Goal: Task Accomplishment & Management: Manage account settings

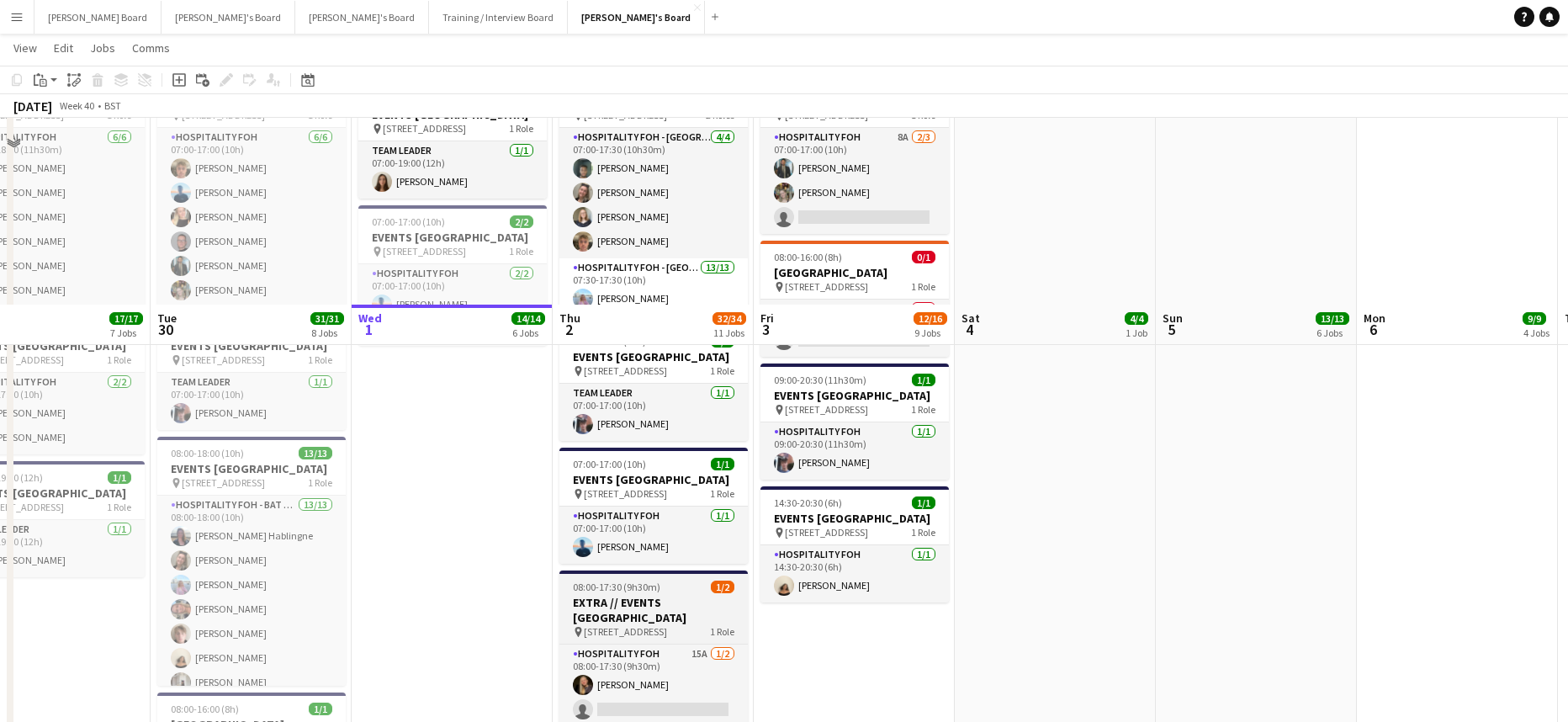
scroll to position [1121, 0]
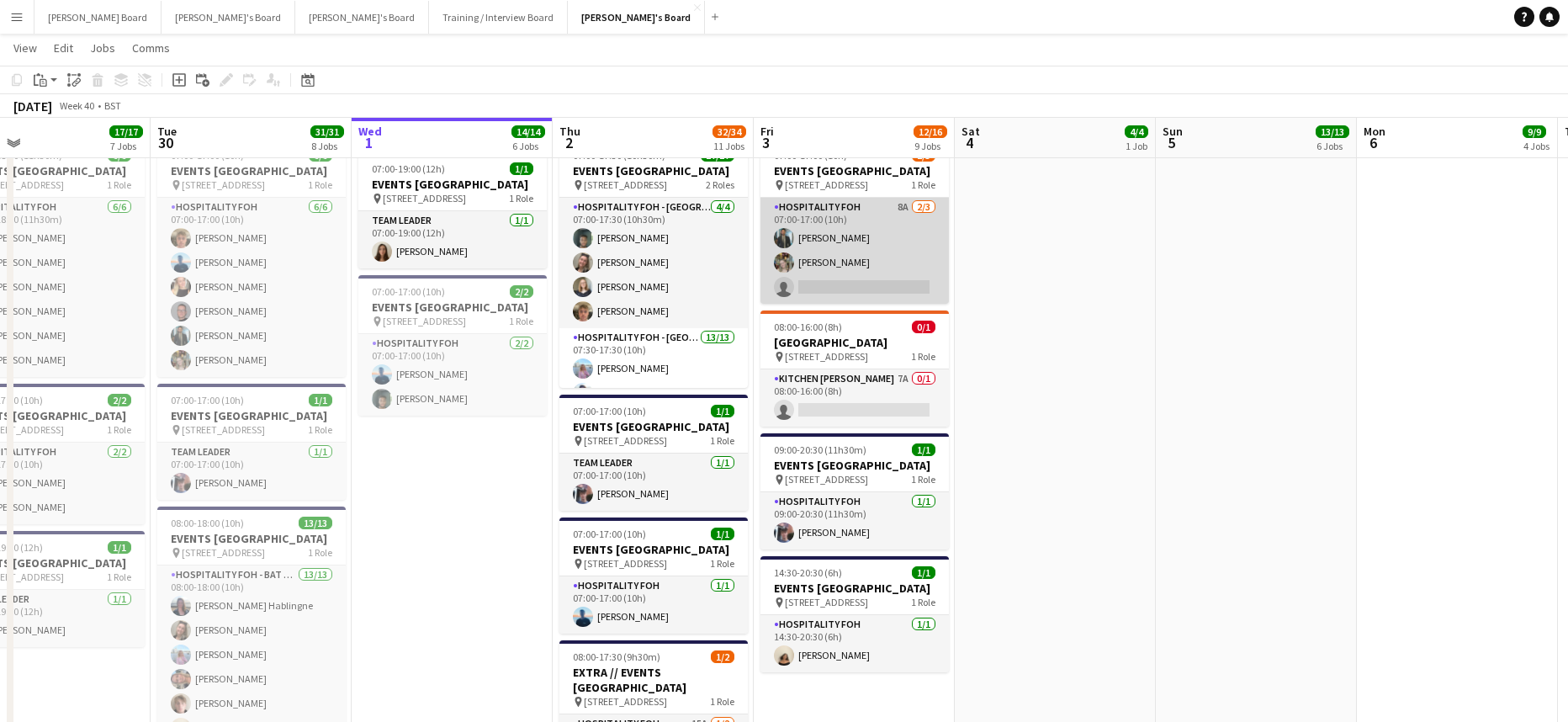
drag, startPoint x: 872, startPoint y: 275, endPoint x: 927, endPoint y: 250, distance: 60.4
click at [872, 275] on app-card-role "Hospitality FOH 8A 2/3 07:00-17:00 (10h) Muhammad Imad Abigail Hodkinson single…" at bounding box center [854, 250] width 188 height 106
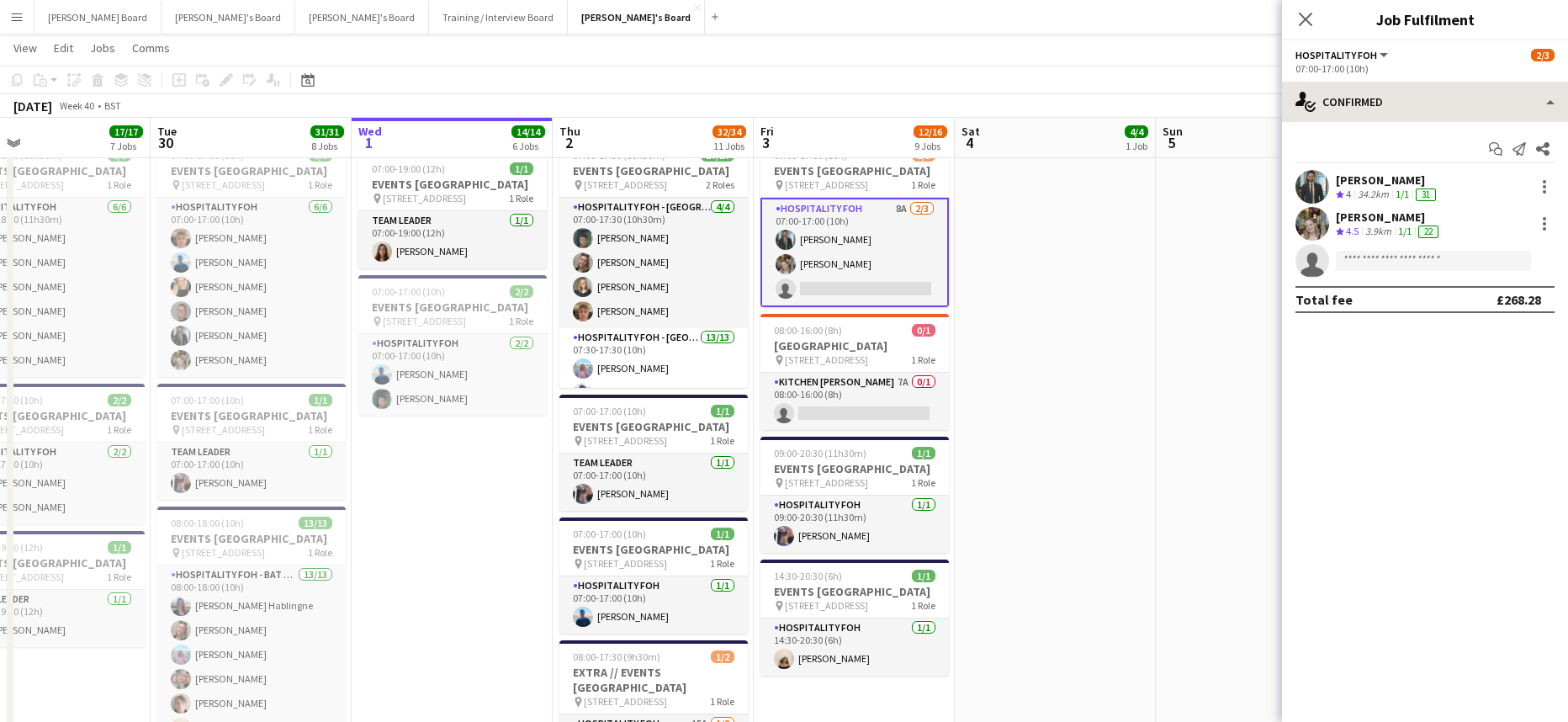
click at [1478, 73] on div "07:00-17:00 (10h)" at bounding box center [1425, 69] width 259 height 13
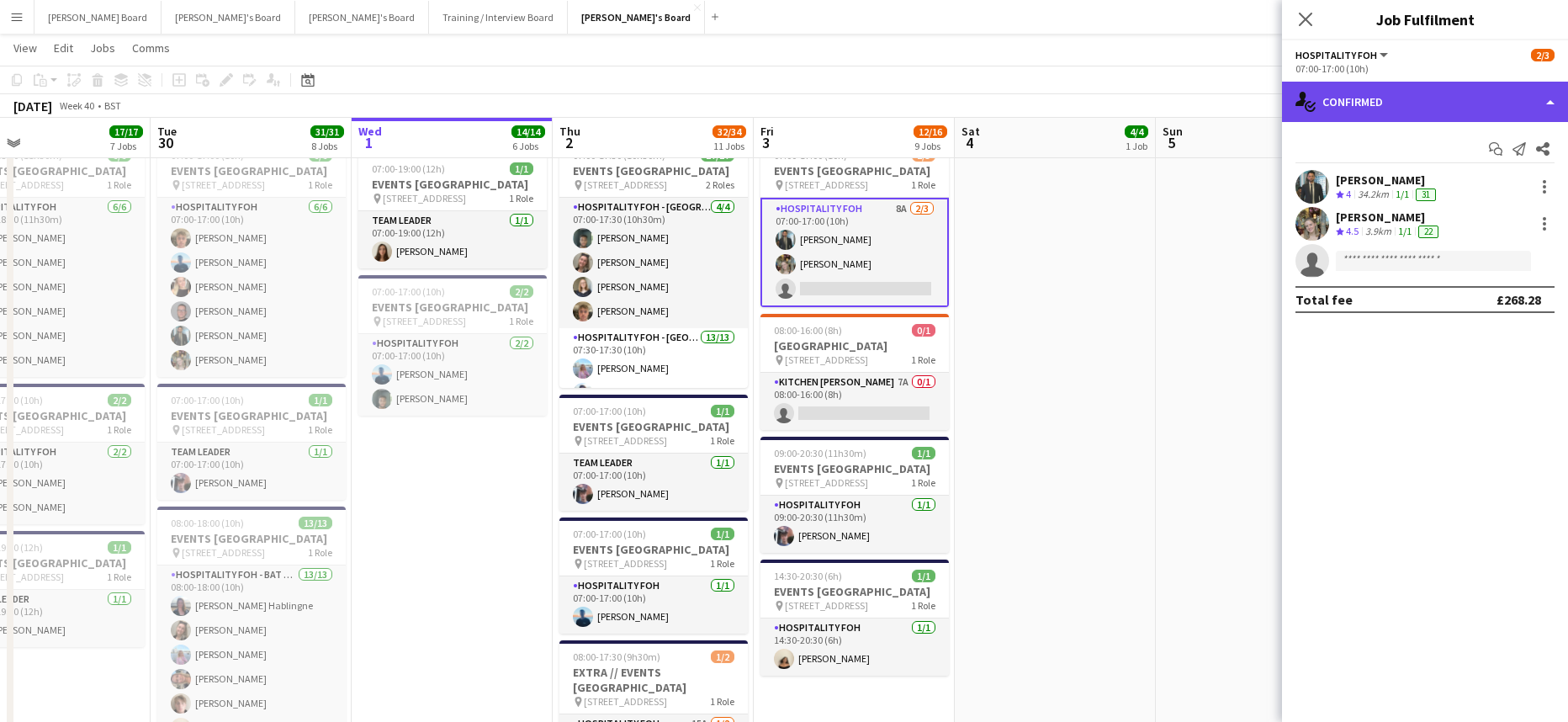
click at [1427, 100] on div "single-neutral-actions-check-2 Confirmed" at bounding box center [1424, 102] width 286 height 41
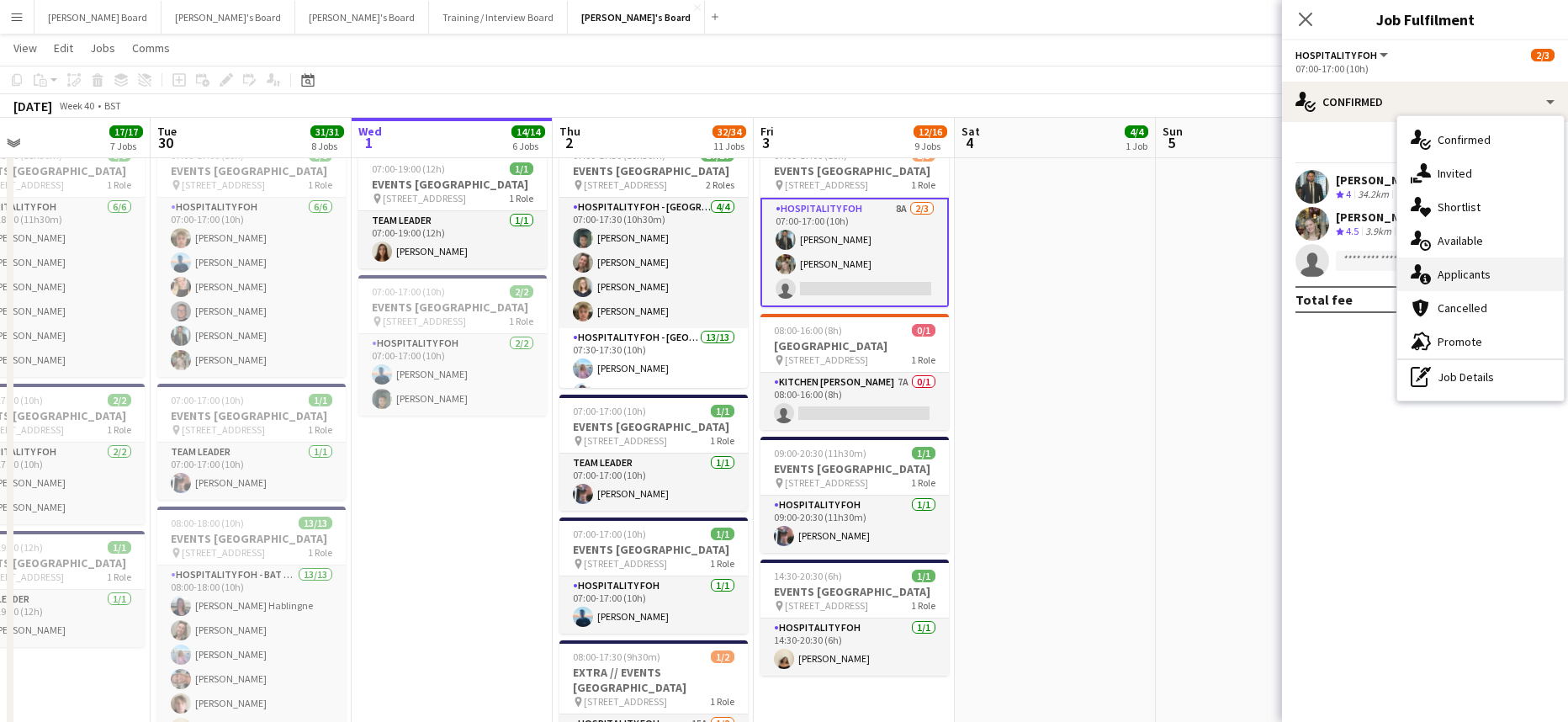
click at [1498, 260] on div "single-neutral-actions-information Applicants" at bounding box center [1480, 274] width 167 height 33
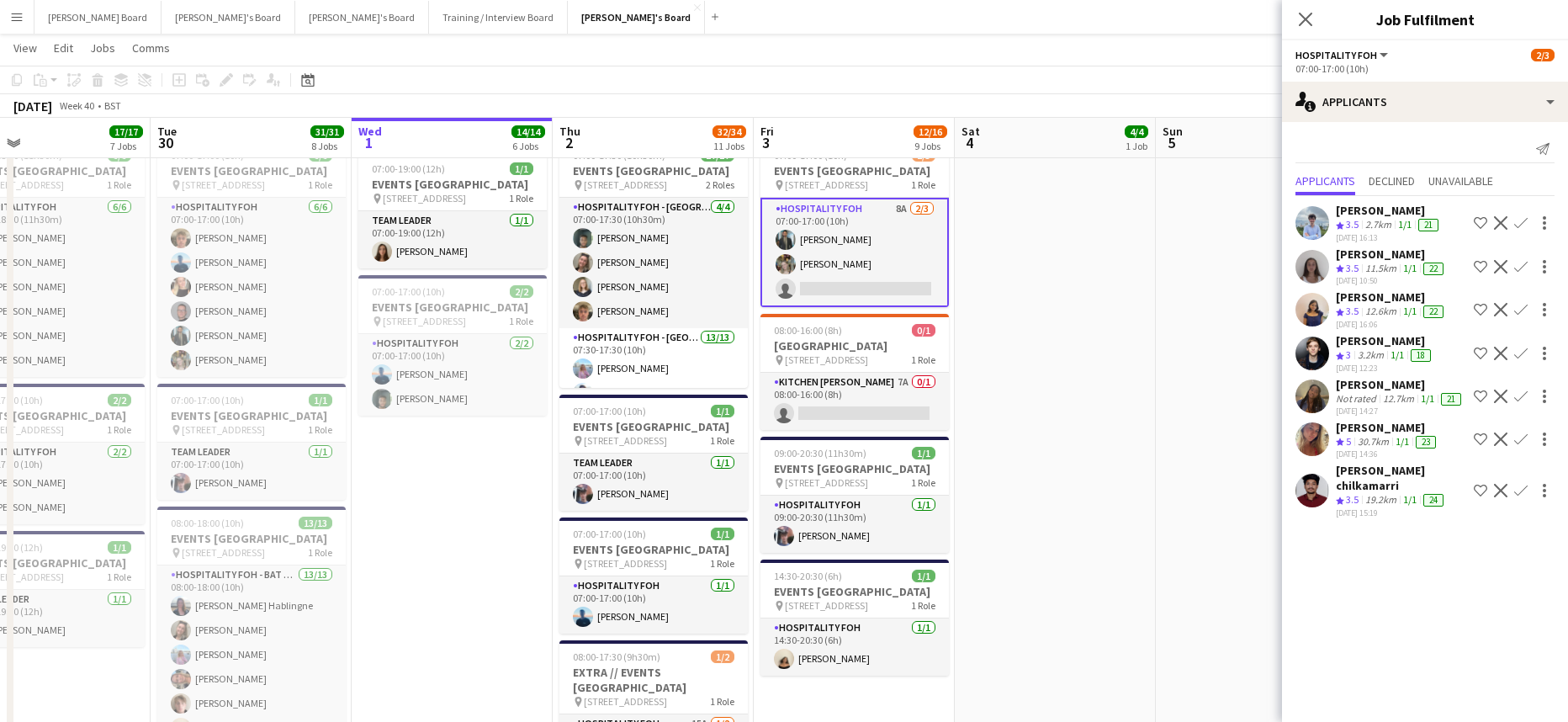
click at [1494, 495] on app-icon "Decline" at bounding box center [1500, 490] width 14 height 14
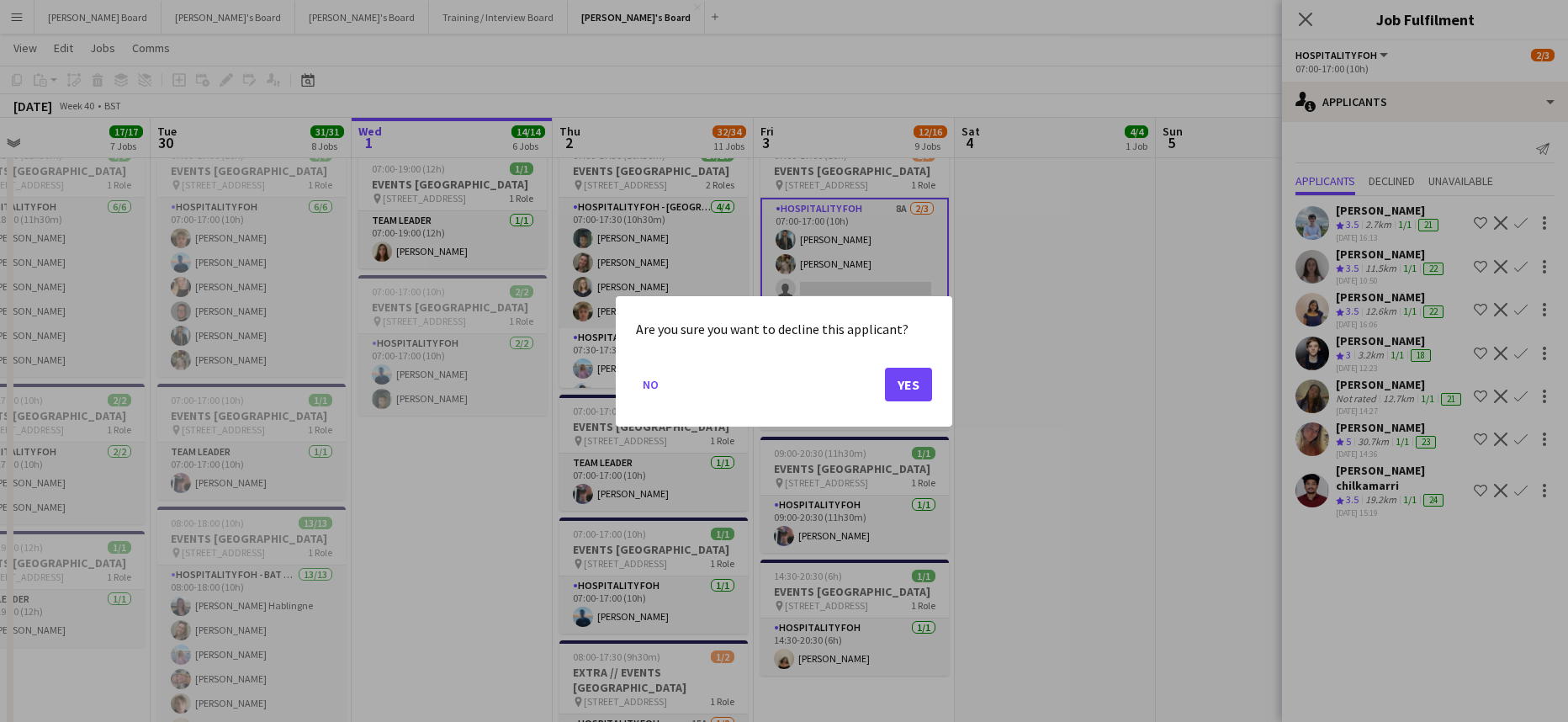
scroll to position [0, 0]
click at [895, 386] on button "Yes" at bounding box center [908, 384] width 47 height 33
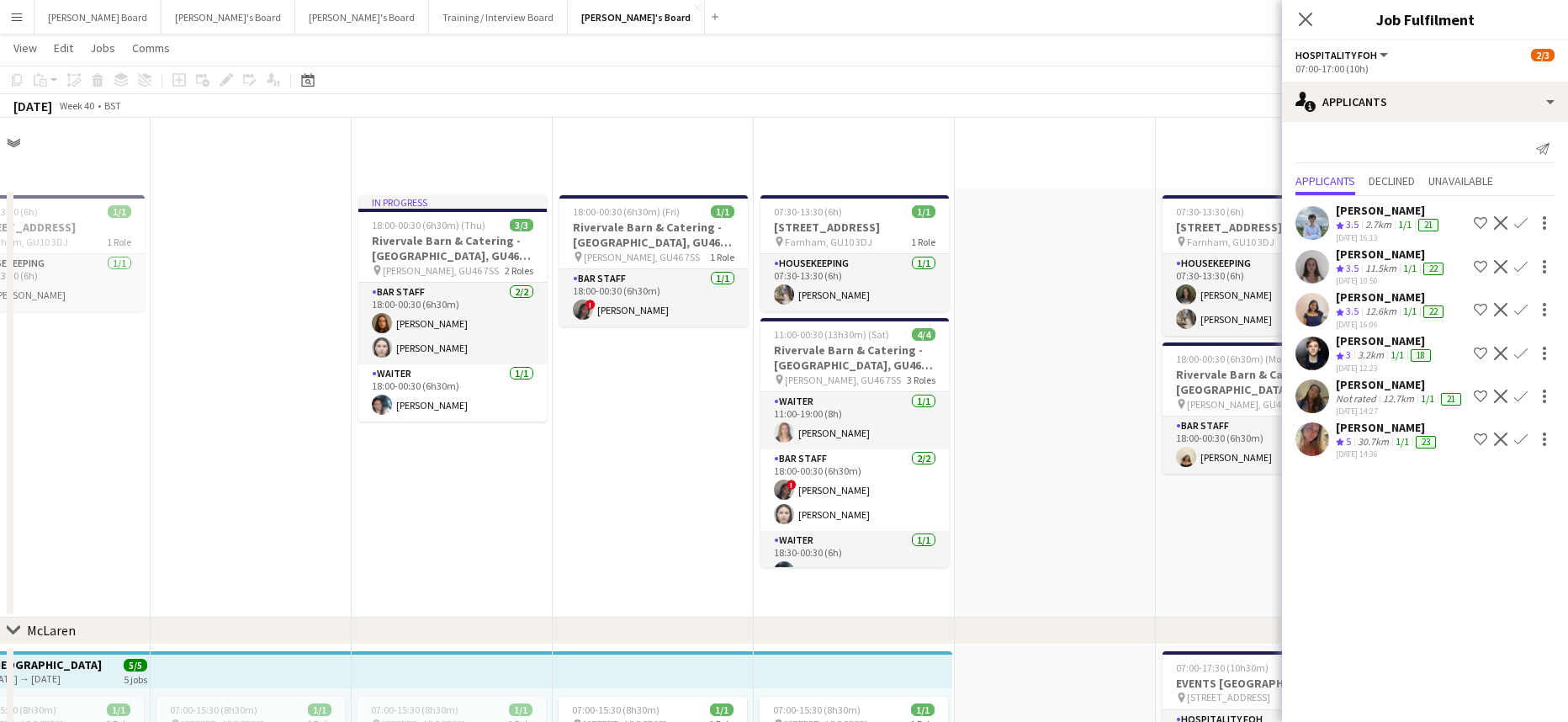
scroll to position [1121, 0]
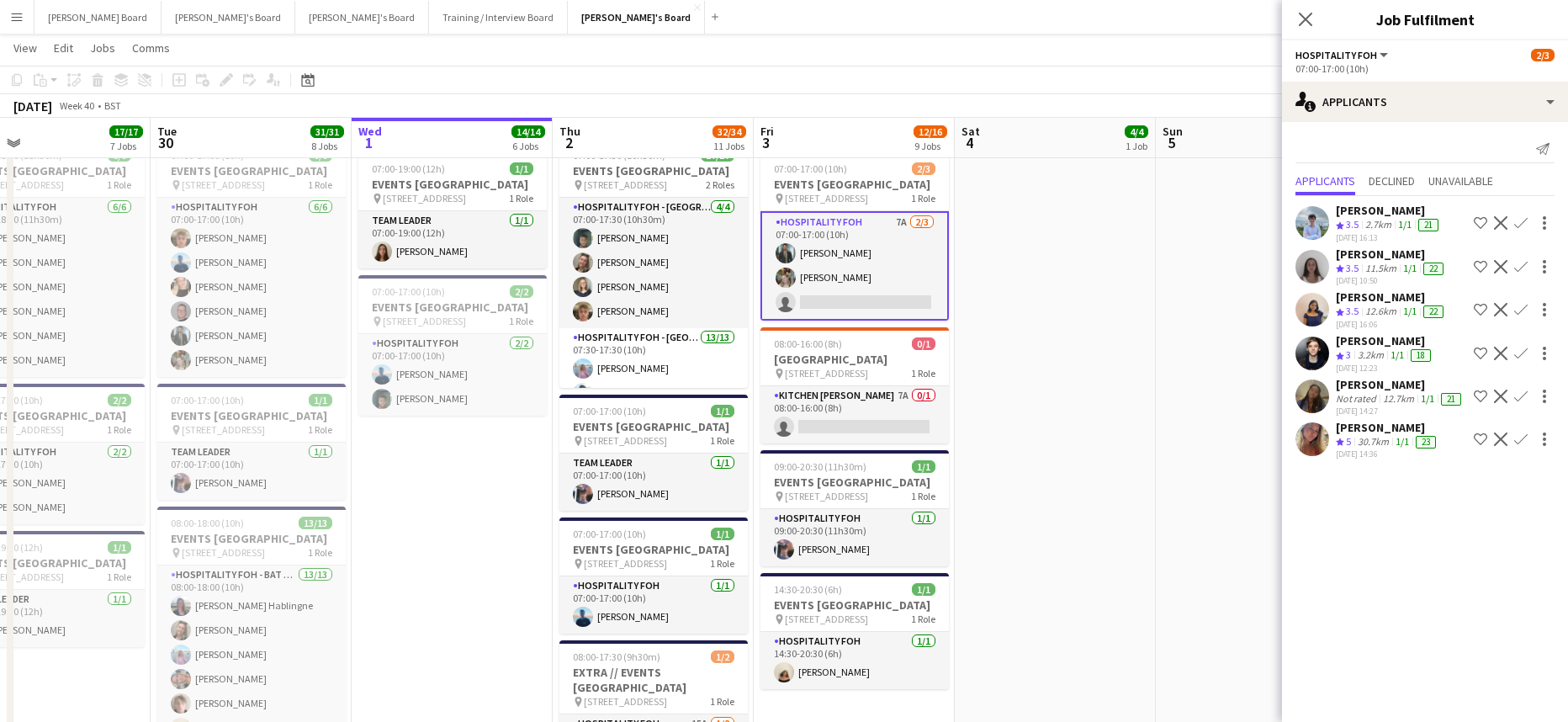
click at [1415, 433] on div "Mirabel O’Keefe" at bounding box center [1387, 427] width 104 height 15
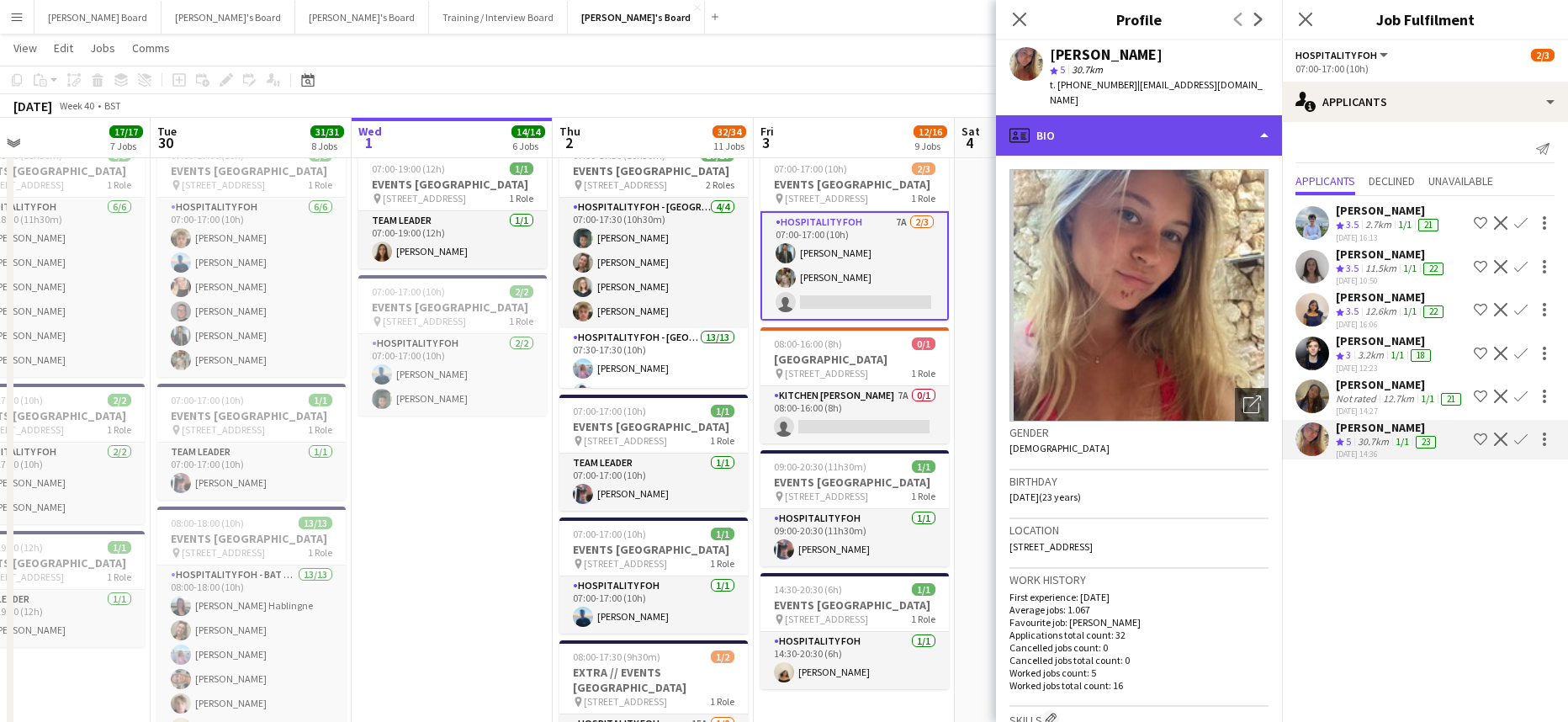
click at [1120, 115] on div "profile Bio" at bounding box center [1138, 135] width 286 height 41
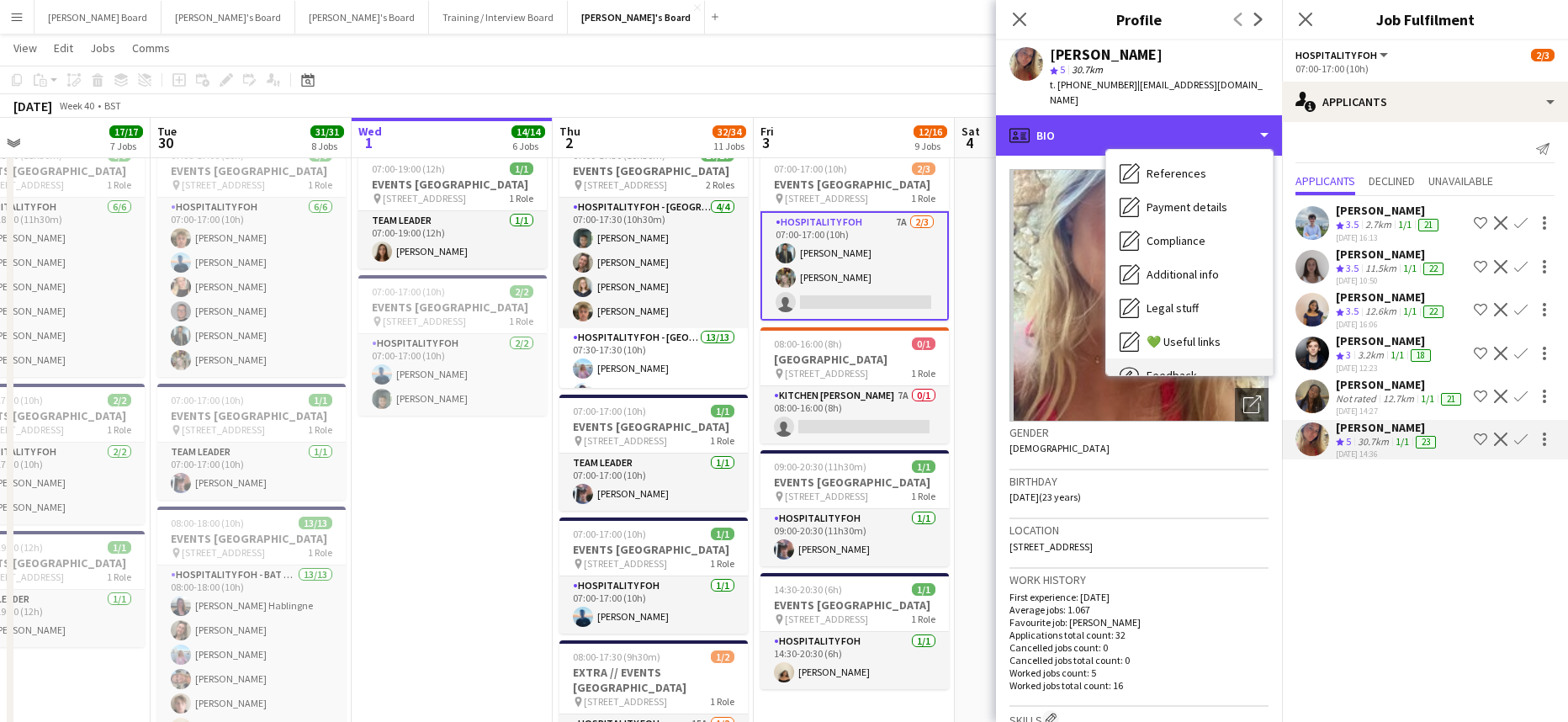
scroll to position [260, 0]
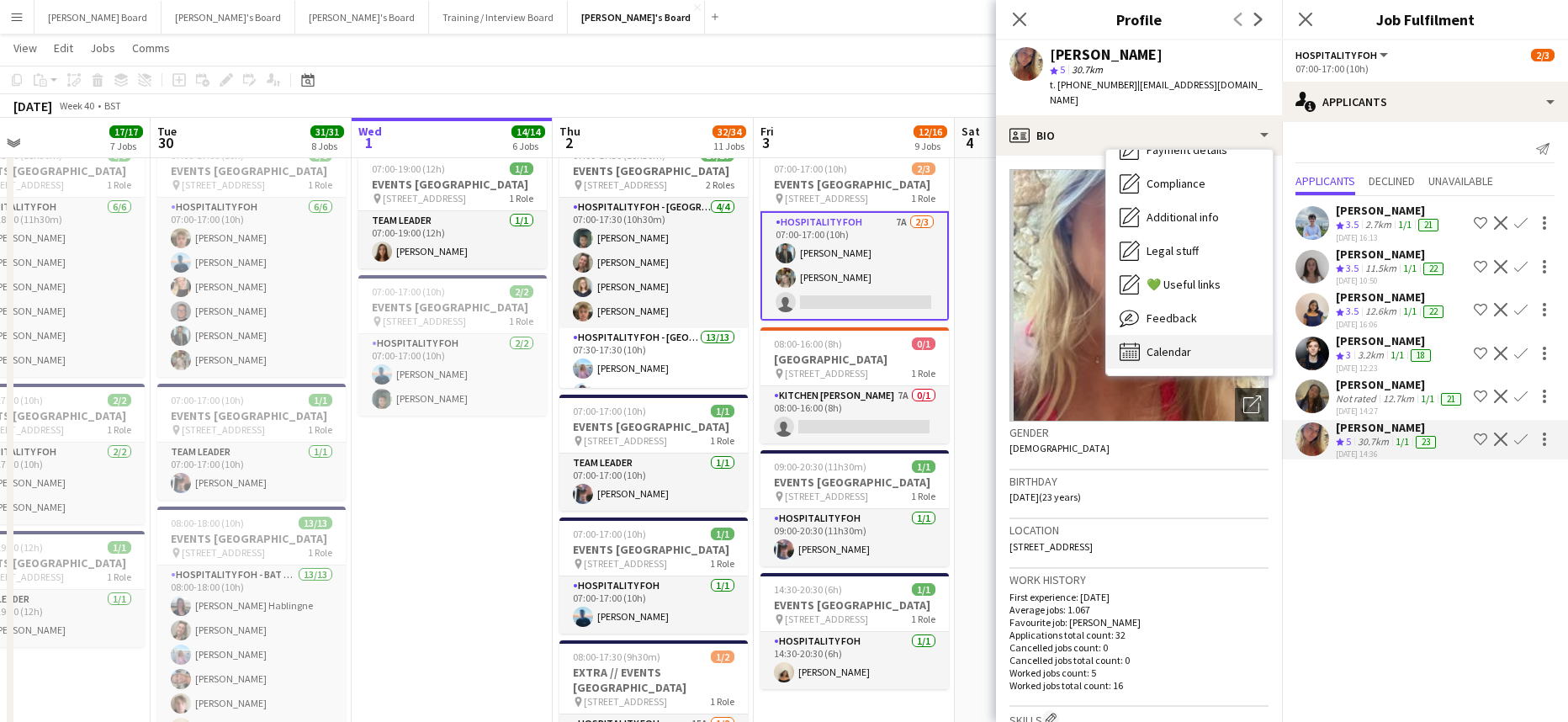
click at [1195, 335] on div "Calendar Calendar" at bounding box center [1189, 351] width 167 height 33
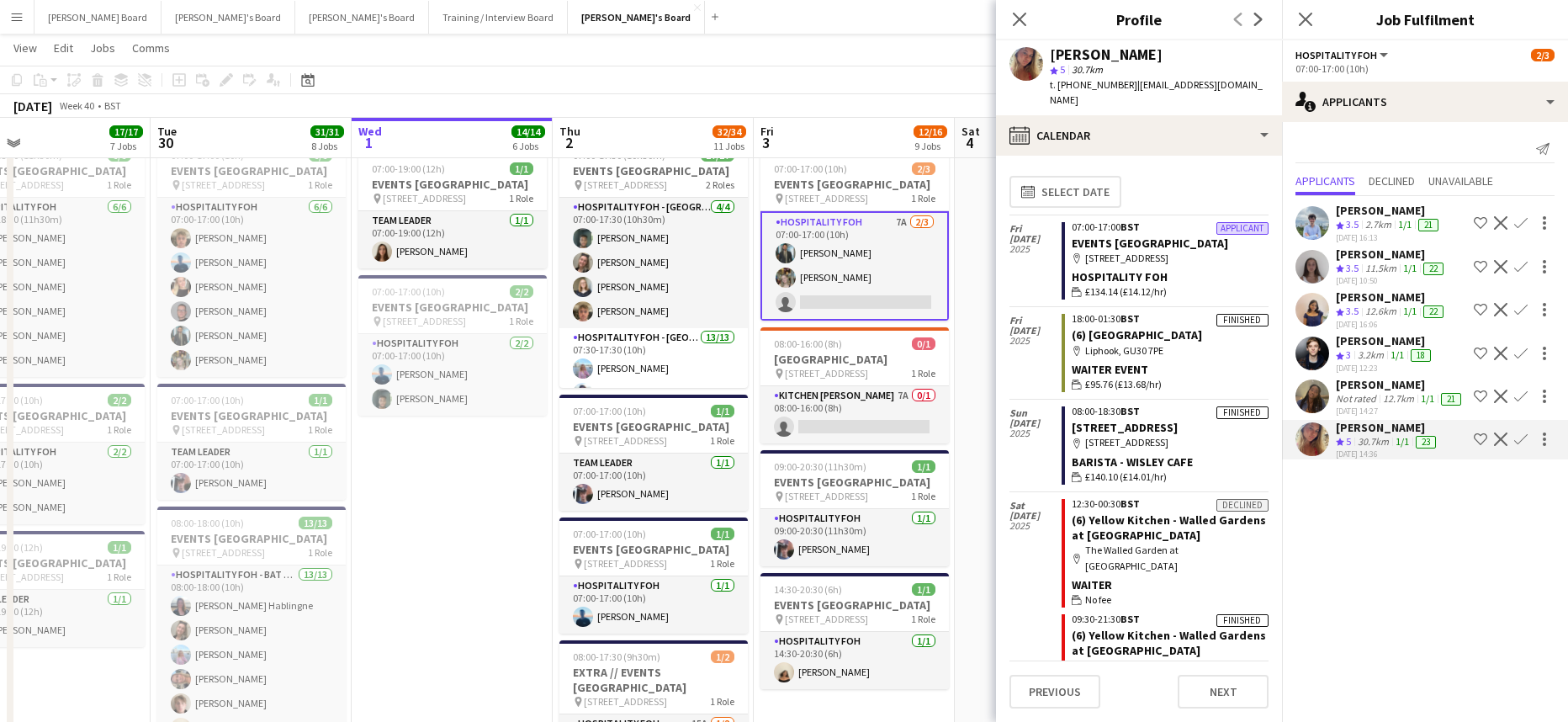
click at [445, 554] on app-date-cell "07:00-15:30 (8h30m) 1/1 pin Woking, GU21 4YH 1 Role Barista 1/1 07:00-15:30 (8h…" at bounding box center [451, 438] width 201 height 1831
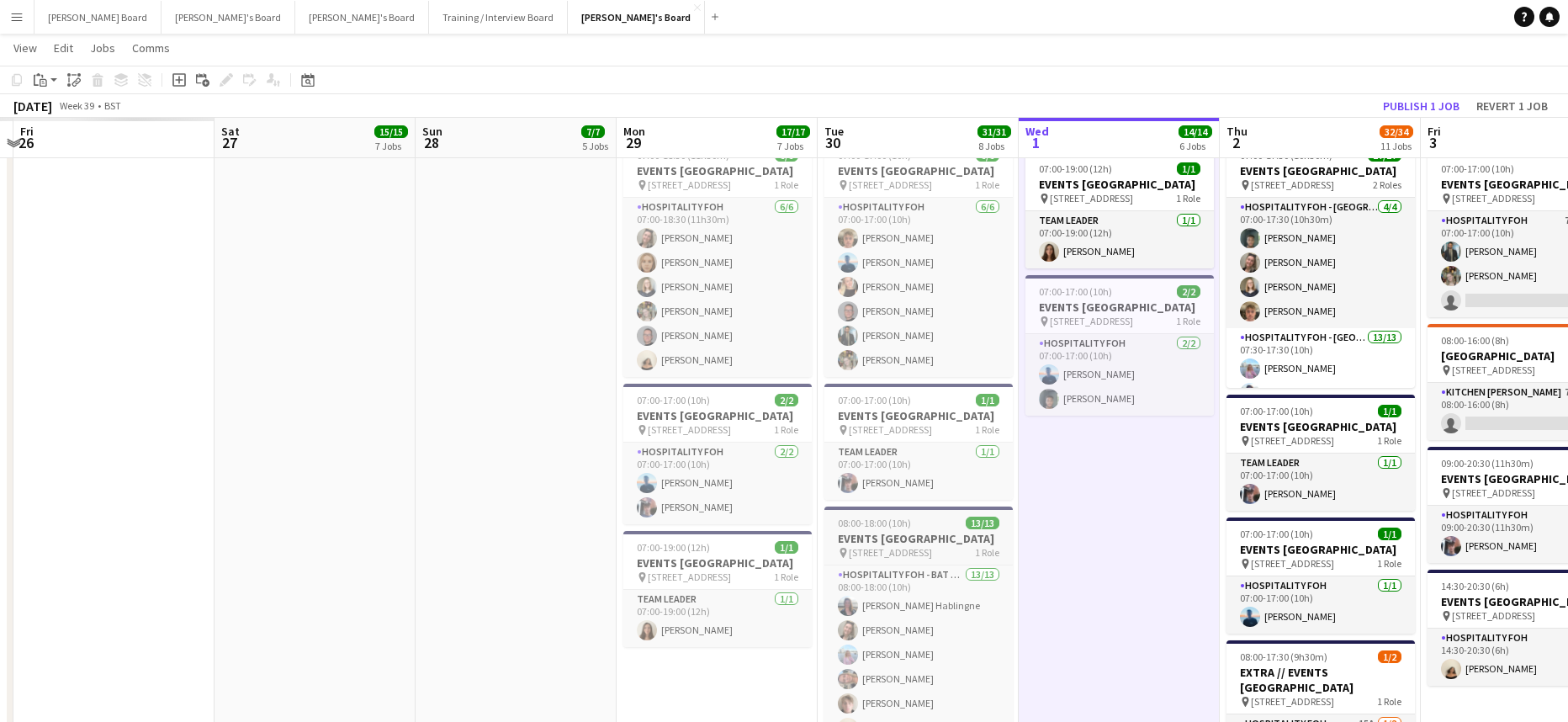
drag, startPoint x: 304, startPoint y: 547, endPoint x: 1031, endPoint y: 572, distance: 727.4
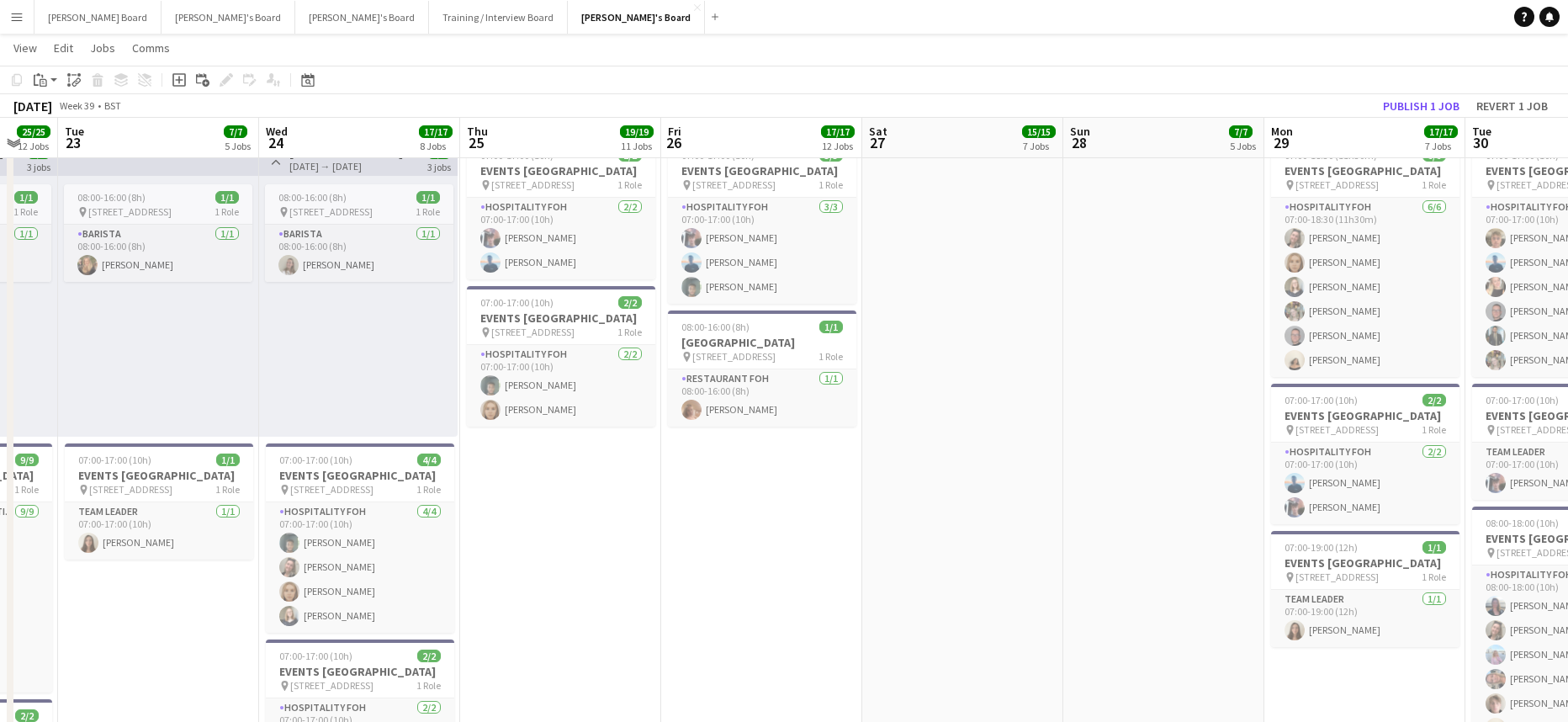
drag, startPoint x: 331, startPoint y: 395, endPoint x: 936, endPoint y: 428, distance: 605.9
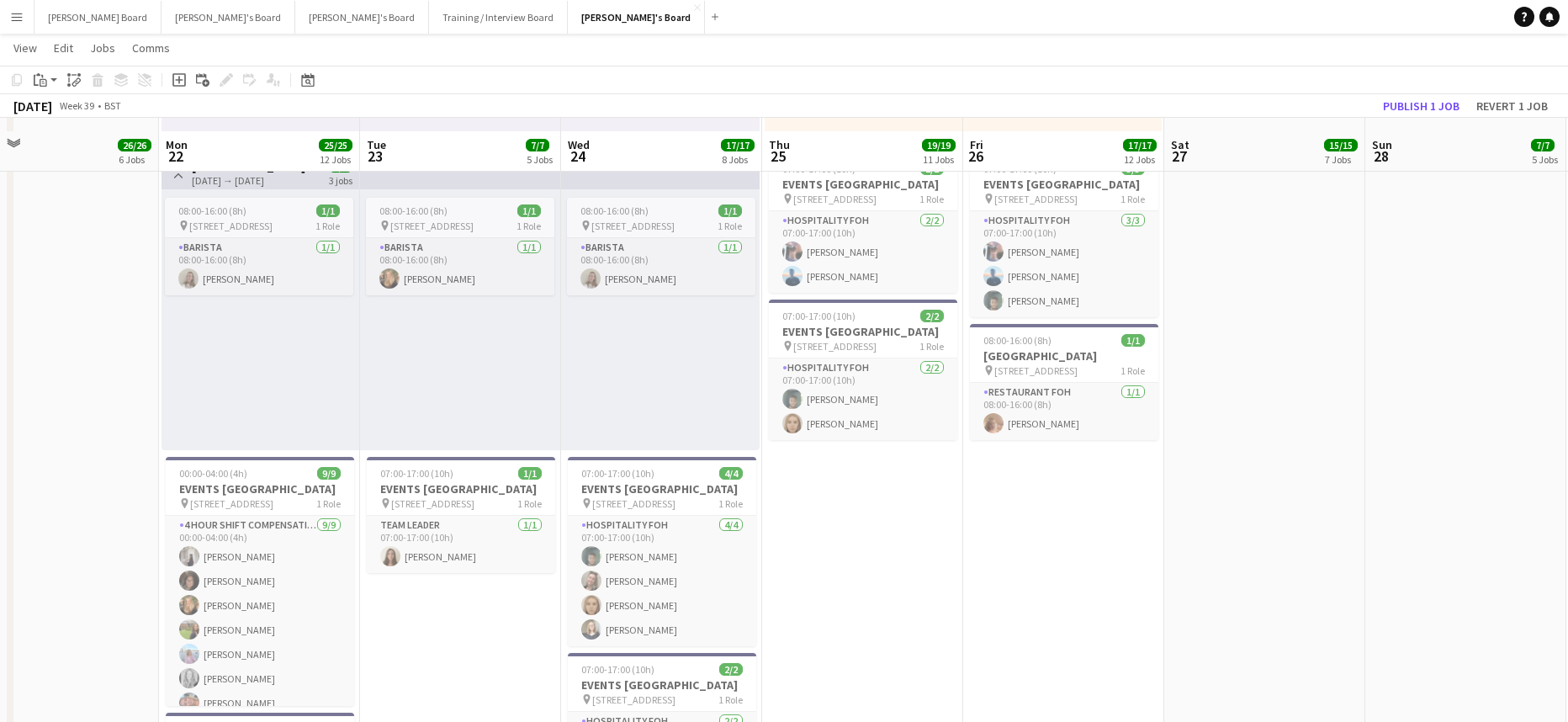
scroll to position [1134, 0]
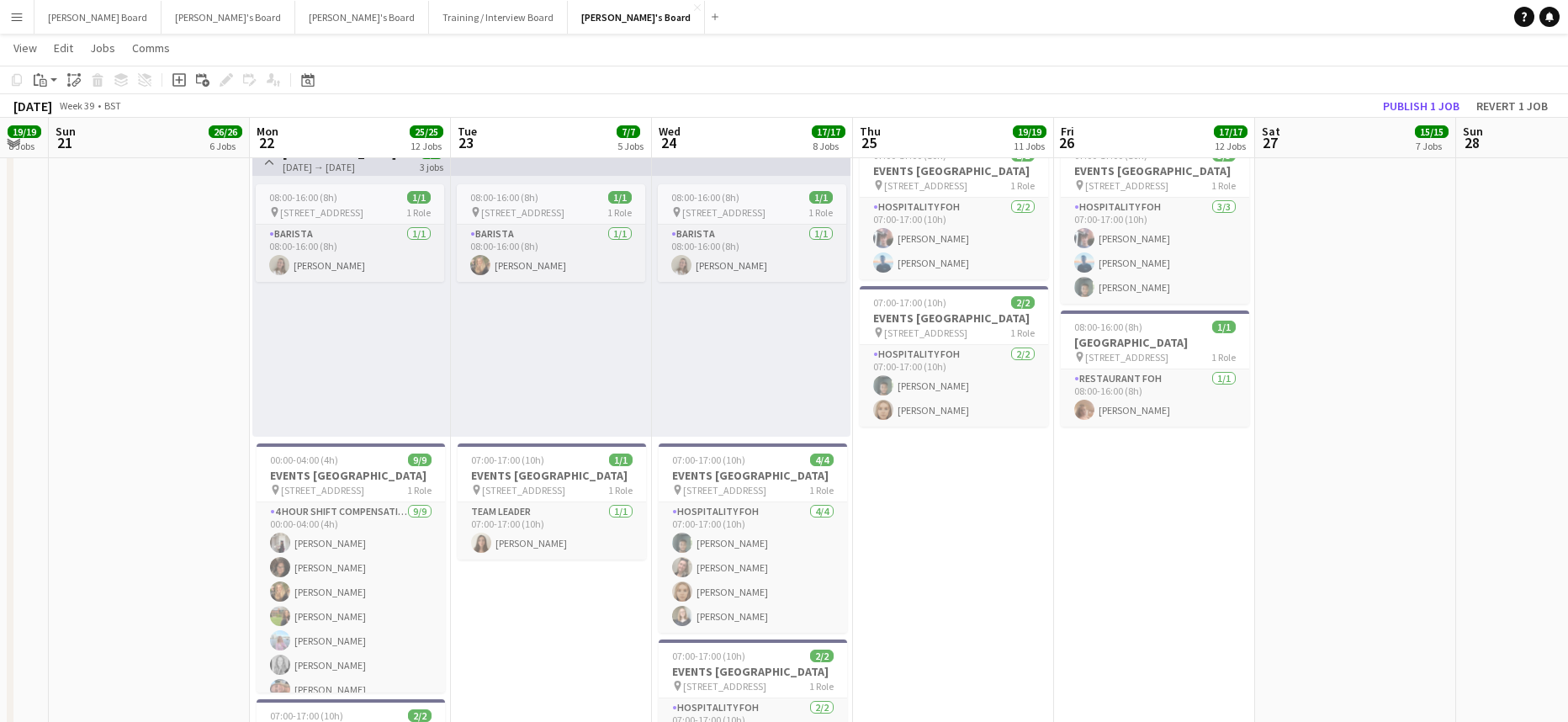
drag, startPoint x: 495, startPoint y: 434, endPoint x: 865, endPoint y: 432, distance: 370.0
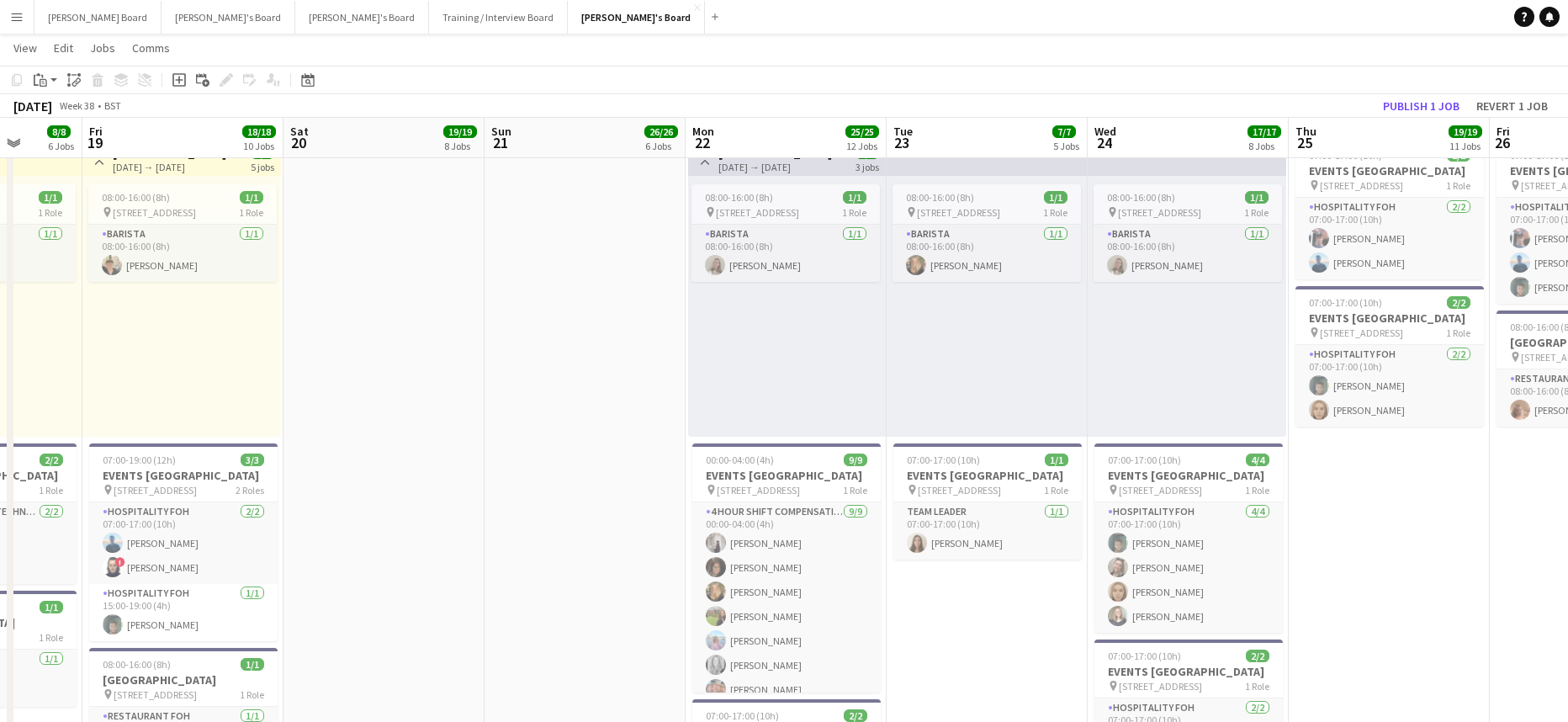
scroll to position [0, 495]
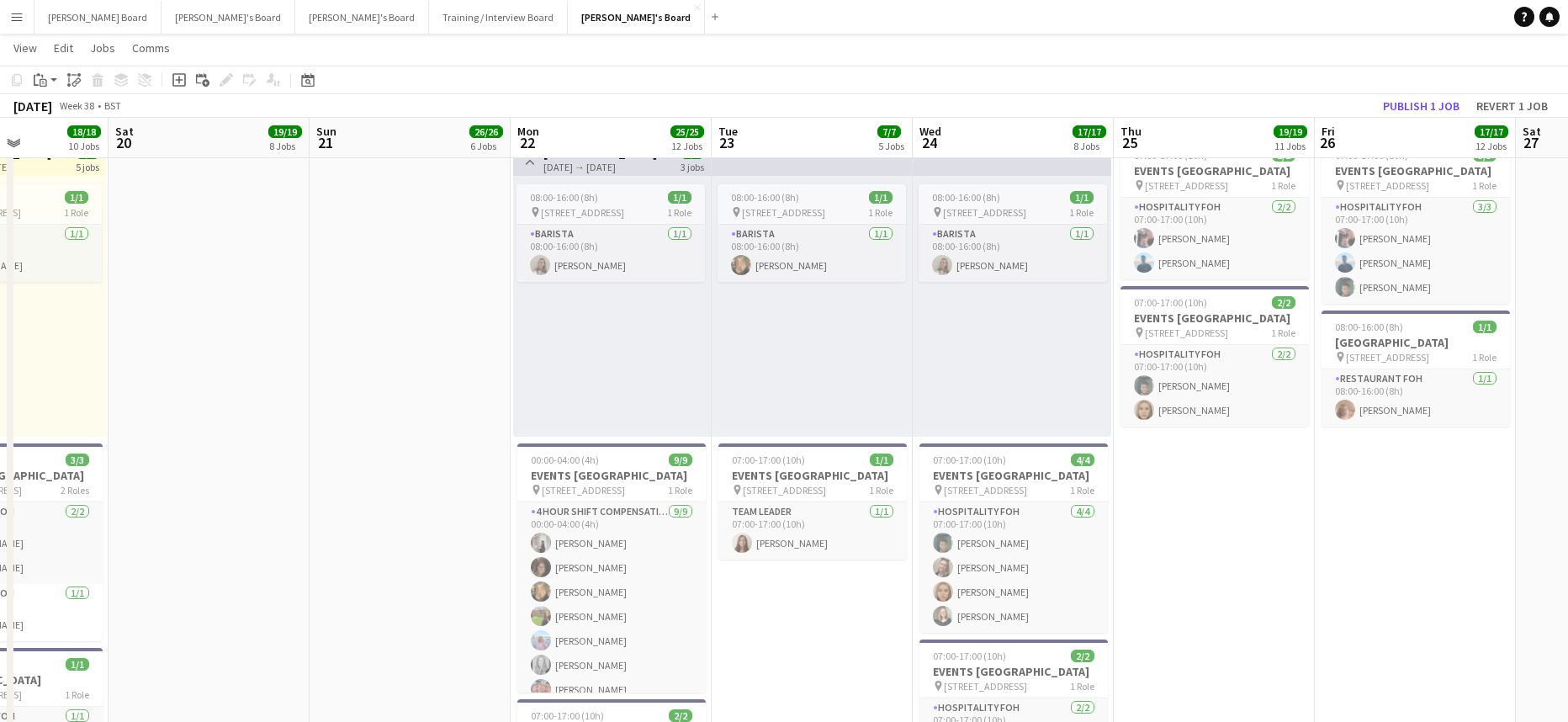
drag, startPoint x: 501, startPoint y: 407, endPoint x: 929, endPoint y: 426, distance: 428.4
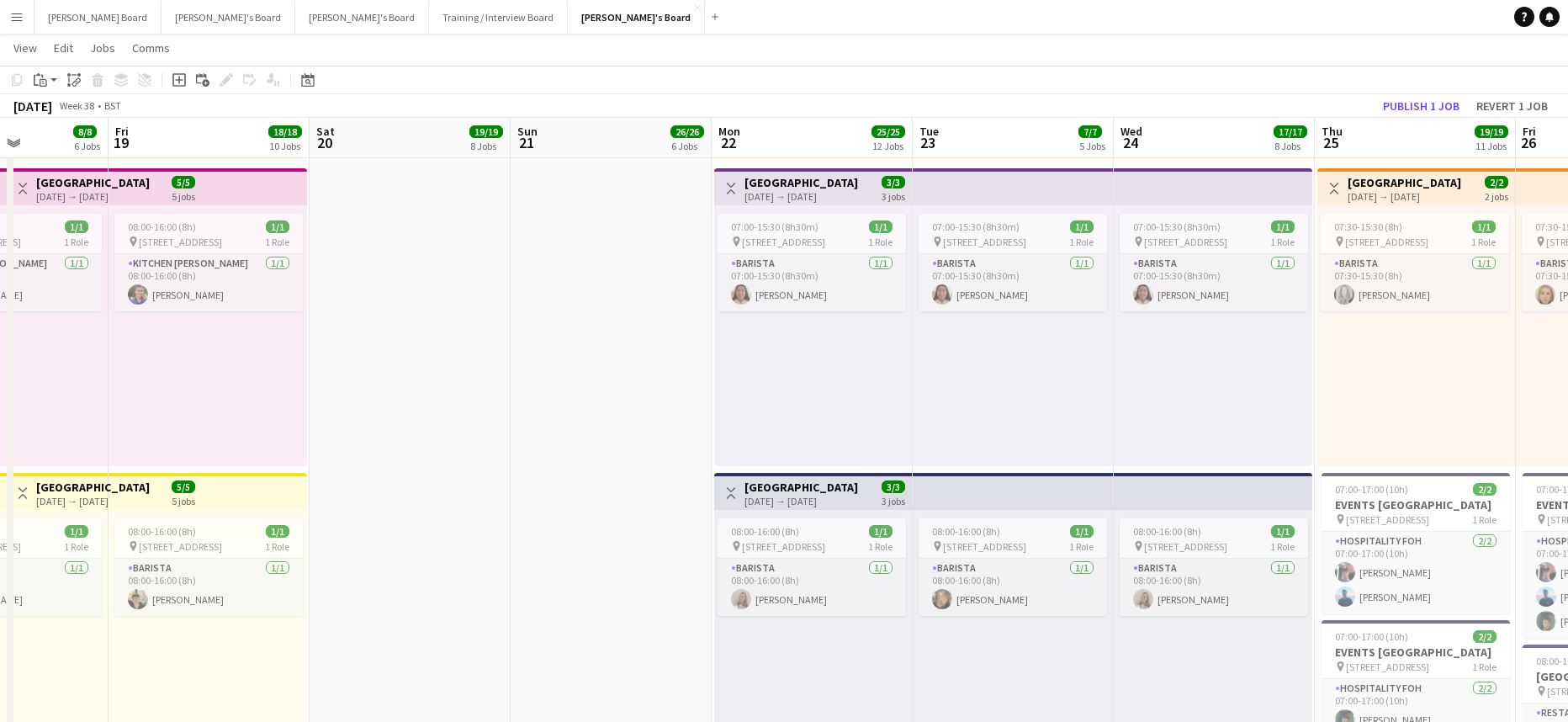
scroll to position [687, 0]
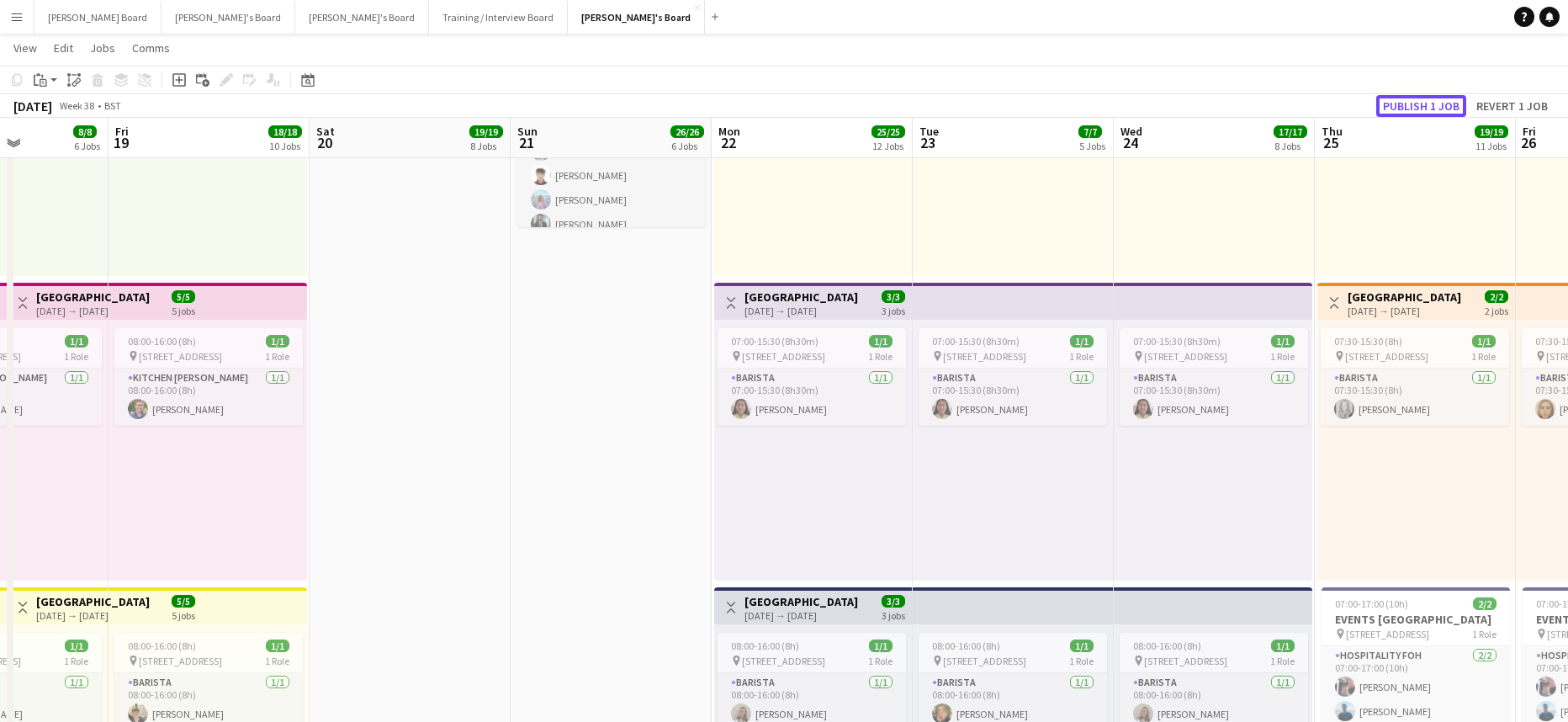
click at [1441, 95] on button "Publish 1 job" at bounding box center [1421, 107] width 90 height 22
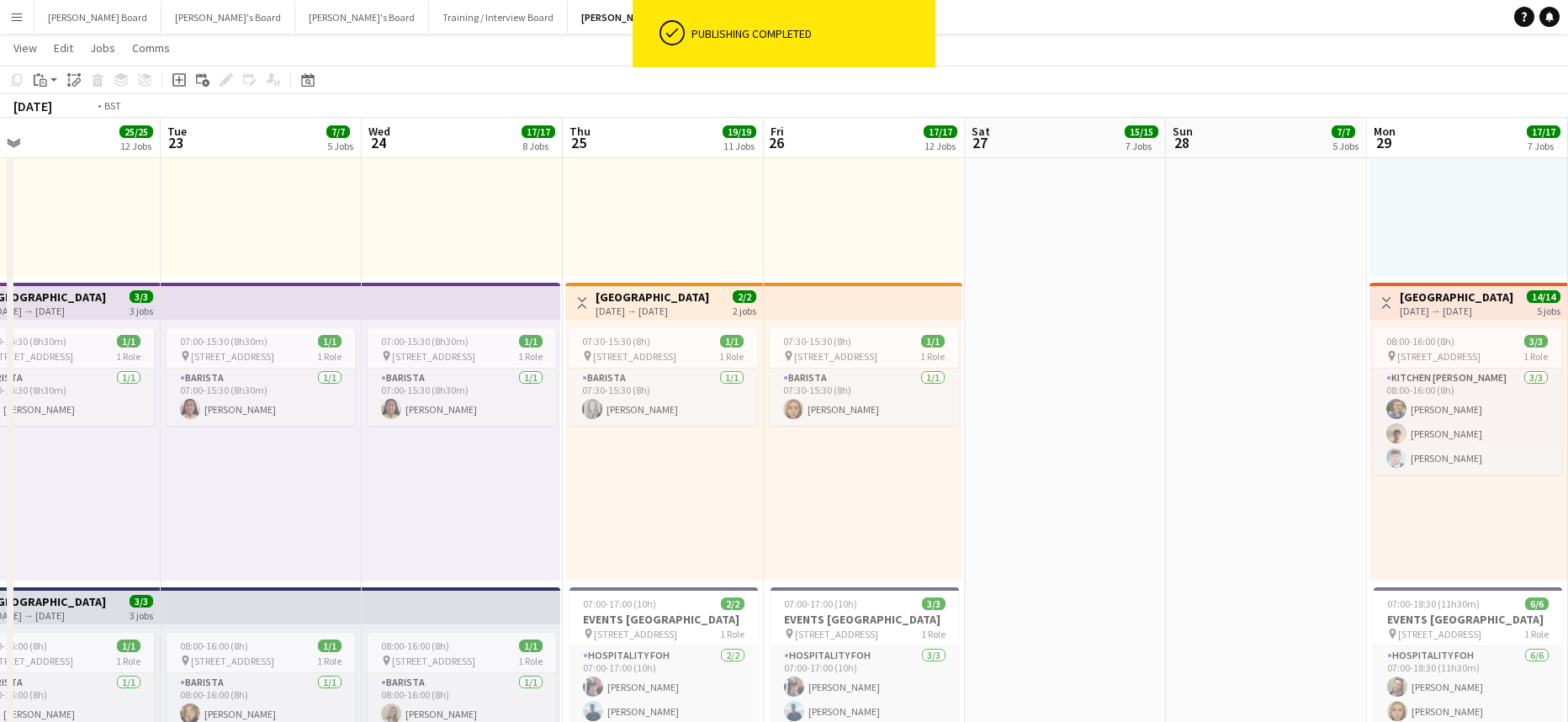
drag, startPoint x: 1247, startPoint y: 481, endPoint x: 257, endPoint y: 474, distance: 990.0
drag, startPoint x: 921, startPoint y: 415, endPoint x: 292, endPoint y: 423, distance: 629.1
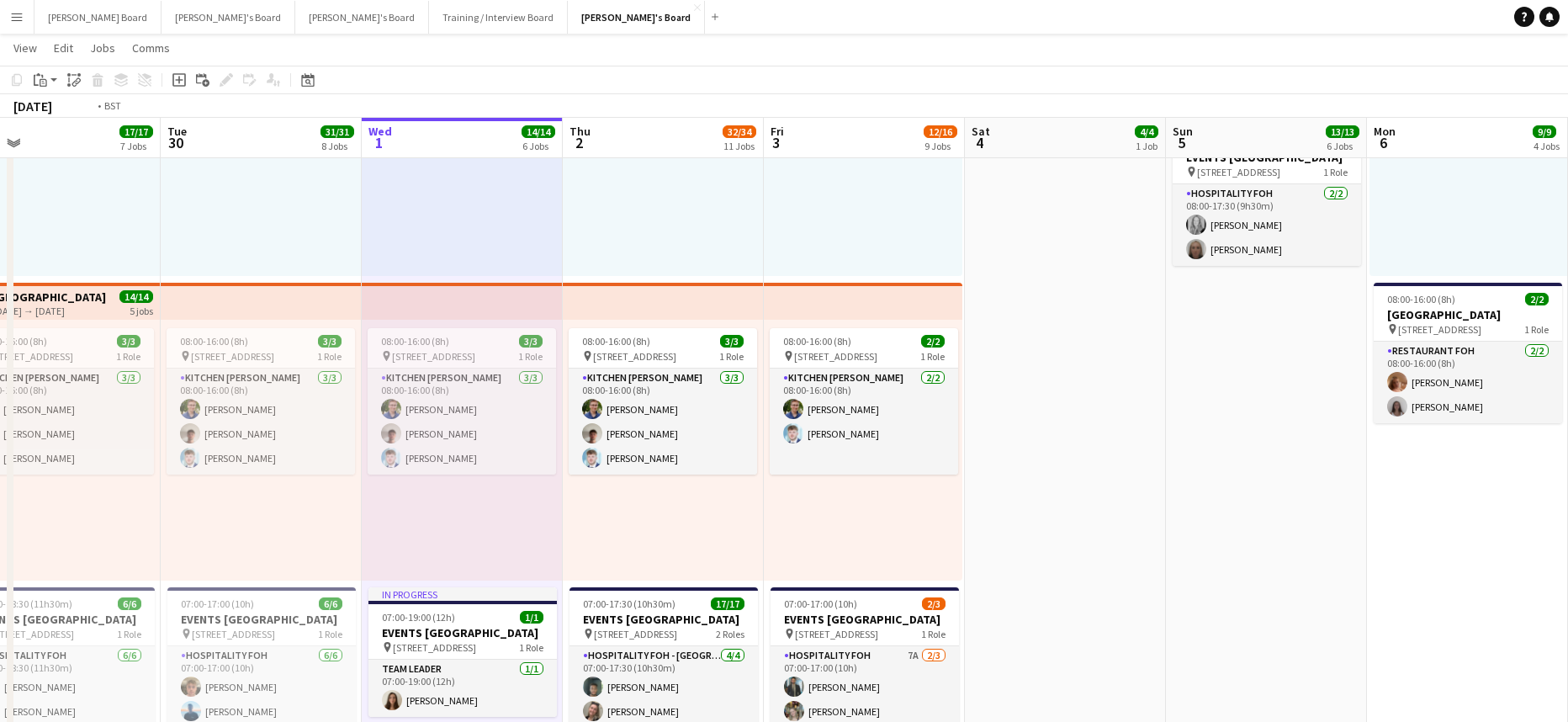
drag, startPoint x: 369, startPoint y: 397, endPoint x: 955, endPoint y: 360, distance: 587.2
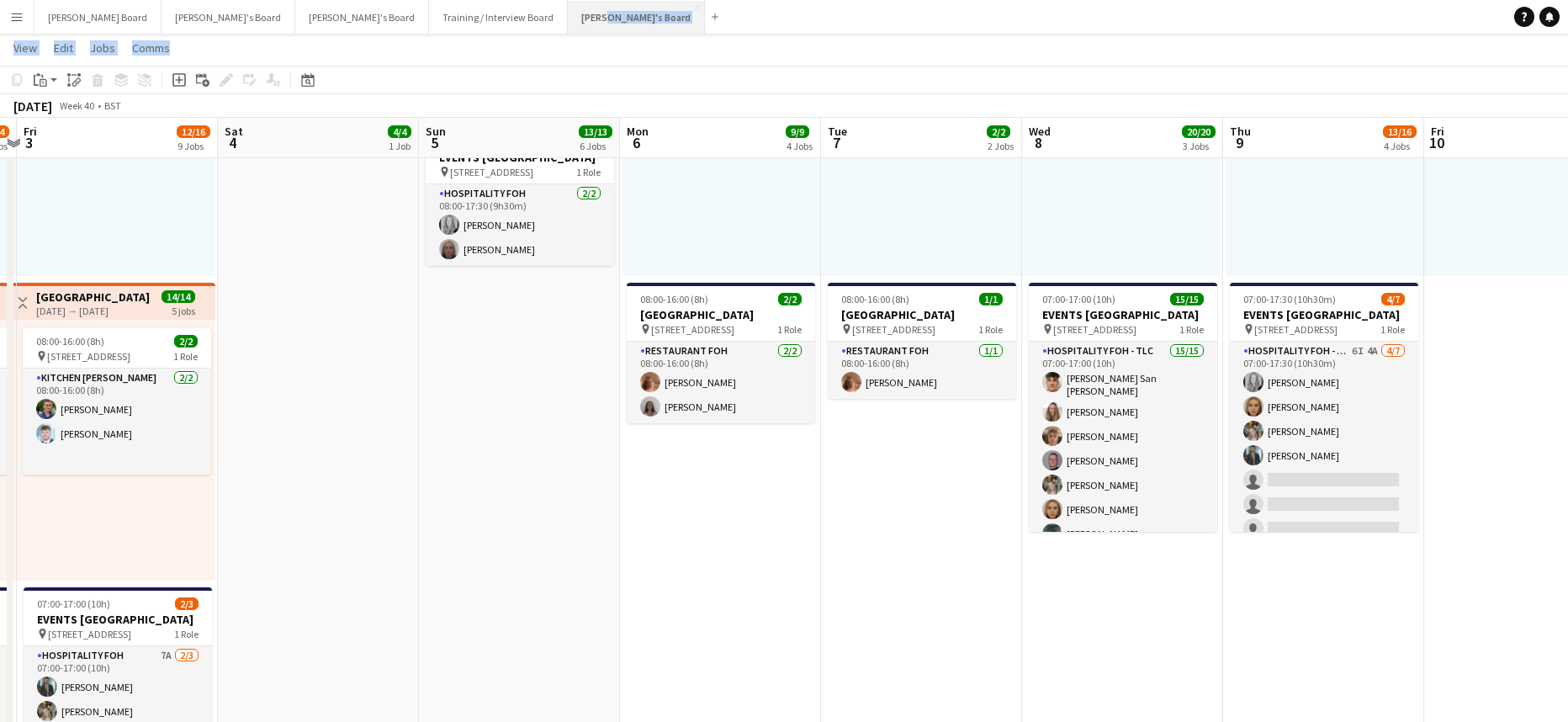
drag, startPoint x: 481, startPoint y: 41, endPoint x: 487, endPoint y: 32, distance: 10.8
click at [568, 32] on button "Jakub's Board Close" at bounding box center [637, 17] width 137 height 32
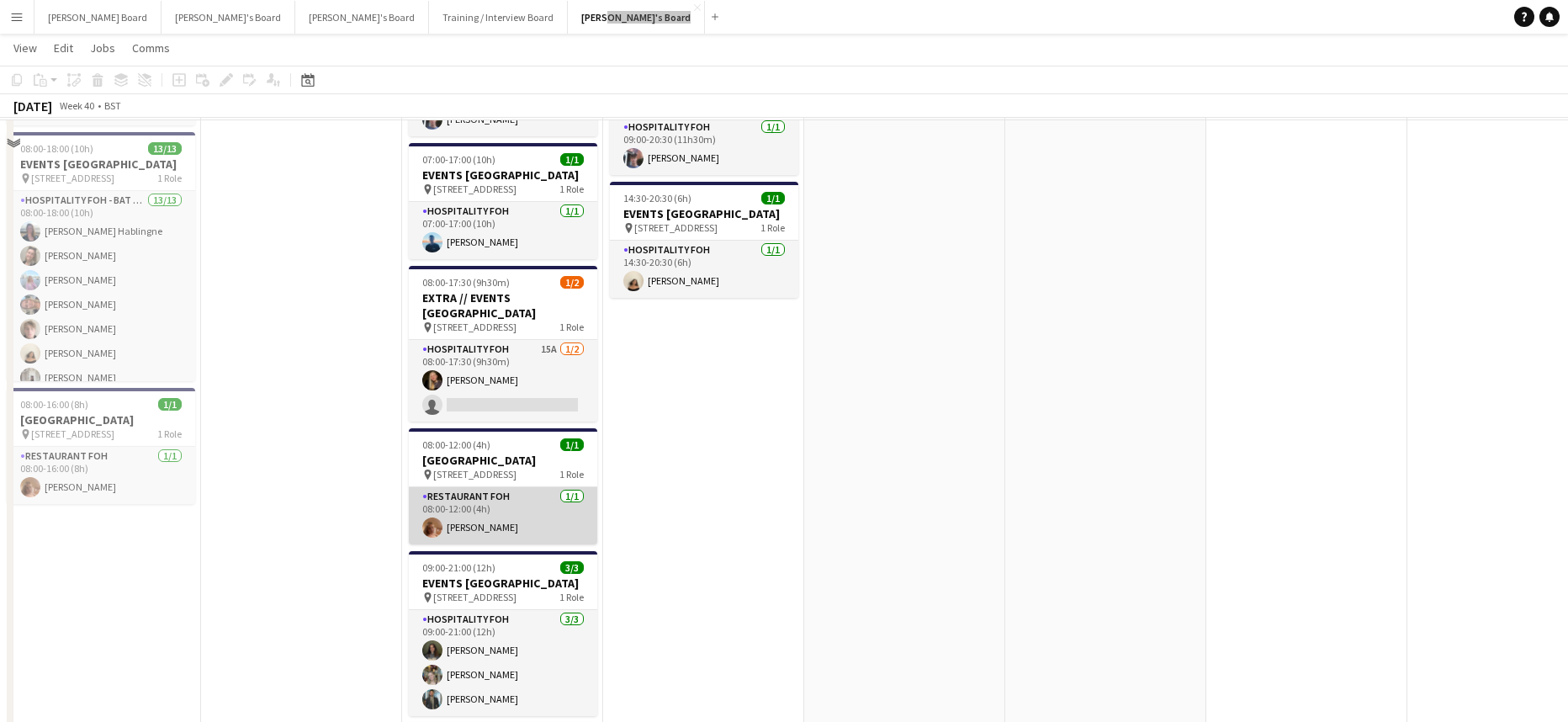
scroll to position [1458, 0]
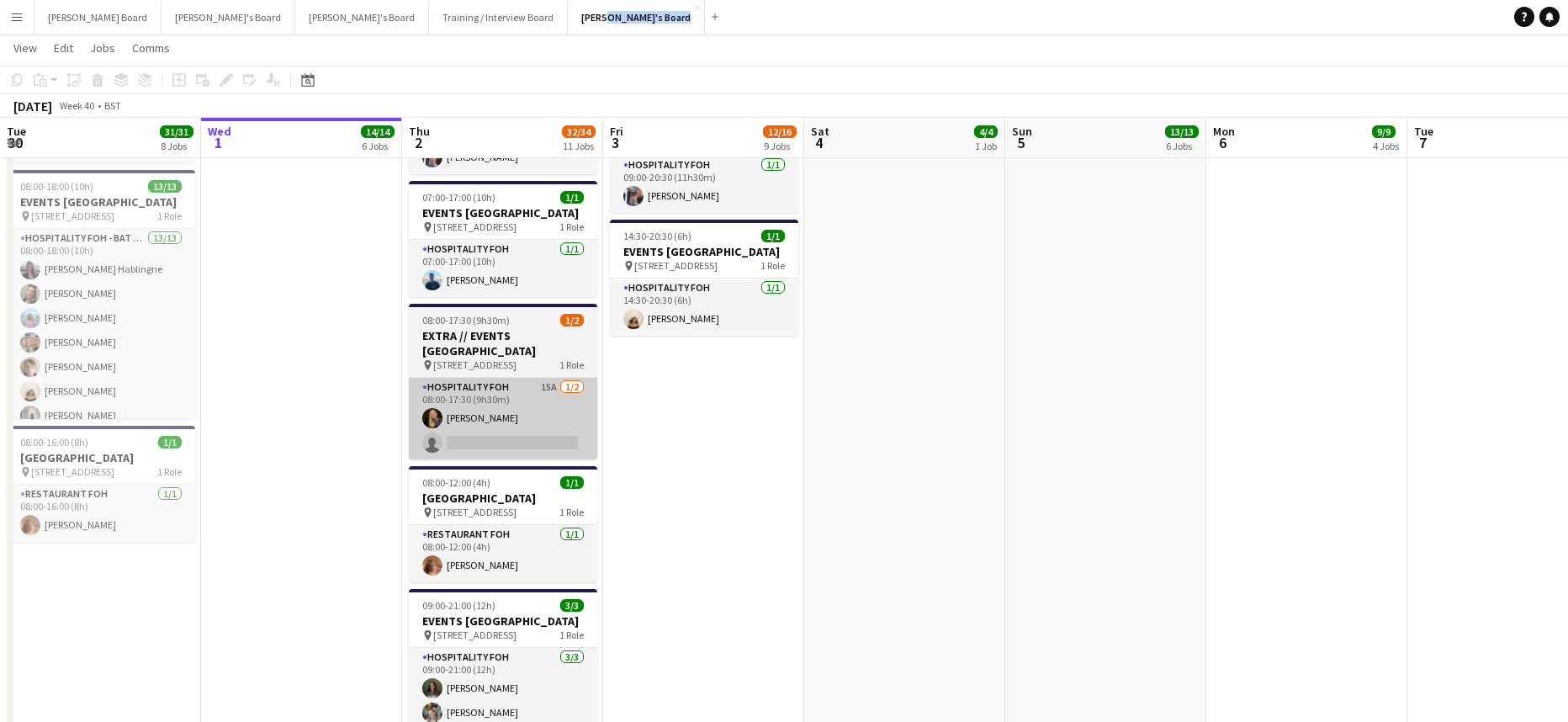
click at [539, 459] on app-card-role "Hospitality FOH 15A 1/2 08:00-17:30 (9h30m) Natalia Dembek single-neutral-actio…" at bounding box center [502, 418] width 188 height 82
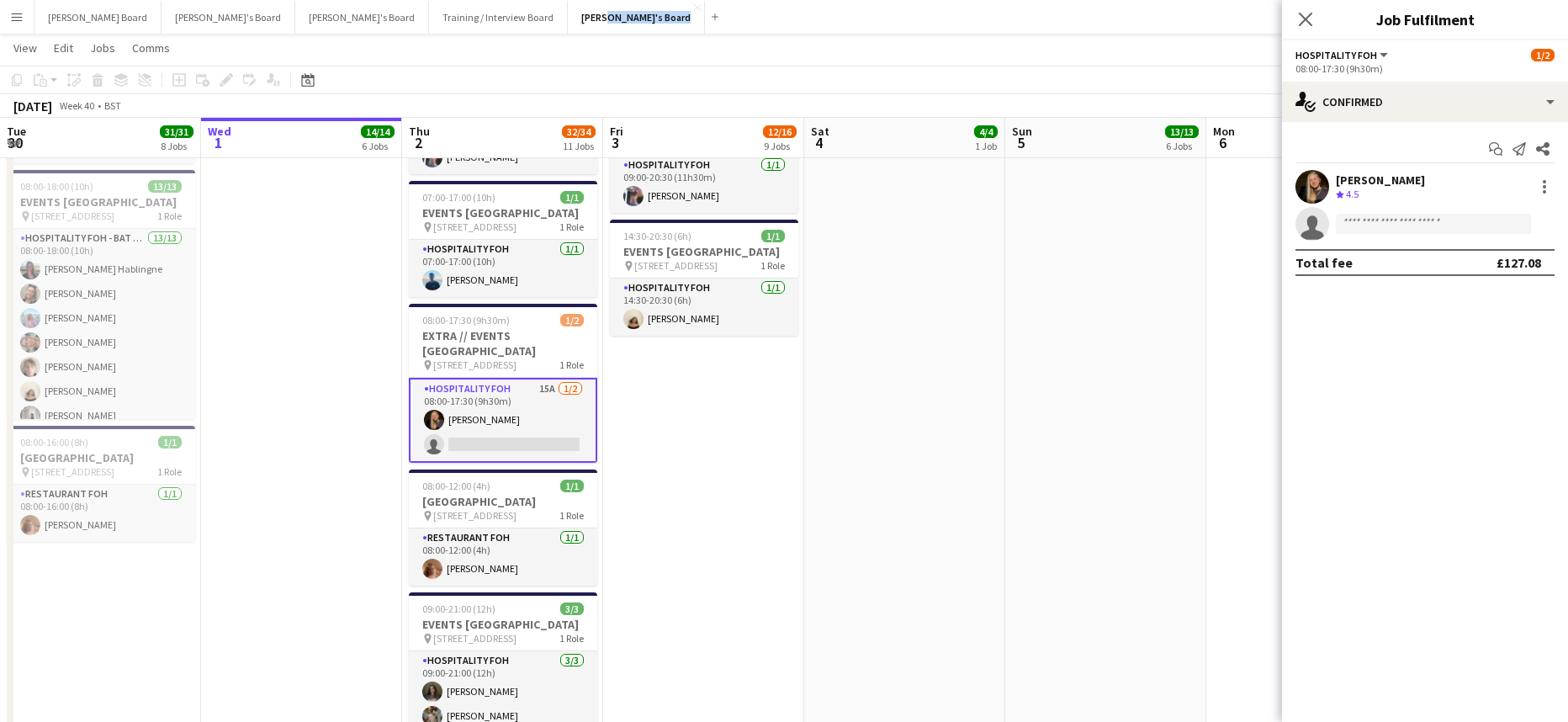
scroll to position [0, 400]
click at [1336, 189] on app-icon "Crew rating" at bounding box center [1339, 195] width 8 height 13
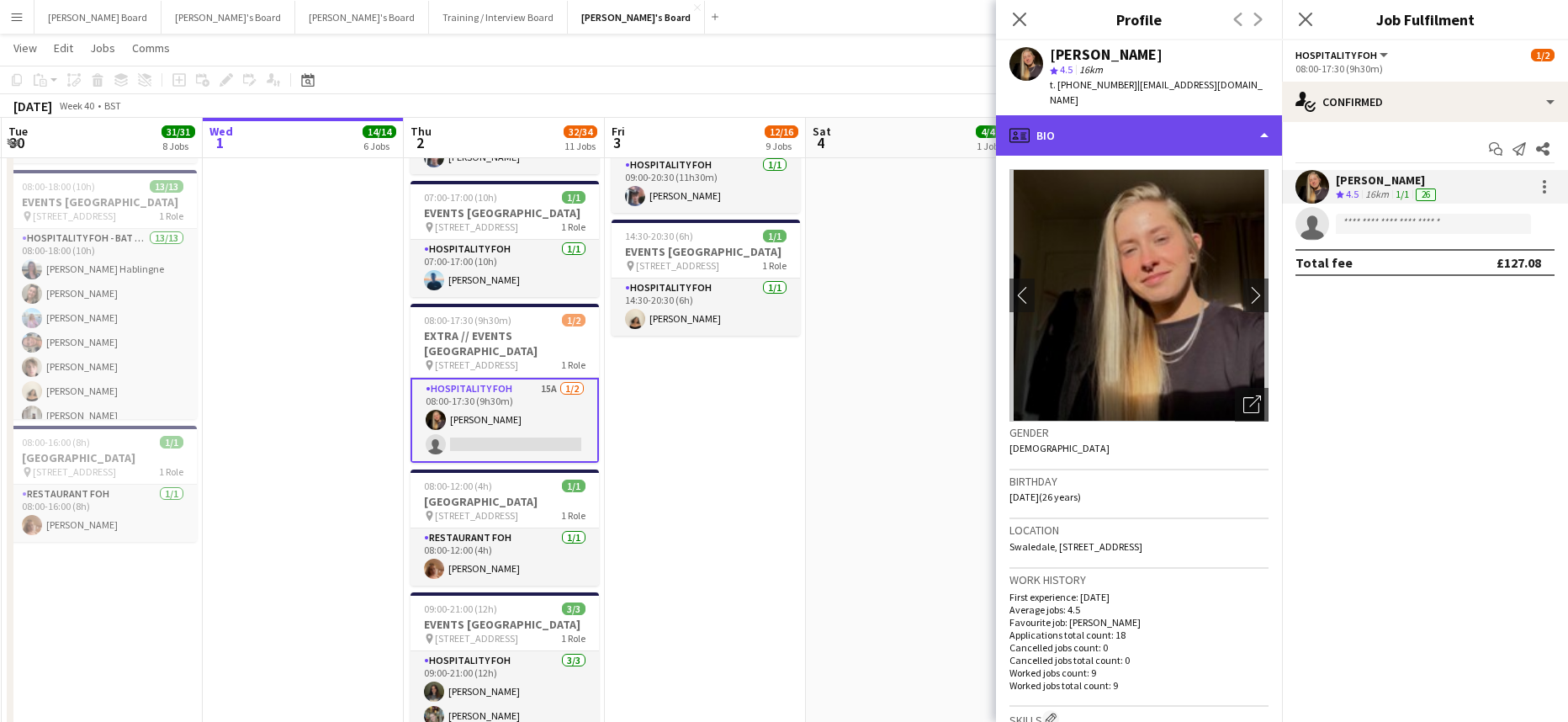
click at [1113, 124] on div "profile Bio" at bounding box center [1138, 135] width 286 height 41
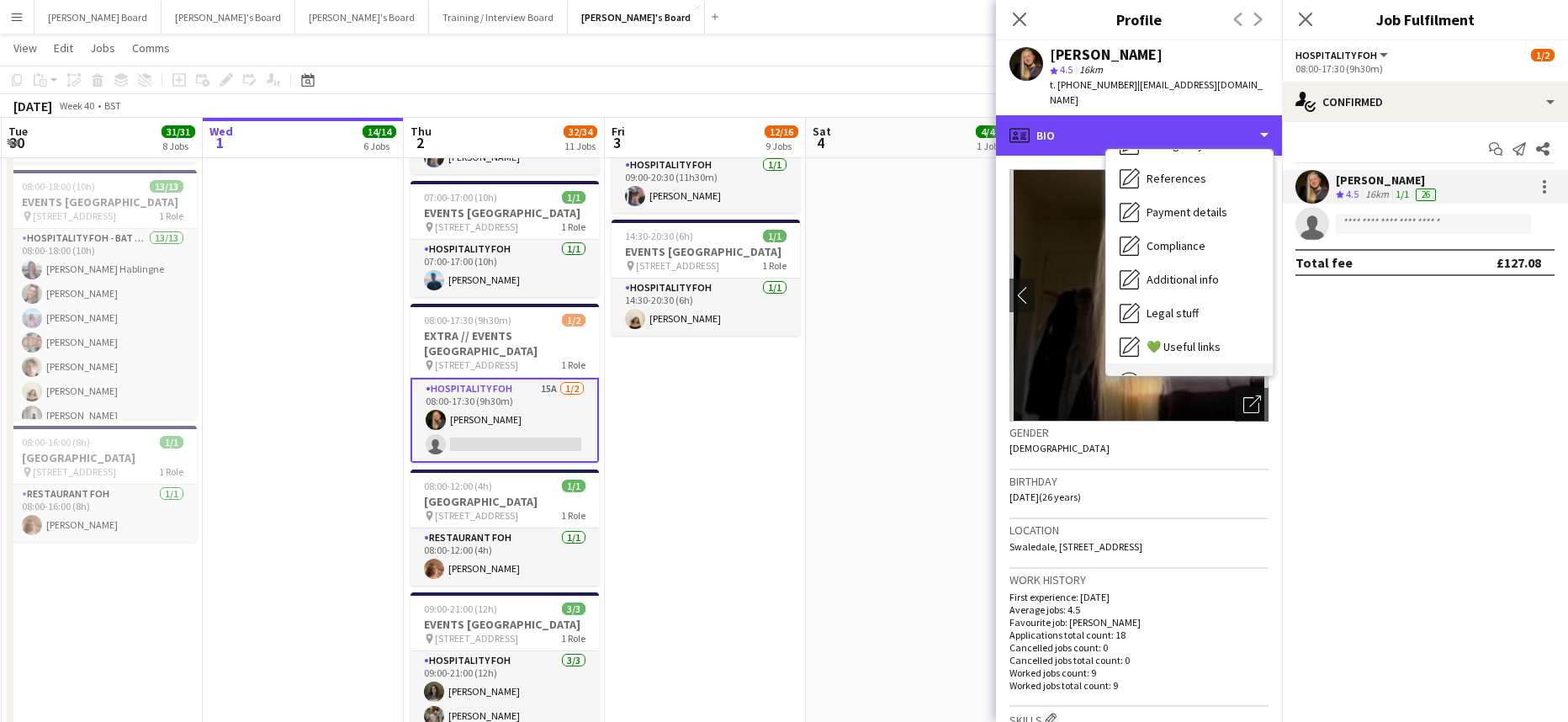
scroll to position [225, 0]
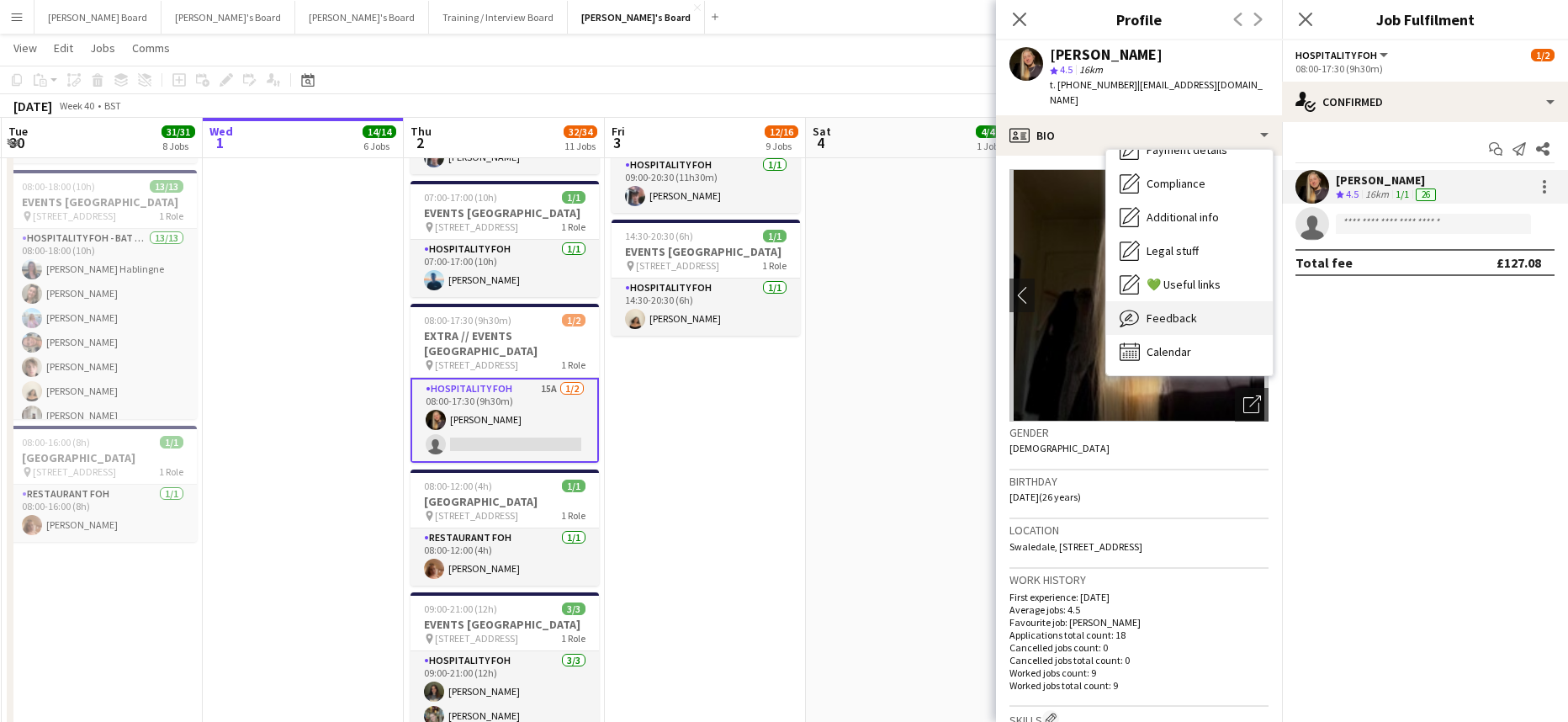
click at [1195, 312] on div "Feedback Feedback" at bounding box center [1189, 318] width 167 height 33
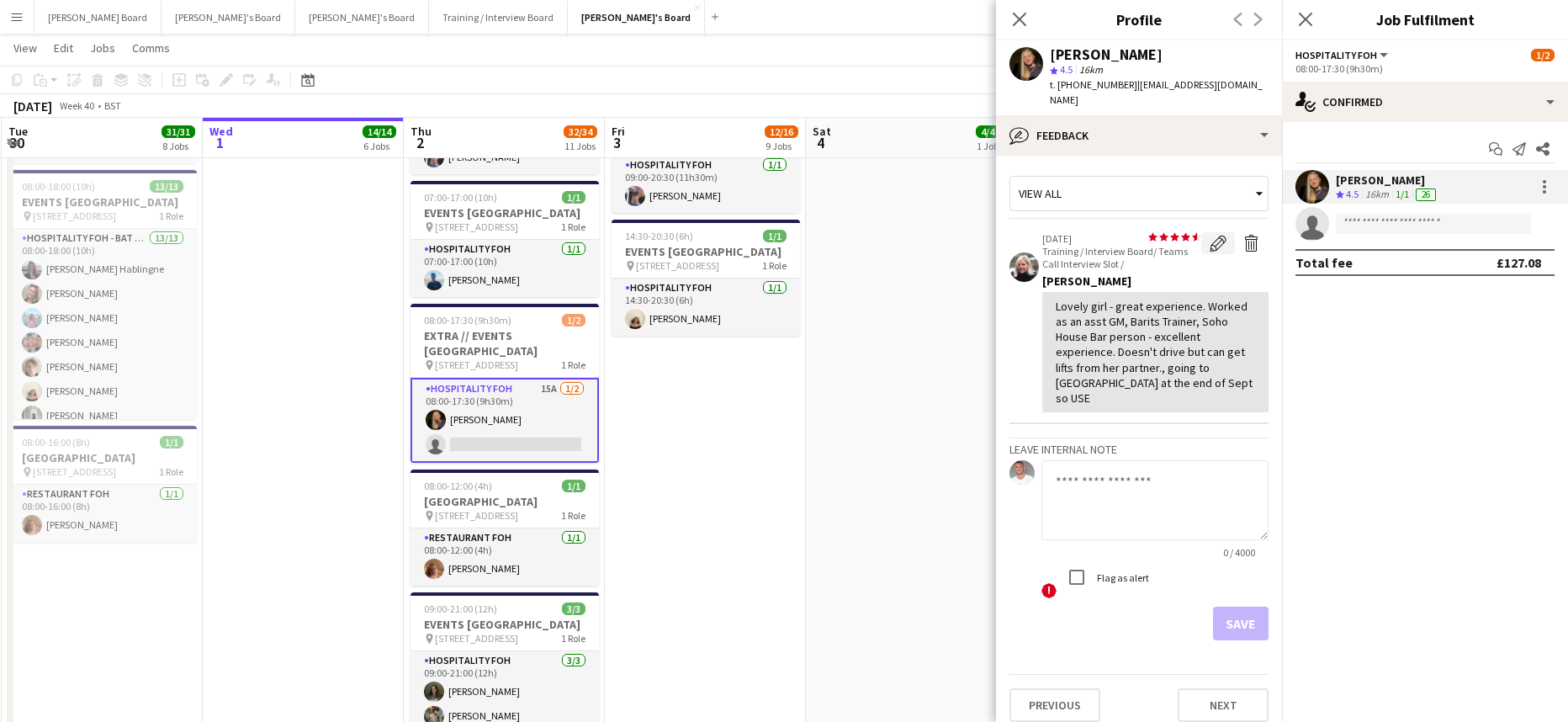
click at [1224, 234] on app-icon "Edit feedback" at bounding box center [1218, 243] width 17 height 17
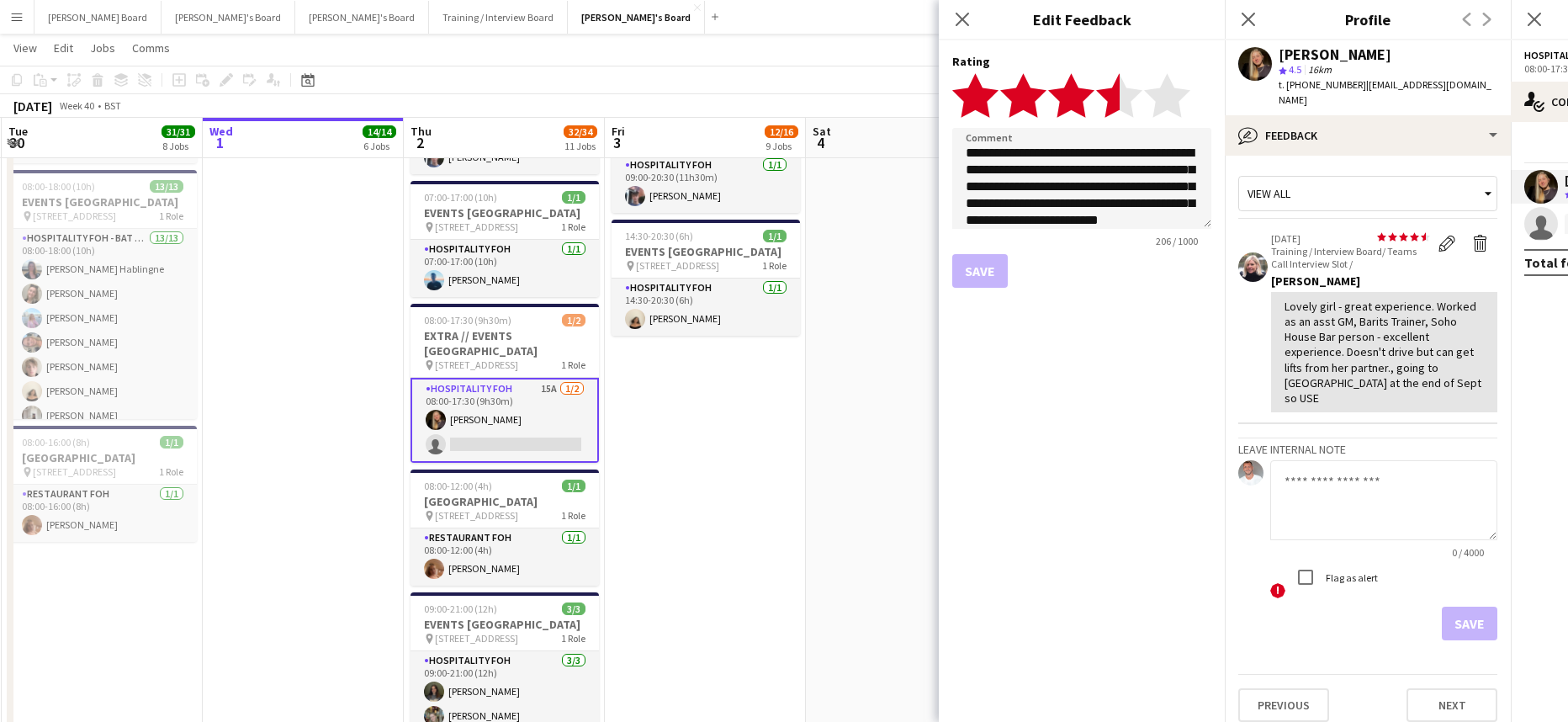
click at [1099, 95] on icon "star" at bounding box center [1119, 95] width 46 height 46
click at [1096, 95] on icon "star" at bounding box center [1119, 95] width 46 height 46
click at [1116, 219] on textarea "**********" at bounding box center [1081, 178] width 259 height 101
type textarea "**********"
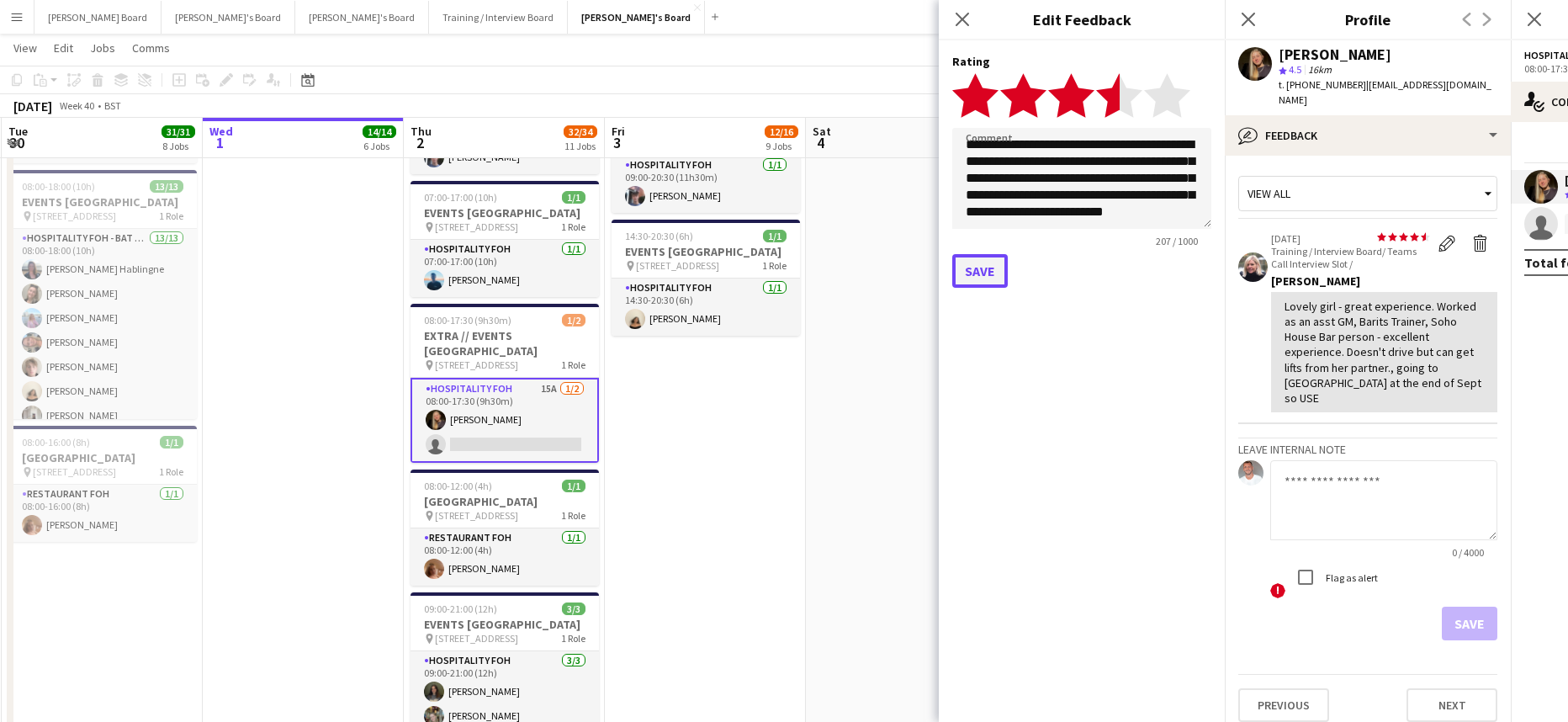
click at [972, 269] on button "Save" at bounding box center [980, 271] width 56 height 33
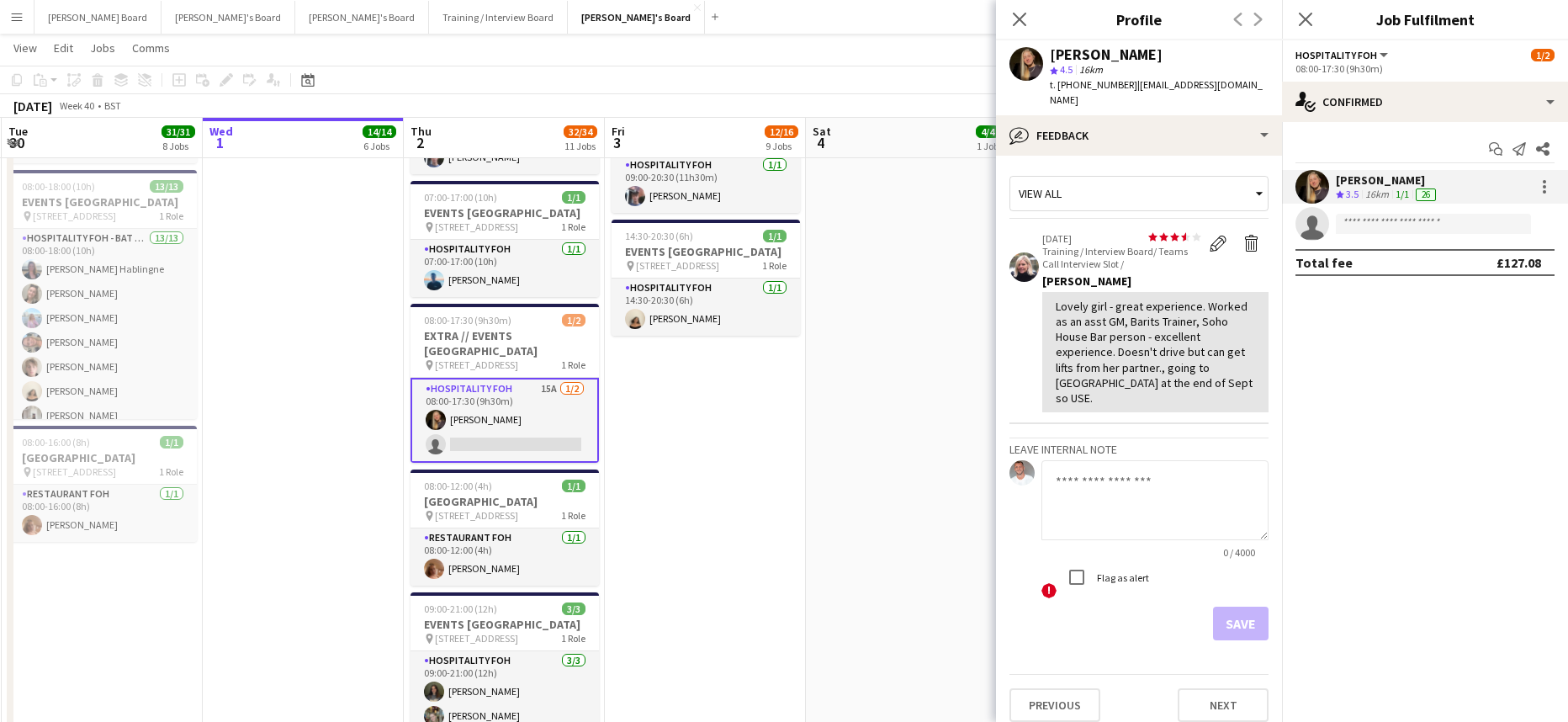
click at [1105, 460] on textarea at bounding box center [1154, 500] width 227 height 80
paste textarea "**********"
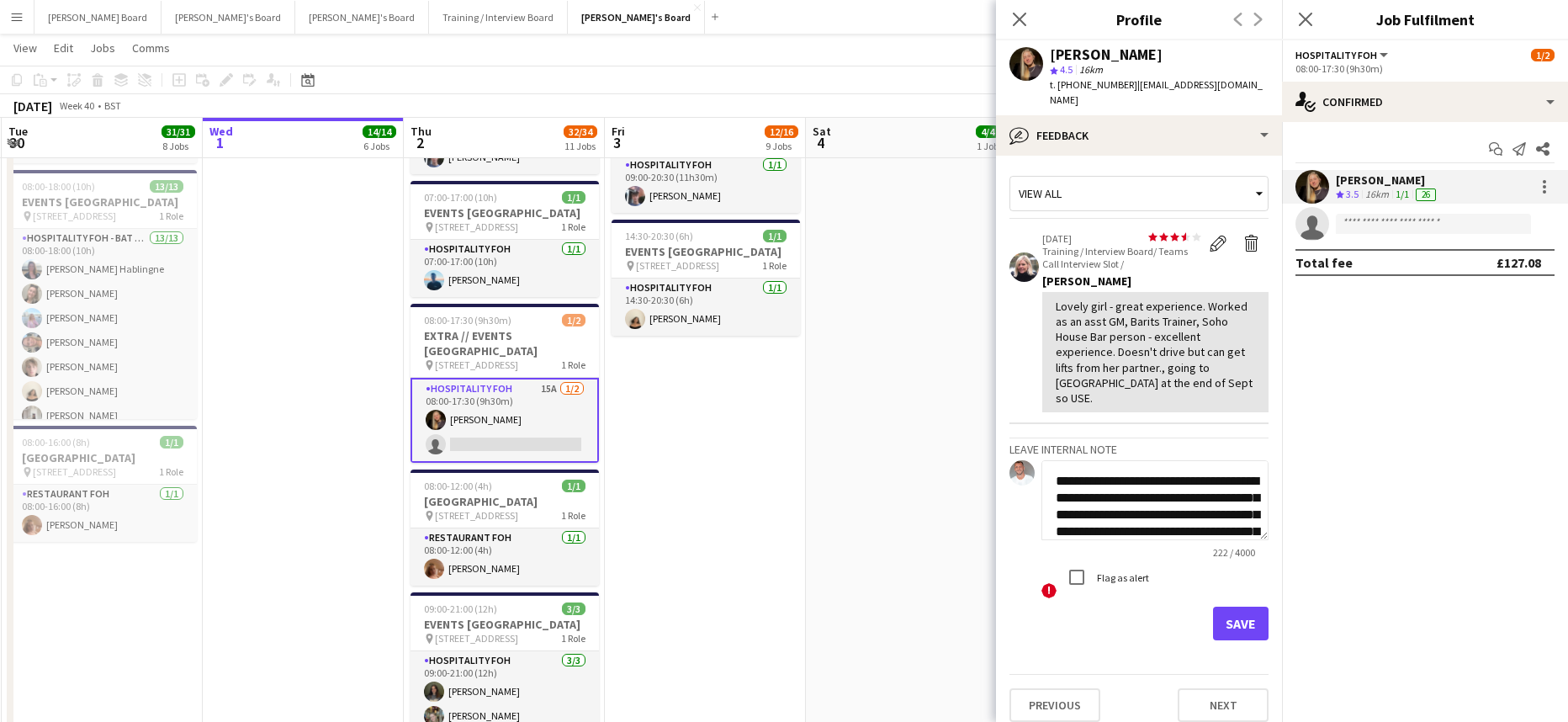
scroll to position [69, 0]
type textarea "**********"
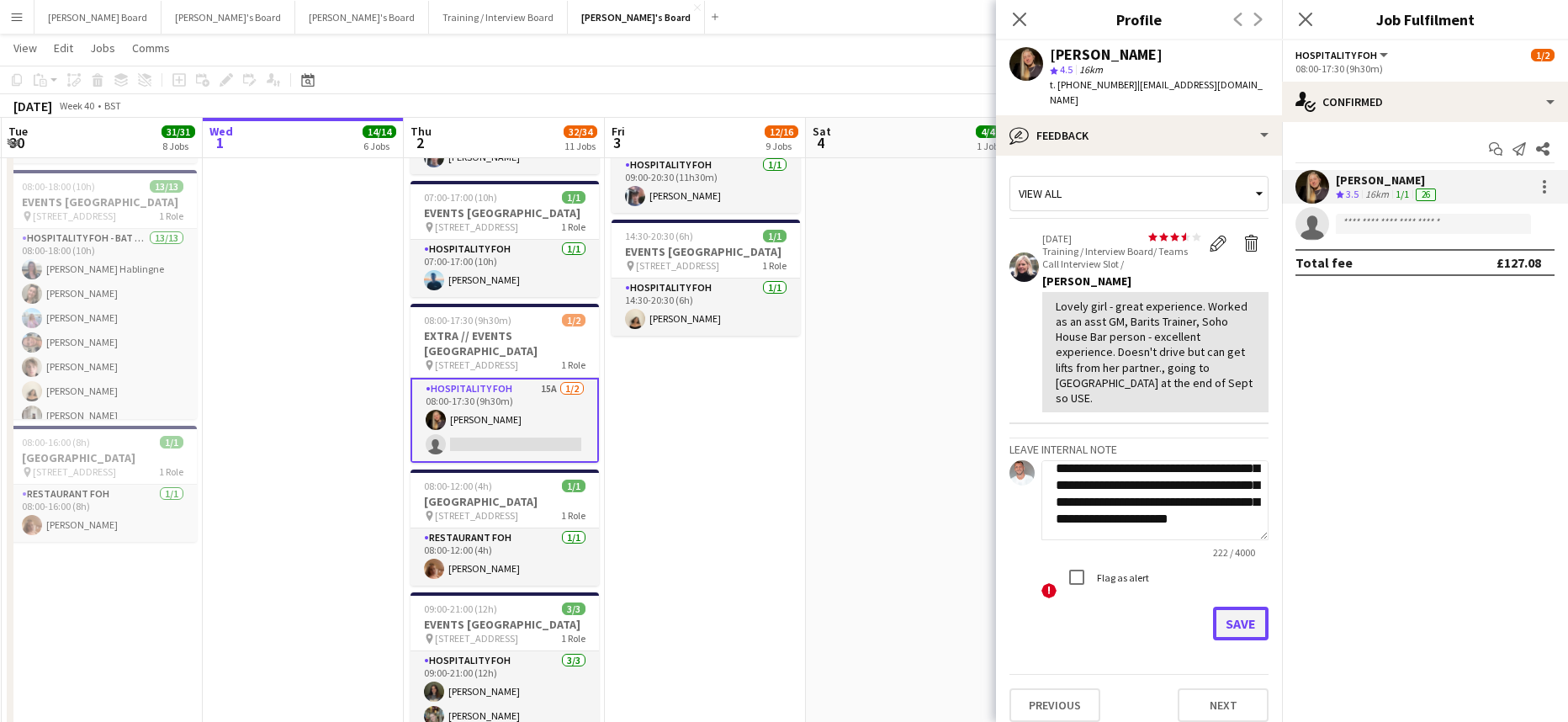
click at [1228, 606] on button "Save" at bounding box center [1241, 623] width 56 height 33
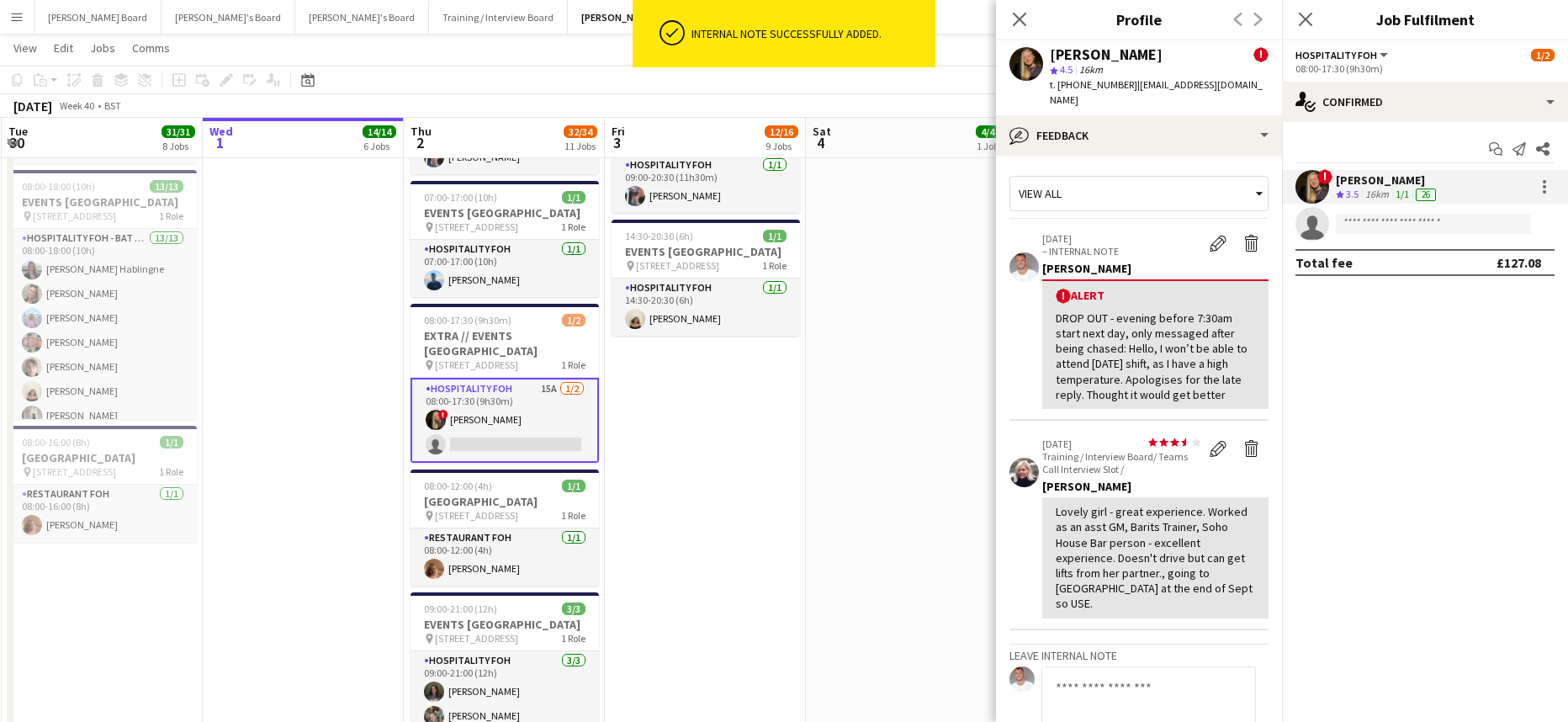
scroll to position [0, 0]
click at [1209, 234] on app-icon "Edit alert" at bounding box center [1218, 243] width 17 height 17
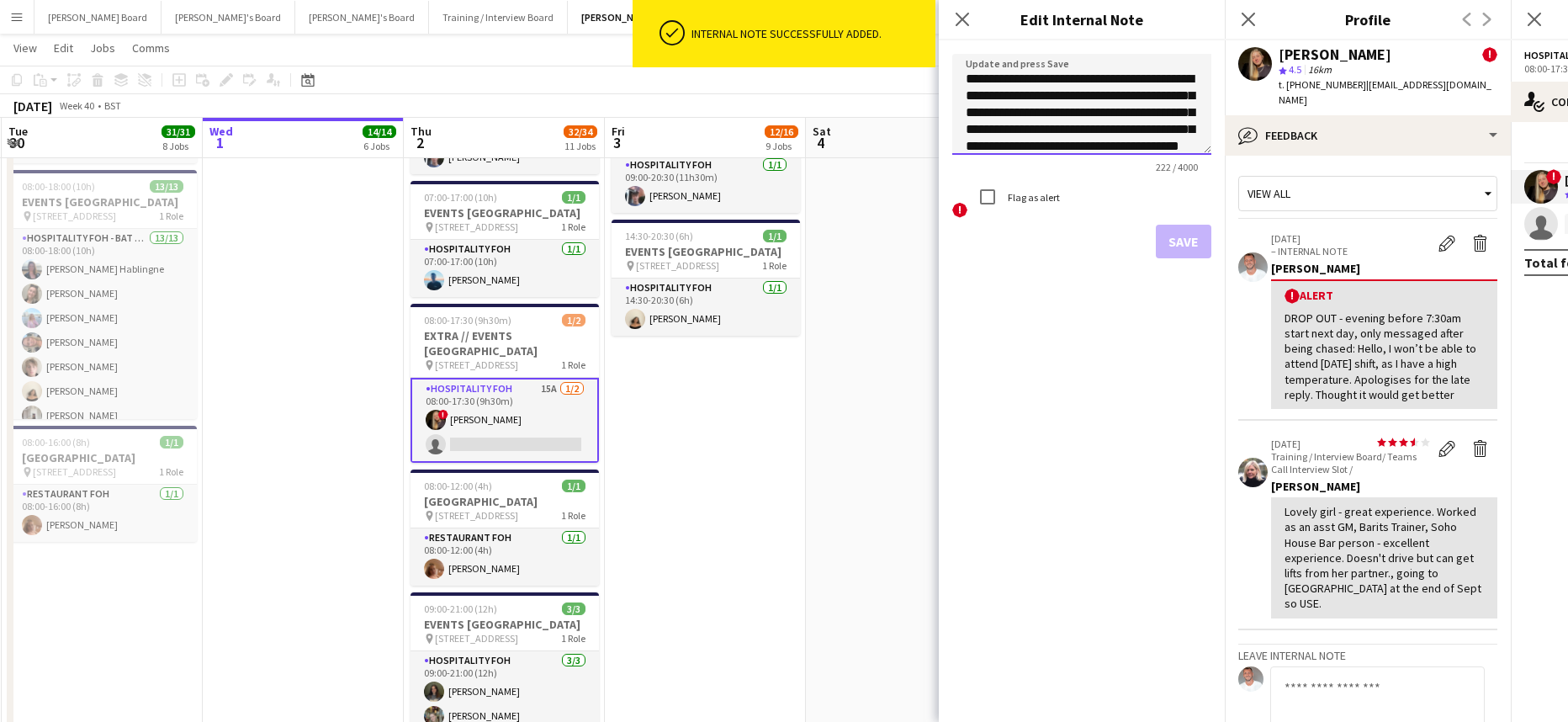
click at [1030, 85] on textarea "**********" at bounding box center [1081, 104] width 259 height 101
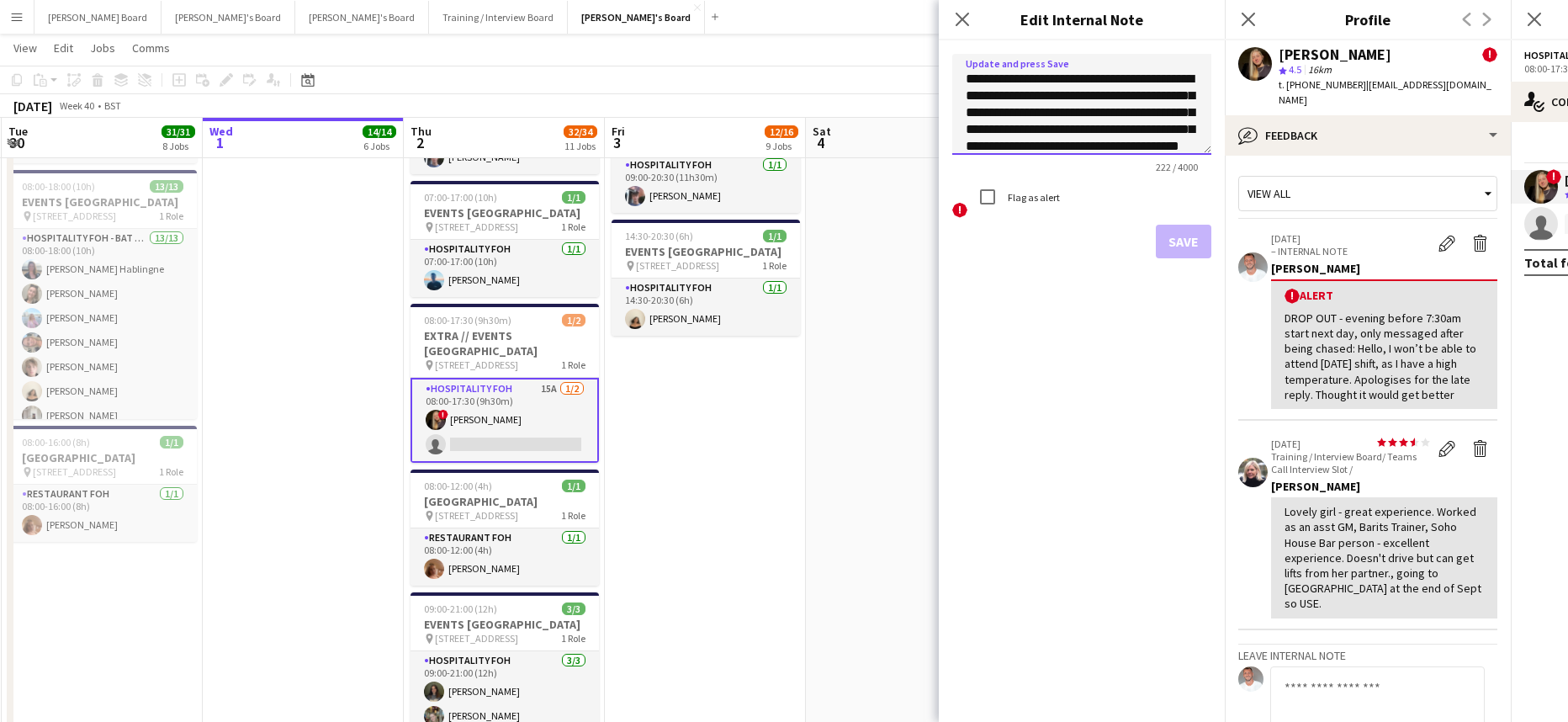
click at [1034, 83] on textarea "**********" at bounding box center [1081, 104] width 259 height 101
type textarea "**********"
click at [1190, 254] on button "Save" at bounding box center [1183, 241] width 56 height 33
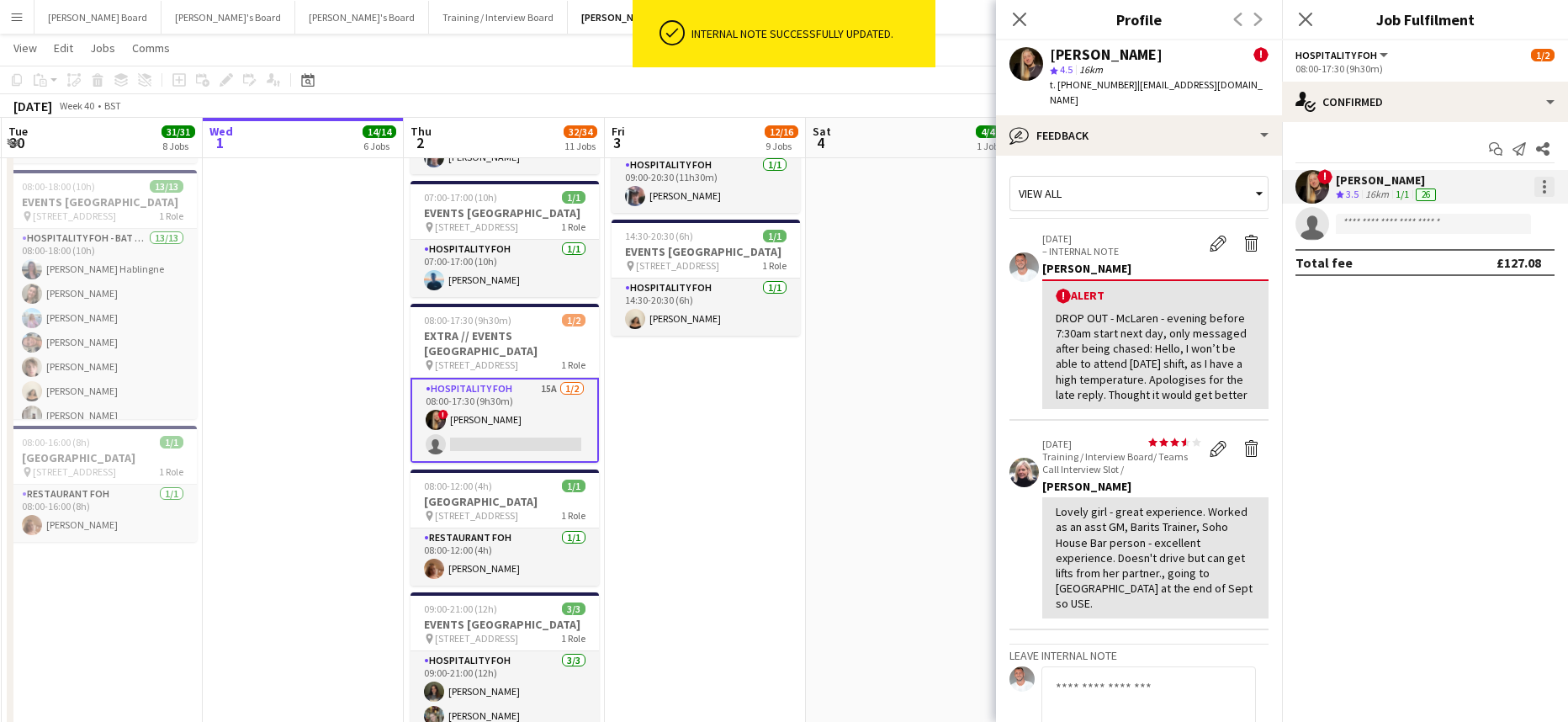
click at [1545, 184] on div at bounding box center [1544, 187] width 20 height 20
click at [1478, 374] on span "Remove" at bounding box center [1461, 378] width 50 height 14
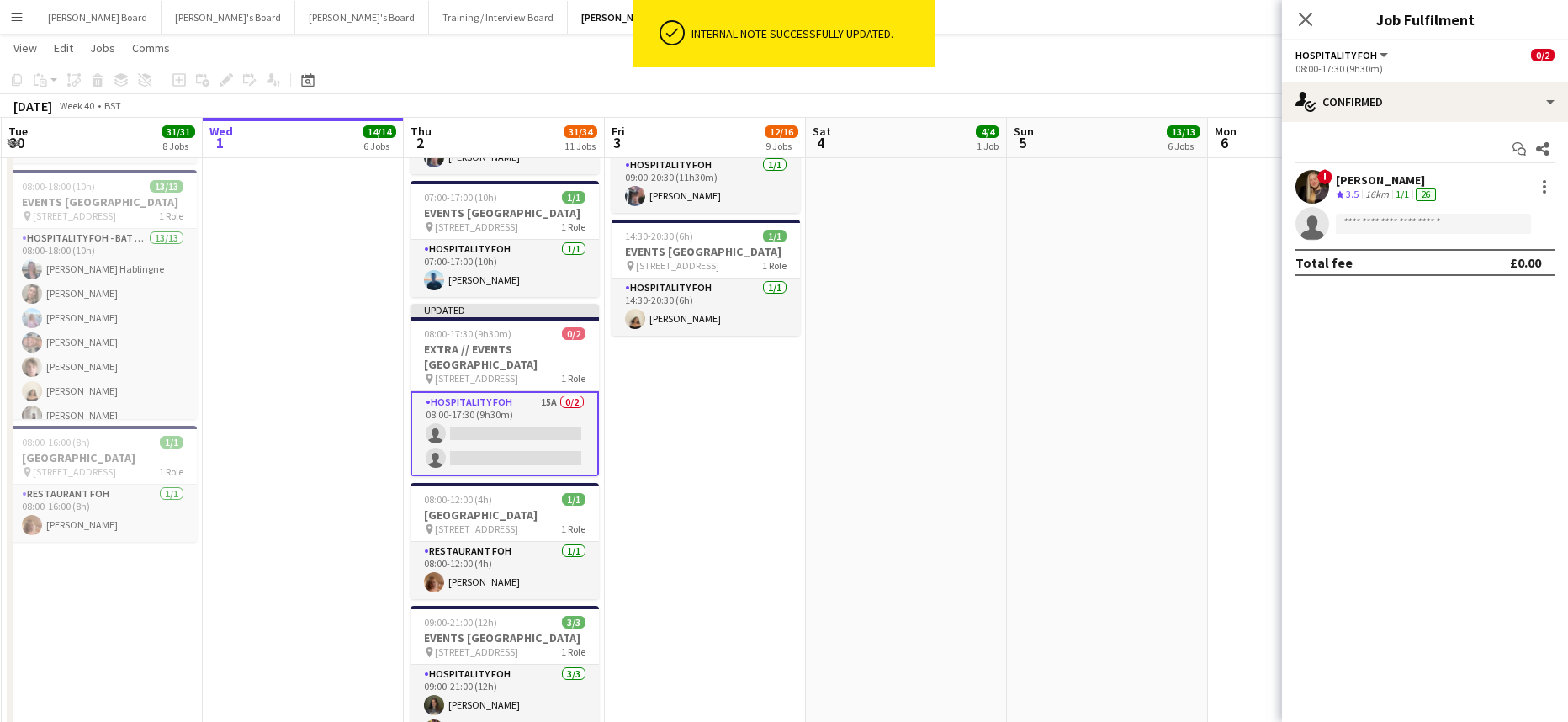
click at [870, 507] on app-date-cell at bounding box center [905, 102] width 201 height 1831
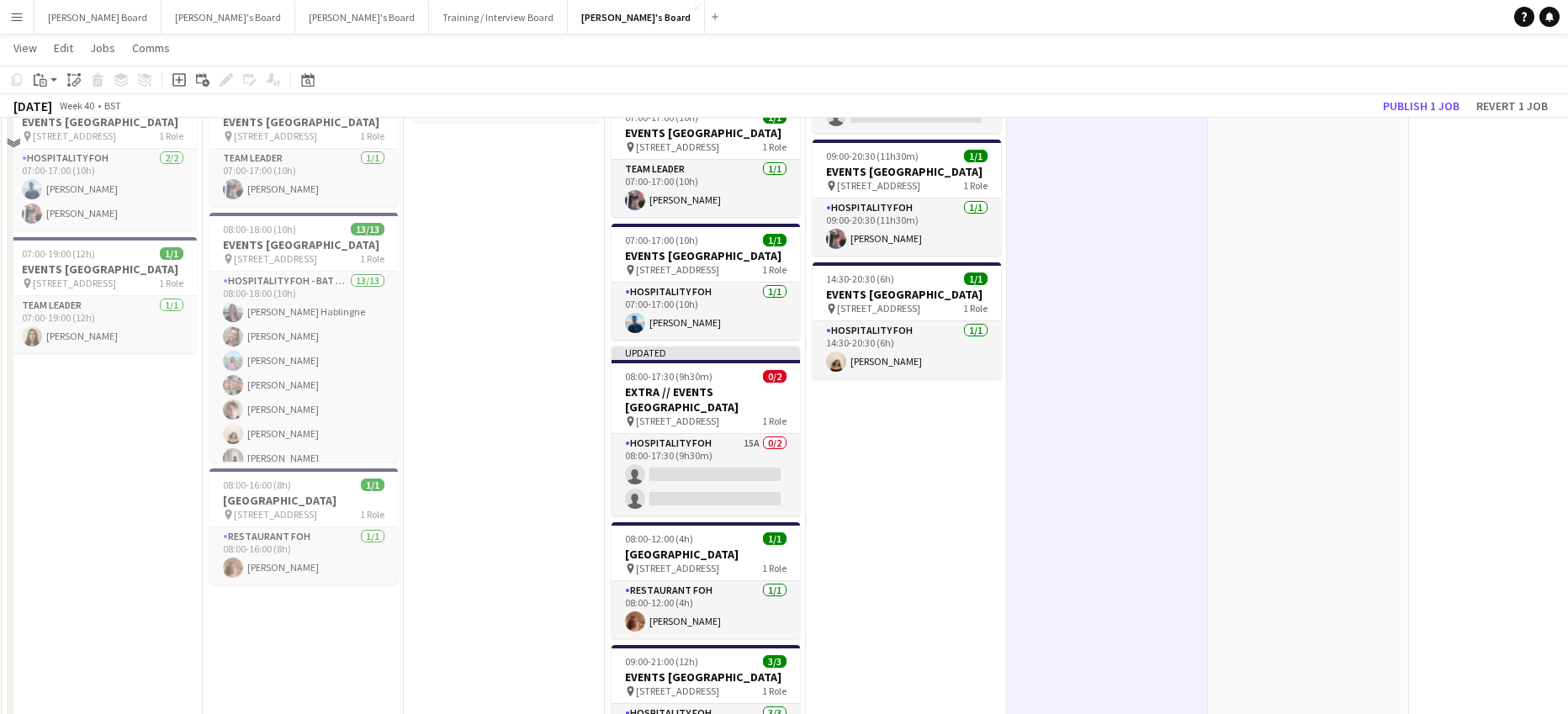
scroll to position [1346, 0]
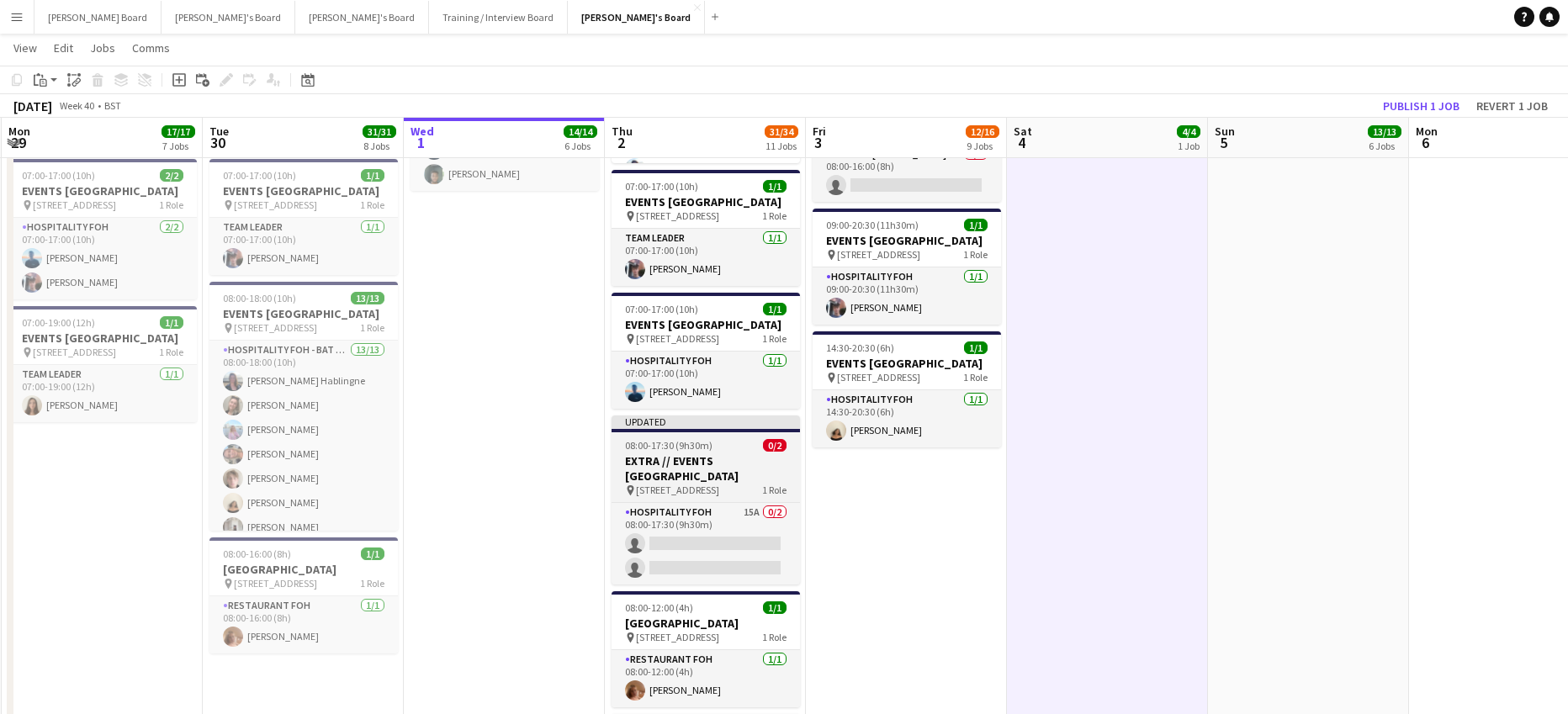
click at [666, 481] on app-job-card "Updated 08:00-17:30 (9h30m) 0/2 EXTRA // EVENTS McLaren Technology Centre pin W…" at bounding box center [705, 500] width 188 height 169
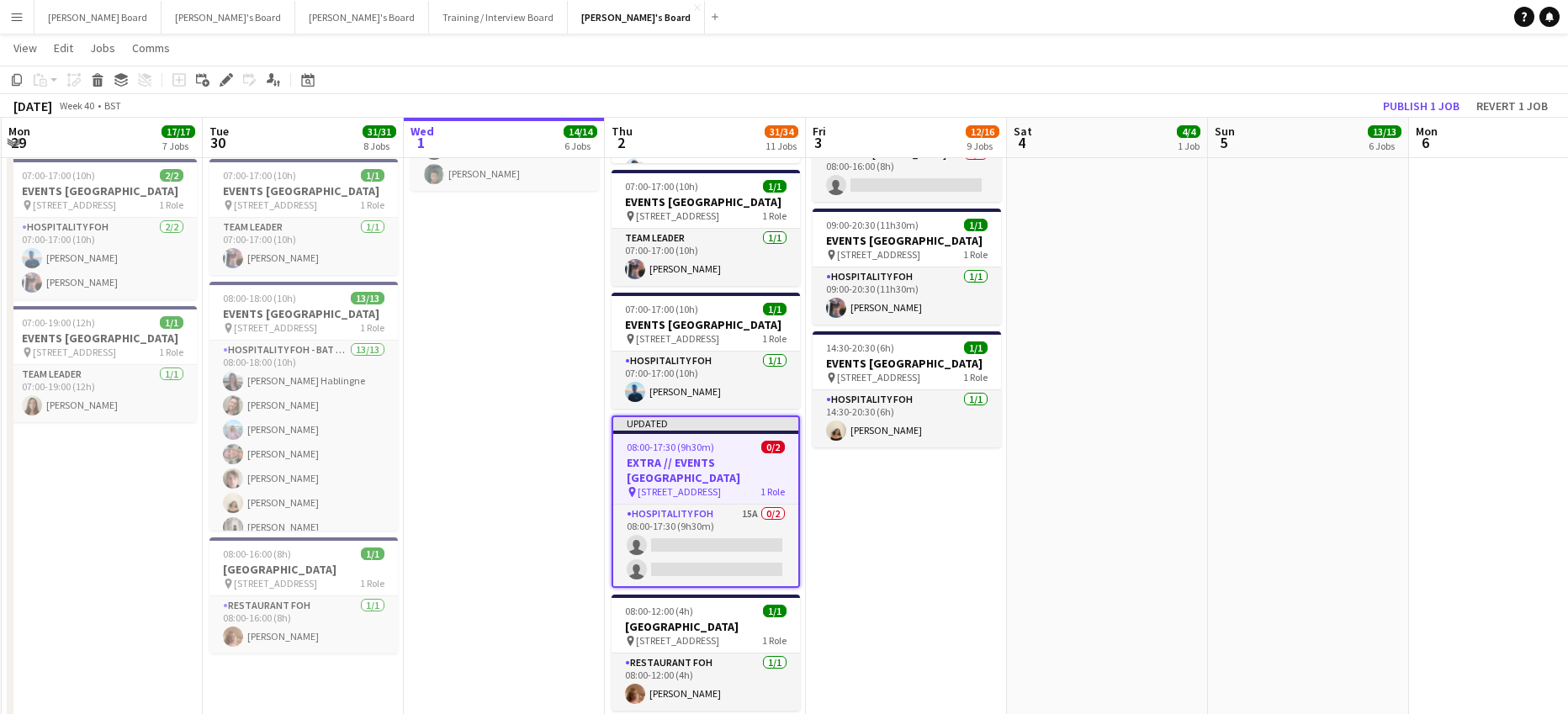
click at [230, 78] on icon at bounding box center [226, 81] width 9 height 9
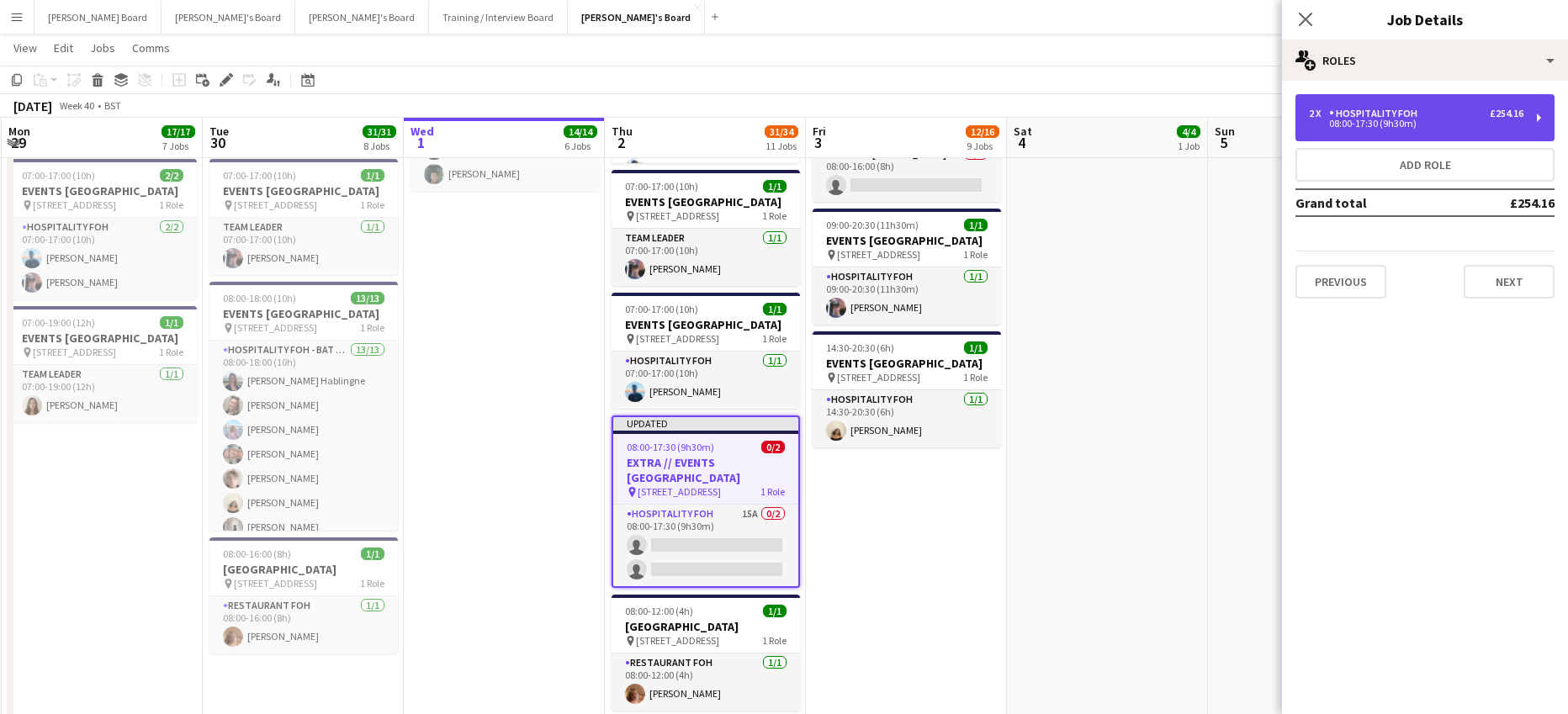
click at [1447, 141] on div "2 x Hospitality FOH £254.16 08:00-17:30 (9h30m)" at bounding box center [1425, 118] width 259 height 47
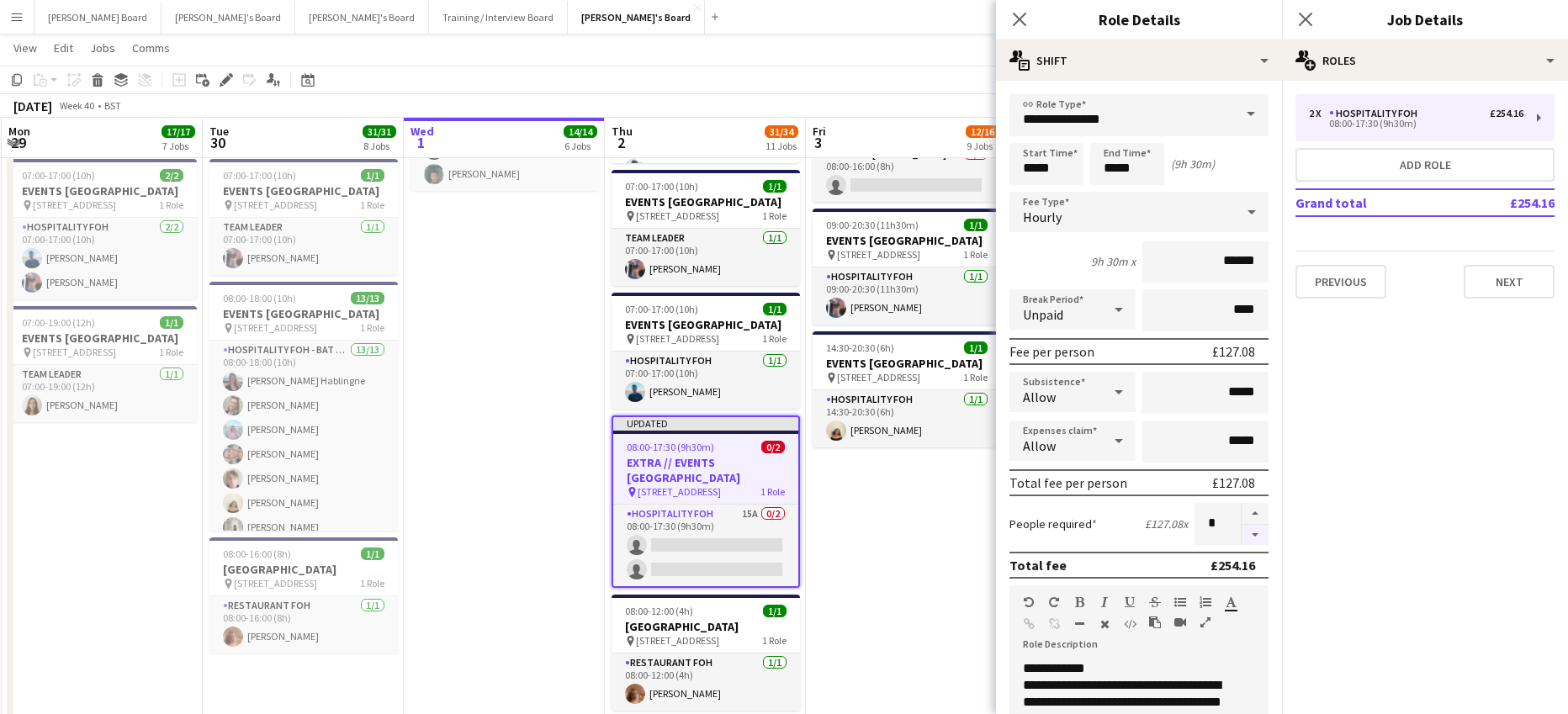
click at [1249, 530] on button "button" at bounding box center [1254, 535] width 27 height 21
type input "*"
click at [887, 536] on app-date-cell "07:00-15:30 (8h30m) 1/1 pin Woking, GU21 4YH 1 Role Barista 1/1 07:00-15:30 (8h…" at bounding box center [905, 221] width 201 height 1845
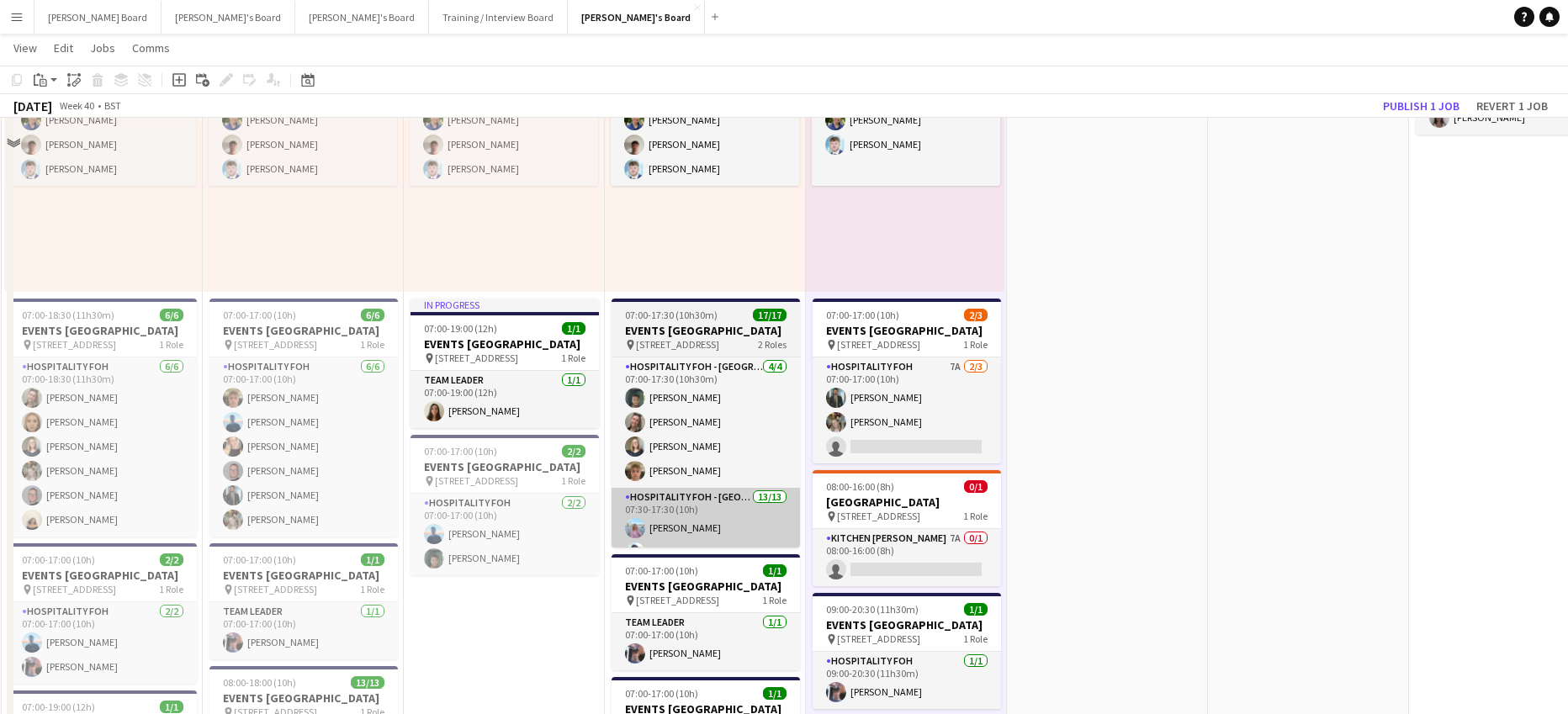
scroll to position [1122, 0]
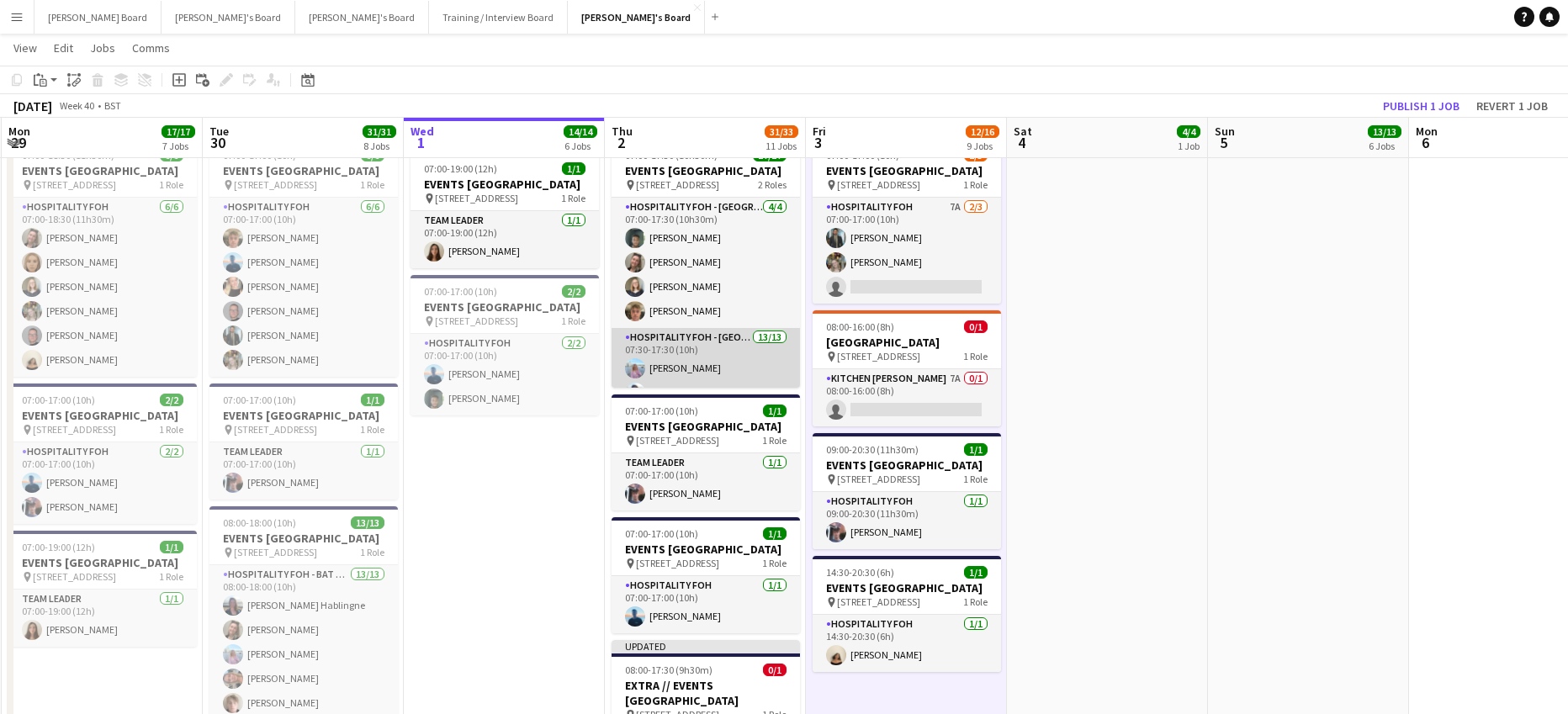
click at [716, 363] on app-card-role "Hospitality FOH - Allwyn 13/13 07:30-17:30 (10h) Lara Habling Anett Varasdi Hab…" at bounding box center [705, 505] width 188 height 355
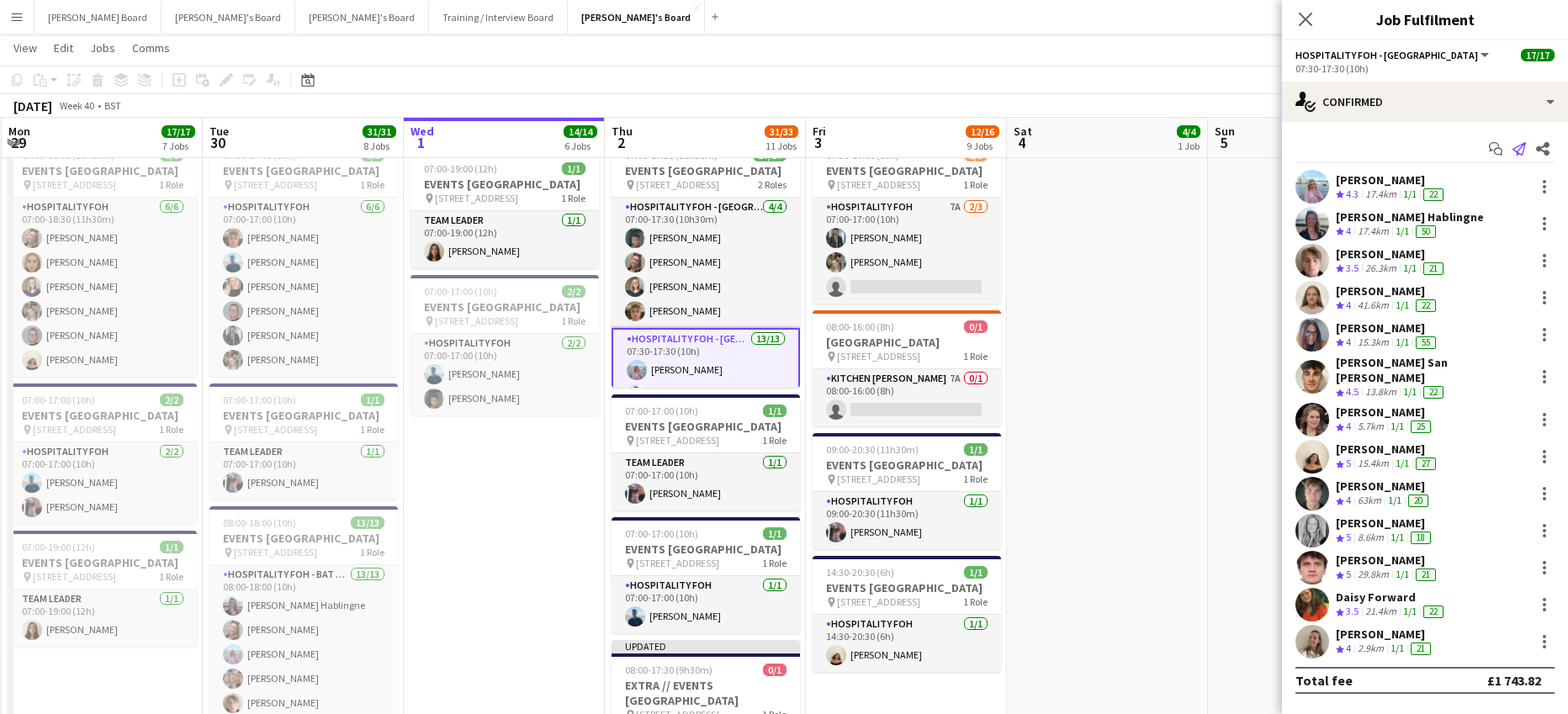
click at [1518, 145] on icon "Send notification" at bounding box center [1519, 148] width 14 height 14
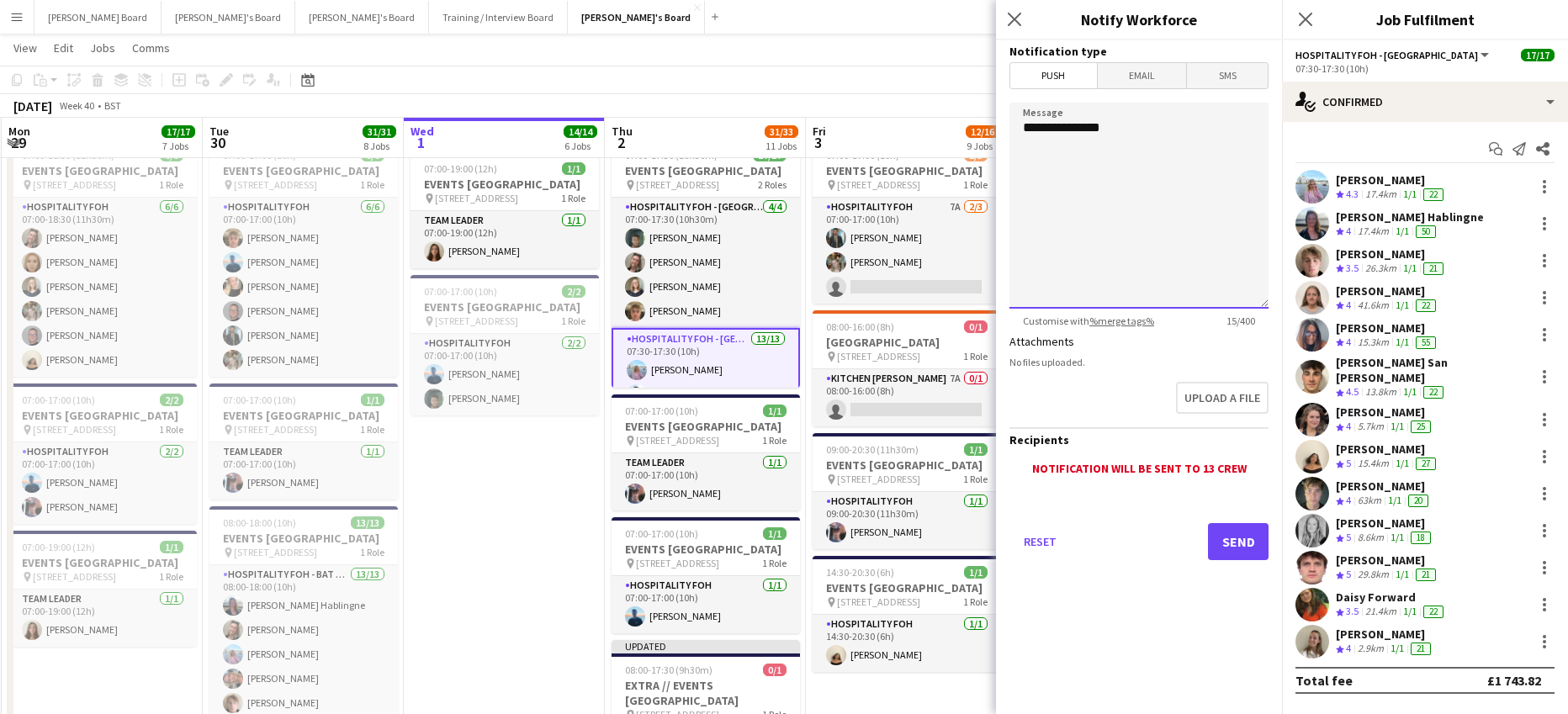
click at [1149, 132] on textarea "**********" at bounding box center [1139, 206] width 259 height 206
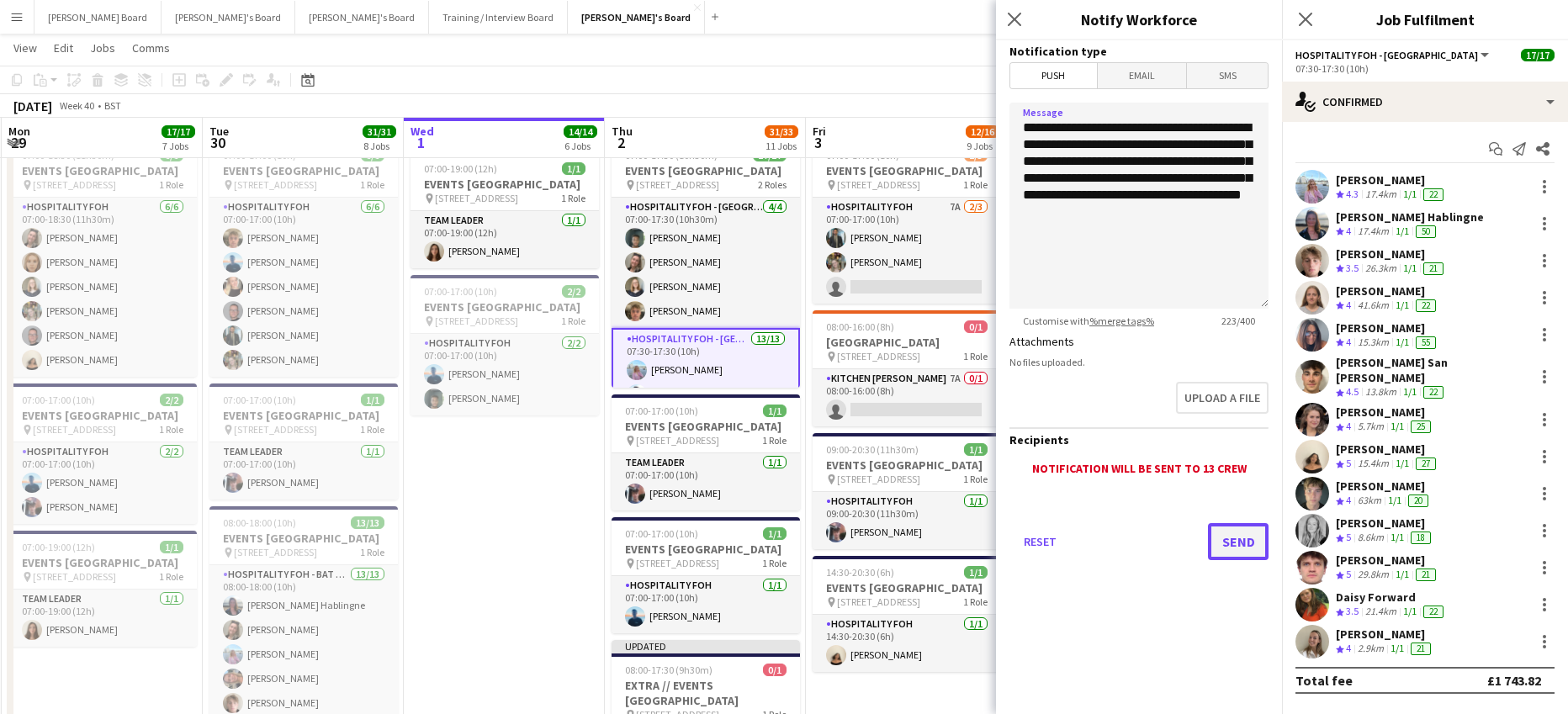
click at [1235, 547] on button "Send" at bounding box center [1237, 542] width 60 height 37
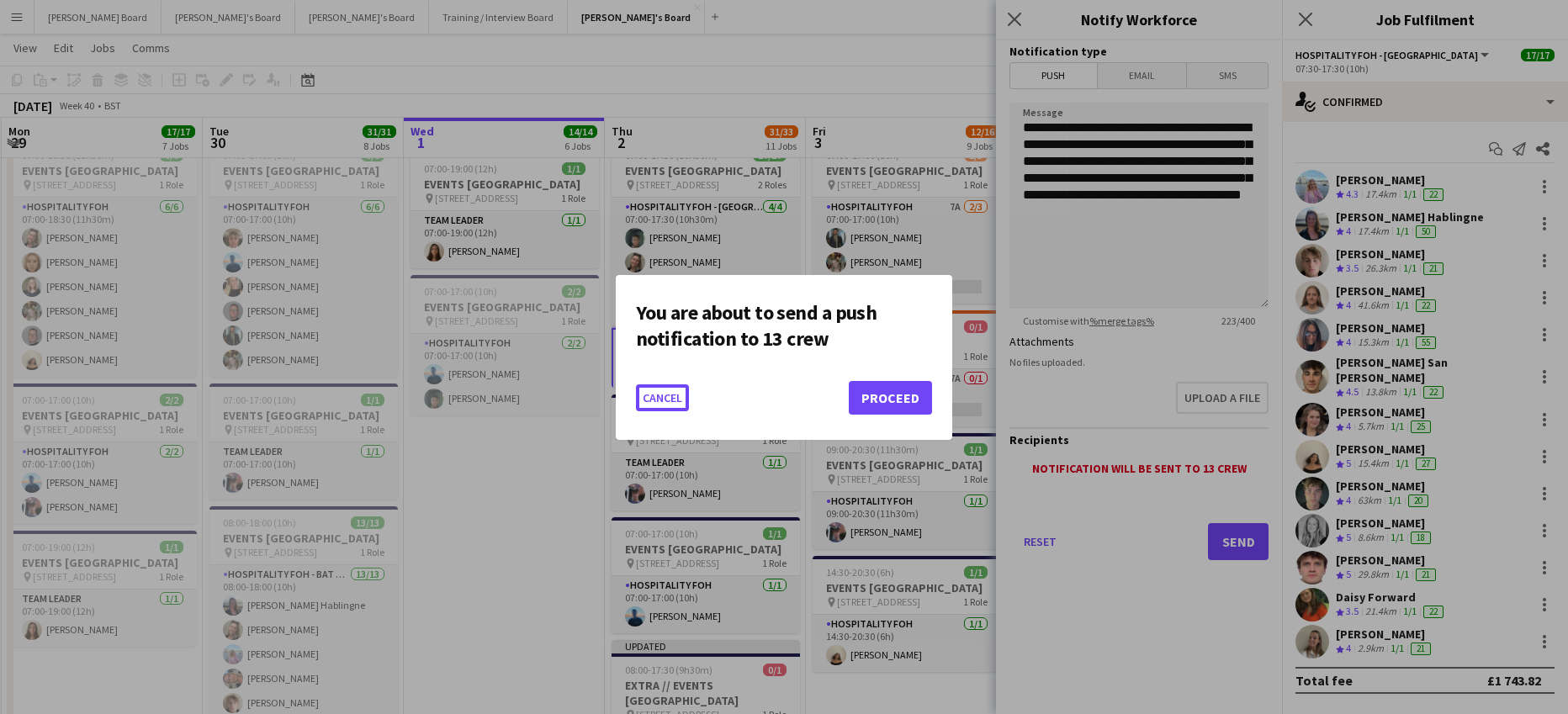
scroll to position [0, 0]
click at [1229, 201] on div at bounding box center [784, 357] width 1568 height 714
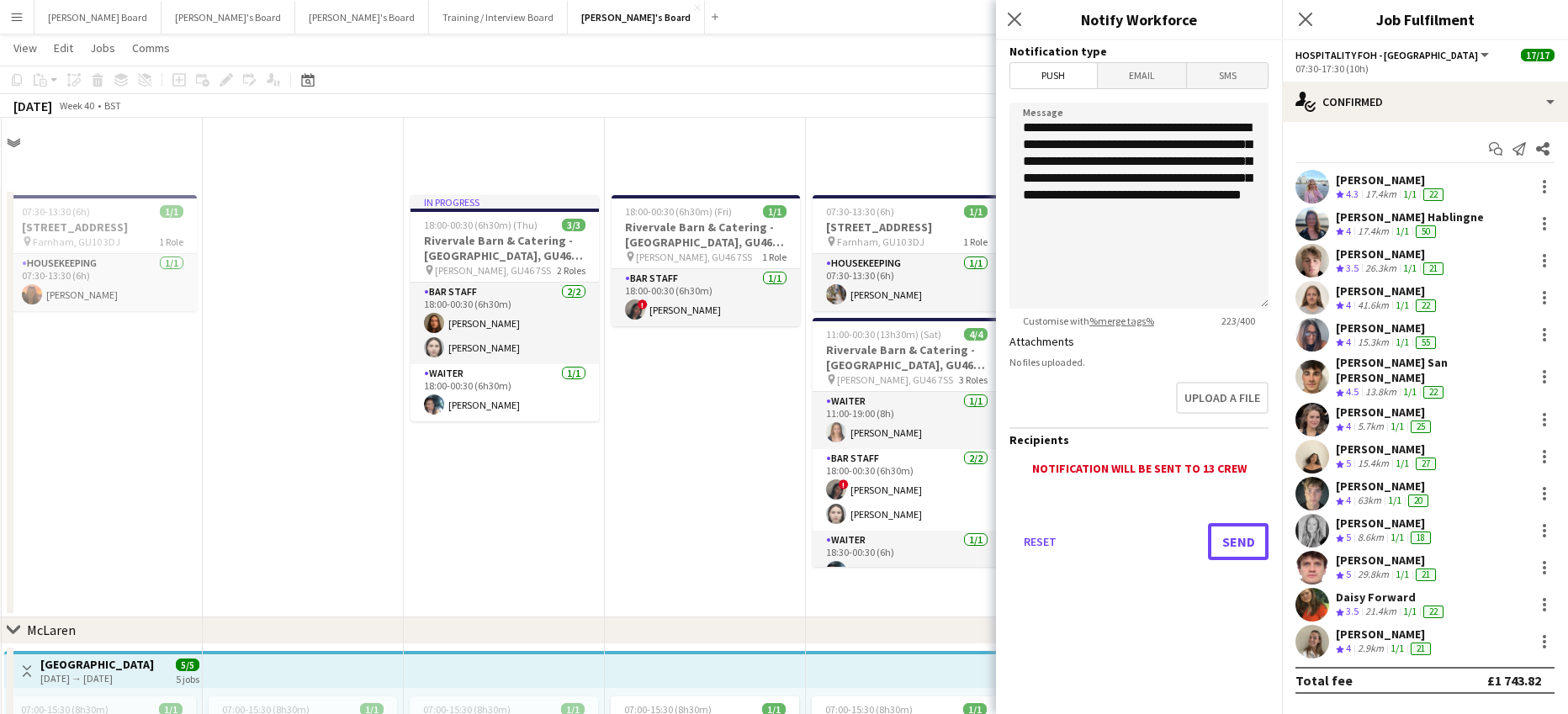
scroll to position [1122, 0]
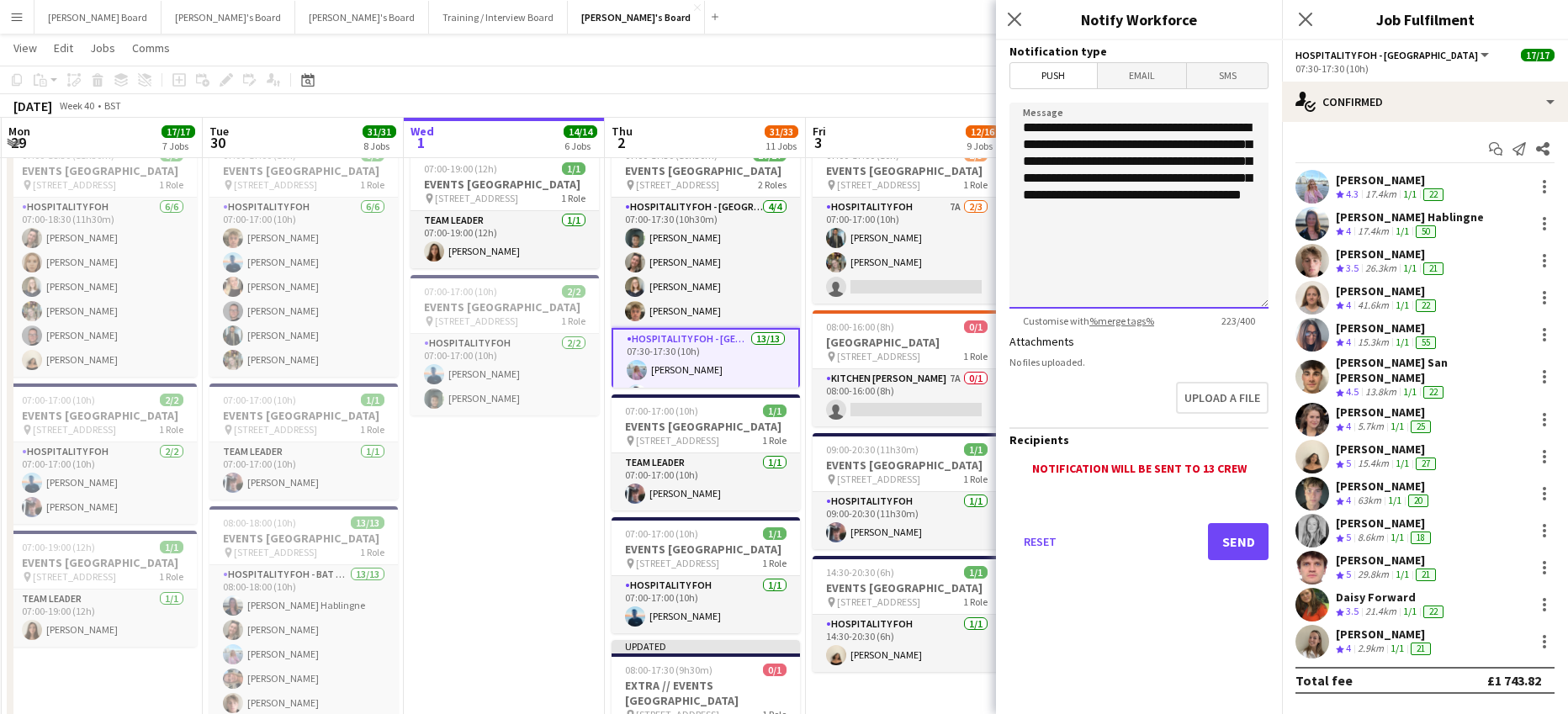
click at [1090, 216] on textarea "**********" at bounding box center [1139, 206] width 259 height 206
click at [1239, 223] on textarea "**********" at bounding box center [1139, 206] width 259 height 206
type textarea "**********"
click at [1233, 539] on button "Send" at bounding box center [1237, 542] width 60 height 37
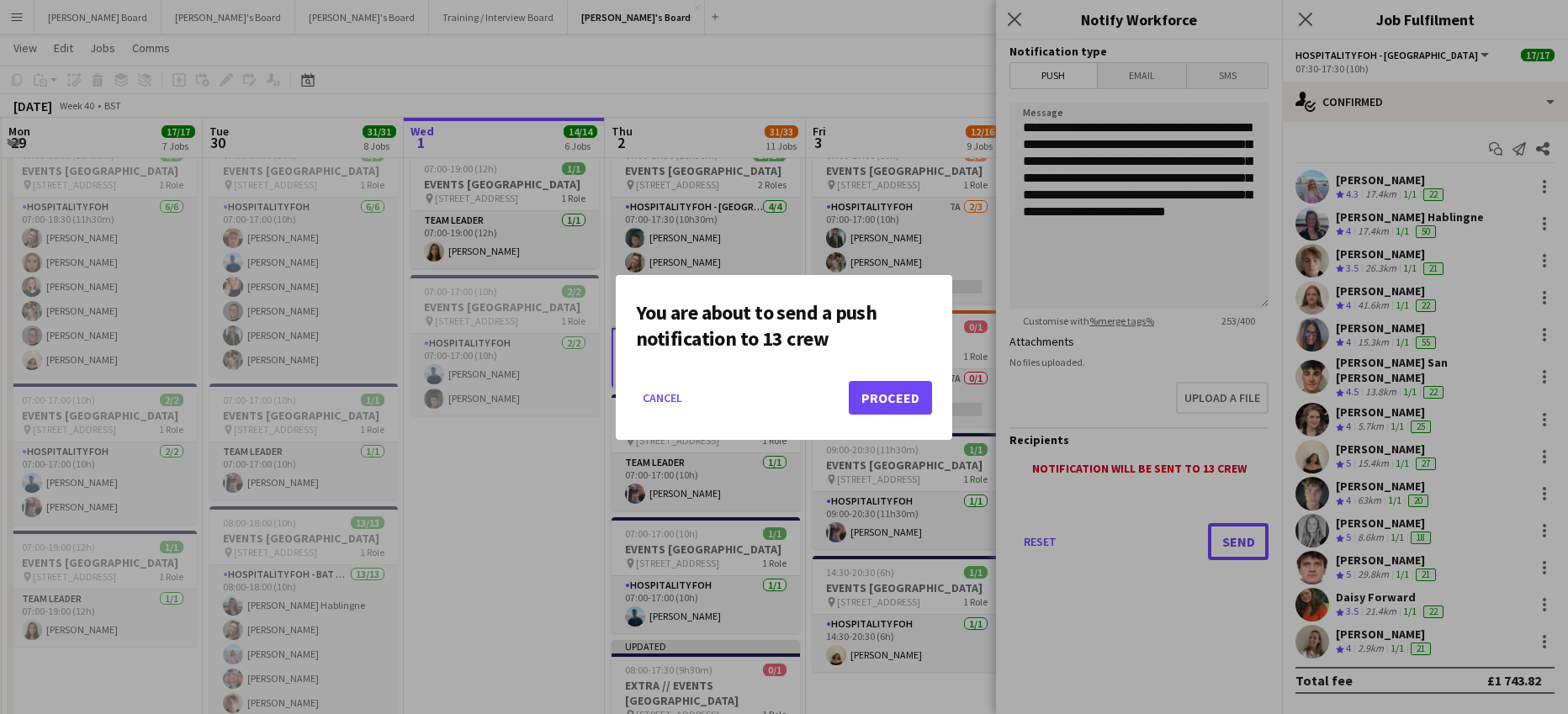
scroll to position [0, 0]
click at [891, 389] on button "Proceed" at bounding box center [891, 398] width 83 height 33
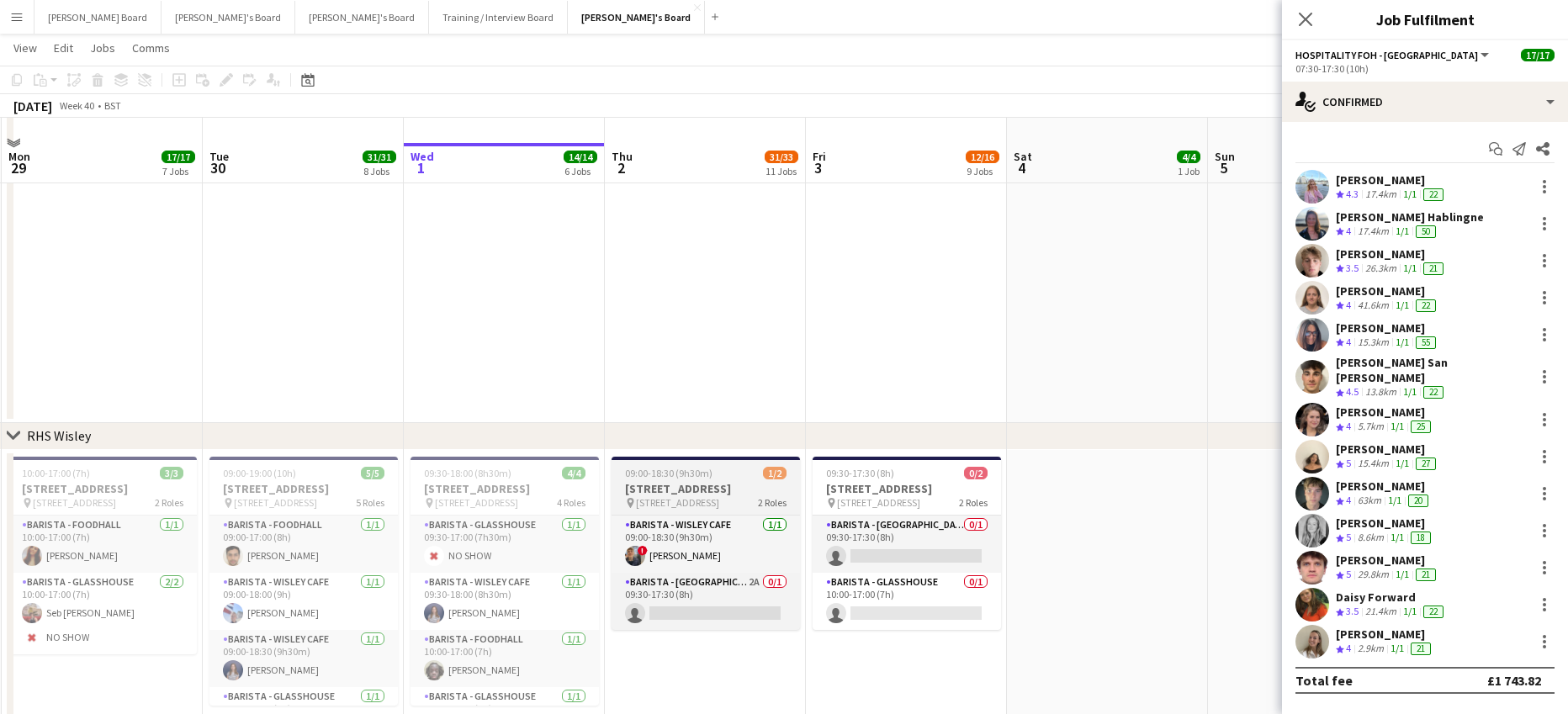
scroll to position [2990, 0]
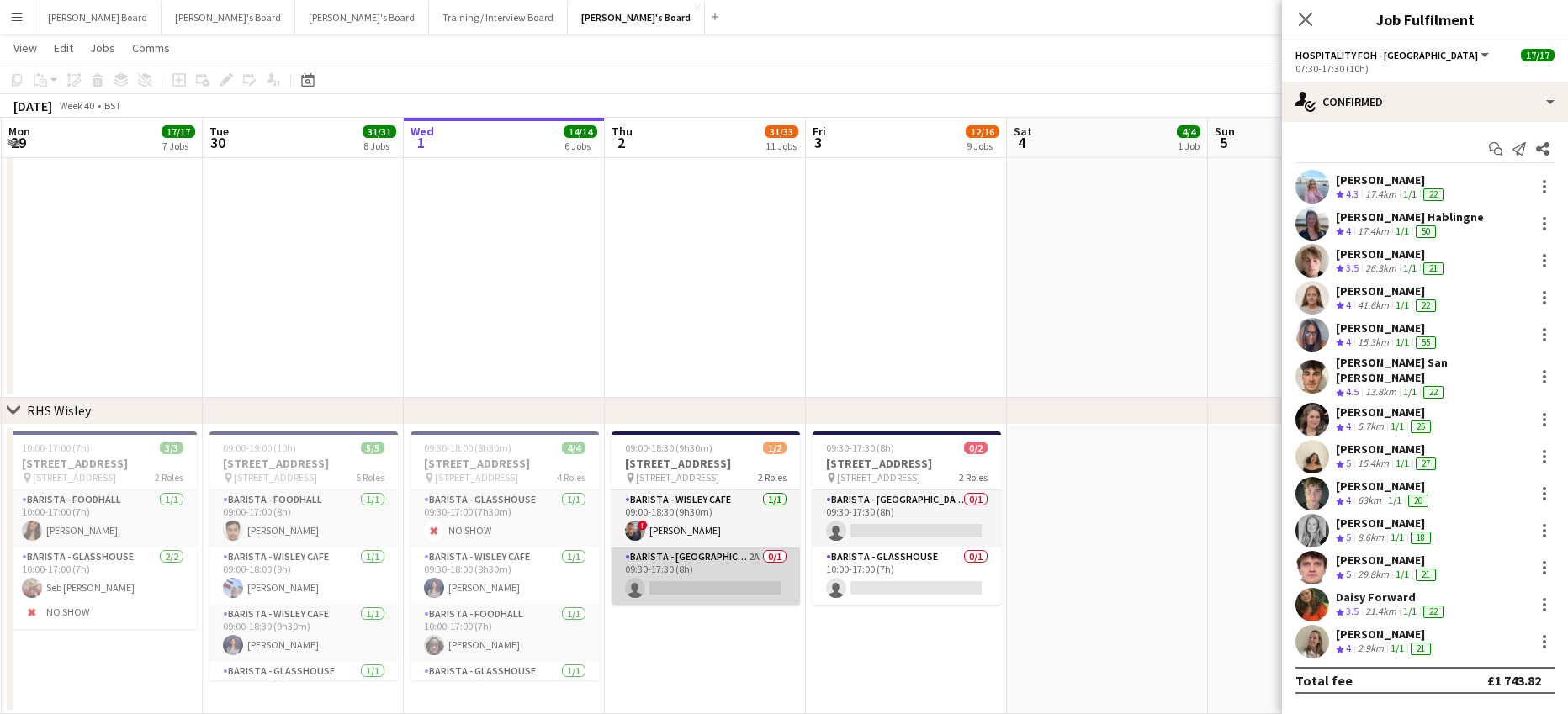
click at [735, 586] on app-card-role "Barista - Foodhall Village Square Kiosk 2A 0/1 09:30-17:30 (8h) single-neutral-…" at bounding box center [705, 577] width 188 height 57
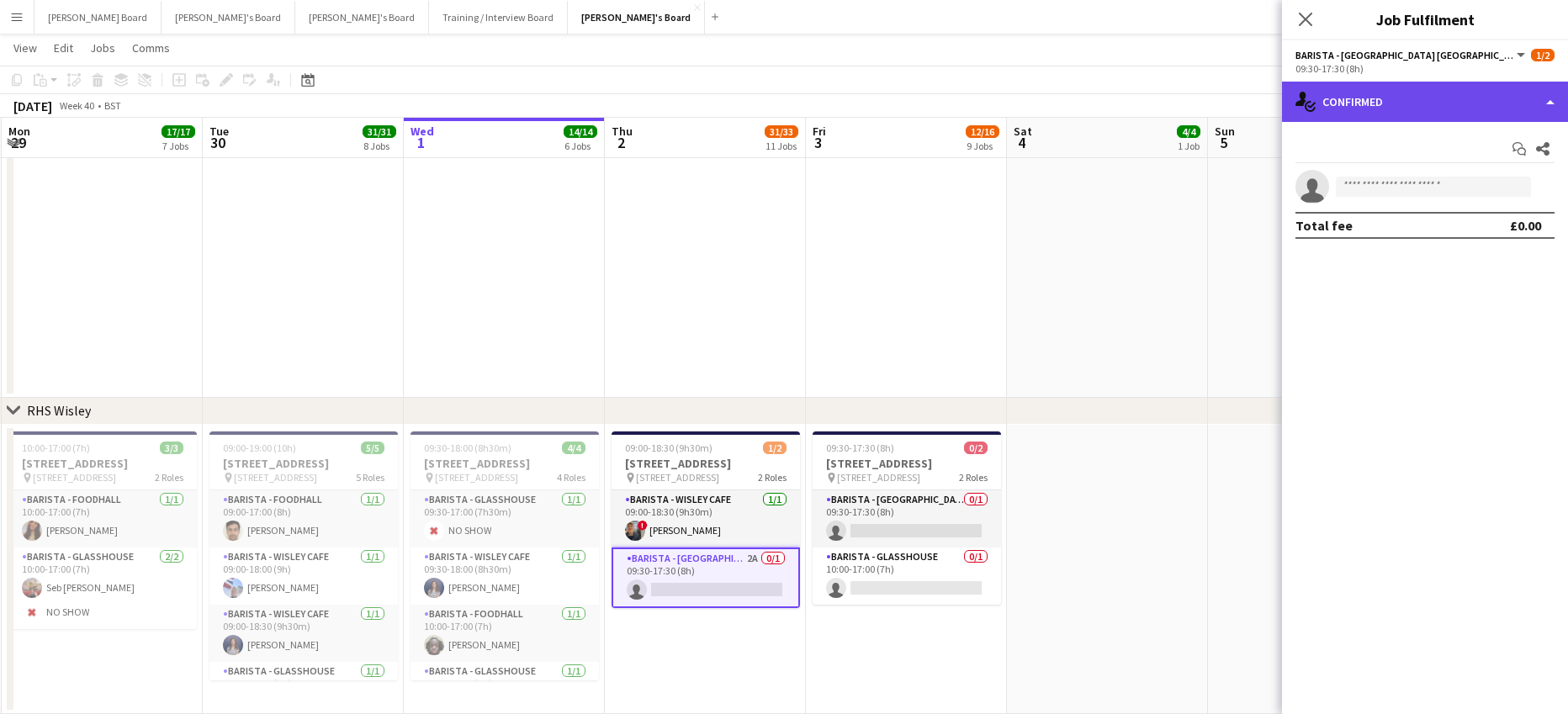
click at [1356, 99] on div "single-neutral-actions-check-2 Confirmed" at bounding box center [1424, 102] width 286 height 41
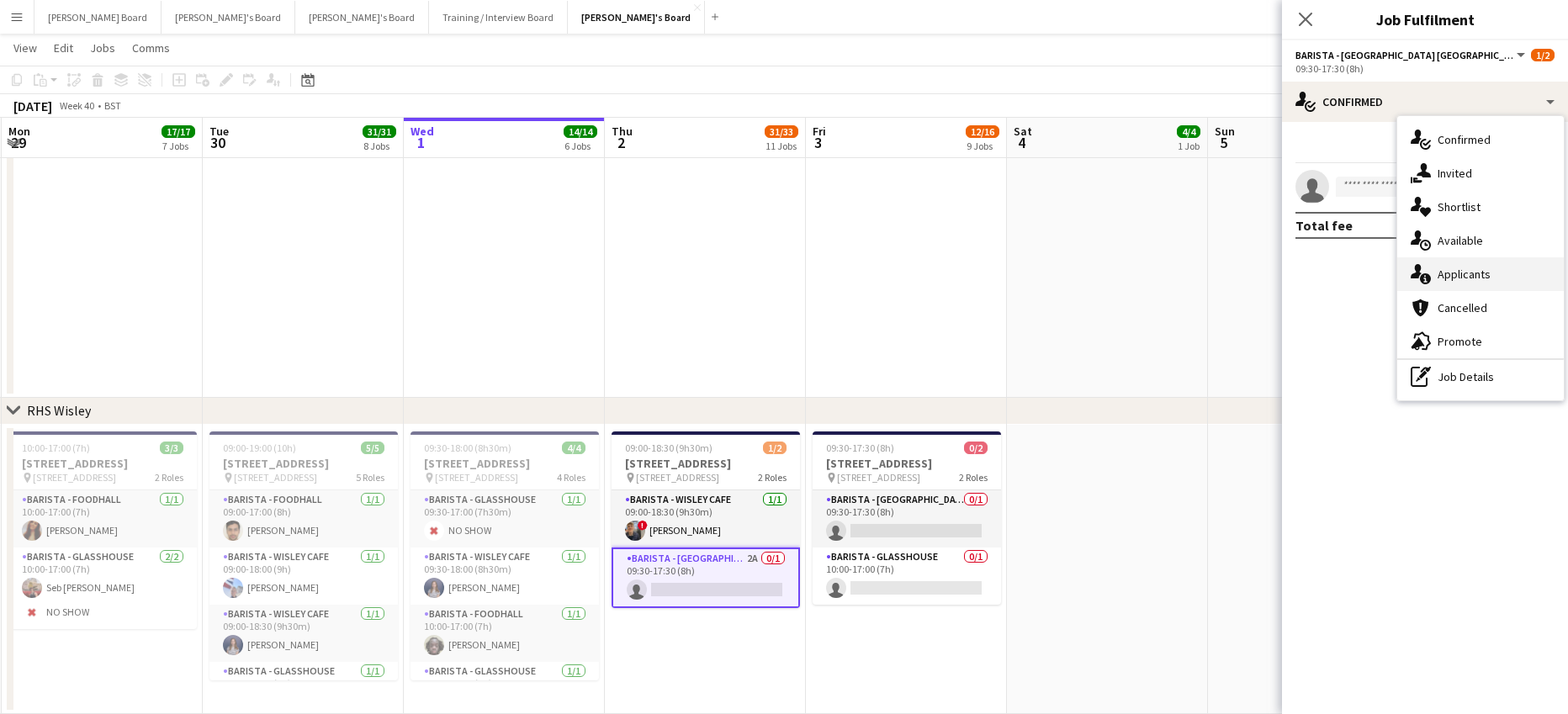
click at [1479, 282] on span "Applicants" at bounding box center [1463, 274] width 53 height 15
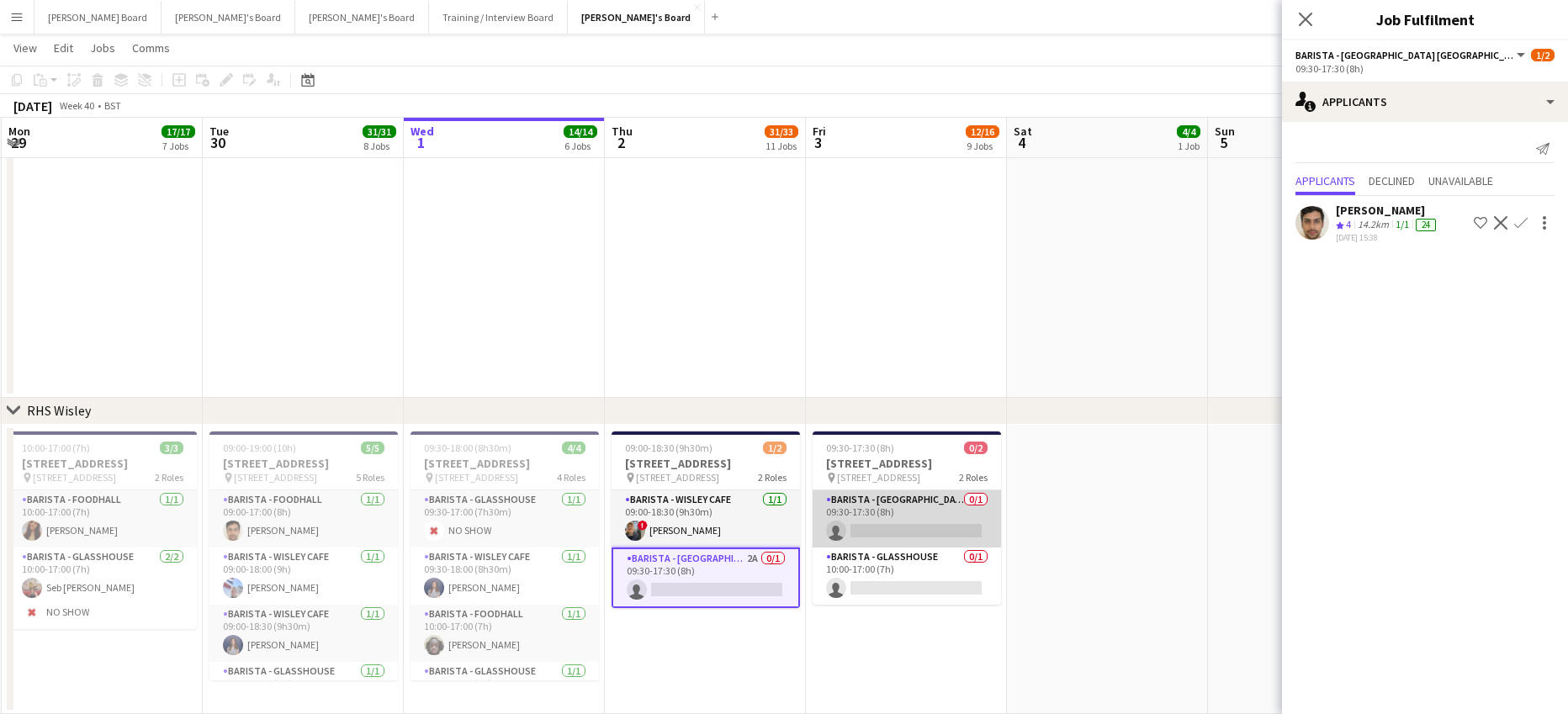
click at [935, 537] on app-card-role "Barista - Foodhall Village Square Kiosk 0/1 09:30-17:30 (8h) single-neutral-act…" at bounding box center [906, 519] width 188 height 57
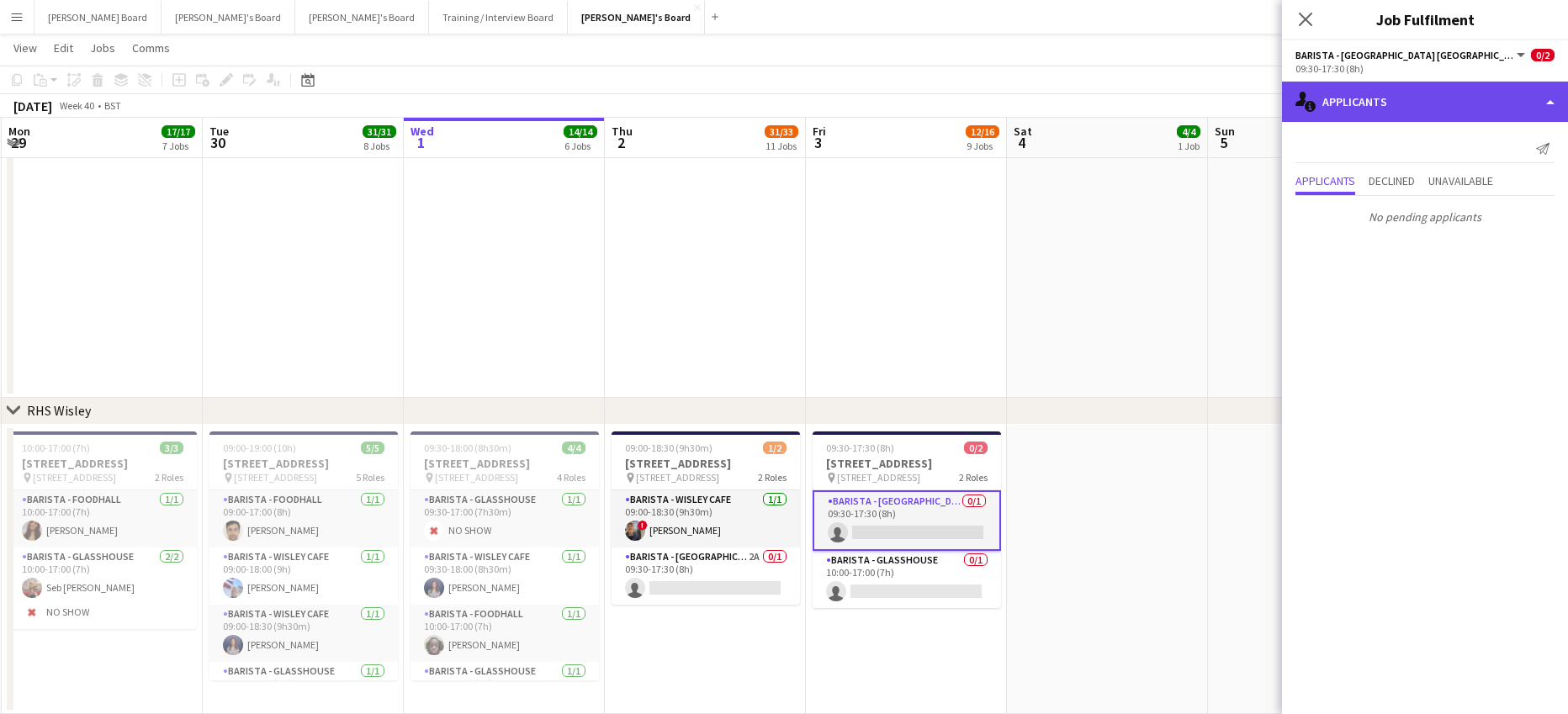
click at [1406, 93] on div "single-neutral-actions-information Applicants" at bounding box center [1424, 102] width 286 height 41
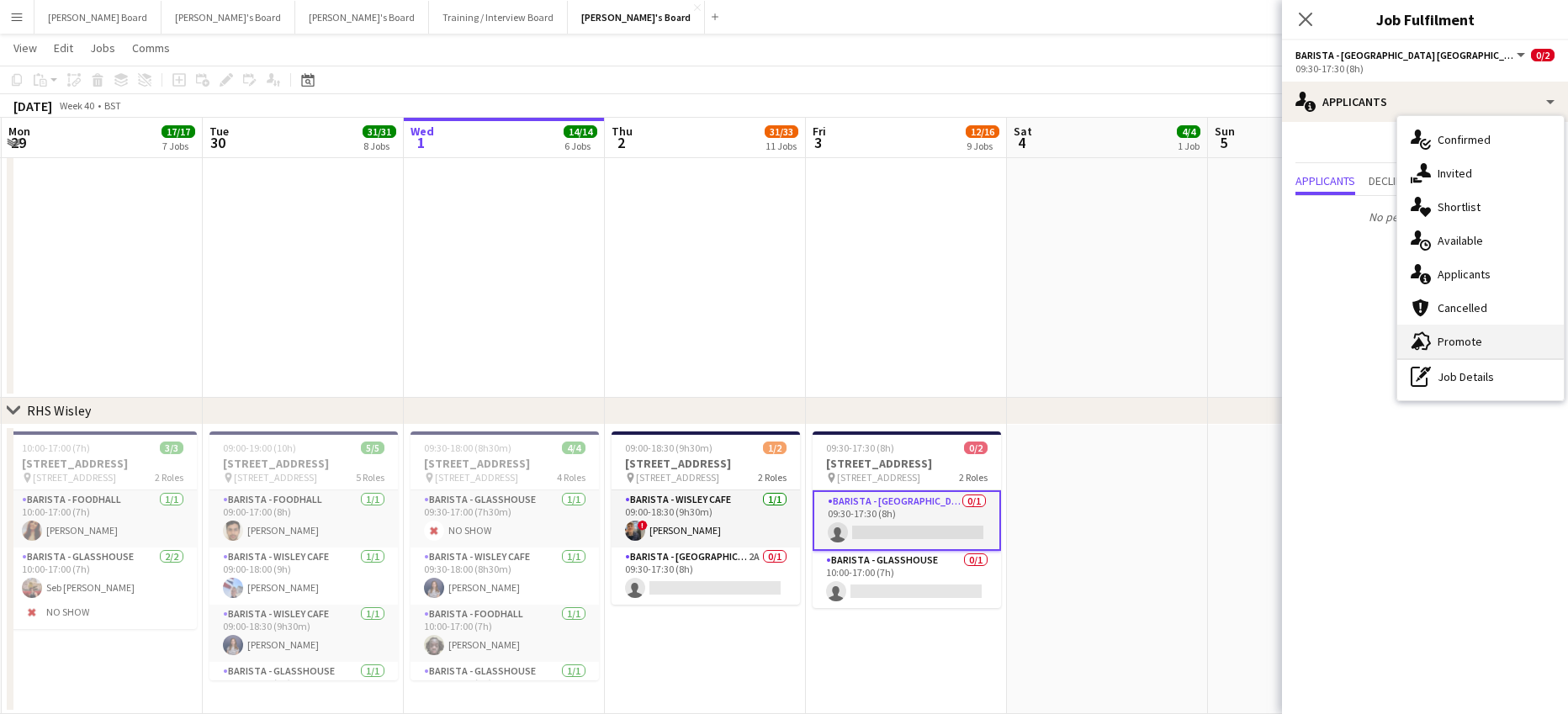
click at [1452, 341] on span "Promote" at bounding box center [1460, 341] width 44 height 15
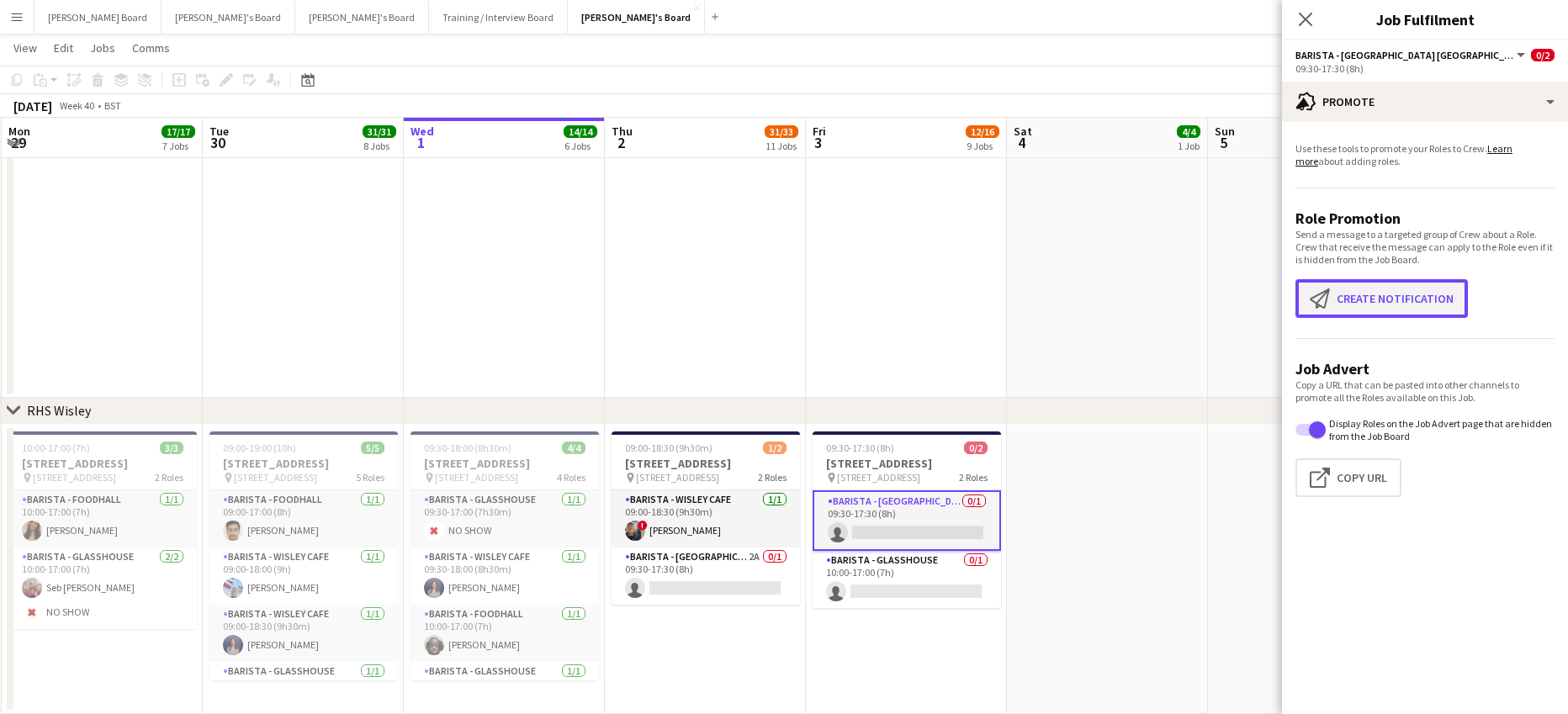
click at [1377, 287] on button "Create notification Create notification" at bounding box center [1382, 299] width 172 height 39
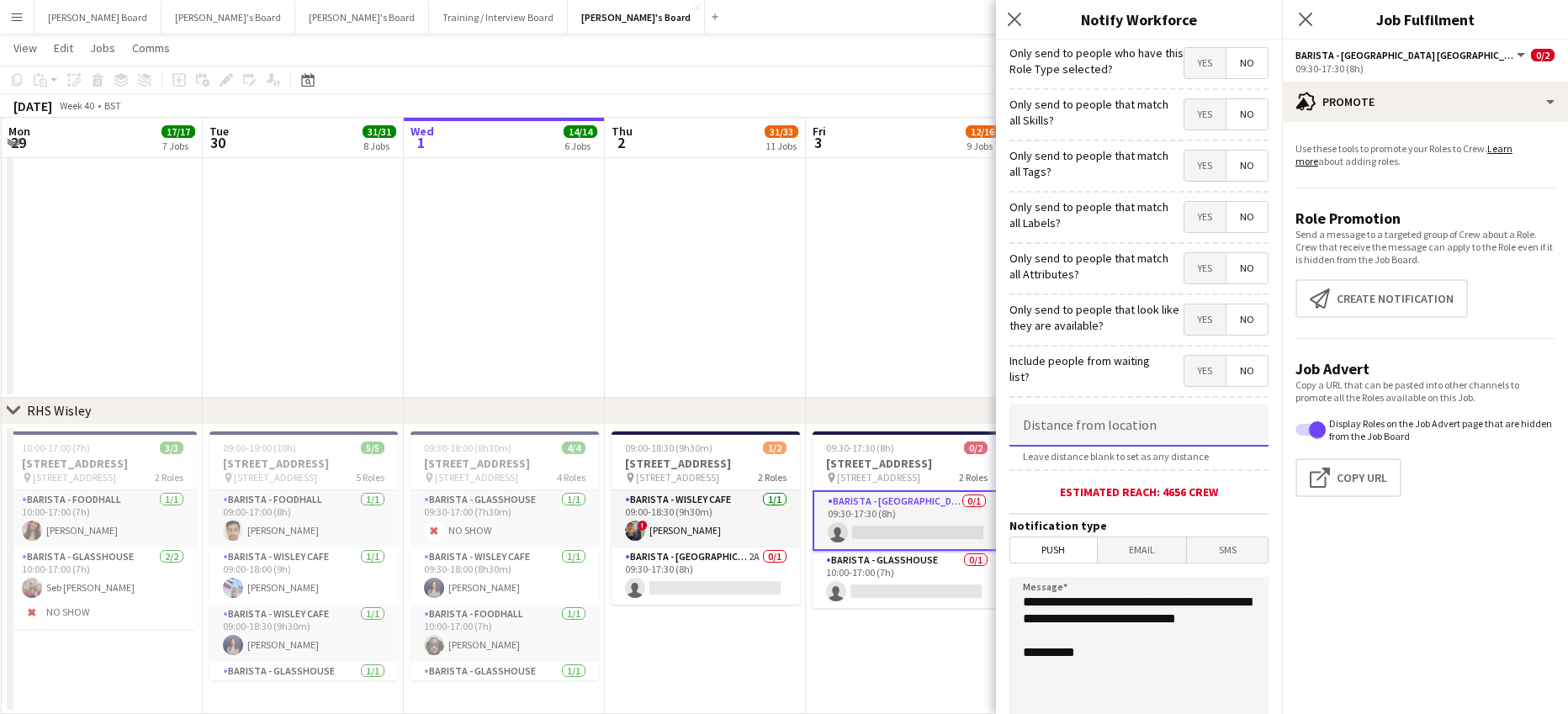
click at [1141, 420] on input at bounding box center [1139, 426] width 259 height 42
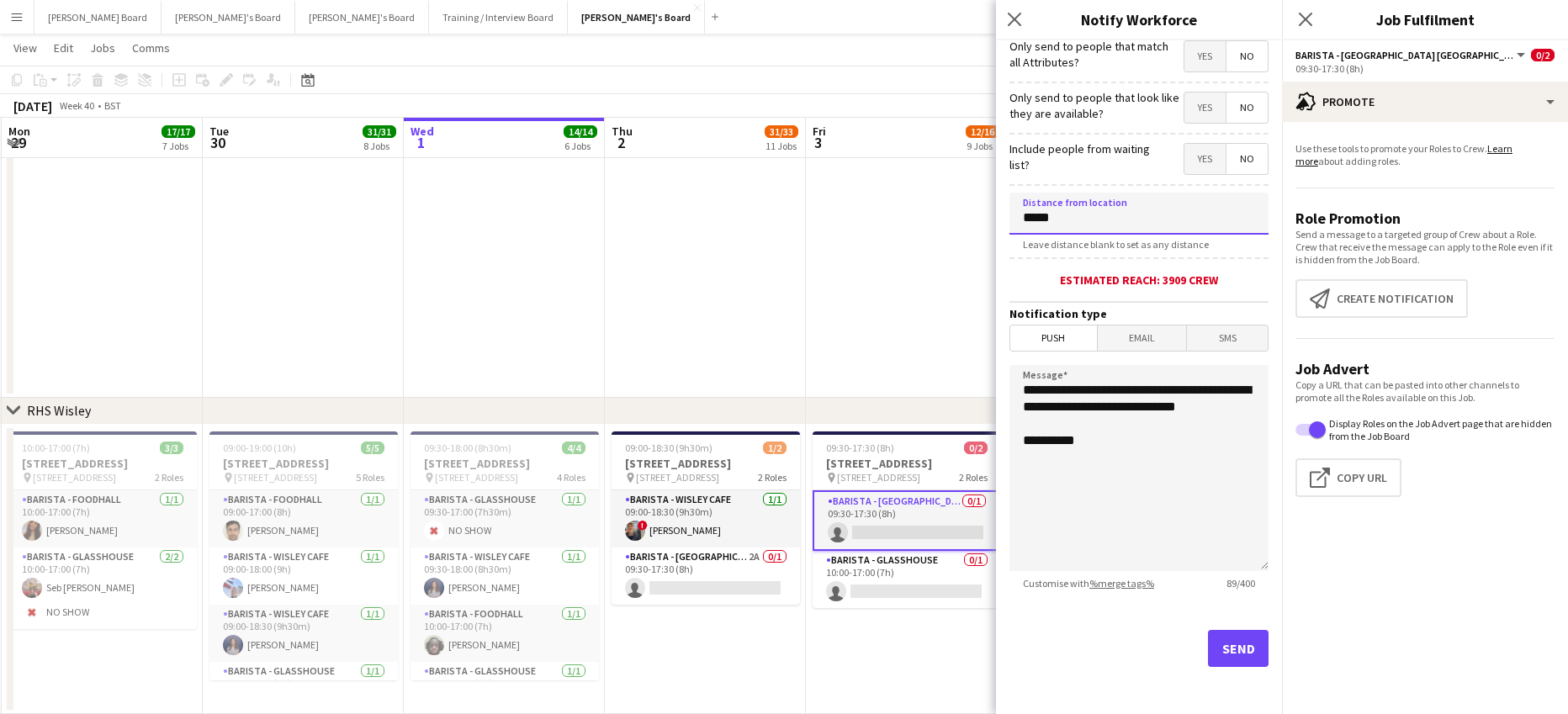
type input "*****"
click at [1217, 654] on button "Send" at bounding box center [1237, 649] width 60 height 37
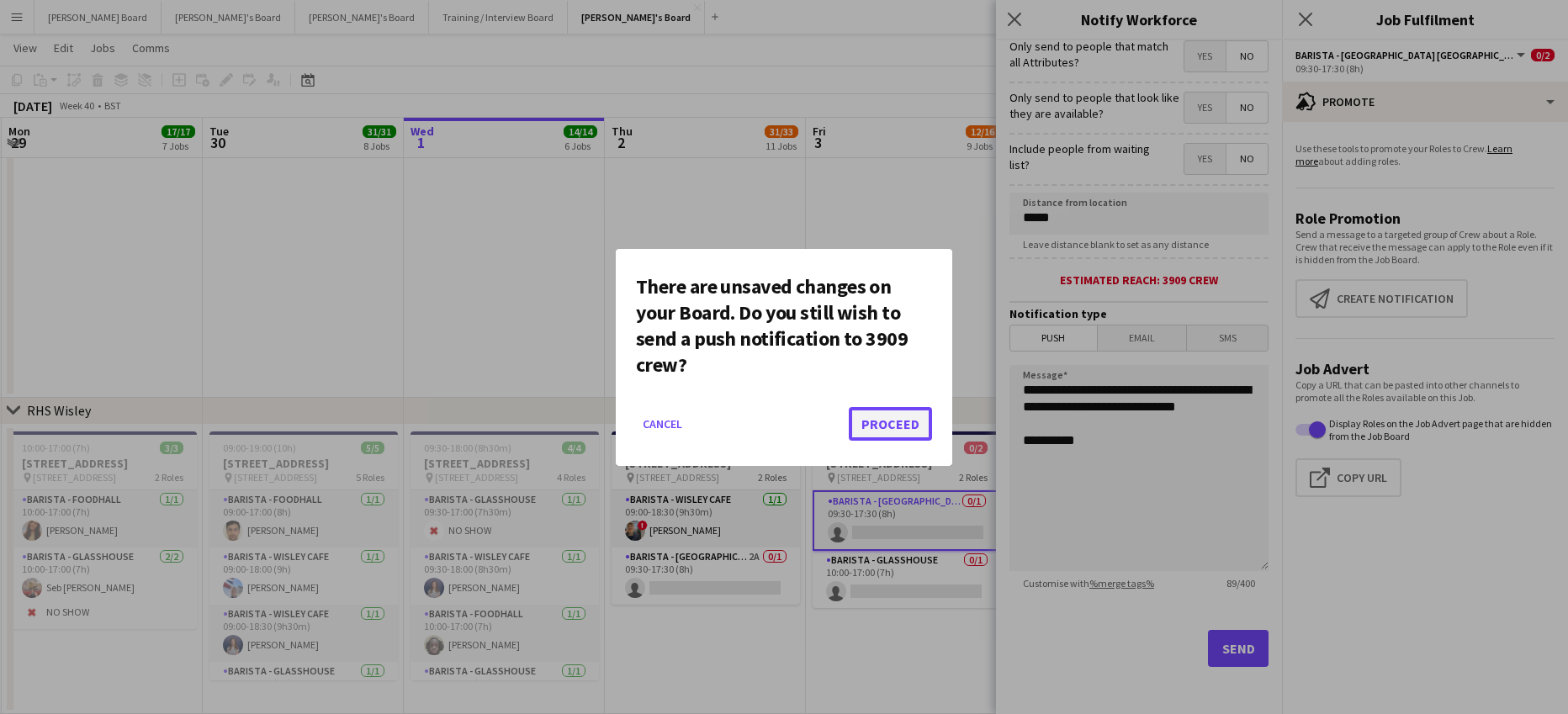
click at [895, 432] on button "Proceed" at bounding box center [891, 424] width 83 height 33
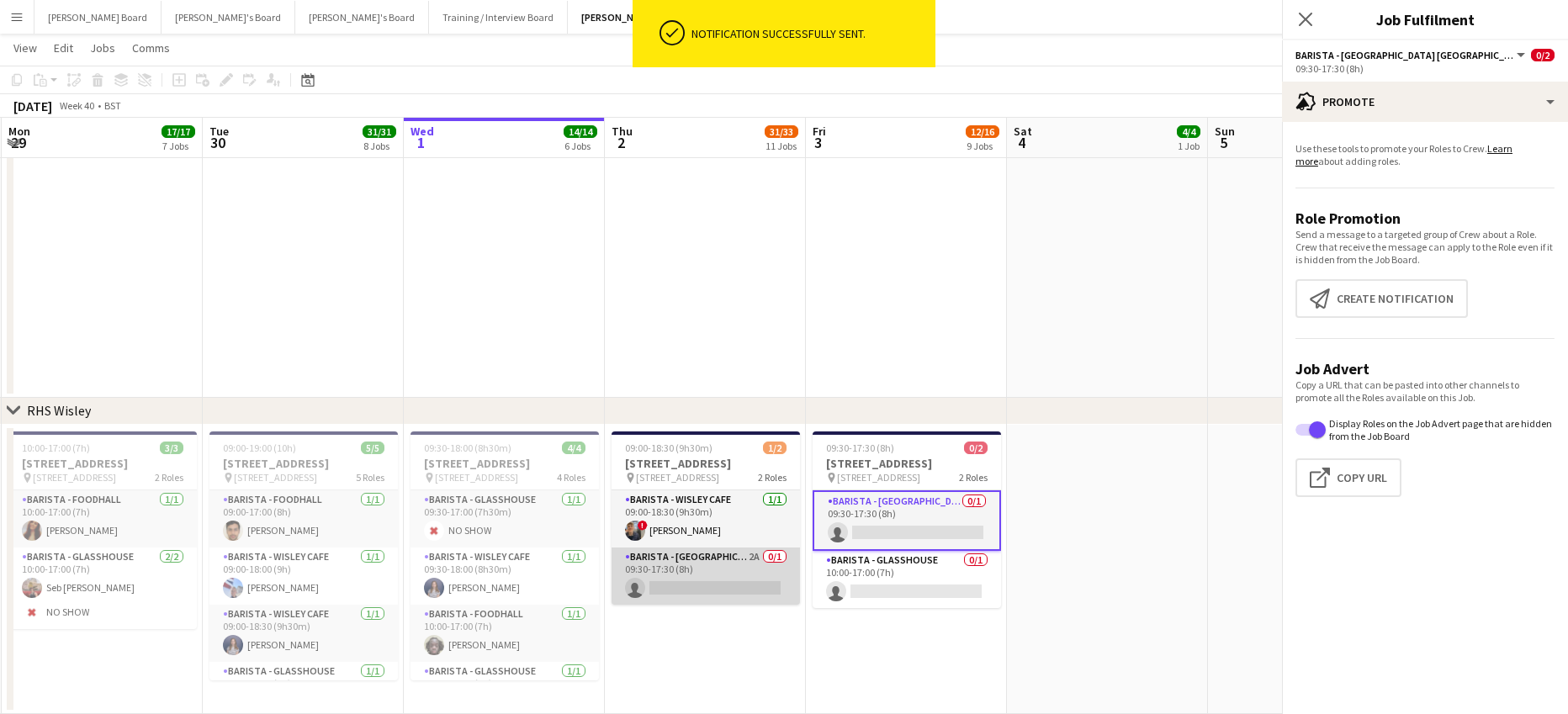
click at [683, 590] on app-card-role "Barista - Foodhall Village Square Kiosk 2A 0/1 09:30-17:30 (8h) single-neutral-…" at bounding box center [705, 577] width 188 height 57
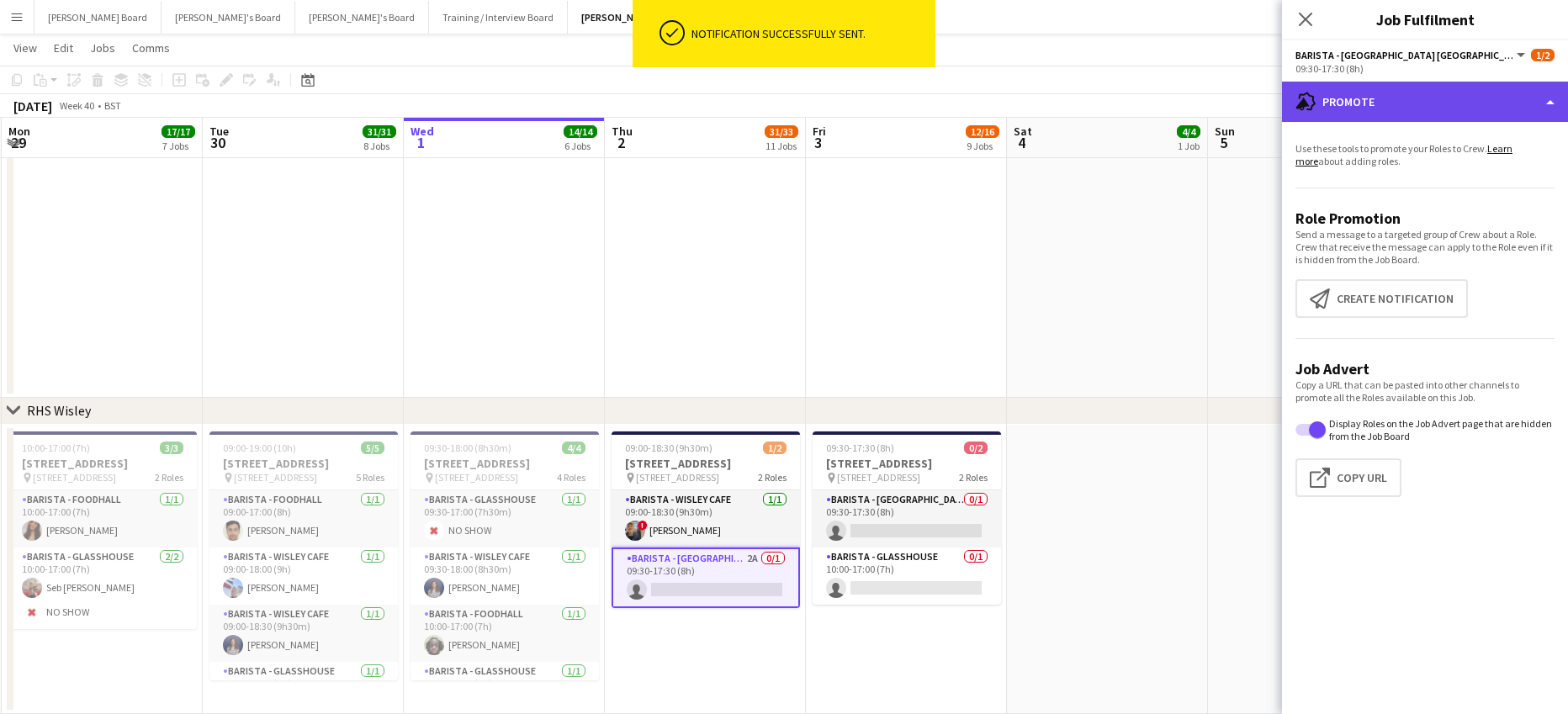
click at [1411, 89] on div "advertising-megaphone Promote" at bounding box center [1424, 102] width 286 height 41
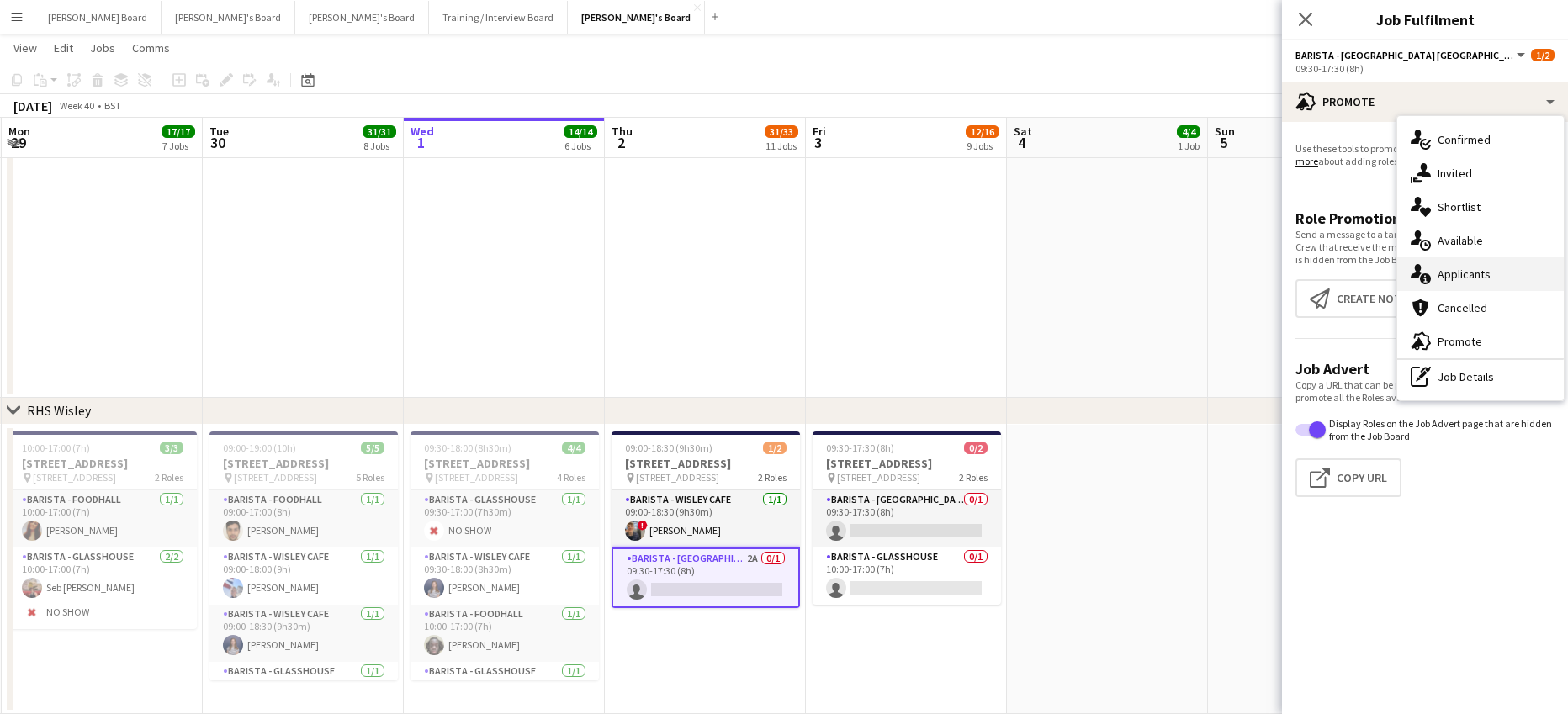
click at [1471, 267] on span "Applicants" at bounding box center [1463, 274] width 53 height 15
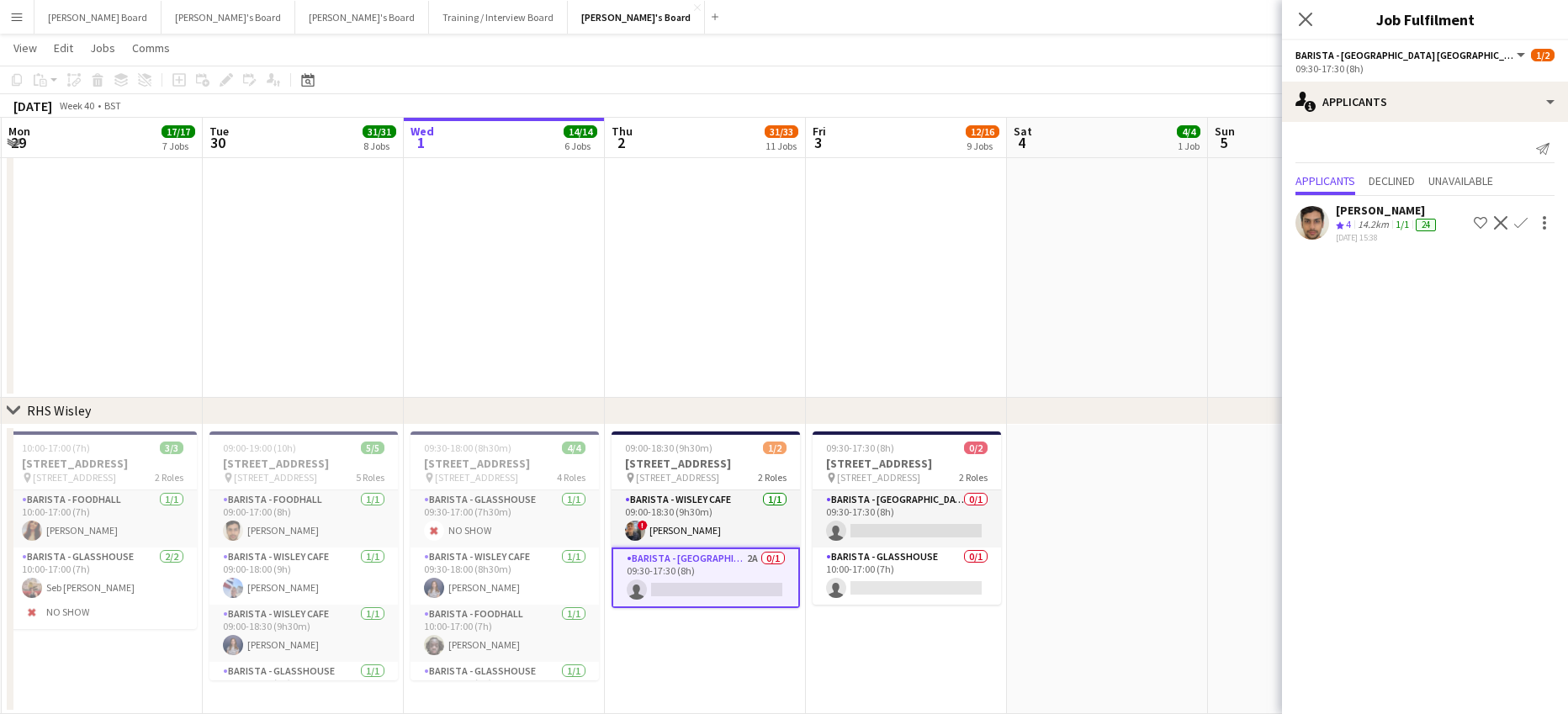
click at [1511, 177] on div "Applicants Declined Unavailable" at bounding box center [1425, 183] width 259 height 26
click at [1480, 177] on span "Unavailable" at bounding box center [1461, 181] width 65 height 12
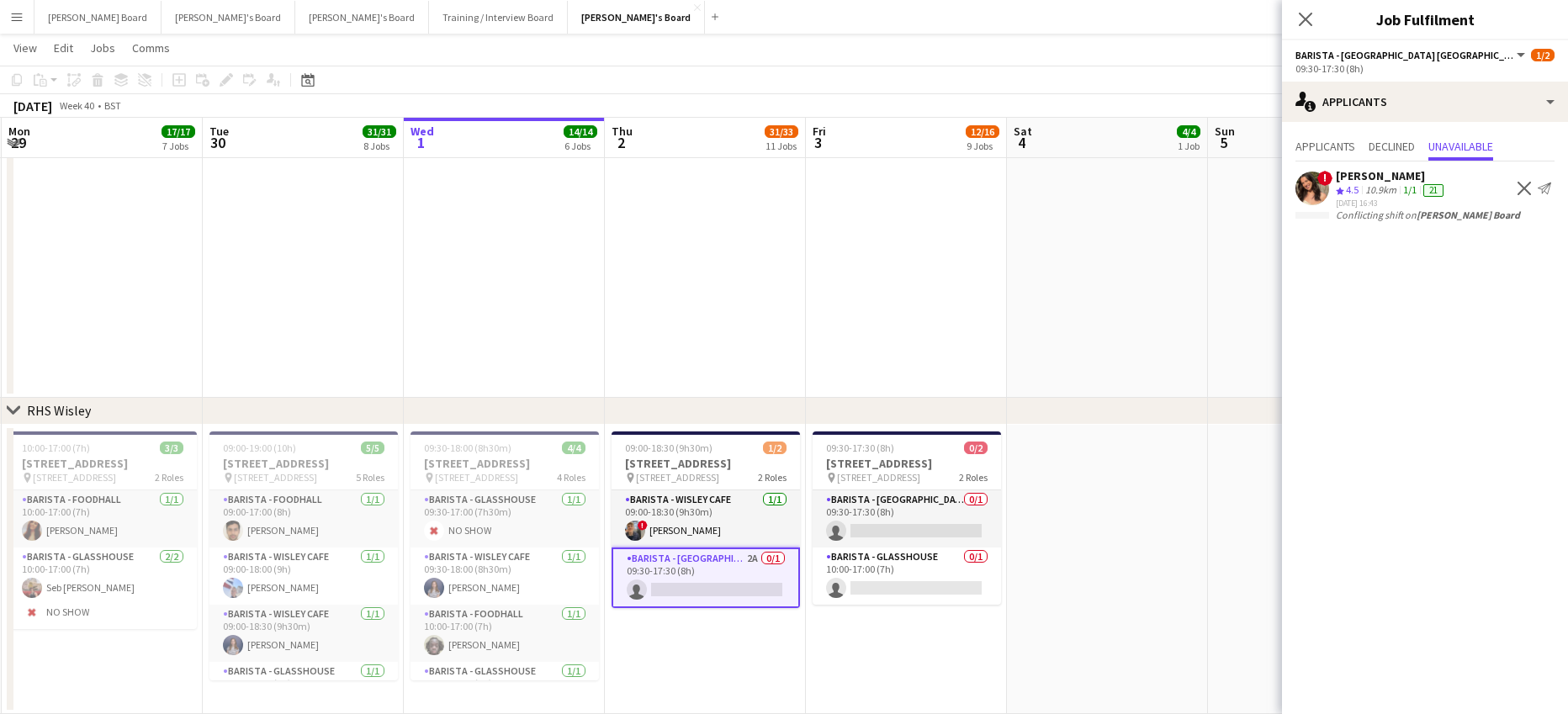
click at [1519, 188] on app-icon "Decline" at bounding box center [1524, 188] width 14 height 14
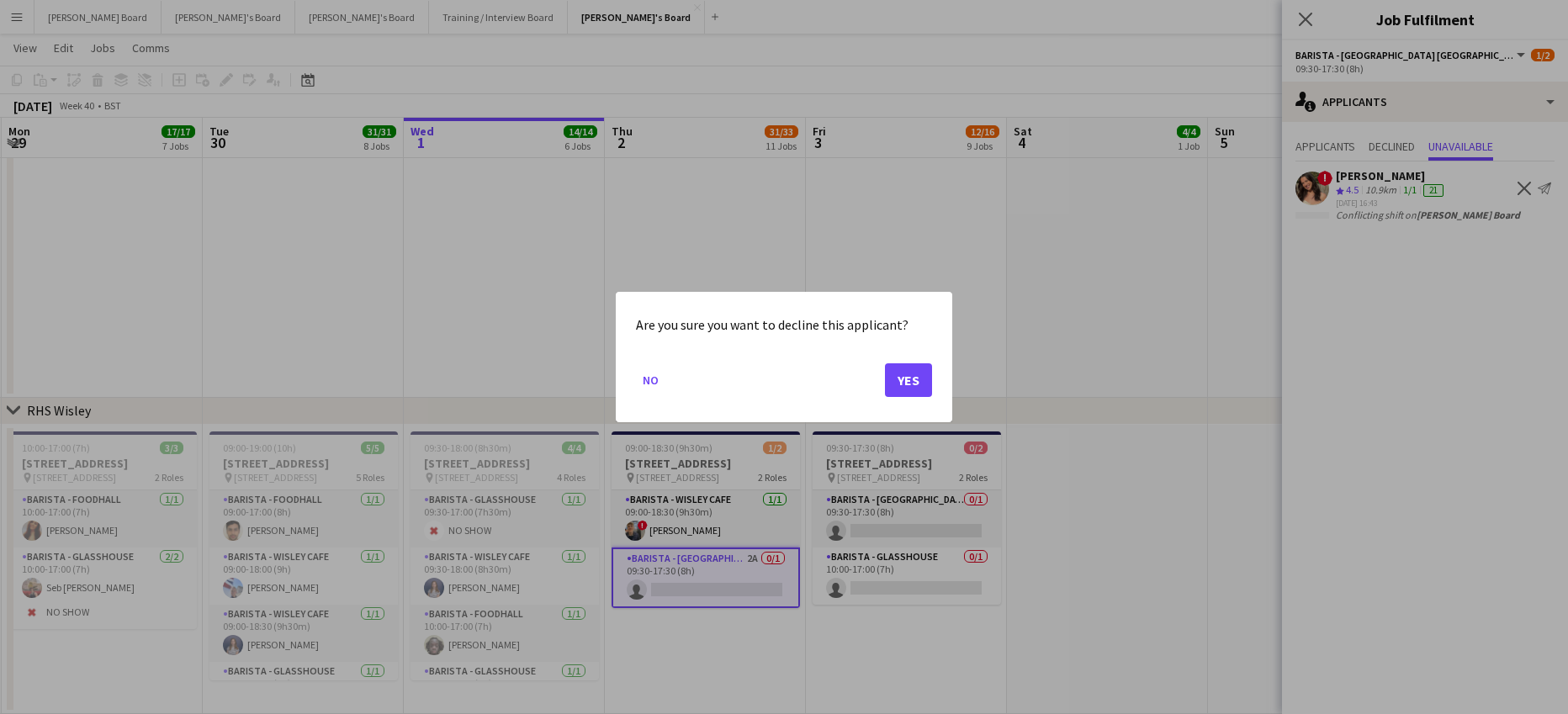
scroll to position [0, 0]
click at [896, 381] on button "Yes" at bounding box center [908, 380] width 47 height 33
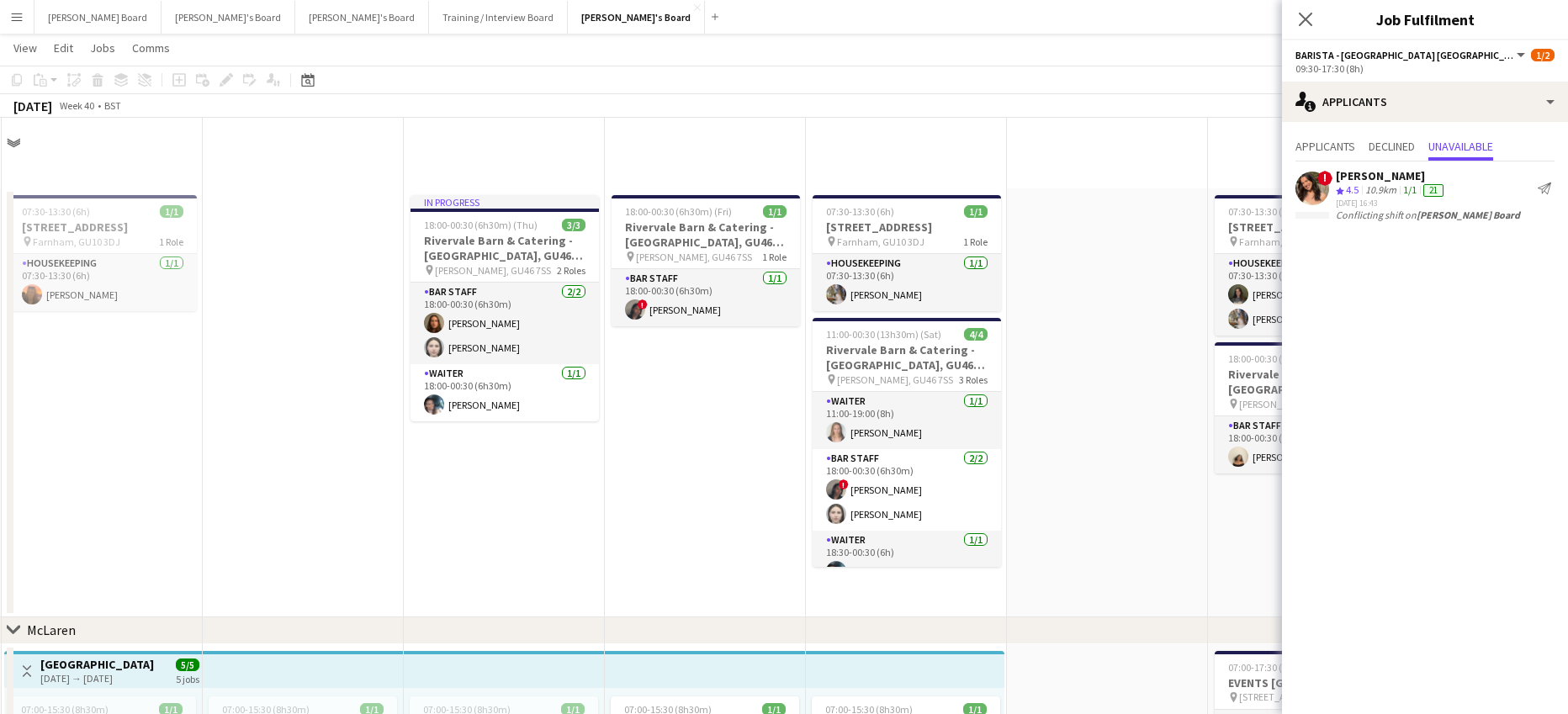
scroll to position [2990, 0]
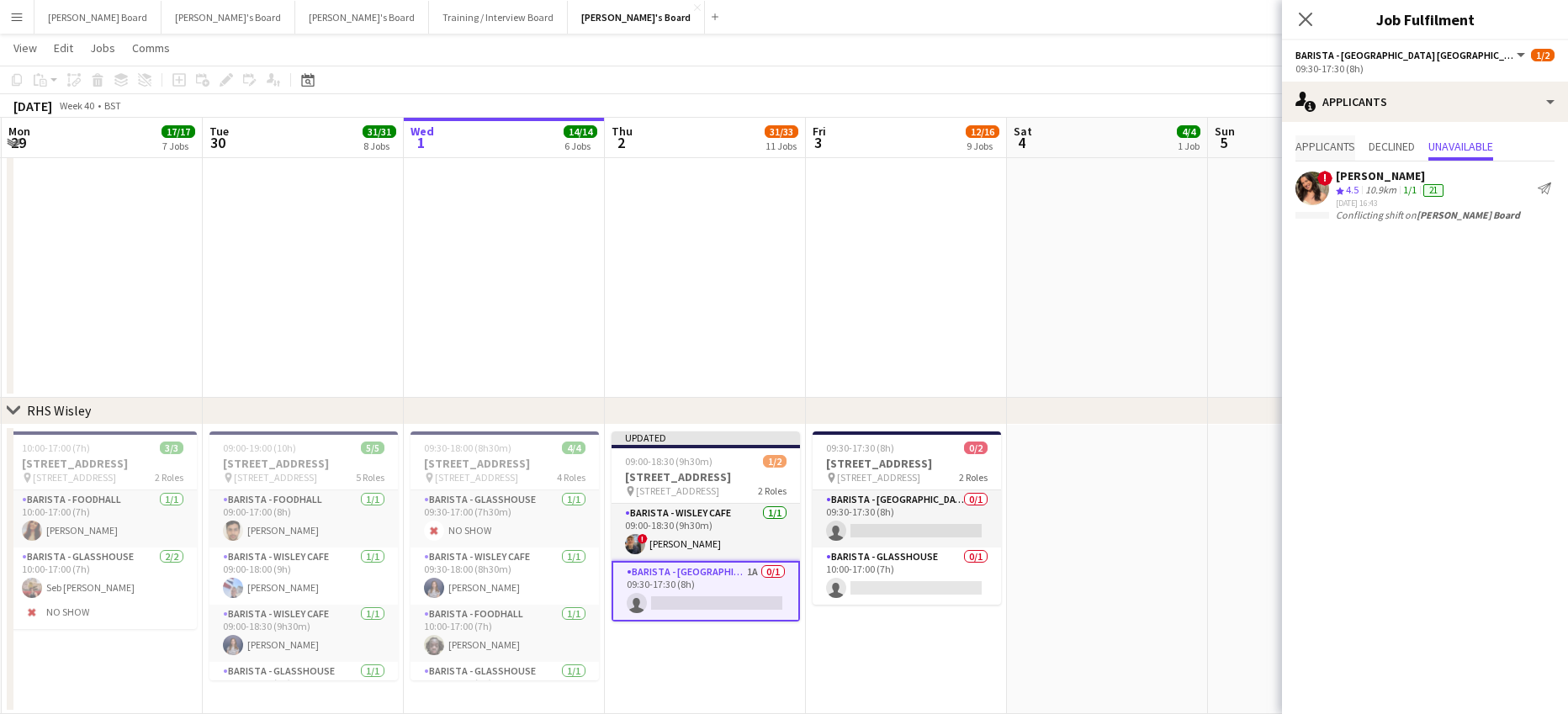
click at [1345, 141] on span "Applicants" at bounding box center [1325, 147] width 59 height 12
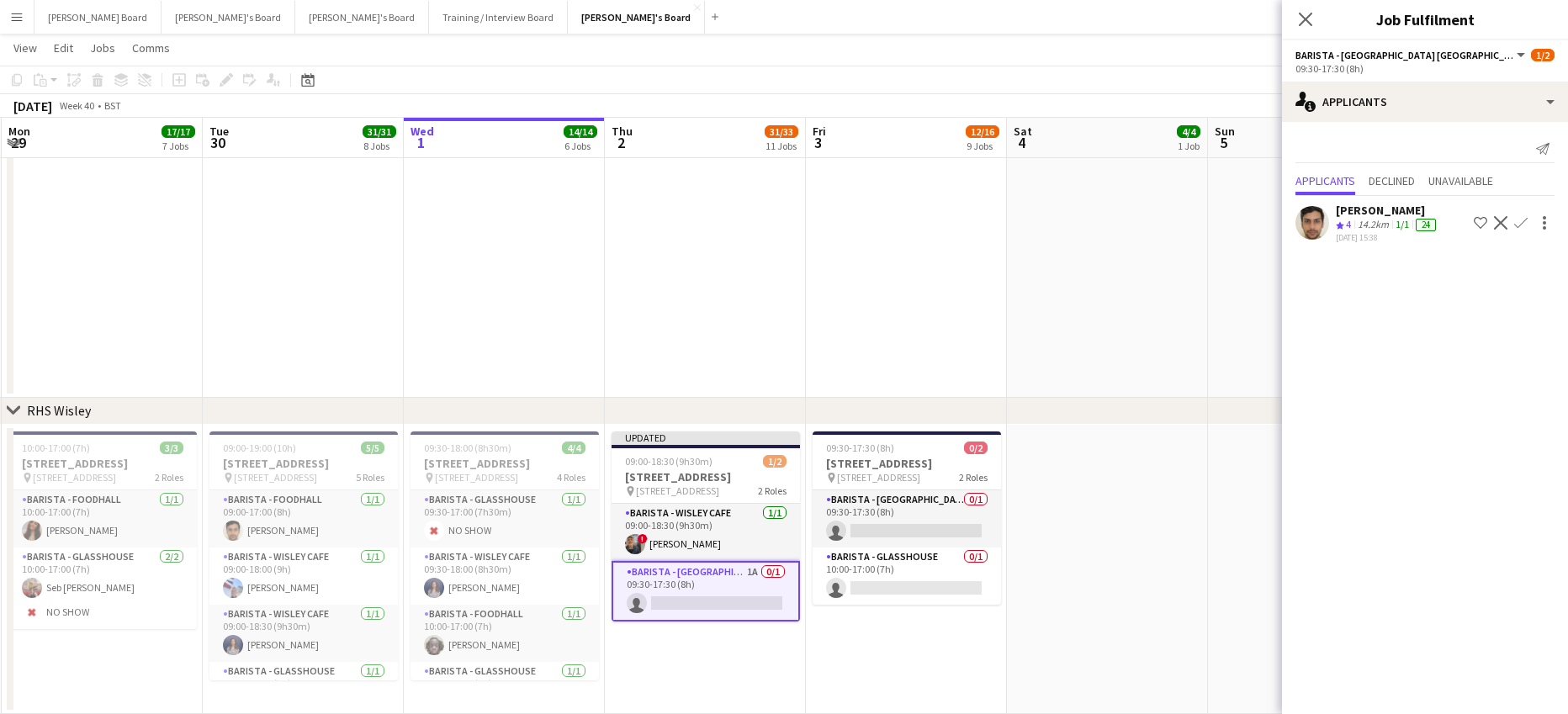
click at [1521, 224] on app-icon "Confirm" at bounding box center [1521, 223] width 14 height 14
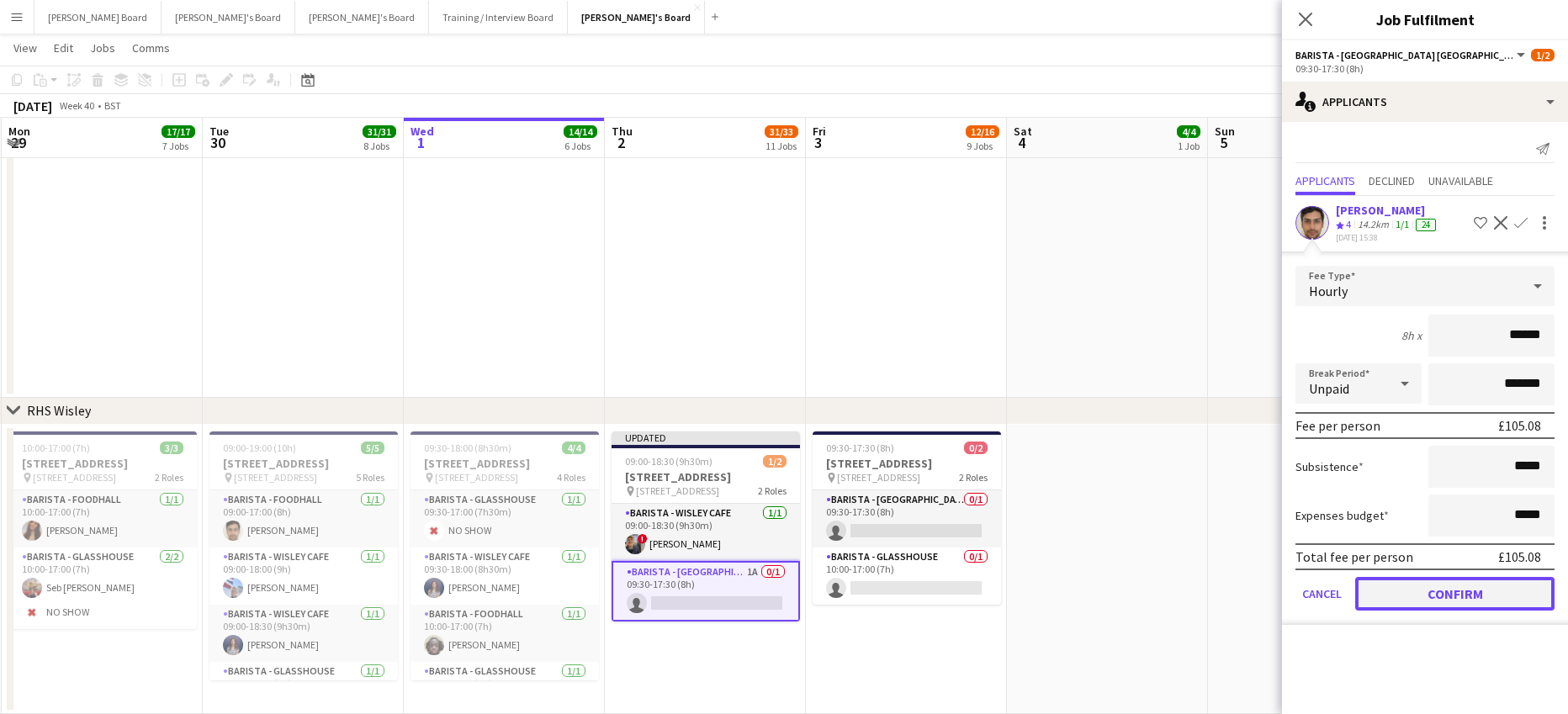
drag, startPoint x: 1395, startPoint y: 593, endPoint x: 1260, endPoint y: 591, distance: 135.0
click at [1394, 593] on button "Confirm" at bounding box center [1454, 594] width 199 height 33
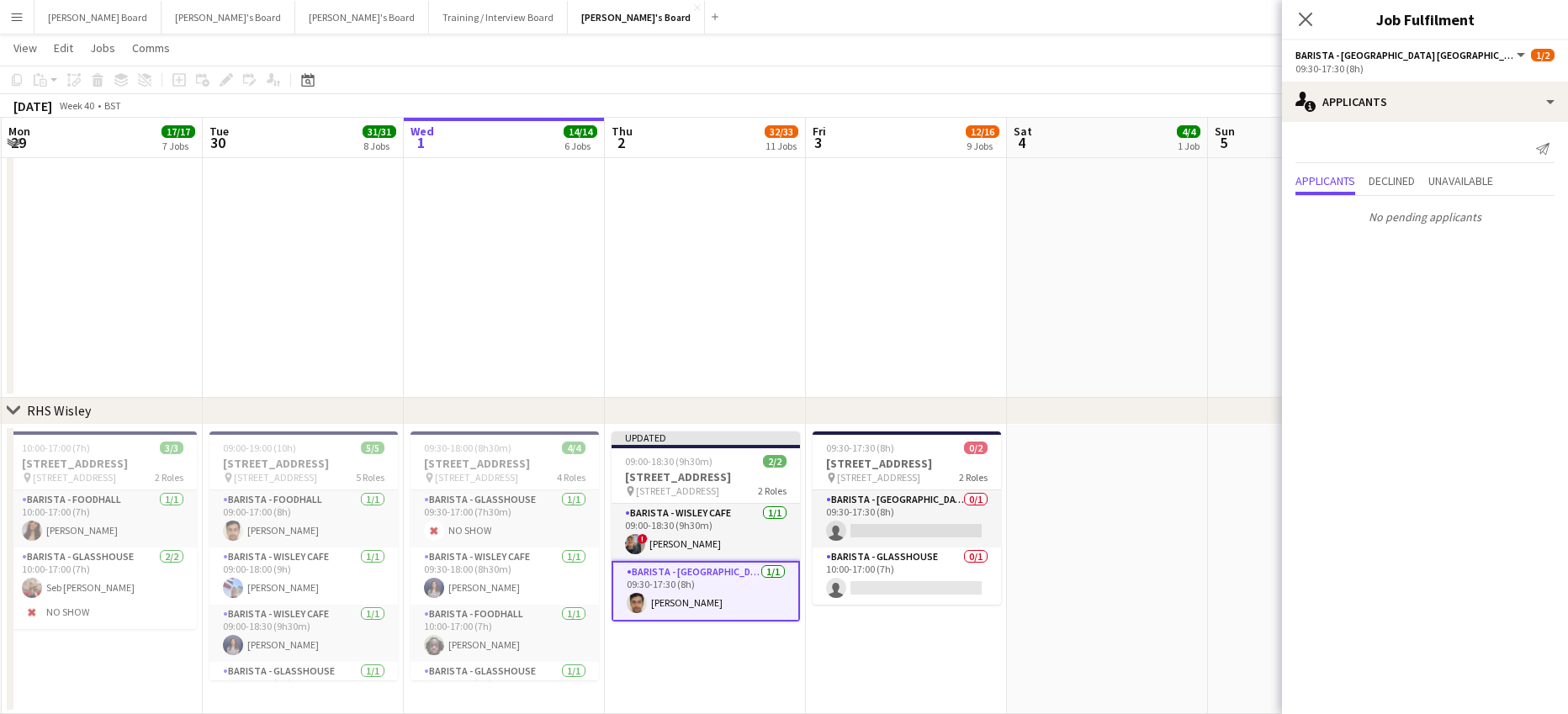
click at [1104, 573] on app-date-cell at bounding box center [1106, 569] width 201 height 289
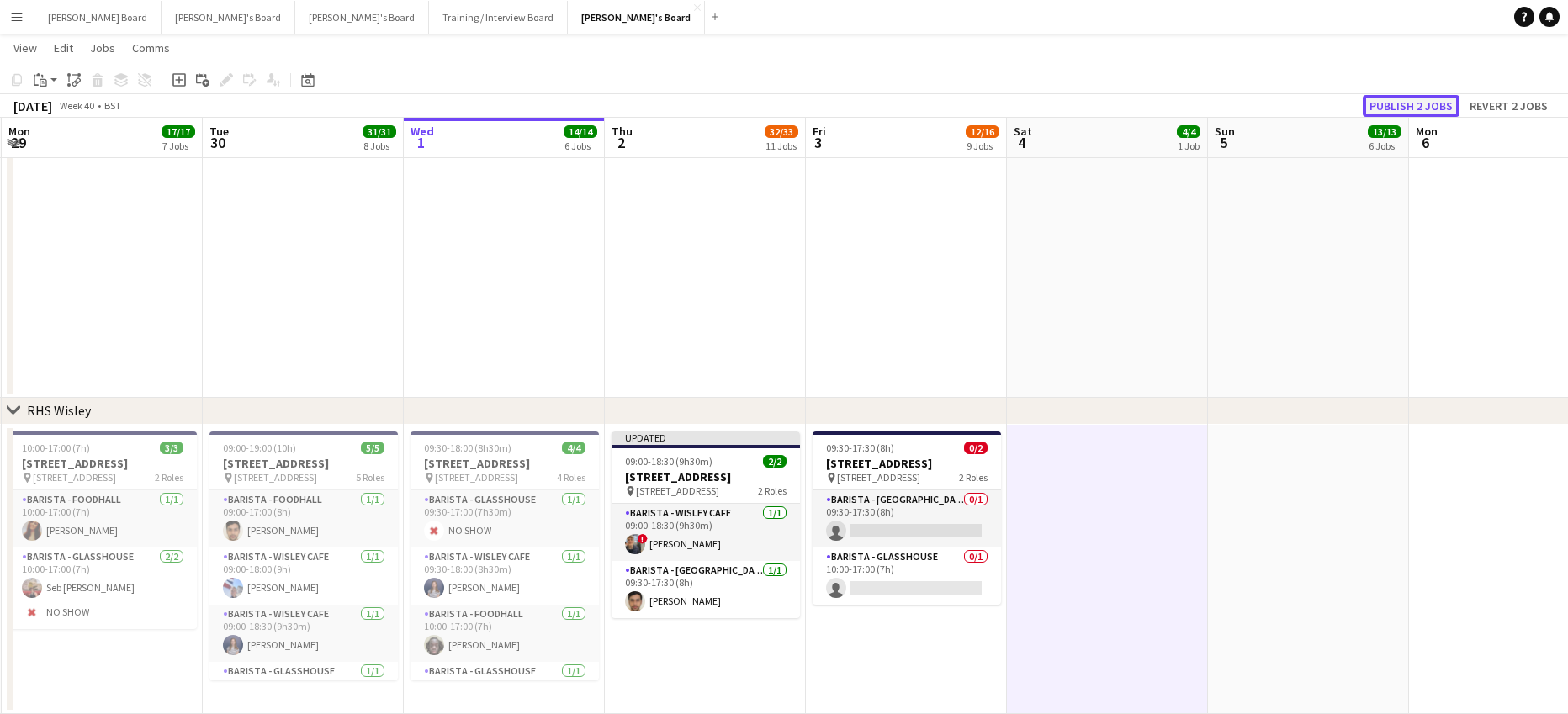
click at [1429, 103] on button "Publish 2 jobs" at bounding box center [1410, 107] width 96 height 22
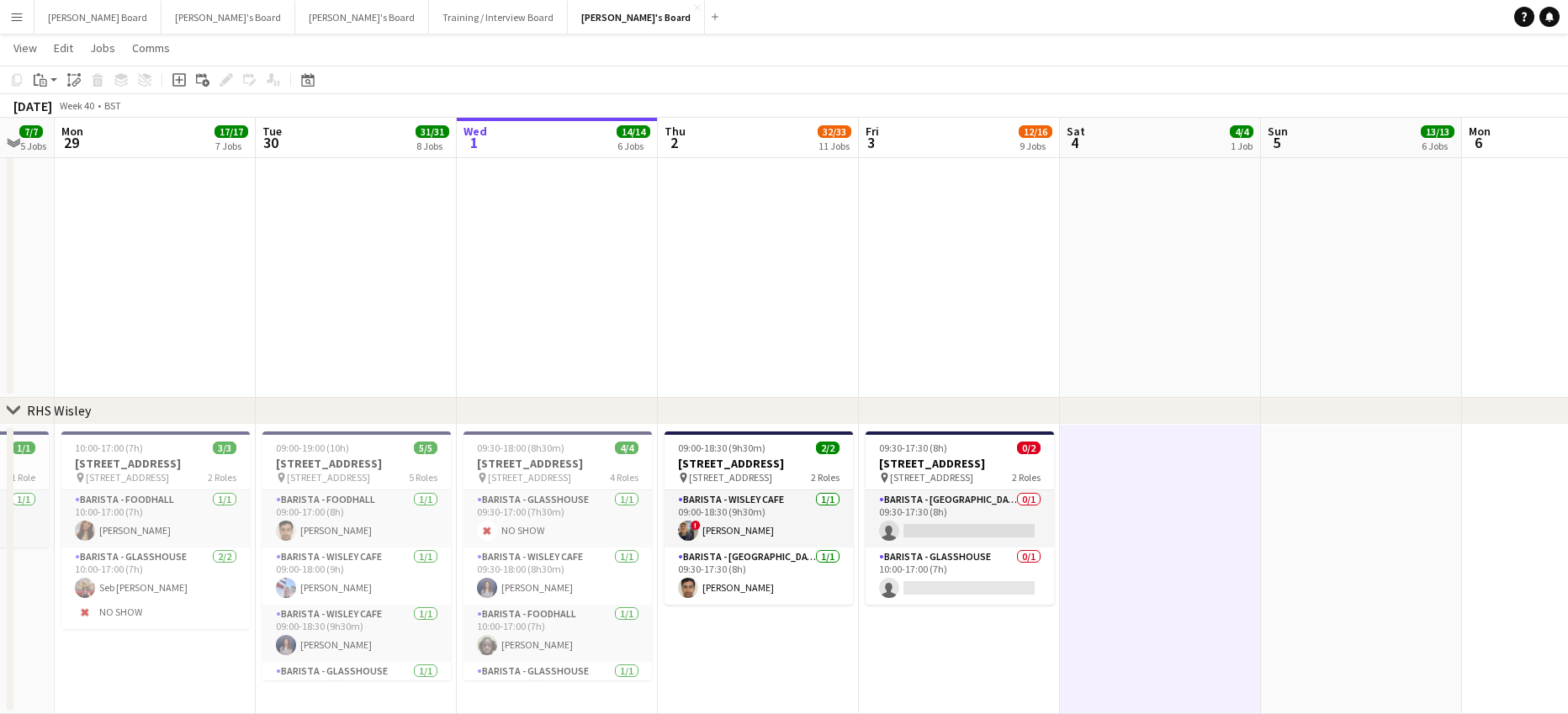
drag, startPoint x: 709, startPoint y: 620, endPoint x: 751, endPoint y: 615, distance: 42.3
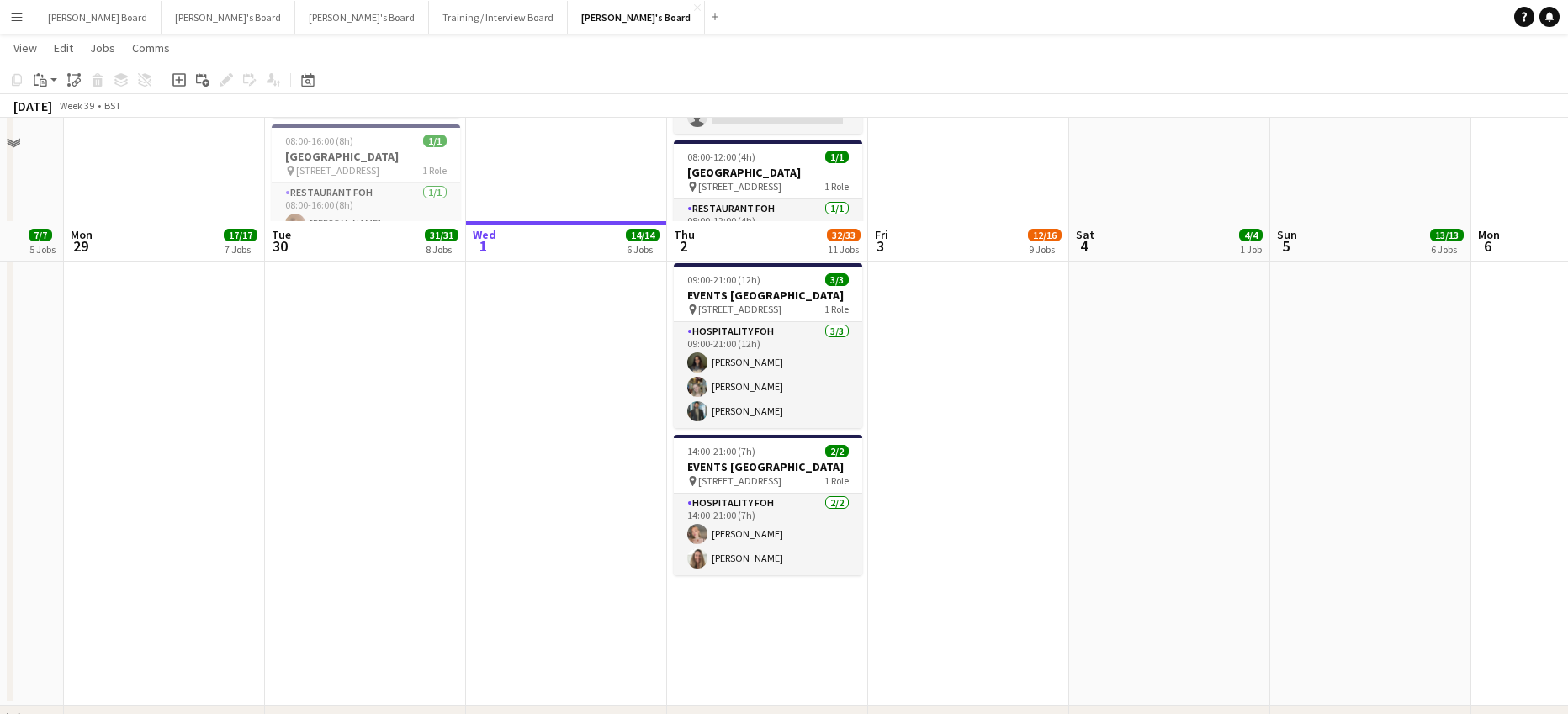
scroll to position [1755, 0]
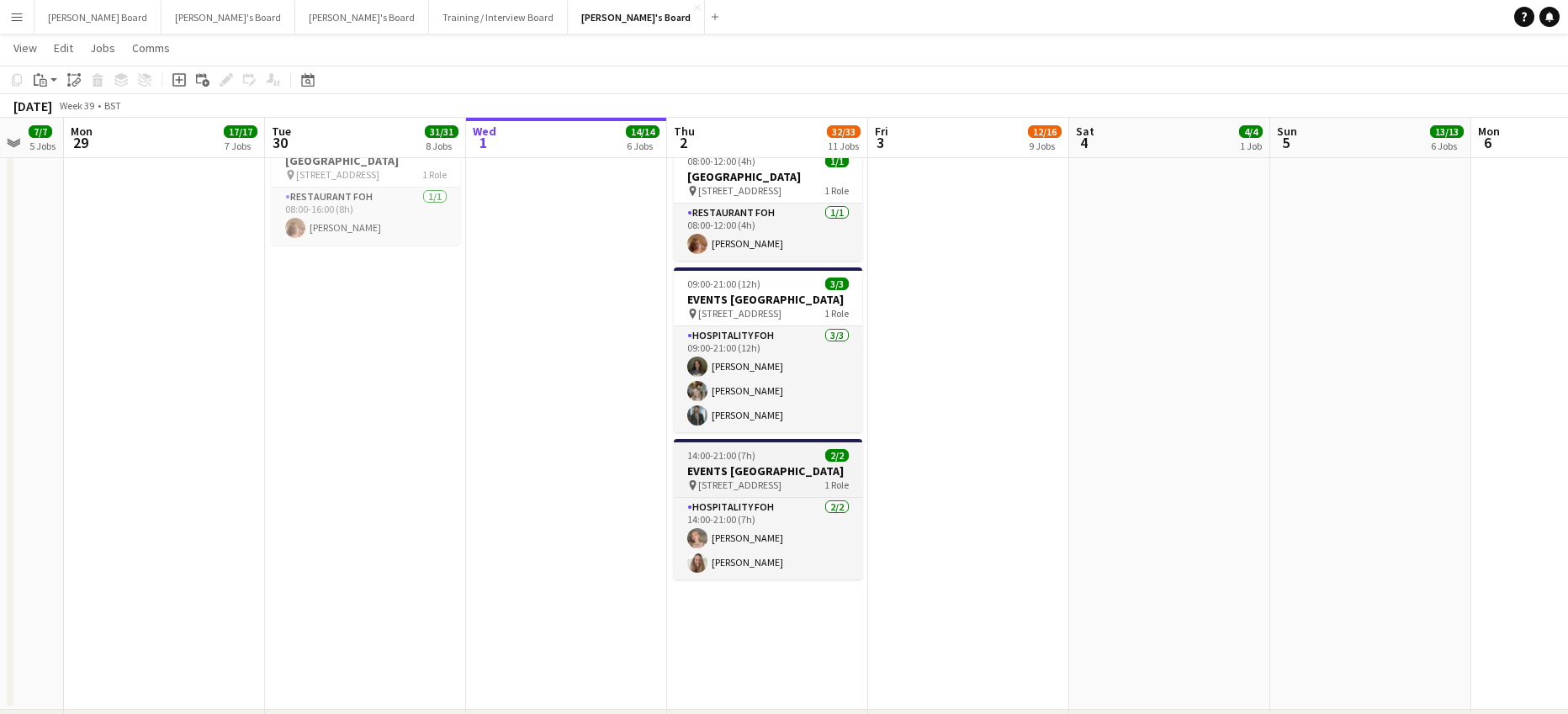
click at [743, 462] on span "14:00-21:00 (7h)" at bounding box center [721, 456] width 69 height 13
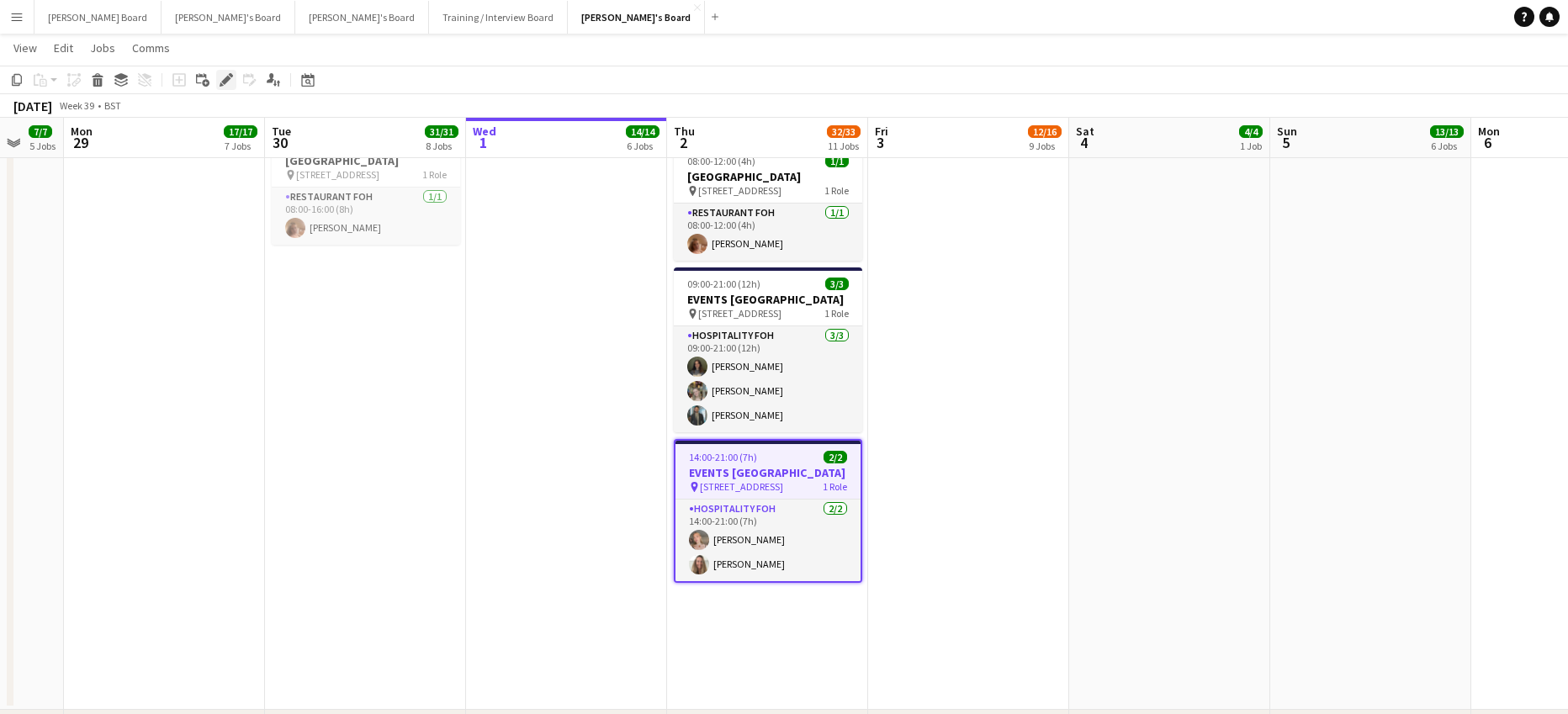
click at [228, 80] on icon at bounding box center [226, 81] width 9 height 9
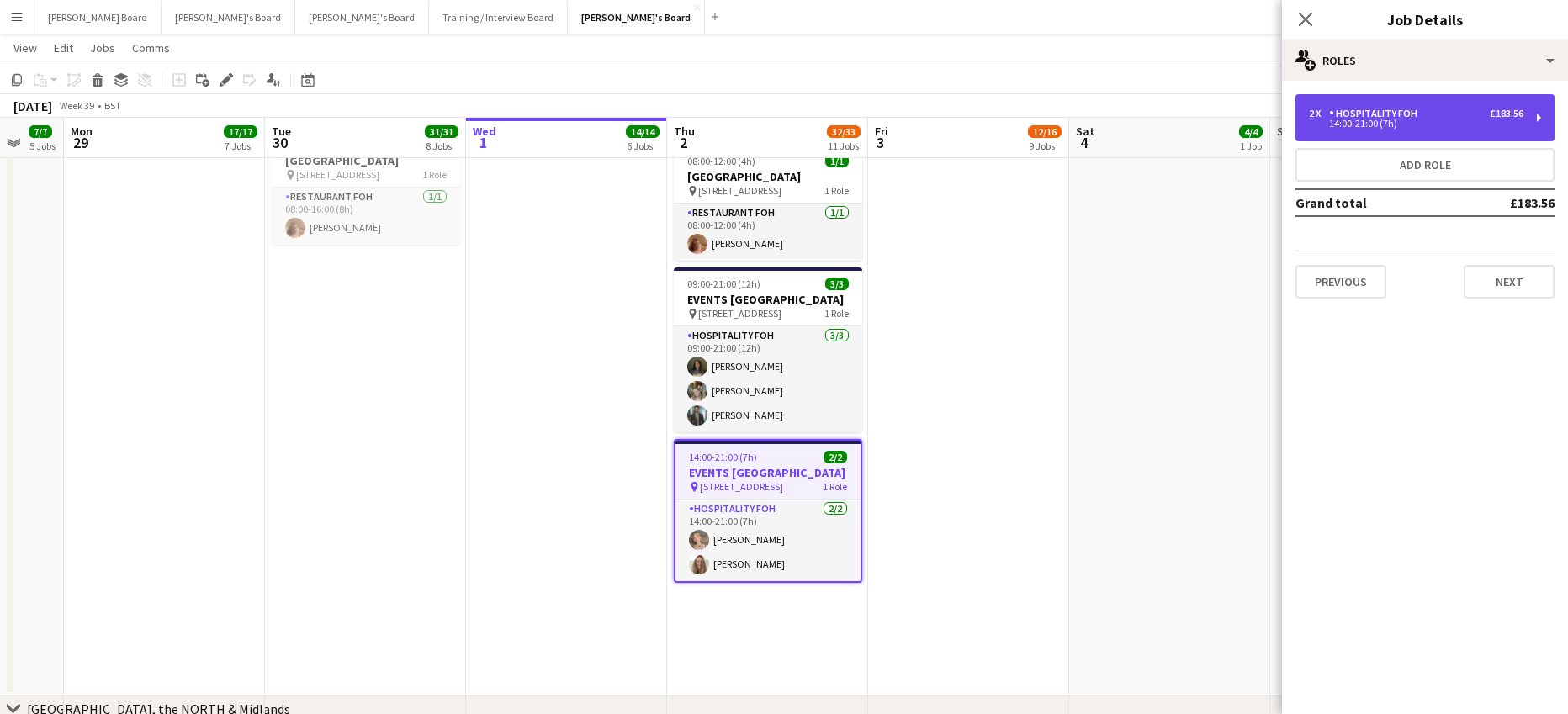
click at [1356, 96] on div "2 x Hospitality FOH £183.56 14:00-21:00 (7h)" at bounding box center [1425, 118] width 259 height 47
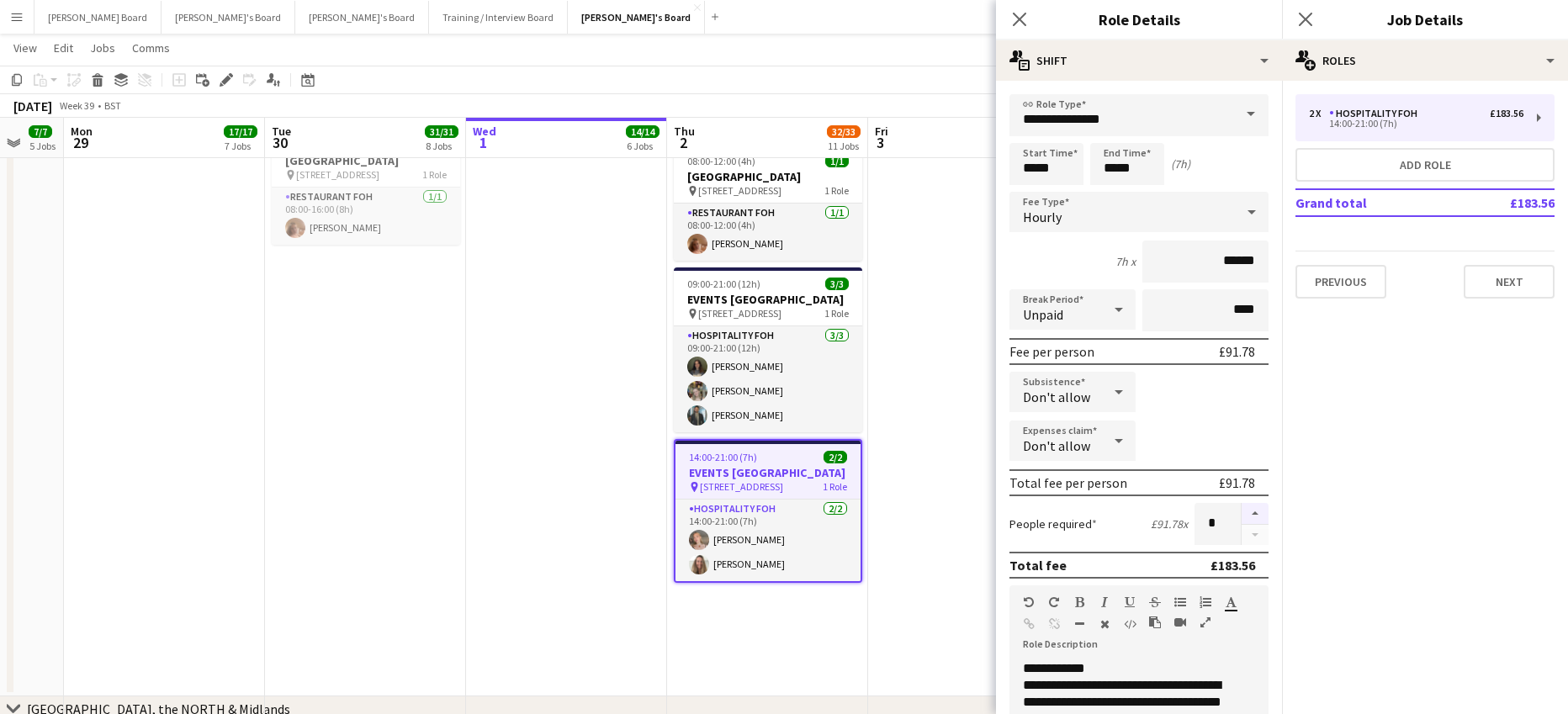
click at [1241, 505] on button "button" at bounding box center [1254, 515] width 27 height 22
type input "*"
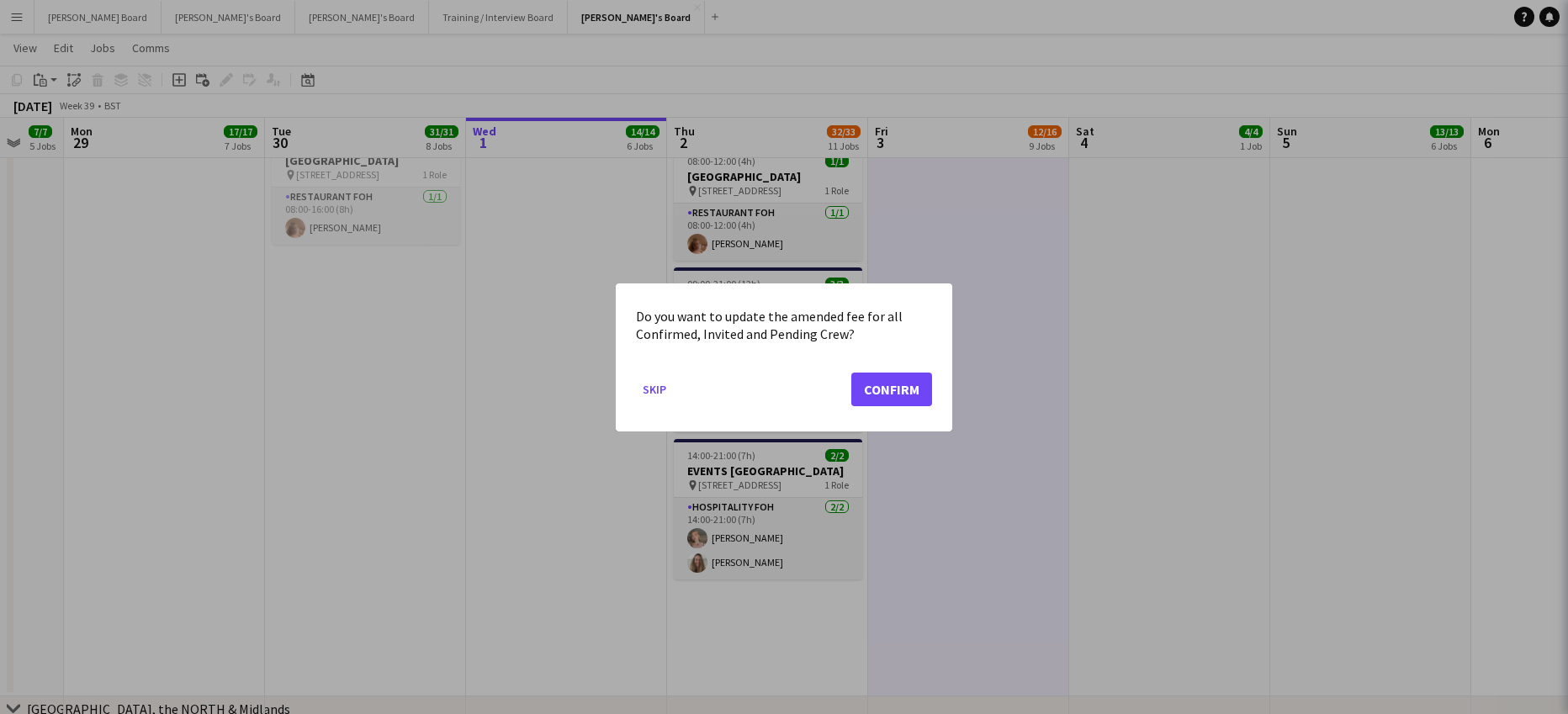
scroll to position [0, 0]
click at [908, 396] on button "Confirm" at bounding box center [891, 389] width 81 height 33
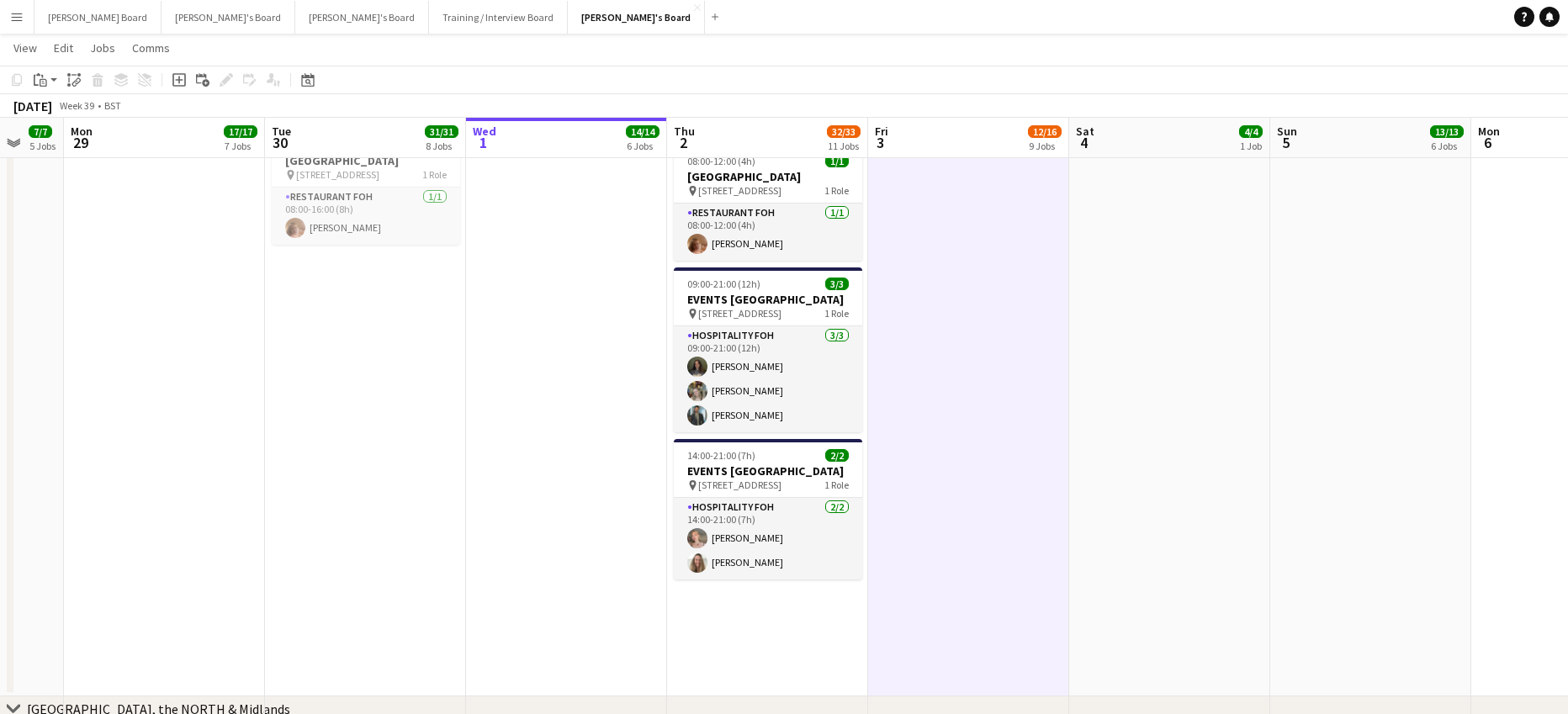
scroll to position [1755, 0]
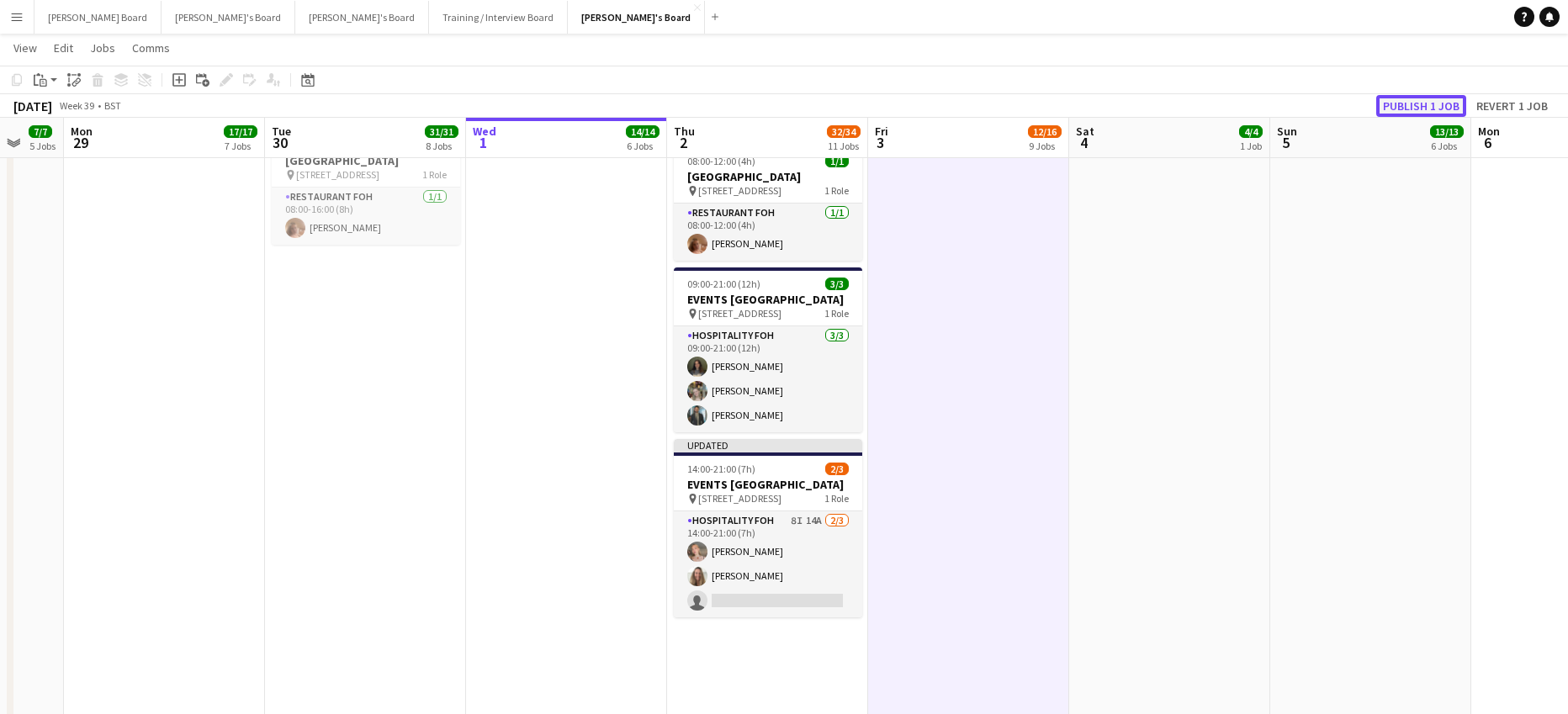
click at [1428, 111] on button "Publish 1 job" at bounding box center [1421, 107] width 90 height 22
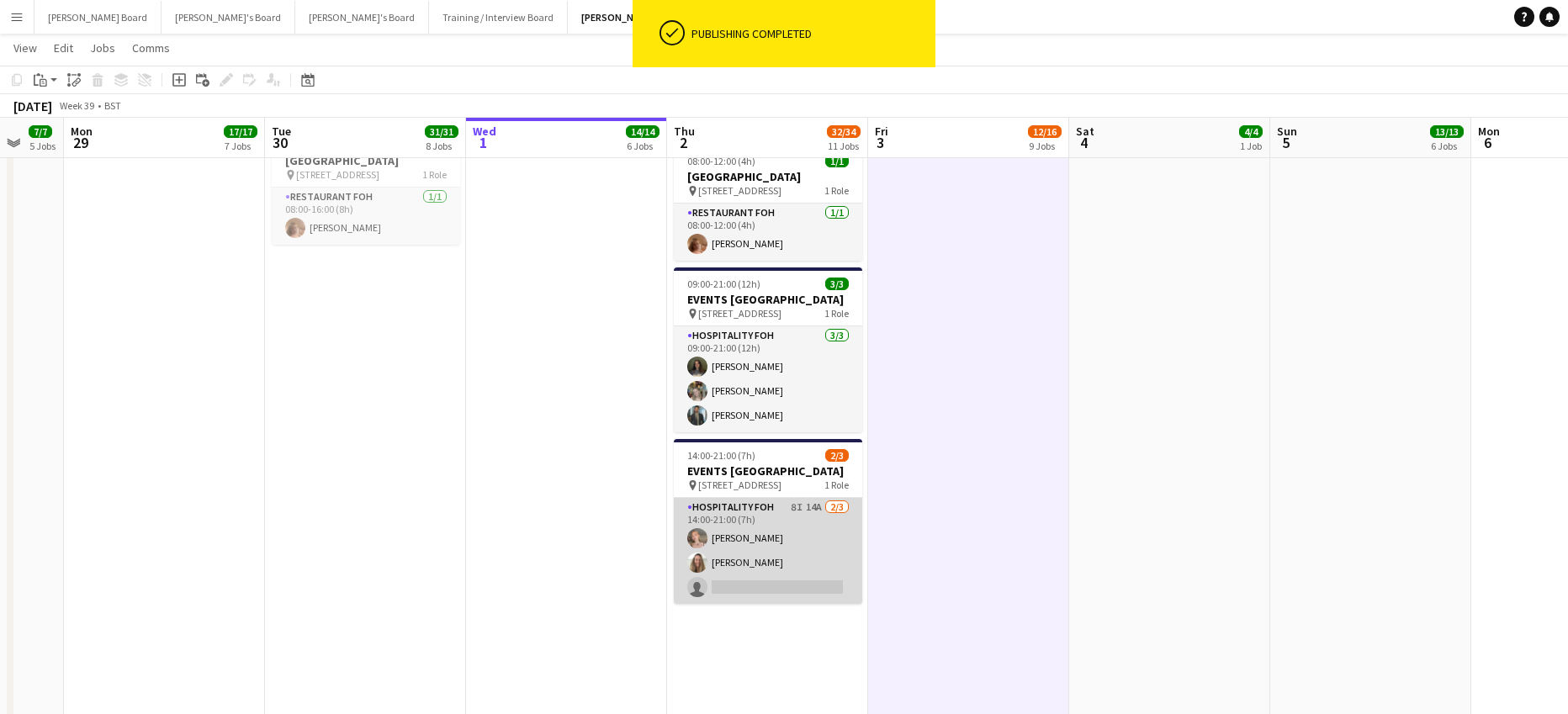
click at [812, 605] on app-card-role "Hospitality FOH 8I 14A 2/3 14:00-21:00 (7h) Millie Warren Penny Medhurst single…" at bounding box center [767, 551] width 188 height 106
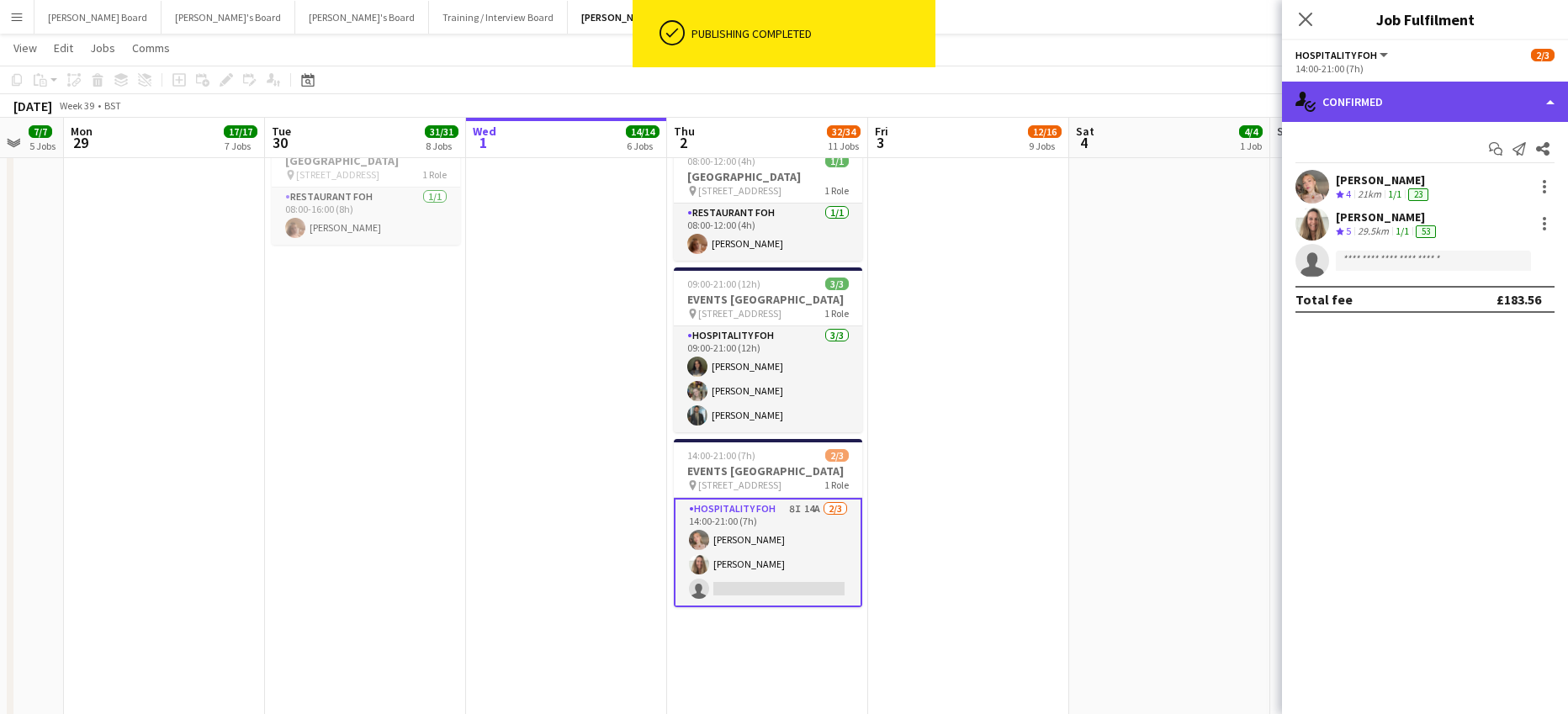
click at [1395, 114] on div "single-neutral-actions-check-2 Confirmed" at bounding box center [1424, 102] width 286 height 41
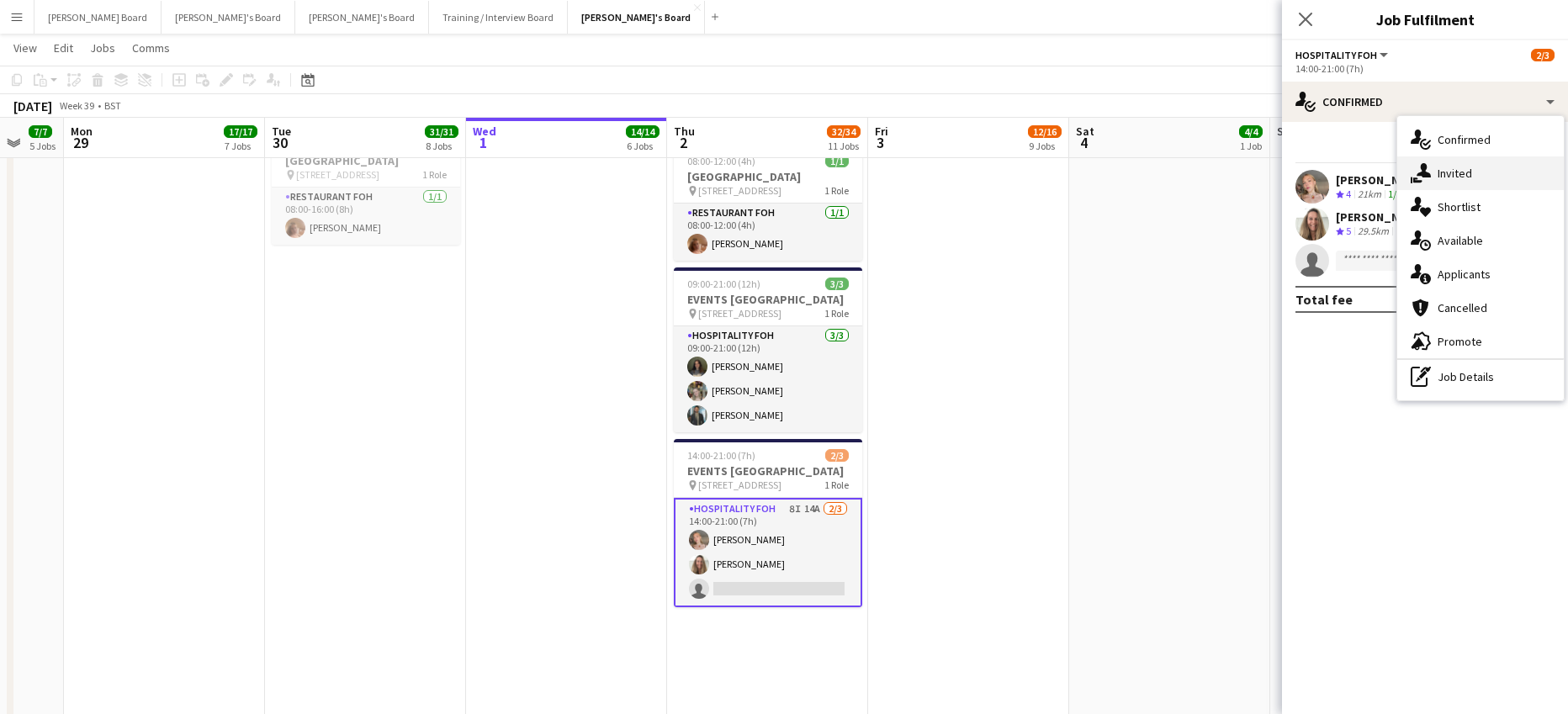
click at [1460, 174] on span "Invited" at bounding box center [1454, 173] width 34 height 15
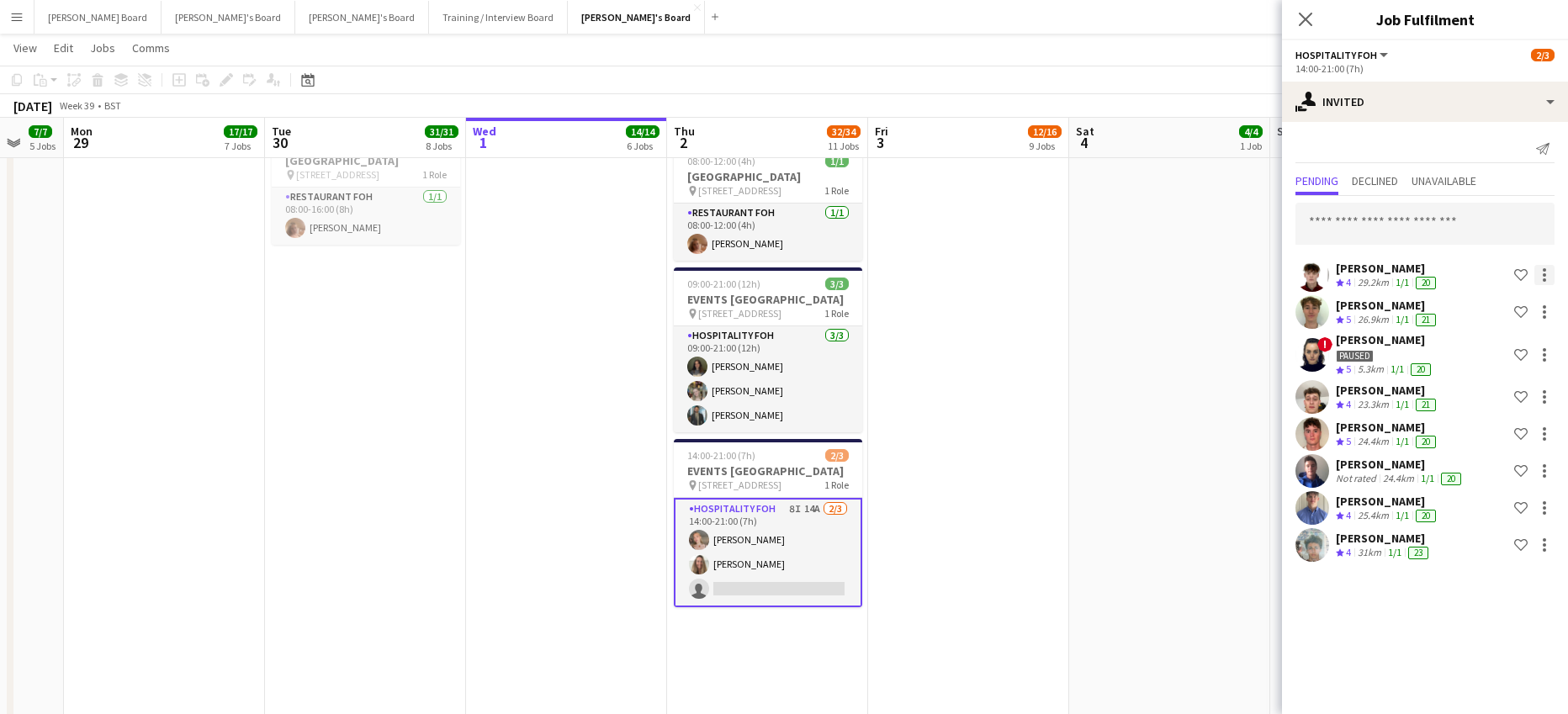
click at [1541, 274] on div at bounding box center [1544, 275] width 20 height 20
drag, startPoint x: 1485, startPoint y: 431, endPoint x: 1497, endPoint y: 414, distance: 20.8
click at [1486, 431] on span "Cancel invitation" at bounding box center [1490, 427] width 98 height 14
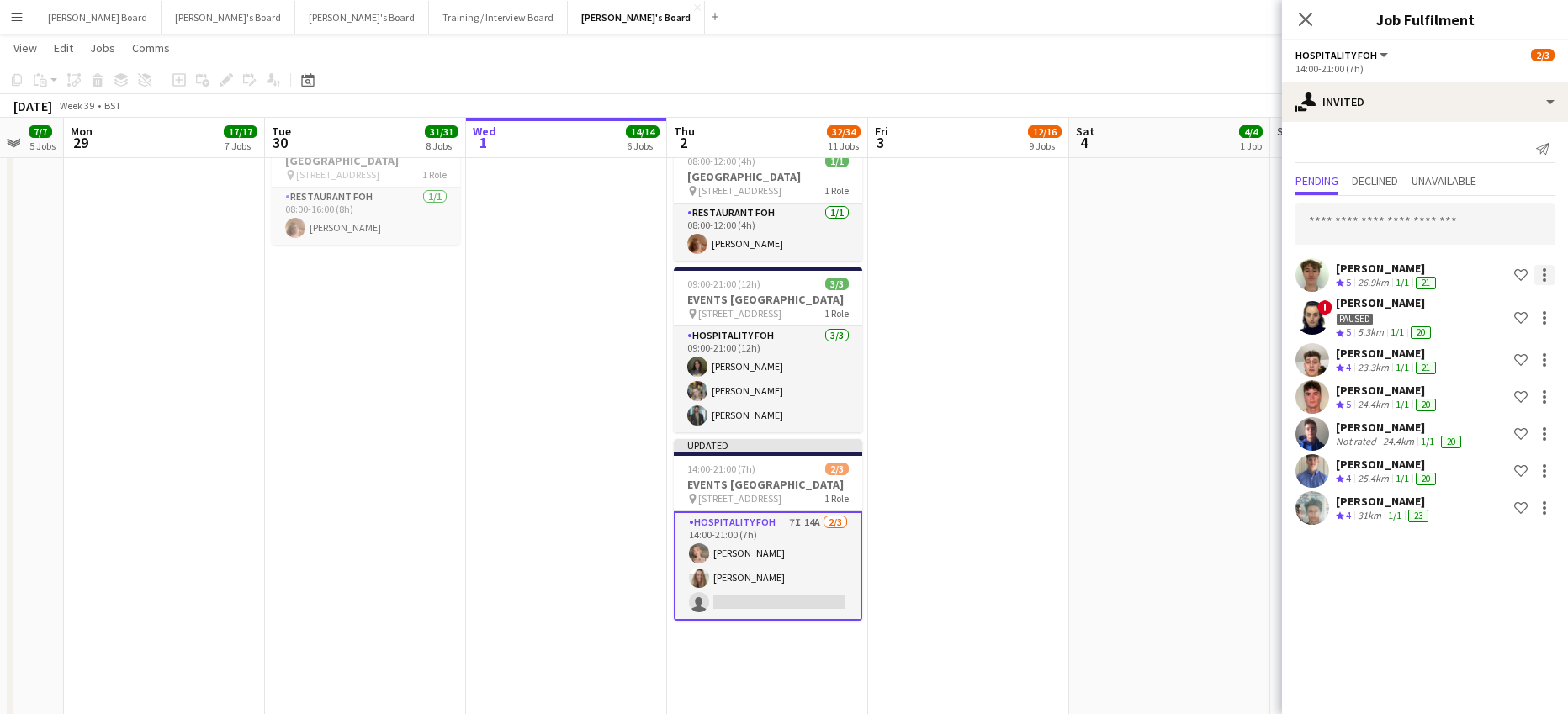
click at [1539, 277] on div at bounding box center [1544, 275] width 20 height 20
click at [1491, 417] on button "Cancel invitation" at bounding box center [1491, 427] width 126 height 41
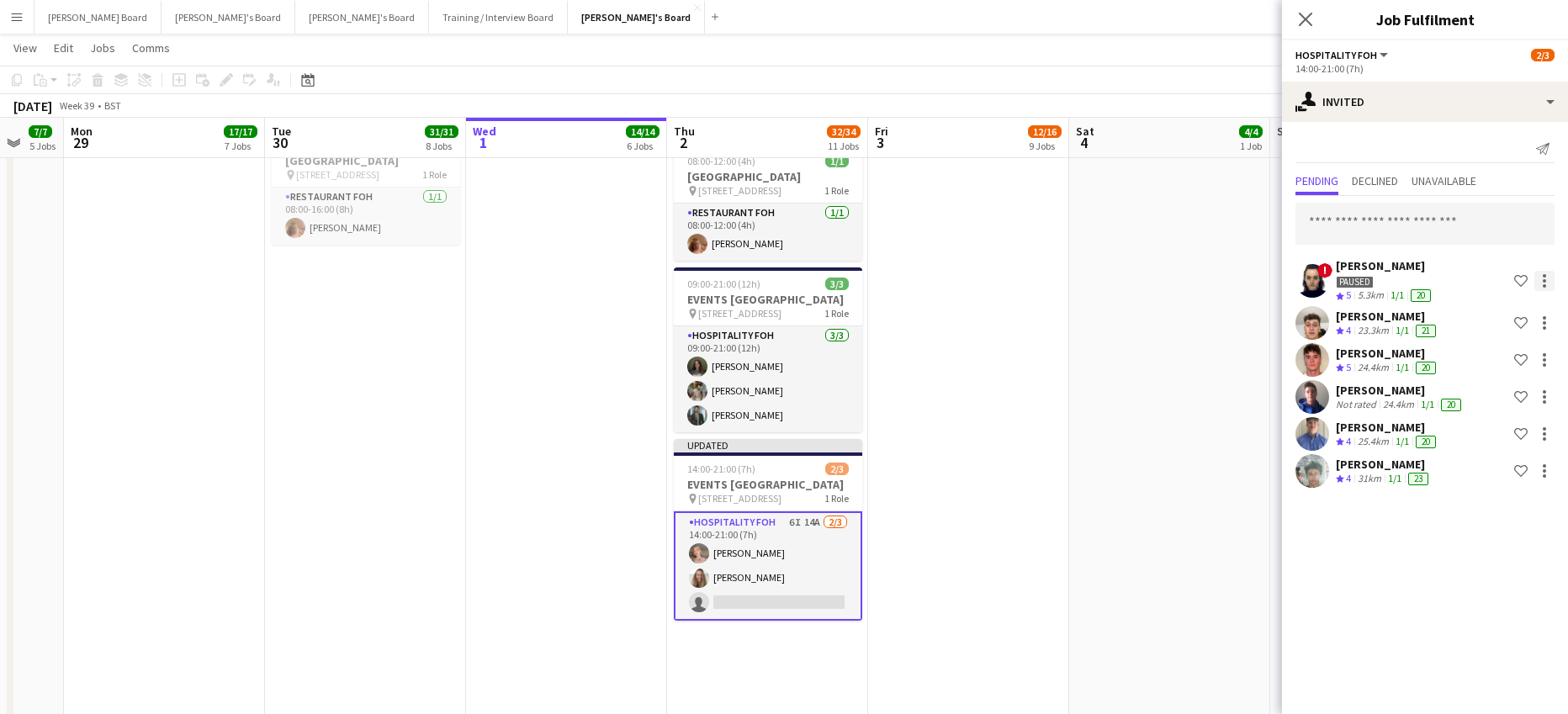
click at [1541, 283] on div at bounding box center [1544, 281] width 20 height 20
click at [1492, 440] on span "Cancel invitation" at bounding box center [1490, 431] width 98 height 14
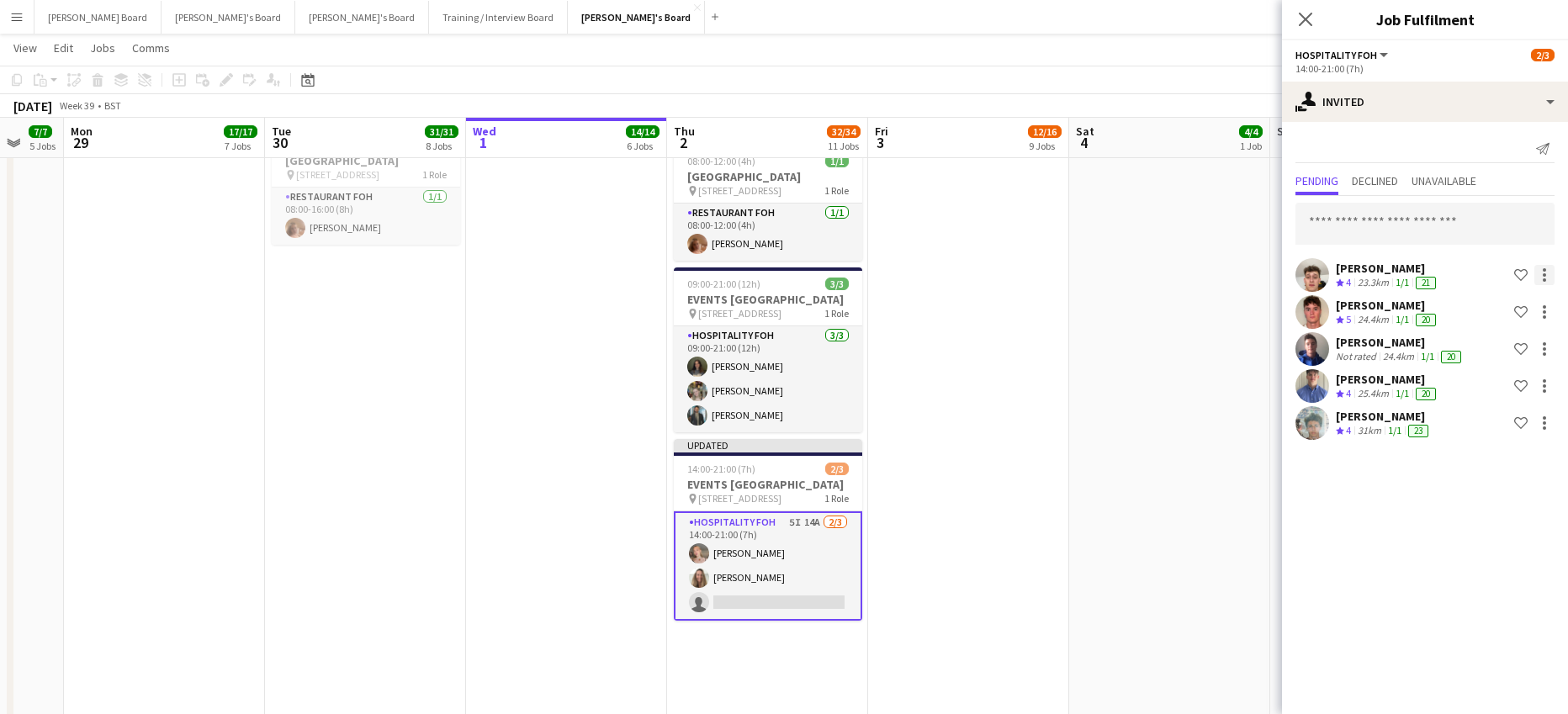
click at [1541, 275] on div at bounding box center [1544, 275] width 20 height 20
click at [1470, 423] on span "Cancel invitation" at bounding box center [1490, 427] width 98 height 14
click at [1538, 269] on div at bounding box center [1544, 275] width 20 height 20
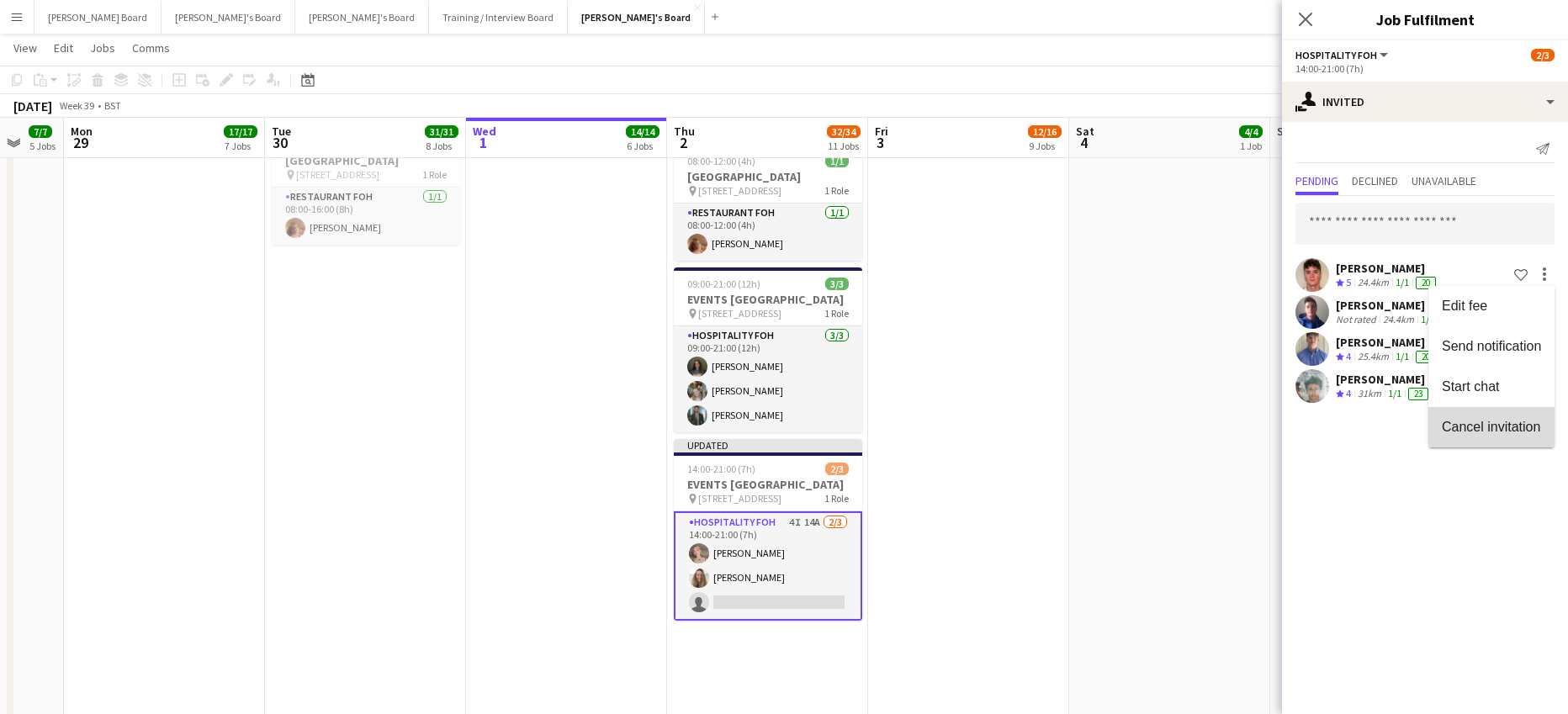
click at [1465, 414] on button "Cancel invitation" at bounding box center [1491, 427] width 126 height 41
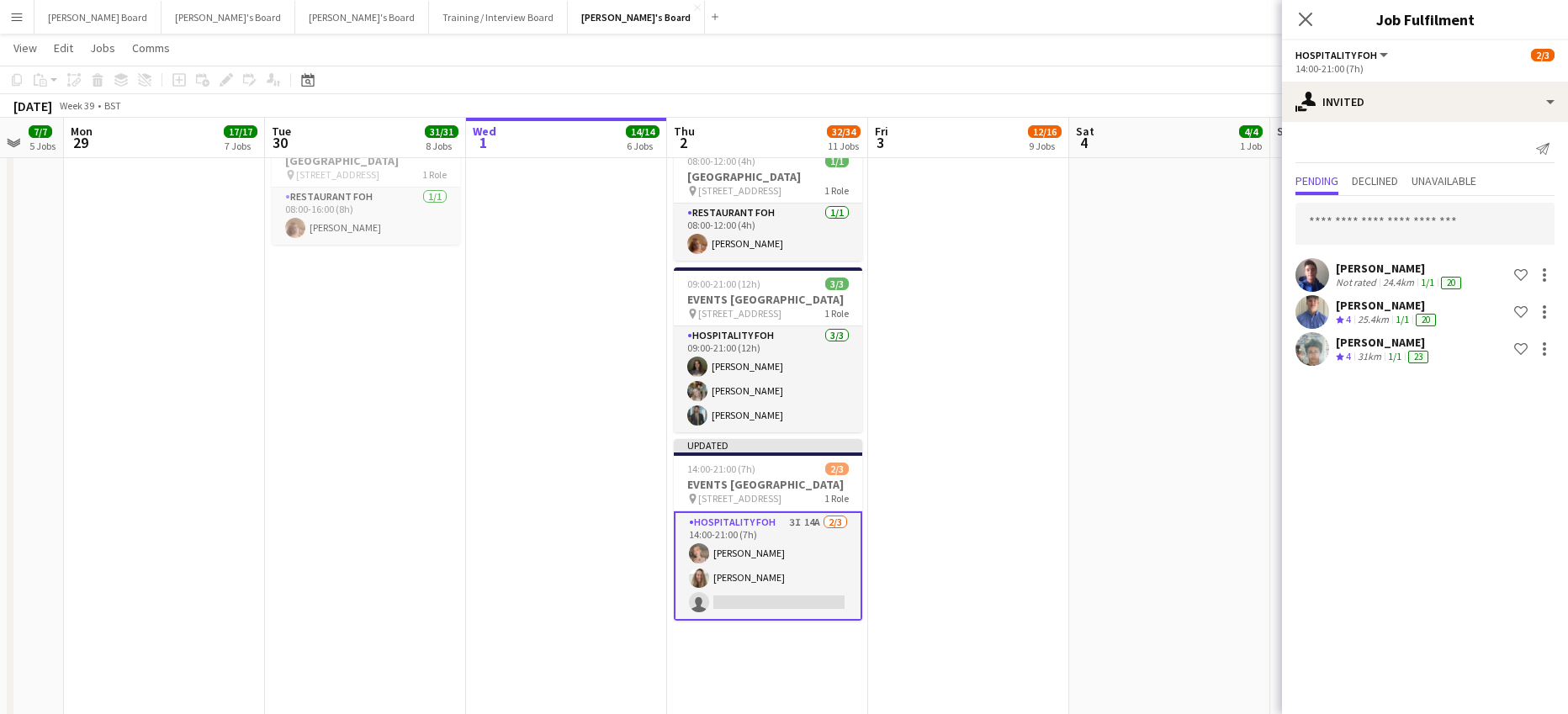
click at [1547, 263] on div "ruari catherwood Not rated 24.4km 1/1 20 Shortlist crew" at bounding box center [1424, 275] width 286 height 33
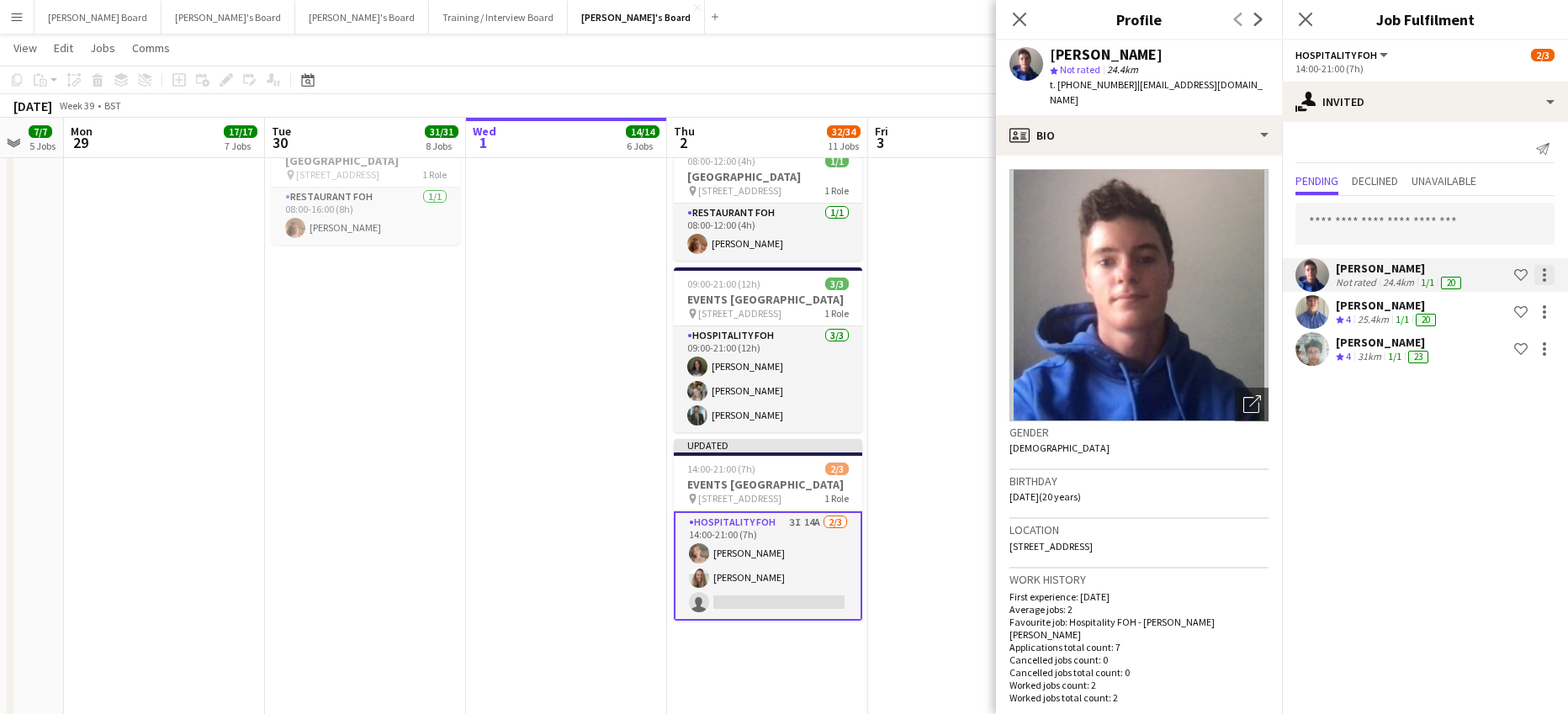
click at [1537, 275] on div at bounding box center [1544, 275] width 20 height 20
click at [1476, 387] on span "Start chat" at bounding box center [1470, 386] width 57 height 14
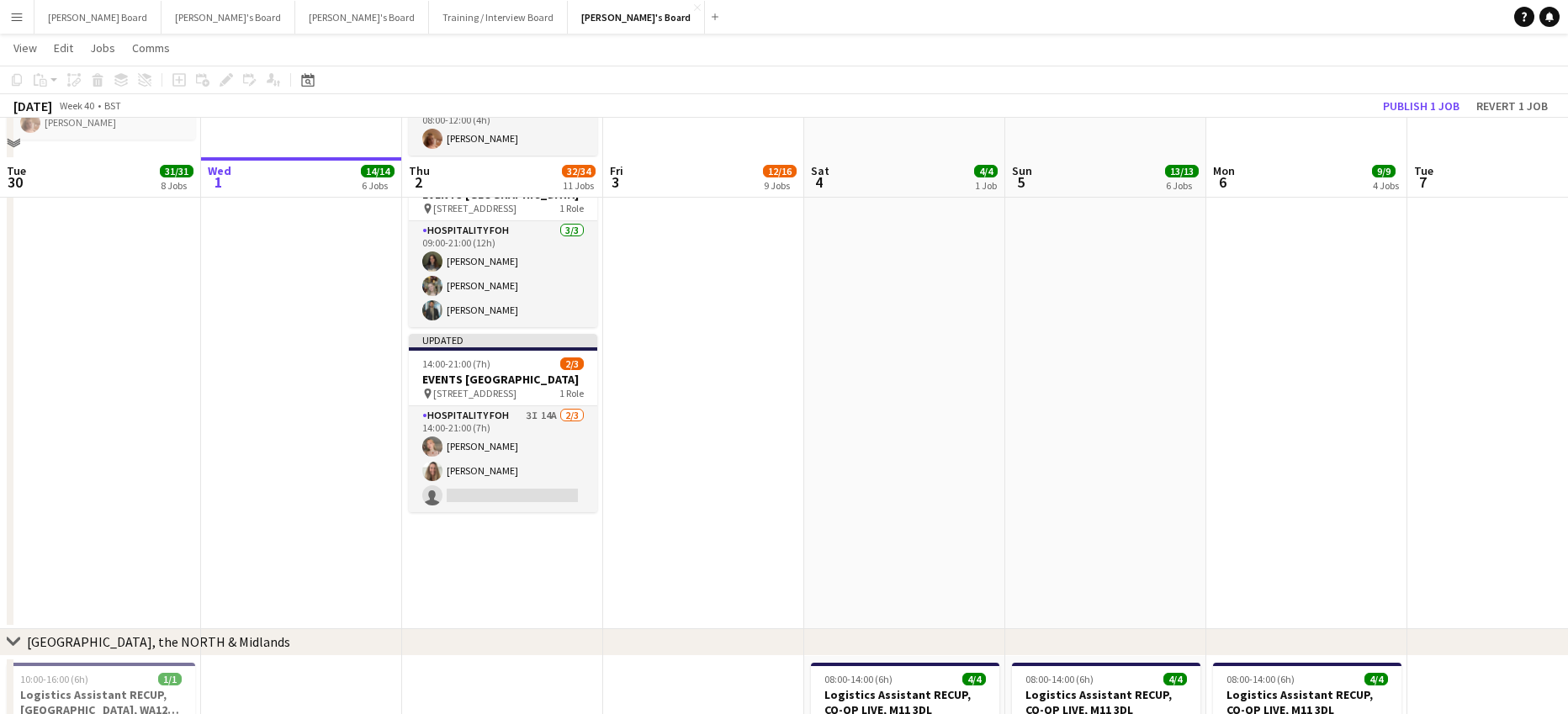
scroll to position [1795, 0]
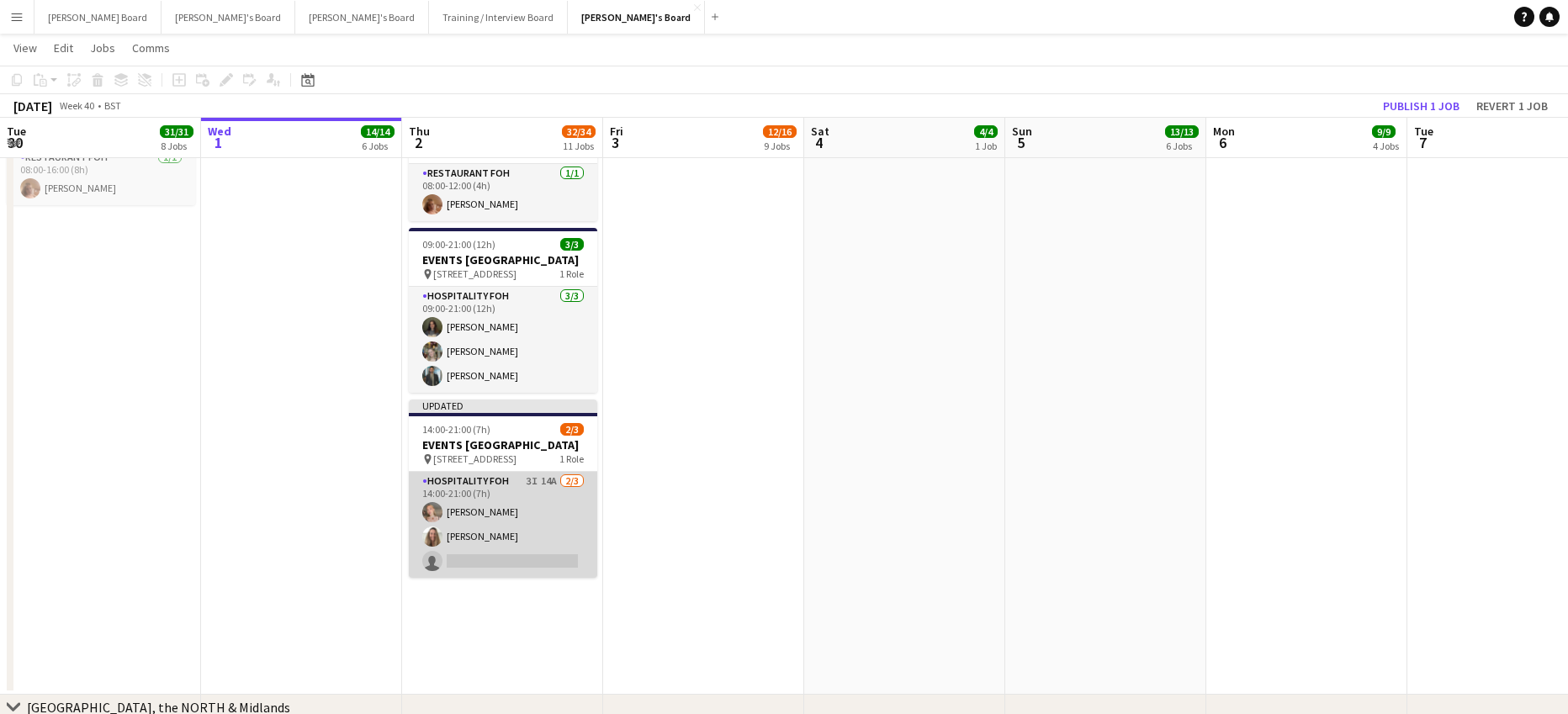
click at [533, 578] on app-card-role "Hospitality FOH 3I 14A 2/3 14:00-21:00 (7h) Millie Warren Penny Medhurst single…" at bounding box center [502, 525] width 188 height 106
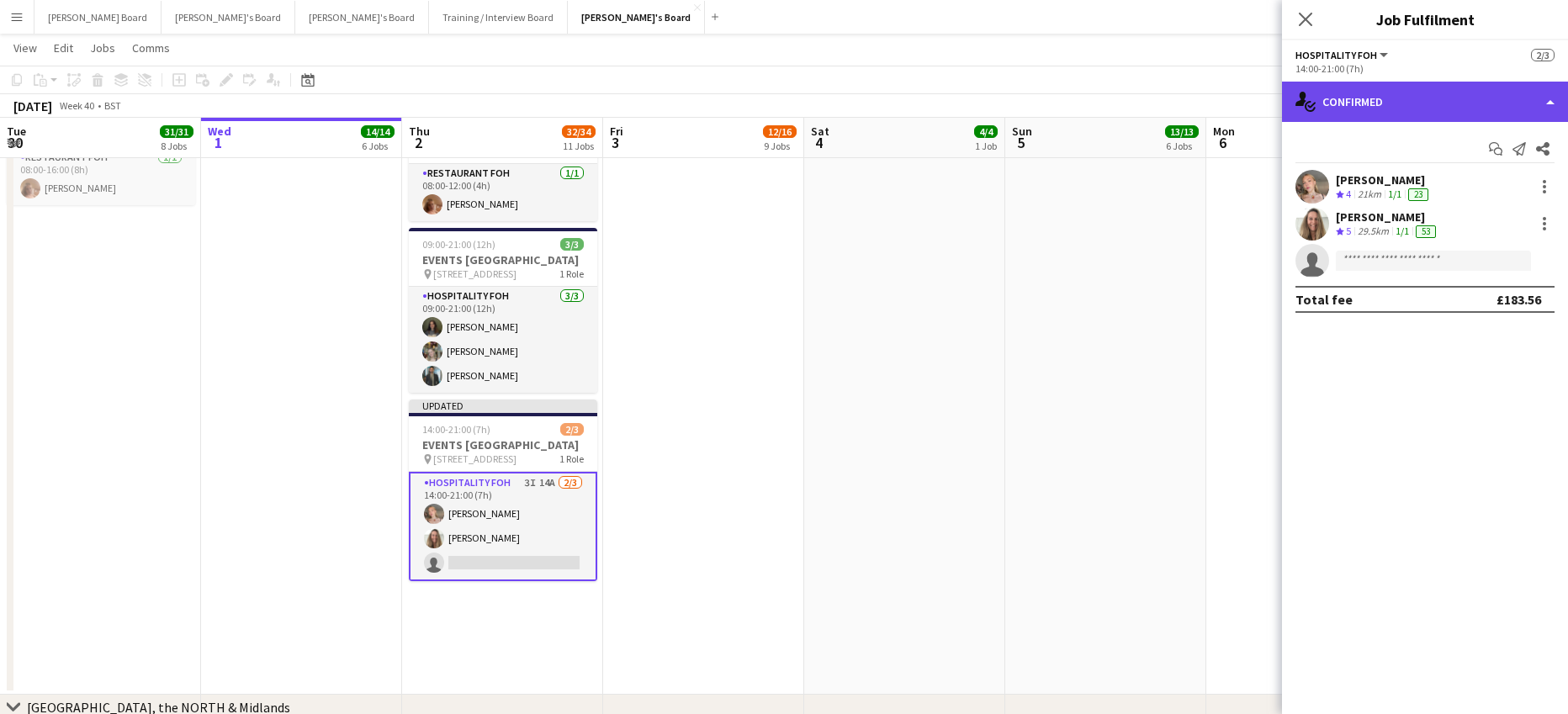
click at [1450, 105] on div "single-neutral-actions-check-2 Confirmed" at bounding box center [1424, 102] width 286 height 41
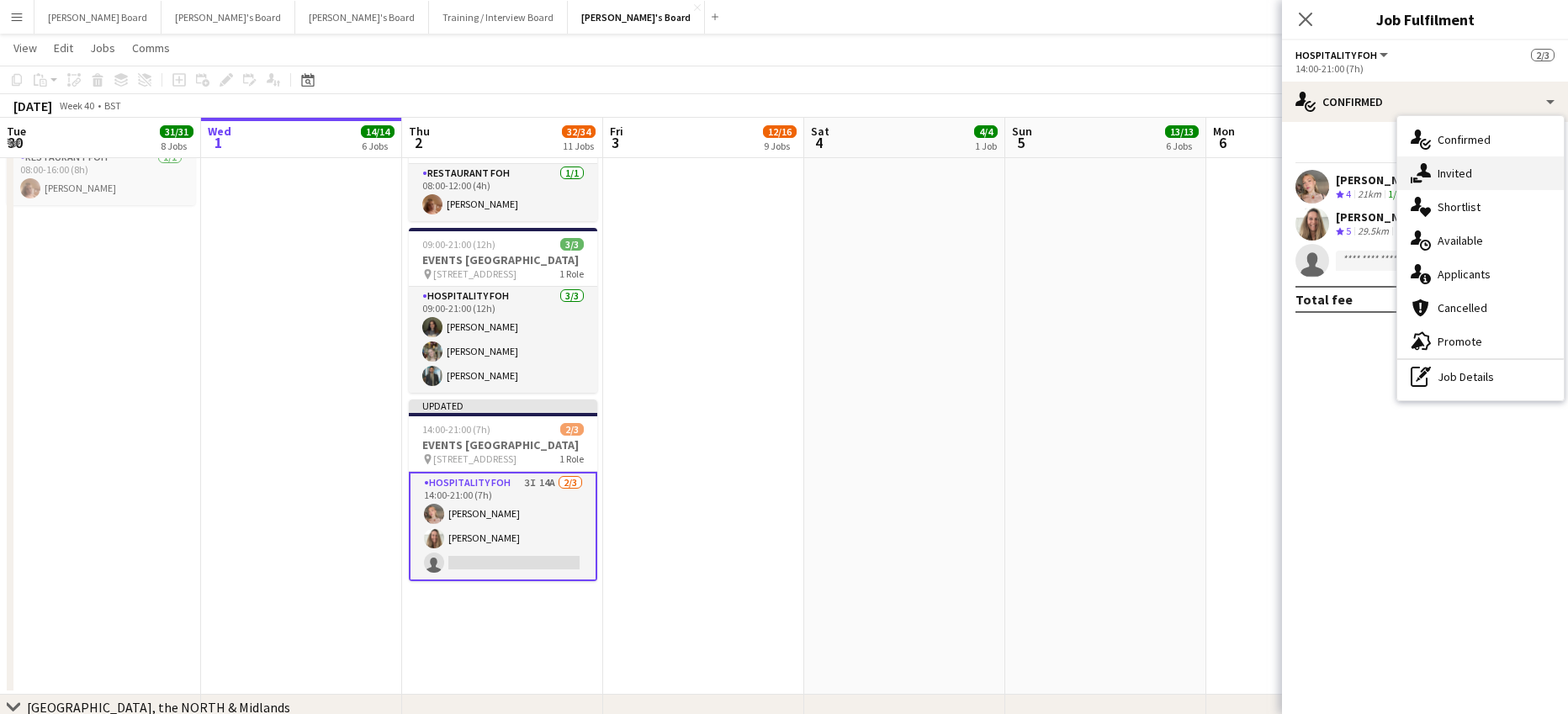
click at [1488, 177] on div "single-neutral-actions-share-1 Invited" at bounding box center [1480, 173] width 167 height 33
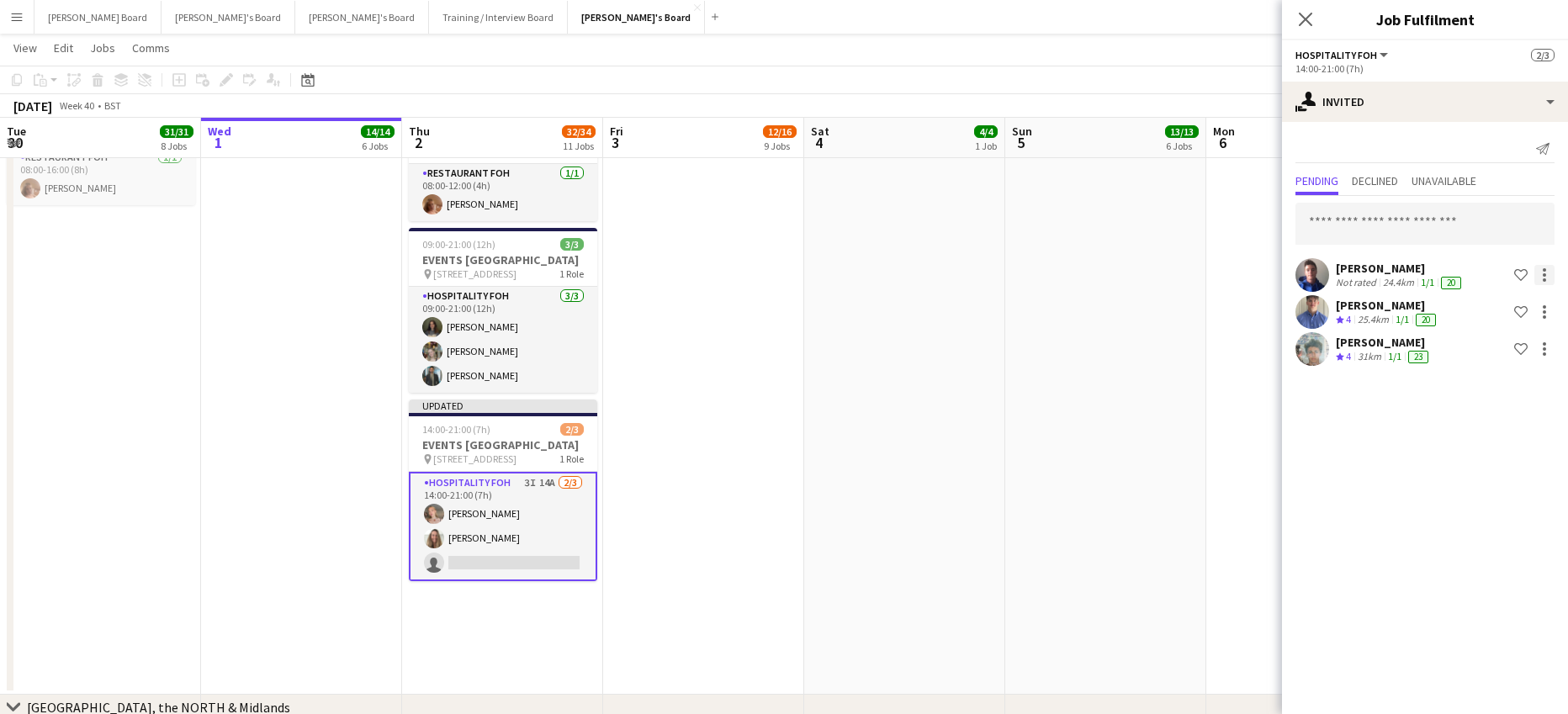
click at [1543, 271] on div at bounding box center [1544, 270] width 4 height 4
click at [1468, 414] on button "Cancel invitation" at bounding box center [1491, 427] width 126 height 41
click at [1544, 279] on div at bounding box center [1544, 280] width 4 height 4
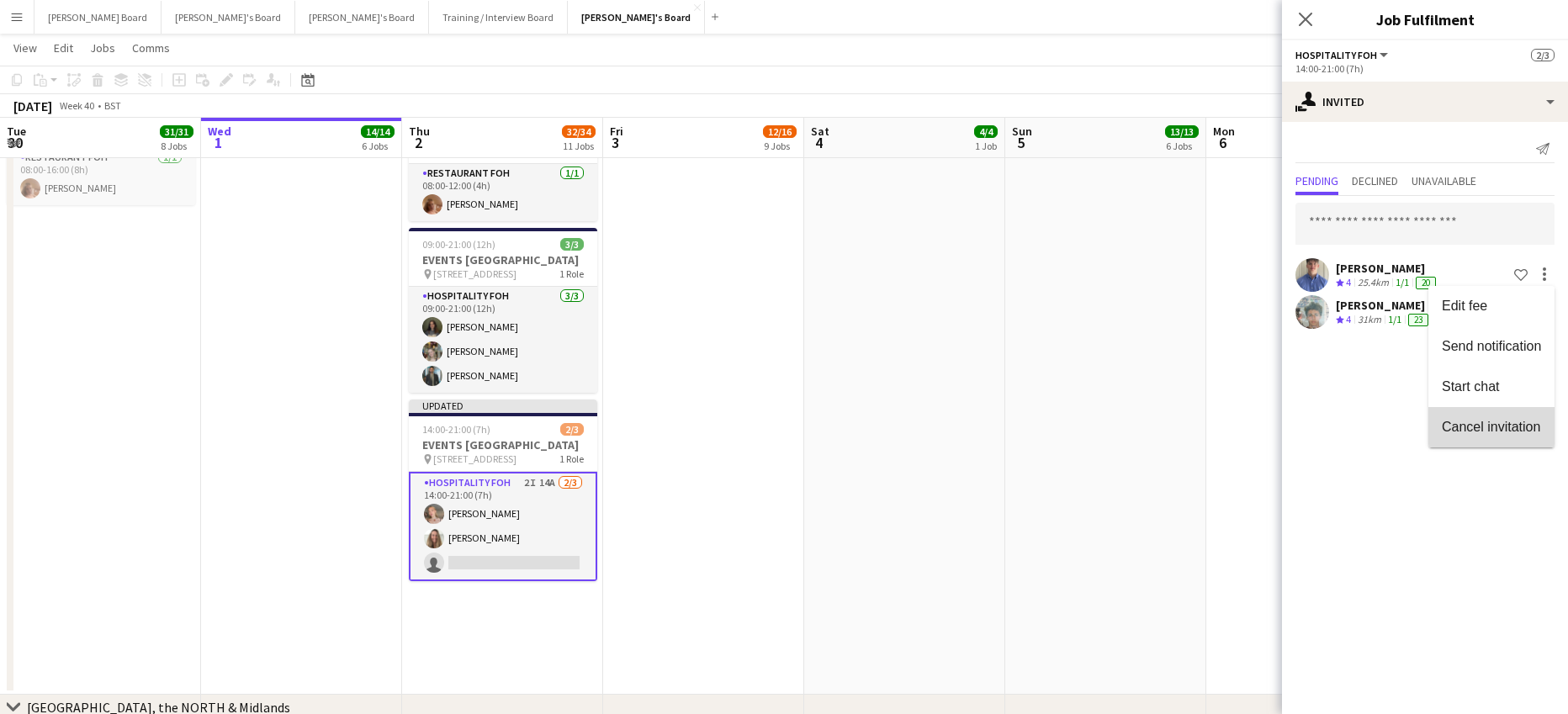
click at [1467, 420] on span "Cancel invitation" at bounding box center [1490, 427] width 98 height 14
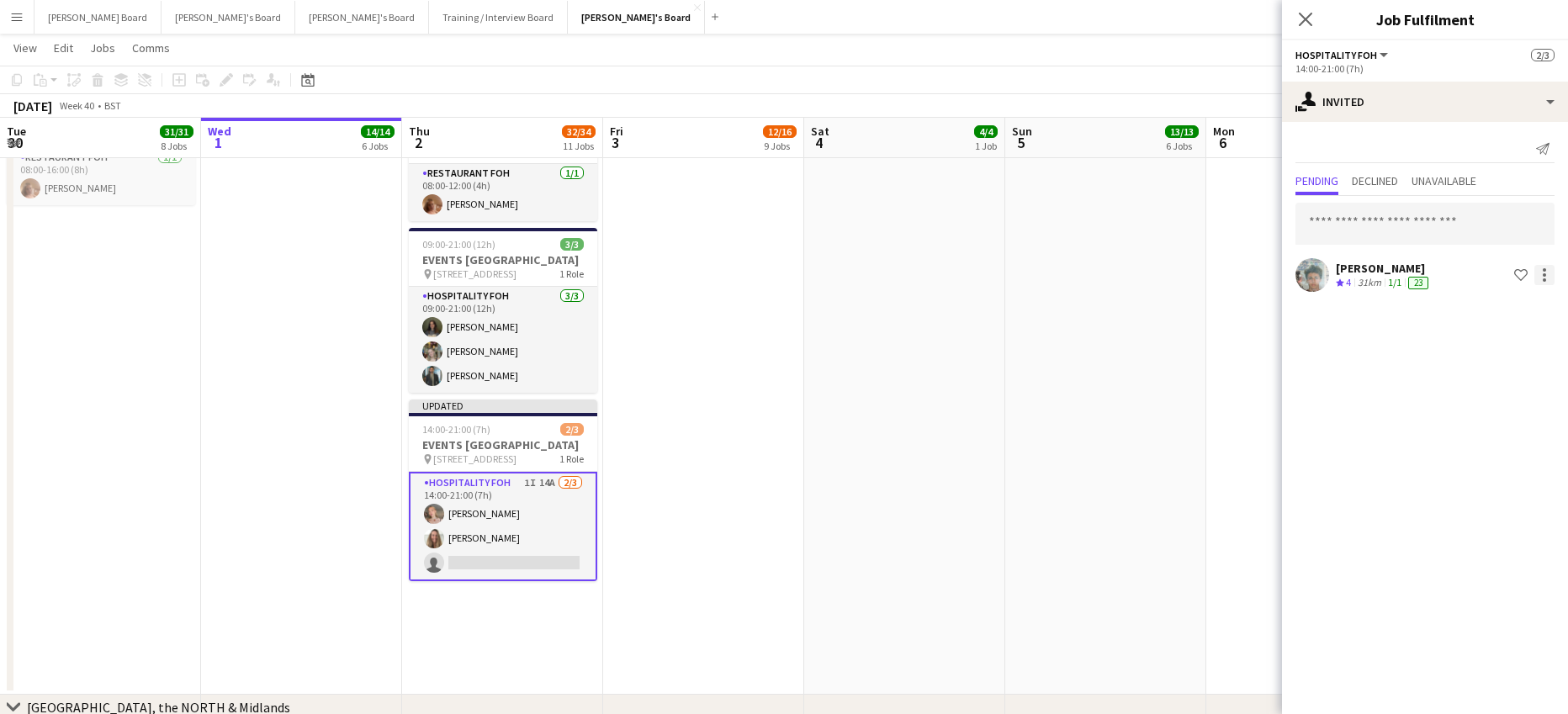
click at [1545, 267] on div at bounding box center [1544, 275] width 20 height 20
click at [1455, 427] on span "Cancel invitation" at bounding box center [1490, 427] width 98 height 14
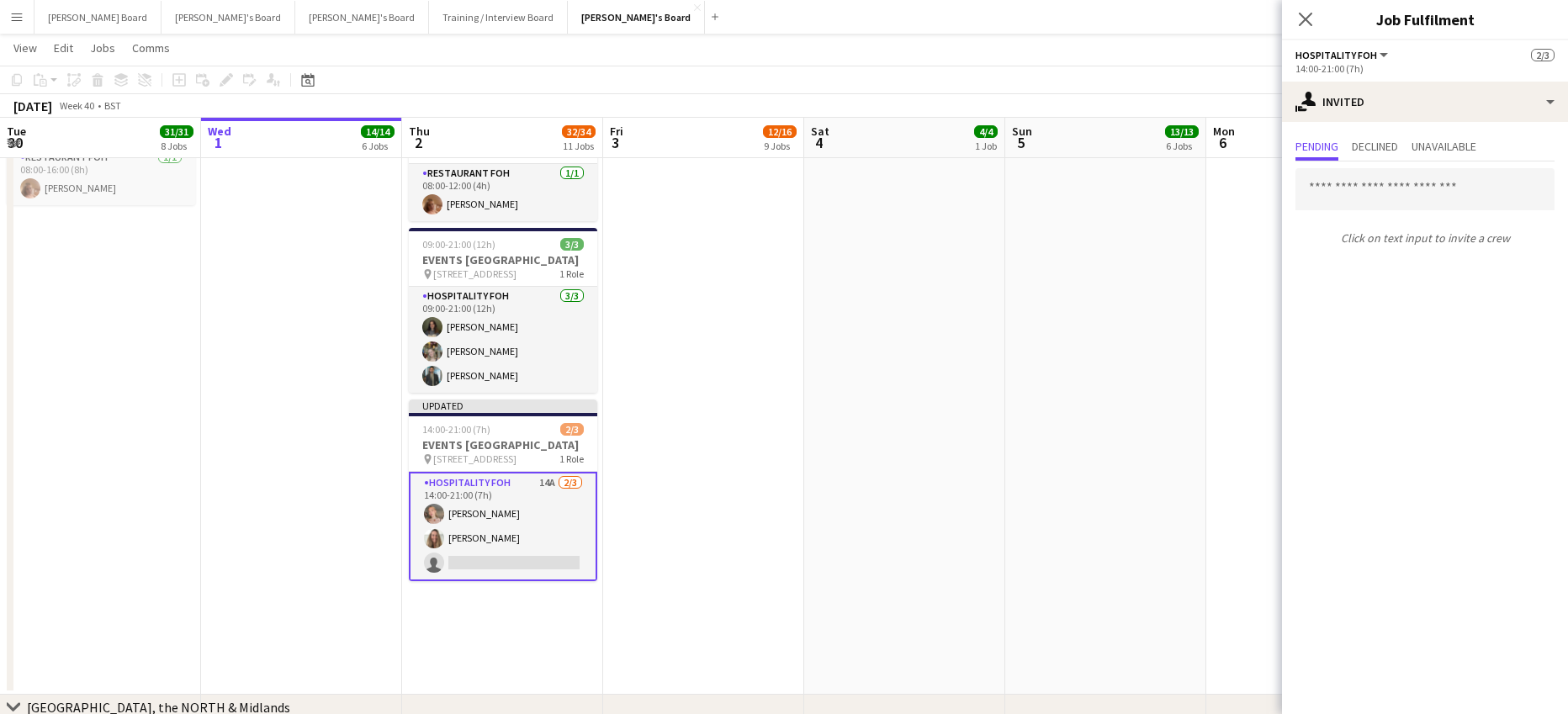
drag, startPoint x: 1106, startPoint y: 415, endPoint x: 1219, endPoint y: 323, distance: 145.7
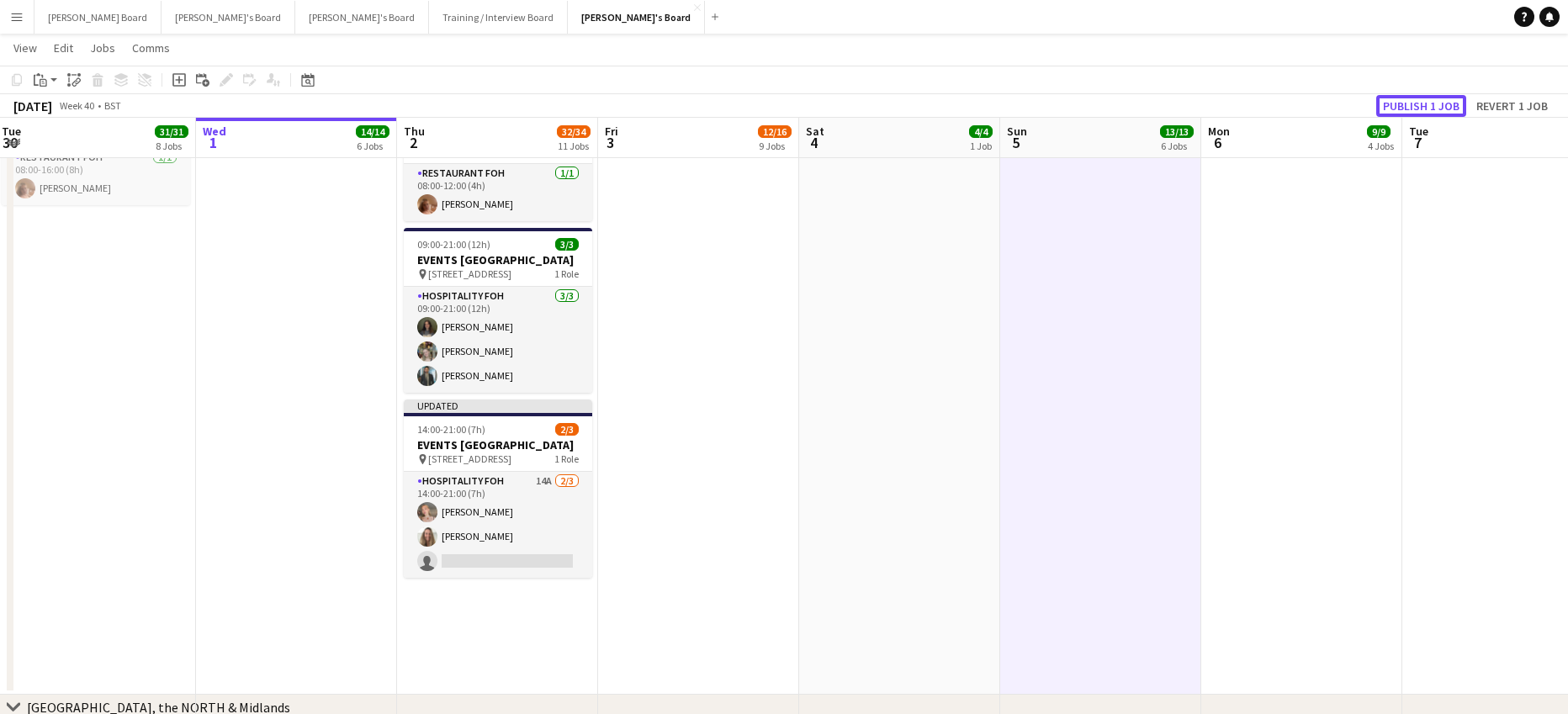
click at [1410, 114] on button "Publish 1 job" at bounding box center [1421, 107] width 90 height 22
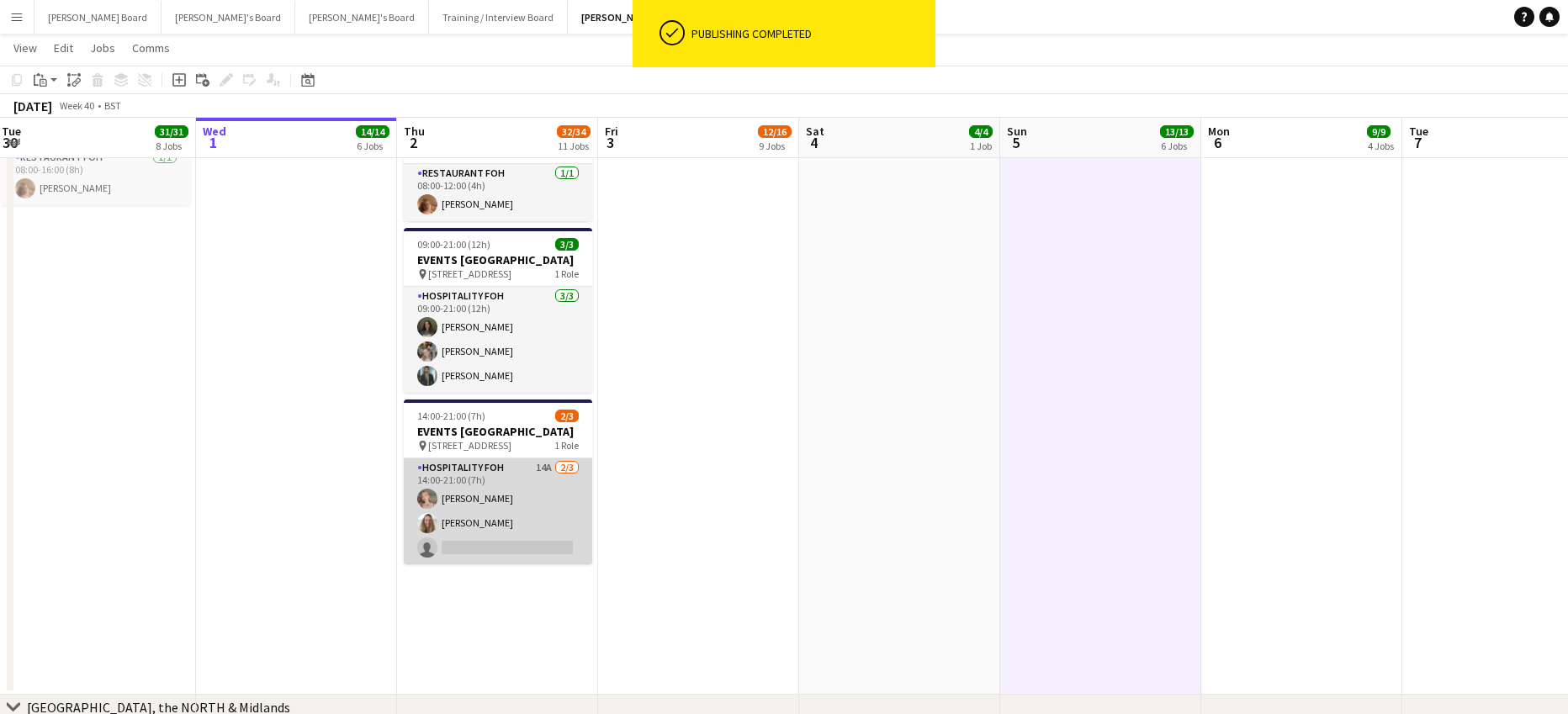
click at [474, 565] on app-card-role "Hospitality FOH 14A 2/3 14:00-21:00 (7h) Millie Warren Penny Medhurst single-ne…" at bounding box center [498, 512] width 188 height 106
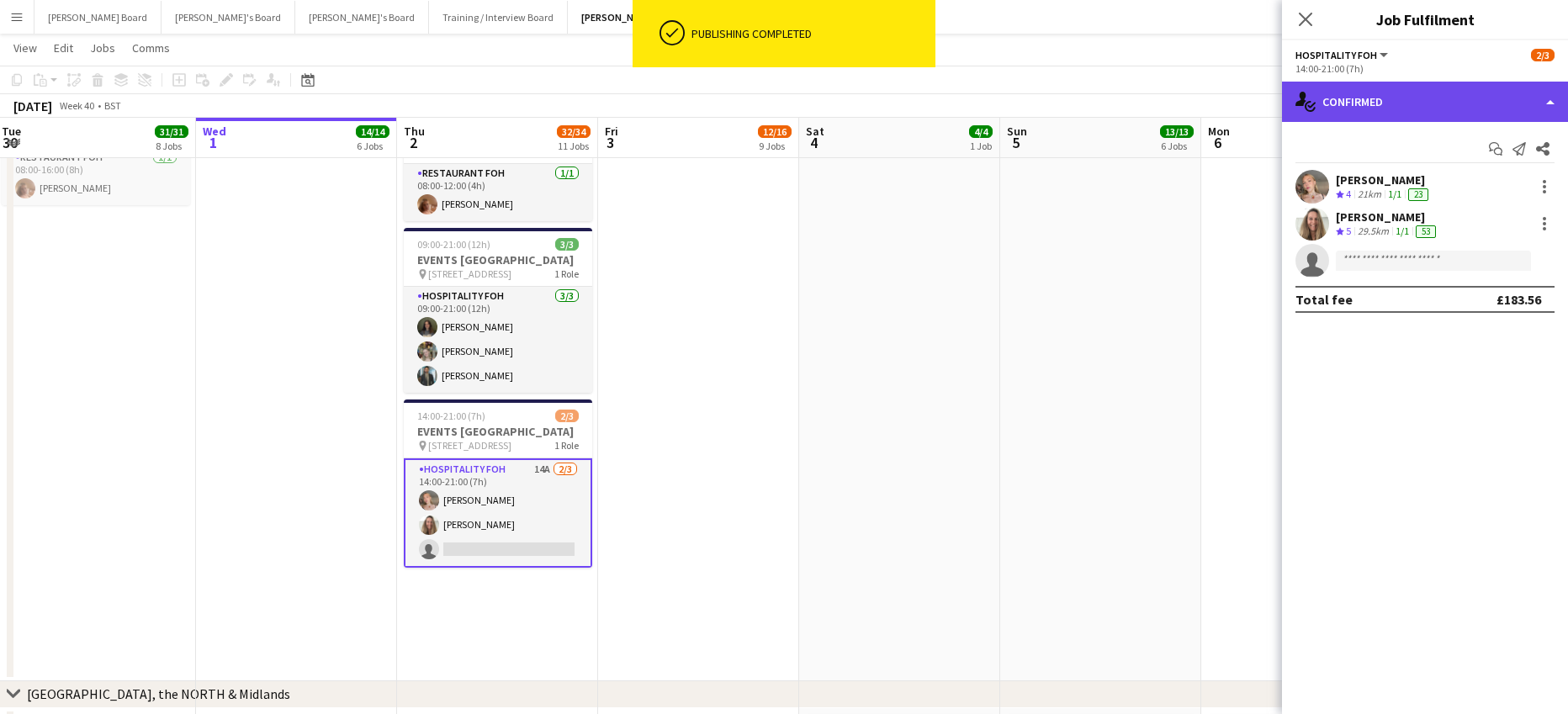
click at [1394, 90] on div "single-neutral-actions-check-2 Confirmed" at bounding box center [1424, 102] width 286 height 41
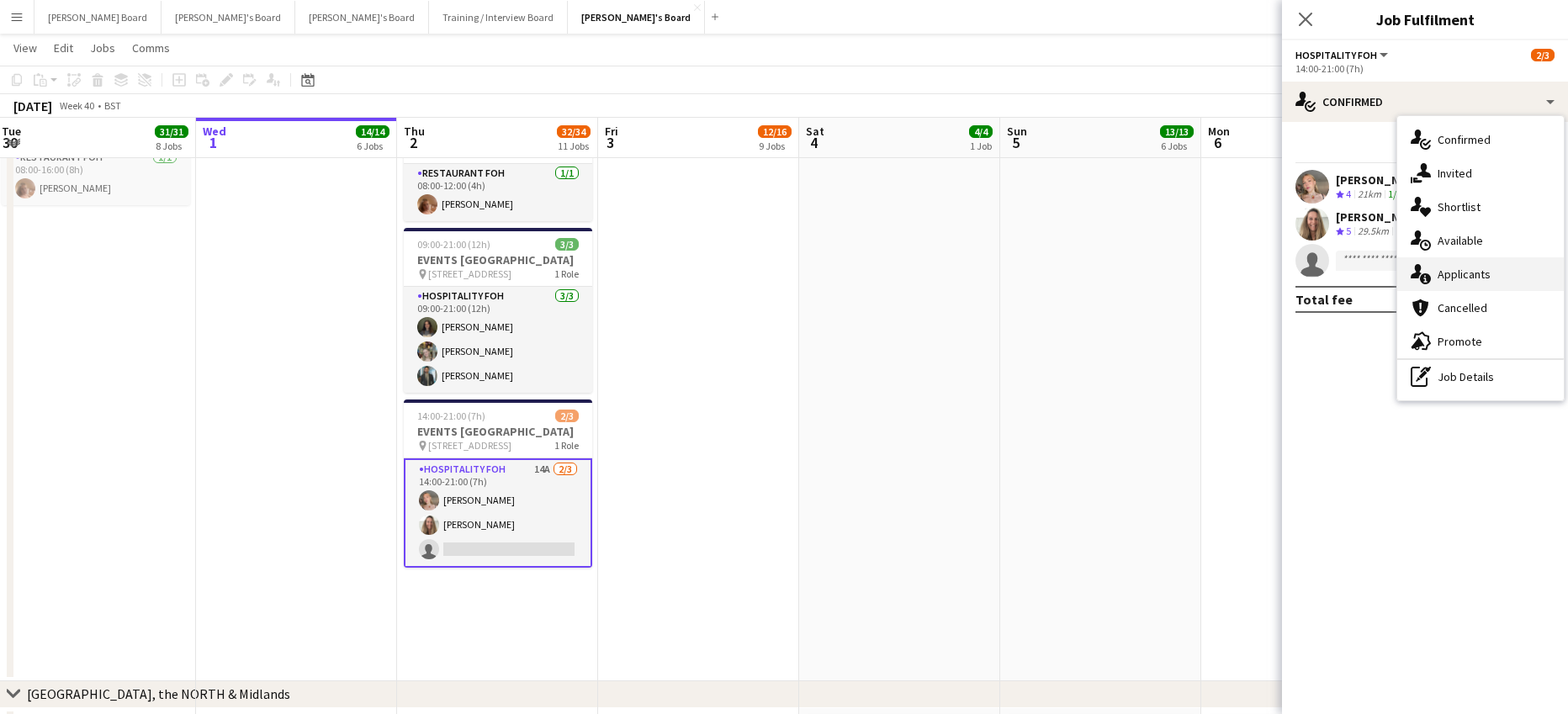
click at [1440, 262] on div "single-neutral-actions-information Applicants" at bounding box center [1480, 274] width 167 height 33
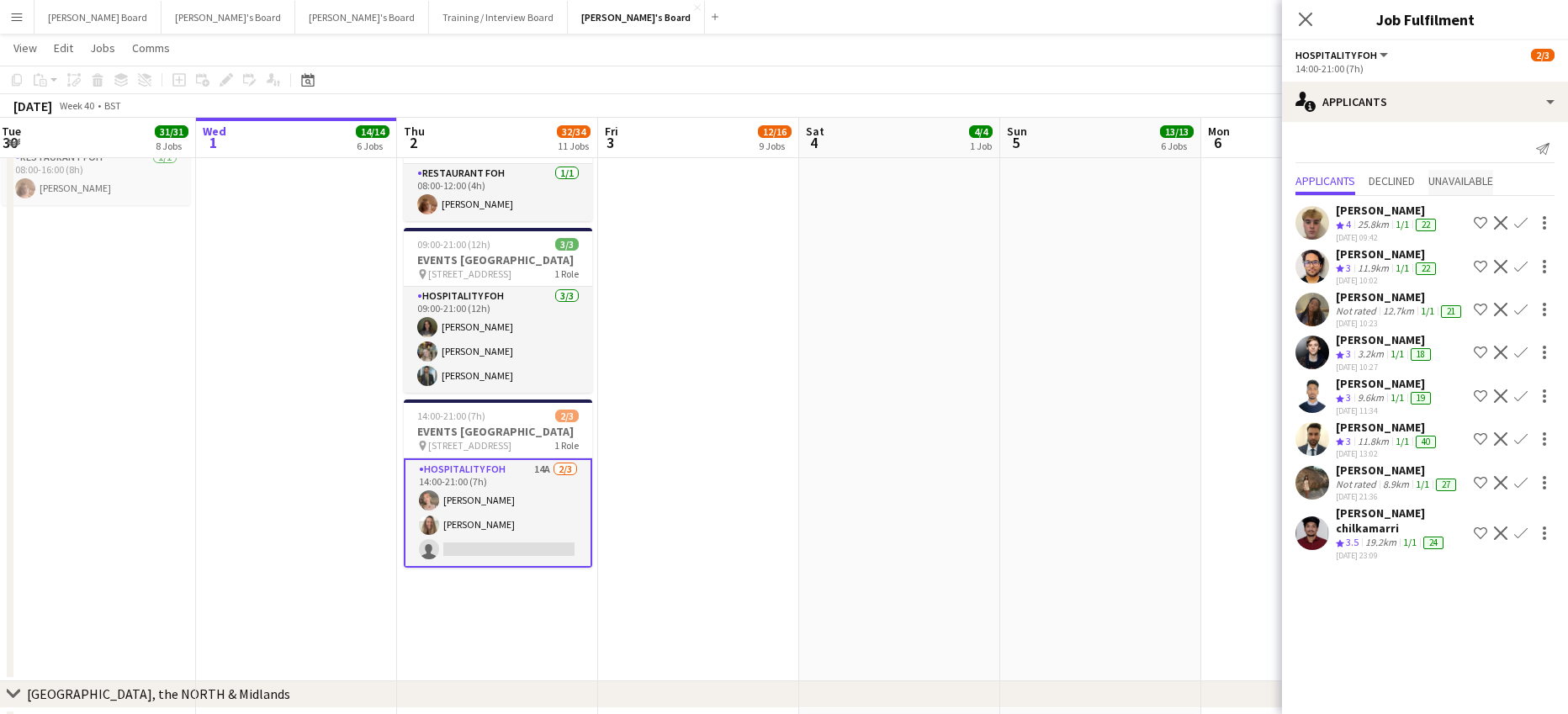
click at [1493, 175] on span "Unavailable" at bounding box center [1461, 181] width 65 height 12
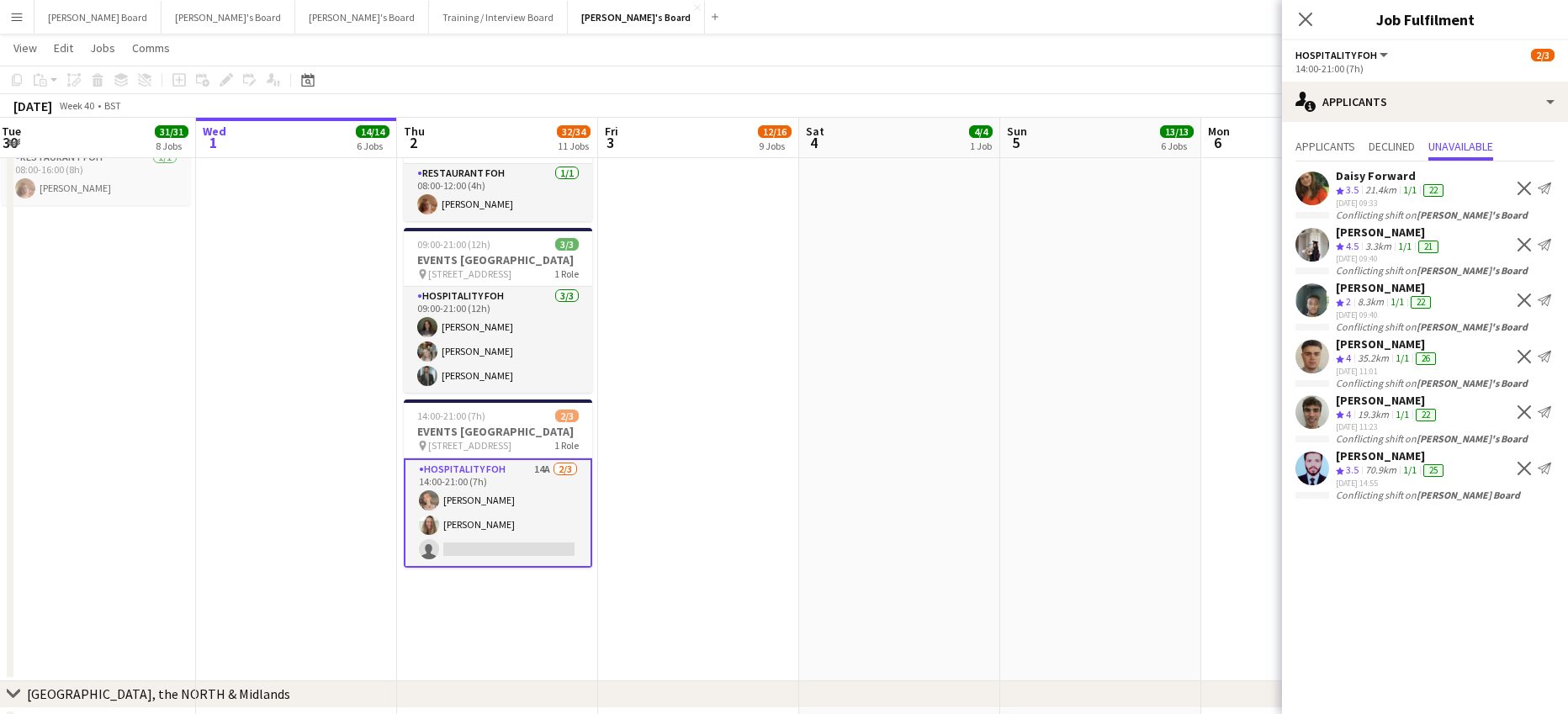
click at [1527, 191] on app-icon "Decline" at bounding box center [1524, 188] width 14 height 14
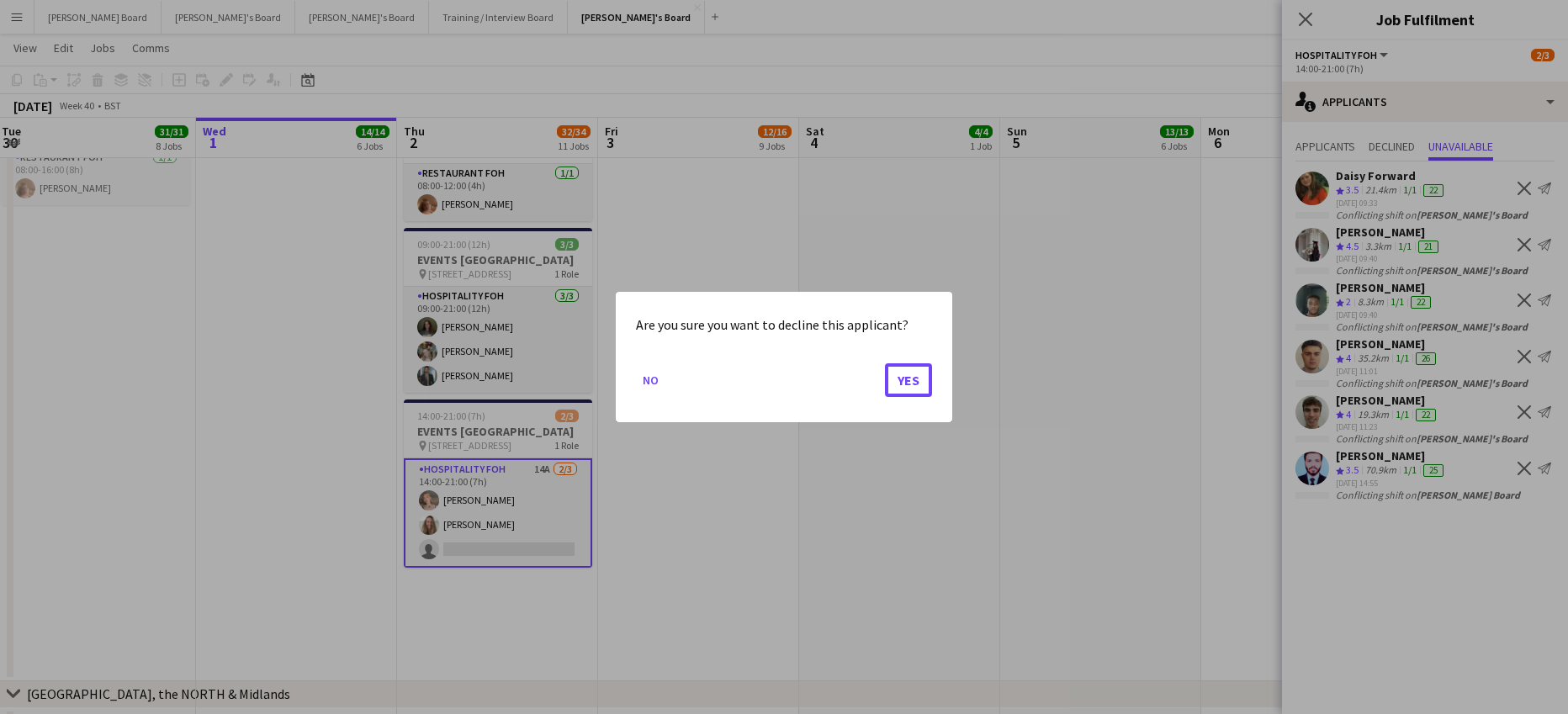
drag, startPoint x: 917, startPoint y: 383, endPoint x: 932, endPoint y: 379, distance: 15.5
click at [919, 382] on button "Yes" at bounding box center [908, 380] width 47 height 33
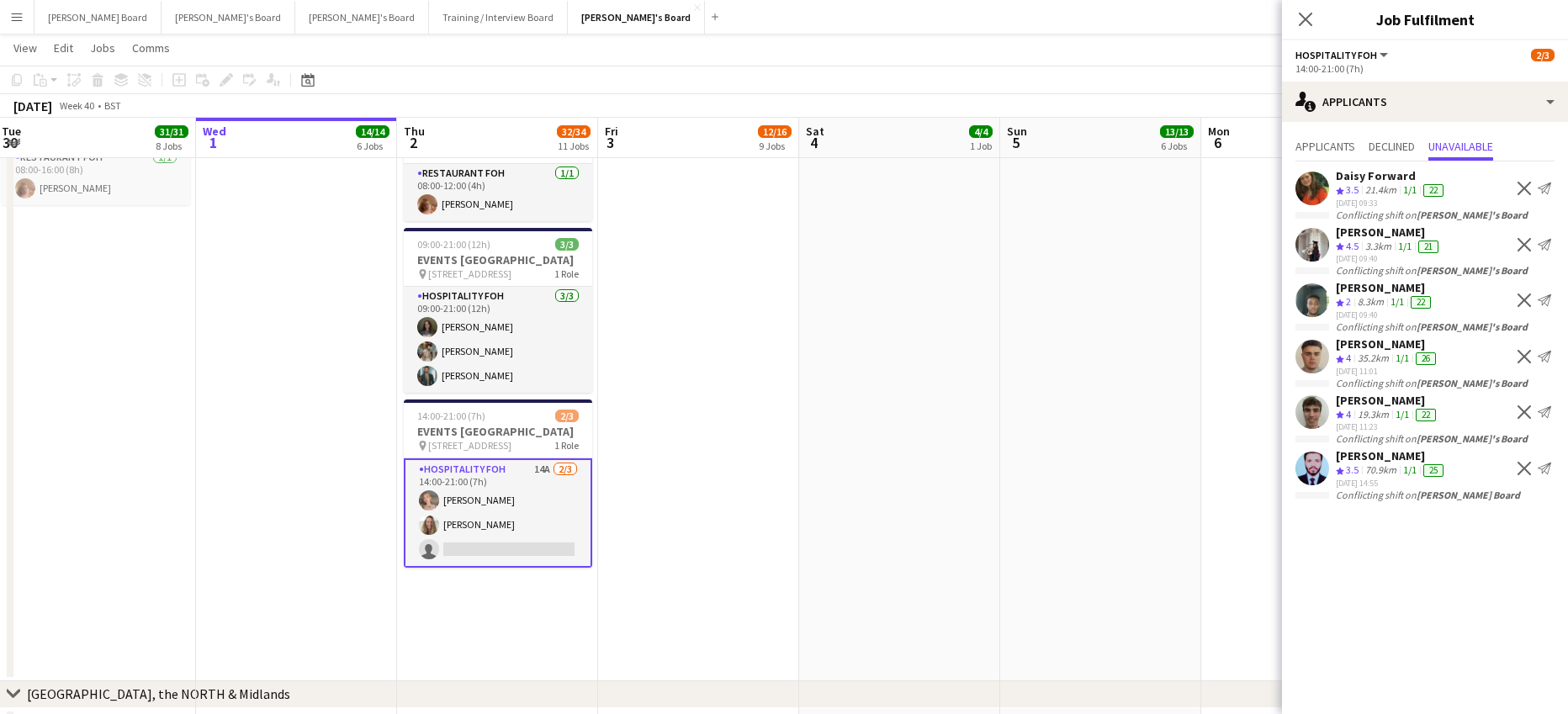
scroll to position [1795, 0]
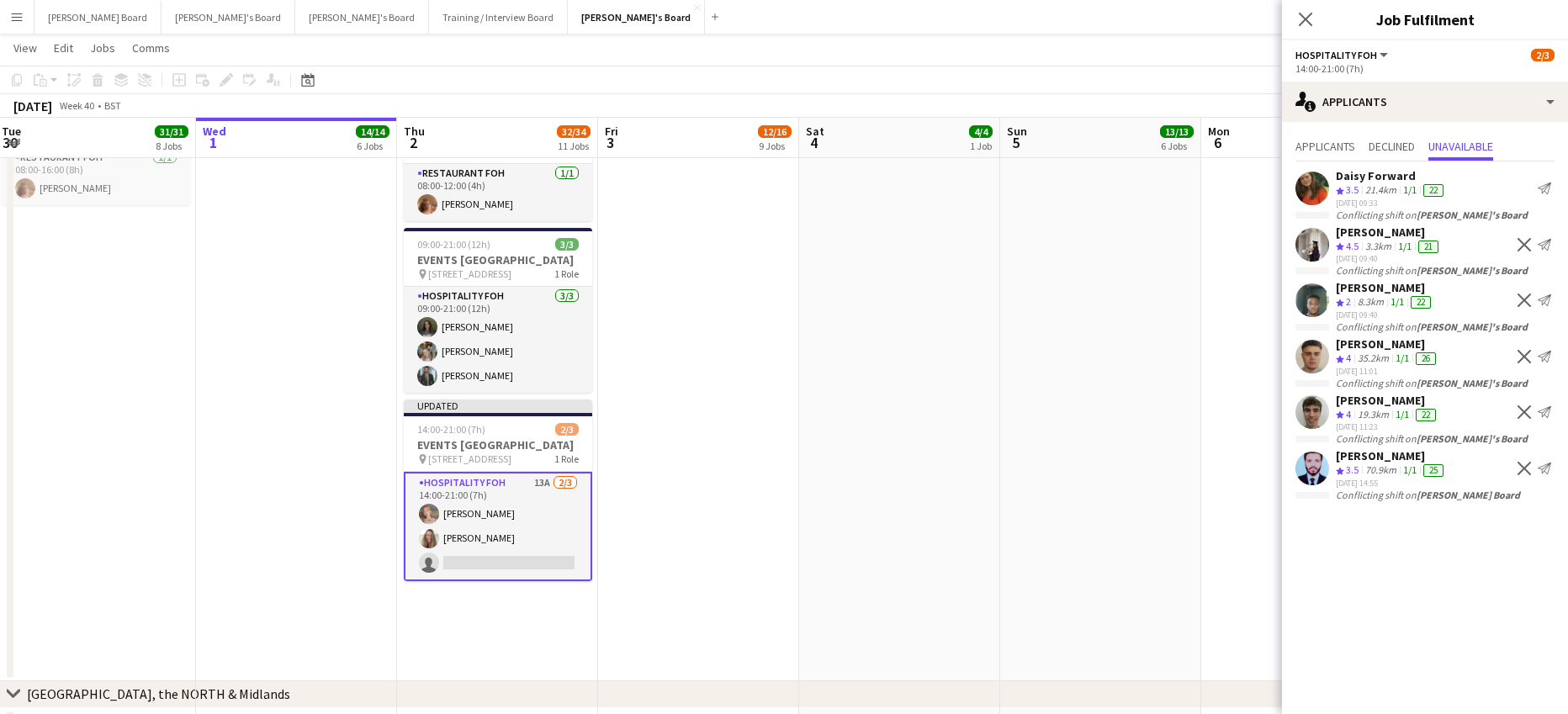
click at [1523, 236] on button "Decline" at bounding box center [1524, 245] width 20 height 20
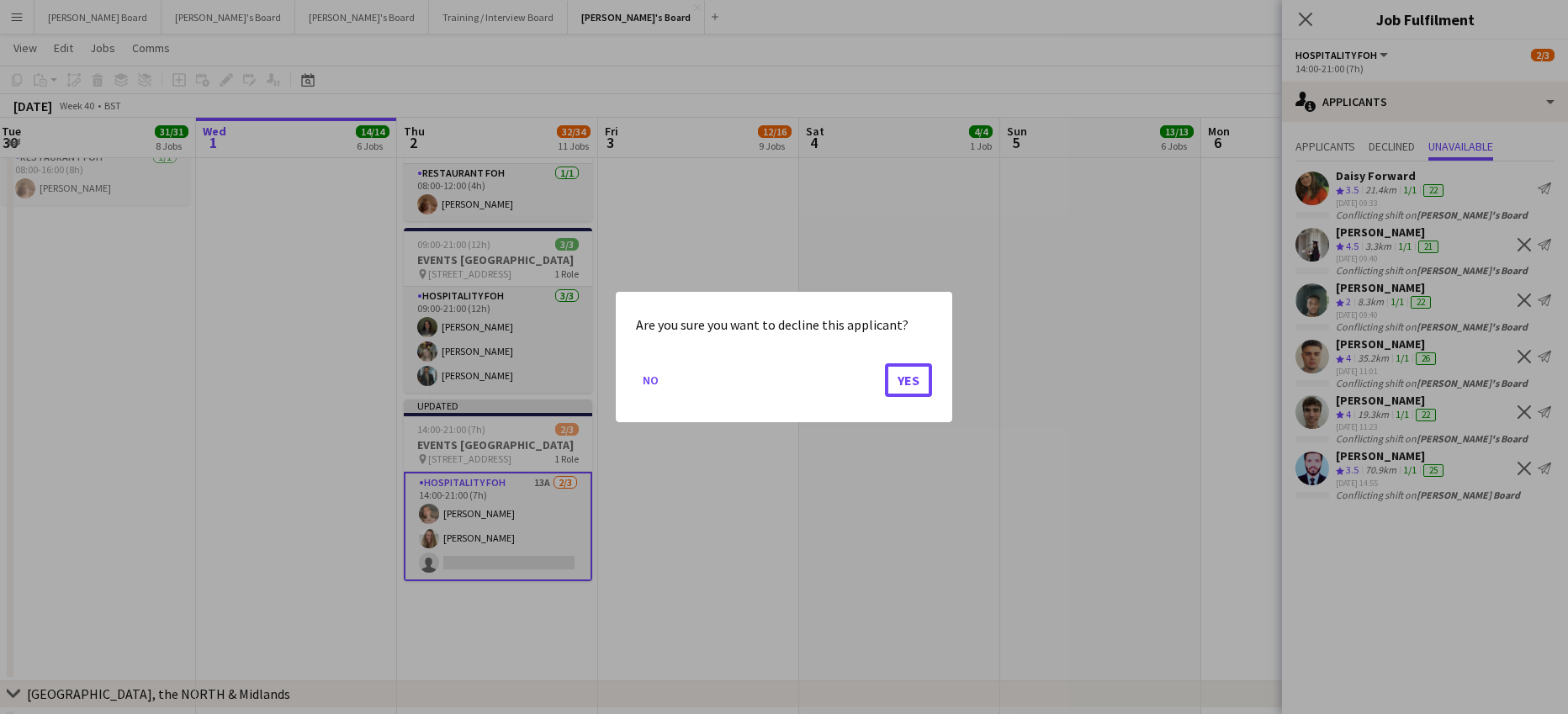
drag, startPoint x: 905, startPoint y: 387, endPoint x: 951, endPoint y: 376, distance: 47.3
click at [909, 384] on button "Yes" at bounding box center [908, 380] width 47 height 33
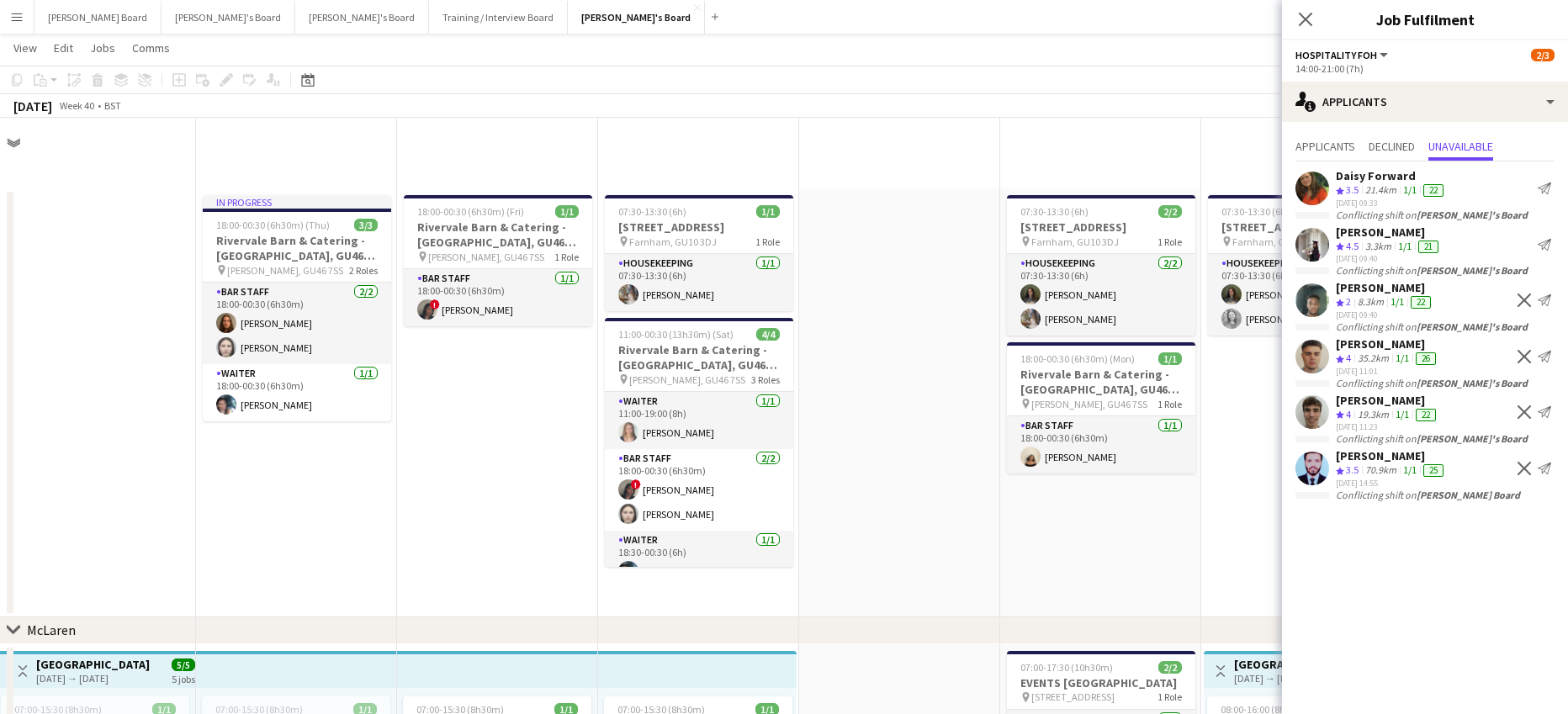
scroll to position [1795, 0]
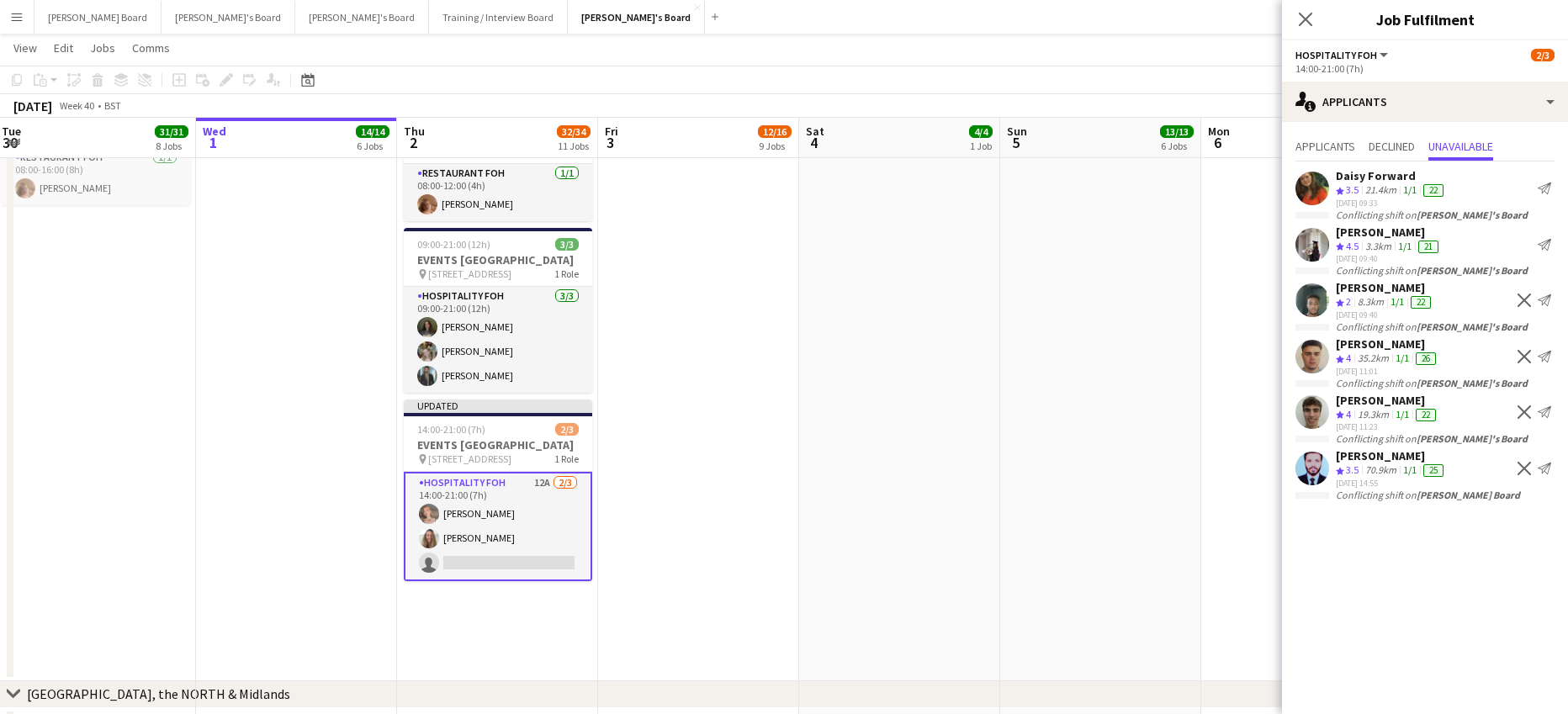
click at [1523, 296] on app-icon "Decline" at bounding box center [1524, 300] width 14 height 14
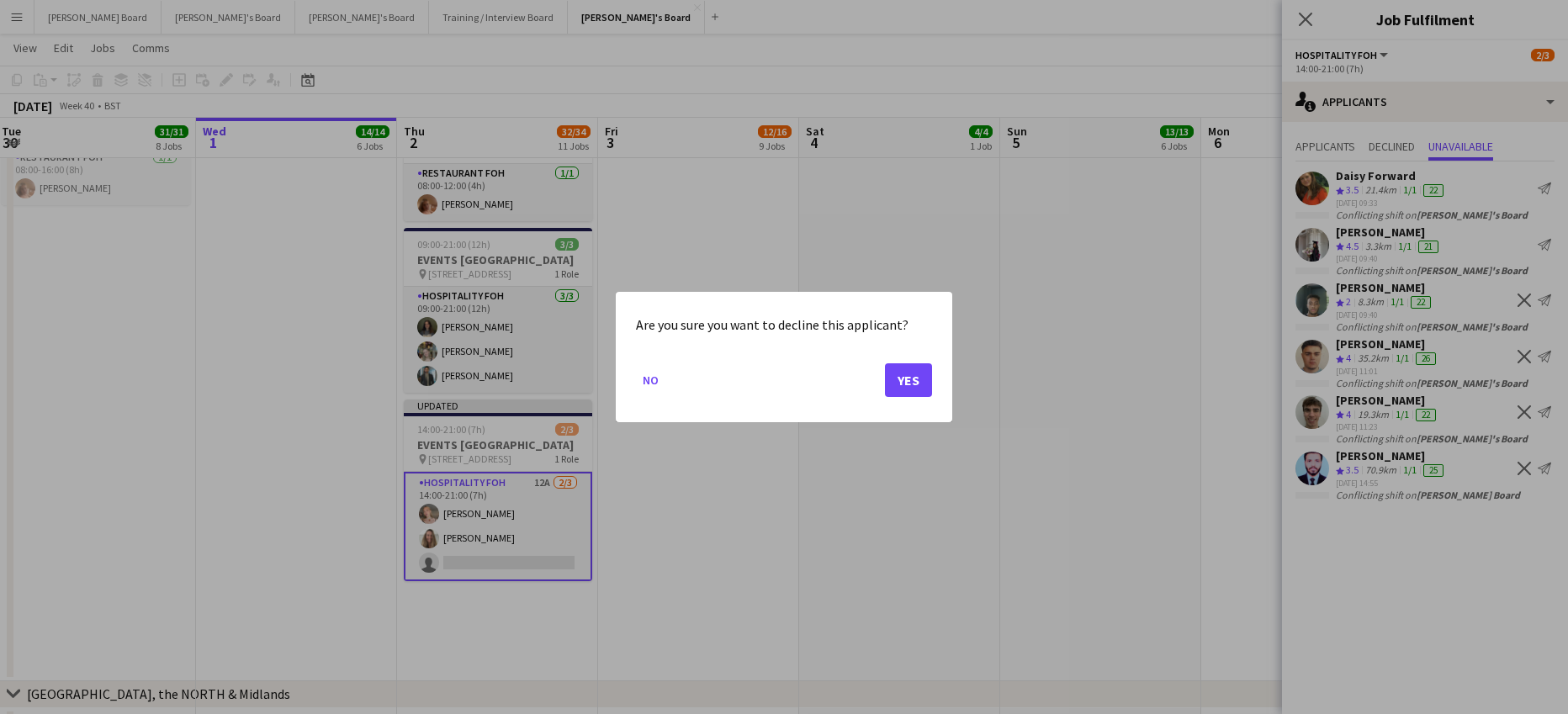
scroll to position [0, 0]
drag, startPoint x: 905, startPoint y: 386, endPoint x: 917, endPoint y: 387, distance: 12.0
click at [910, 386] on button "Yes" at bounding box center [908, 380] width 47 height 33
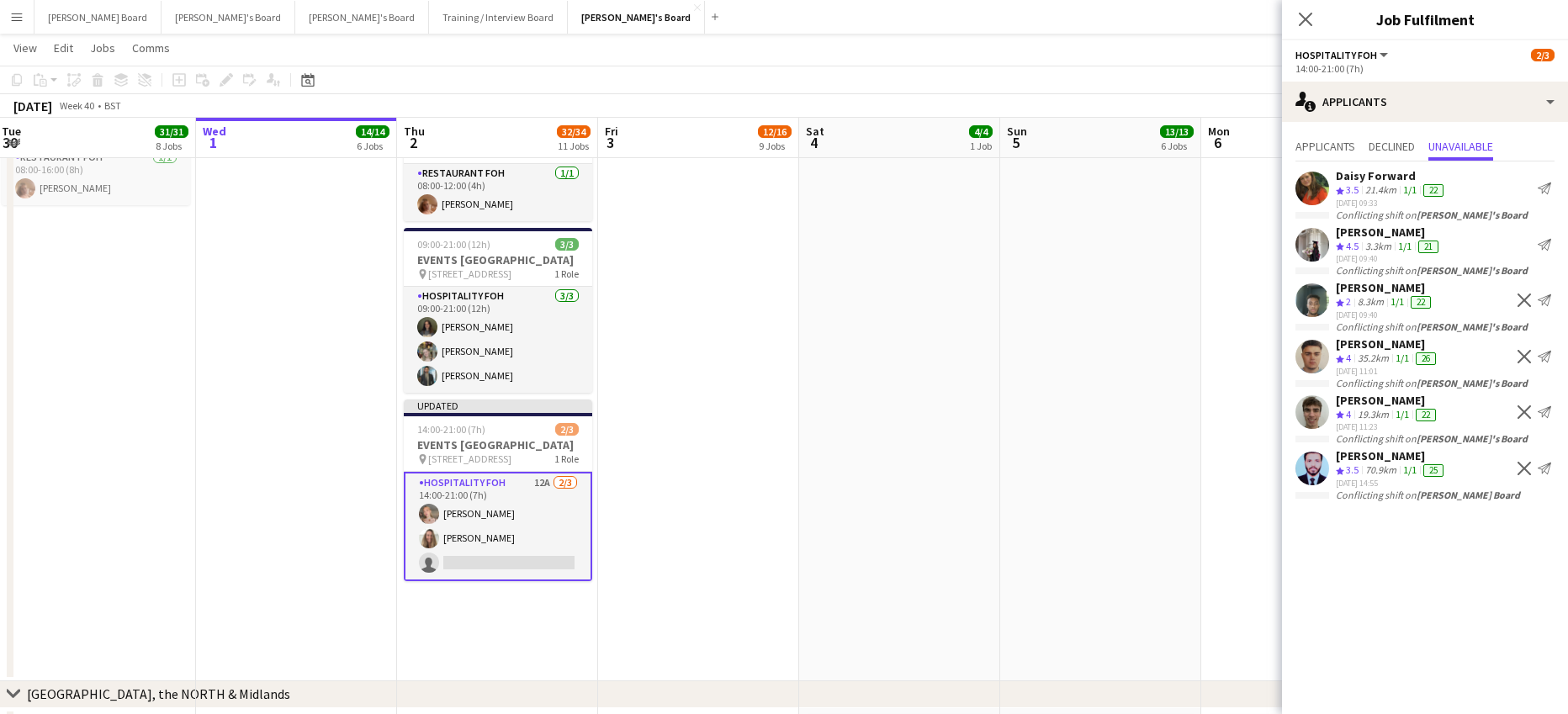
scroll to position [1795, 0]
click at [1530, 360] on app-icon "Decline" at bounding box center [1524, 357] width 14 height 14
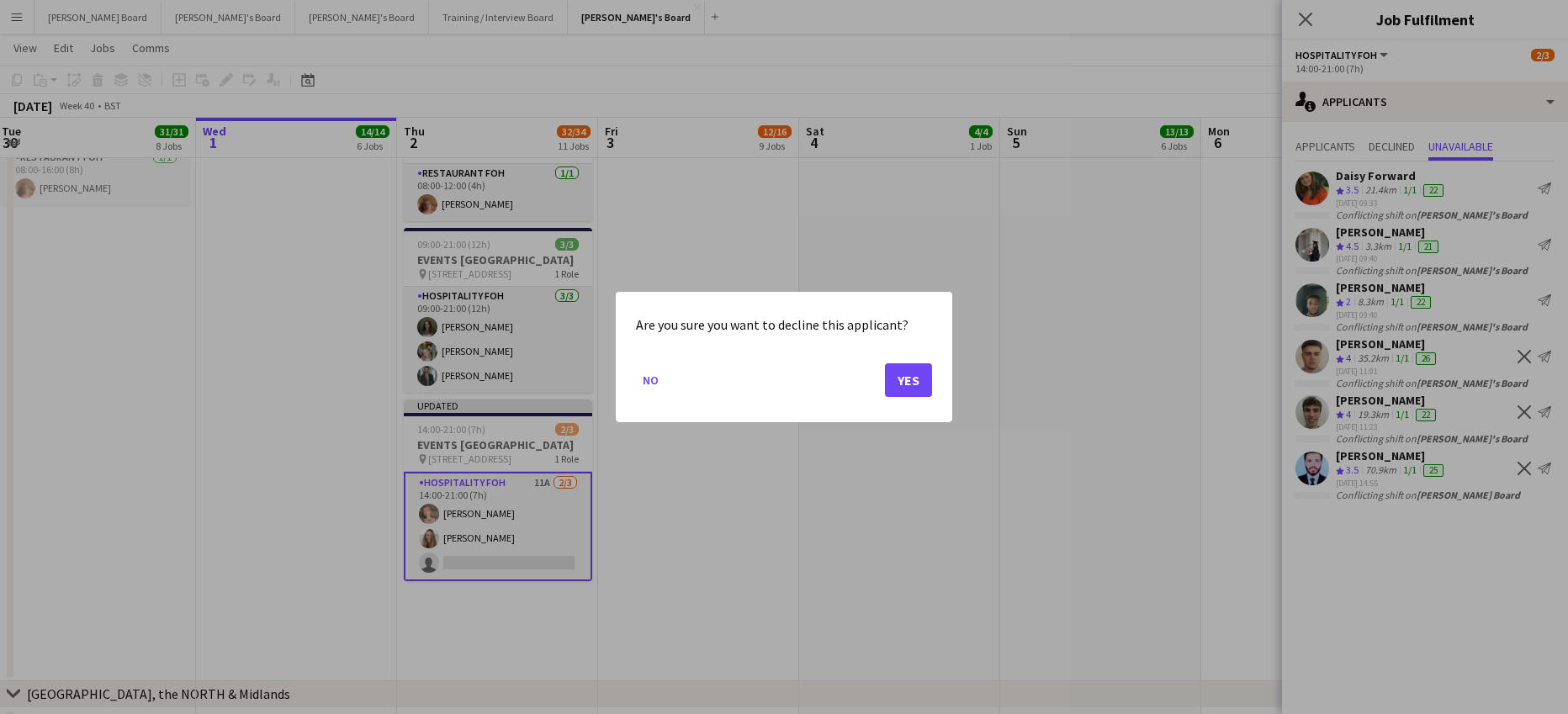
scroll to position [0, 0]
click at [926, 379] on button "Yes" at bounding box center [908, 380] width 47 height 33
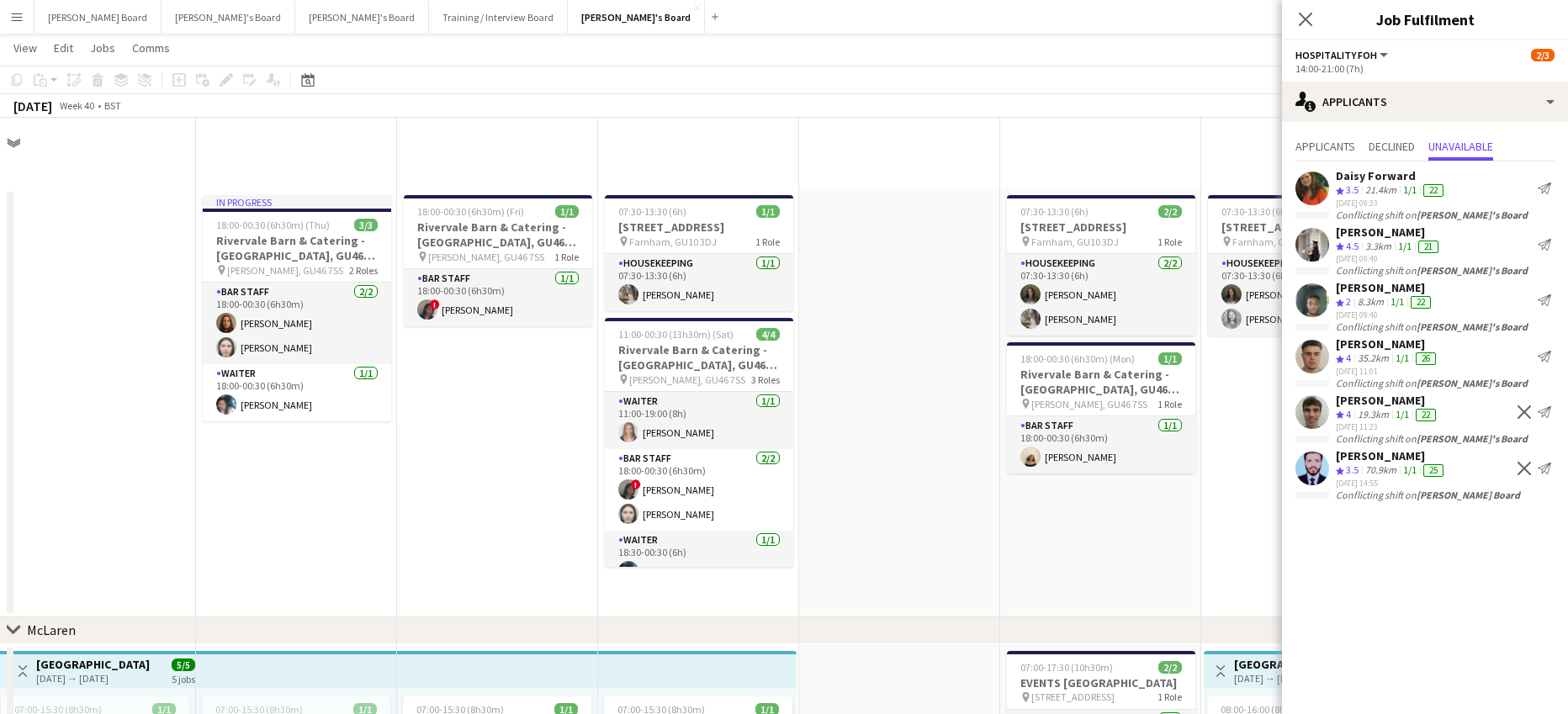
scroll to position [1795, 0]
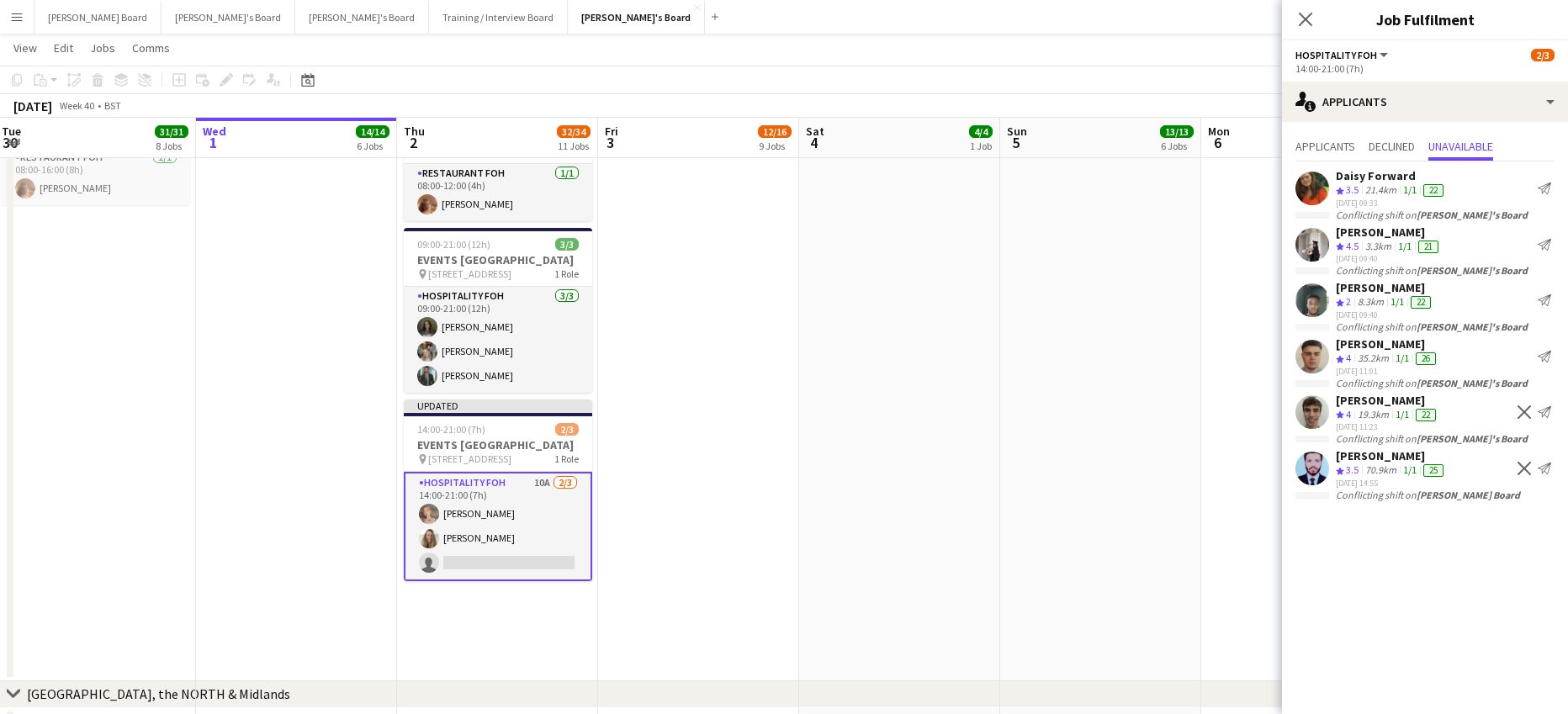
click at [1528, 414] on app-icon "Decline" at bounding box center [1524, 412] width 14 height 14
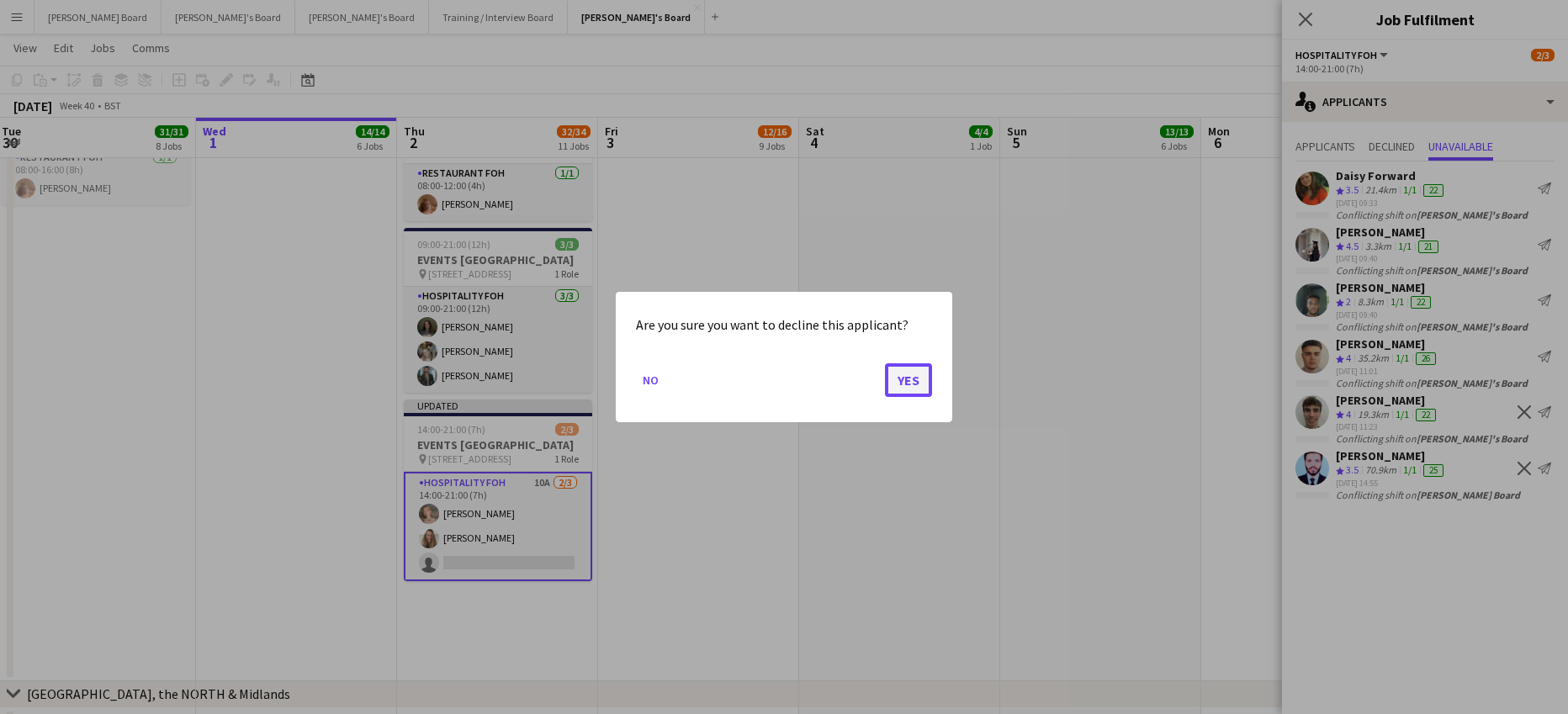
click at [900, 388] on button "Yes" at bounding box center [908, 380] width 47 height 33
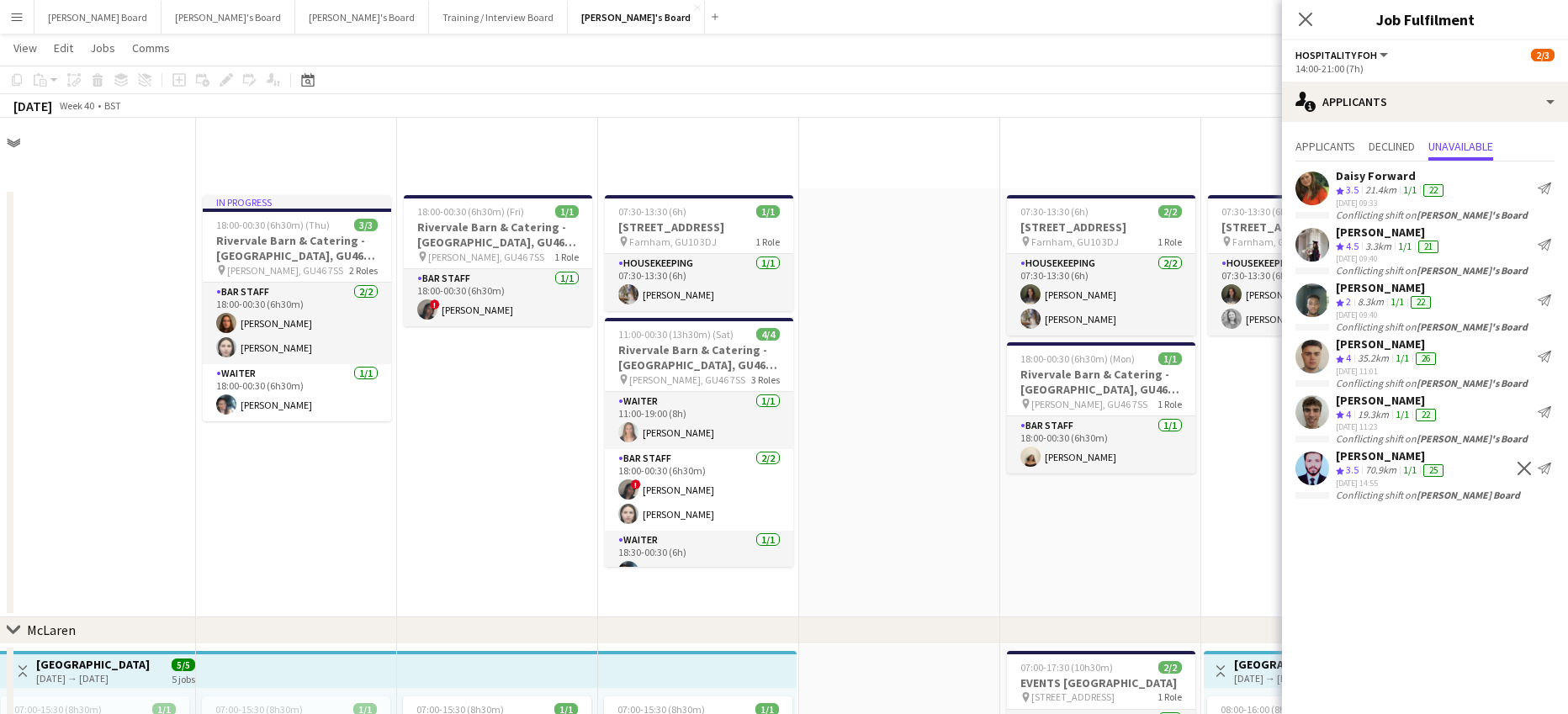
scroll to position [1795, 0]
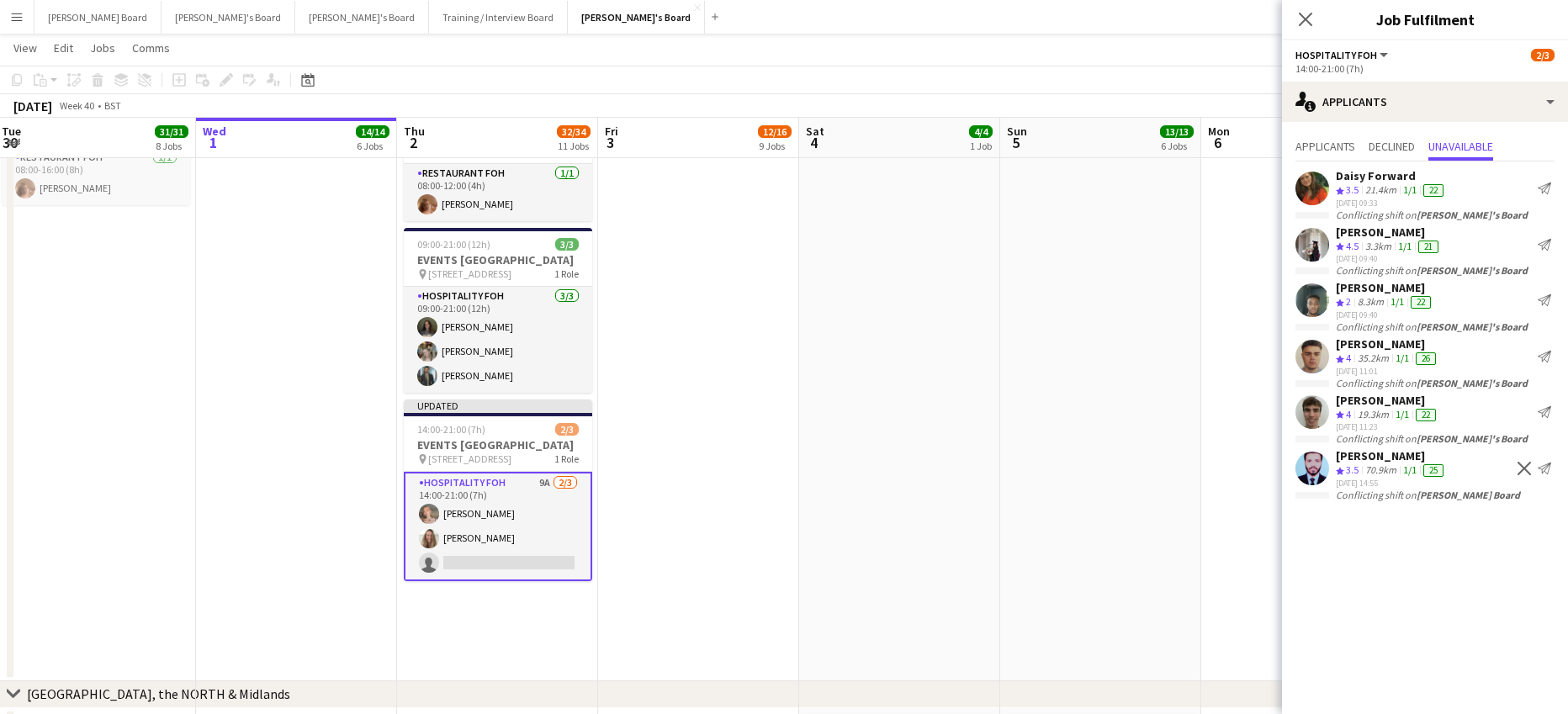
click at [1529, 462] on app-icon "Decline" at bounding box center [1524, 468] width 14 height 14
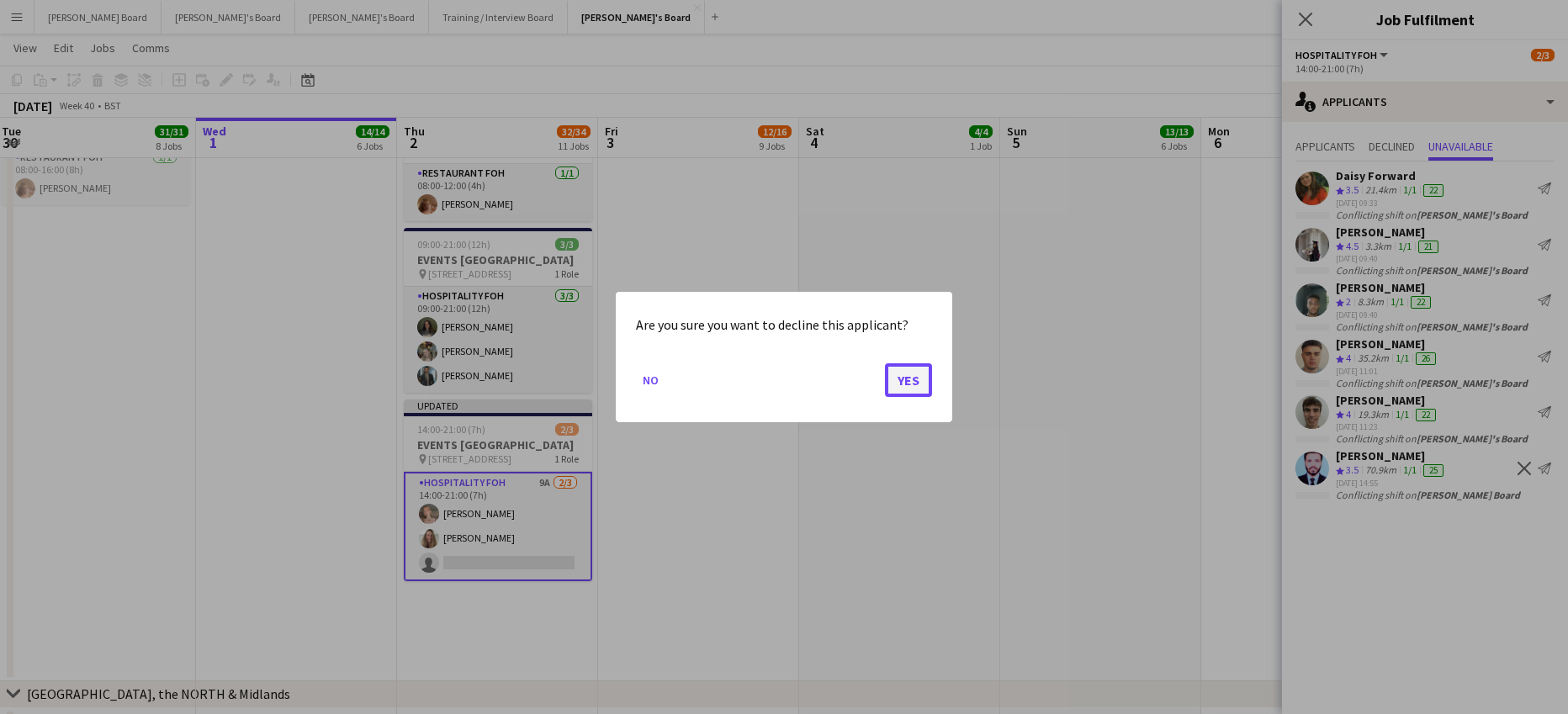
click at [931, 392] on button "Yes" at bounding box center [908, 380] width 47 height 33
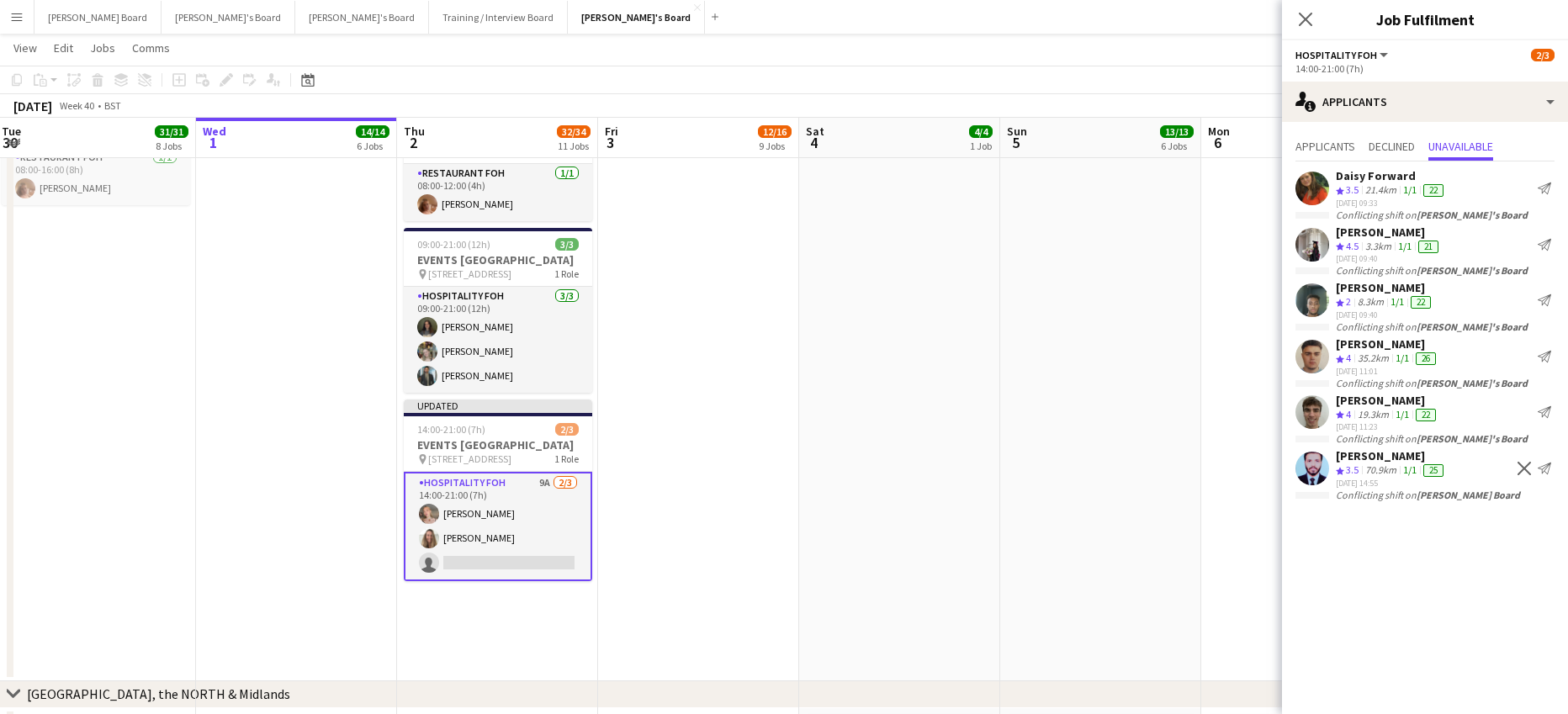
scroll to position [1795, 0]
click at [1341, 149] on span "Applicants" at bounding box center [1325, 147] width 59 height 12
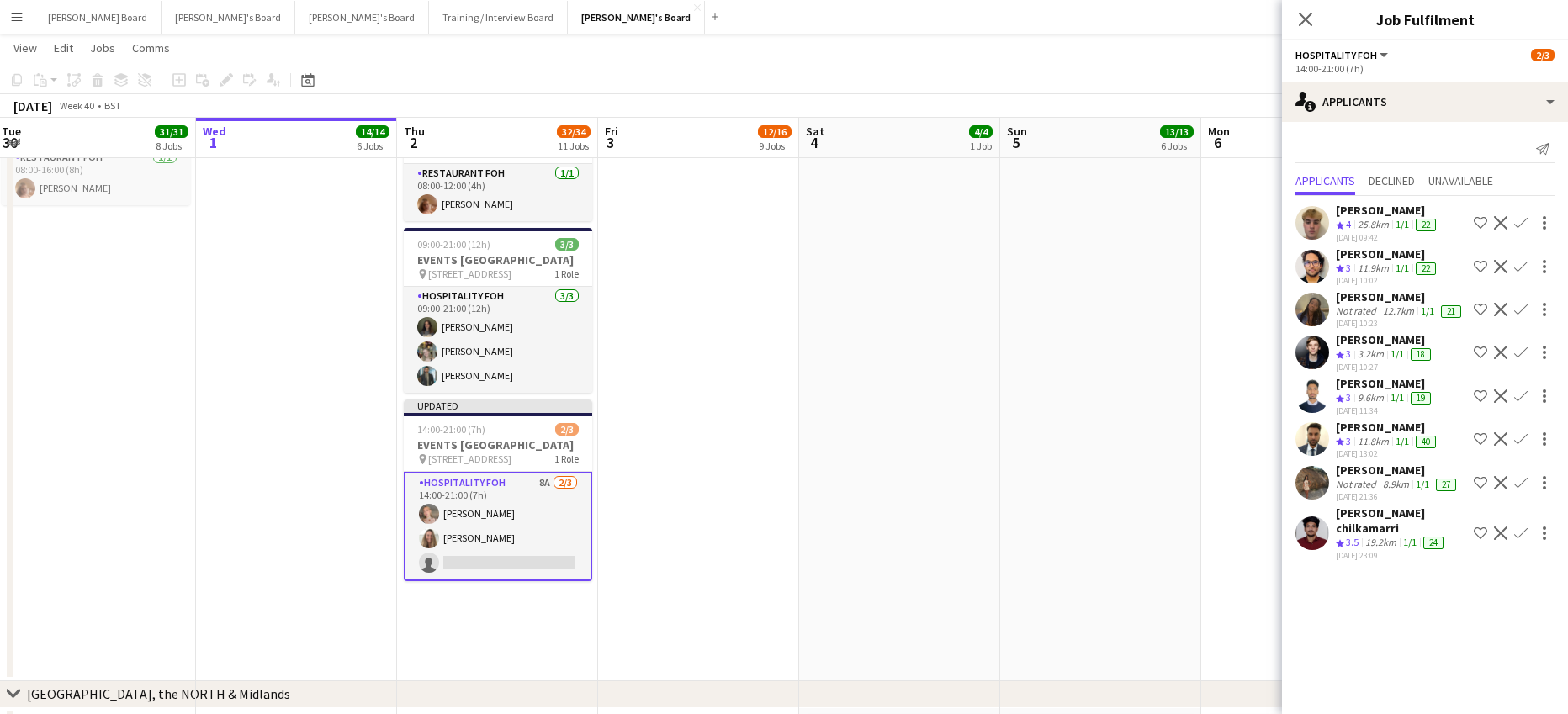
click at [1506, 274] on app-icon "Decline" at bounding box center [1500, 266] width 14 height 14
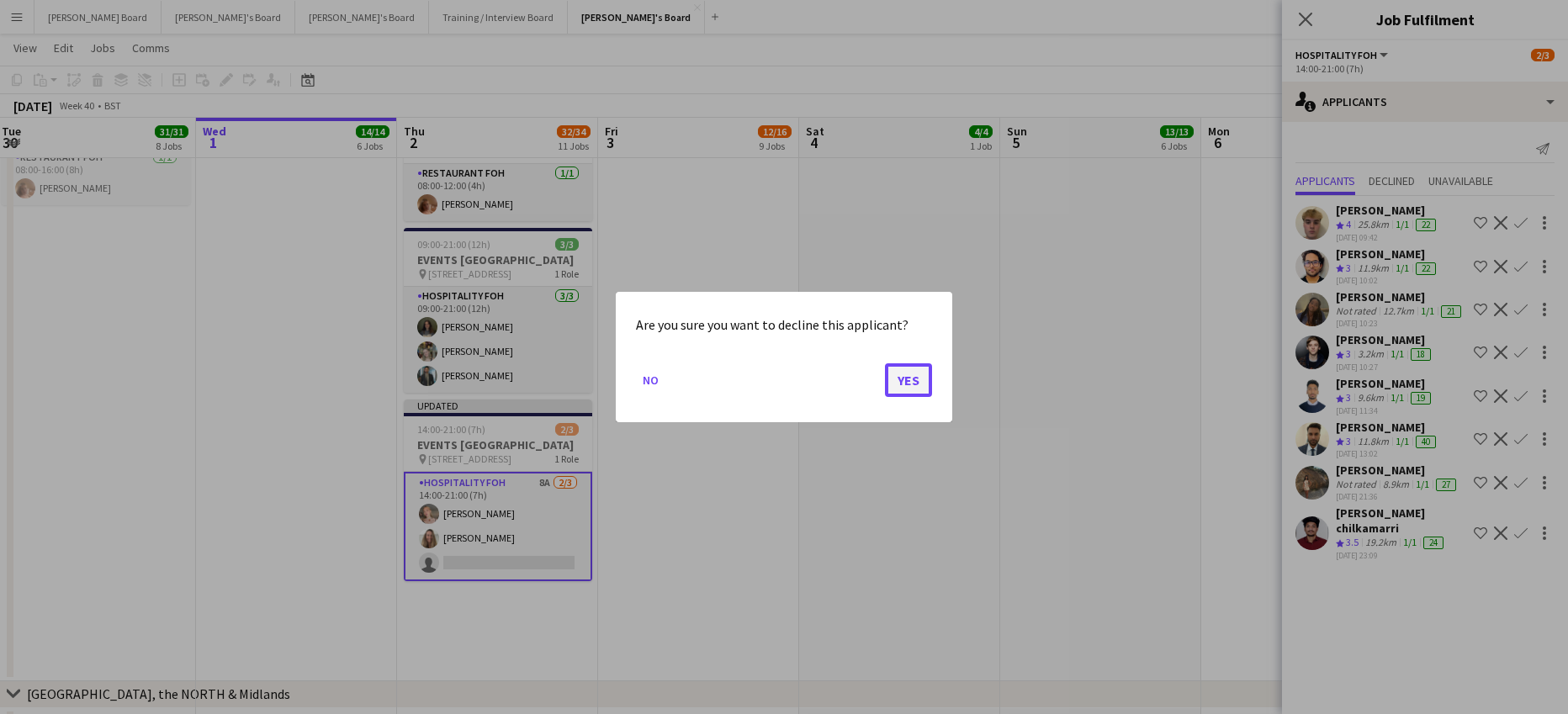
click at [896, 381] on button "Yes" at bounding box center [908, 380] width 47 height 33
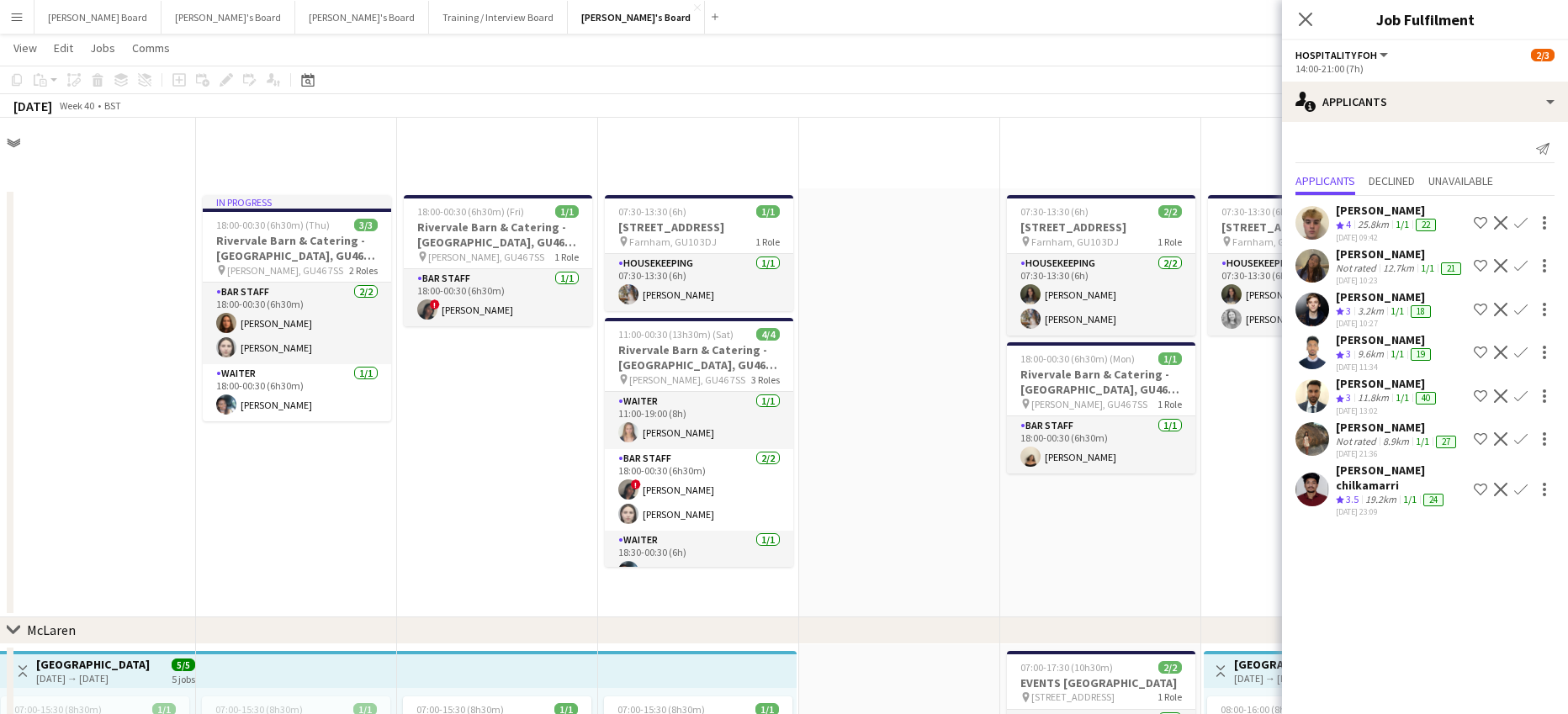
scroll to position [1795, 0]
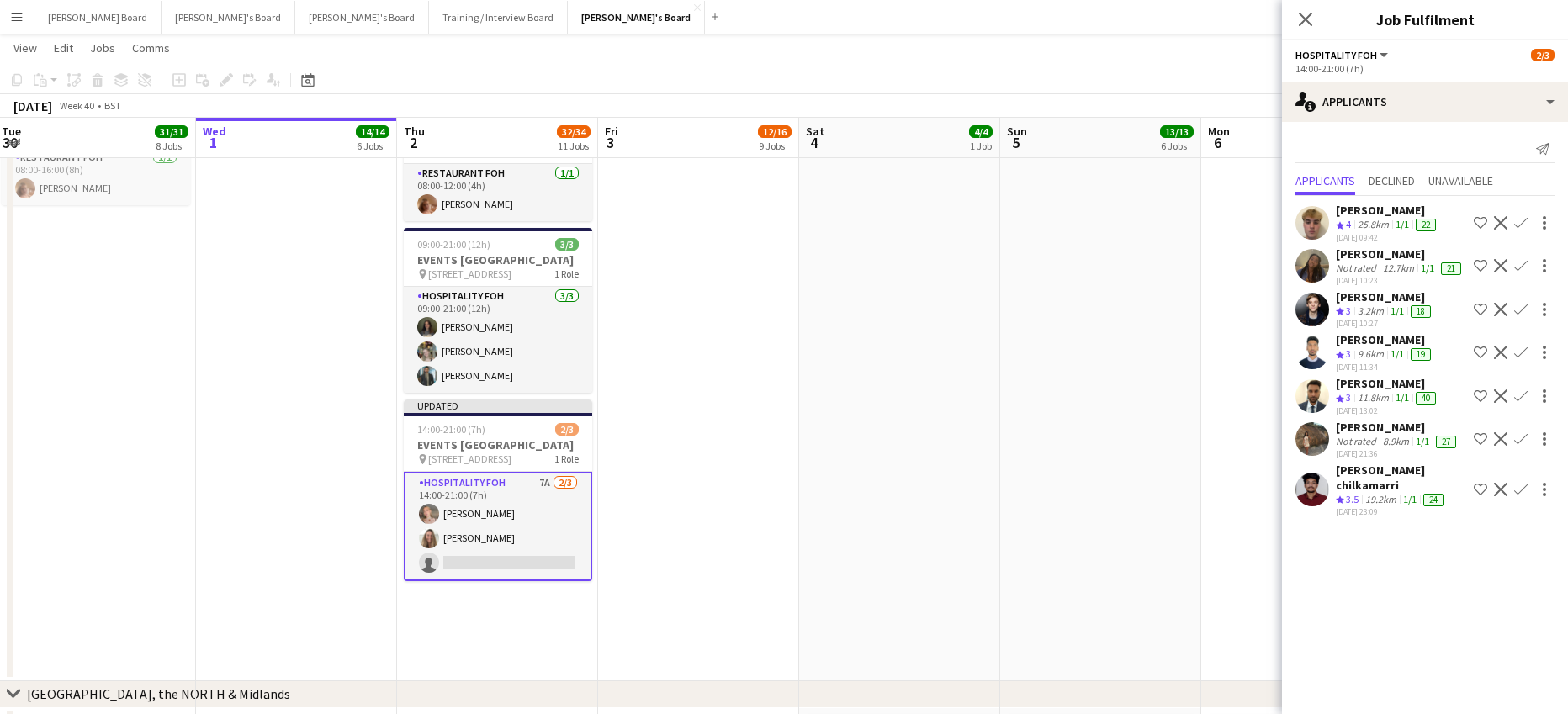
click at [1506, 263] on app-icon "Decline" at bounding box center [1500, 266] width 14 height 14
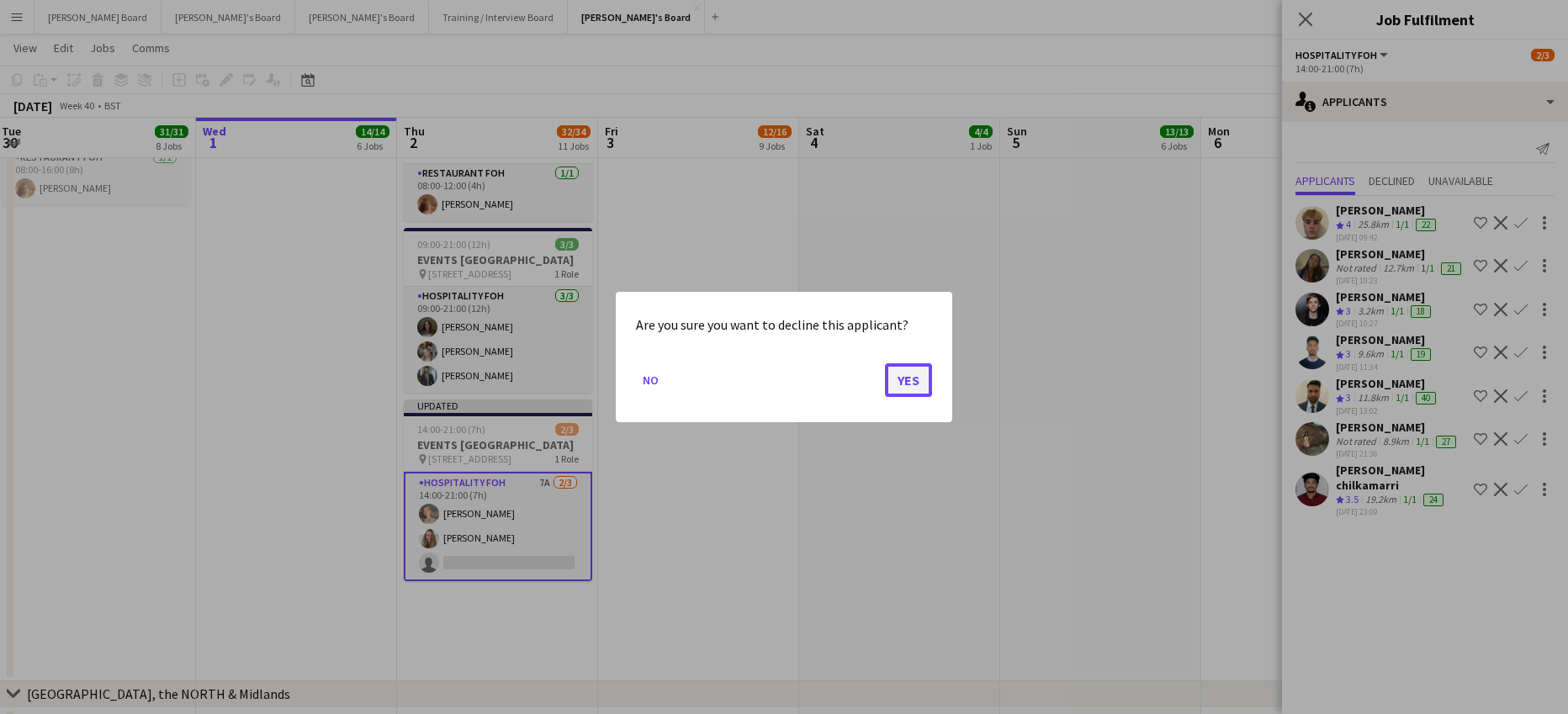
click at [921, 382] on button "Yes" at bounding box center [908, 380] width 47 height 33
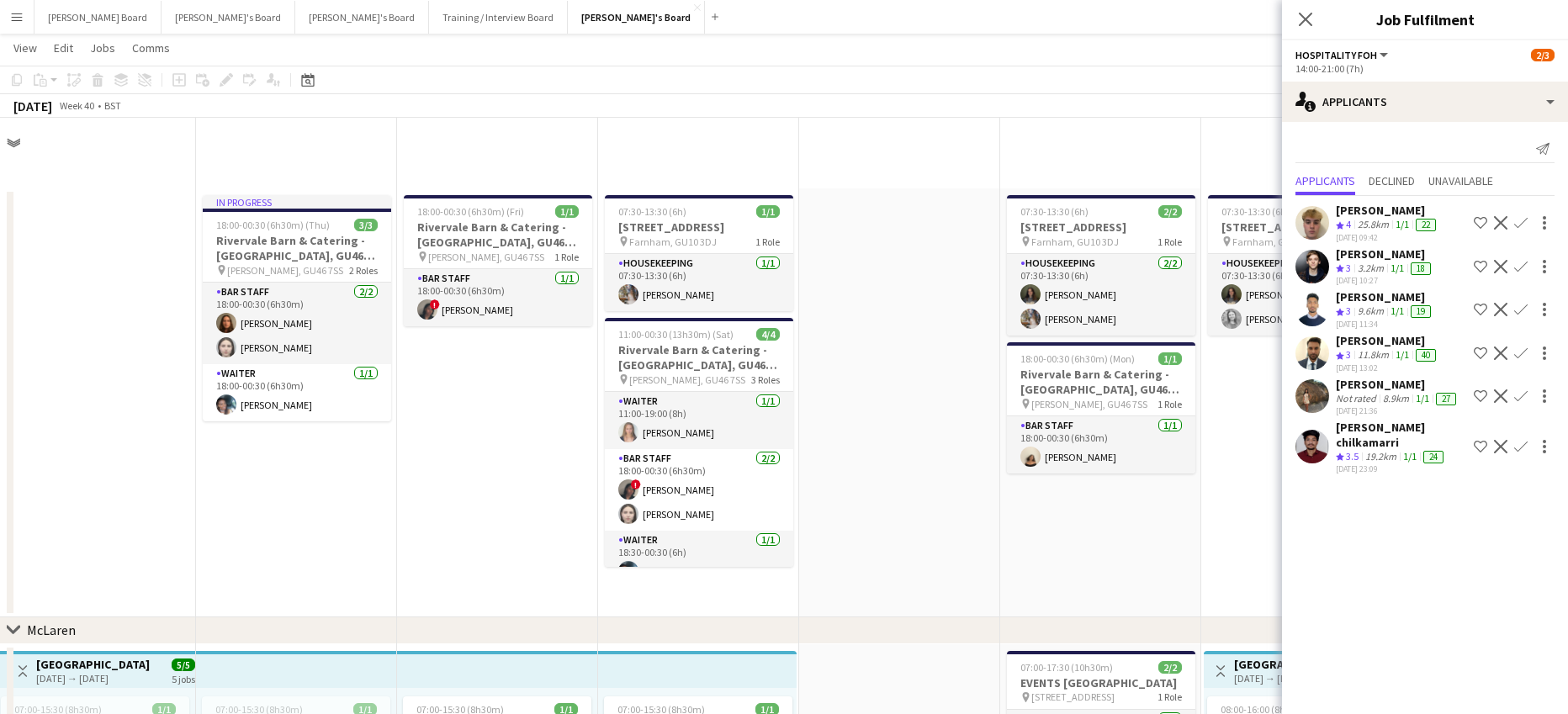
scroll to position [1795, 0]
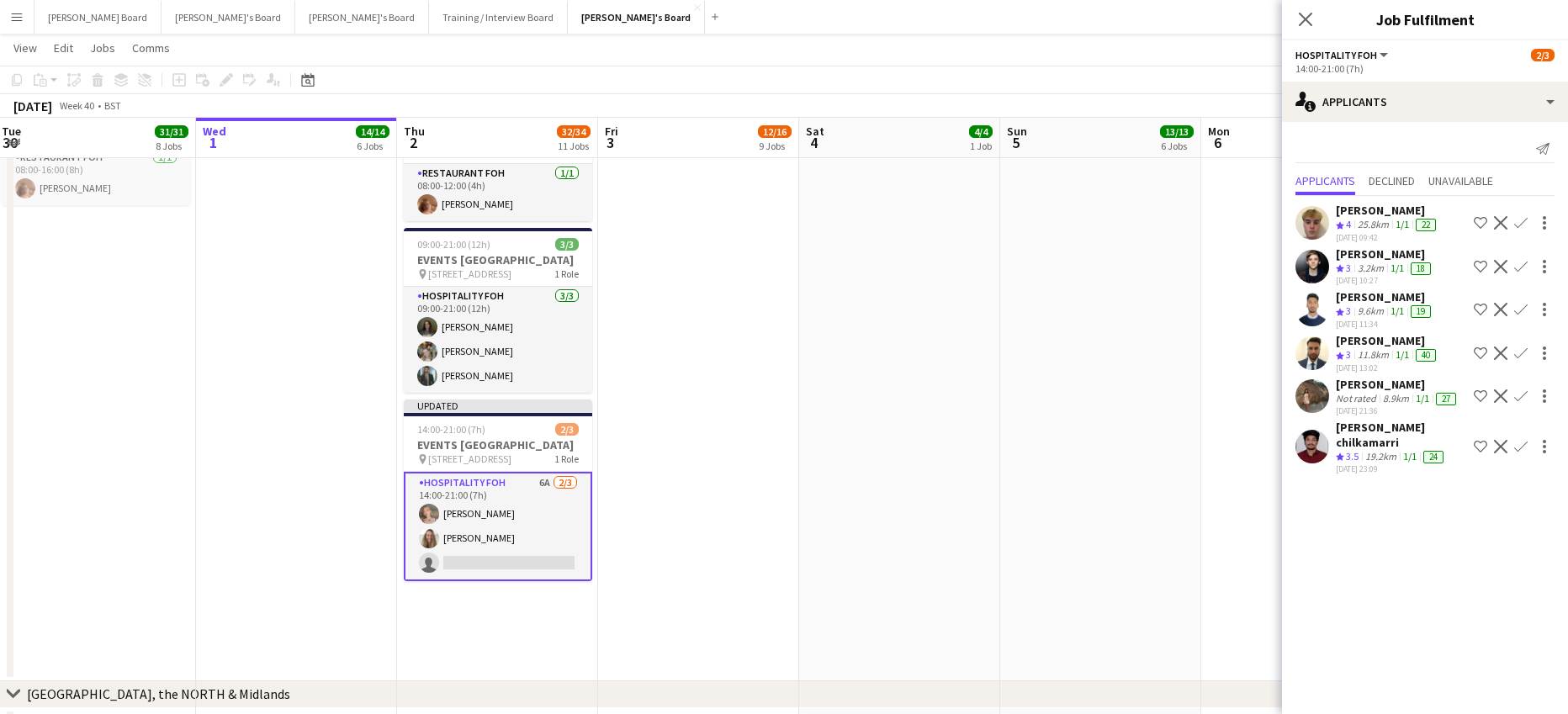
click at [1501, 440] on app-icon "Decline" at bounding box center [1500, 447] width 14 height 14
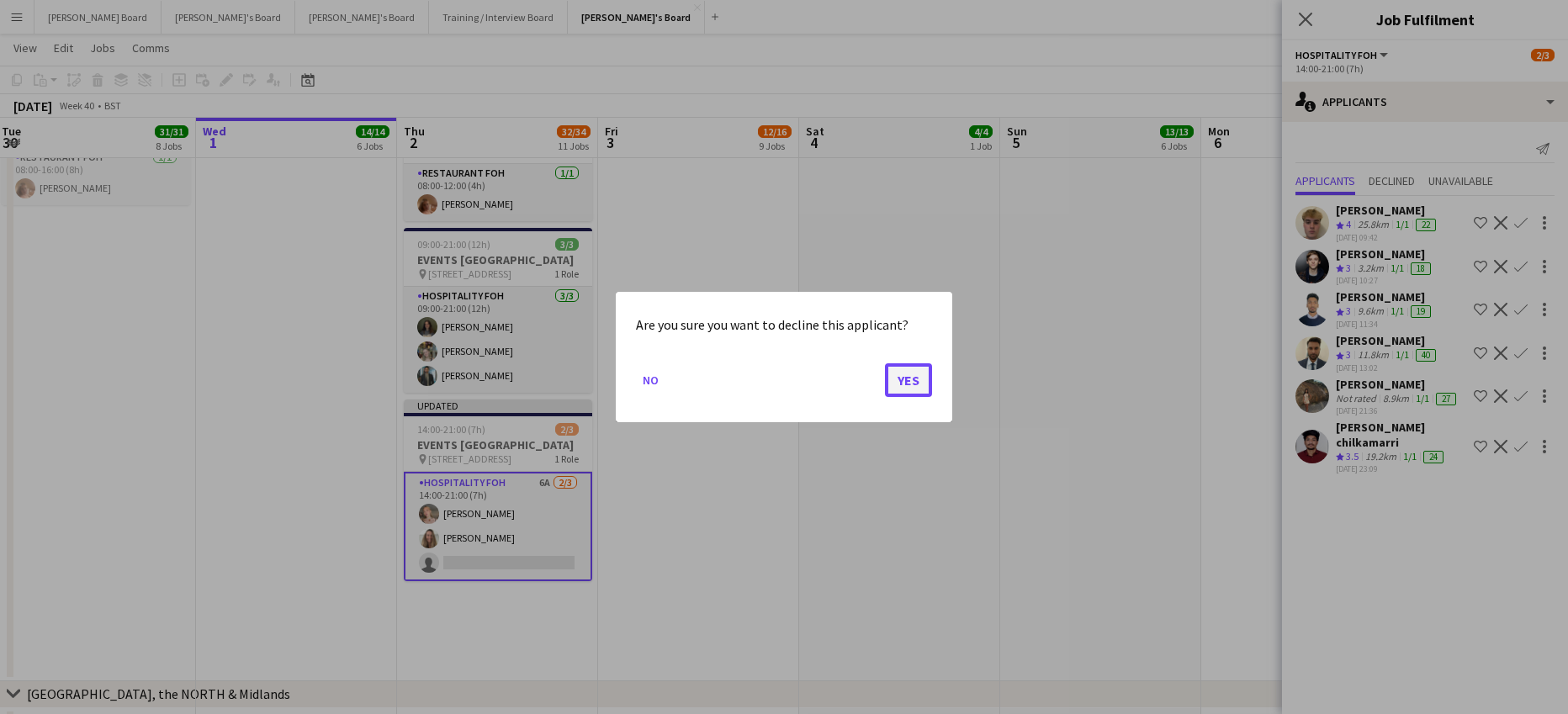
click at [903, 381] on button "Yes" at bounding box center [908, 380] width 47 height 33
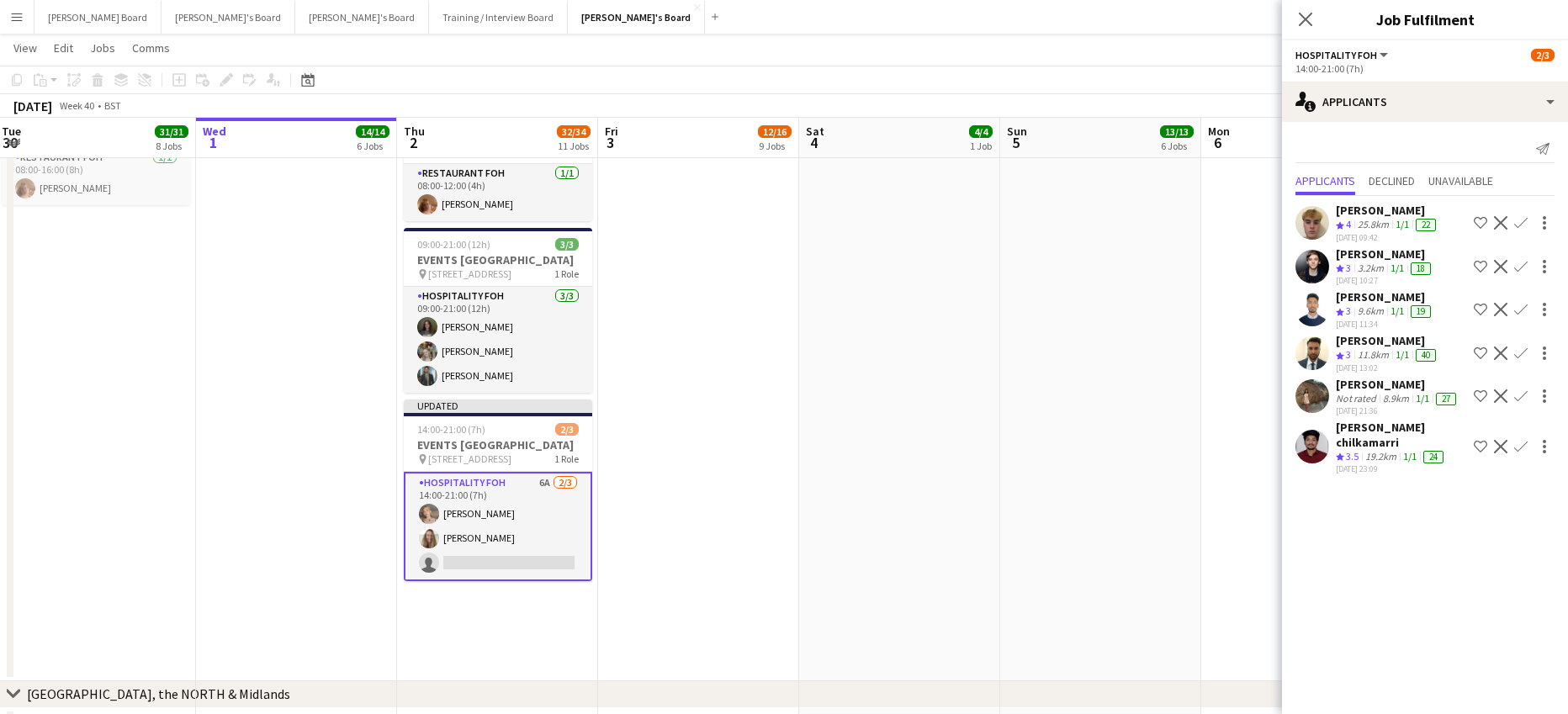
scroll to position [1795, 0]
click at [1505, 355] on app-icon "Decline" at bounding box center [1500, 353] width 14 height 14
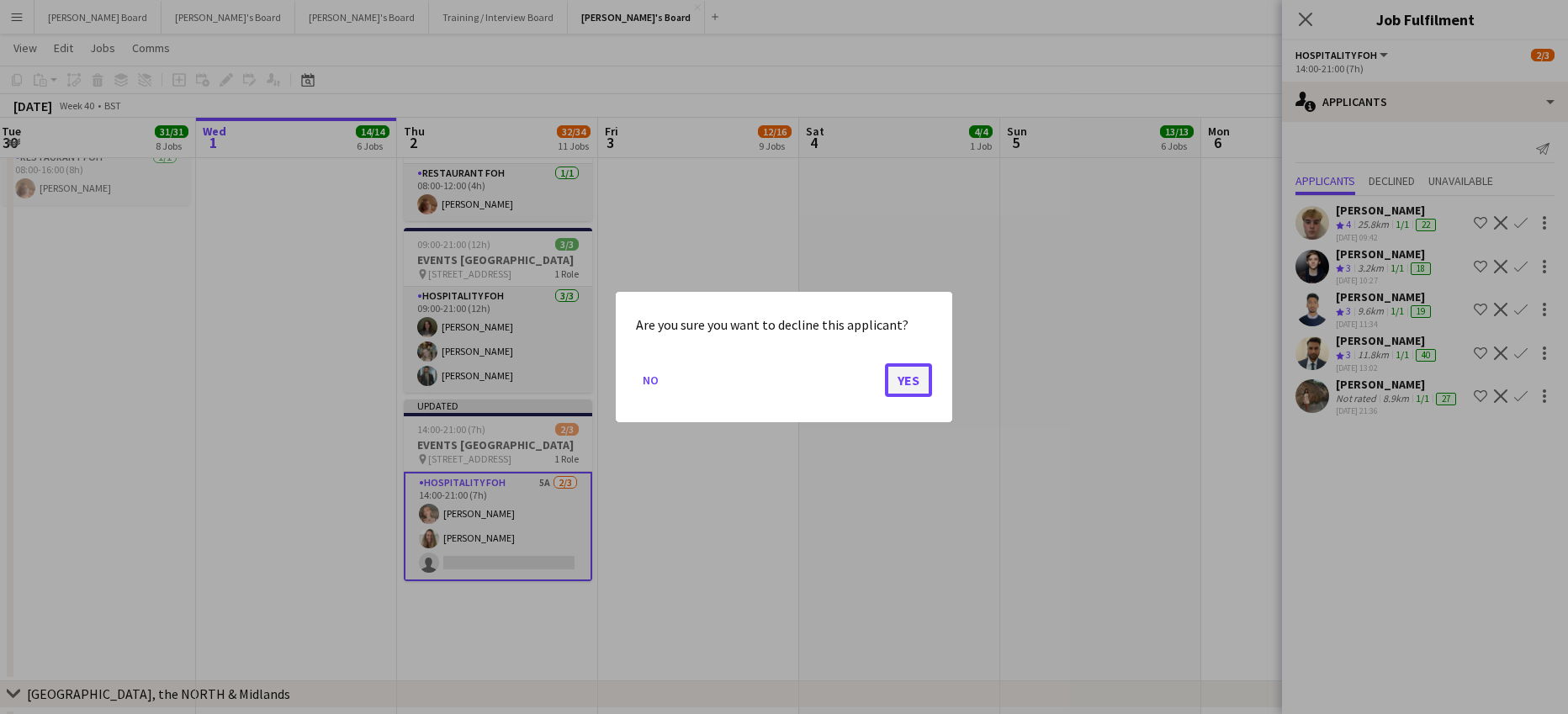
drag, startPoint x: 906, startPoint y: 384, endPoint x: 1070, endPoint y: 358, distance: 166.0
click at [907, 383] on button "Yes" at bounding box center [908, 380] width 47 height 33
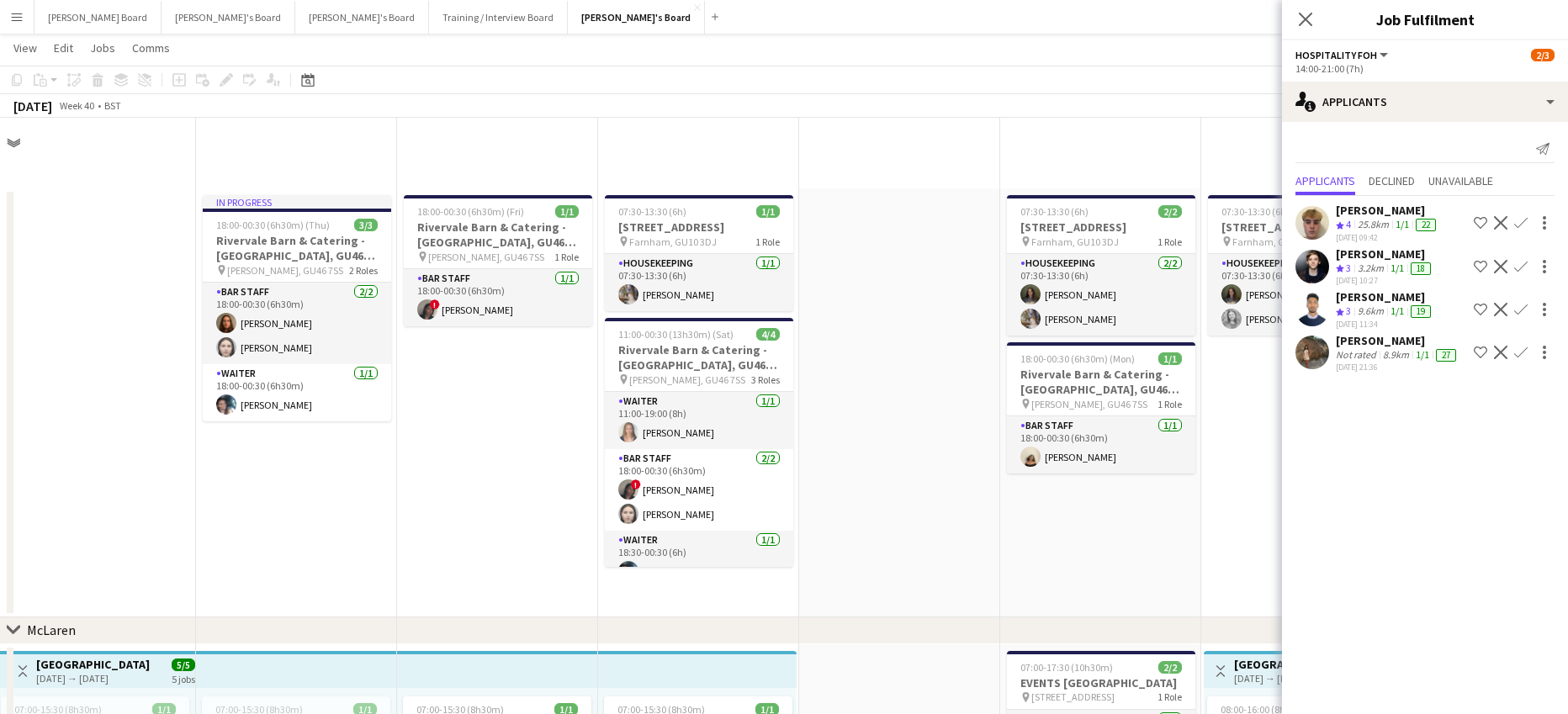
scroll to position [1795, 0]
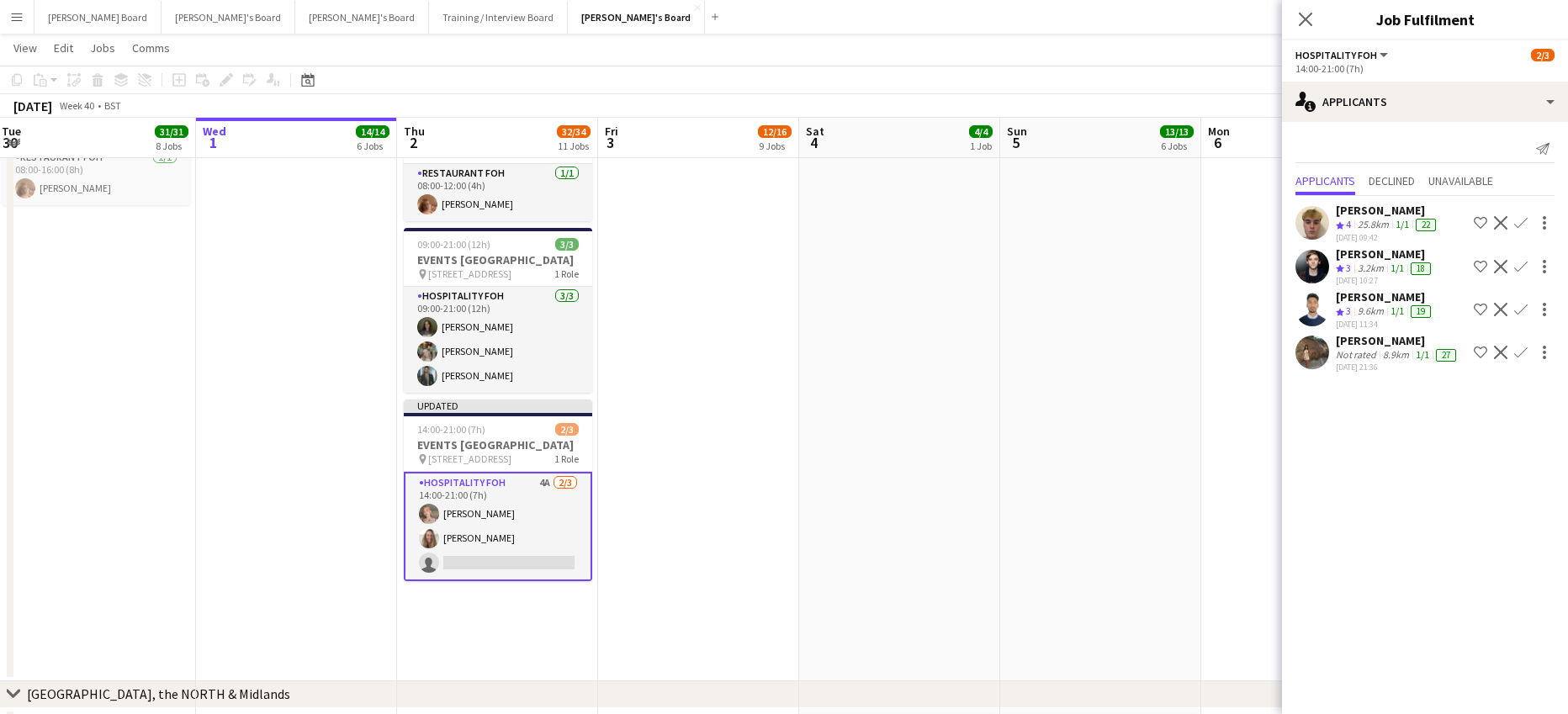
click at [1497, 314] on app-icon "Decline" at bounding box center [1500, 310] width 14 height 14
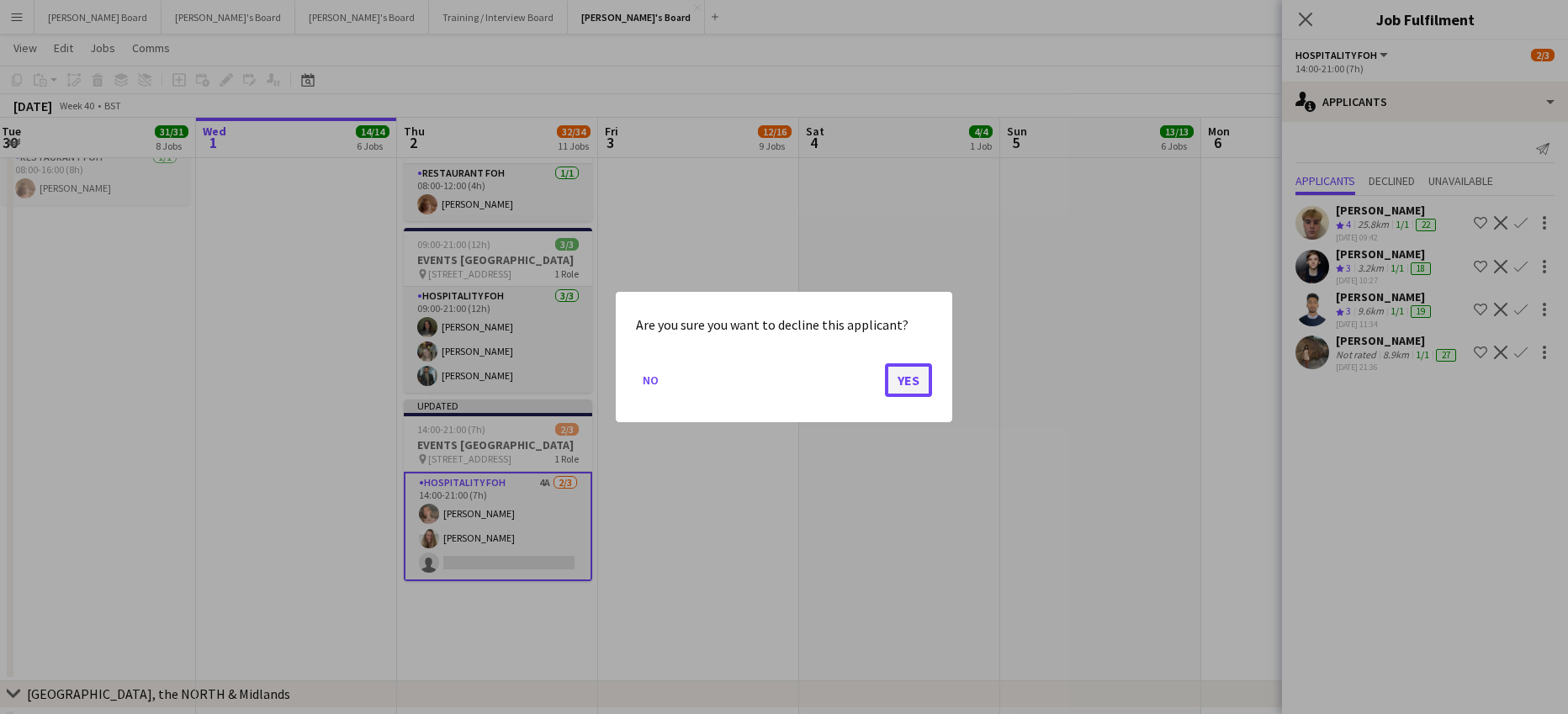
click at [899, 365] on button "Yes" at bounding box center [908, 380] width 47 height 33
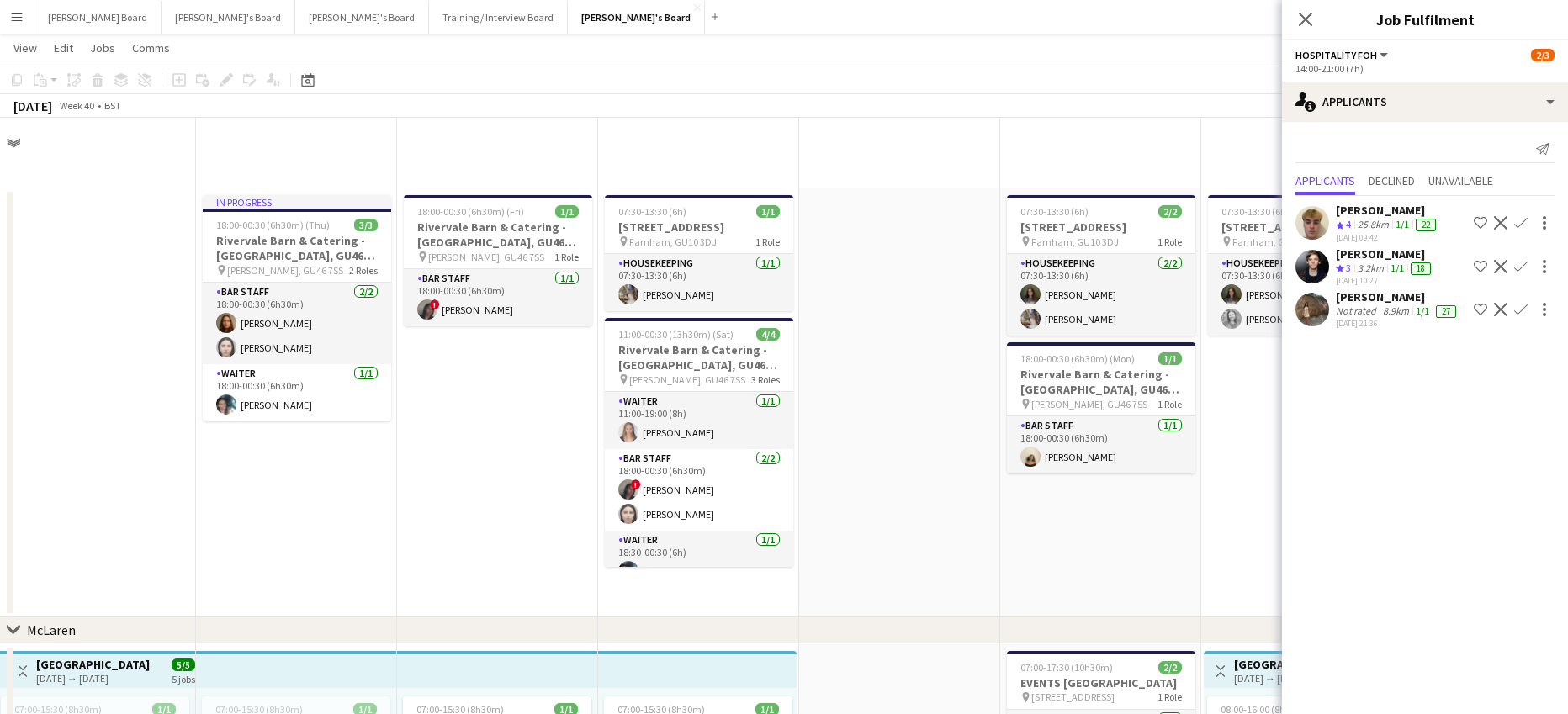
scroll to position [1795, 0]
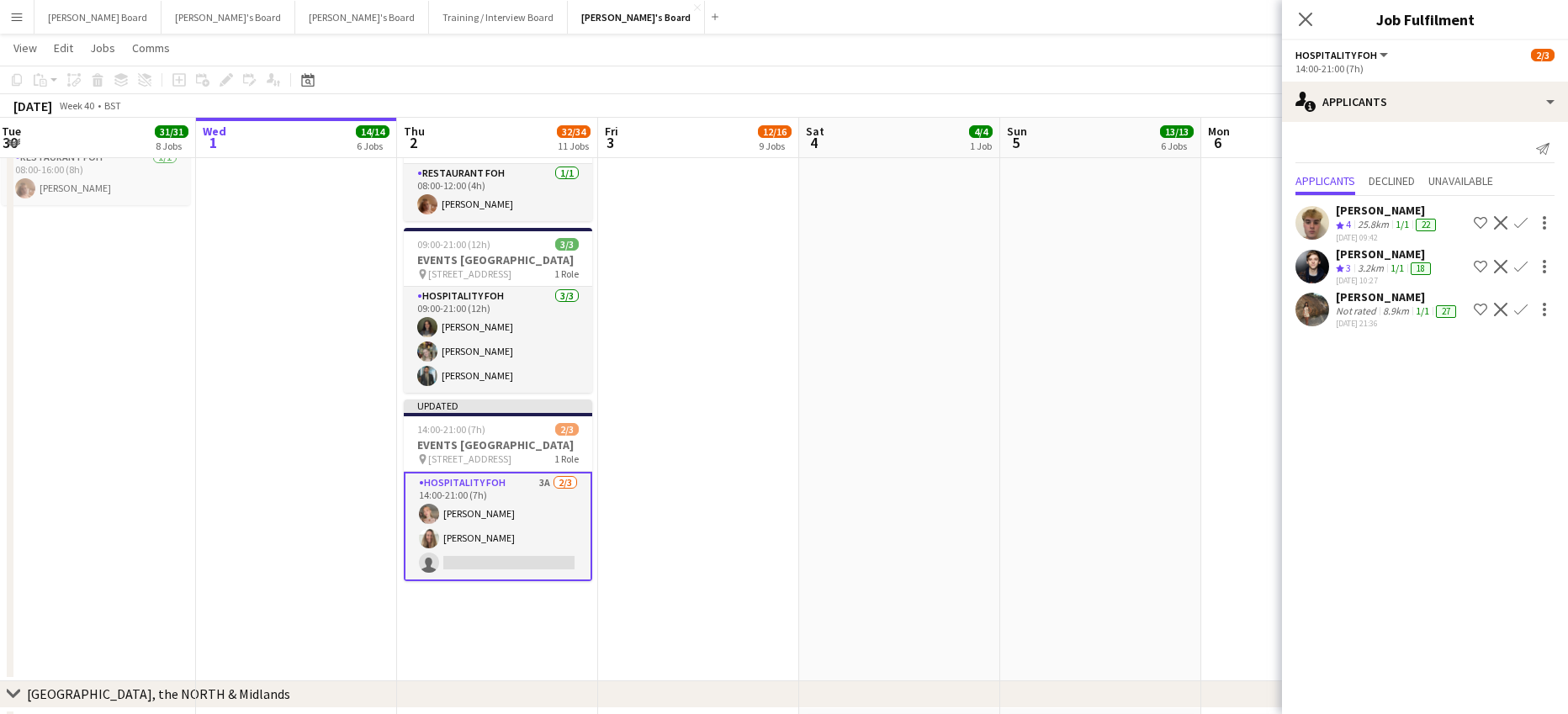
click at [1388, 267] on div "1/1" at bounding box center [1397, 268] width 20 height 14
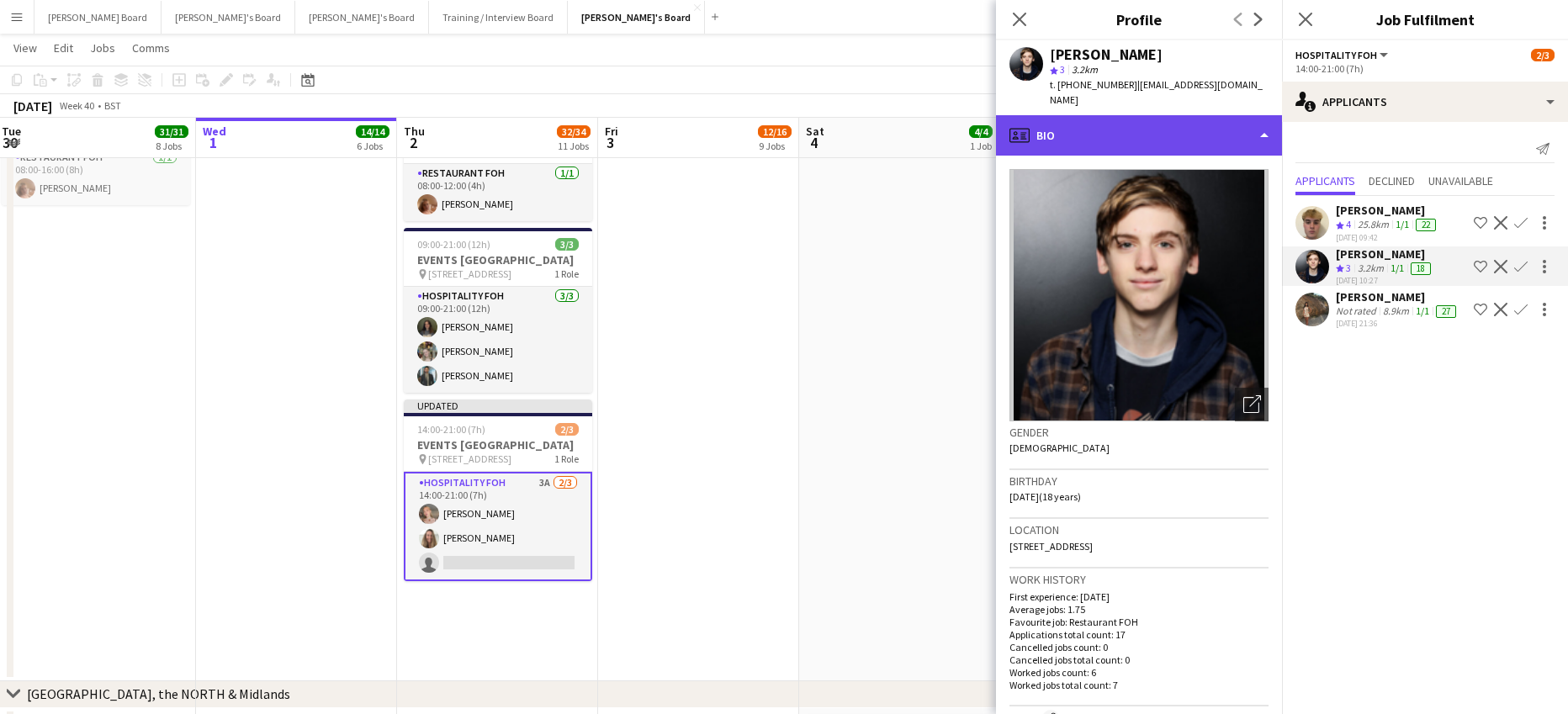
click at [1104, 138] on div "profile Bio" at bounding box center [1138, 135] width 286 height 41
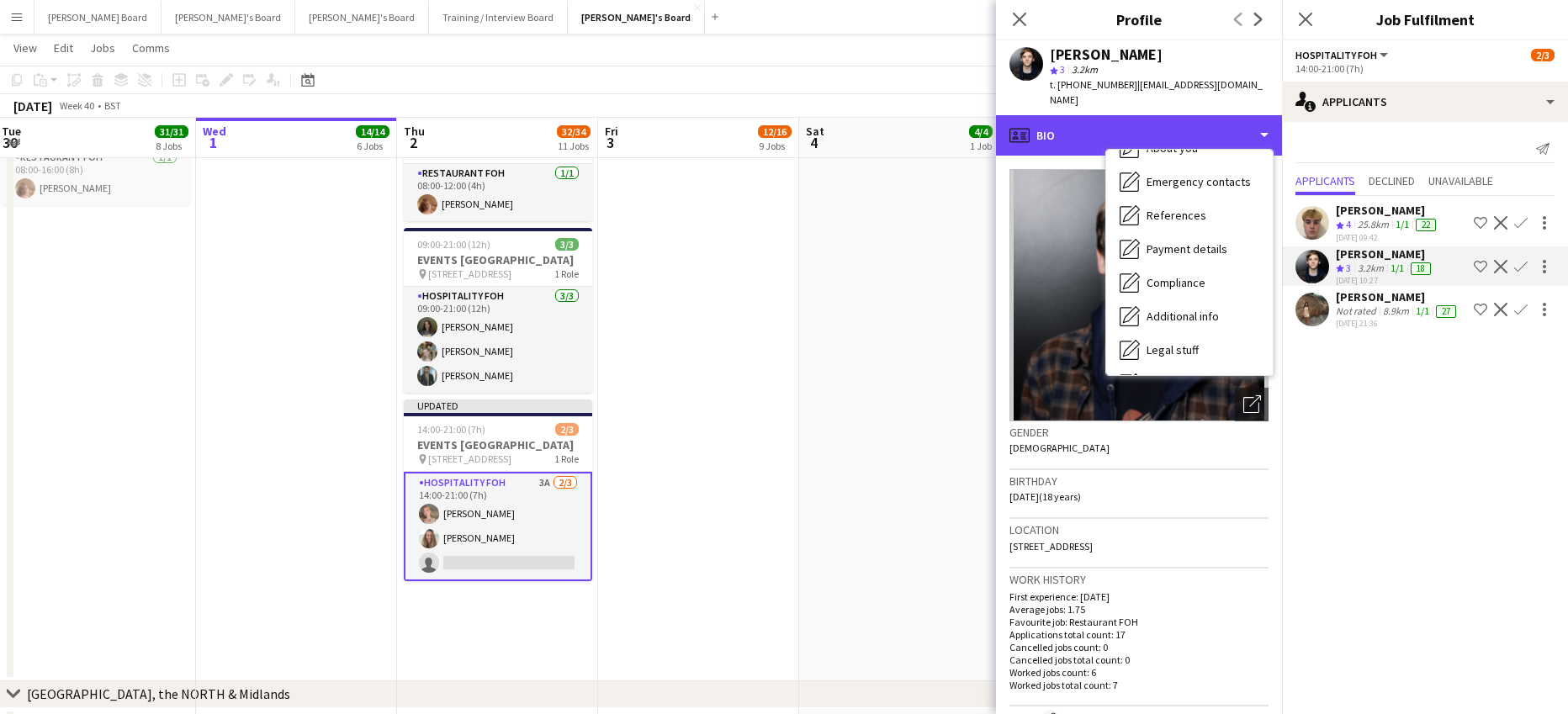
scroll to position [260, 0]
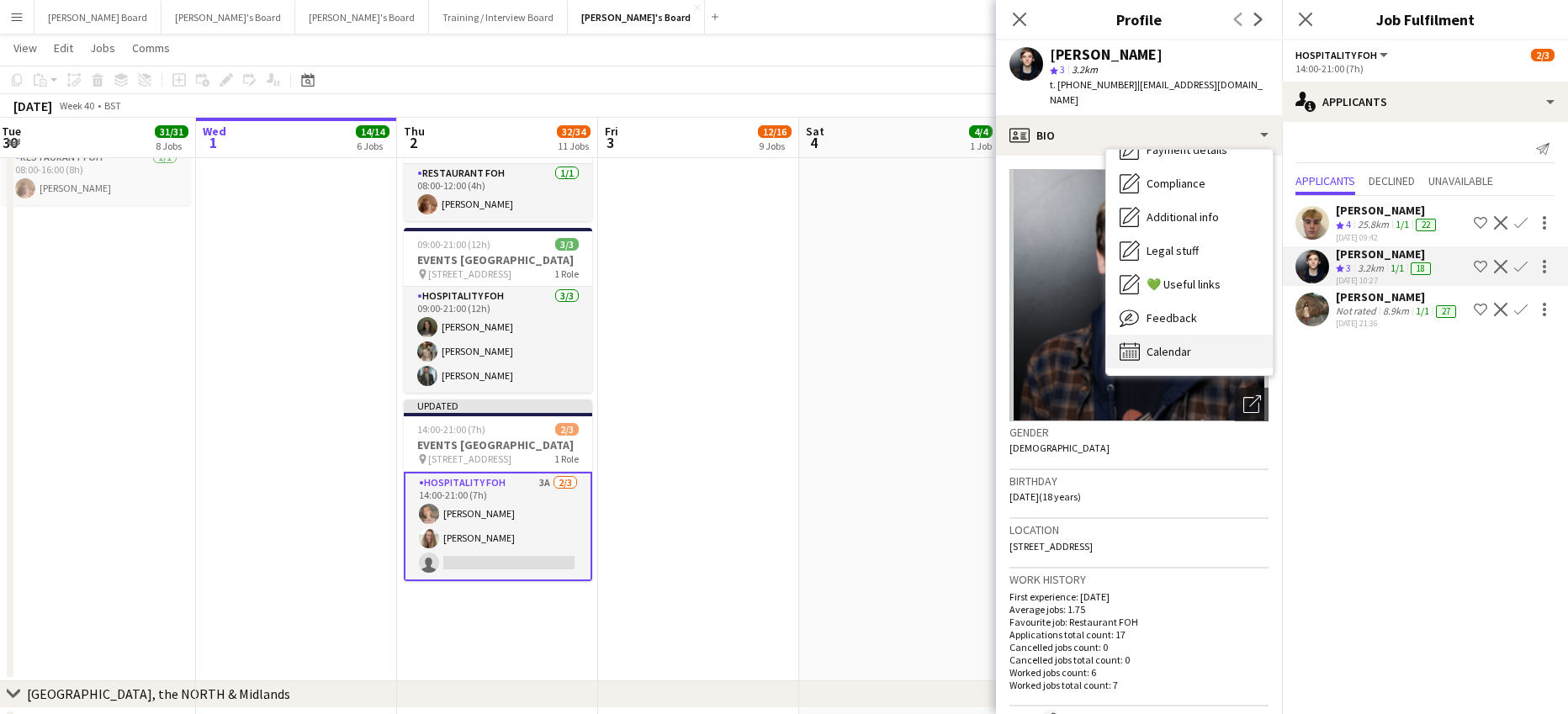
click at [1186, 335] on div "Calendar Calendar" at bounding box center [1189, 351] width 167 height 33
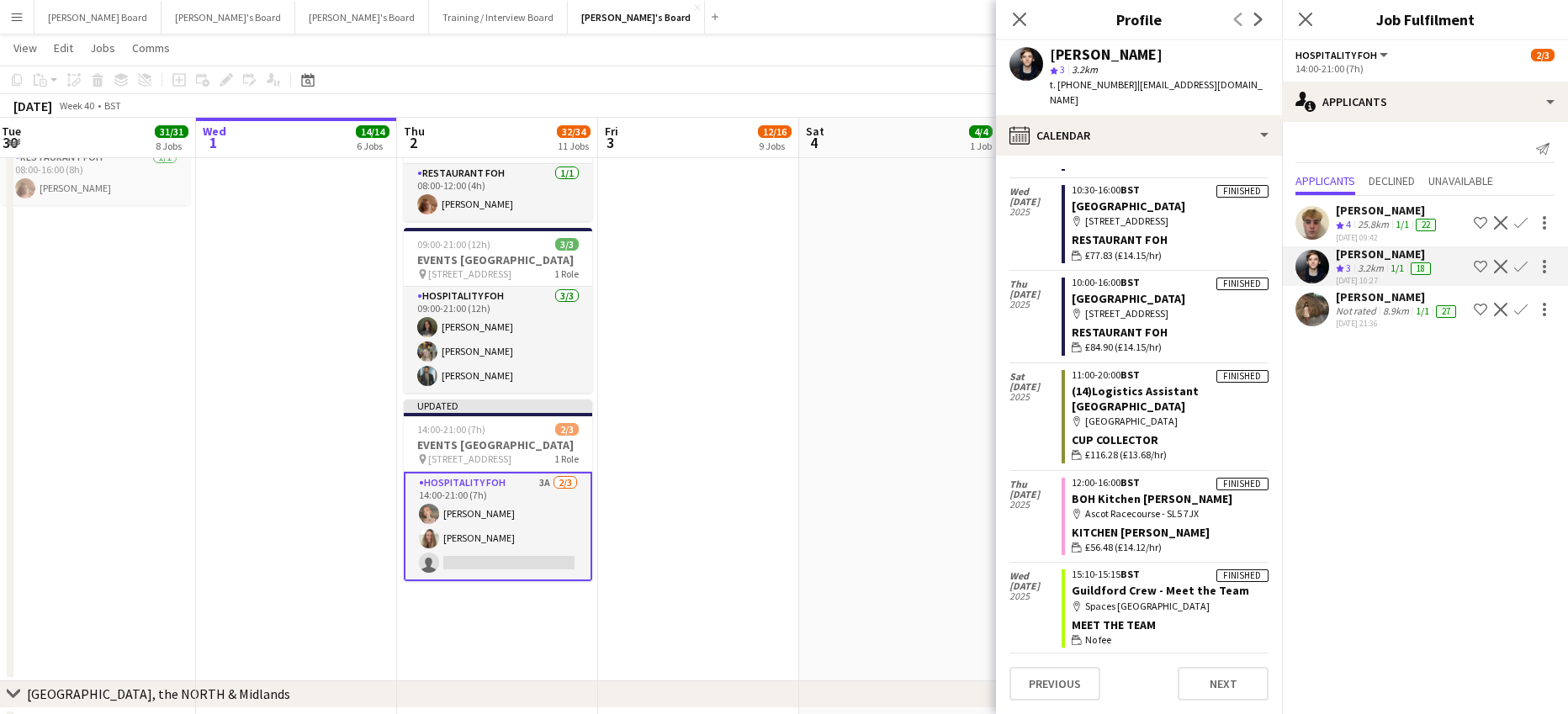
scroll to position [1124, 0]
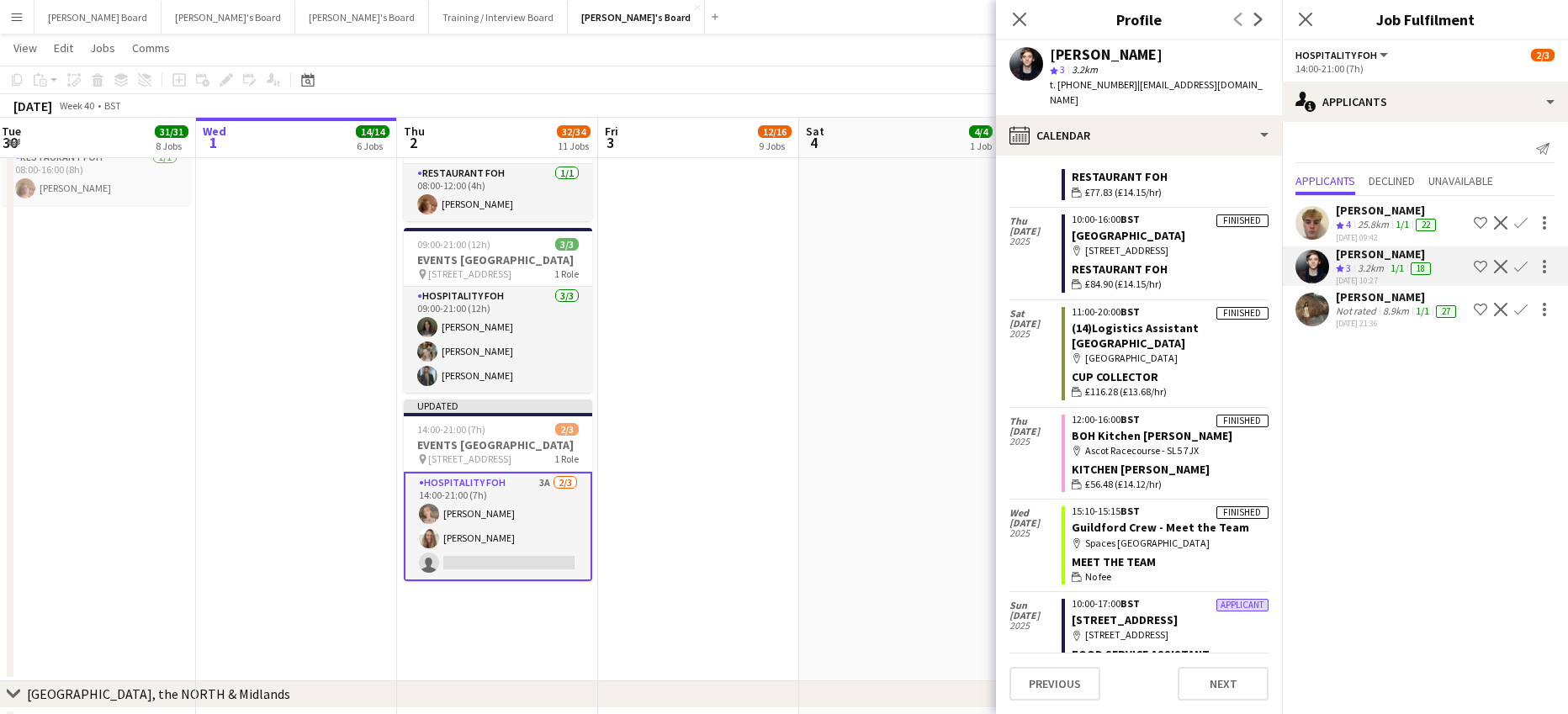
click at [1495, 263] on app-icon "Decline" at bounding box center [1500, 266] width 14 height 14
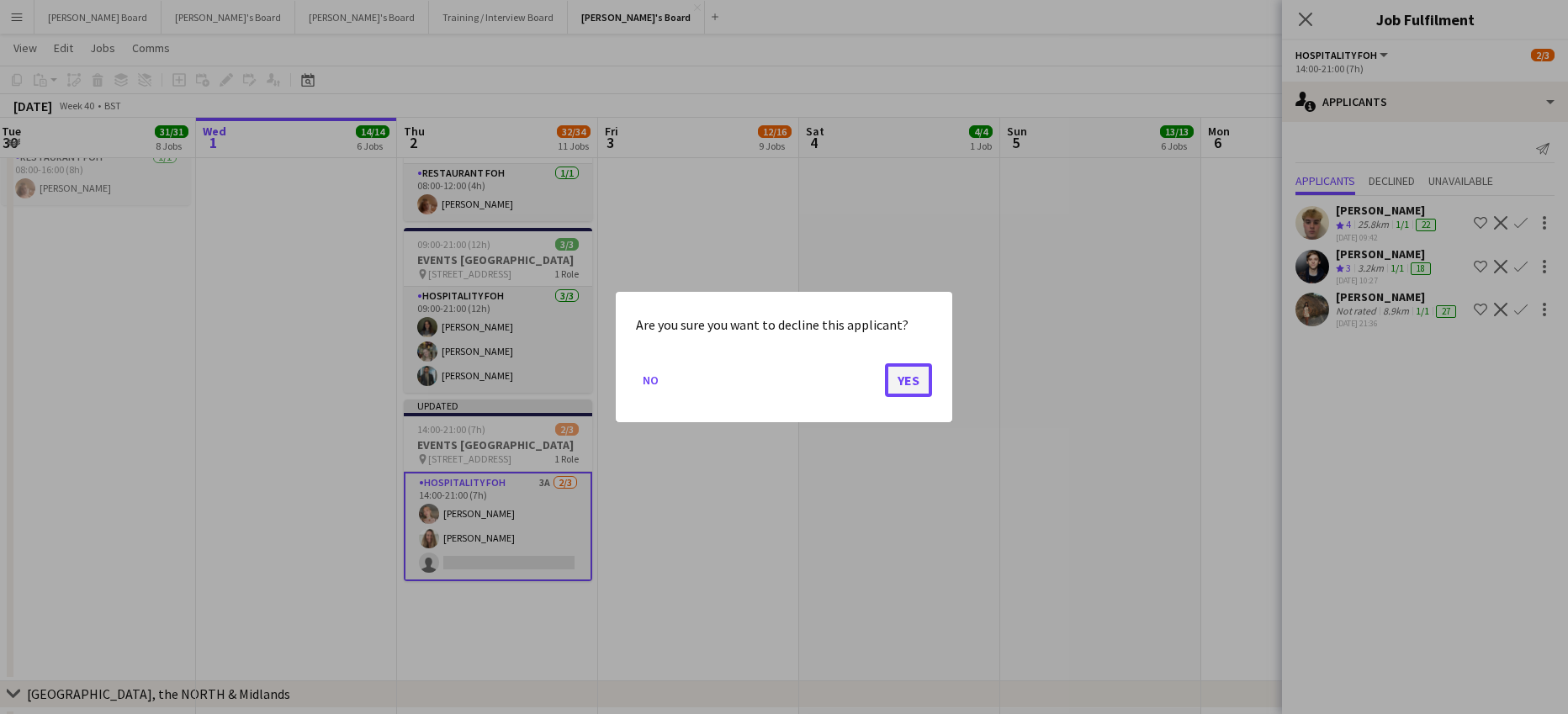
click at [898, 377] on button "Yes" at bounding box center [908, 380] width 47 height 33
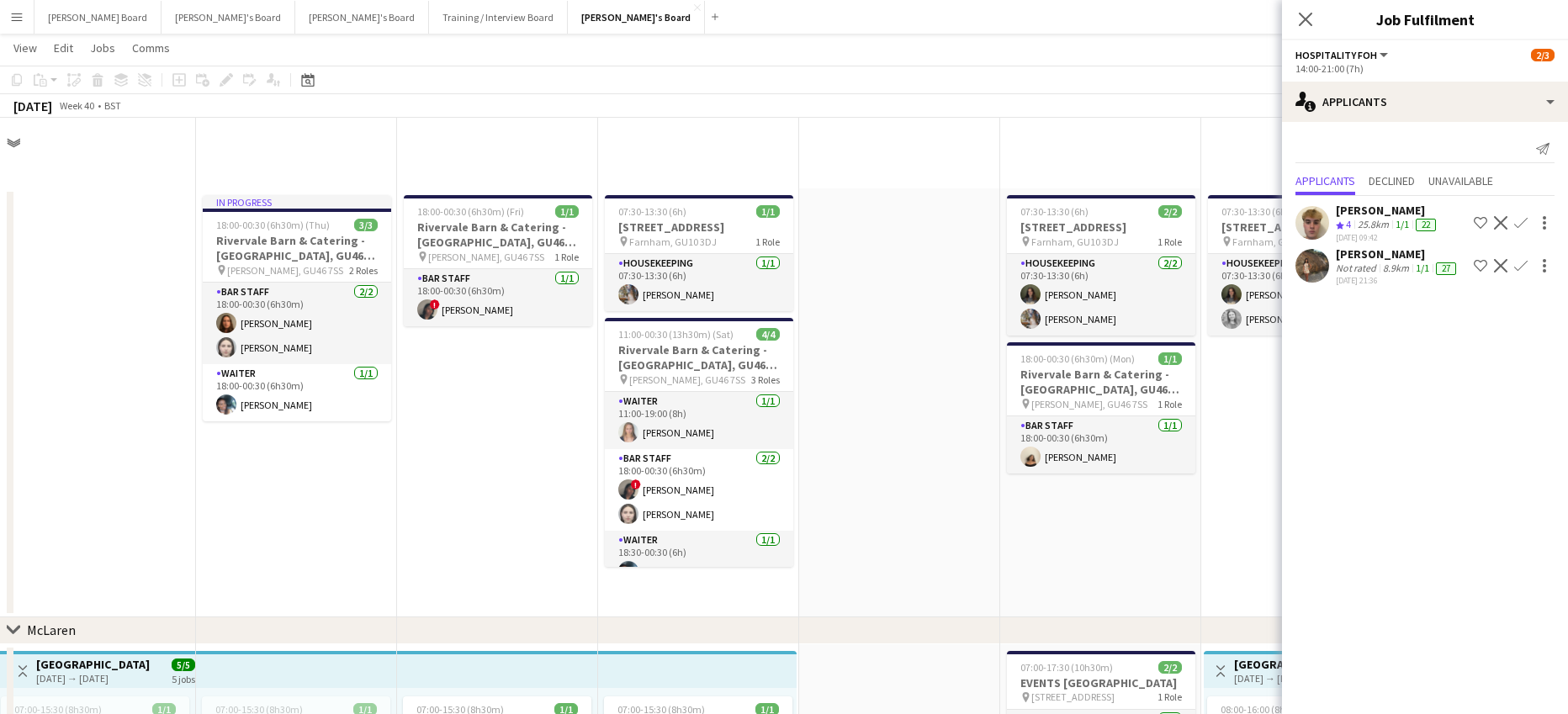
scroll to position [1795, 0]
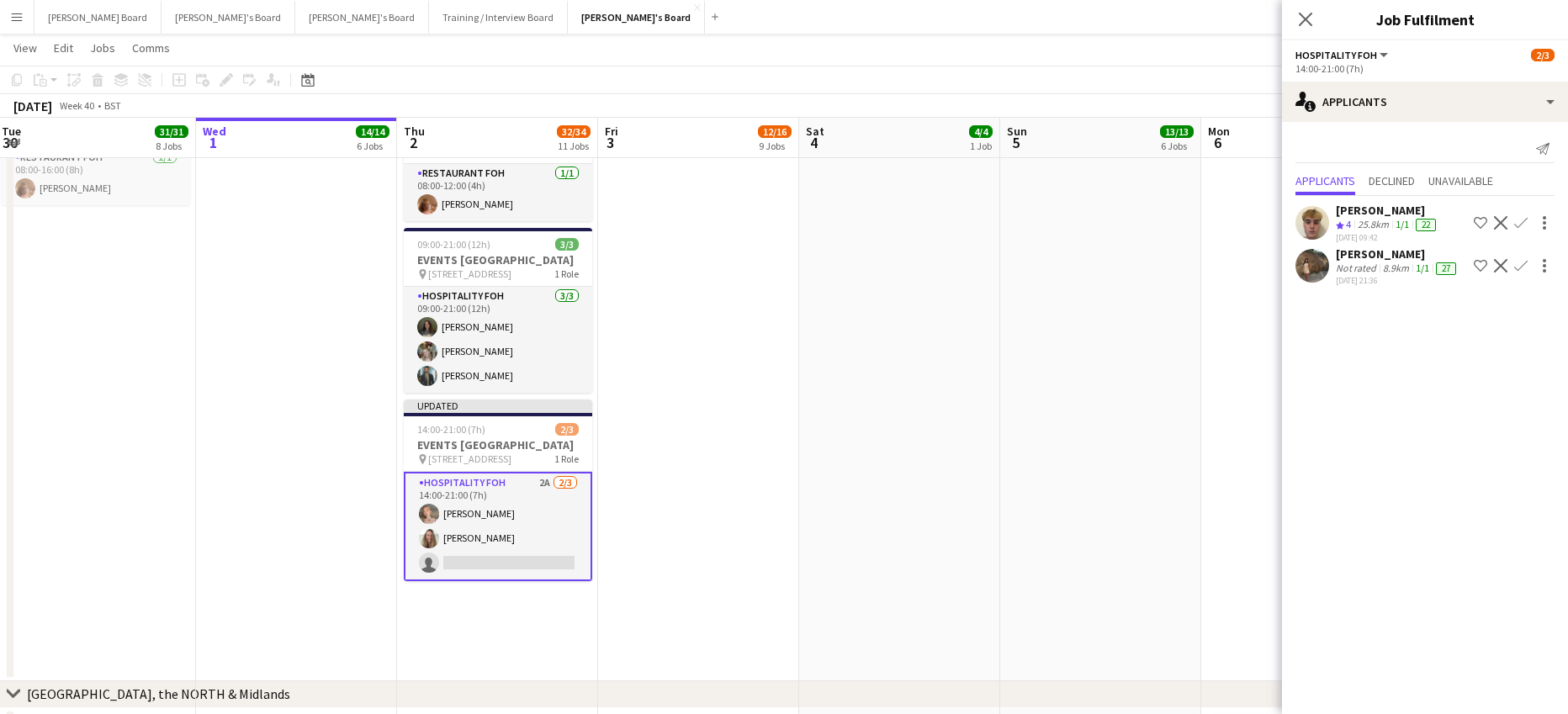
click at [1363, 278] on div "25-09-2025 21:36" at bounding box center [1397, 281] width 123 height 11
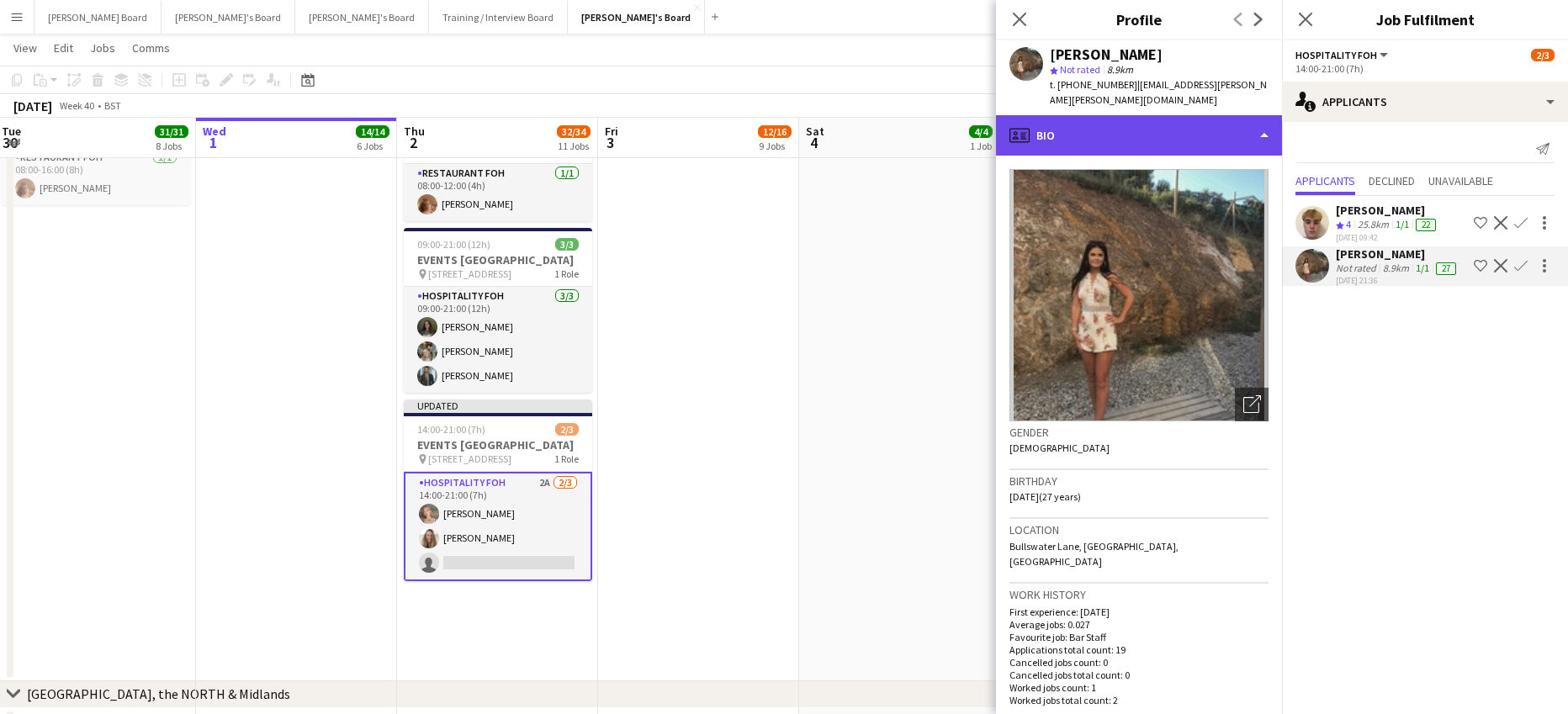
click at [1100, 131] on div "profile Bio" at bounding box center [1138, 135] width 286 height 41
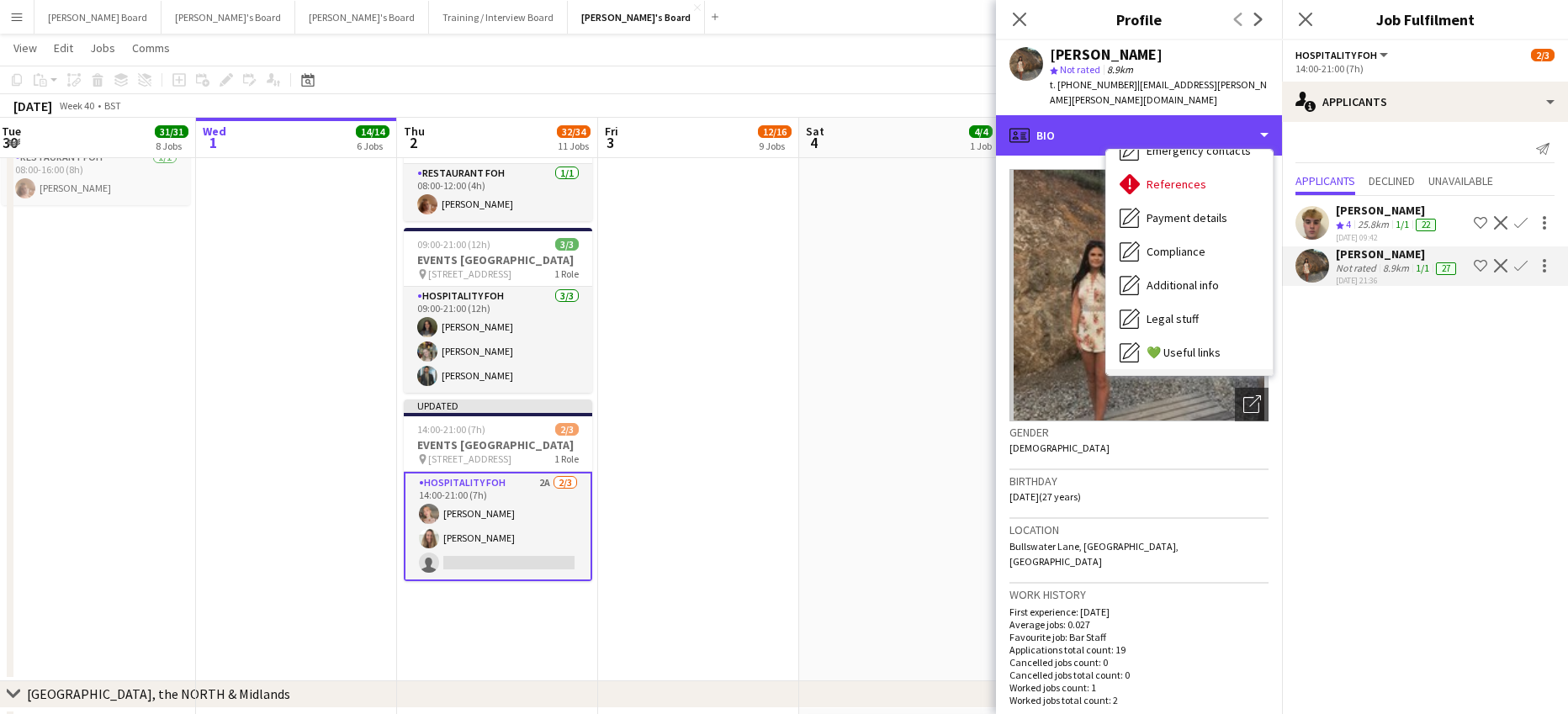
scroll to position [0, 0]
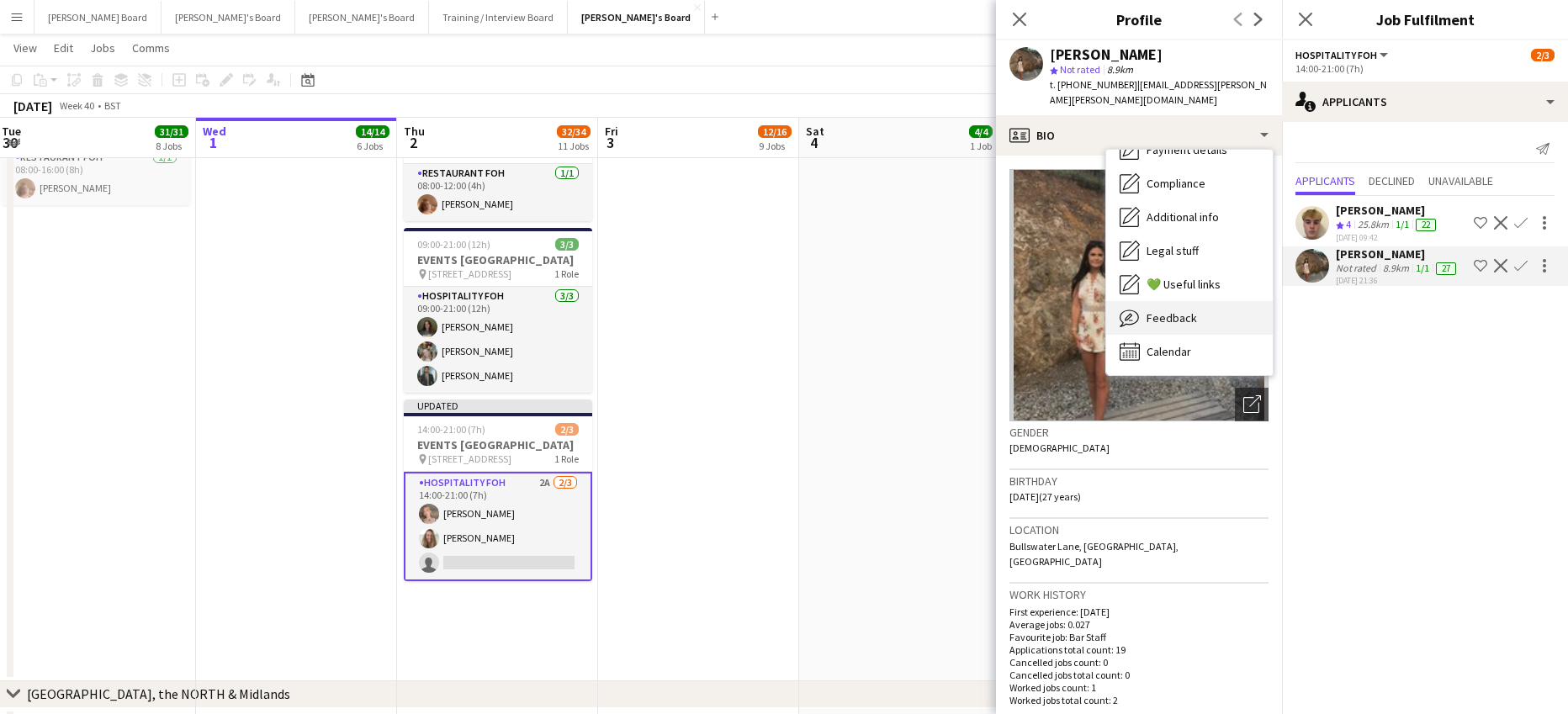
click at [1192, 322] on span "Feedback" at bounding box center [1171, 318] width 50 height 15
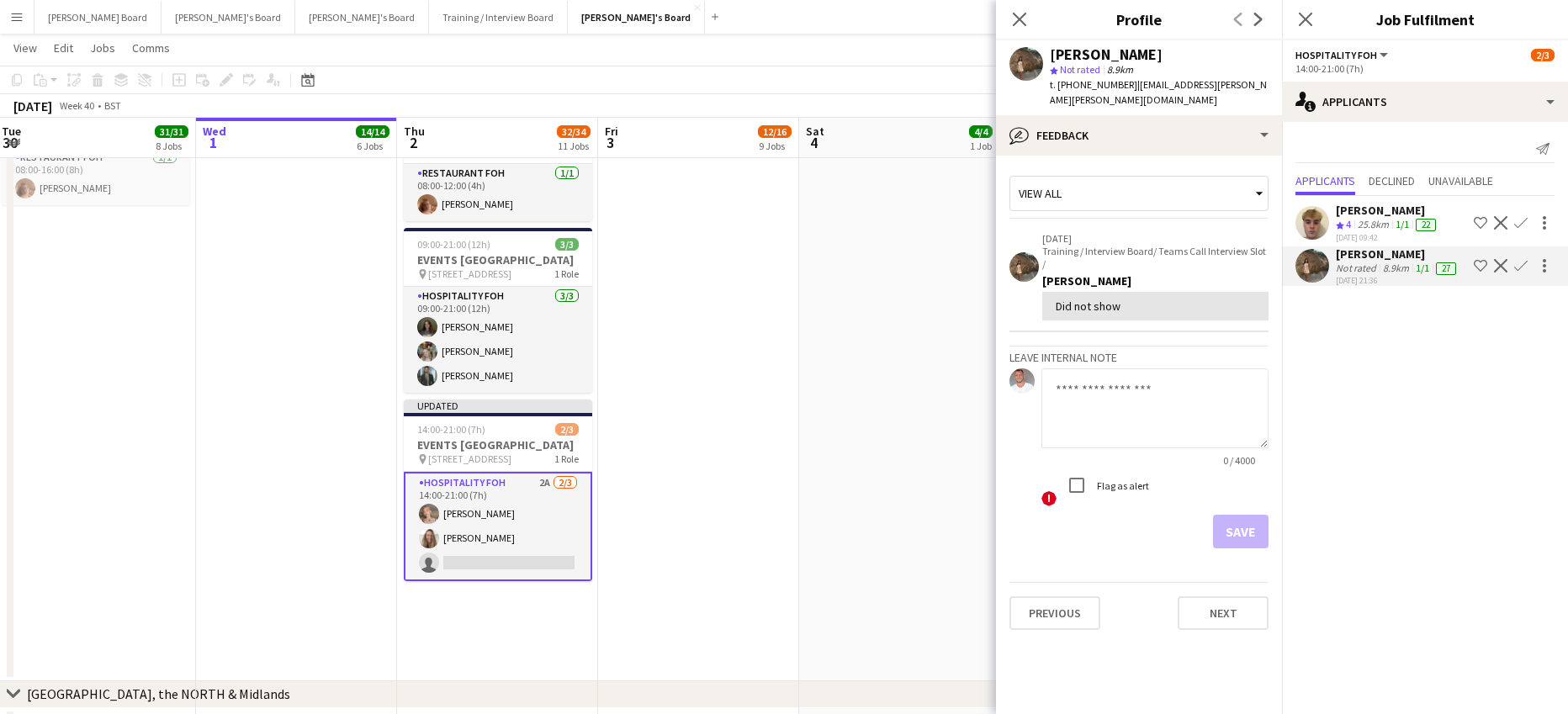
click at [1106, 157] on app-crew-profile-feedback-tab "View all 19-06-2025 Training / Interview Board/ Teams Call Interview Slot / Sop…" at bounding box center [1138, 435] width 286 height 559
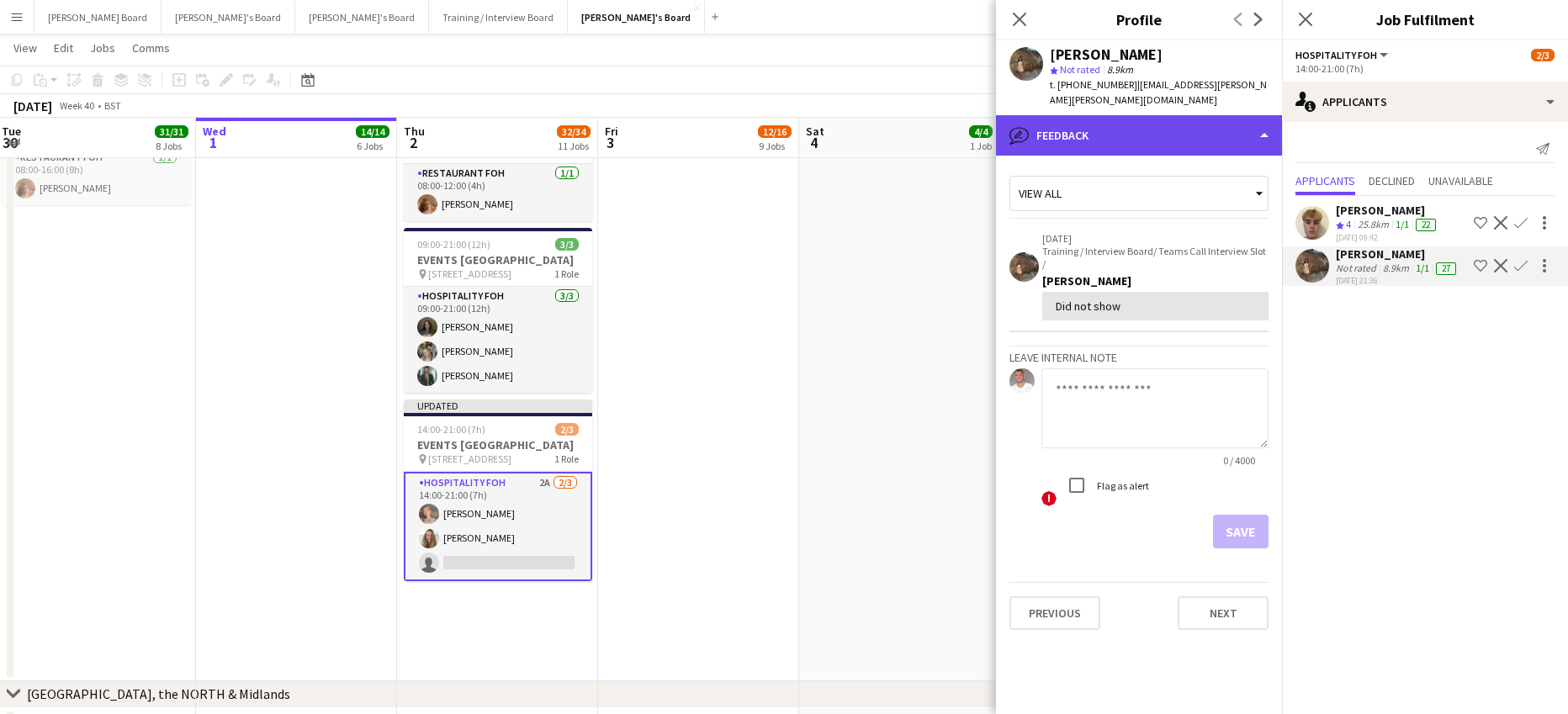
click at [1103, 151] on div "bubble-pencil Feedback" at bounding box center [1138, 135] width 286 height 41
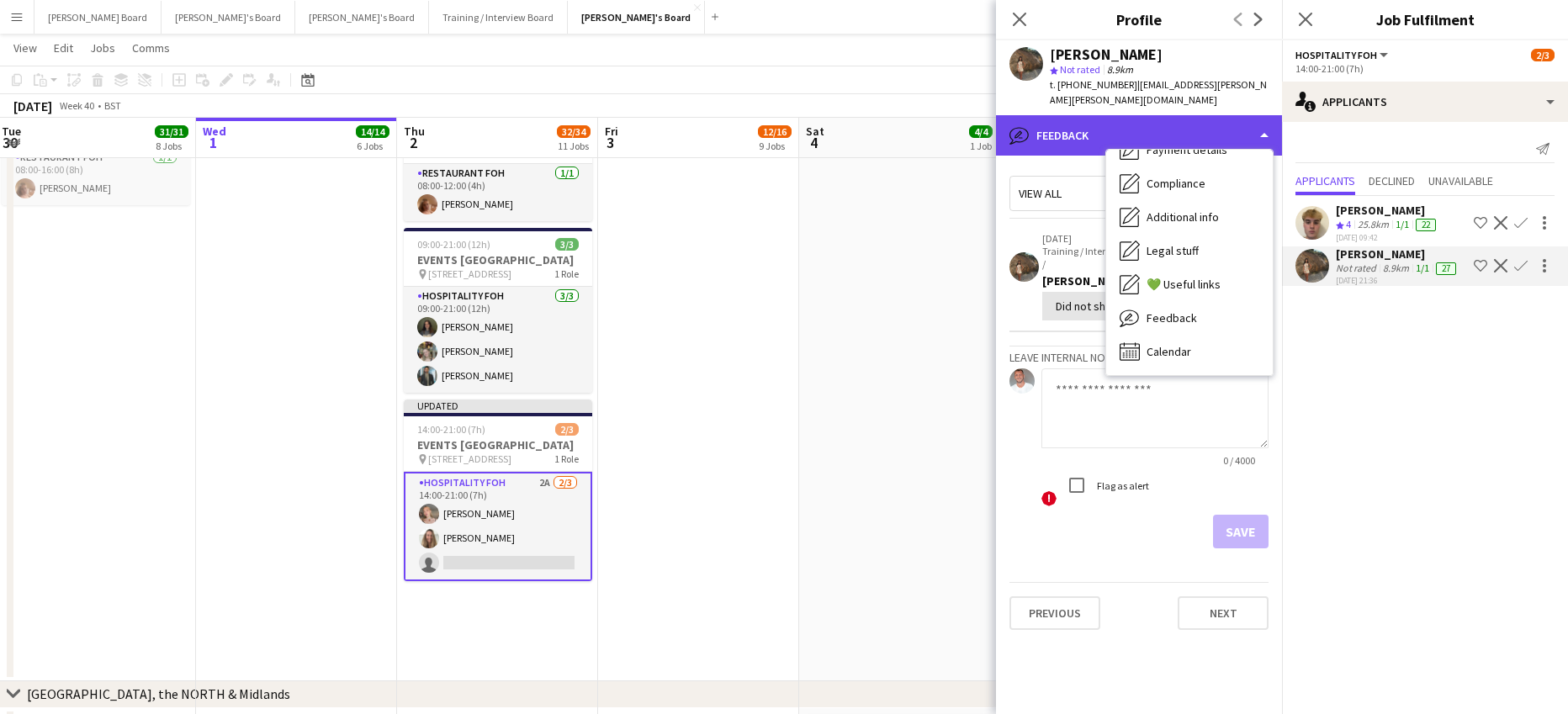
click at [1153, 131] on div "bubble-pencil Feedback" at bounding box center [1138, 135] width 286 height 41
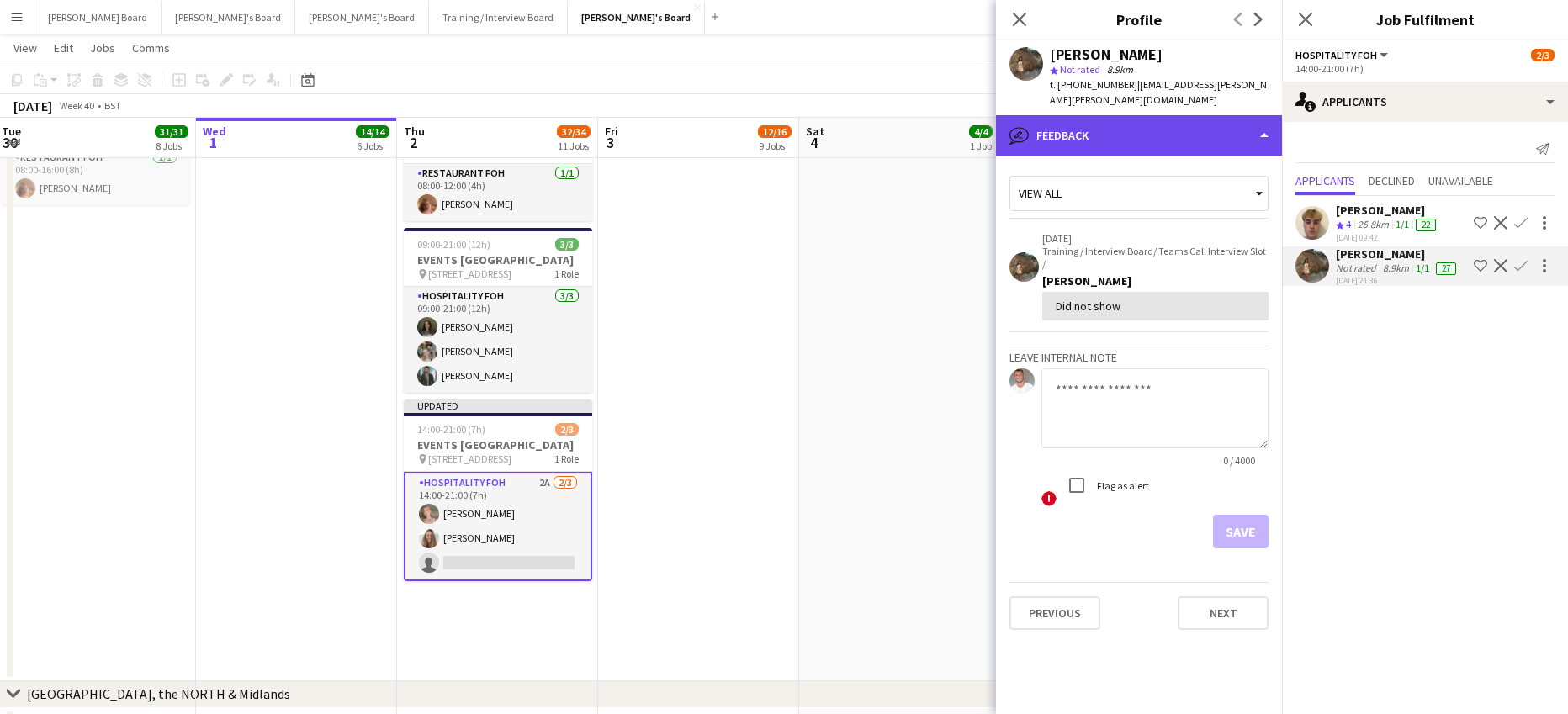
click at [1152, 131] on div "bubble-pencil Feedback" at bounding box center [1138, 135] width 286 height 41
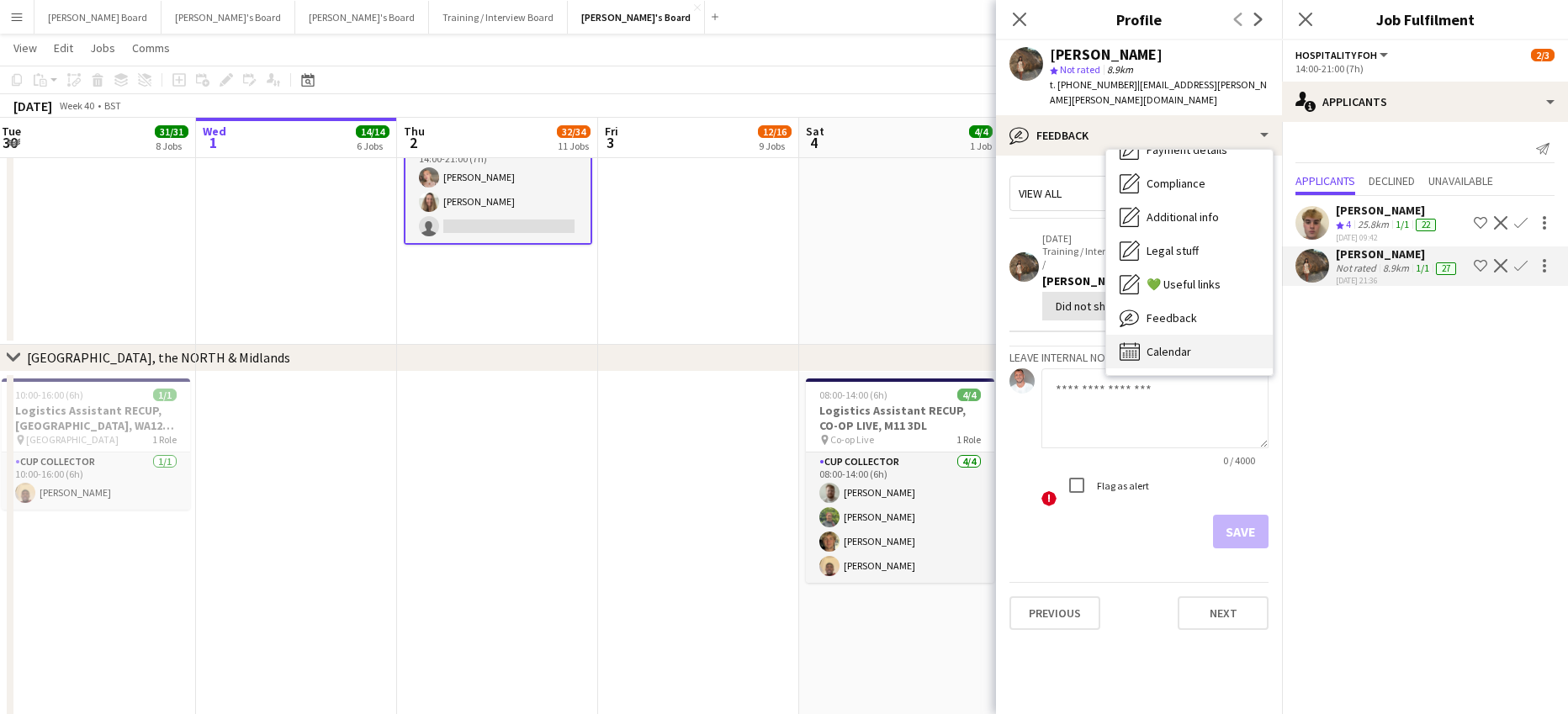
click at [1186, 351] on span "Calendar" at bounding box center [1169, 351] width 44 height 15
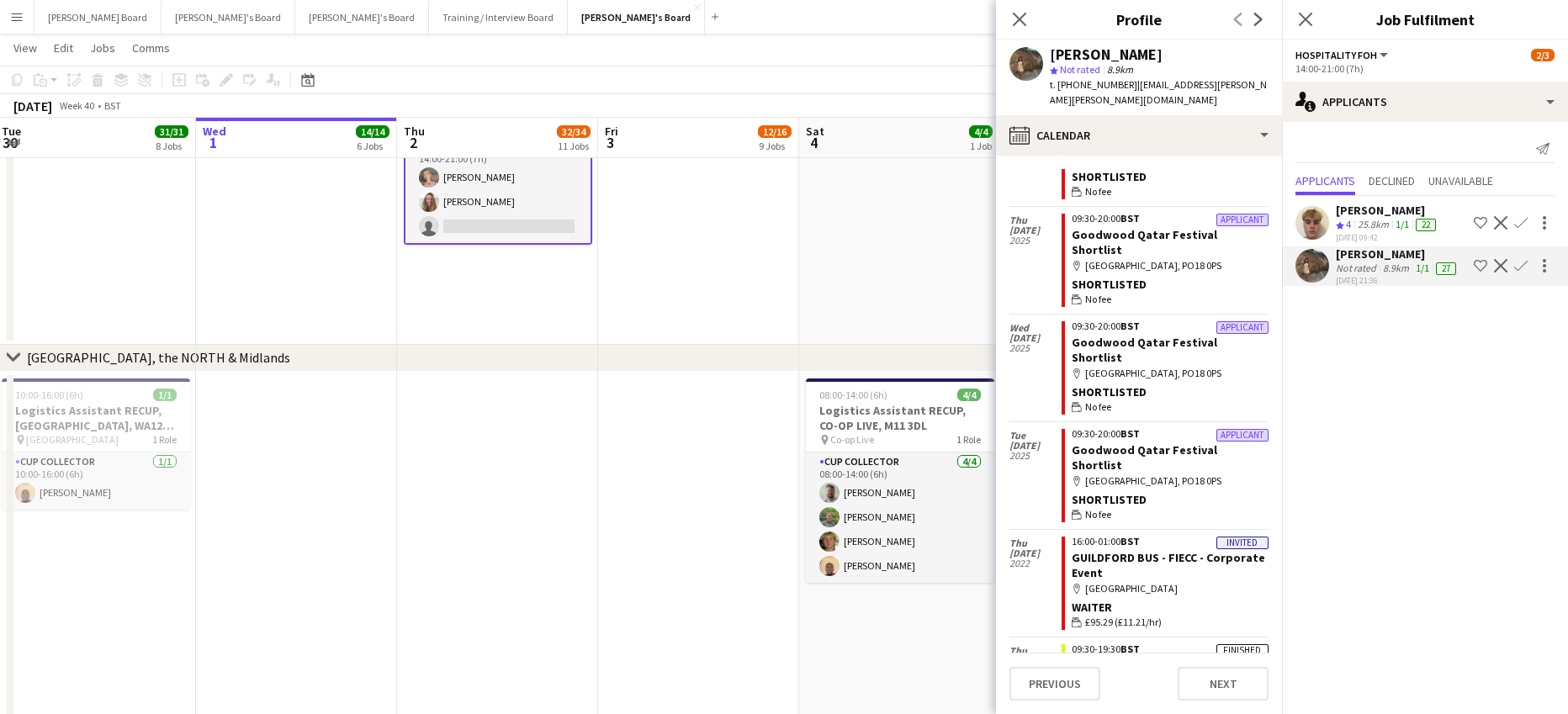
click at [1501, 268] on app-icon "Decline" at bounding box center [1500, 266] width 14 height 14
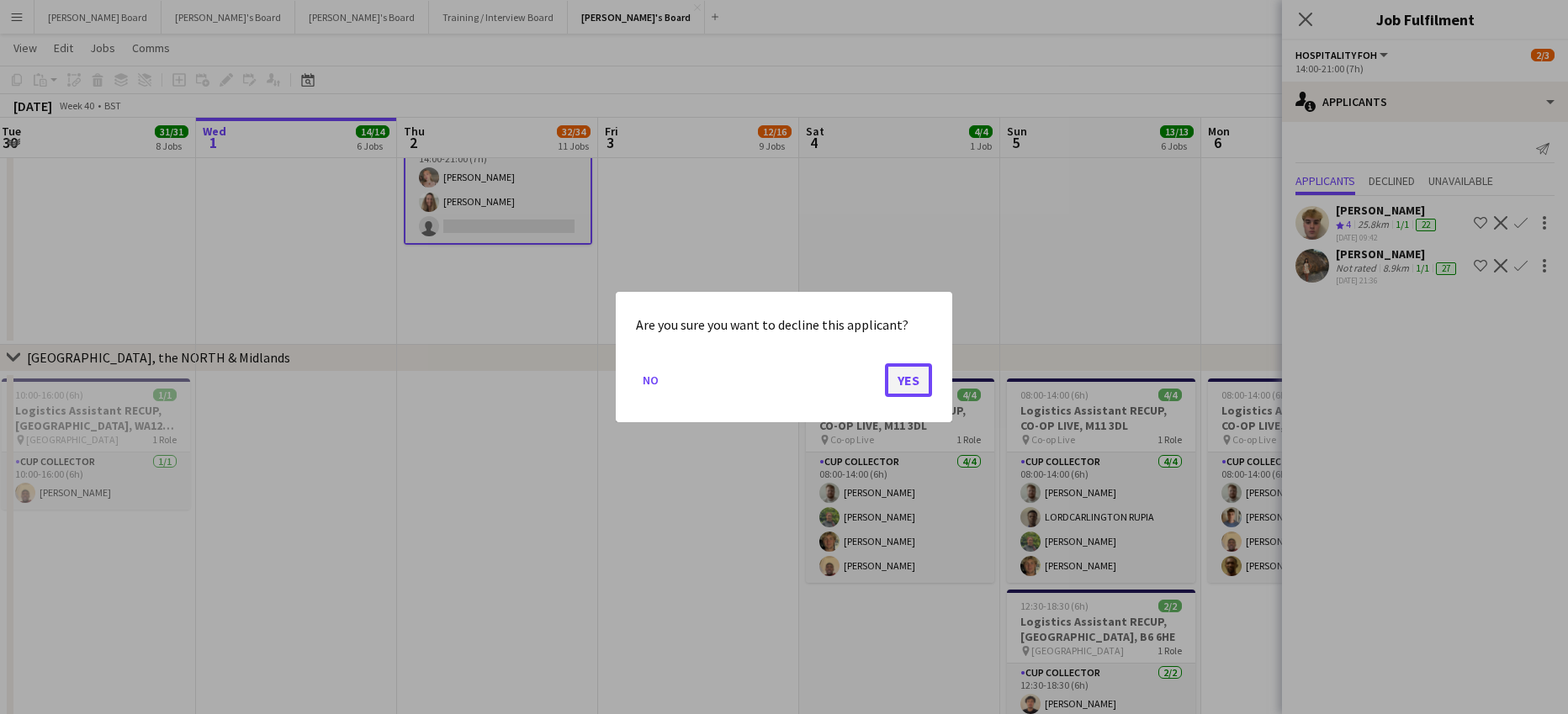
click at [922, 377] on button "Yes" at bounding box center [908, 380] width 47 height 33
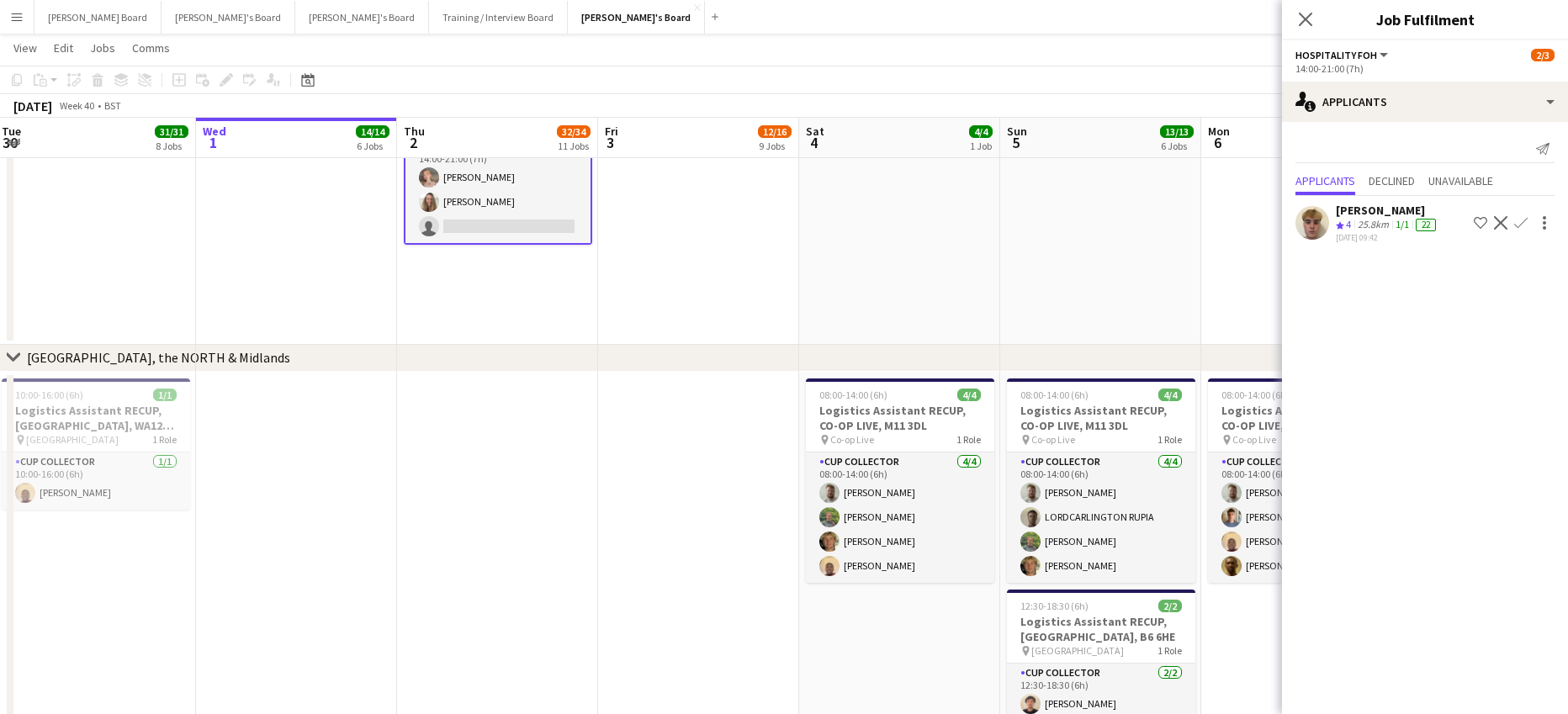
drag, startPoint x: 1009, startPoint y: 284, endPoint x: 1161, endPoint y: 233, distance: 160.3
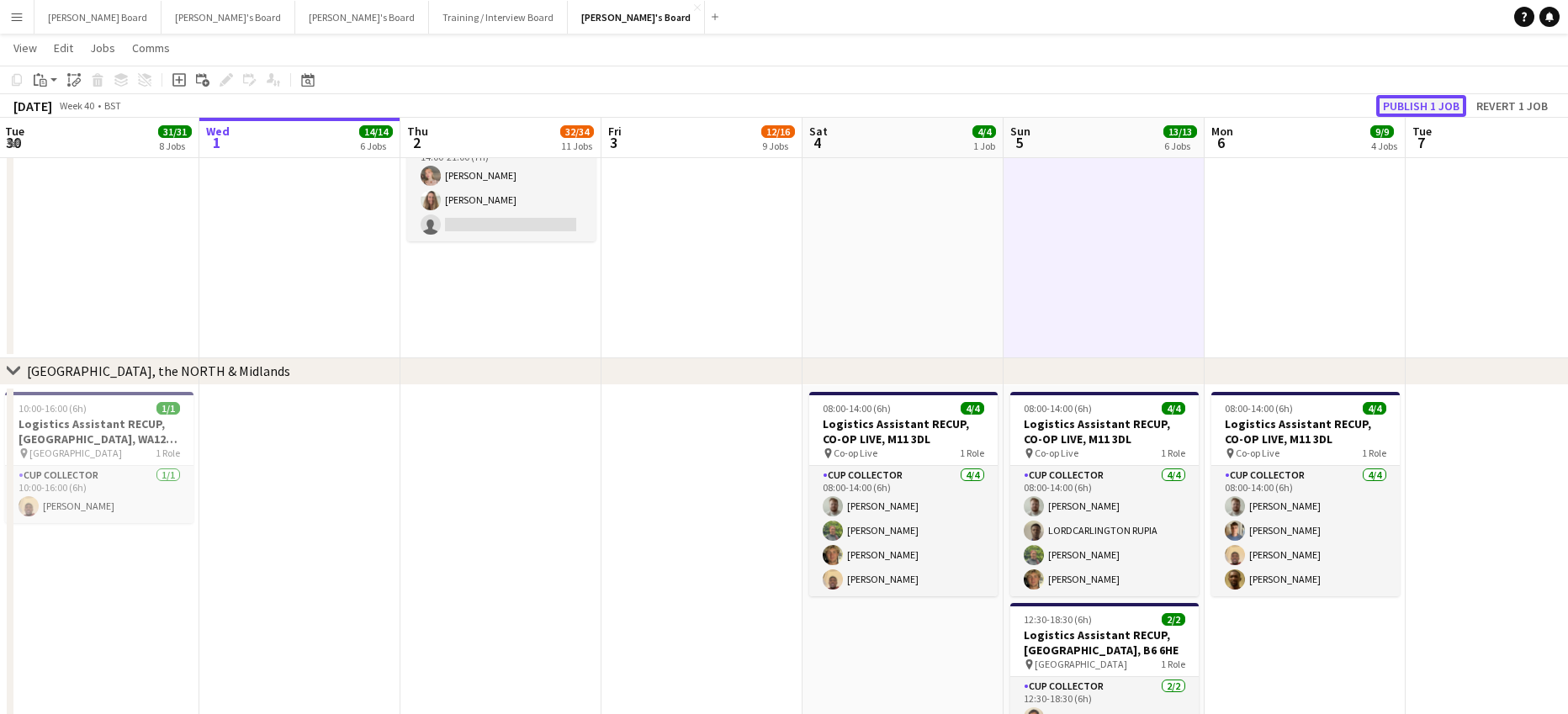
click at [1385, 101] on button "Publish 1 job" at bounding box center [1421, 107] width 90 height 22
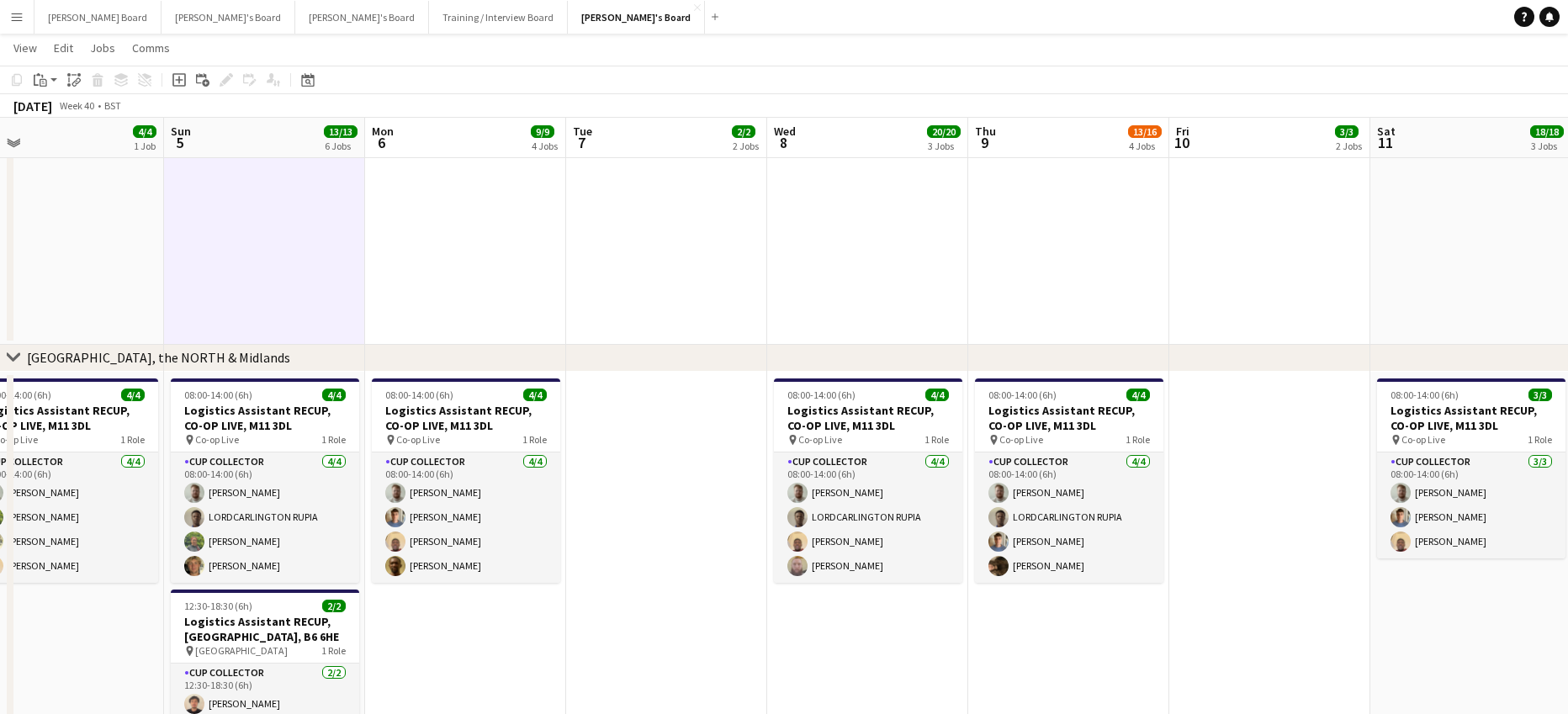
drag, startPoint x: 1385, startPoint y: 646, endPoint x: 558, endPoint y: 587, distance: 829.1
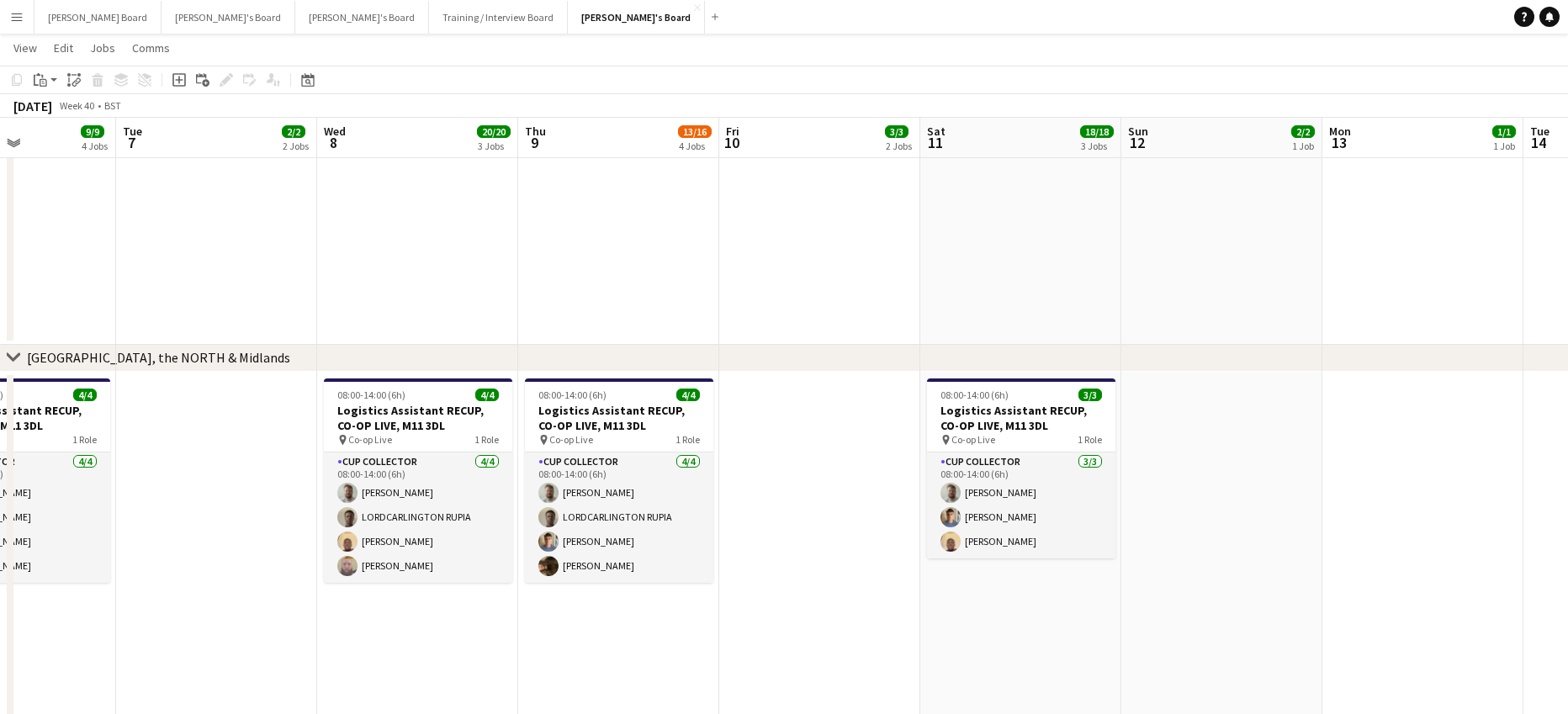
drag, startPoint x: 942, startPoint y: 608, endPoint x: 664, endPoint y: 619, distance: 278.2
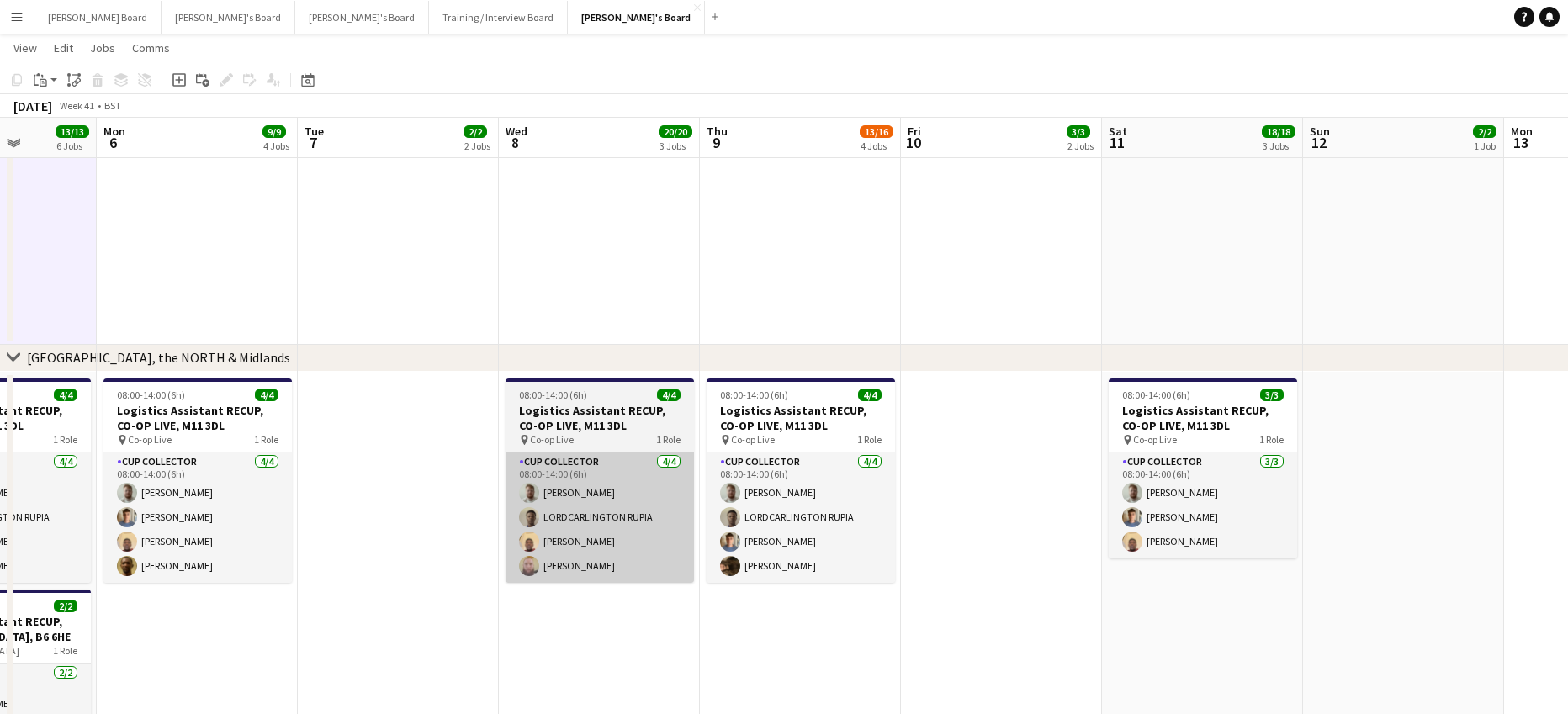
drag, startPoint x: 383, startPoint y: 515, endPoint x: 850, endPoint y: 501, distance: 467.2
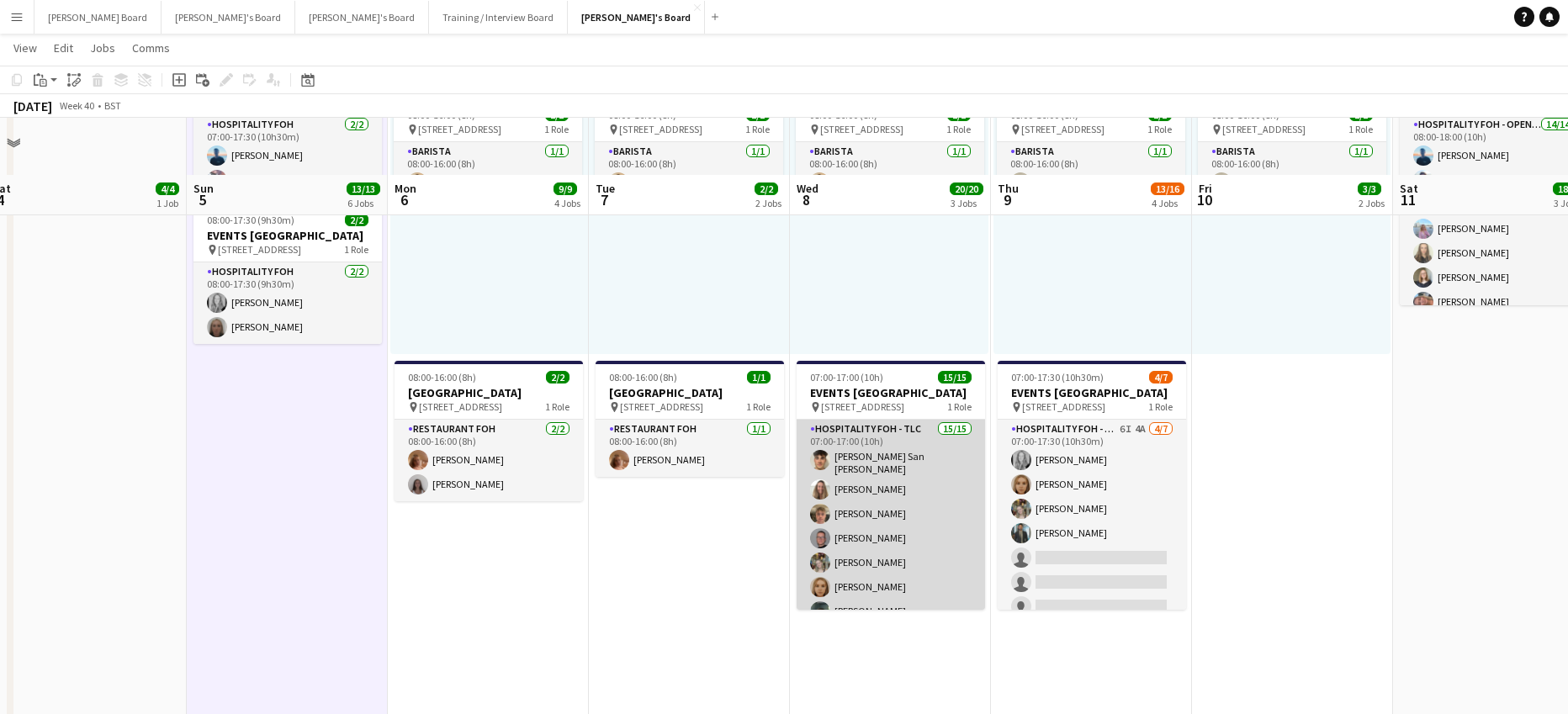
scroll to position [673, 0]
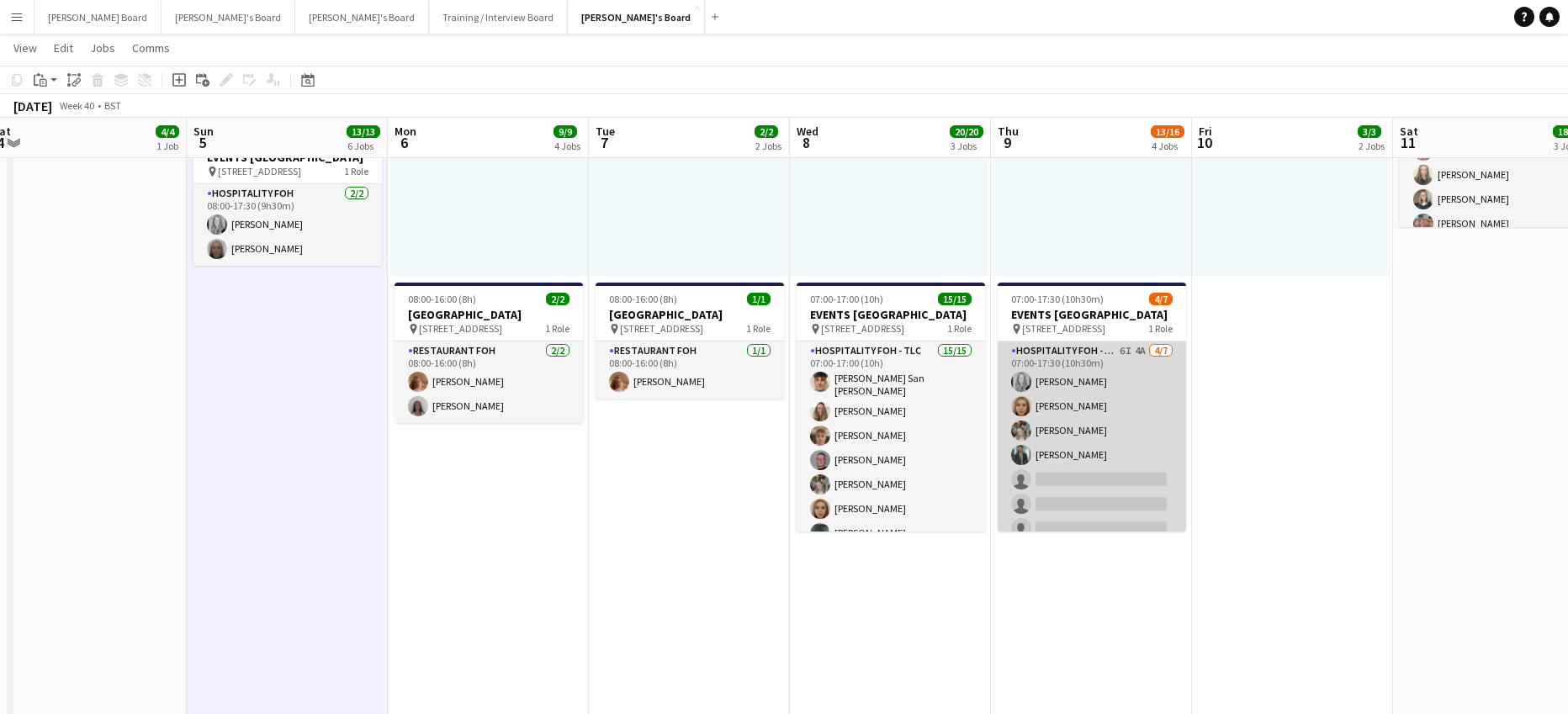
click at [1094, 442] on app-card-role "Hospitality FOH - TLC 6I 4A 4/7 07:00-17:30 (10h30m) Madeleine Balle Megan Elli…" at bounding box center [1091, 443] width 188 height 204
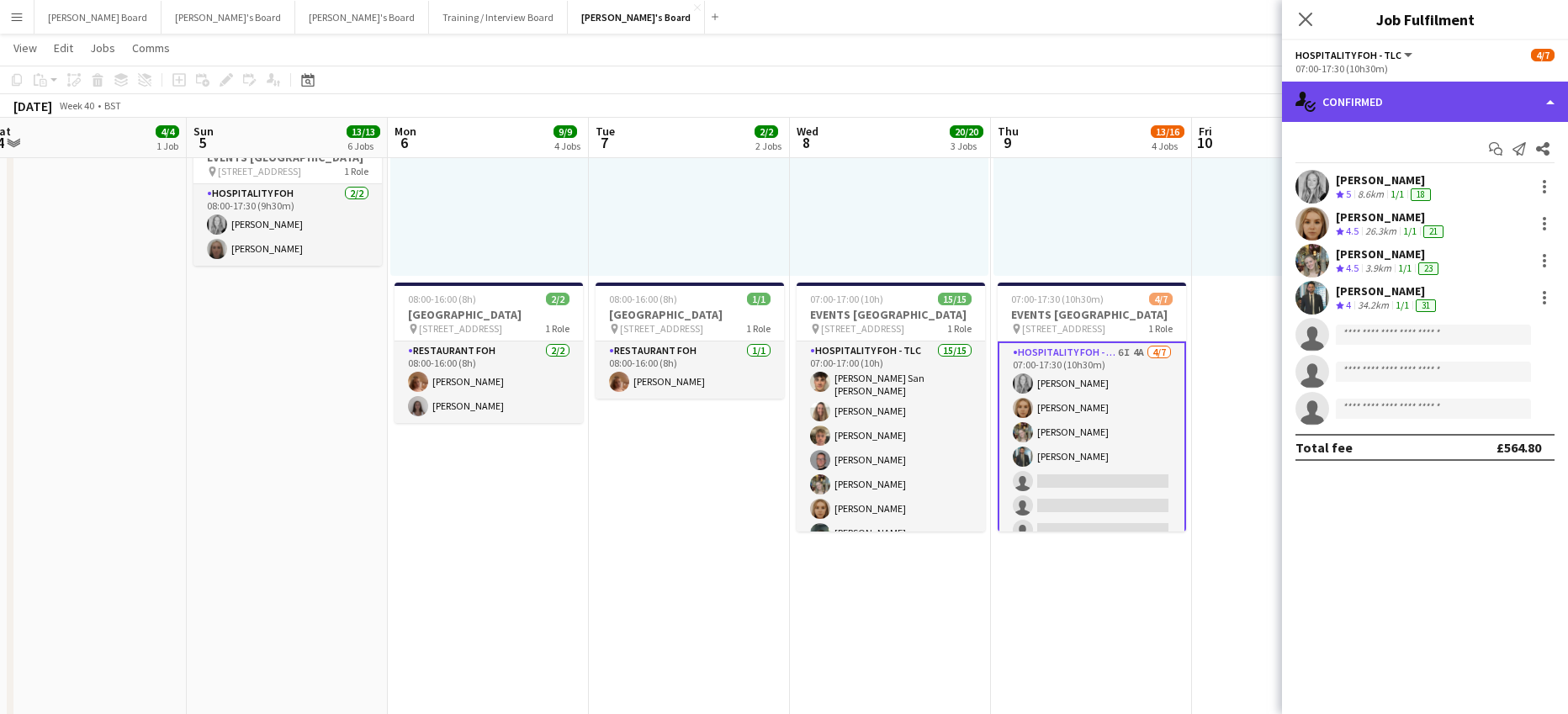
click at [1397, 117] on div "single-neutral-actions-check-2 Confirmed" at bounding box center [1424, 102] width 286 height 41
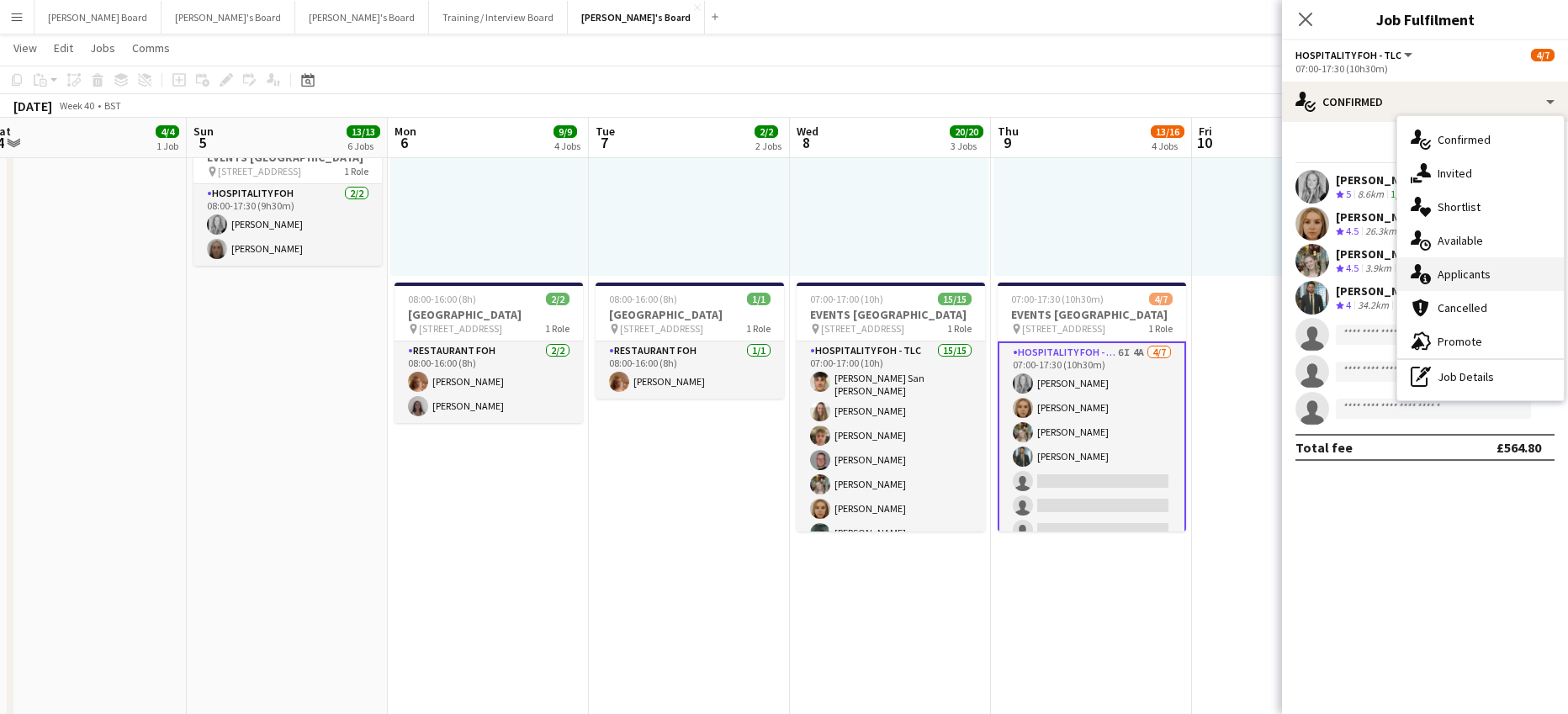
click at [1486, 280] on span "Applicants" at bounding box center [1463, 274] width 53 height 15
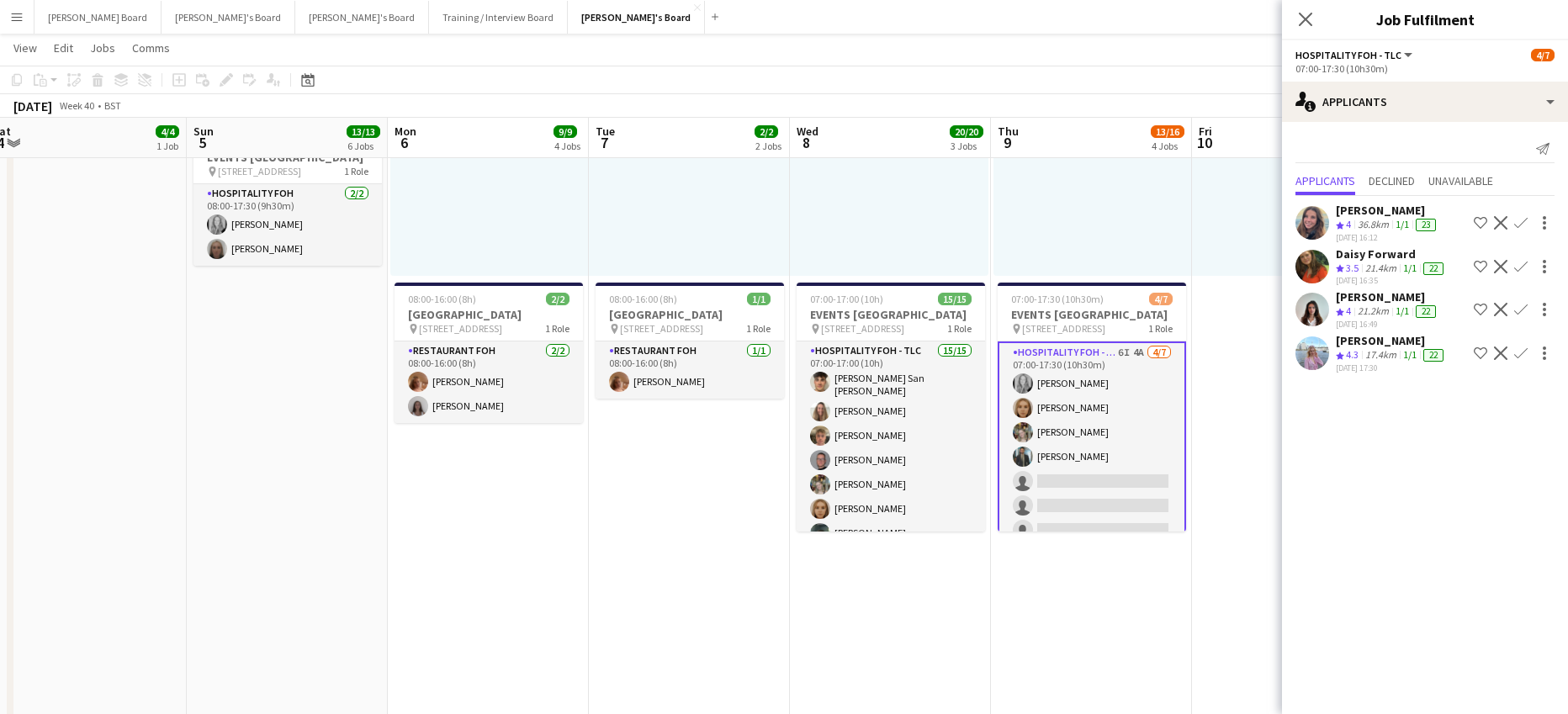
click at [1397, 226] on app-skills-label "1/1" at bounding box center [1402, 224] width 14 height 13
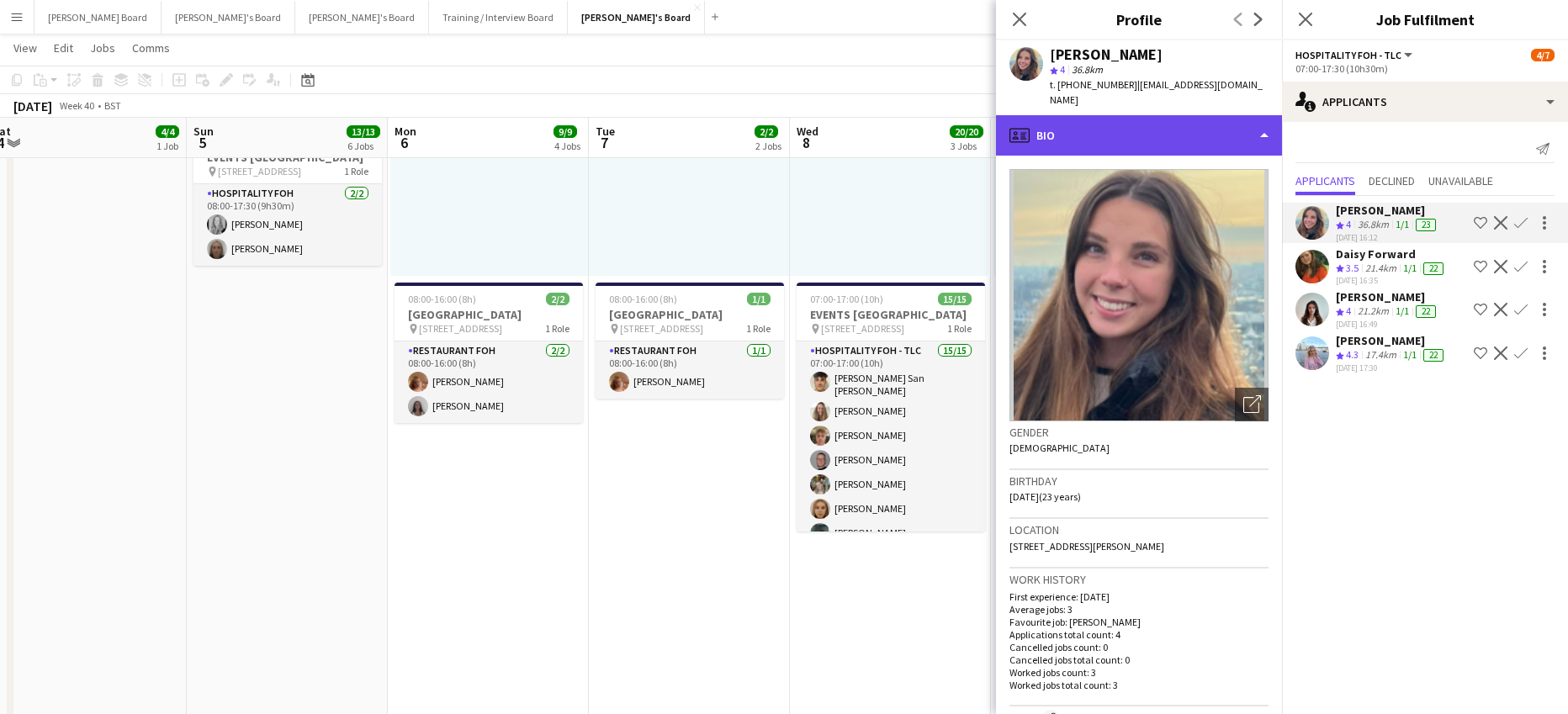
click at [1178, 134] on div "profile Bio" at bounding box center [1138, 135] width 286 height 41
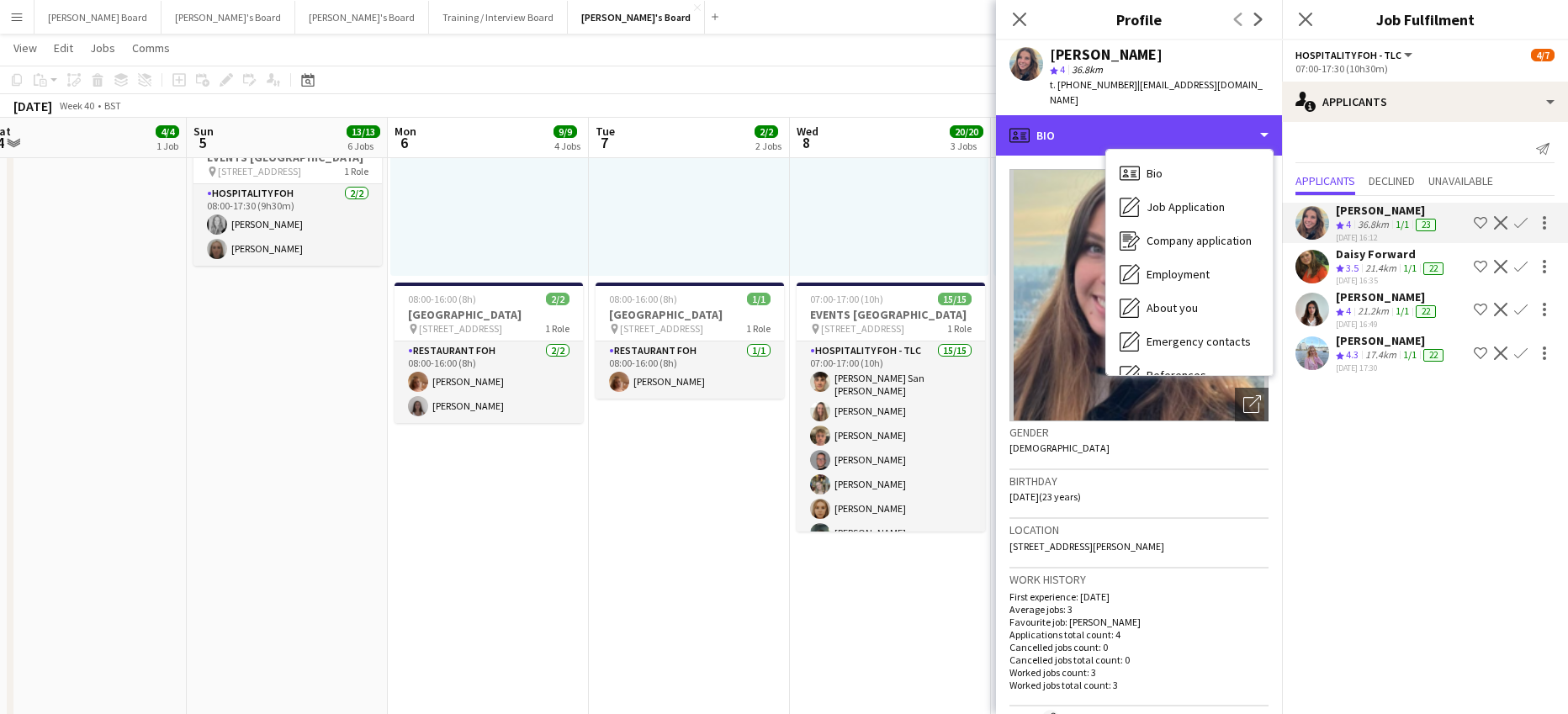
scroll to position [224, 0]
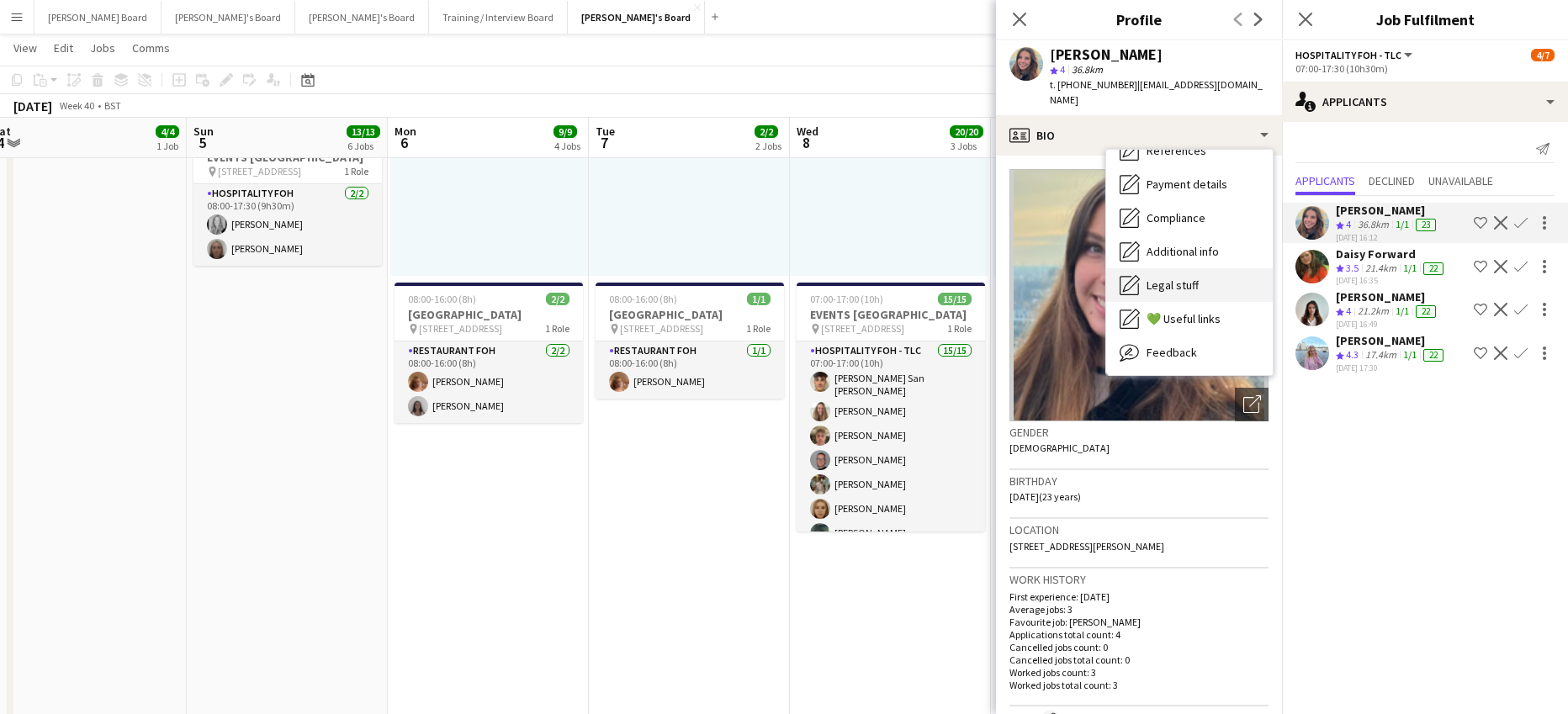
click at [1210, 274] on div "Legal stuff Legal stuff" at bounding box center [1189, 285] width 167 height 33
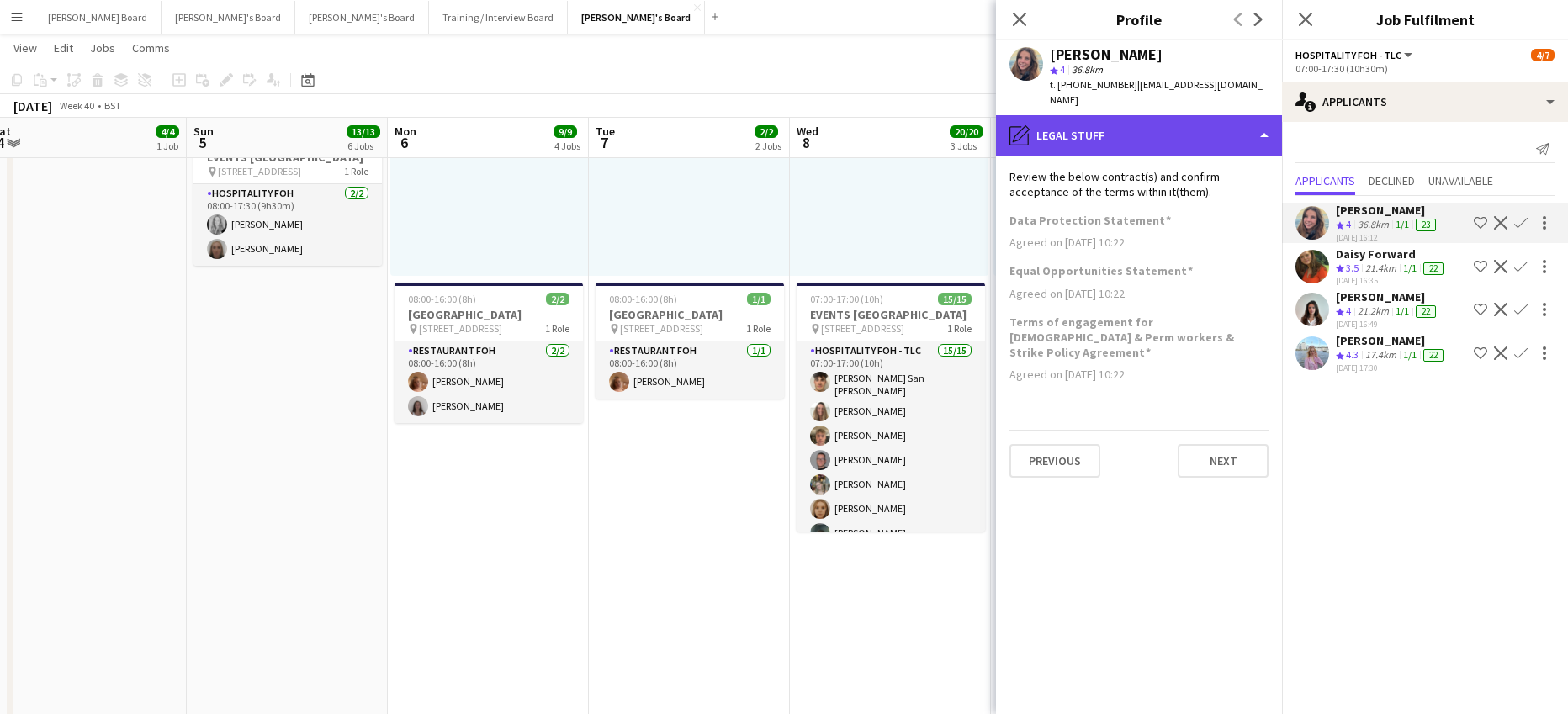
click at [1147, 119] on div "pencil4 Legal stuff" at bounding box center [1138, 135] width 286 height 41
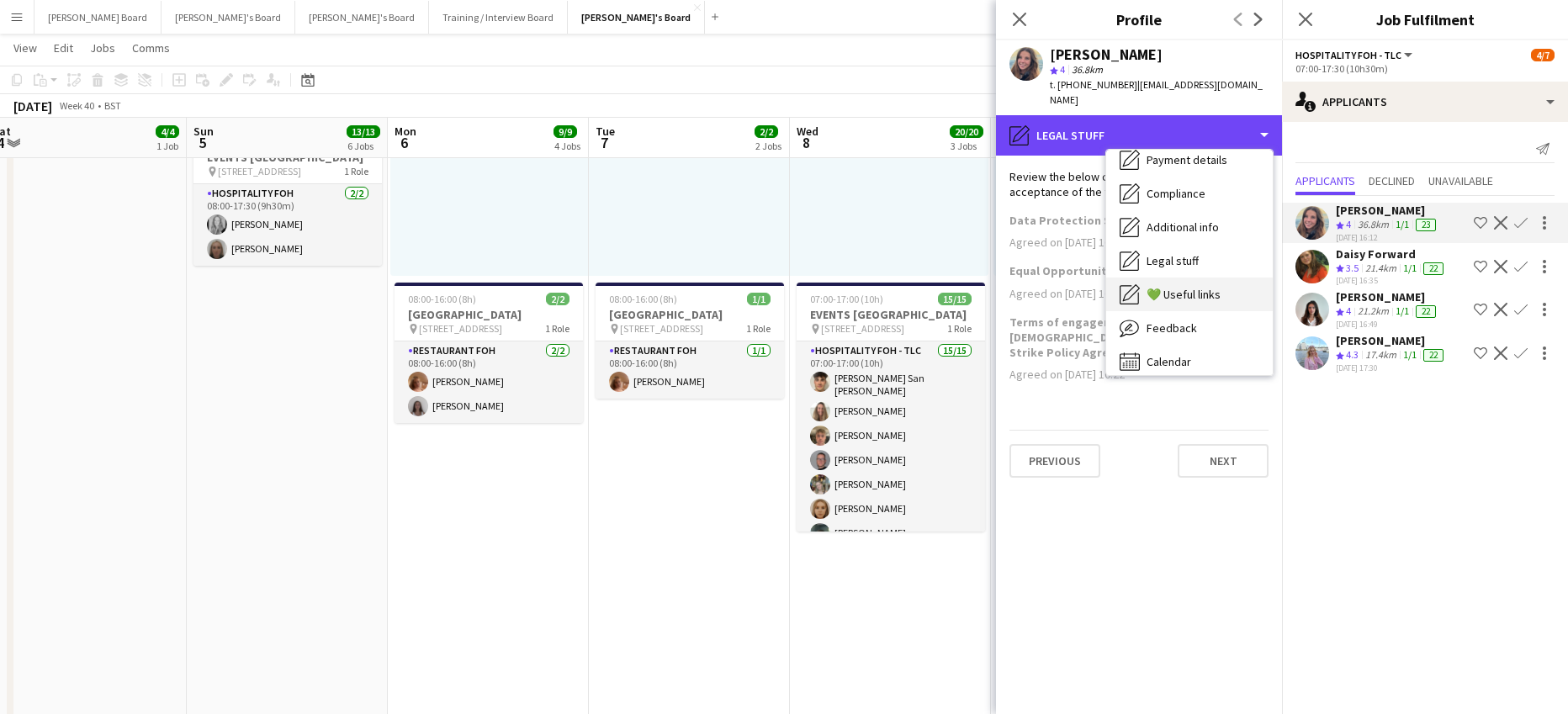
scroll to position [260, 0]
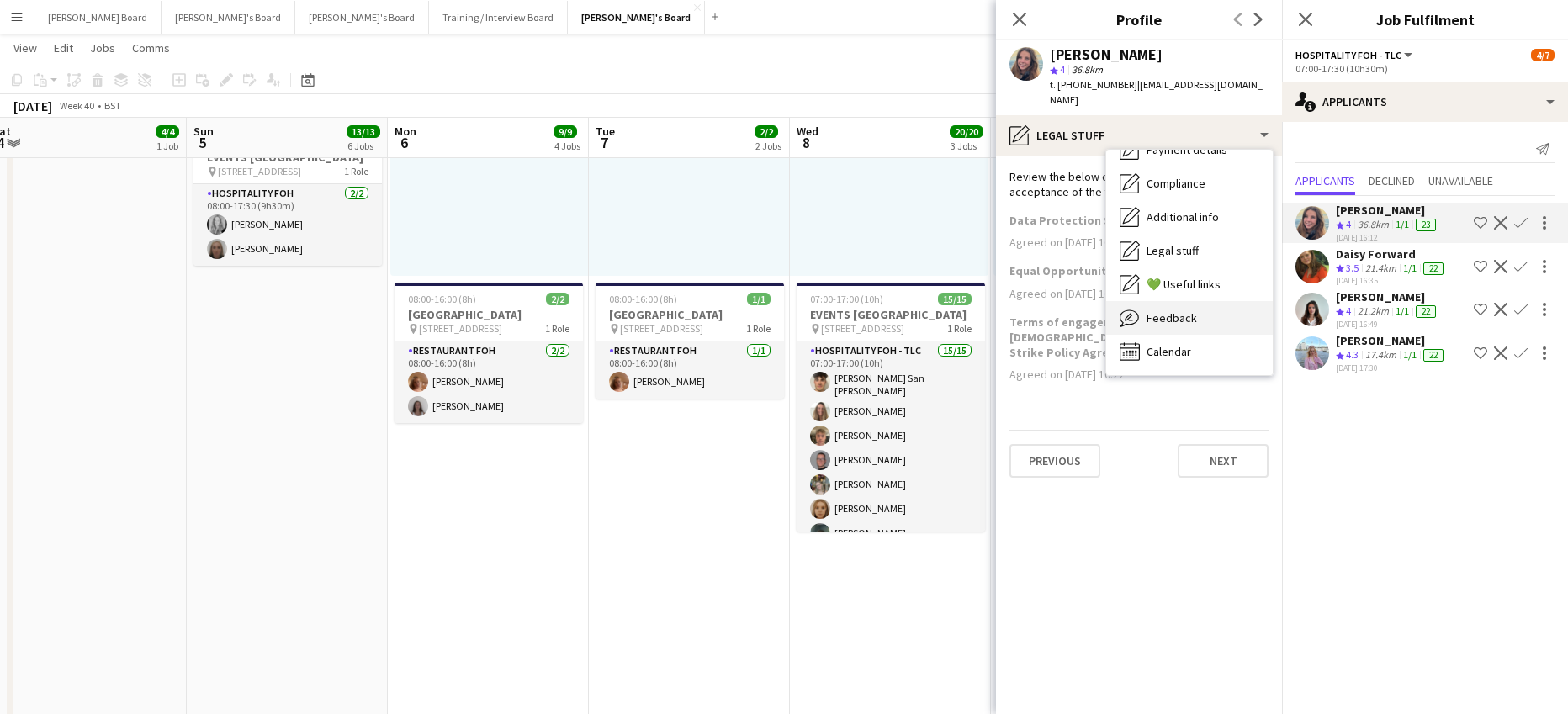
click at [1183, 301] on div "Feedback Feedback" at bounding box center [1189, 318] width 167 height 33
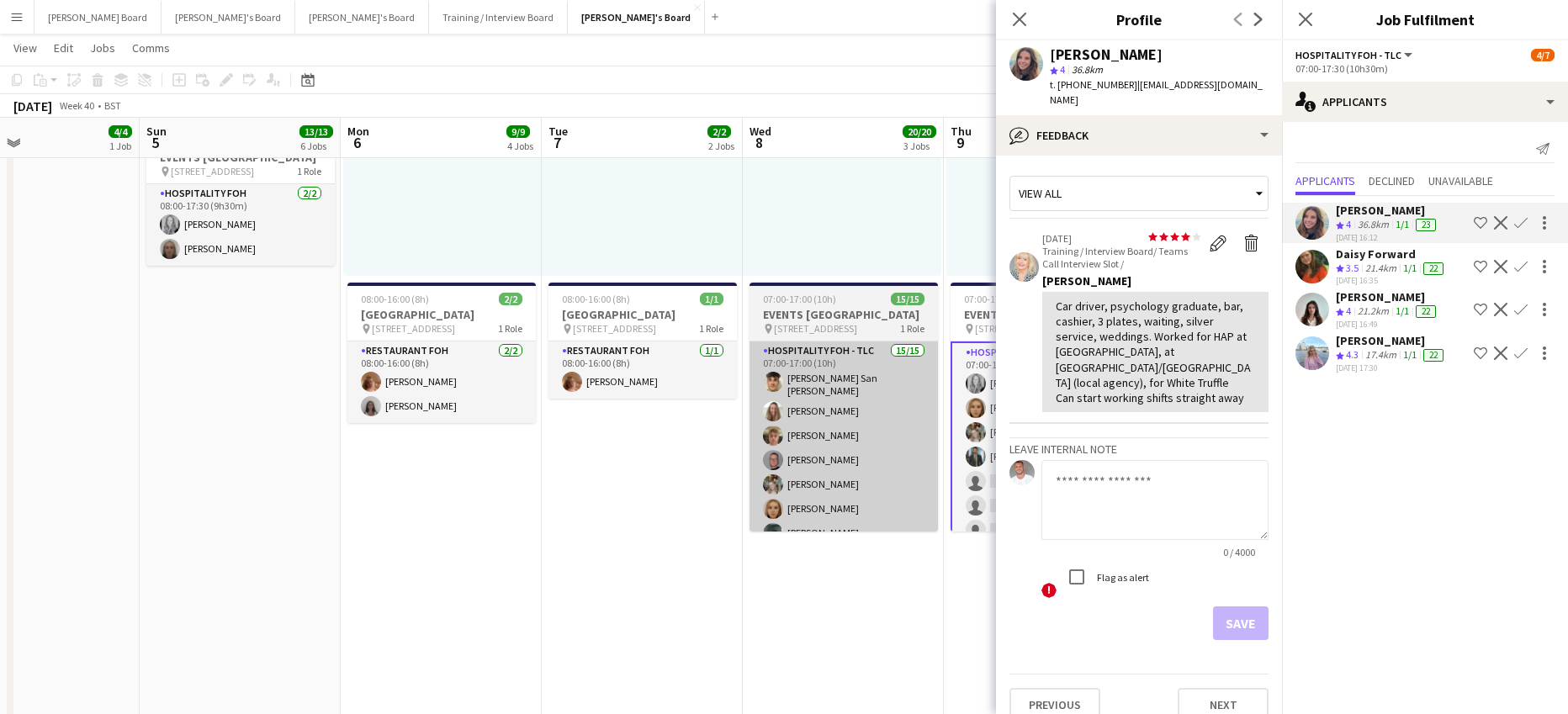
drag, startPoint x: 897, startPoint y: 515, endPoint x: 841, endPoint y: 513, distance: 56.0
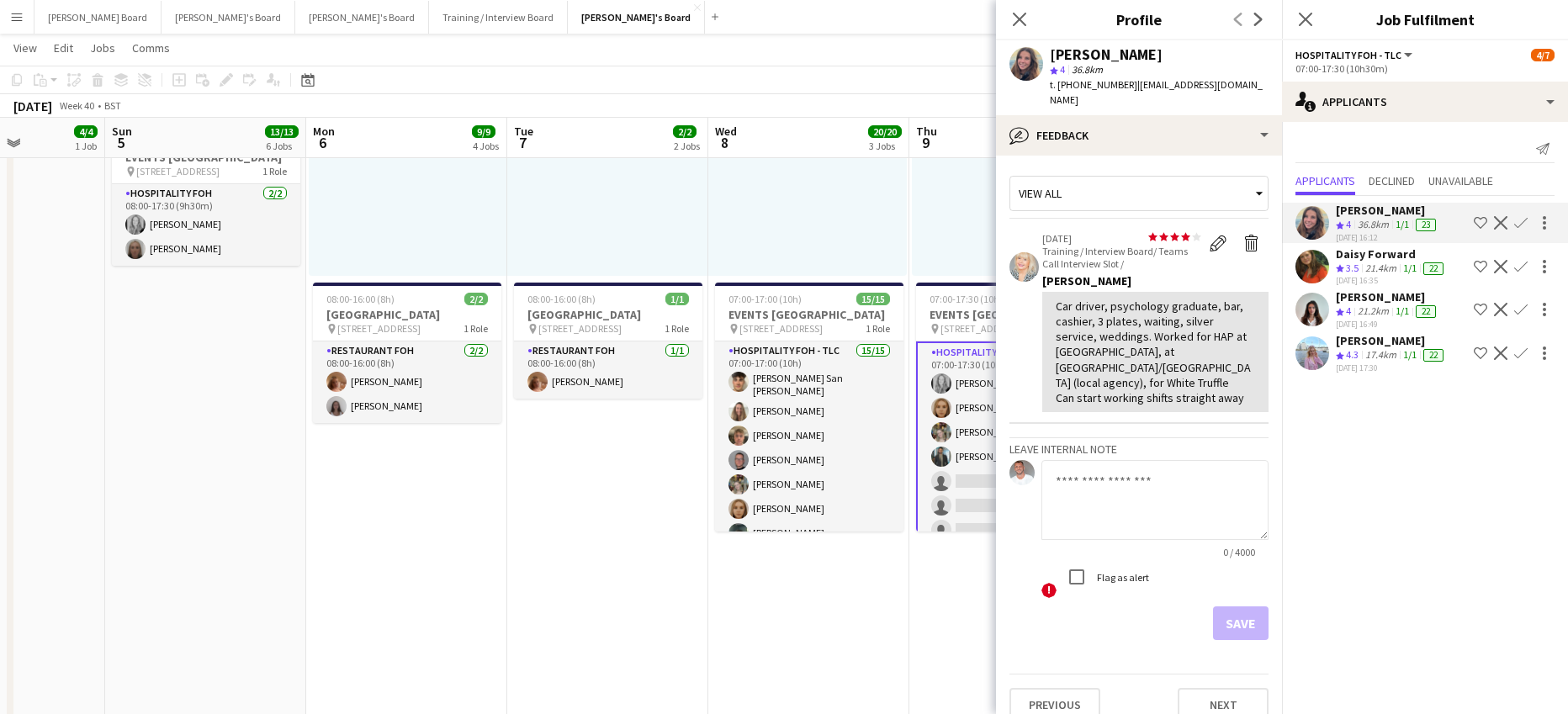
click at [1526, 217] on app-icon "Confirm" at bounding box center [1521, 223] width 14 height 14
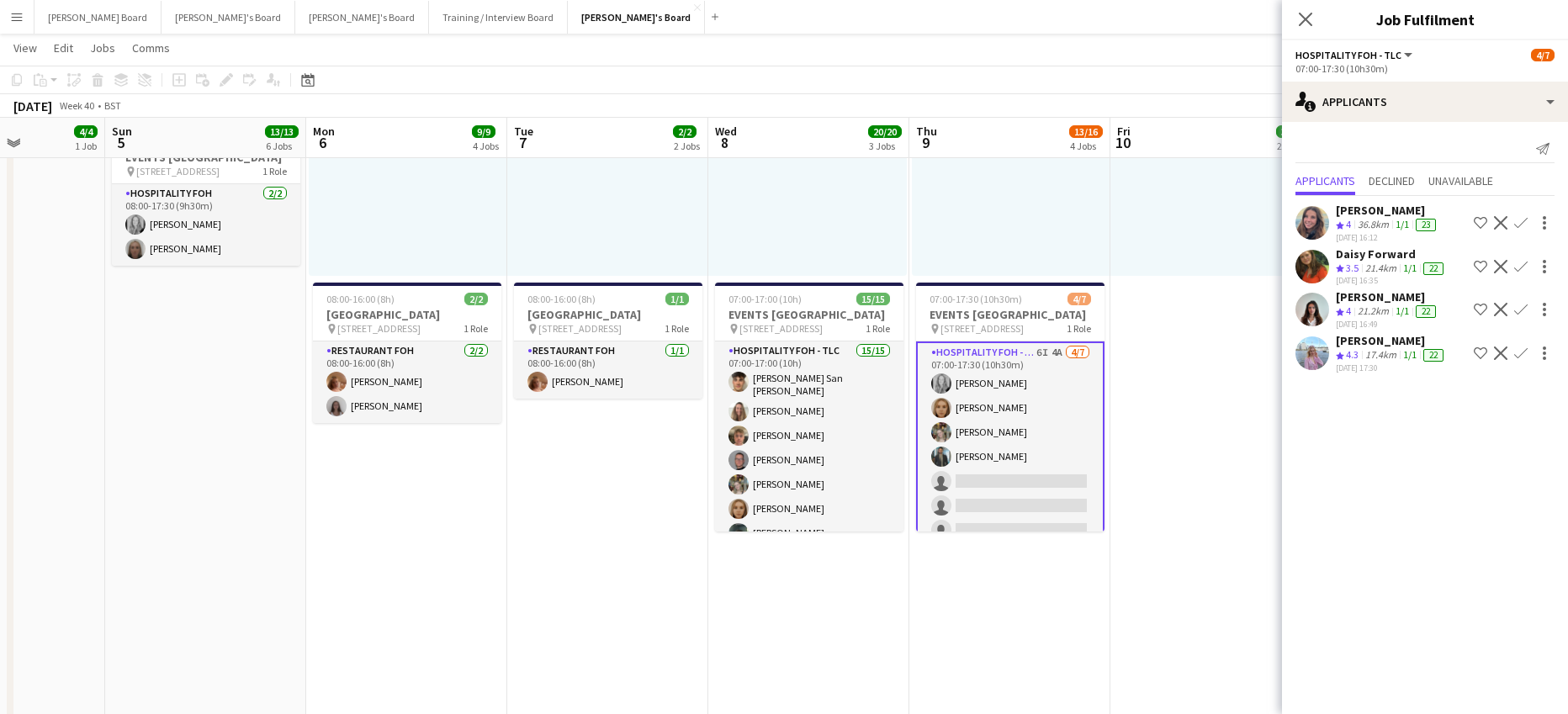
click at [1524, 217] on app-icon "Confirm" at bounding box center [1521, 223] width 14 height 14
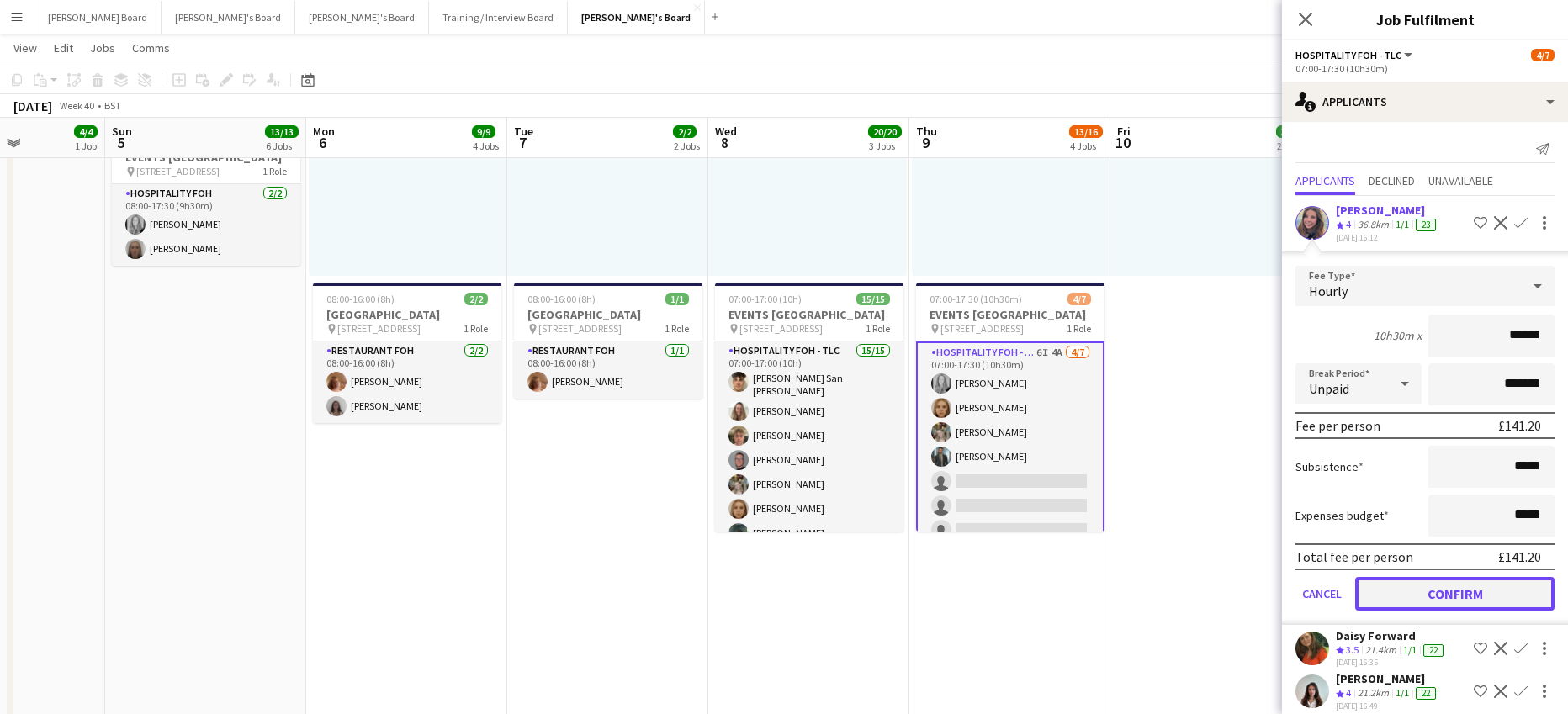
click at [1432, 585] on button "Confirm" at bounding box center [1454, 594] width 199 height 33
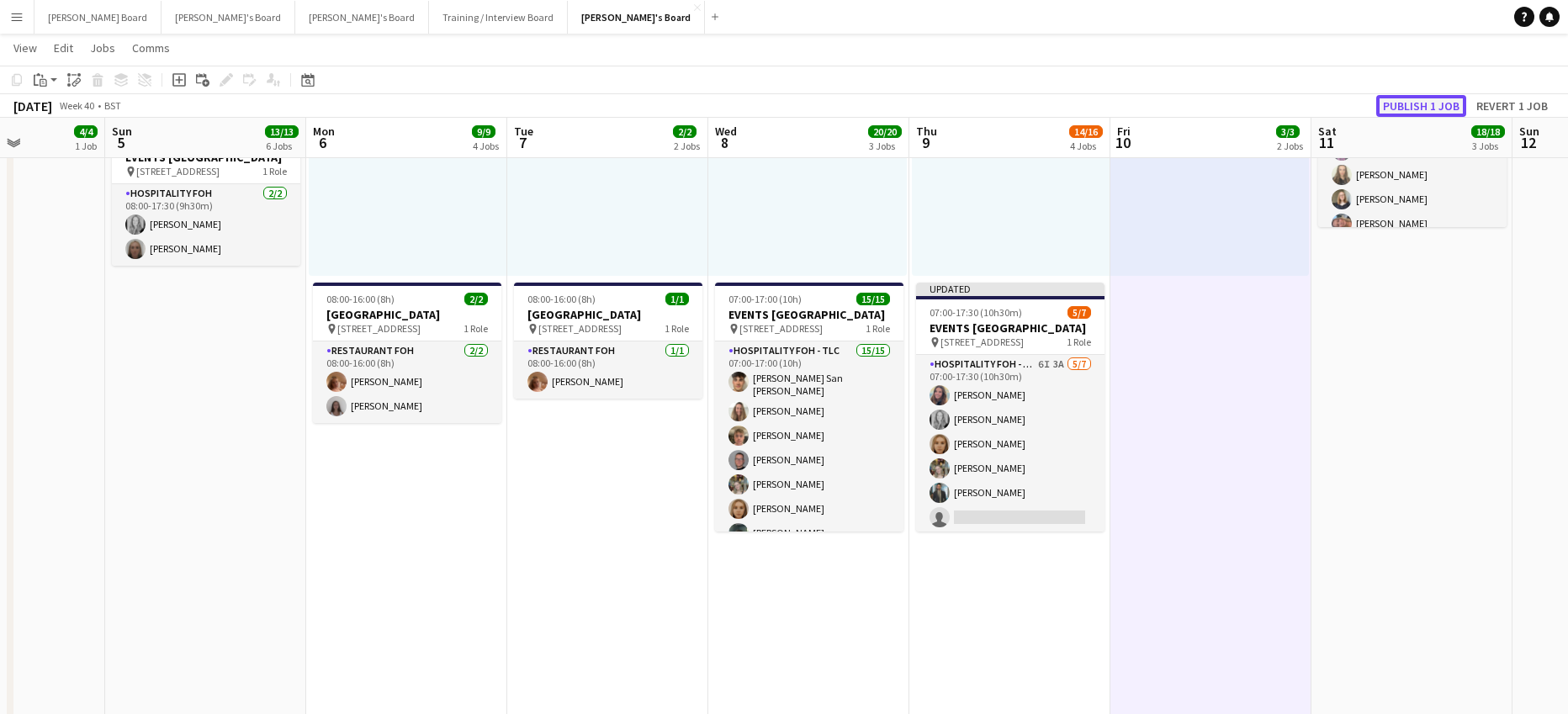
click at [1410, 96] on button "Publish 1 job" at bounding box center [1421, 107] width 90 height 22
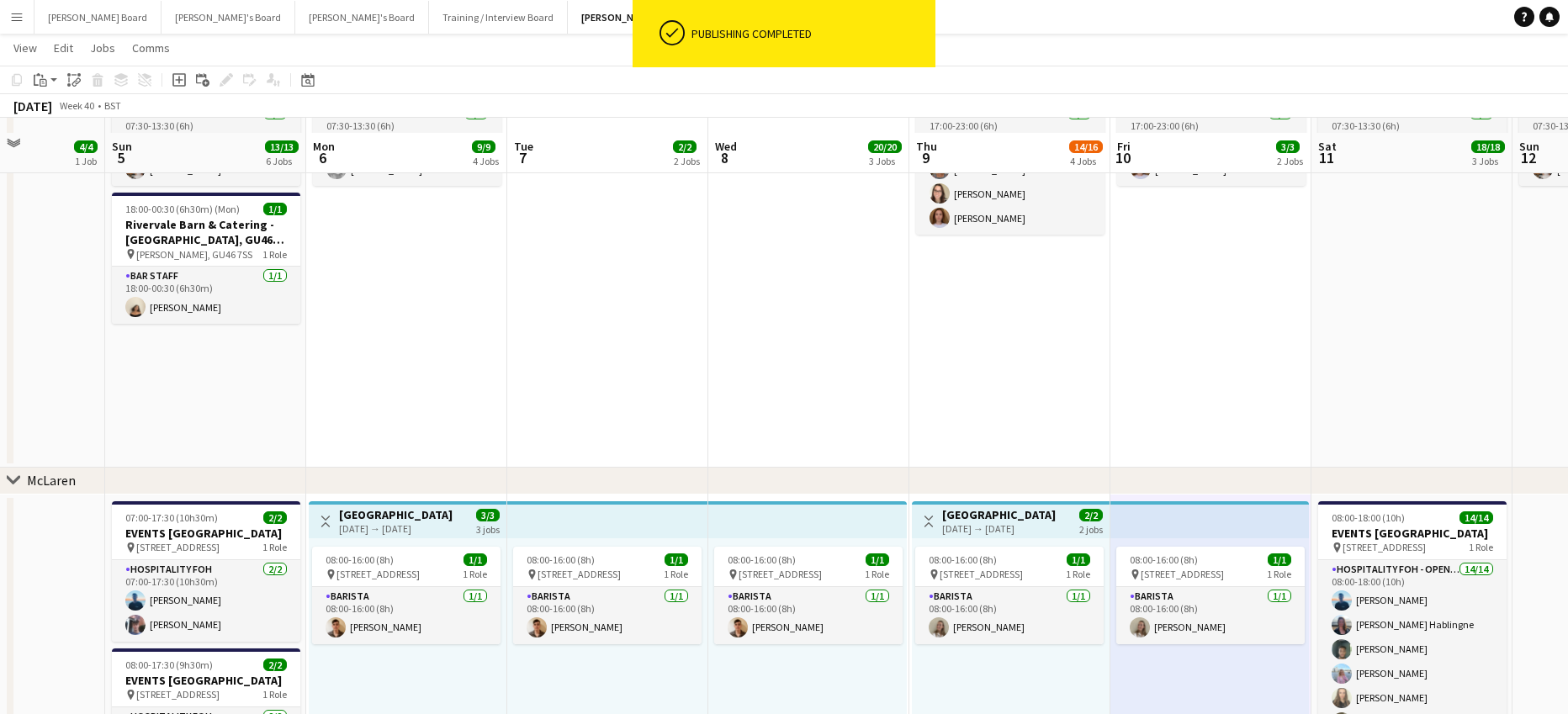
scroll to position [112, 0]
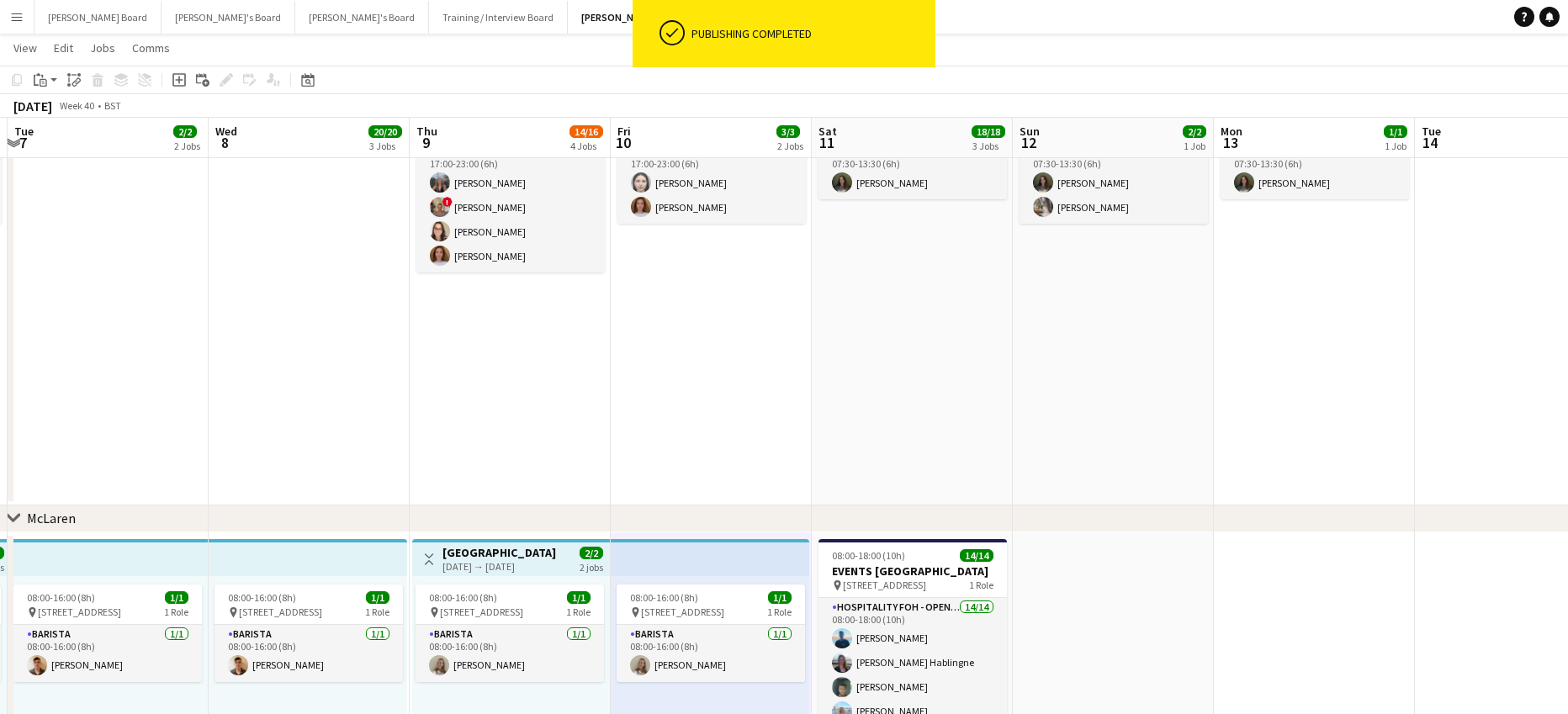
drag, startPoint x: 1246, startPoint y: 489, endPoint x: 734, endPoint y: 459, distance: 512.9
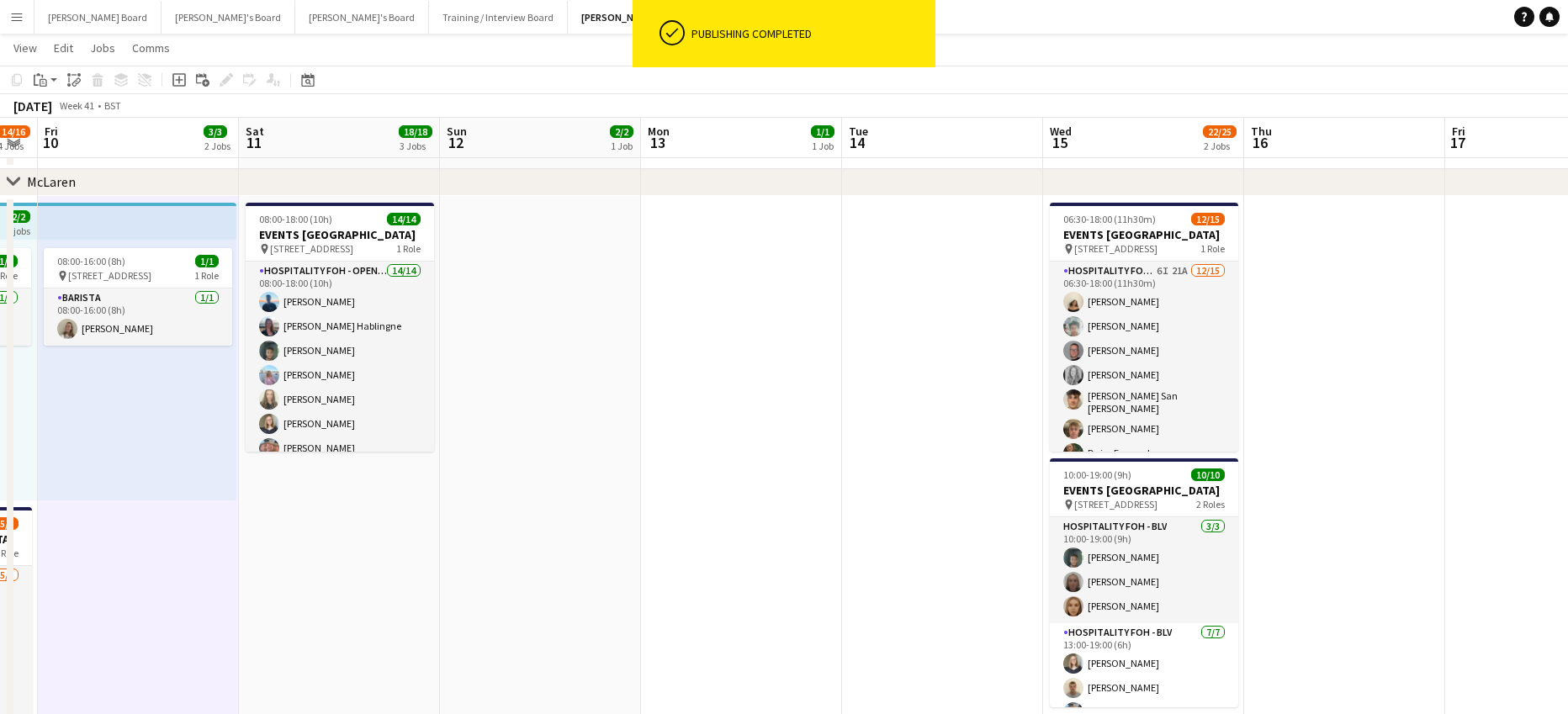
scroll to position [0, 630]
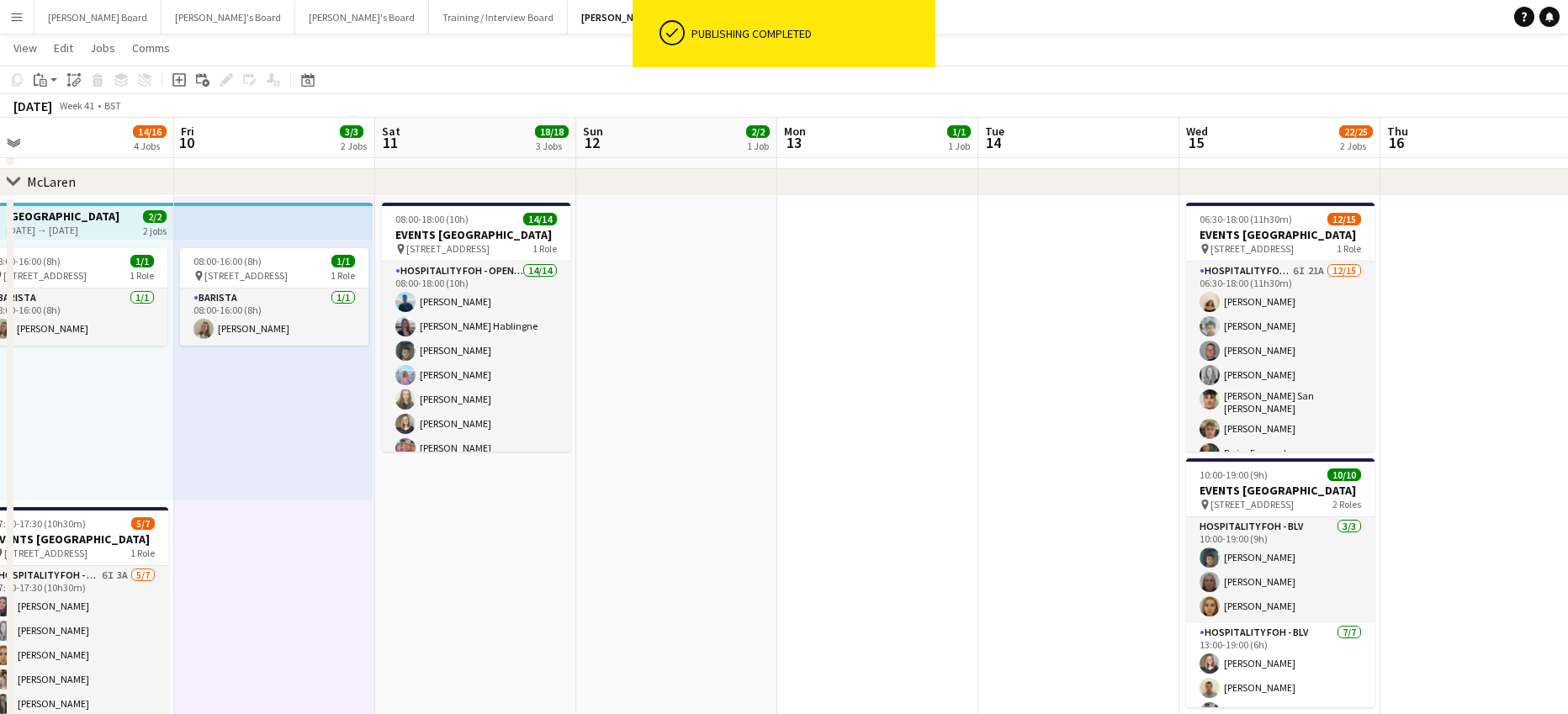
drag, startPoint x: 1219, startPoint y: 545, endPoint x: 553, endPoint y: 546, distance: 666.0
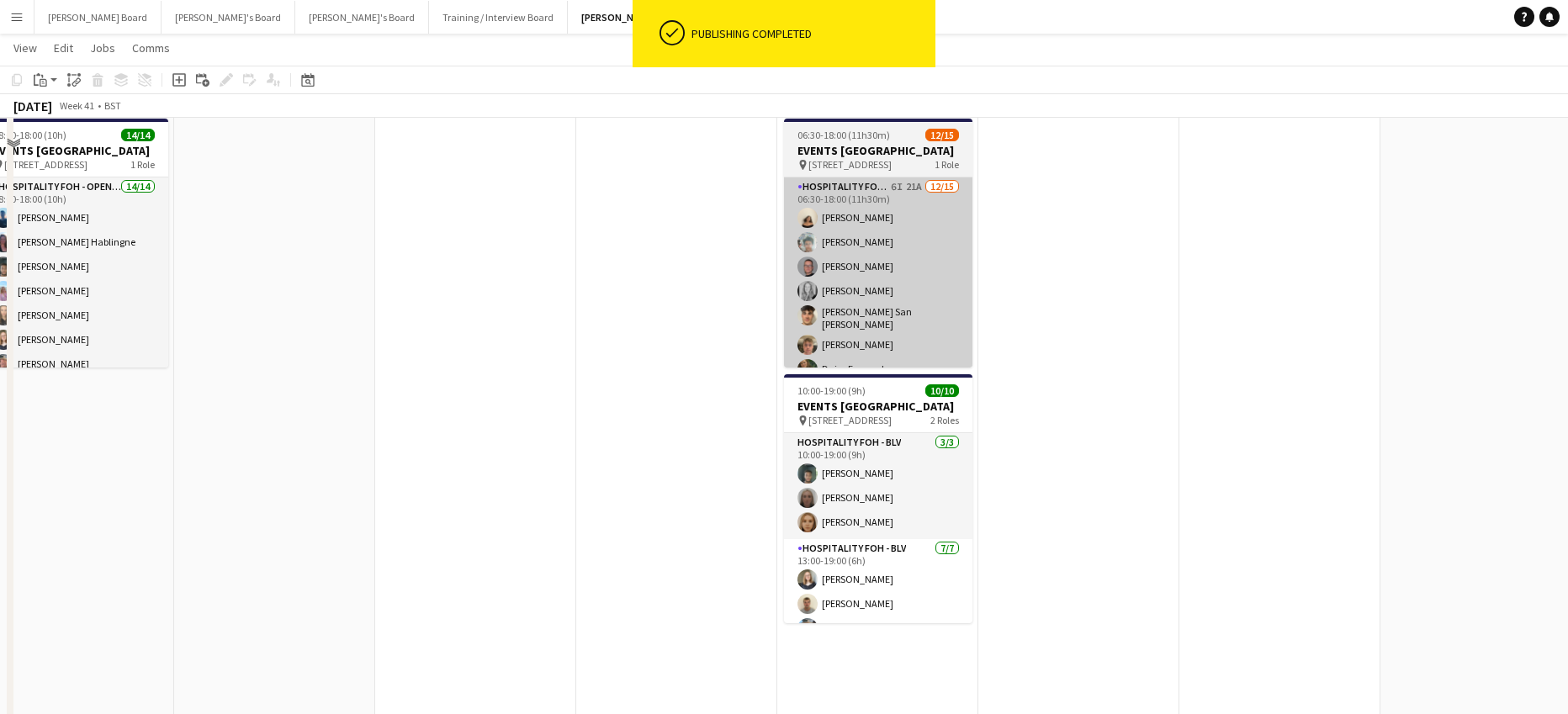
scroll to position [560, 0]
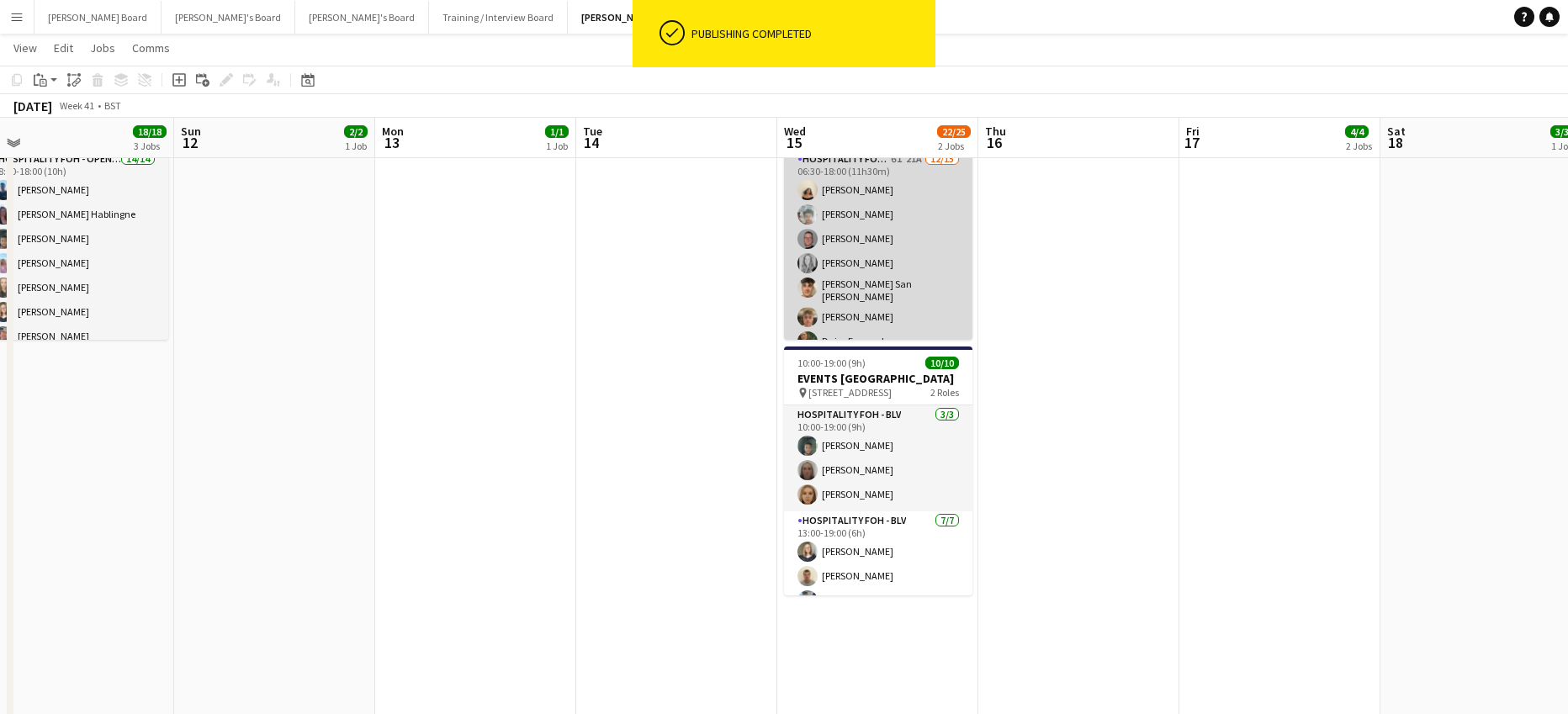
click at [902, 281] on app-card-role "Hospitality FOH - TLC 6I 21A 12/15 06:30-18:00 (11h30m) Sian Garland Sam Crew O…" at bounding box center [878, 352] width 188 height 404
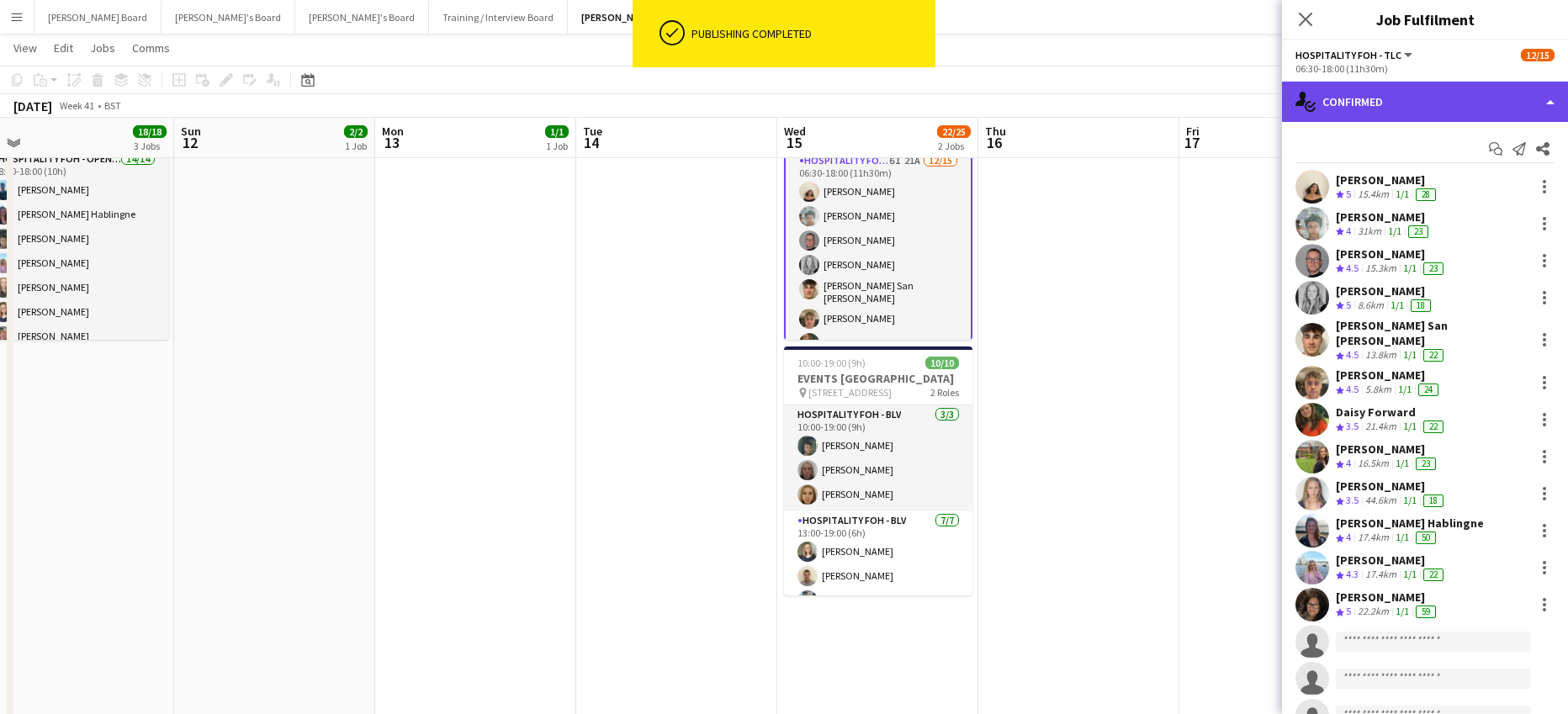
click at [1348, 100] on div "single-neutral-actions-check-2 Confirmed" at bounding box center [1424, 102] width 286 height 41
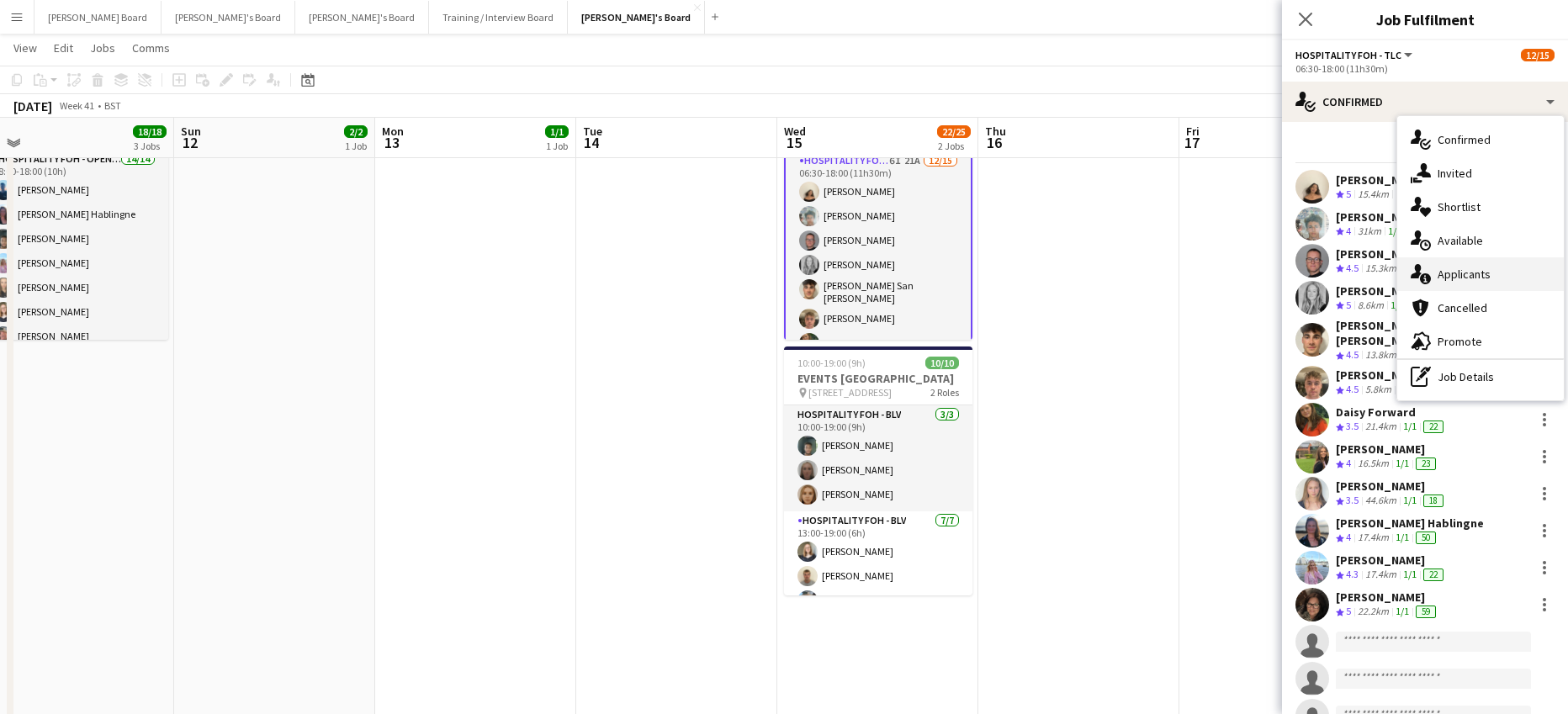
click at [1481, 276] on span "Applicants" at bounding box center [1463, 274] width 53 height 15
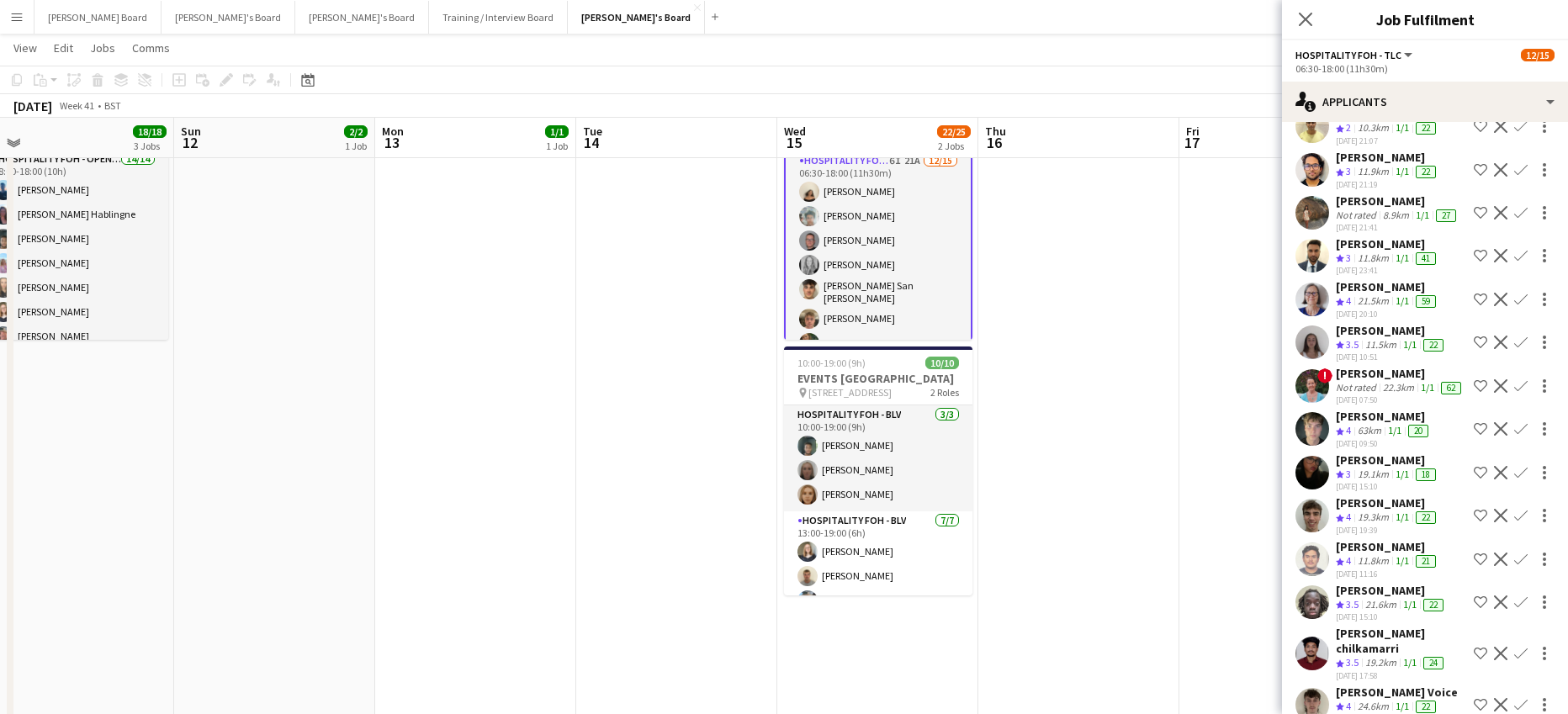
scroll to position [570, 0]
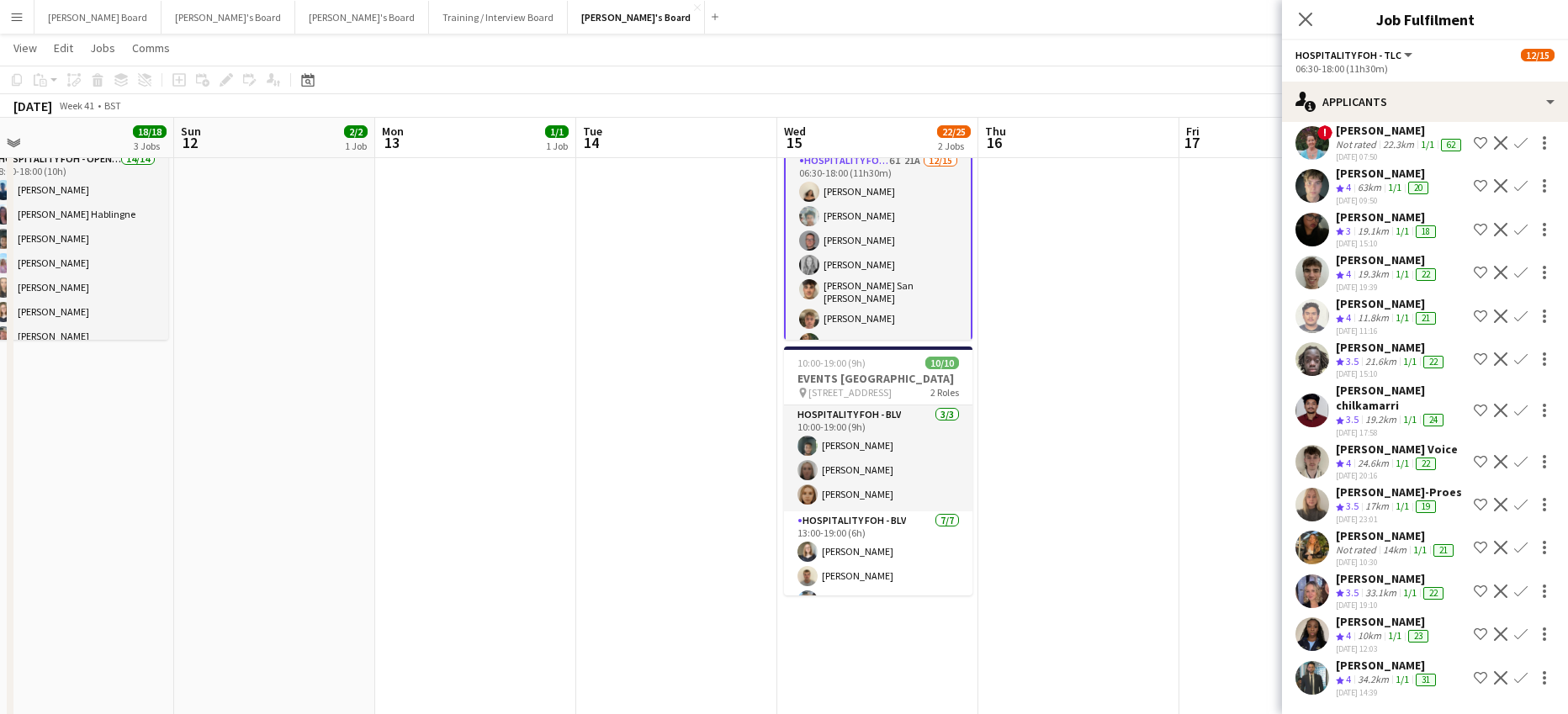
click at [1514, 671] on app-icon "Confirm" at bounding box center [1521, 678] width 14 height 14
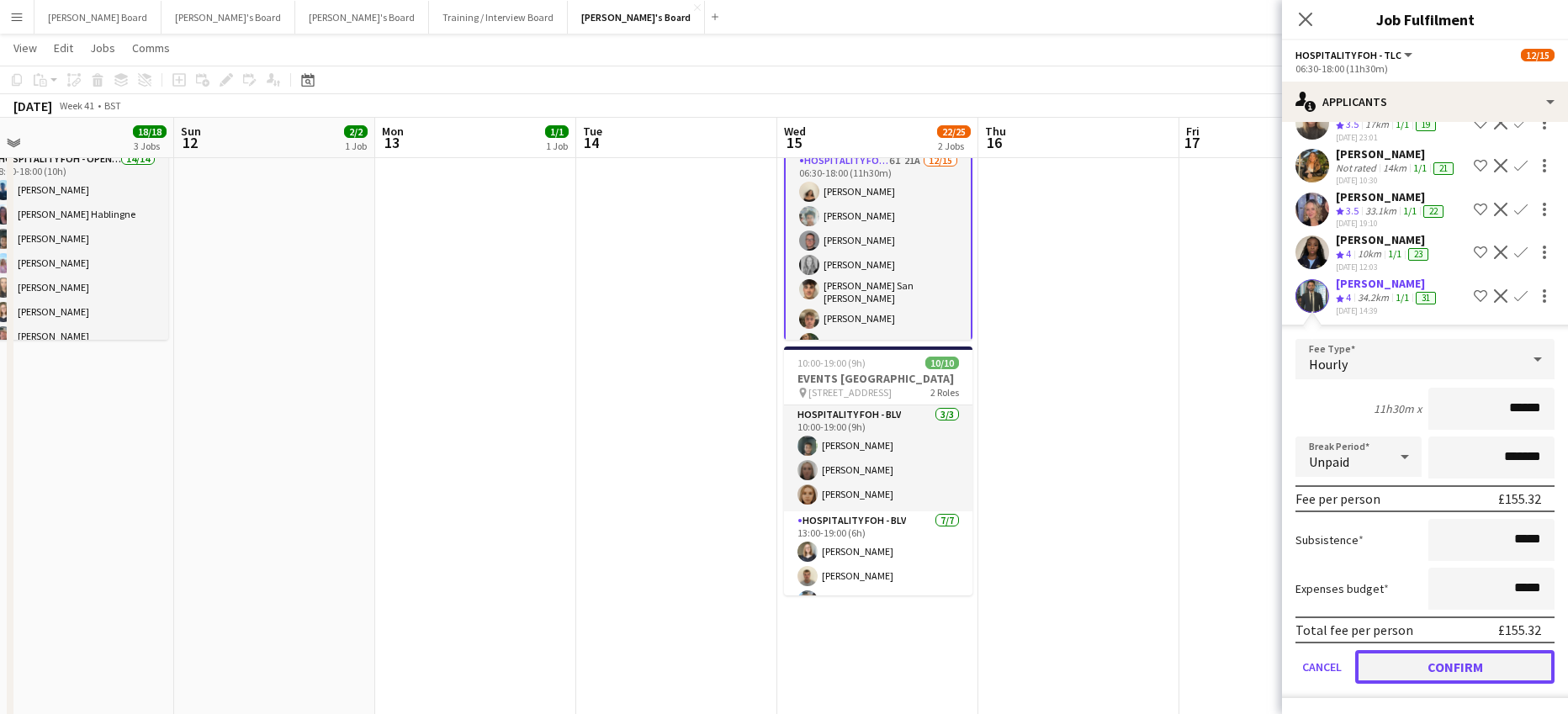
click at [1432, 660] on button "Confirm" at bounding box center [1454, 668] width 199 height 33
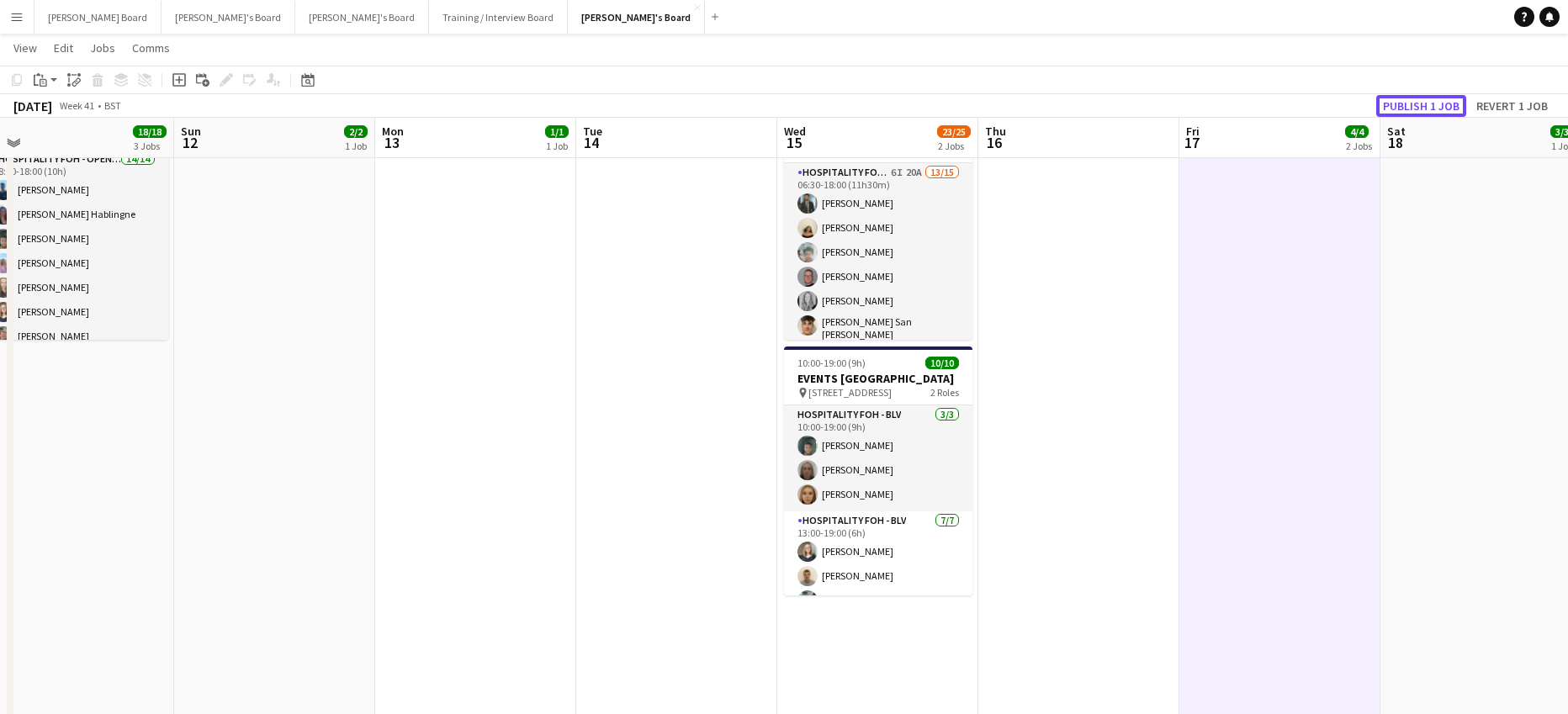
click at [1423, 113] on button "Publish 1 job" at bounding box center [1421, 107] width 90 height 22
drag, startPoint x: 492, startPoint y: 578, endPoint x: 380, endPoint y: 214, distance: 380.8
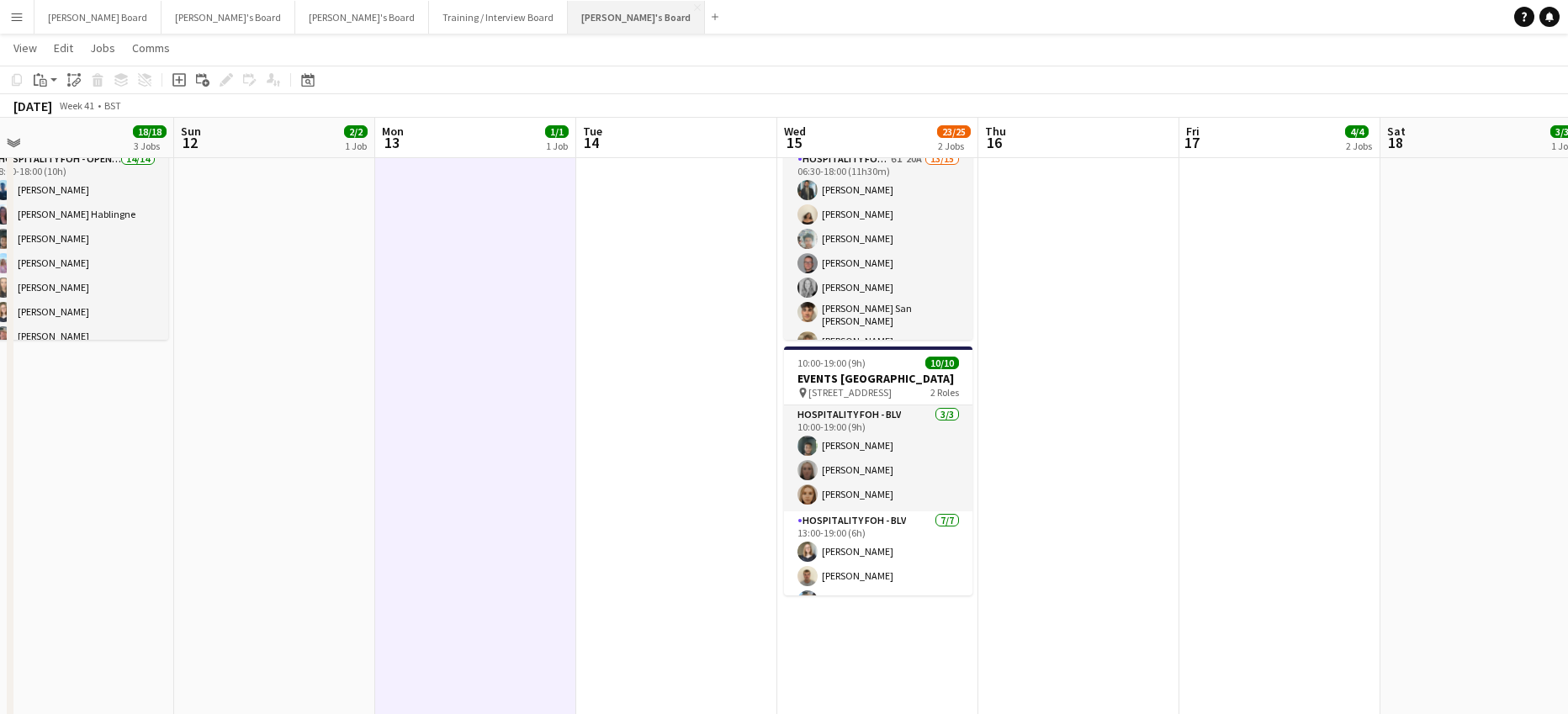
click at [568, 14] on button "Jakub's Board Close" at bounding box center [637, 17] width 137 height 32
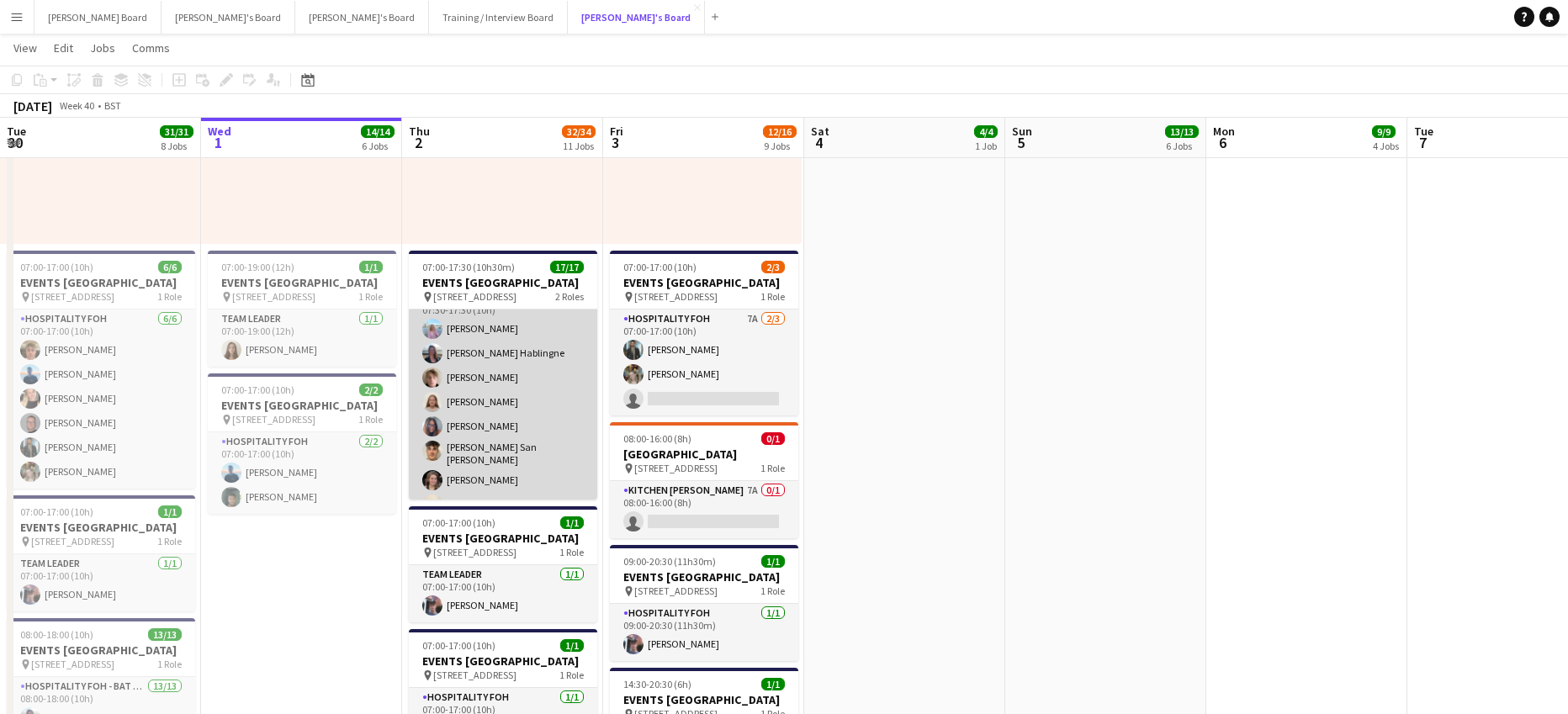
scroll to position [305, 0]
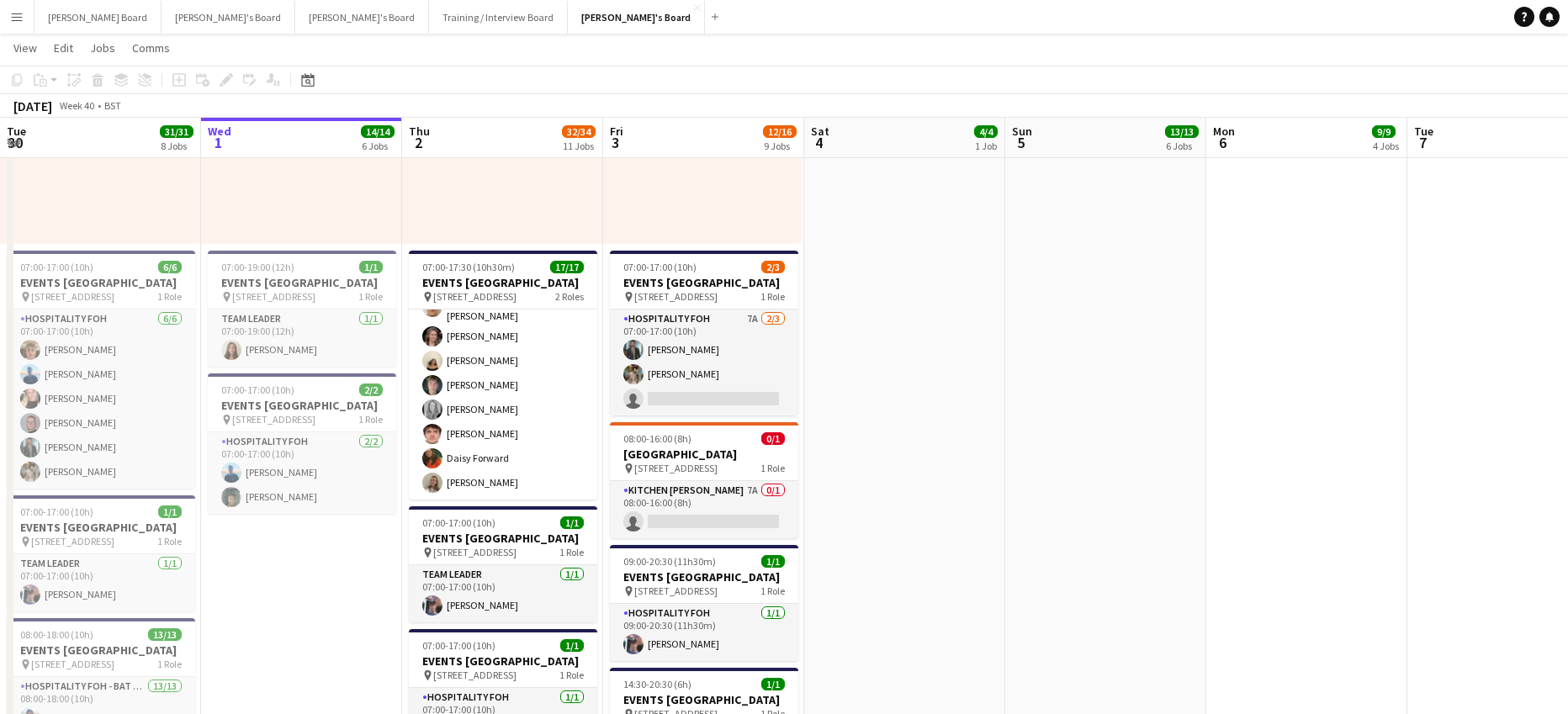
drag, startPoint x: 764, startPoint y: 524, endPoint x: 1078, endPoint y: 358, distance: 355.2
click at [764, 523] on app-card-role "Kitchen Porter 7A 0/1 08:00-16:00 (8h) single-neutral-actions" at bounding box center [703, 510] width 188 height 57
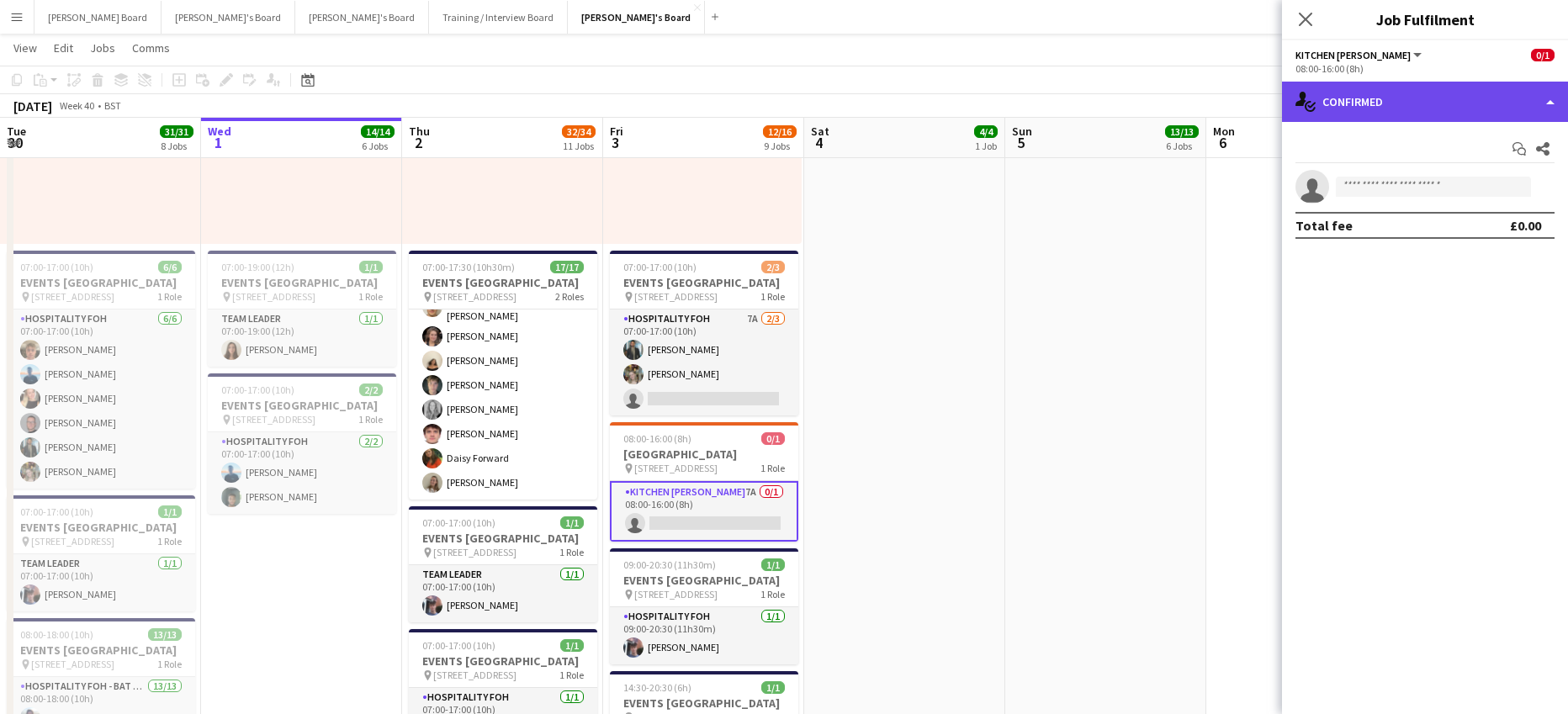
click at [1443, 103] on div "single-neutral-actions-check-2 Confirmed" at bounding box center [1424, 102] width 286 height 41
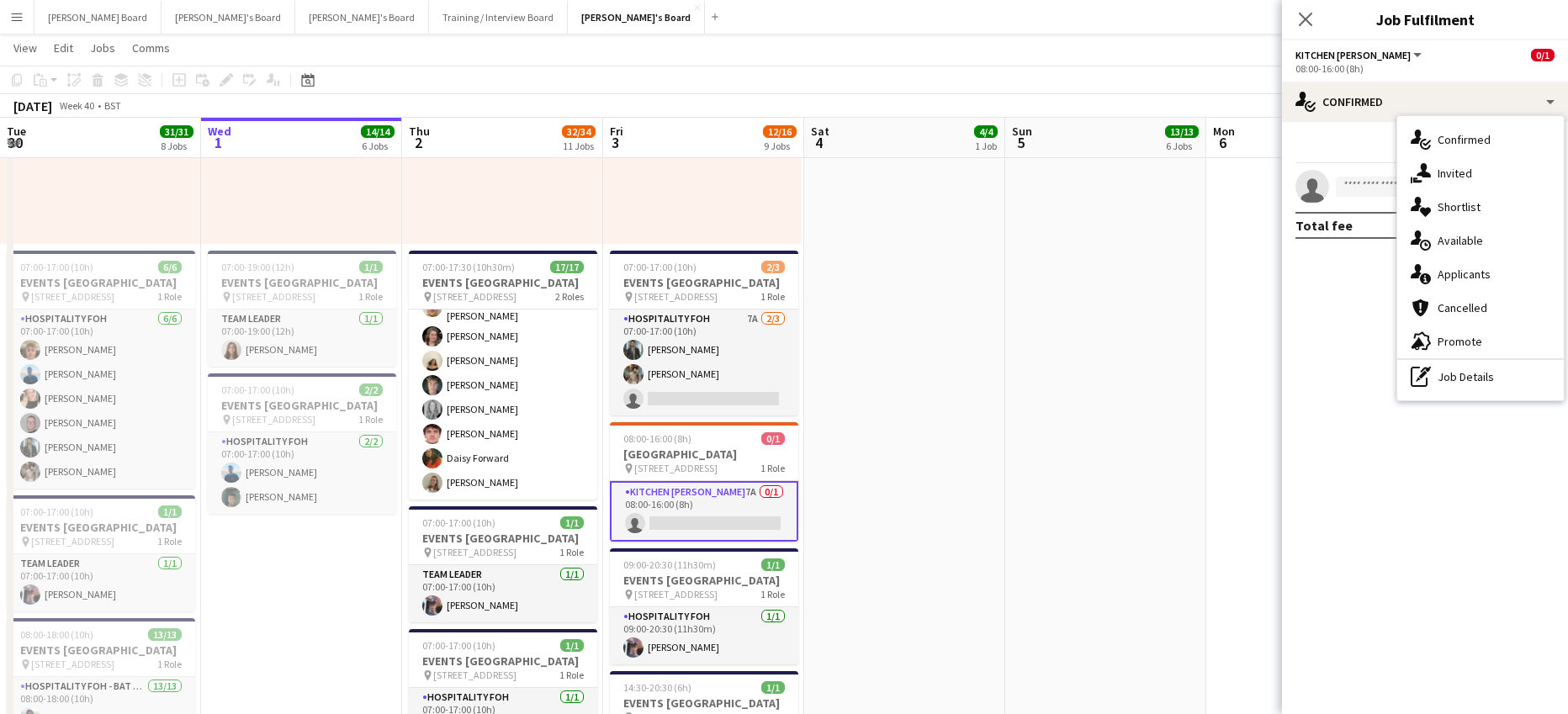
click at [1484, 263] on div "single-neutral-actions-information Applicants" at bounding box center [1480, 274] width 167 height 33
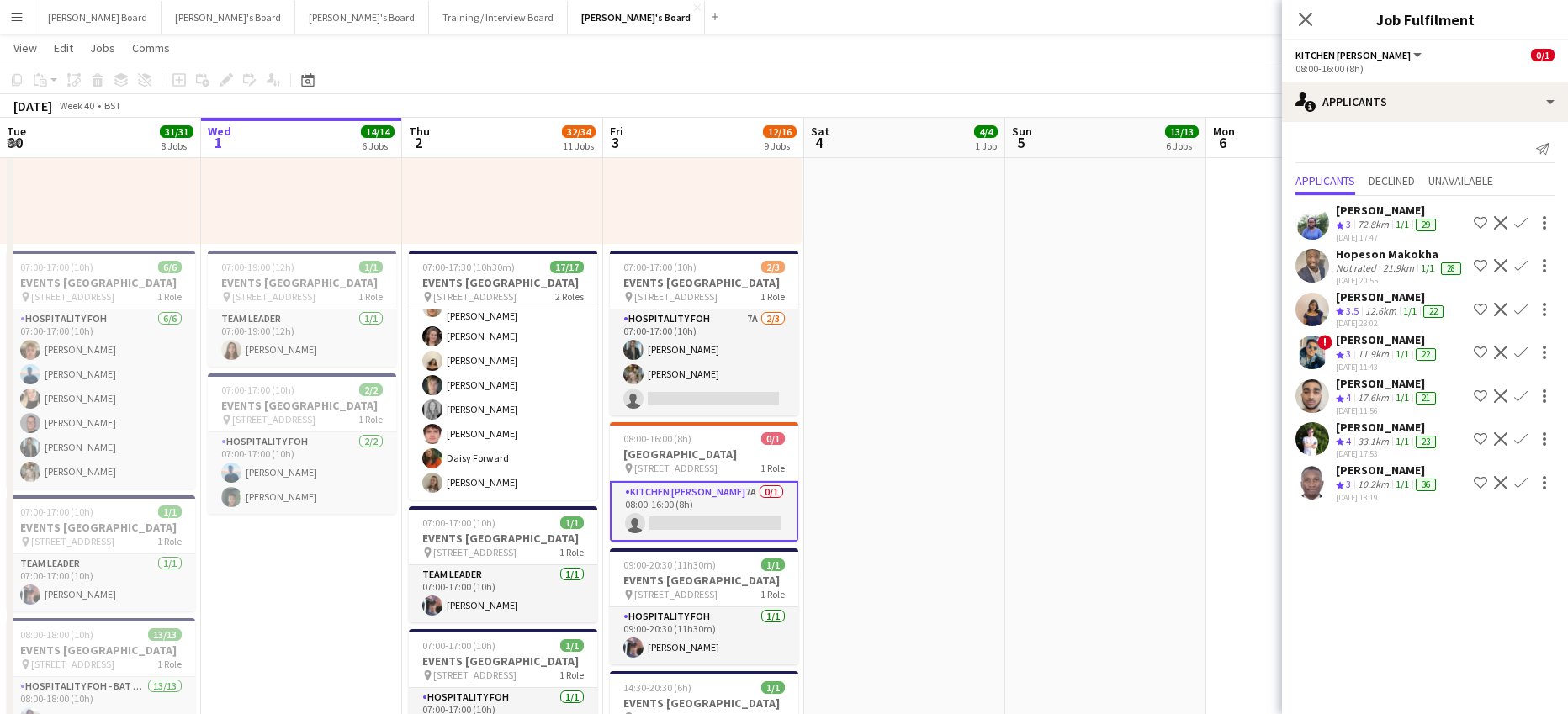
click at [1399, 448] on app-skills-label "1/1" at bounding box center [1402, 441] width 14 height 13
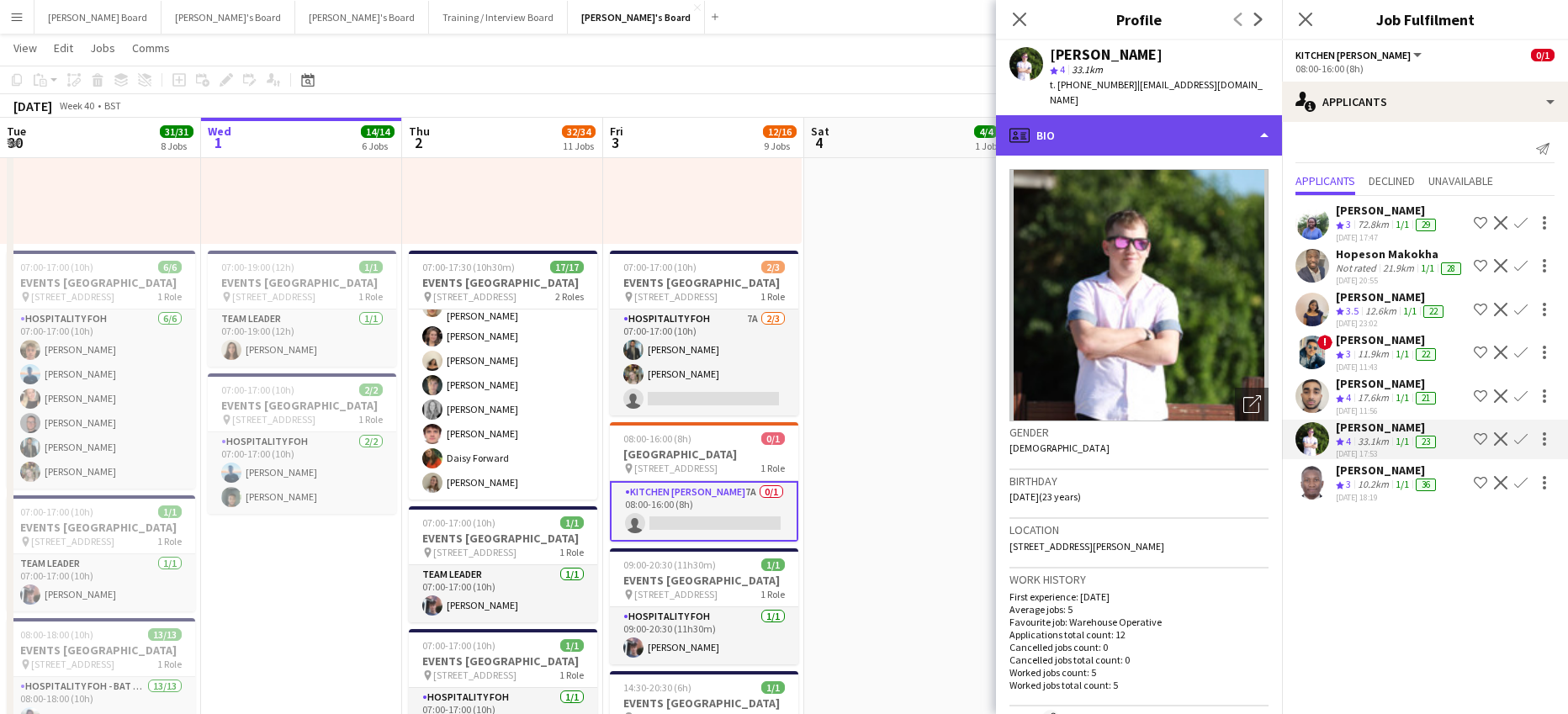
click at [1144, 115] on div "profile Bio" at bounding box center [1138, 135] width 286 height 41
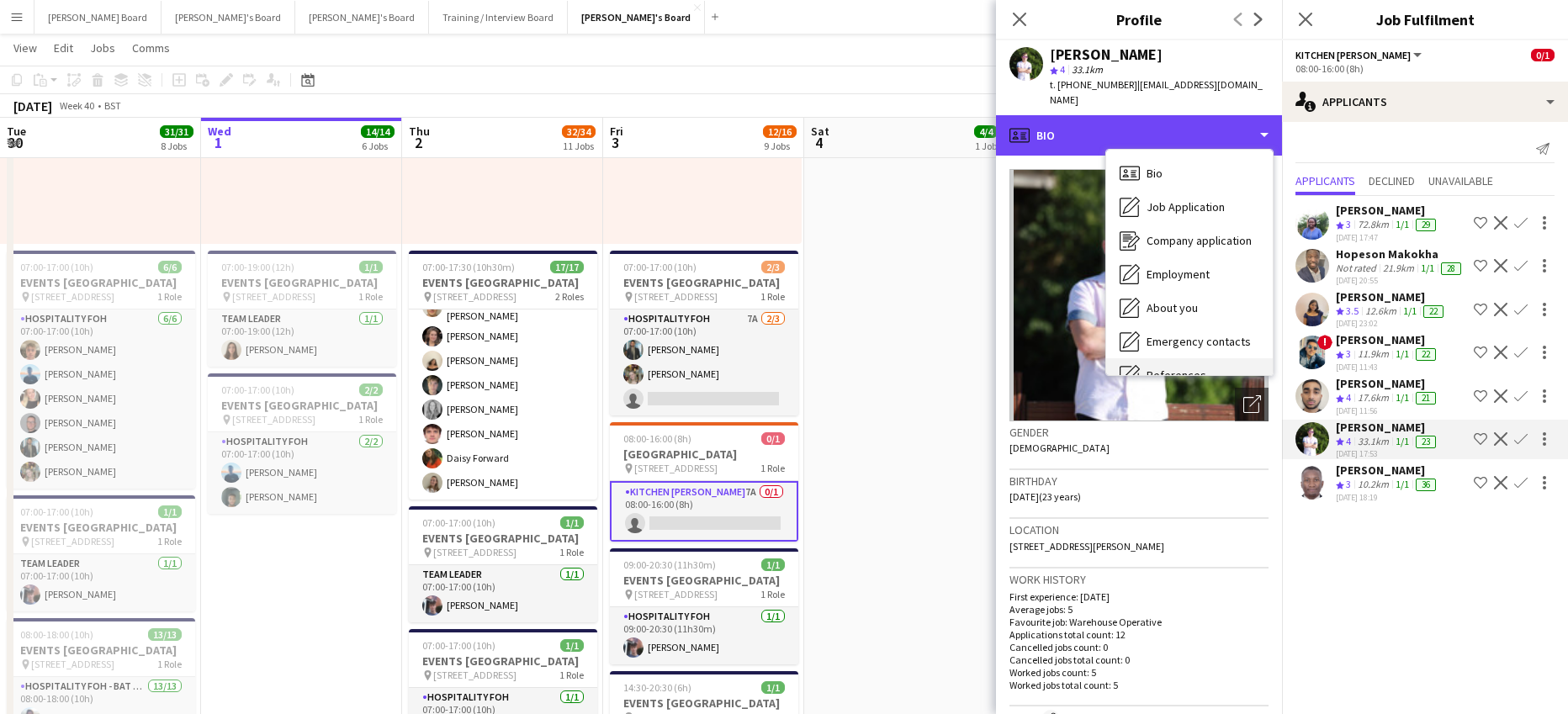
scroll to position [260, 0]
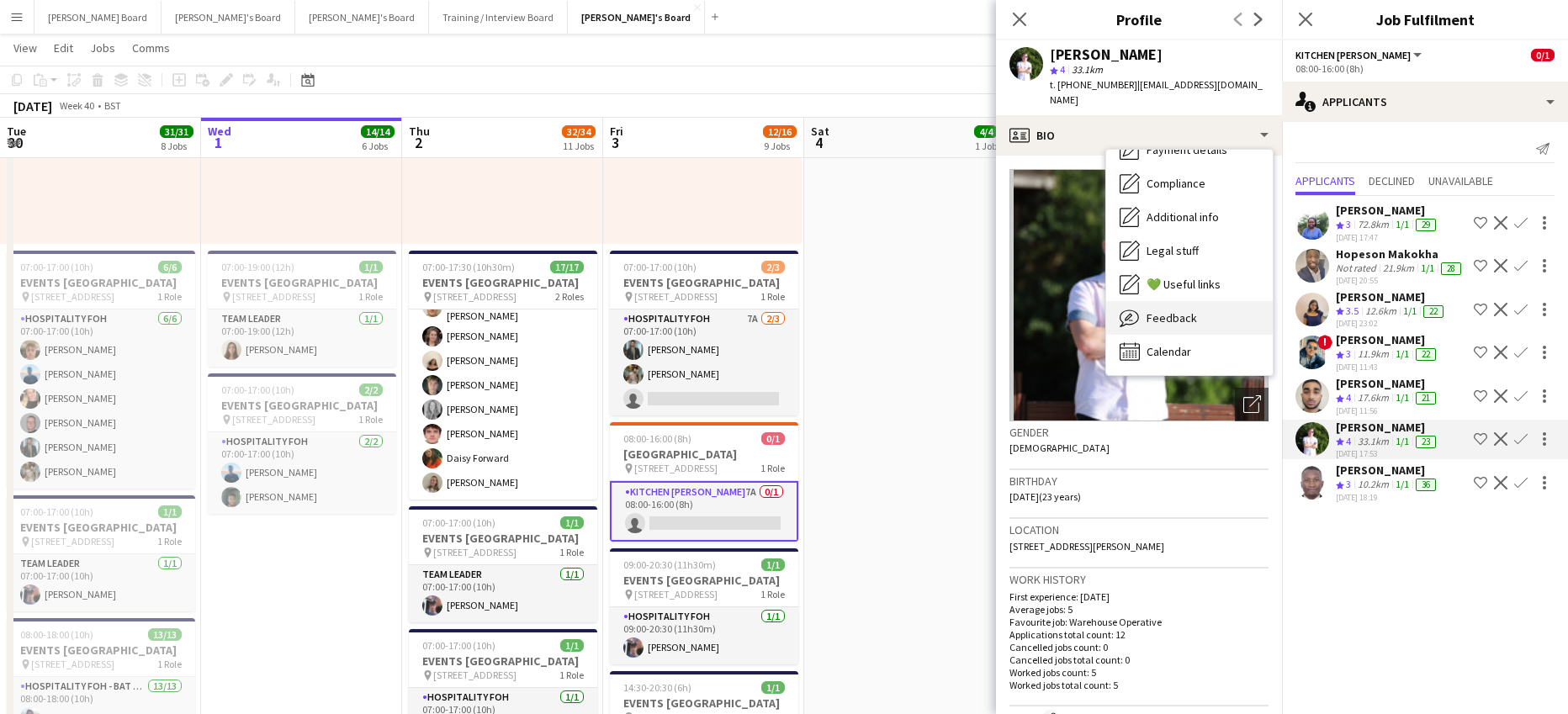
click at [1198, 309] on div "Feedback Feedback" at bounding box center [1189, 318] width 167 height 33
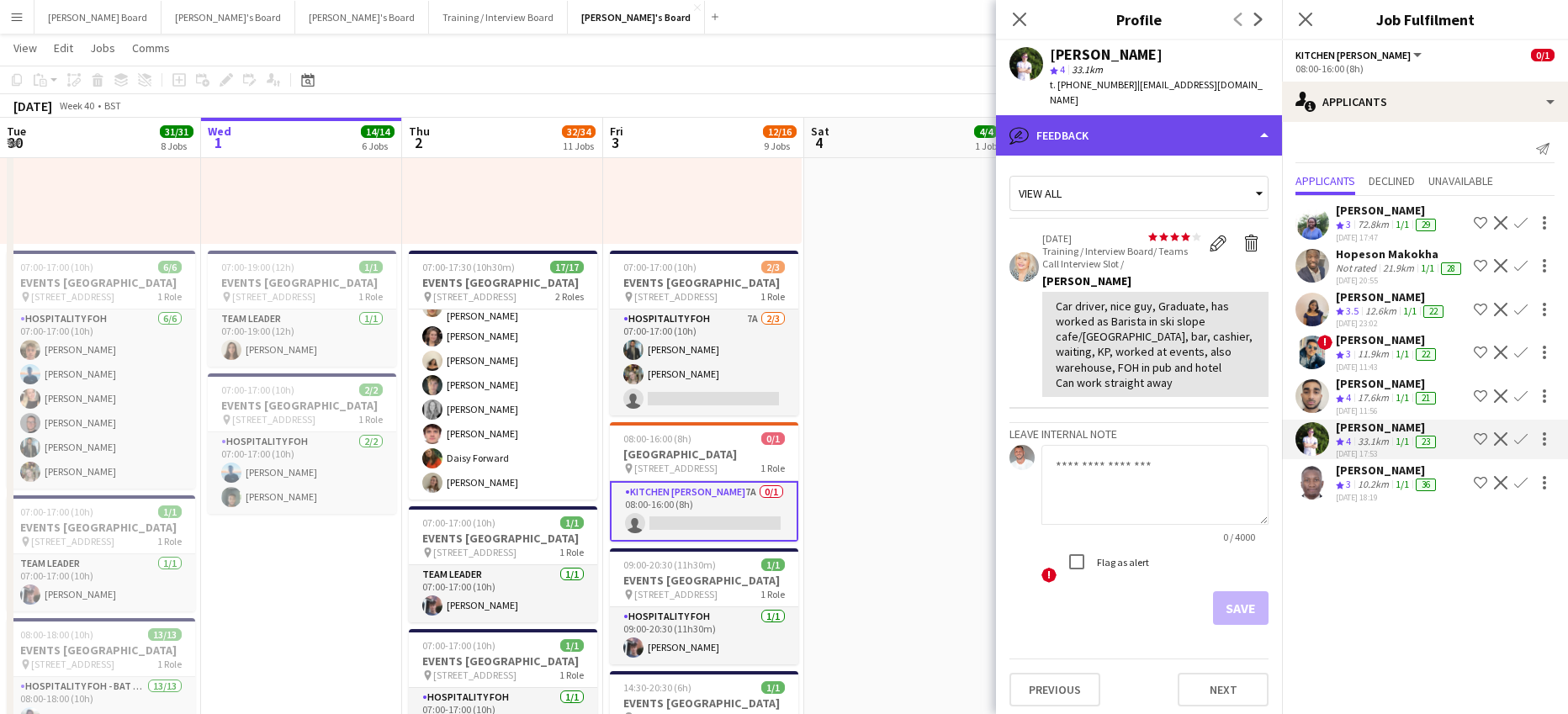
click at [1122, 124] on div "bubble-pencil Feedback" at bounding box center [1138, 135] width 286 height 41
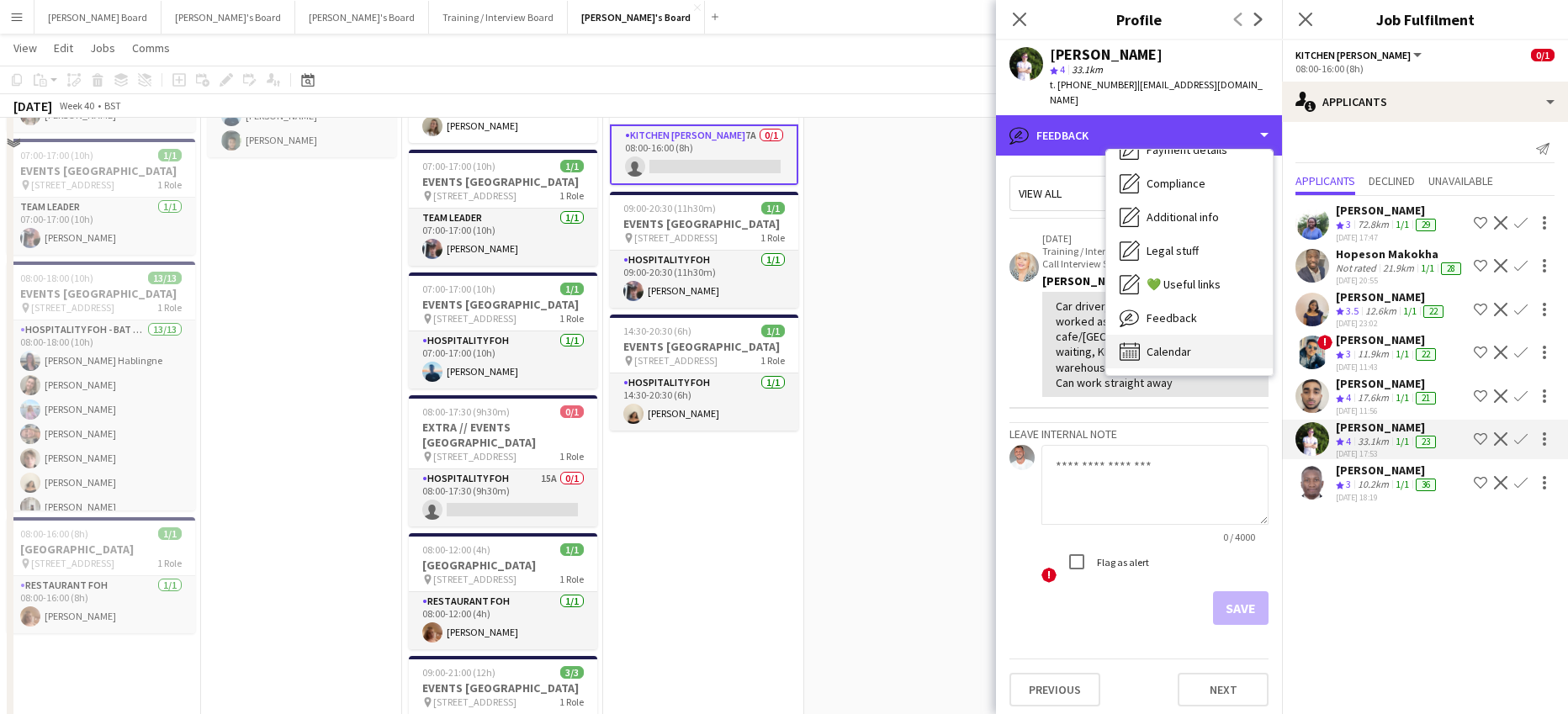
scroll to position [1459, 0]
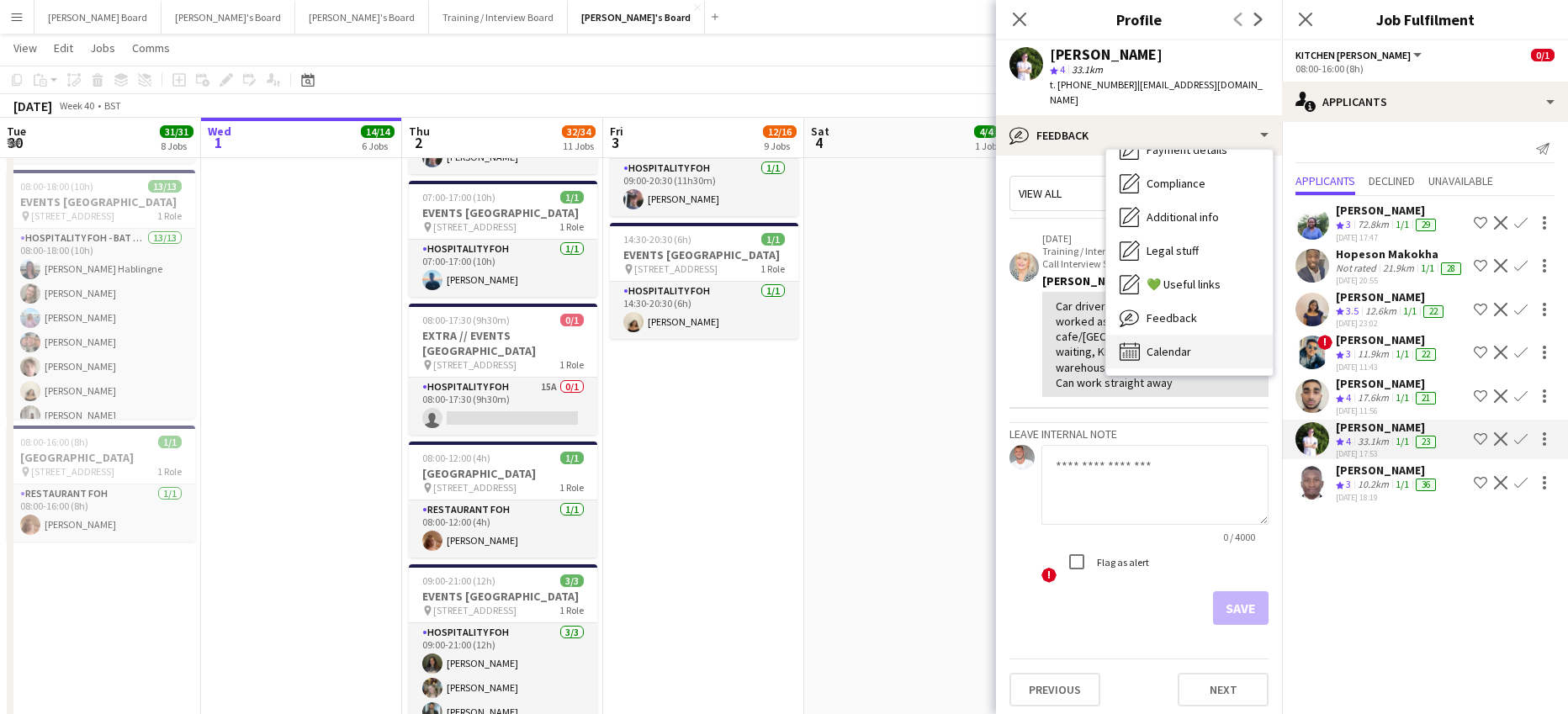
click at [1195, 335] on div "Calendar Calendar" at bounding box center [1189, 351] width 167 height 33
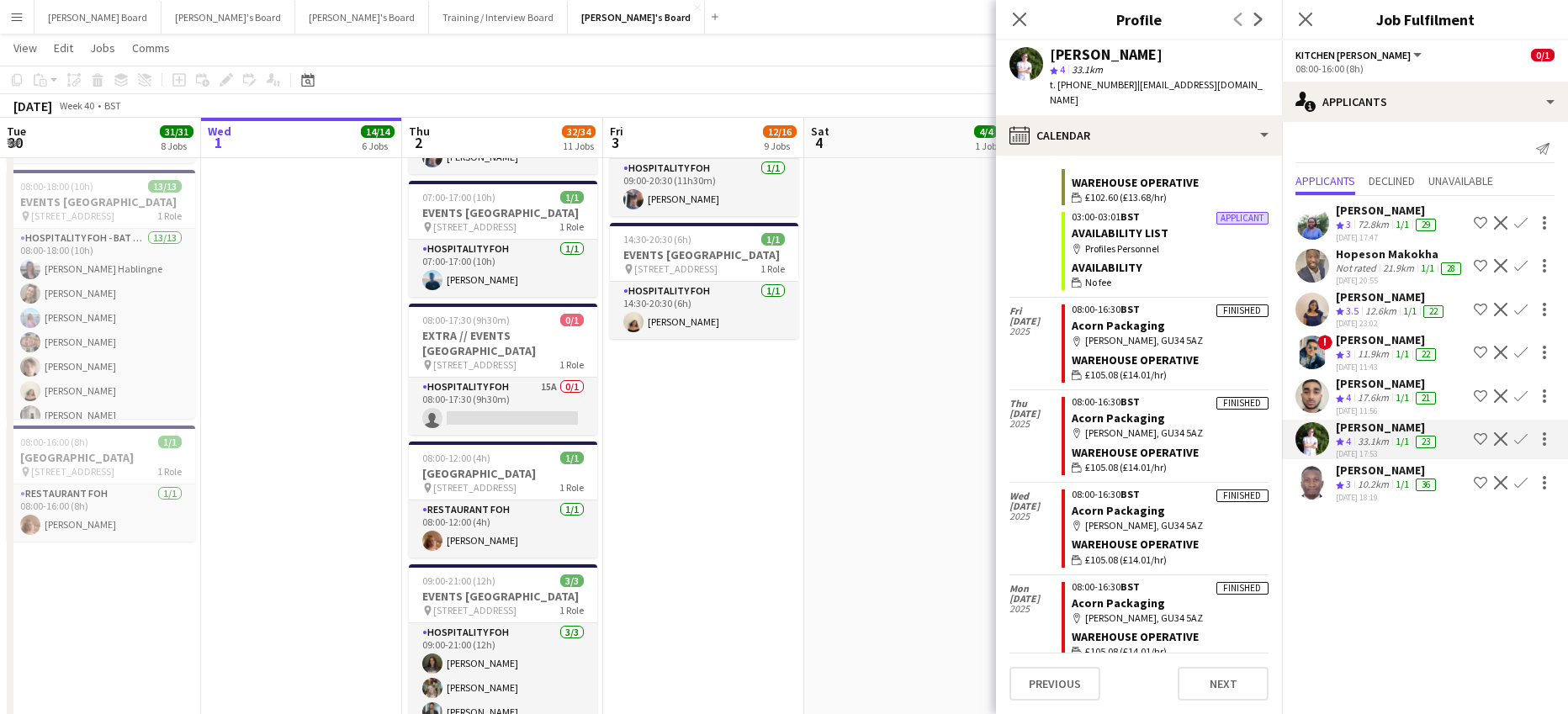
scroll to position [1422, 0]
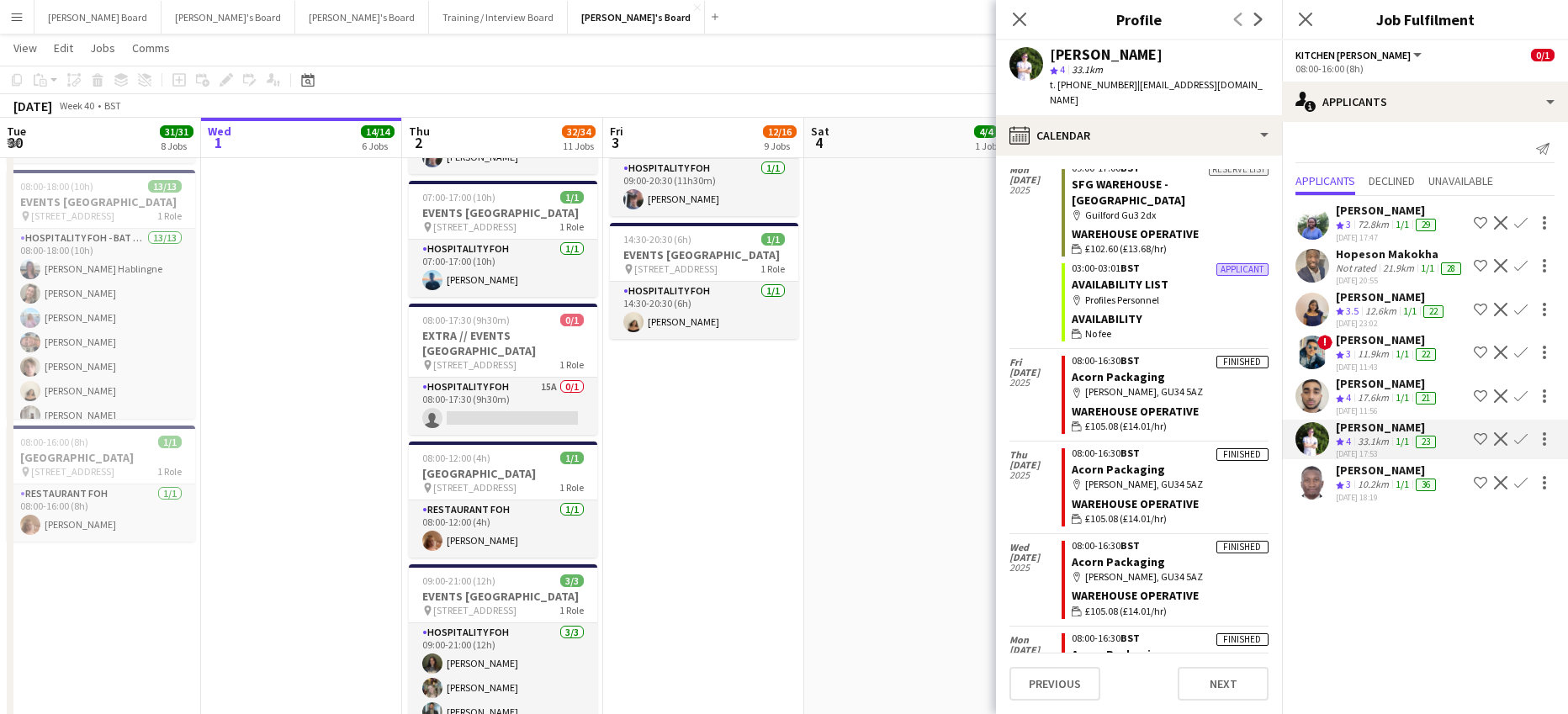
click at [1514, 446] on app-icon "Confirm" at bounding box center [1521, 439] width 14 height 14
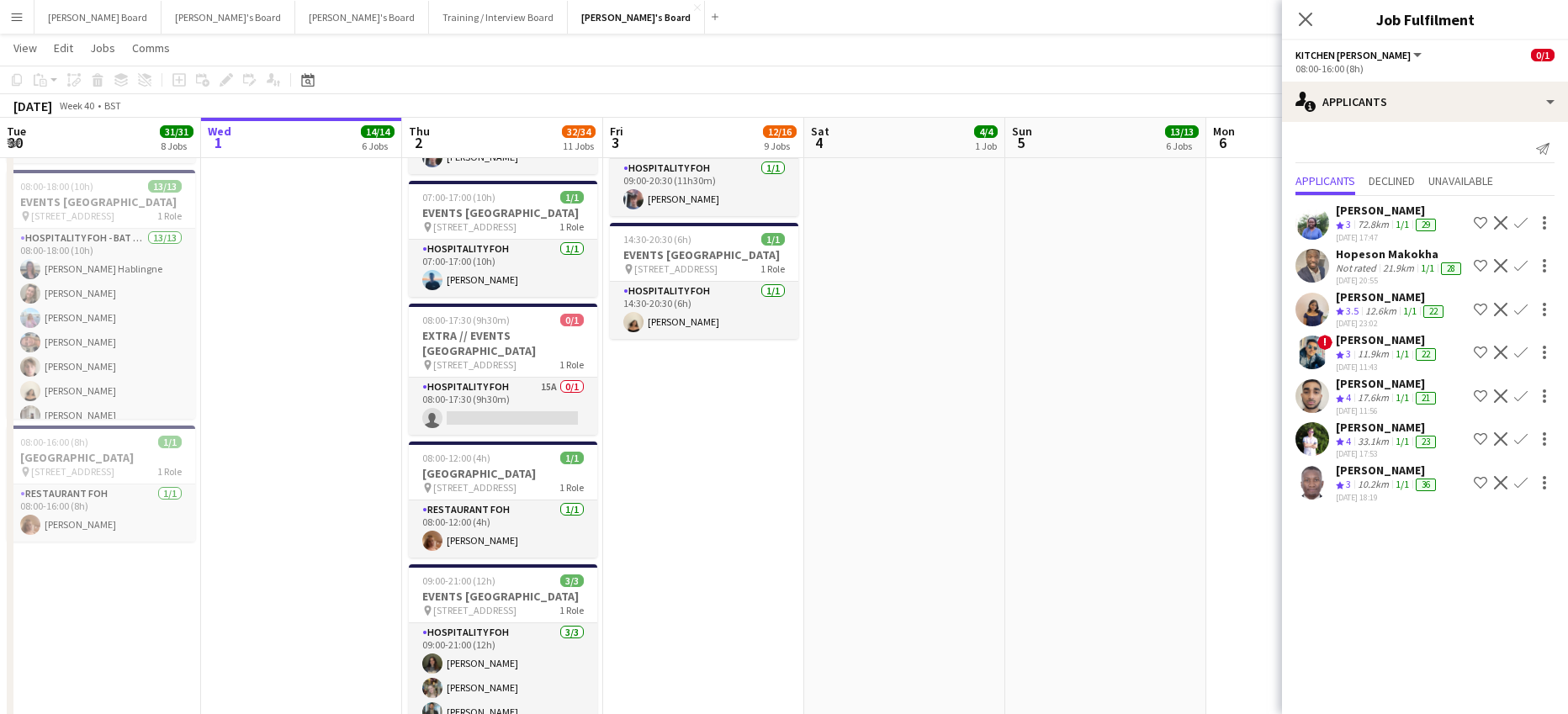
click at [1508, 451] on div "Thomas Holmes Crew rating 4 33.1km 1/1 23 01-10-2025 17:53 Shortlist crew Decli…" at bounding box center [1424, 440] width 286 height 41
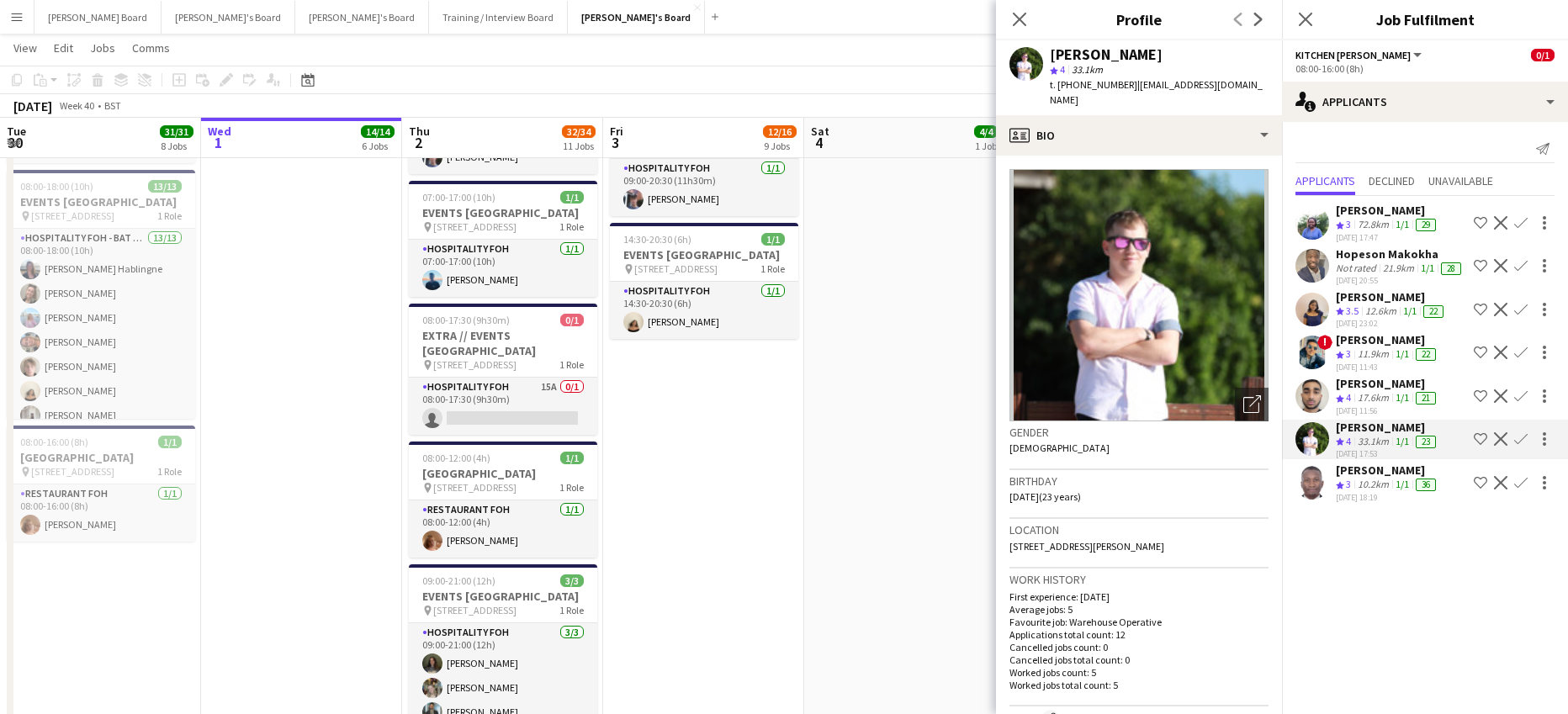
click at [1513, 441] on button "Confirm" at bounding box center [1521, 440] width 20 height 20
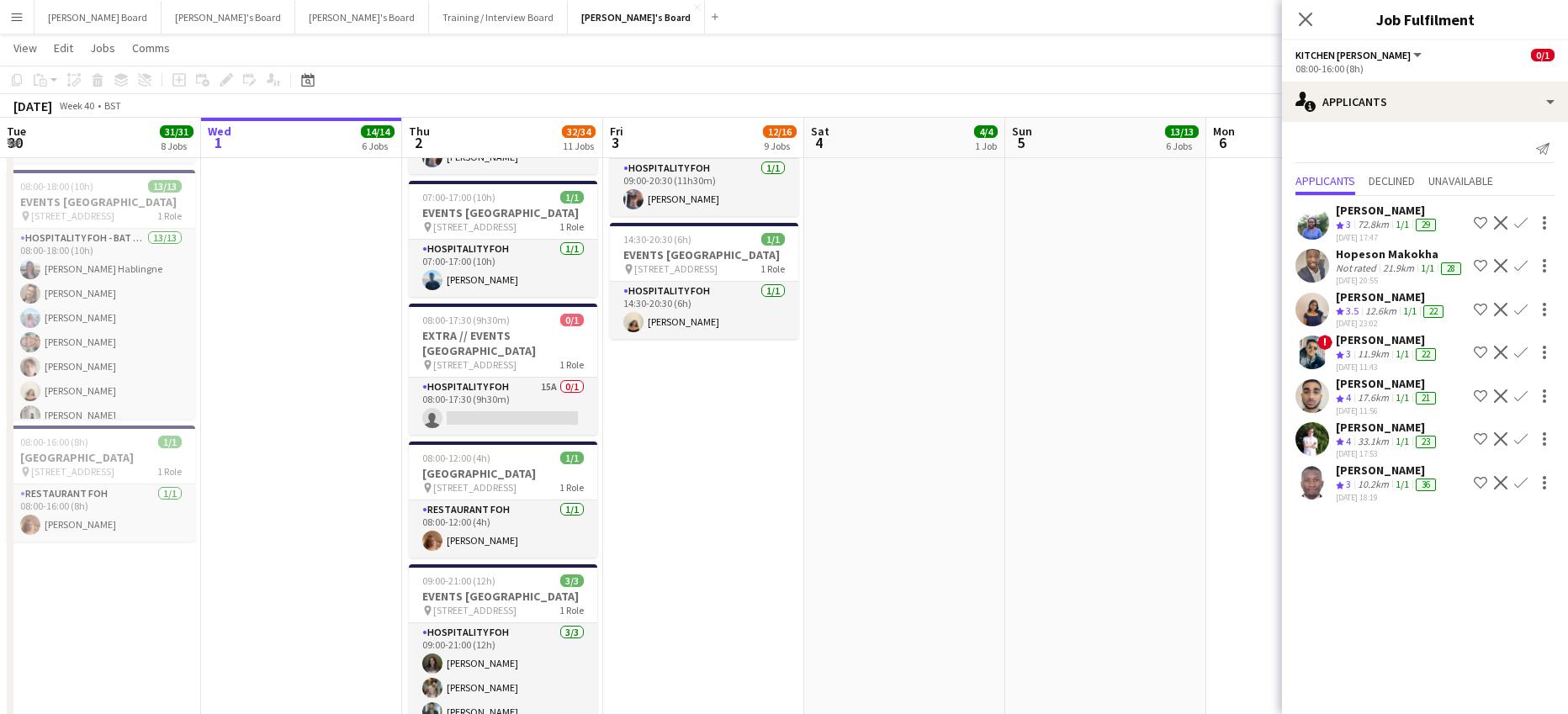
click at [1513, 441] on button "Confirm" at bounding box center [1521, 440] width 20 height 20
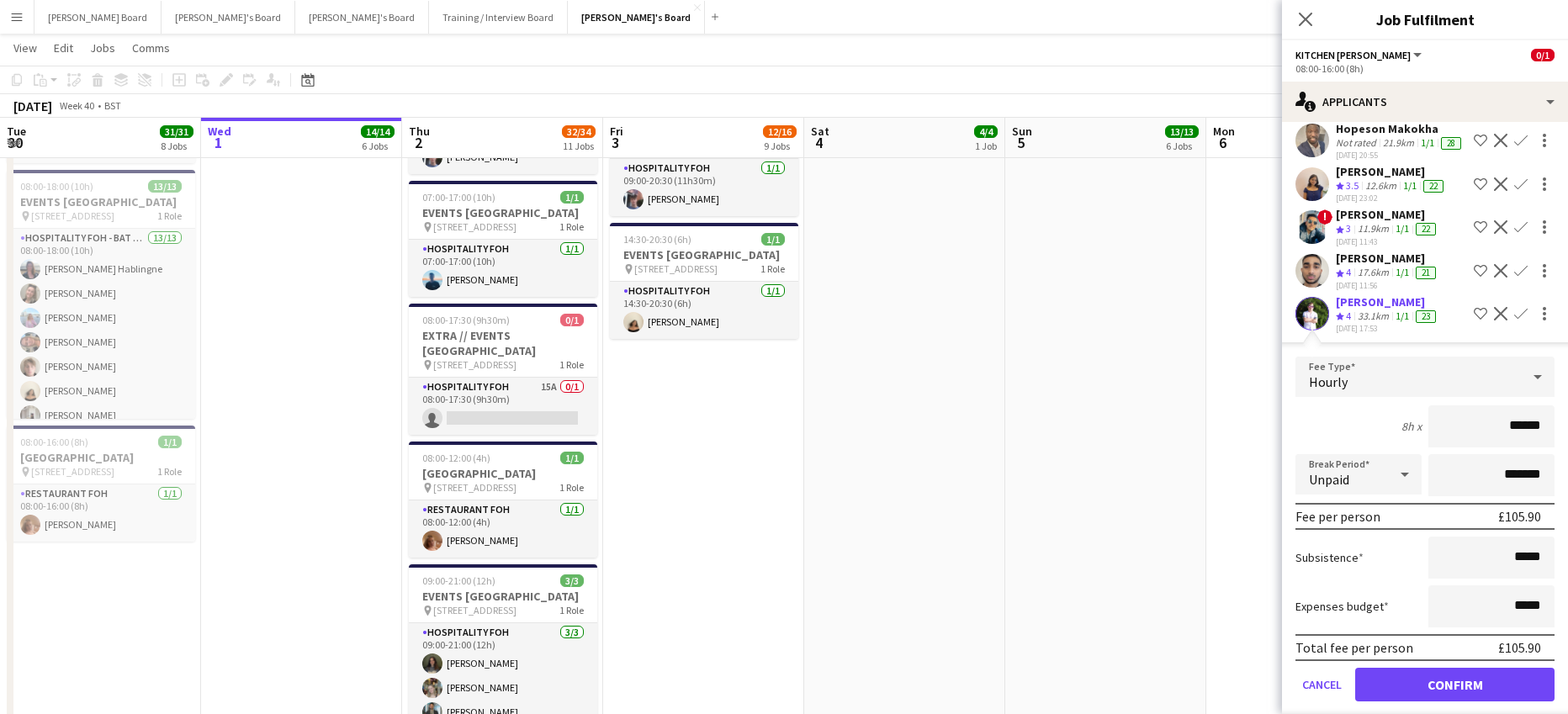
scroll to position [198, 0]
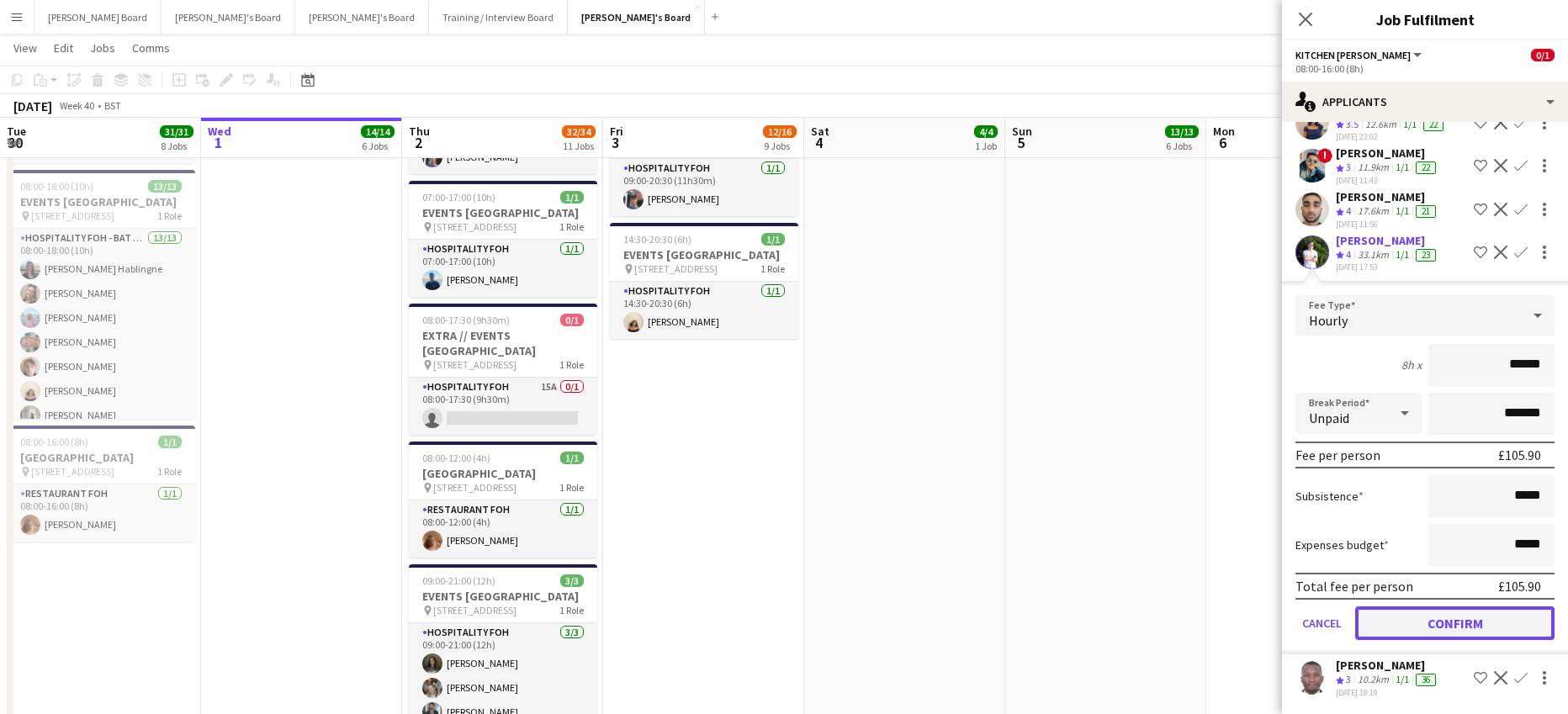
click at [1447, 618] on button "Confirm" at bounding box center [1454, 623] width 199 height 33
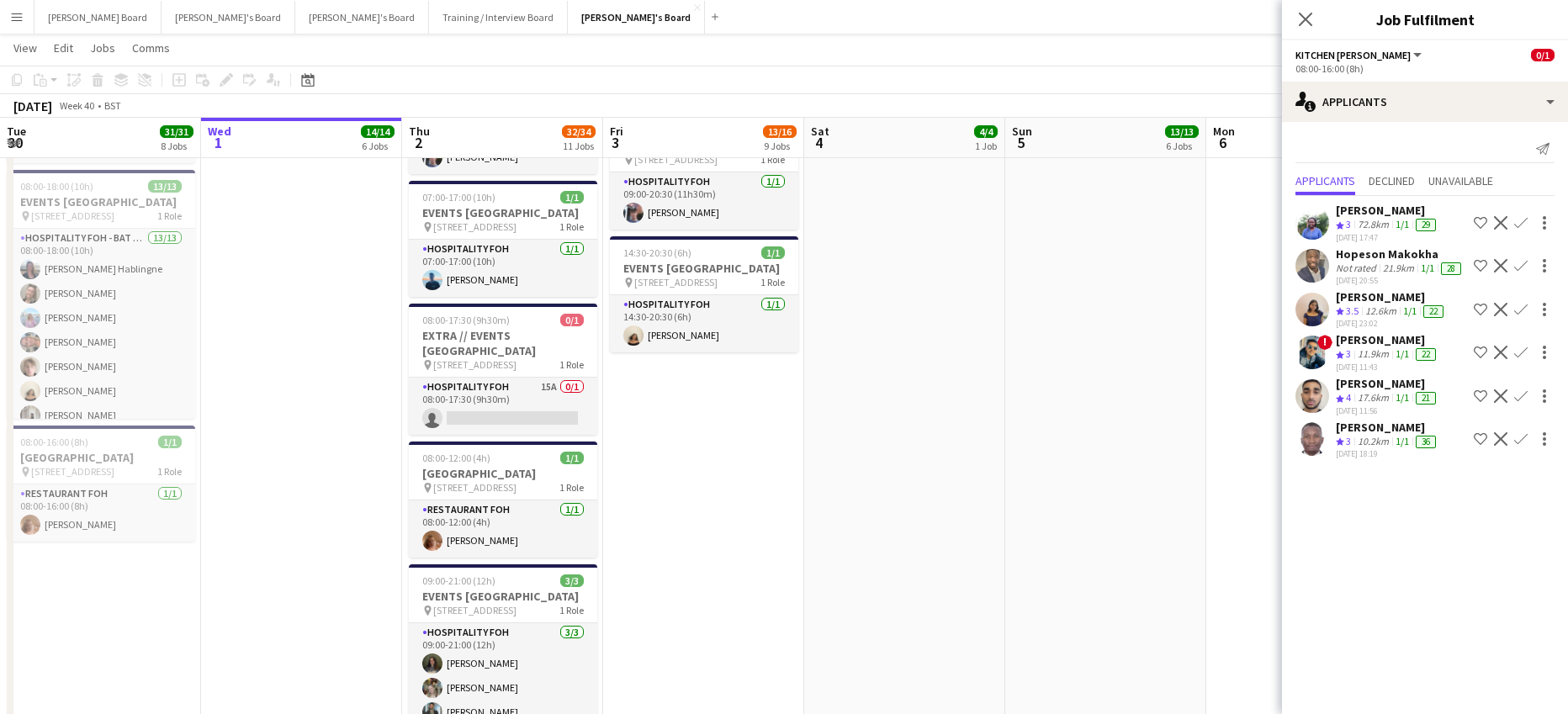
drag, startPoint x: 1152, startPoint y: 493, endPoint x: 1154, endPoint y: 478, distance: 15.1
click at [1152, 490] on app-date-cell "07:00-17:30 (10h30m) 2/2 EVENTS McLaren Technology Centre pin Woking, GU21 4YH …" at bounding box center [1105, 102] width 201 height 1832
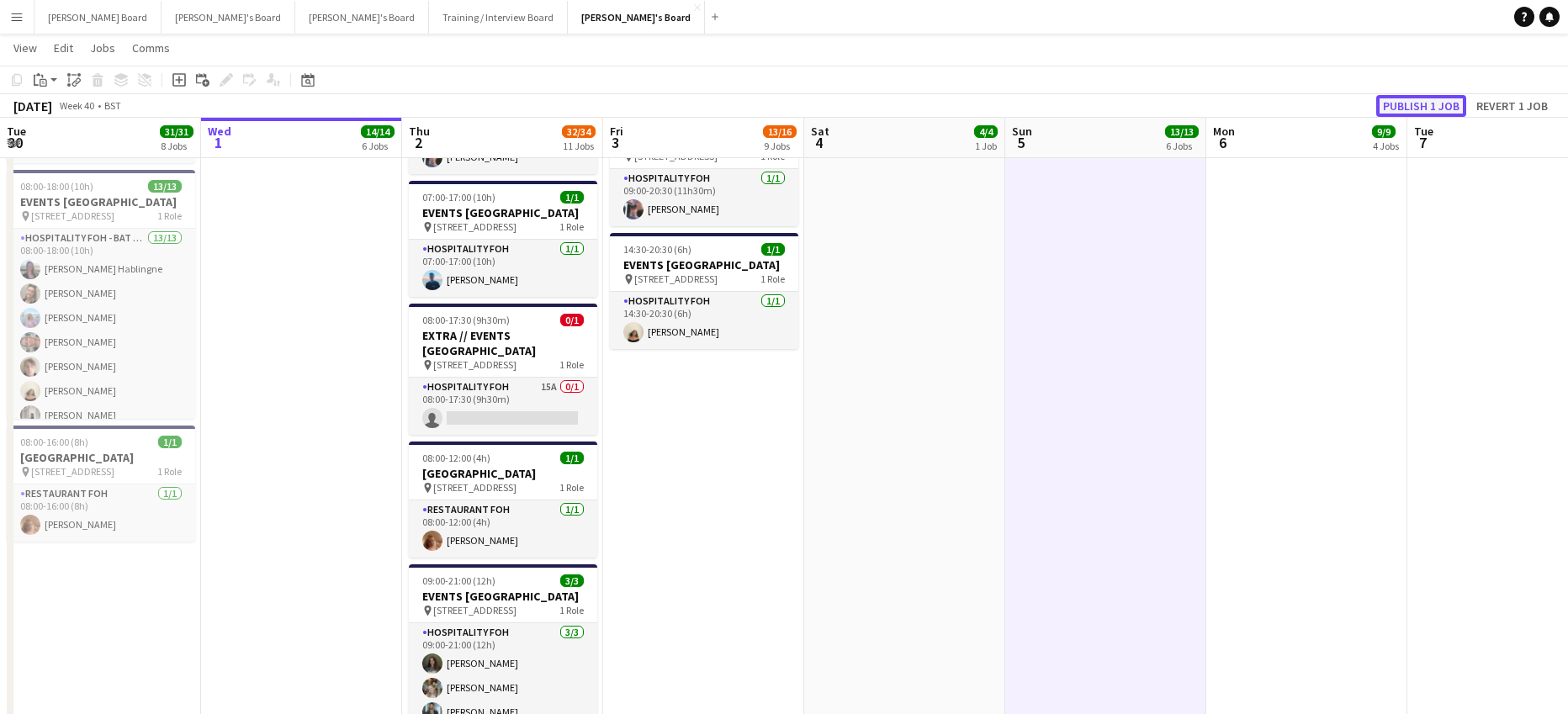
click at [1410, 109] on button "Publish 1 job" at bounding box center [1421, 107] width 90 height 22
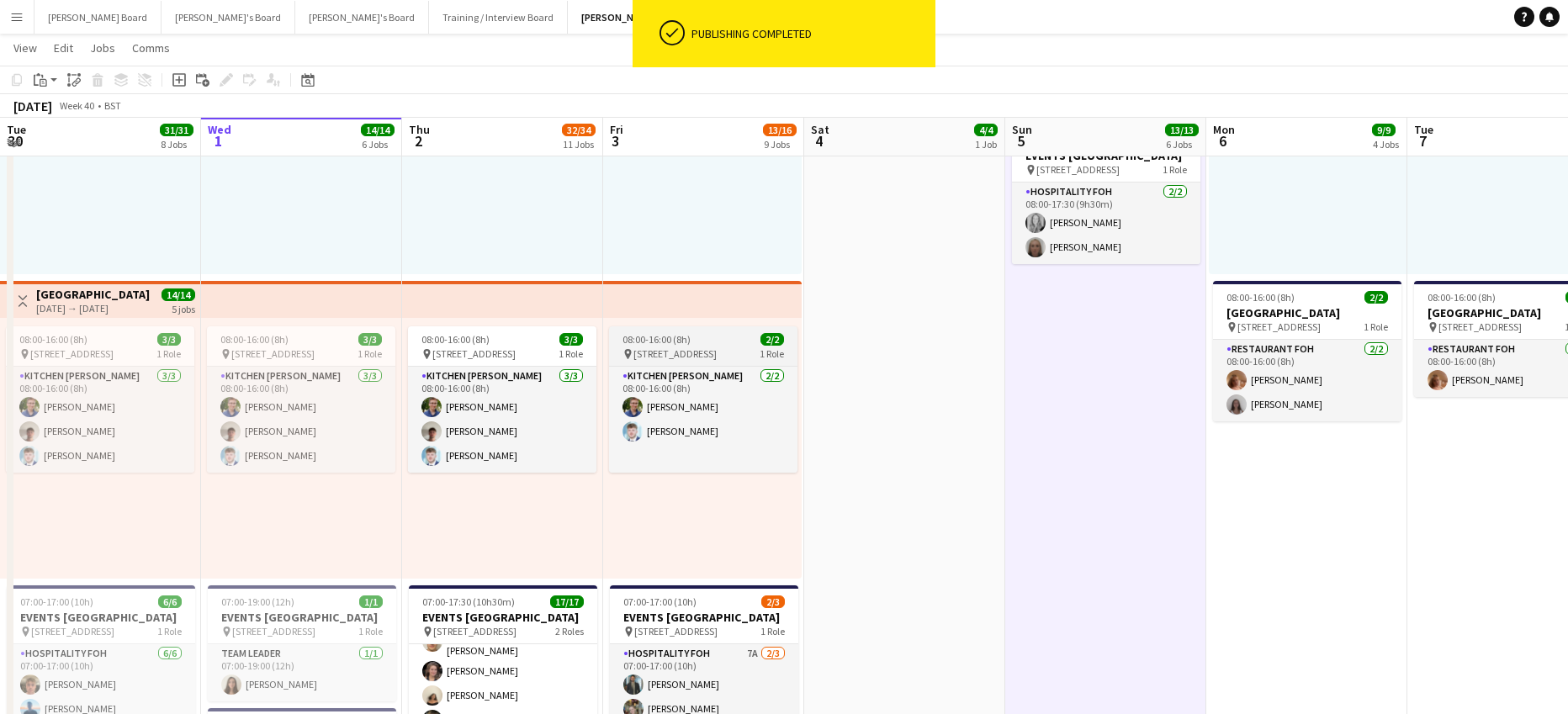
scroll to position [673, 0]
click at [699, 350] on span "Woking, GU21 4YH" at bounding box center [675, 356] width 83 height 13
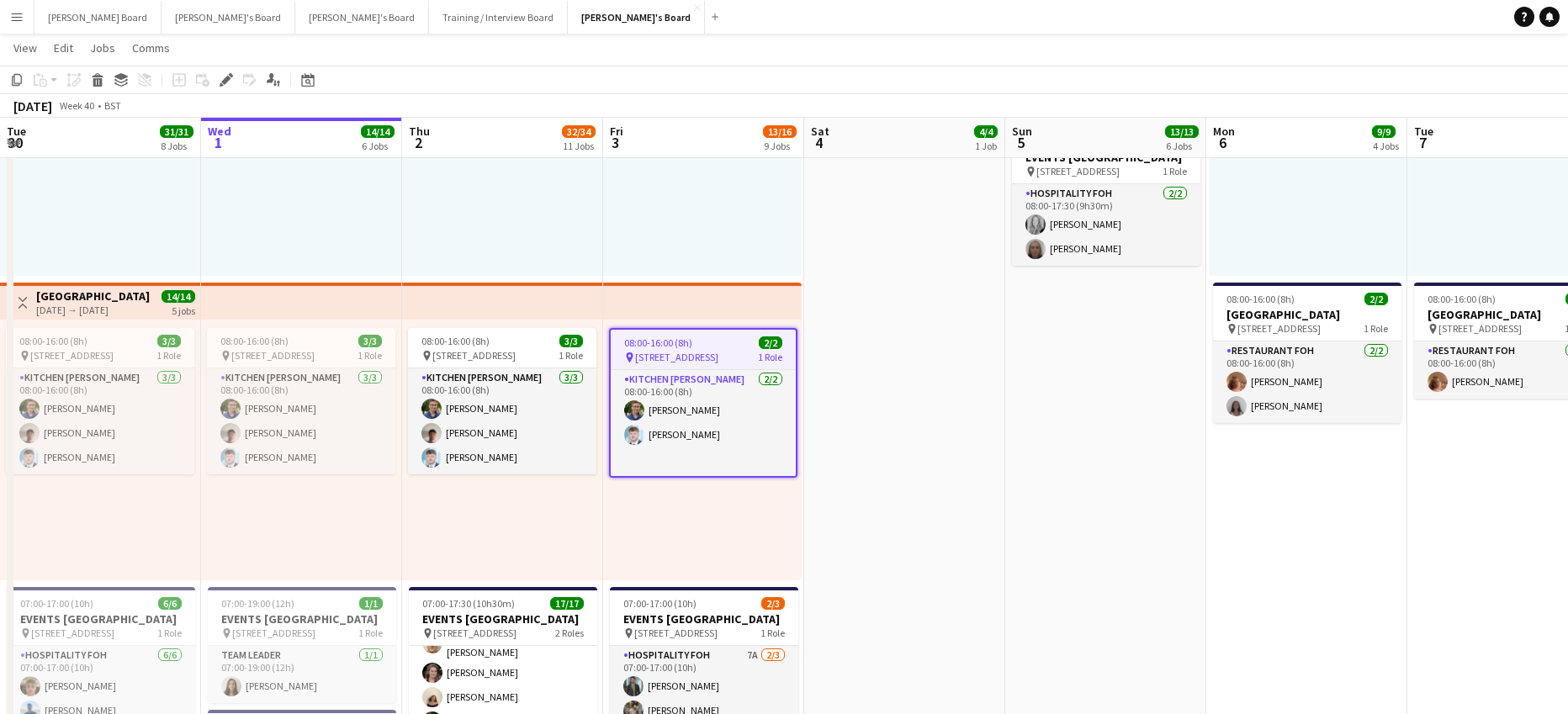
click at [680, 353] on span "Woking, GU21 4YH" at bounding box center [677, 357] width 83 height 13
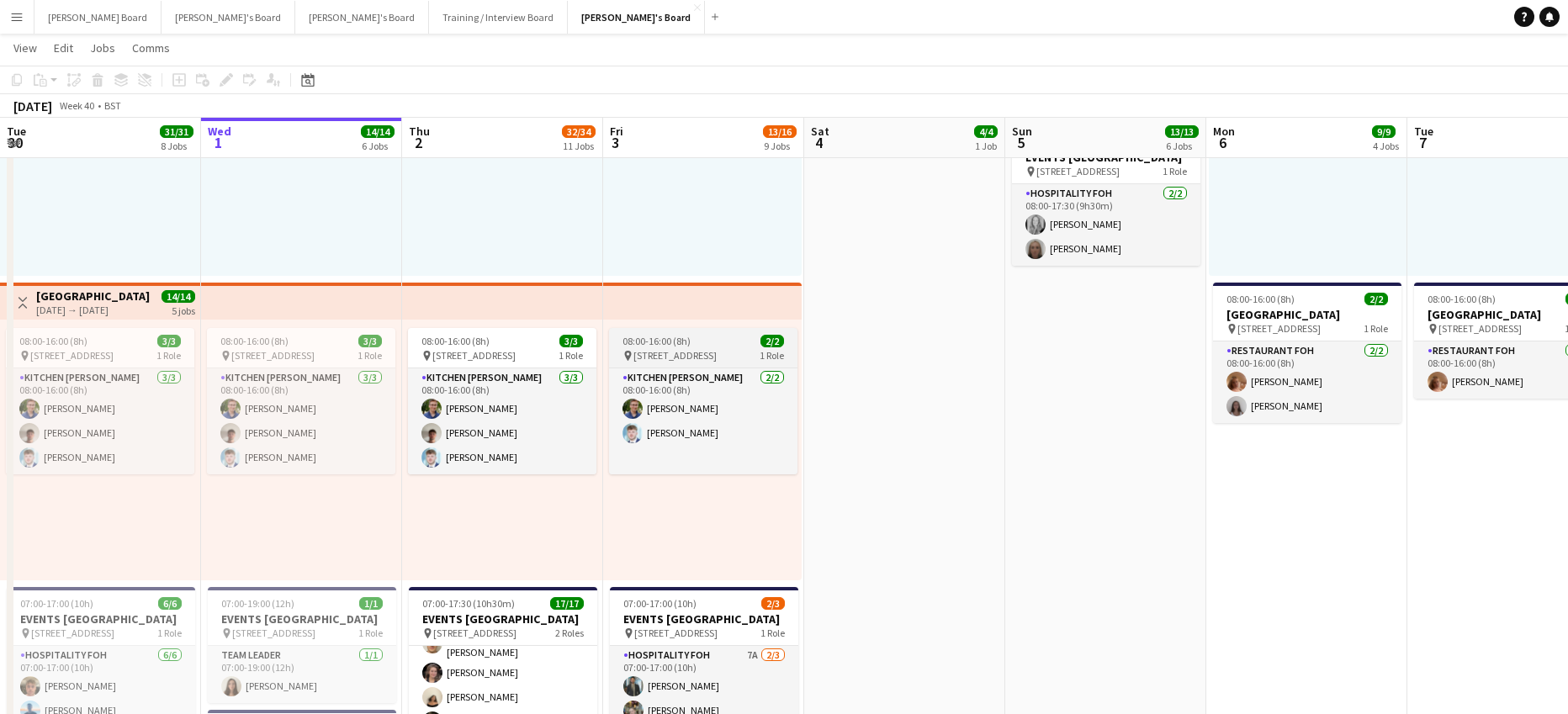
click at [680, 353] on span "Woking, GU21 4YH" at bounding box center [675, 356] width 83 height 13
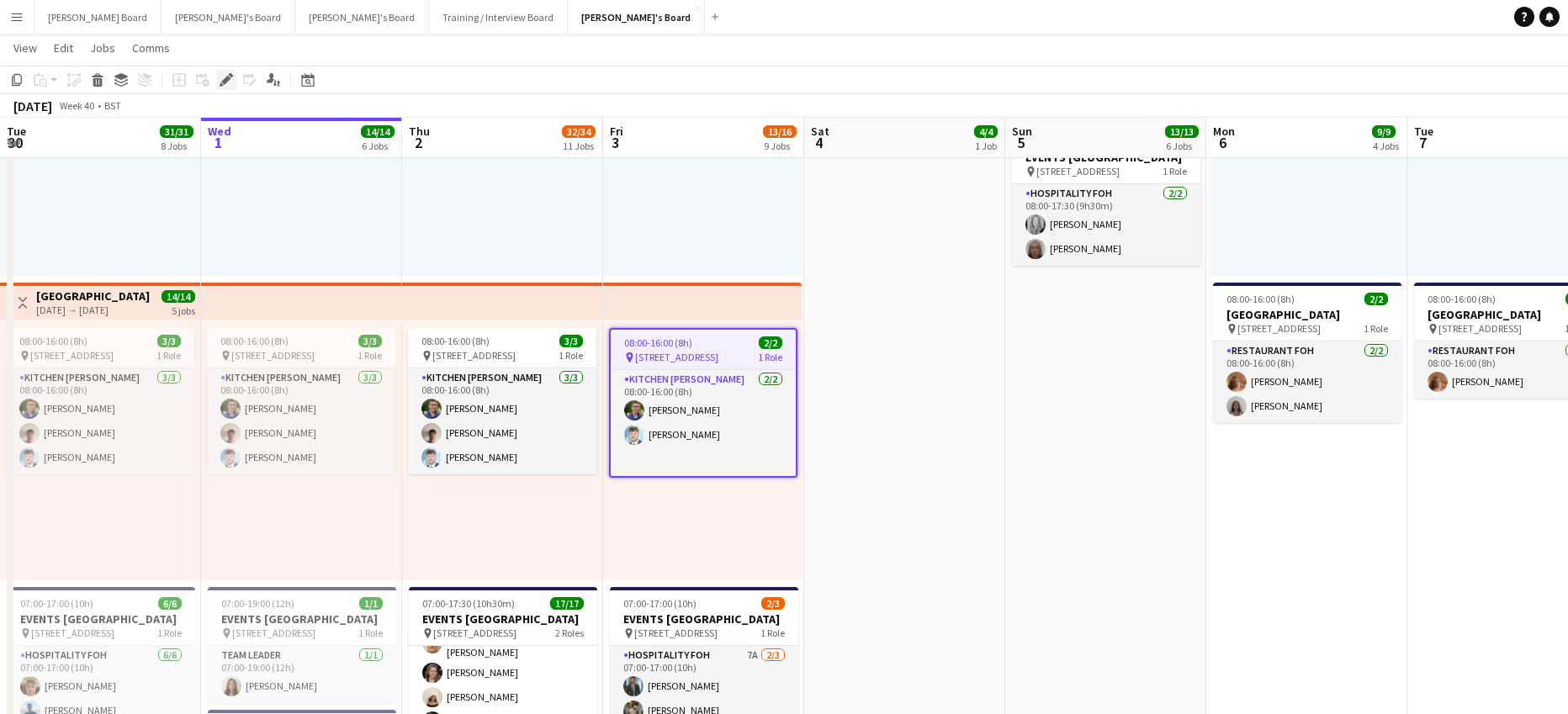
click at [222, 78] on icon "Edit" at bounding box center [226, 80] width 14 height 14
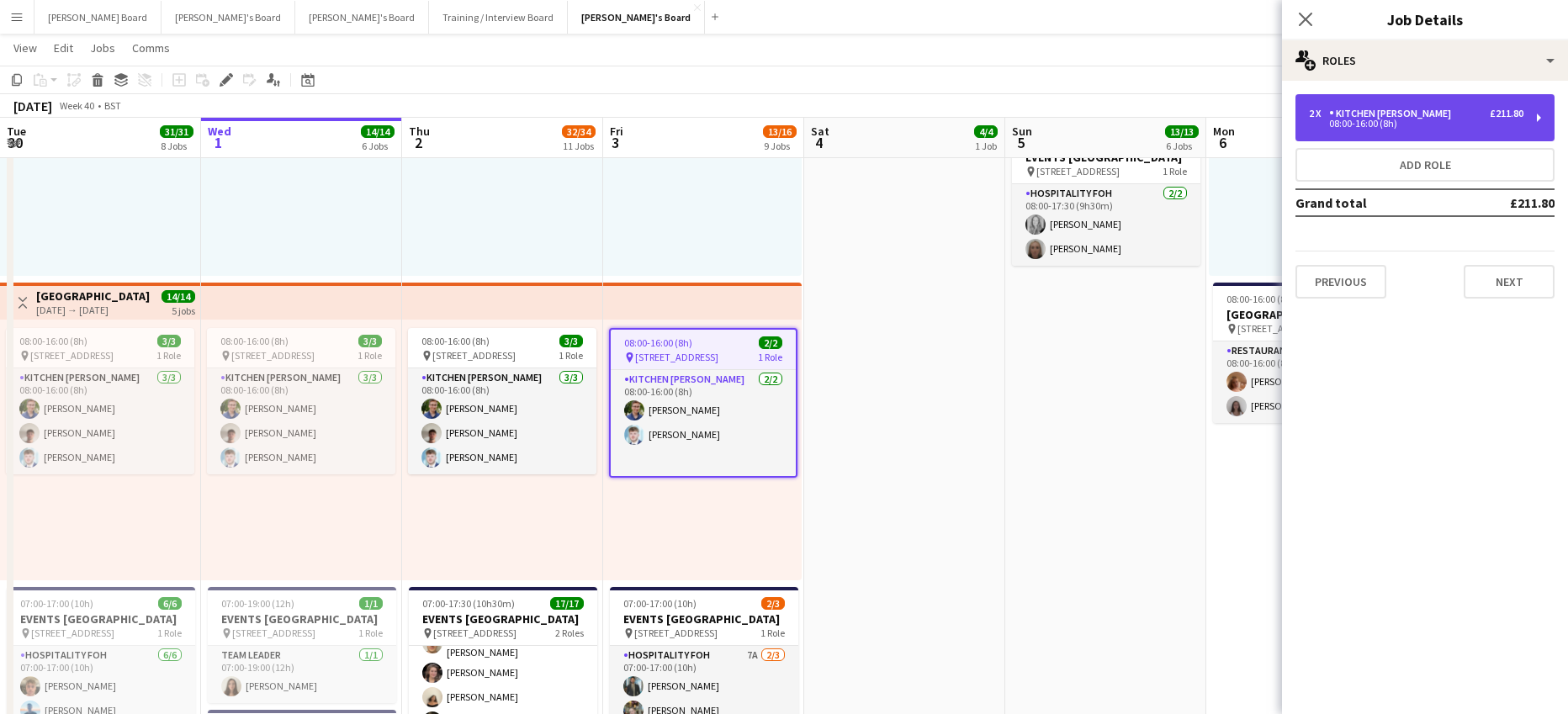
click at [1413, 116] on div "Kitchen Porter" at bounding box center [1393, 113] width 129 height 12
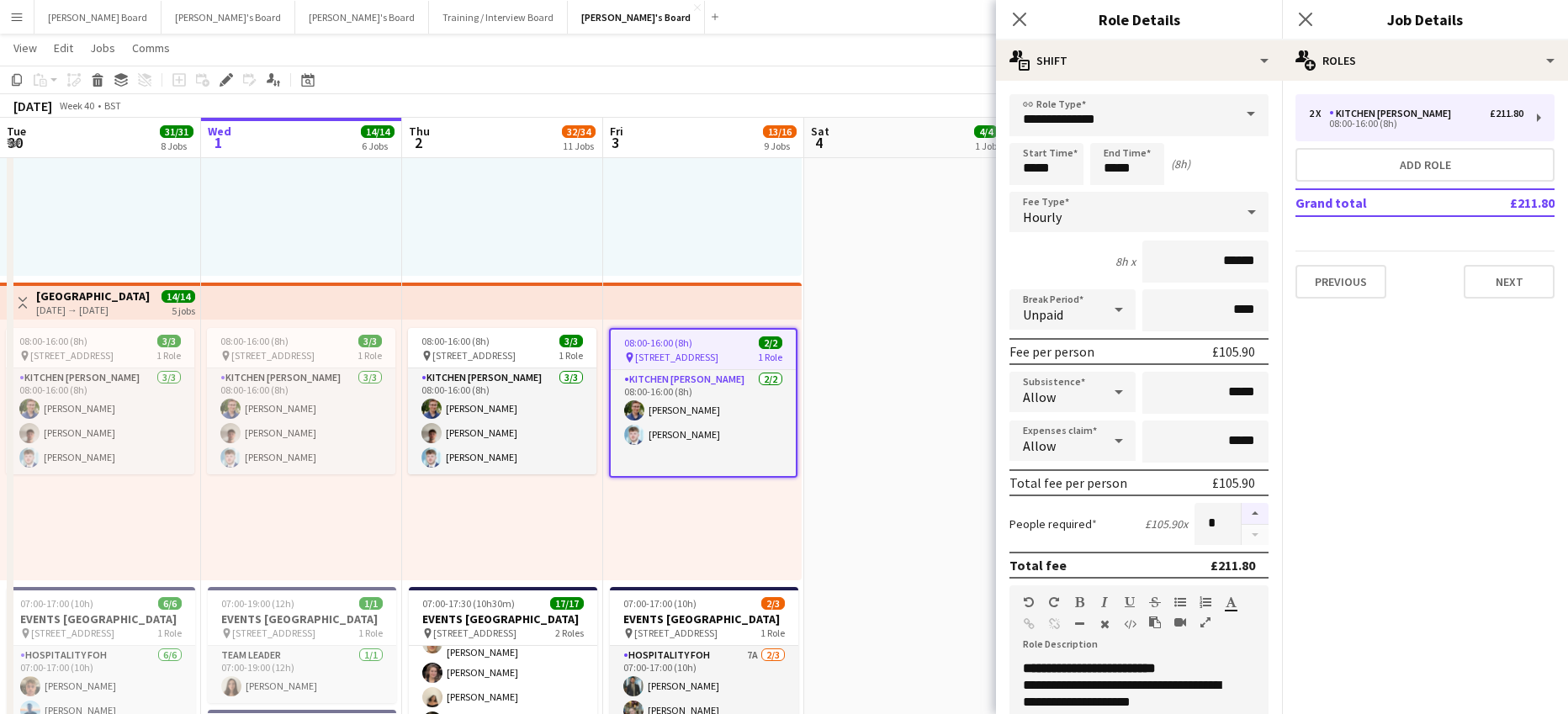
click at [1250, 516] on button "button" at bounding box center [1254, 515] width 27 height 22
type input "*"
click at [1010, 507] on div "People required £105.90 x *" at bounding box center [1139, 524] width 259 height 42
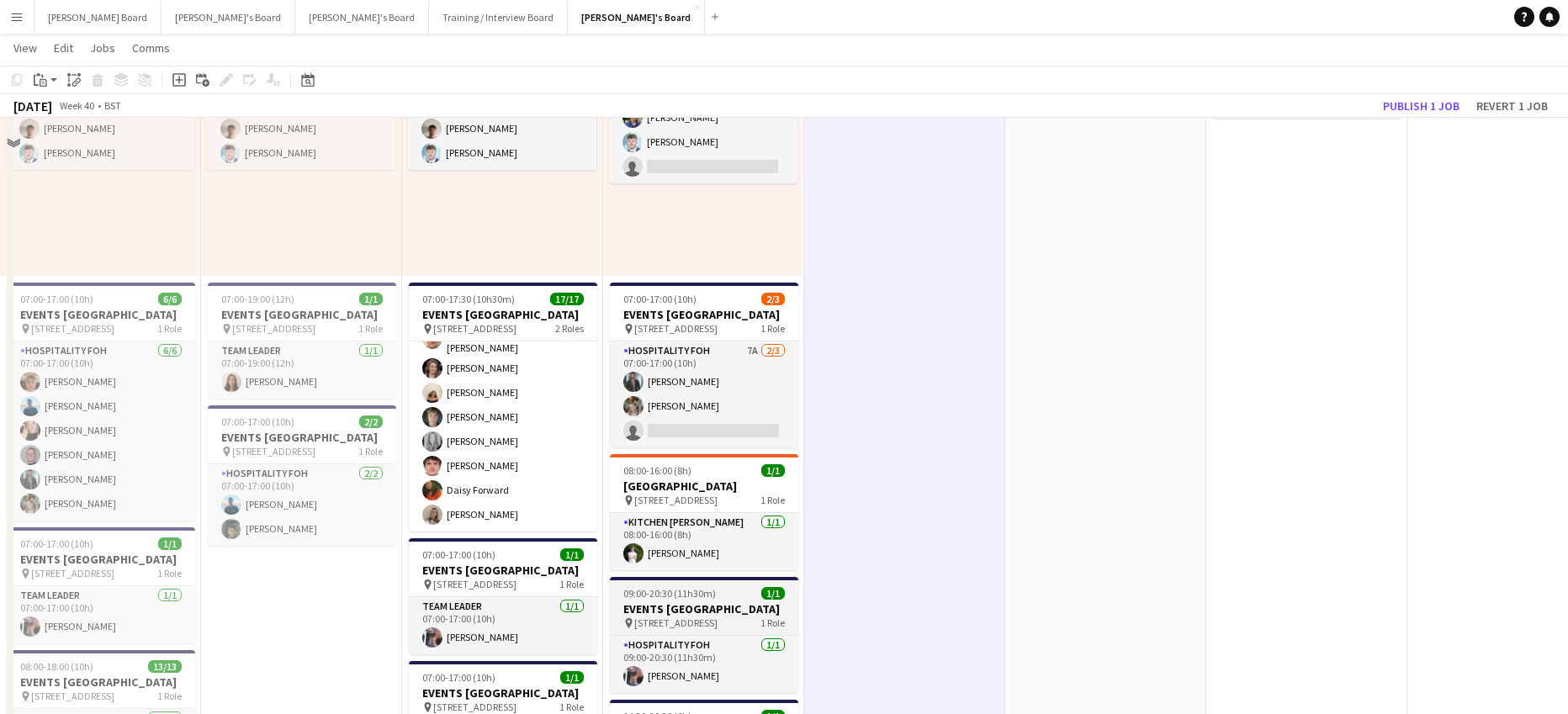
scroll to position [1010, 0]
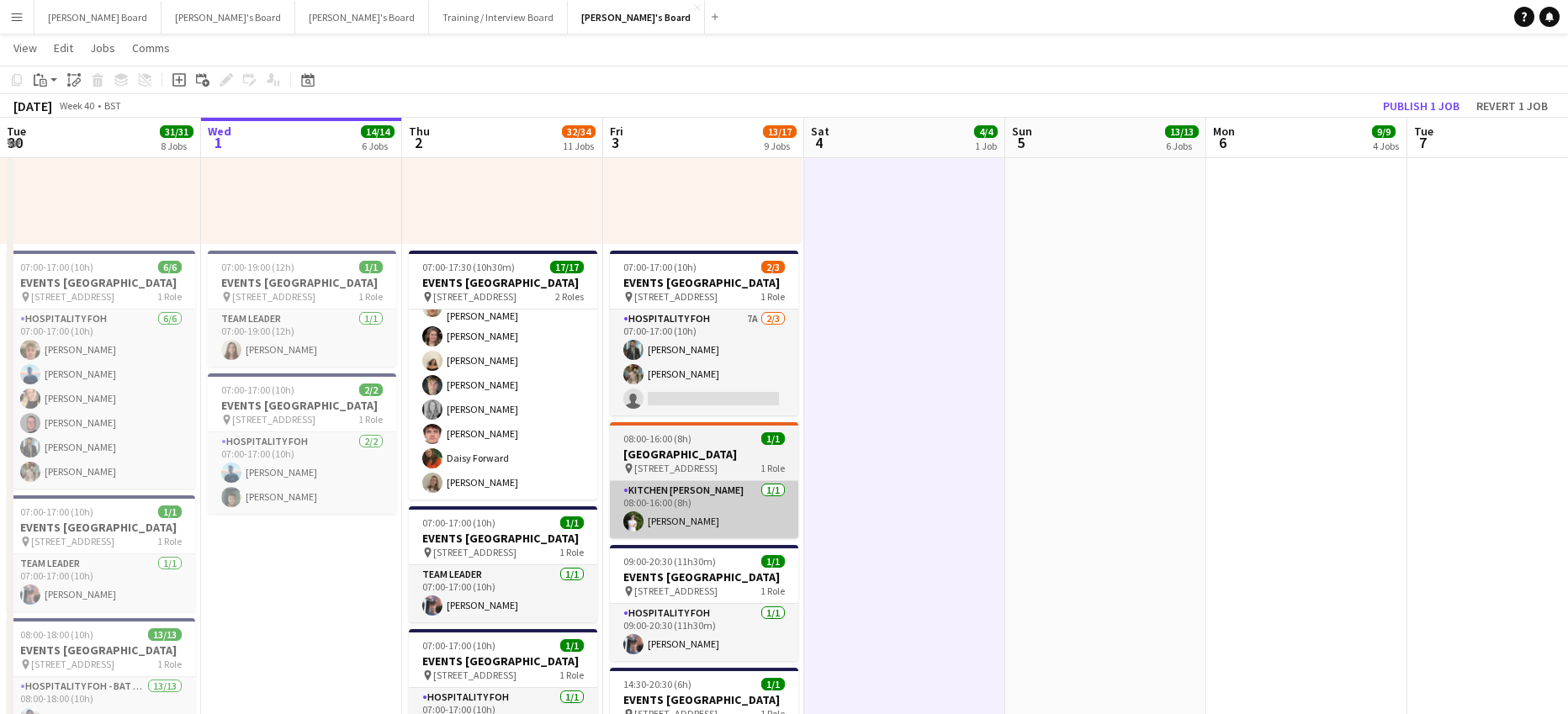
click at [702, 496] on app-card-role "Kitchen Porter 1/1 08:00-16:00 (8h) Thomas Holmes" at bounding box center [703, 510] width 188 height 57
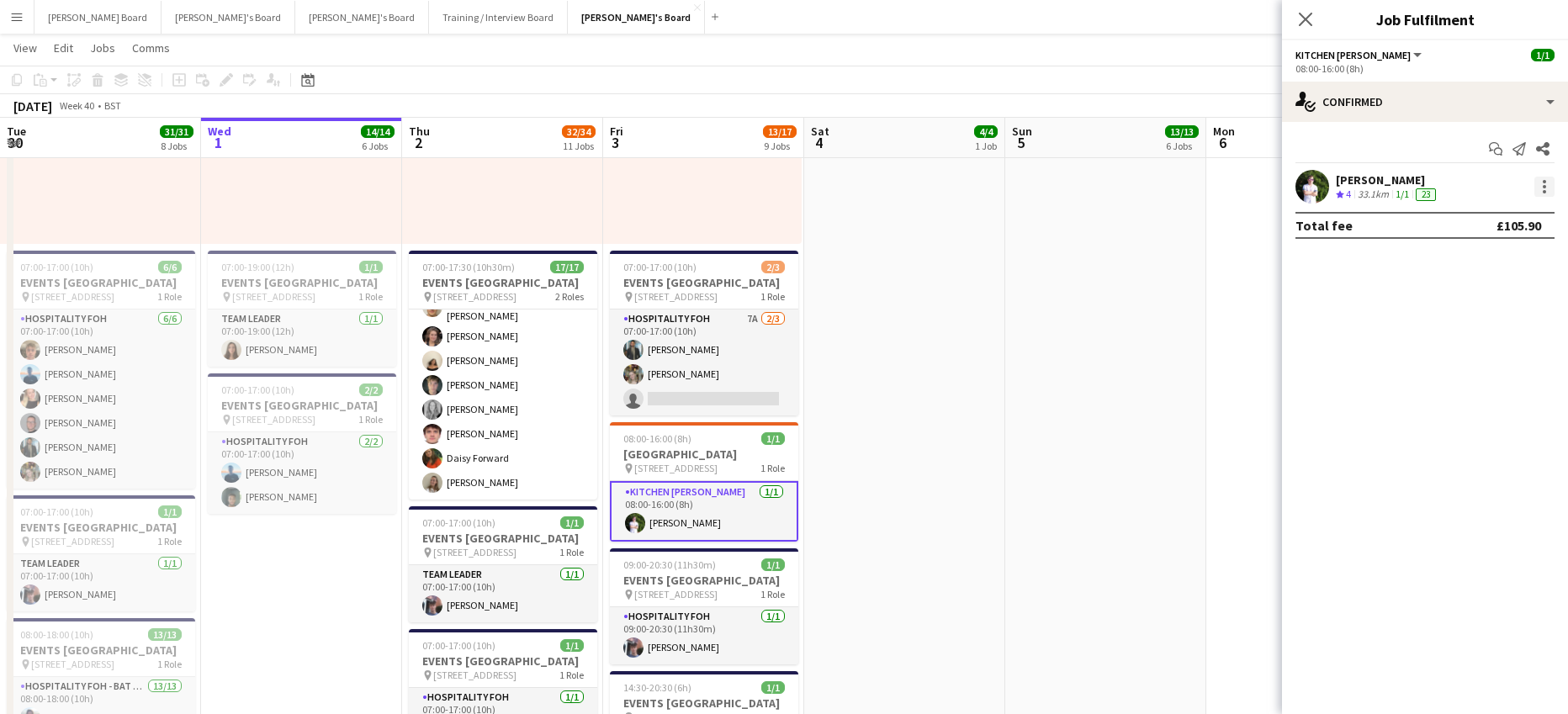
click at [1541, 180] on div at bounding box center [1544, 187] width 20 height 20
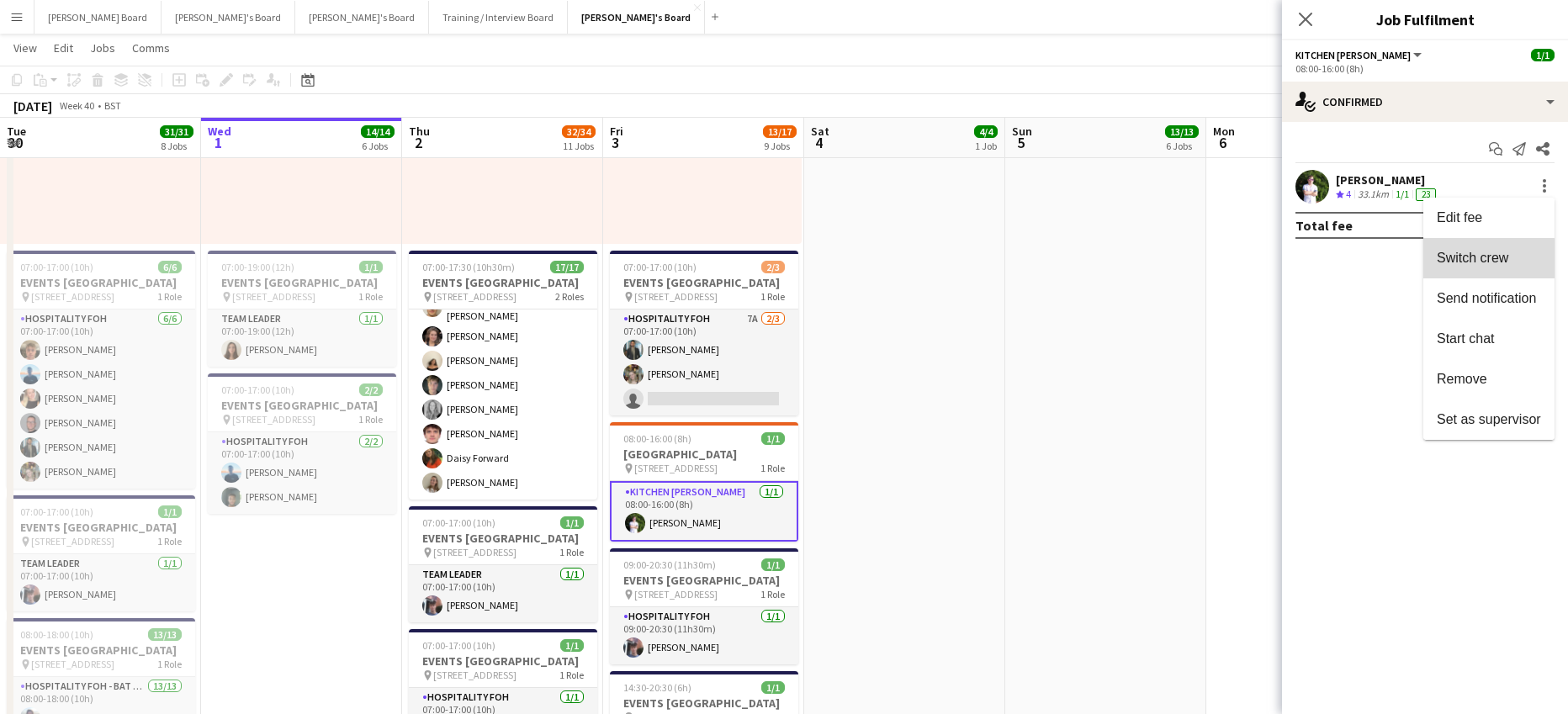
click at [1484, 266] on span "Switch crew" at bounding box center [1488, 258] width 105 height 15
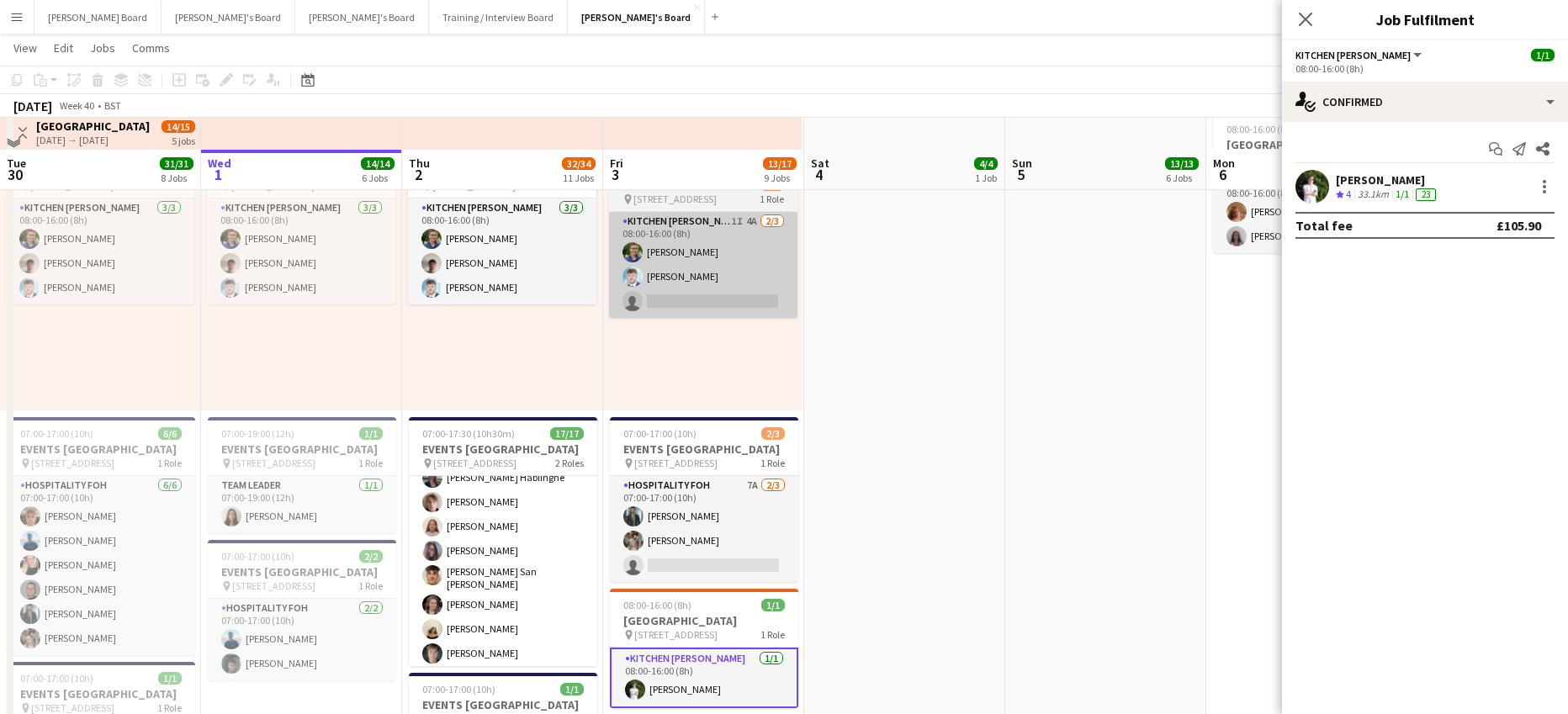
scroll to position [785, 0]
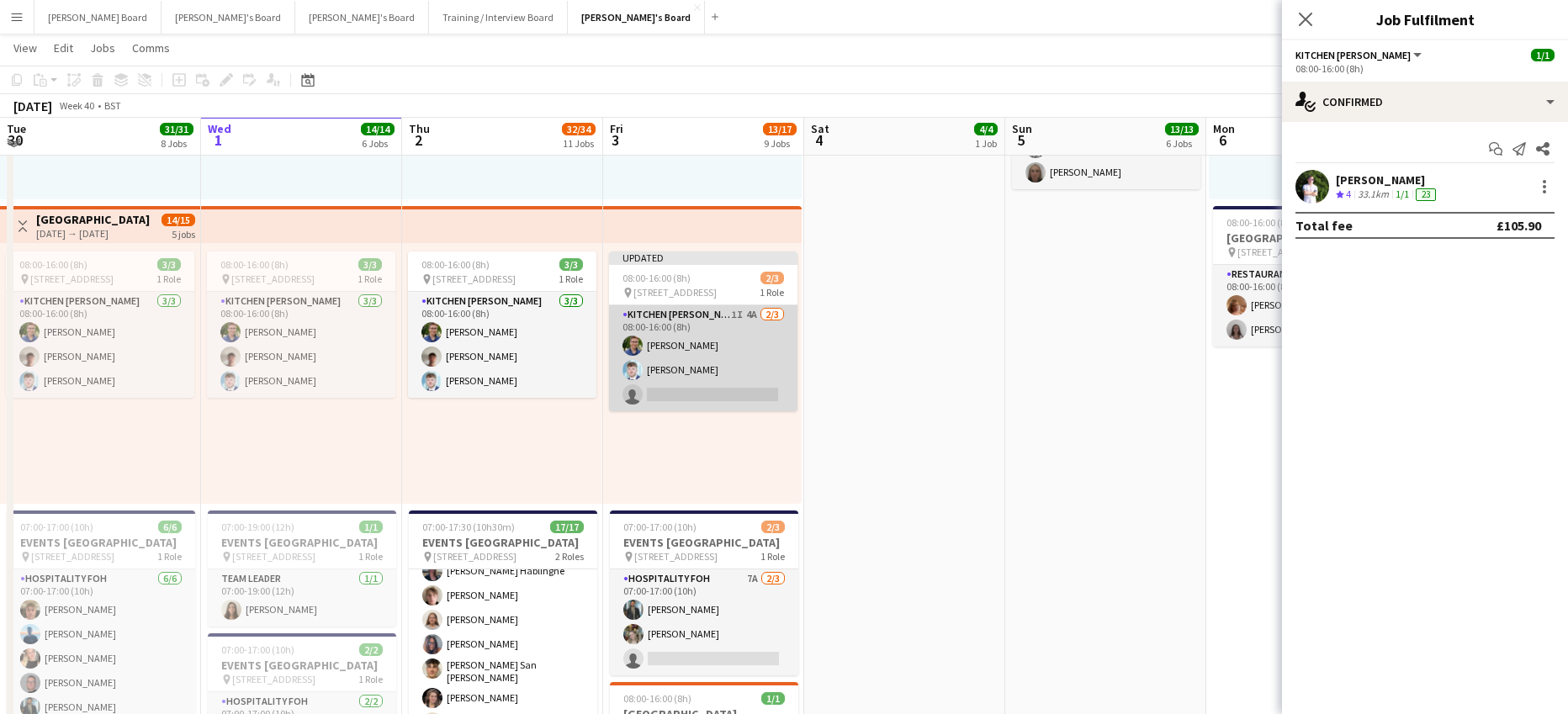
click at [724, 379] on app-card-role "Kitchen Porter 1I 4A 2/3 08:00-16:00 (8h) Joseph Day Luke Sullivan single-neutr…" at bounding box center [702, 358] width 188 height 106
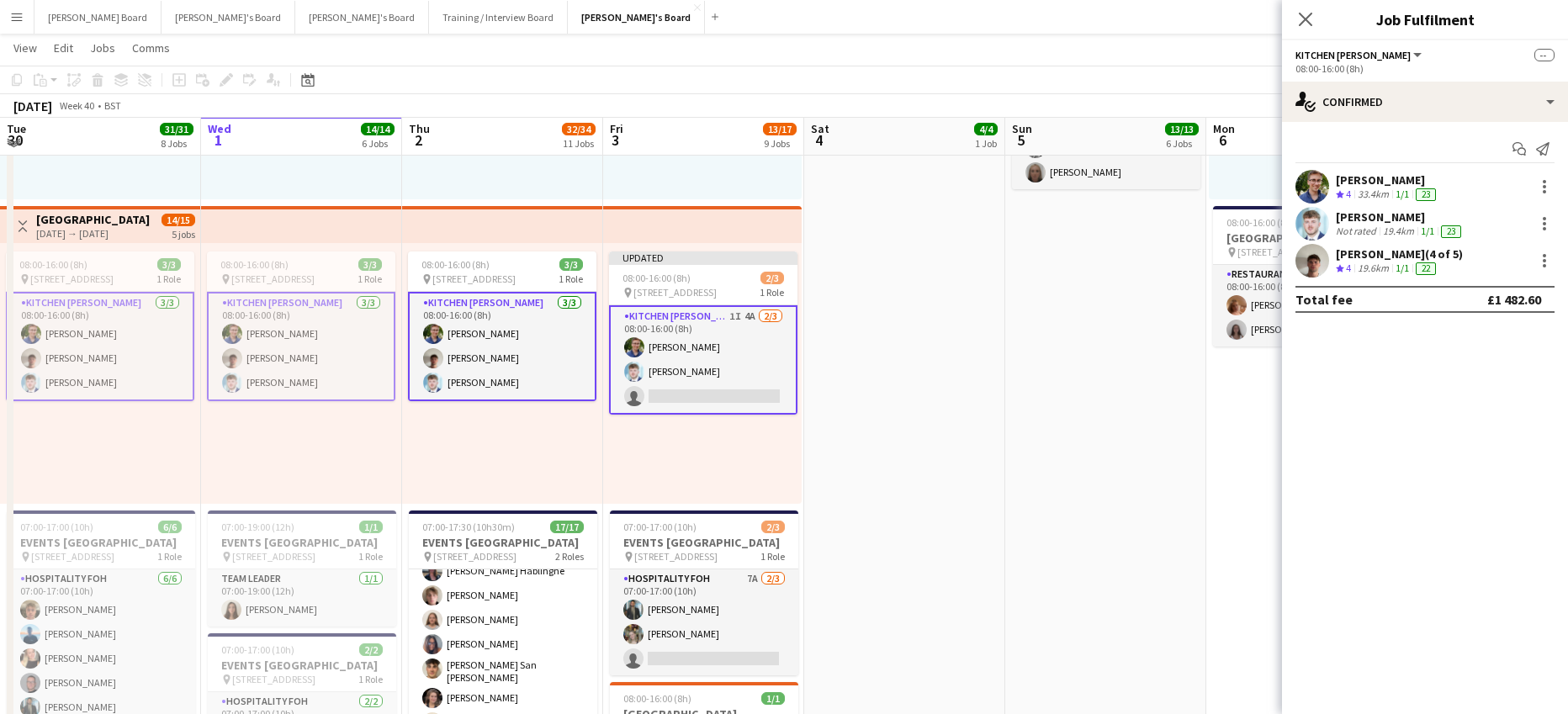
click at [751, 393] on app-card-role "Kitchen Porter 1I 4A 2/3 08:00-16:00 (8h) Joseph Day Luke Sullivan single-neutr…" at bounding box center [702, 360] width 188 height 109
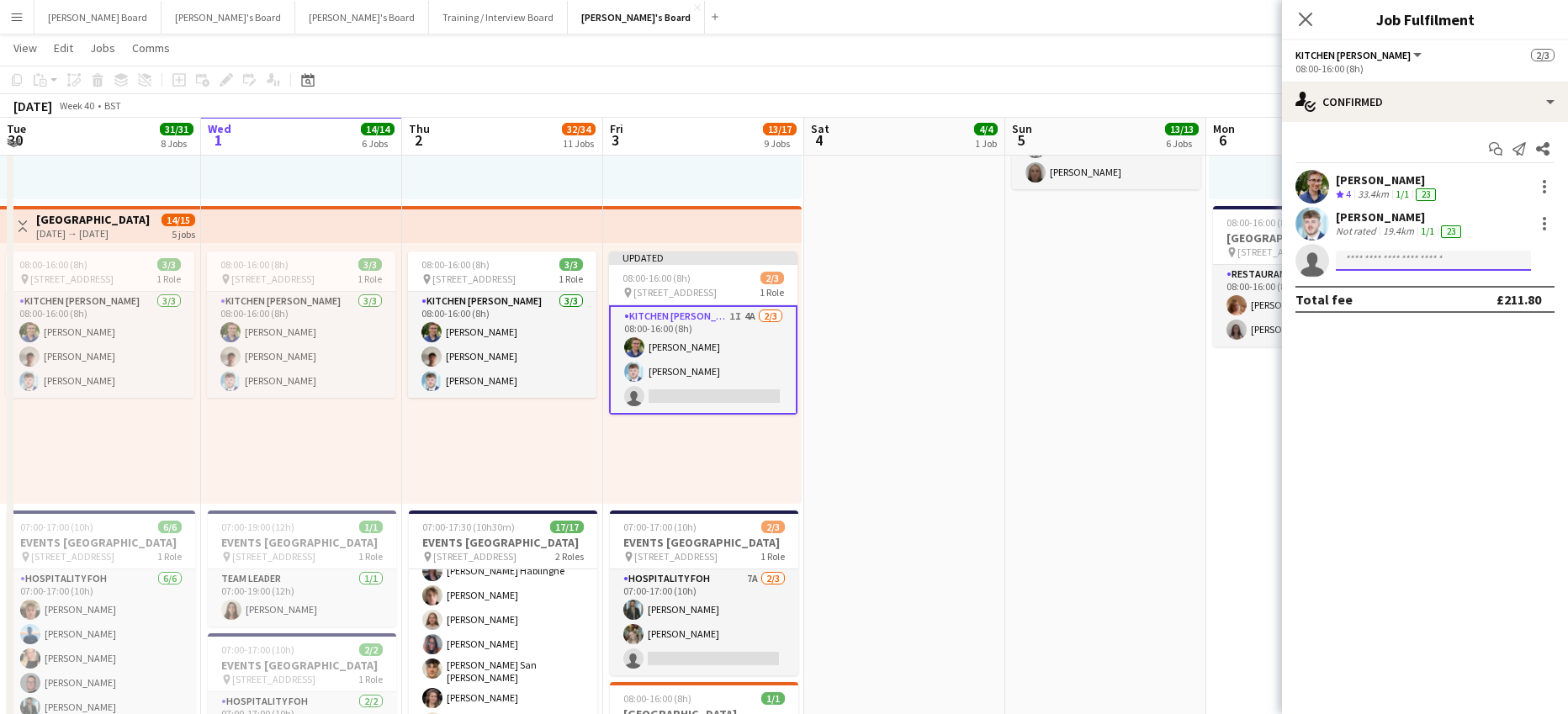
click at [1484, 265] on input at bounding box center [1433, 261] width 196 height 20
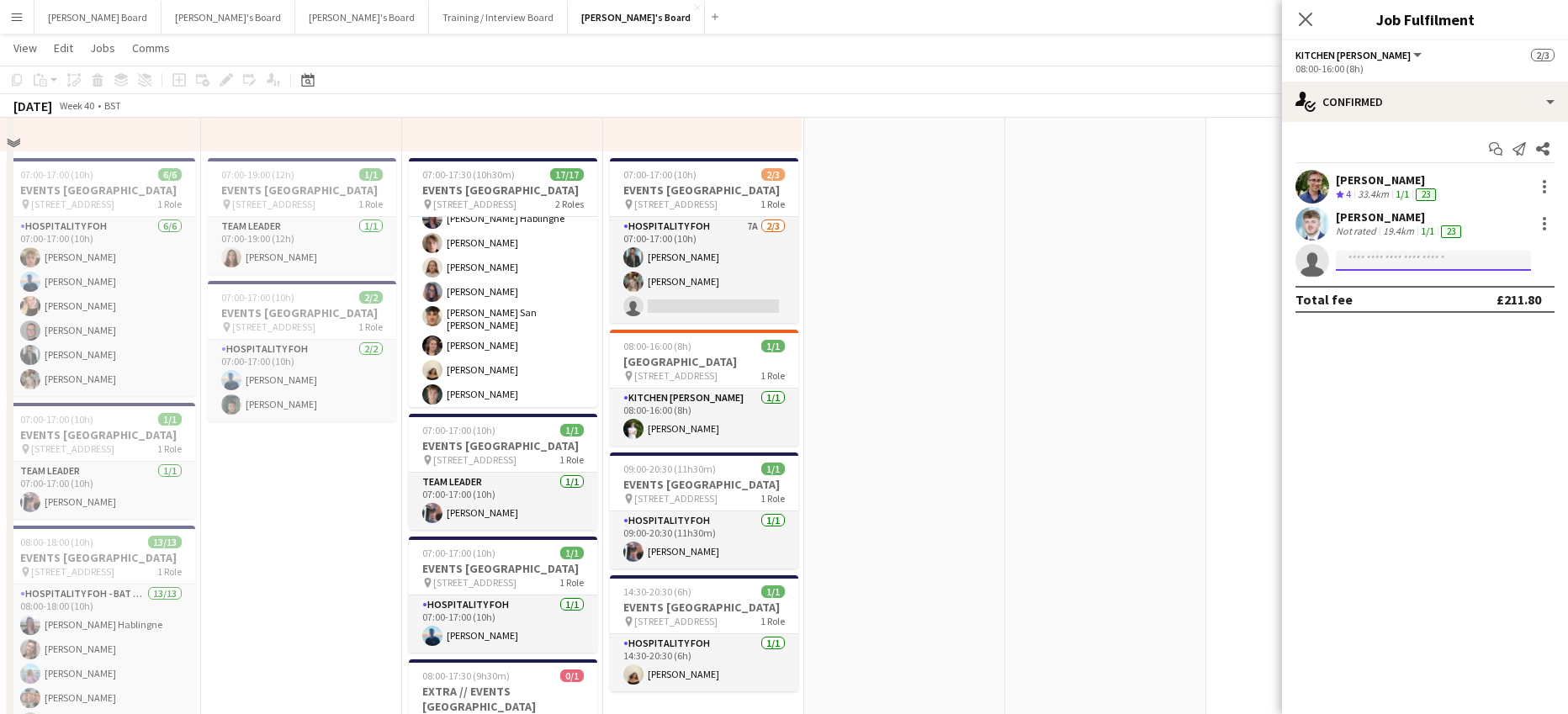
scroll to position [1346, 0]
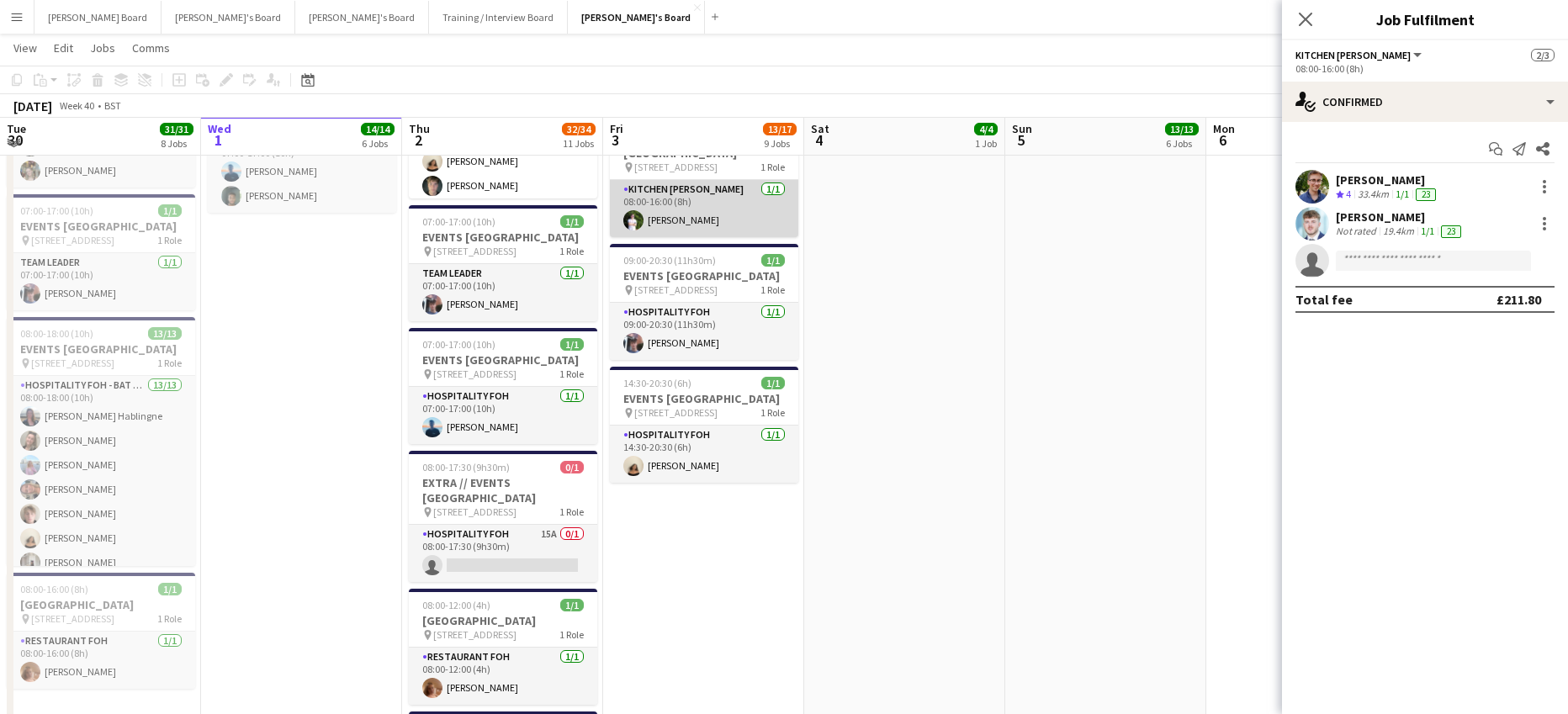
click at [701, 212] on app-card-role "Kitchen Porter 1/1 08:00-16:00 (8h) Thomas Holmes" at bounding box center [703, 209] width 188 height 57
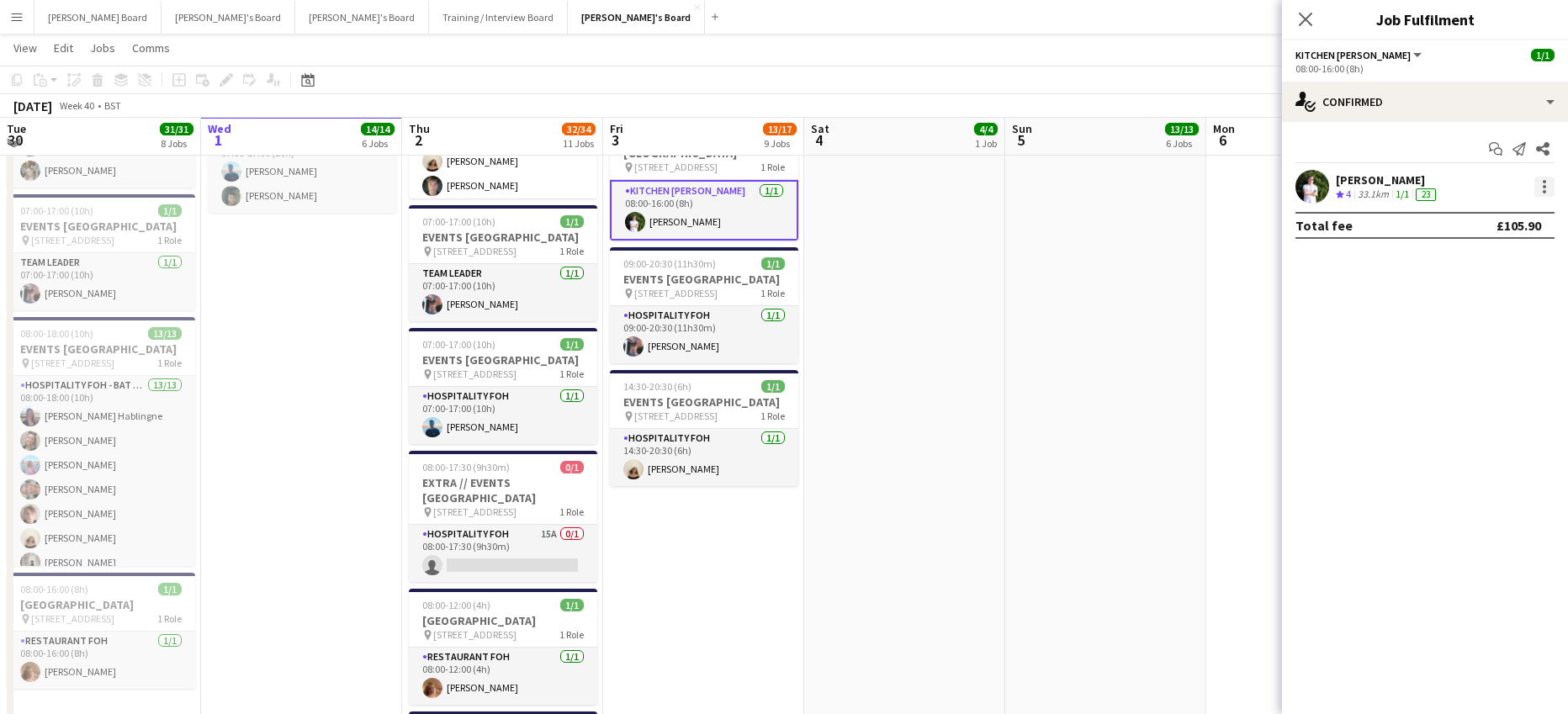
click at [1540, 185] on div at bounding box center [1544, 187] width 20 height 20
click at [1493, 339] on span "Remove" at bounding box center [1488, 339] width 105 height 15
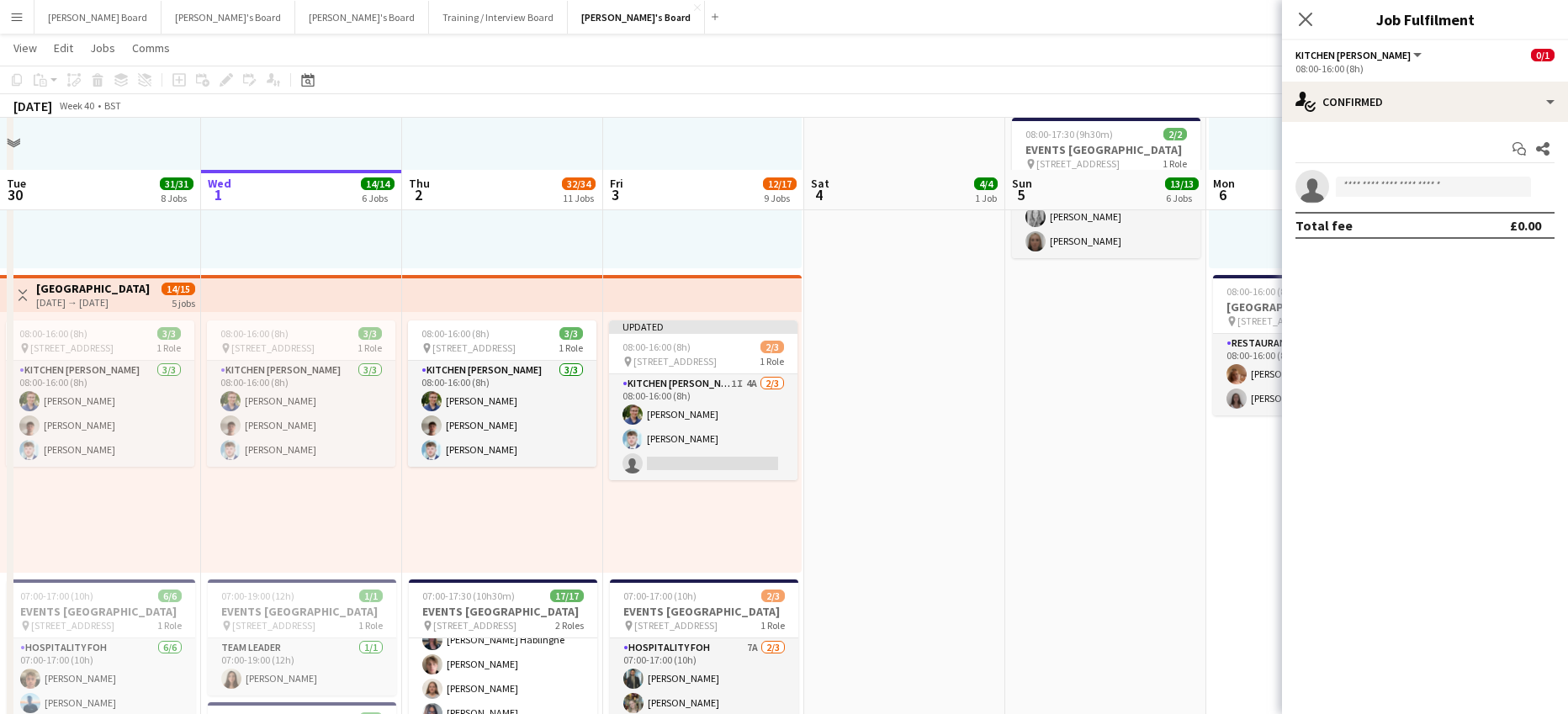
scroll to position [673, 0]
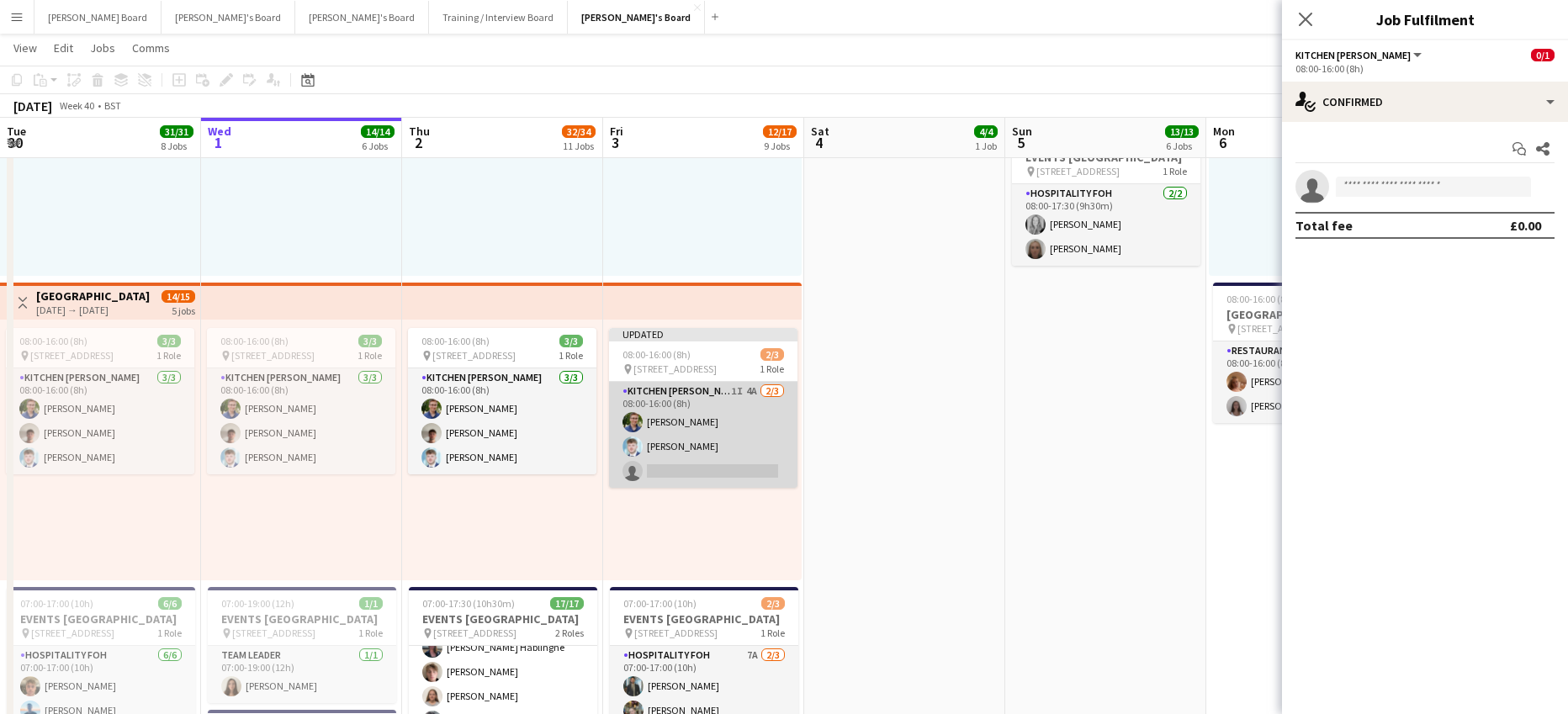
click at [689, 443] on app-card-role "Kitchen Porter 1I 4A 2/3 08:00-16:00 (8h) Joseph Day Luke Sullivan single-neutr…" at bounding box center [702, 435] width 188 height 106
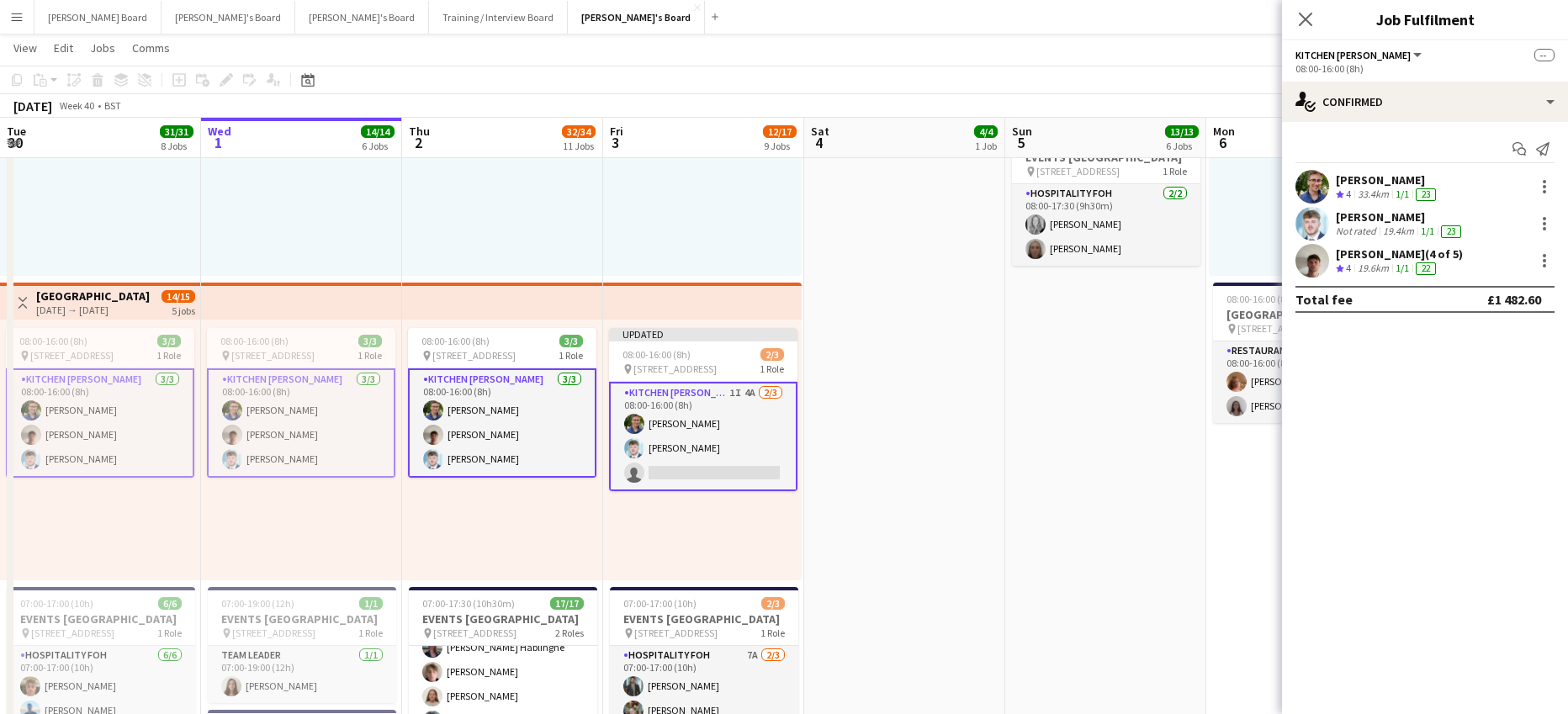
click at [756, 441] on app-card-role "Kitchen Porter 1I 4A 2/3 08:00-16:00 (8h) Joseph Day Luke Sullivan single-neutr…" at bounding box center [702, 437] width 188 height 109
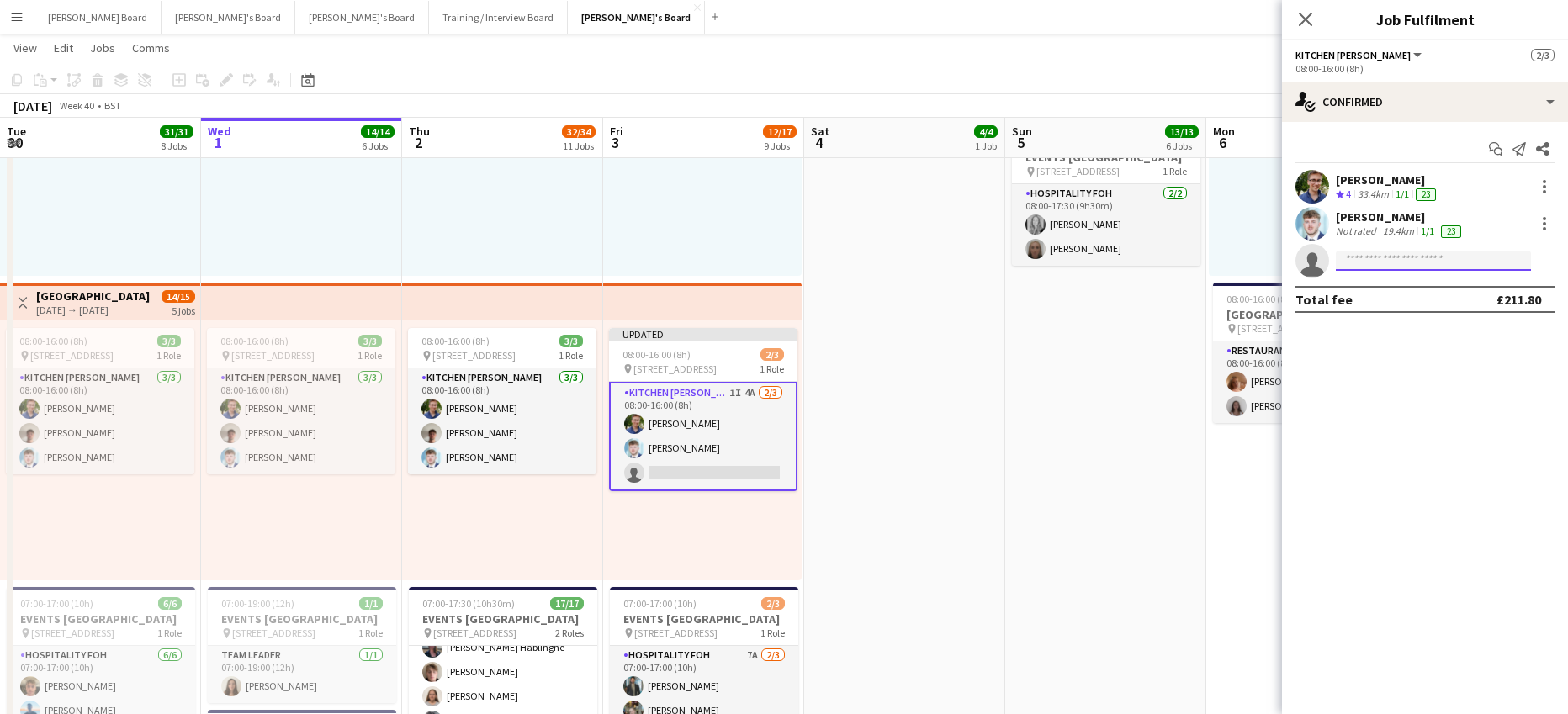
click at [1477, 261] on input at bounding box center [1433, 261] width 196 height 20
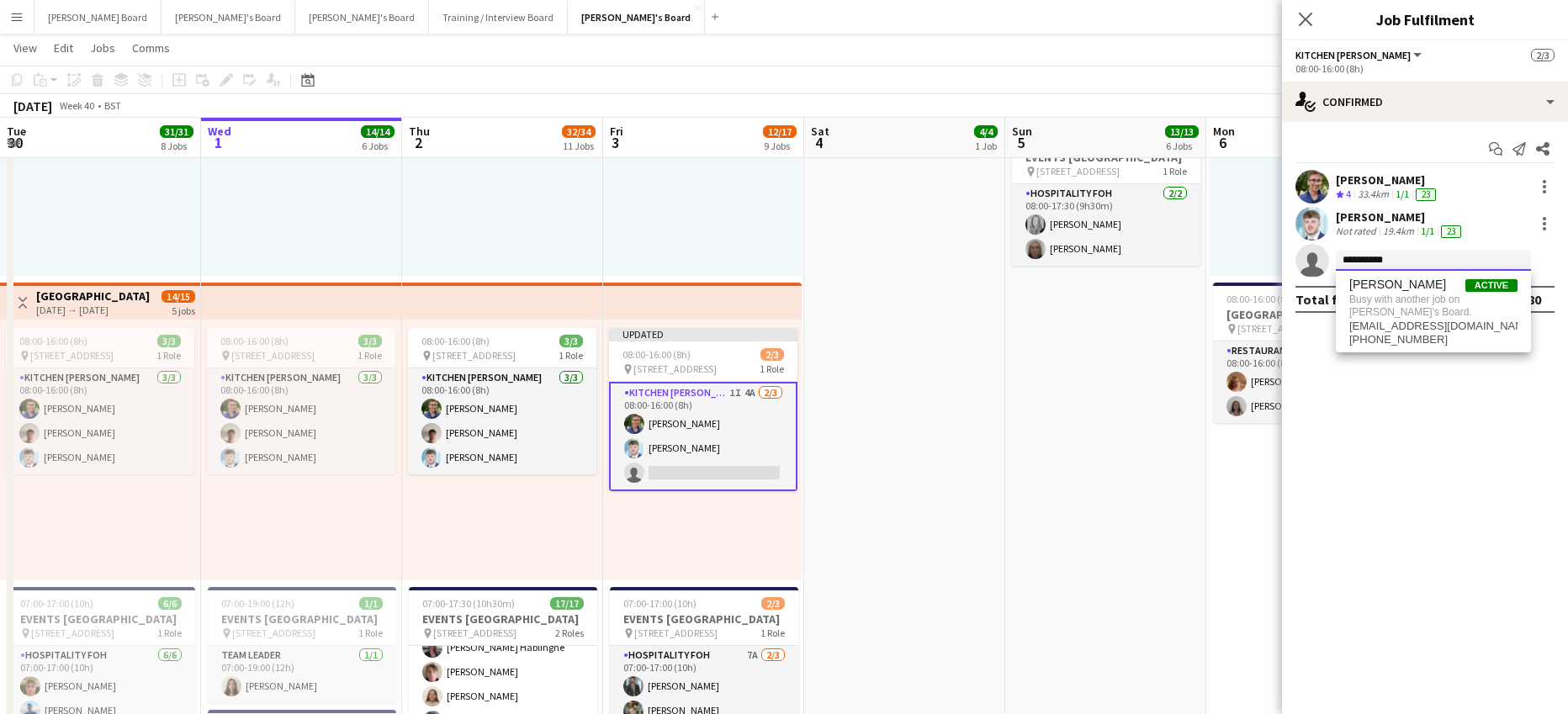
type input "**********"
click at [1457, 323] on span "thomasholmes555@aol.com" at bounding box center [1434, 326] width 169 height 14
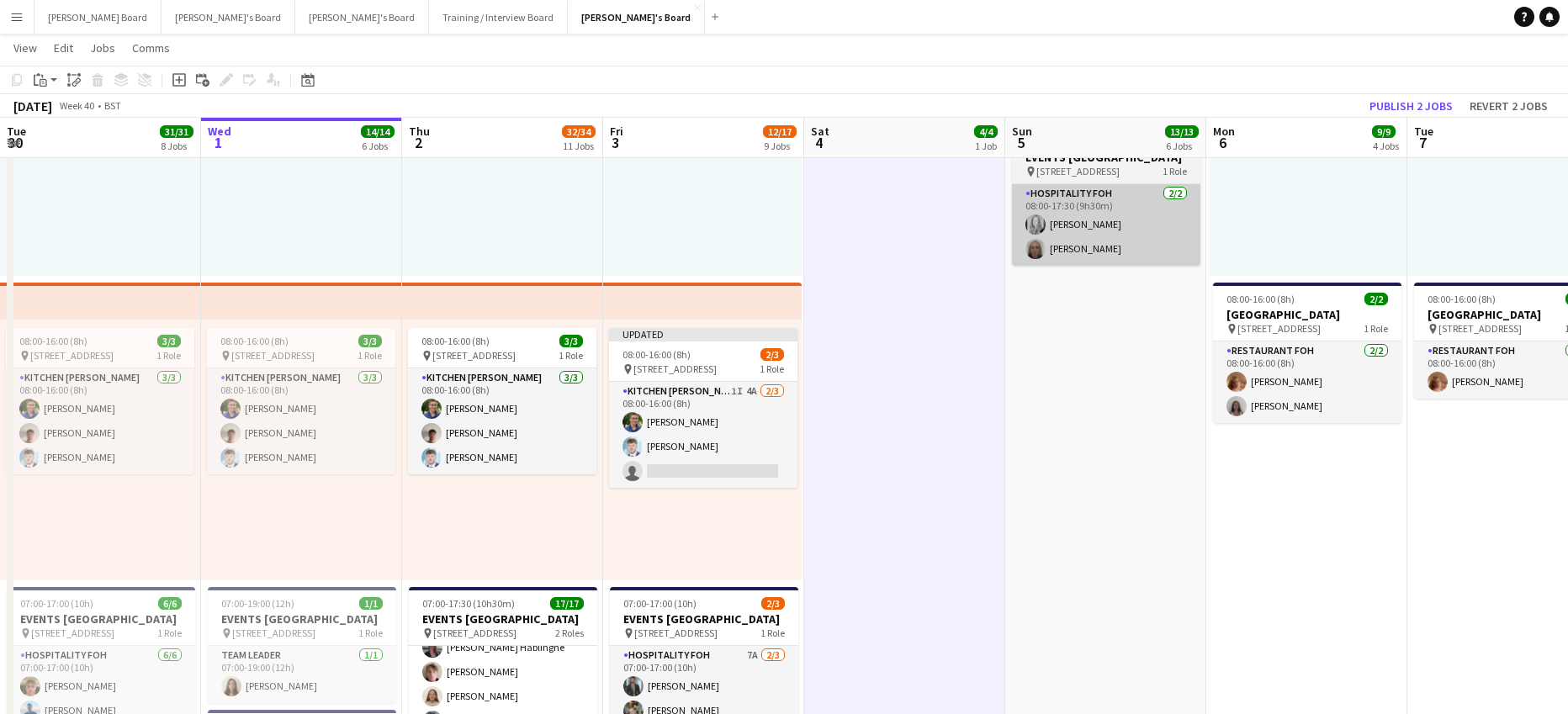
scroll to position [0, 399]
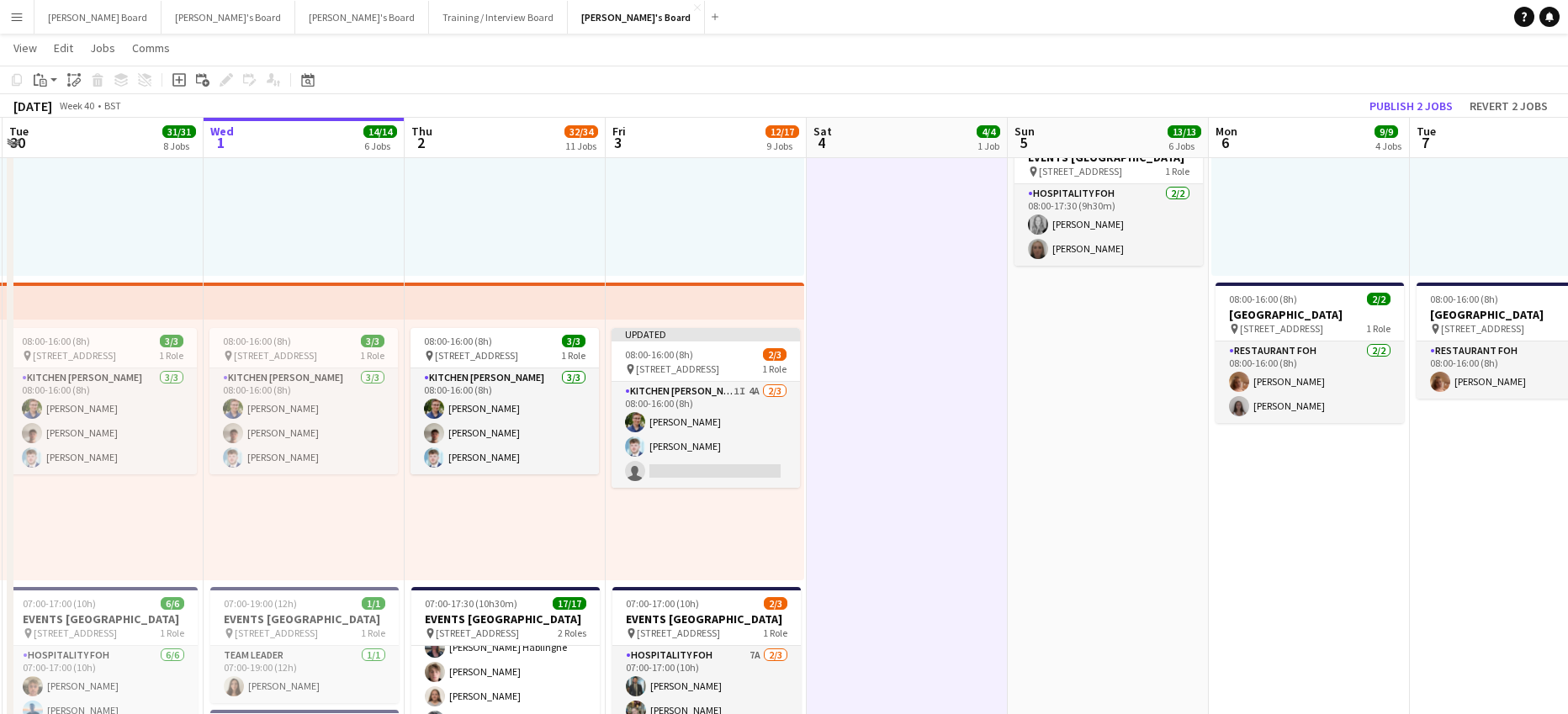
click at [1387, 121] on app-board-header-date "Mon 6 9/9 4 Jobs" at bounding box center [1309, 138] width 201 height 41
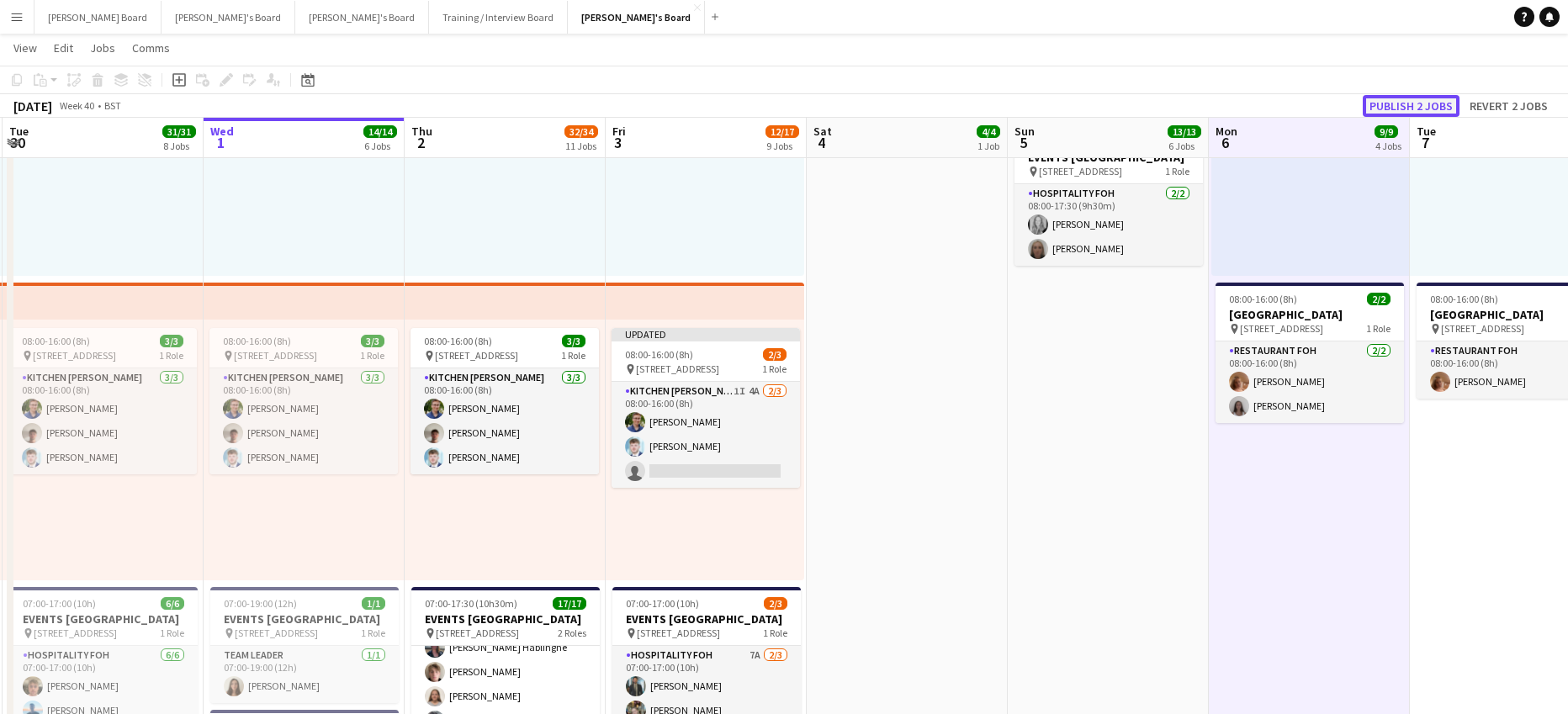
click at [1388, 108] on button "Publish 2 jobs" at bounding box center [1410, 107] width 96 height 22
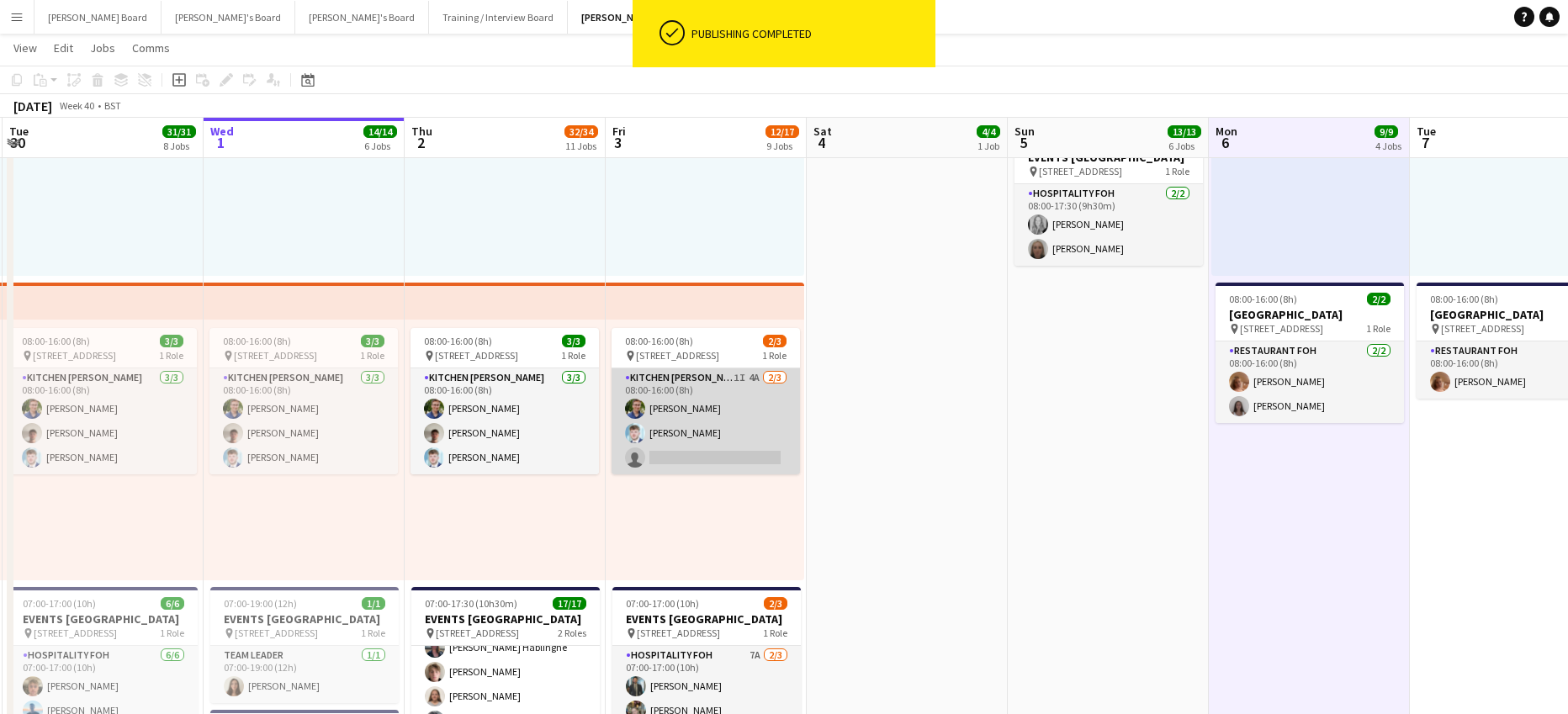
click at [666, 434] on app-card-role "Kitchen Porter 1I 4A 2/3 08:00-16:00 (8h) Joseph Day Luke Sullivan single-neutr…" at bounding box center [705, 421] width 188 height 106
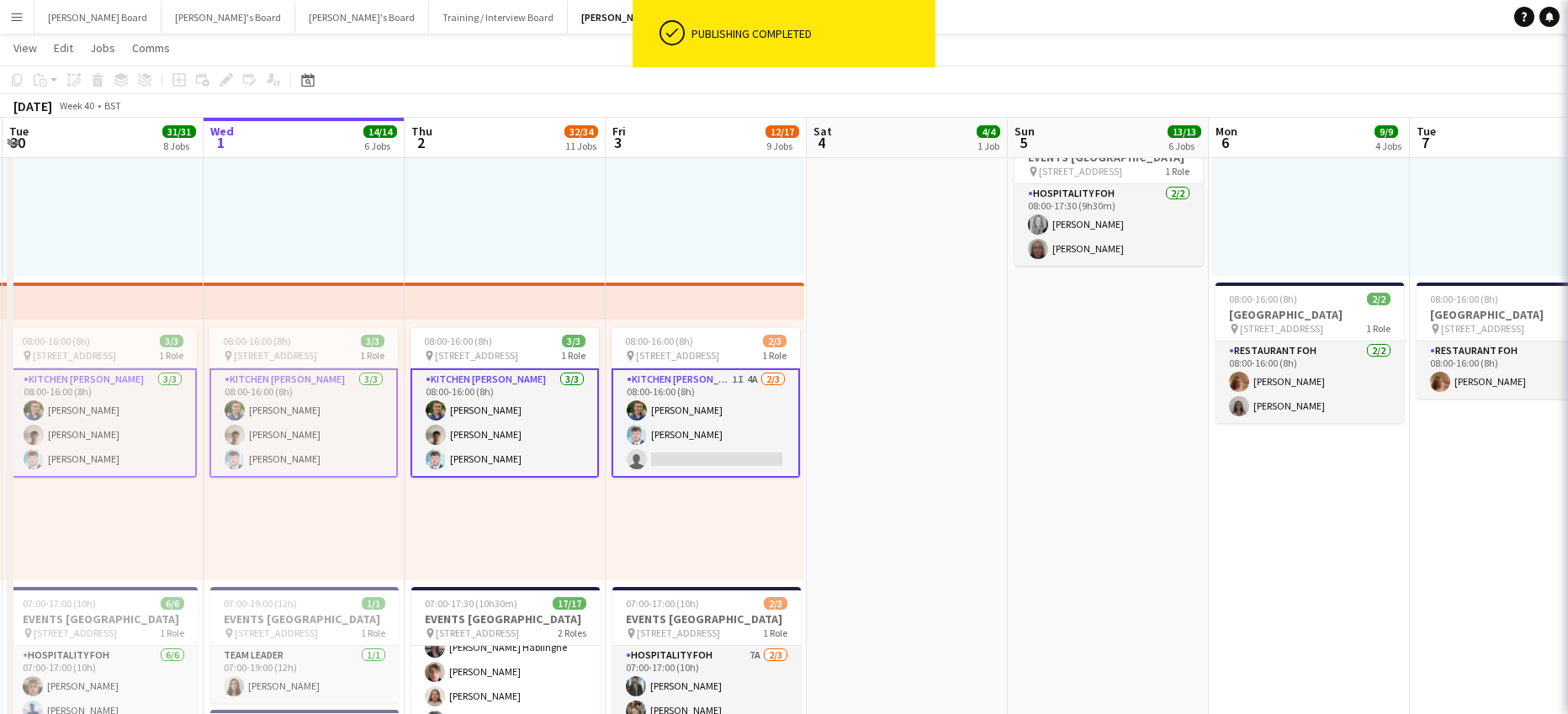
scroll to position [0, 398]
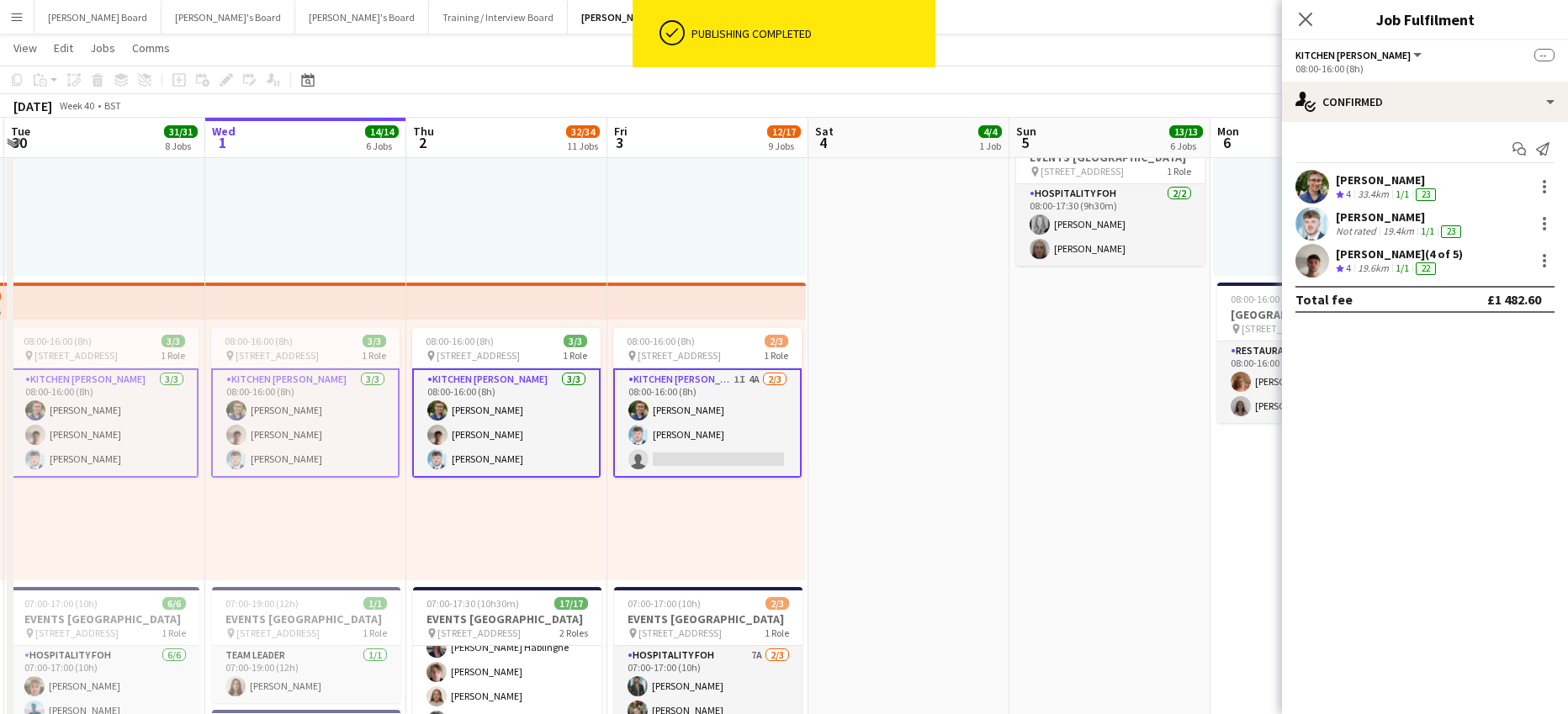
click at [682, 398] on app-card-role "Kitchen Porter 1I 4A 2/3 08:00-16:00 (8h) Joseph Day Luke Sullivan single-neutr…" at bounding box center [707, 423] width 188 height 109
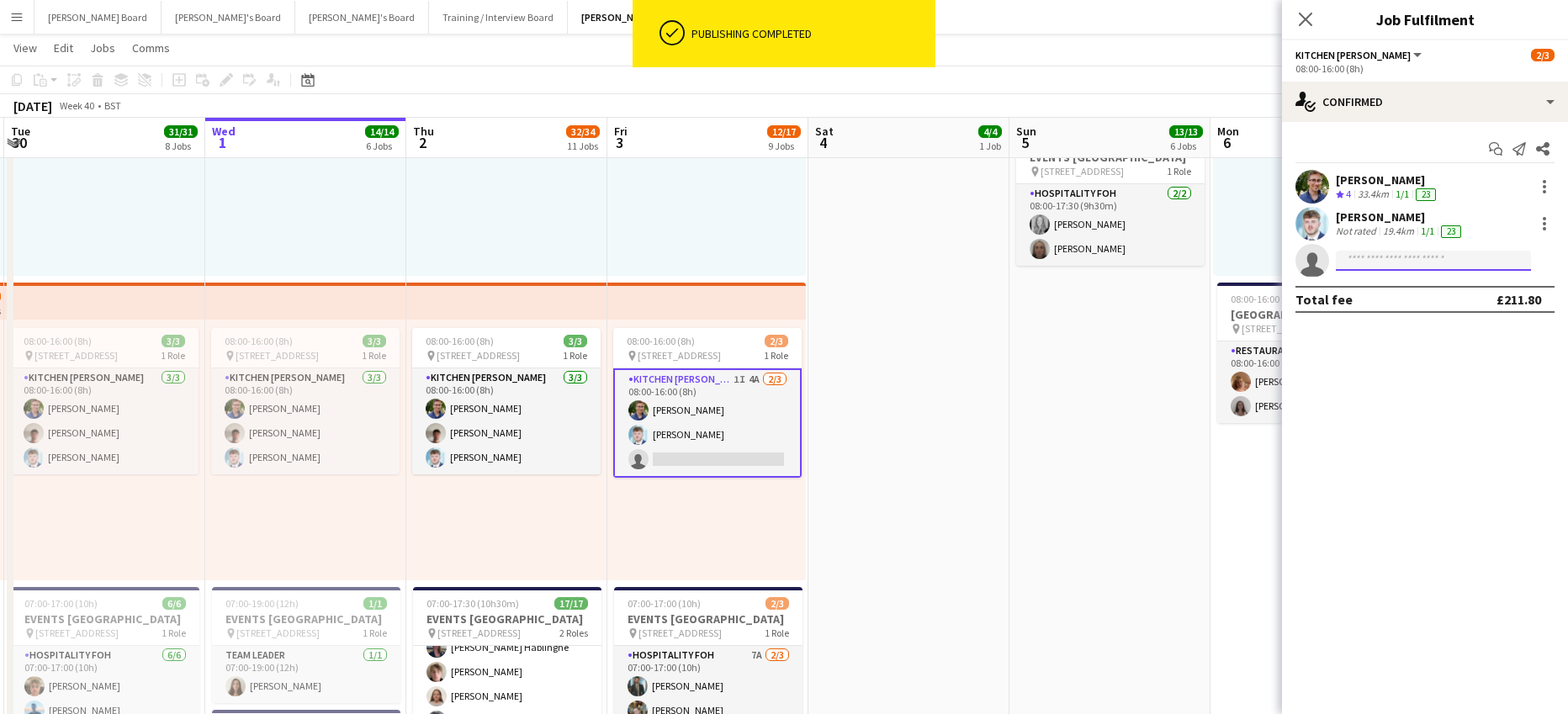
click at [1380, 269] on input at bounding box center [1433, 261] width 196 height 20
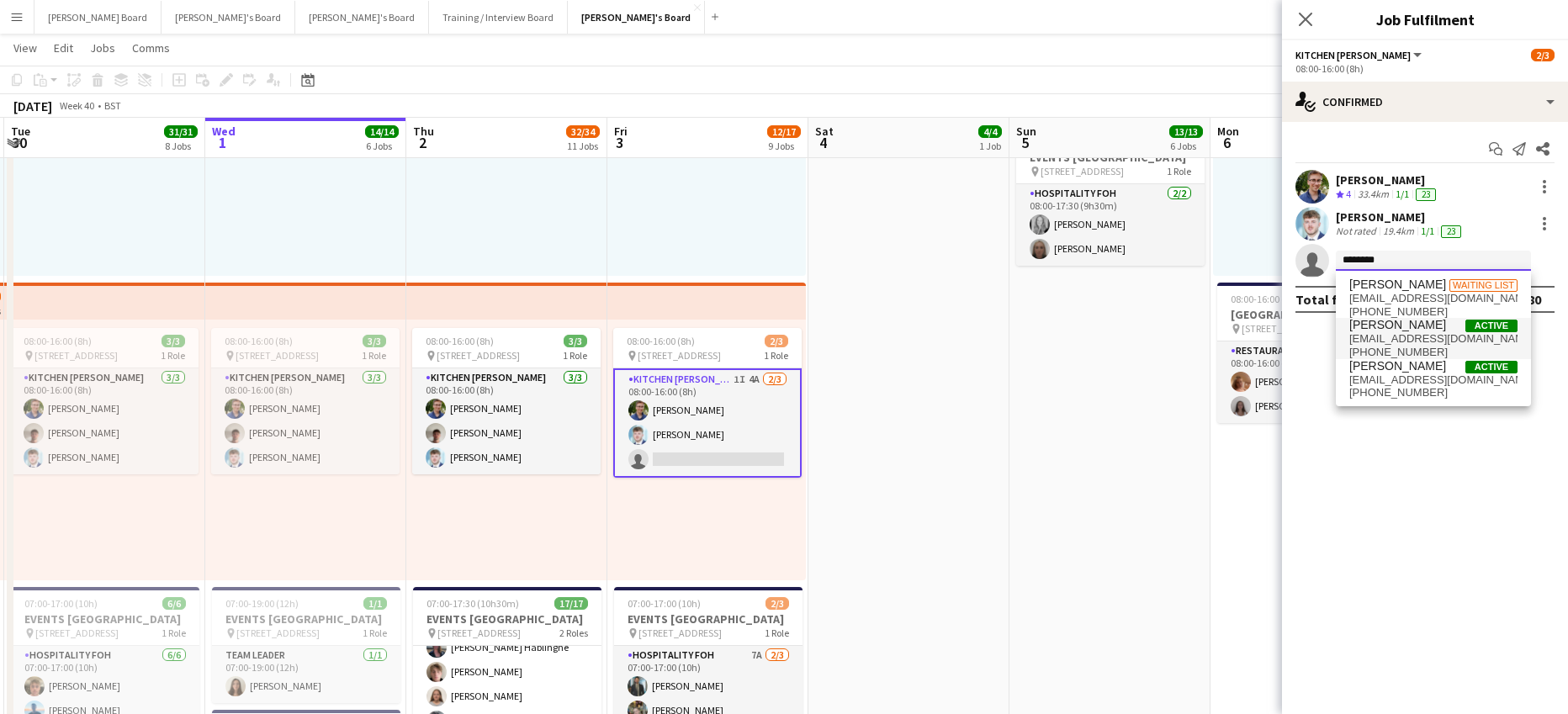
type input "********"
click at [1423, 343] on span "thomasholmes555@aol.com" at bounding box center [1434, 338] width 169 height 14
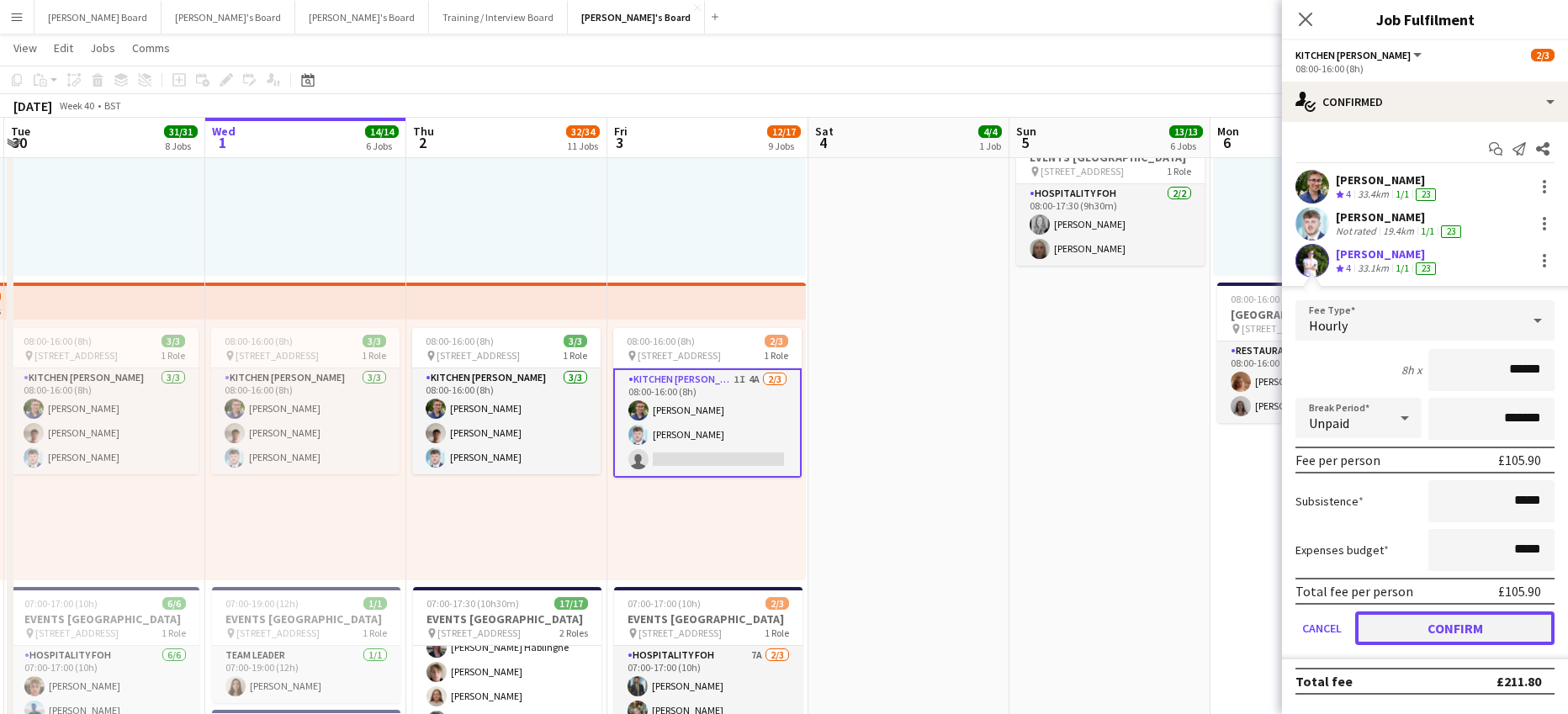
click at [1432, 615] on button "Confirm" at bounding box center [1454, 629] width 199 height 33
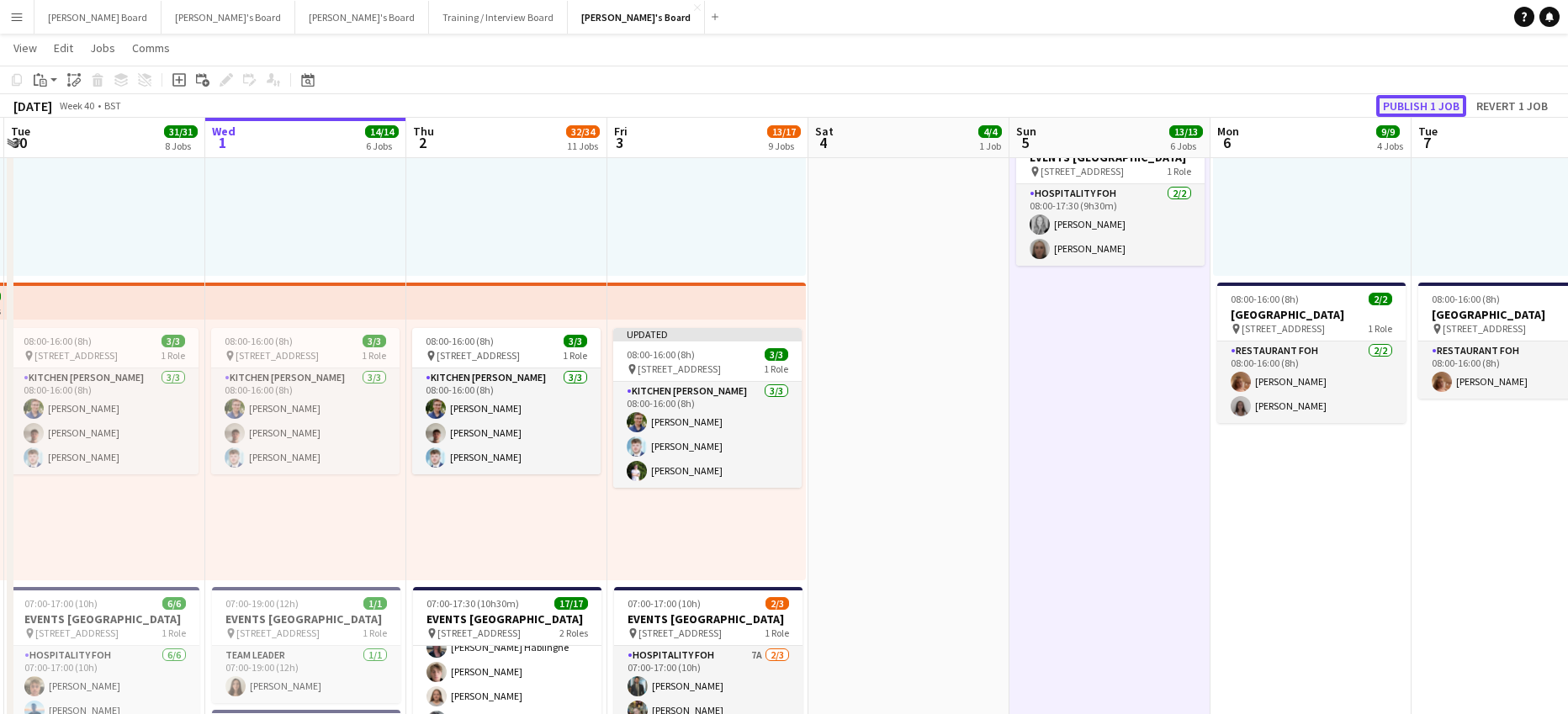
click at [1395, 96] on button "Publish 1 job" at bounding box center [1421, 107] width 90 height 22
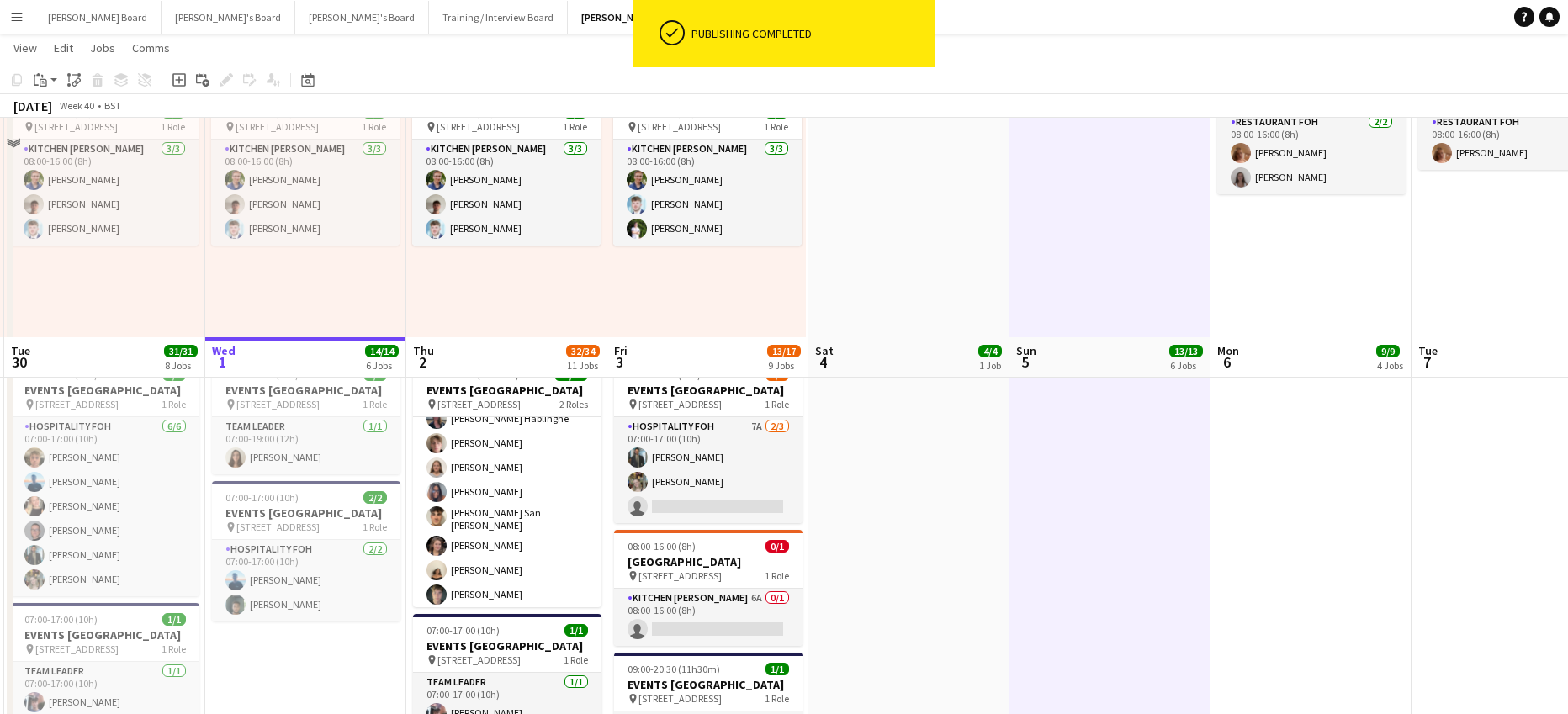
scroll to position [1122, 0]
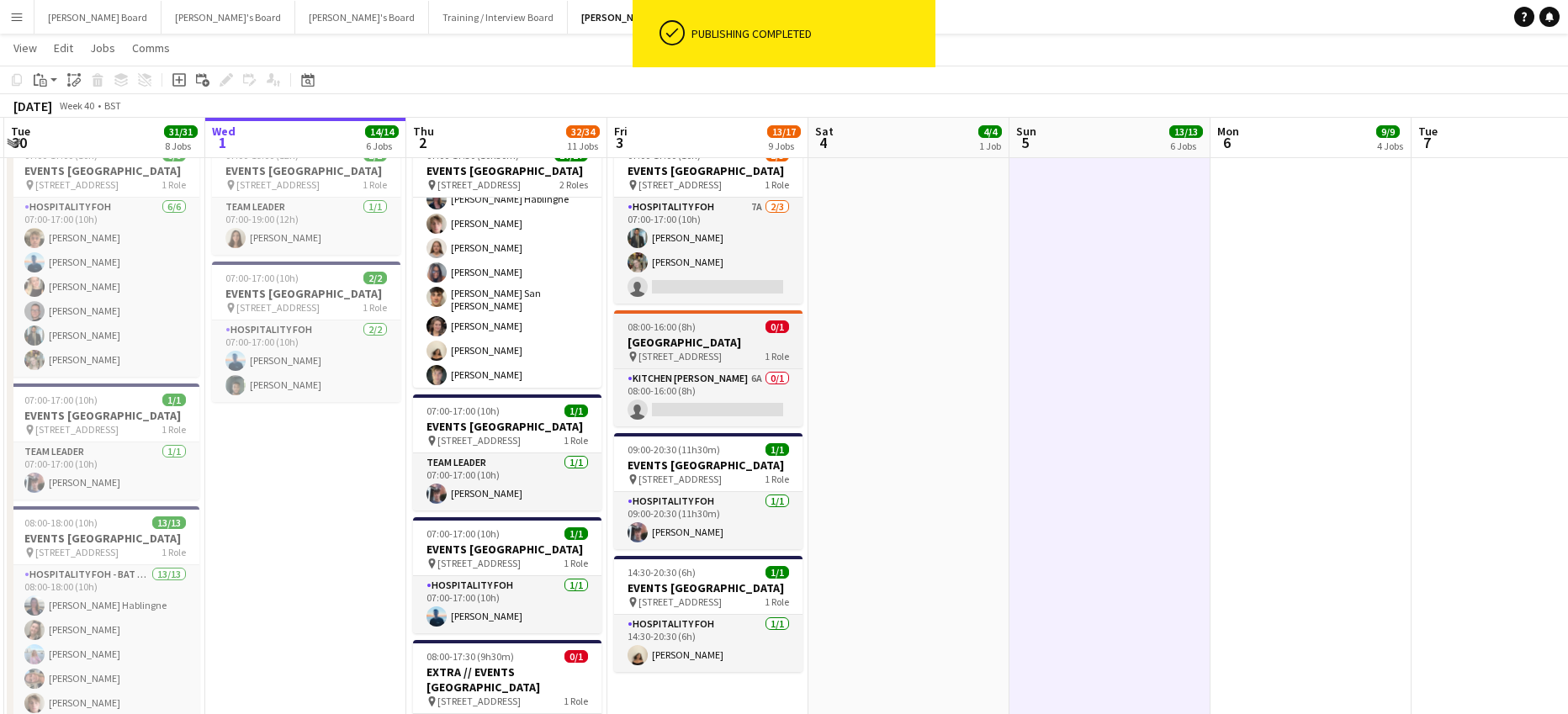
click at [677, 333] on span "08:00-16:00 (8h)" at bounding box center [662, 327] width 69 height 13
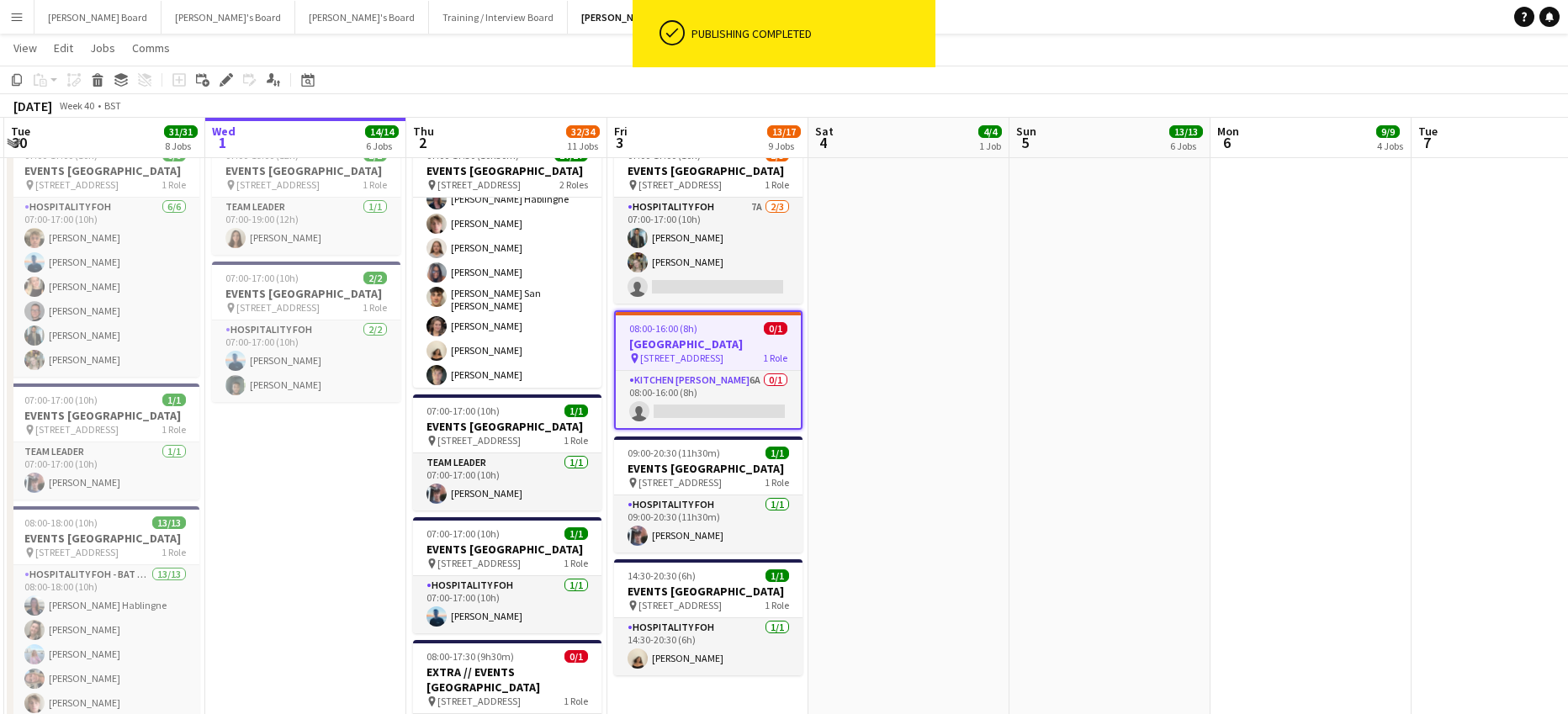
click at [1017, 360] on app-date-cell "07:00-17:30 (10h30m) 2/2 EVENTS McLaren Technology Centre pin Woking, GU21 4YH …" at bounding box center [1109, 439] width 201 height 1832
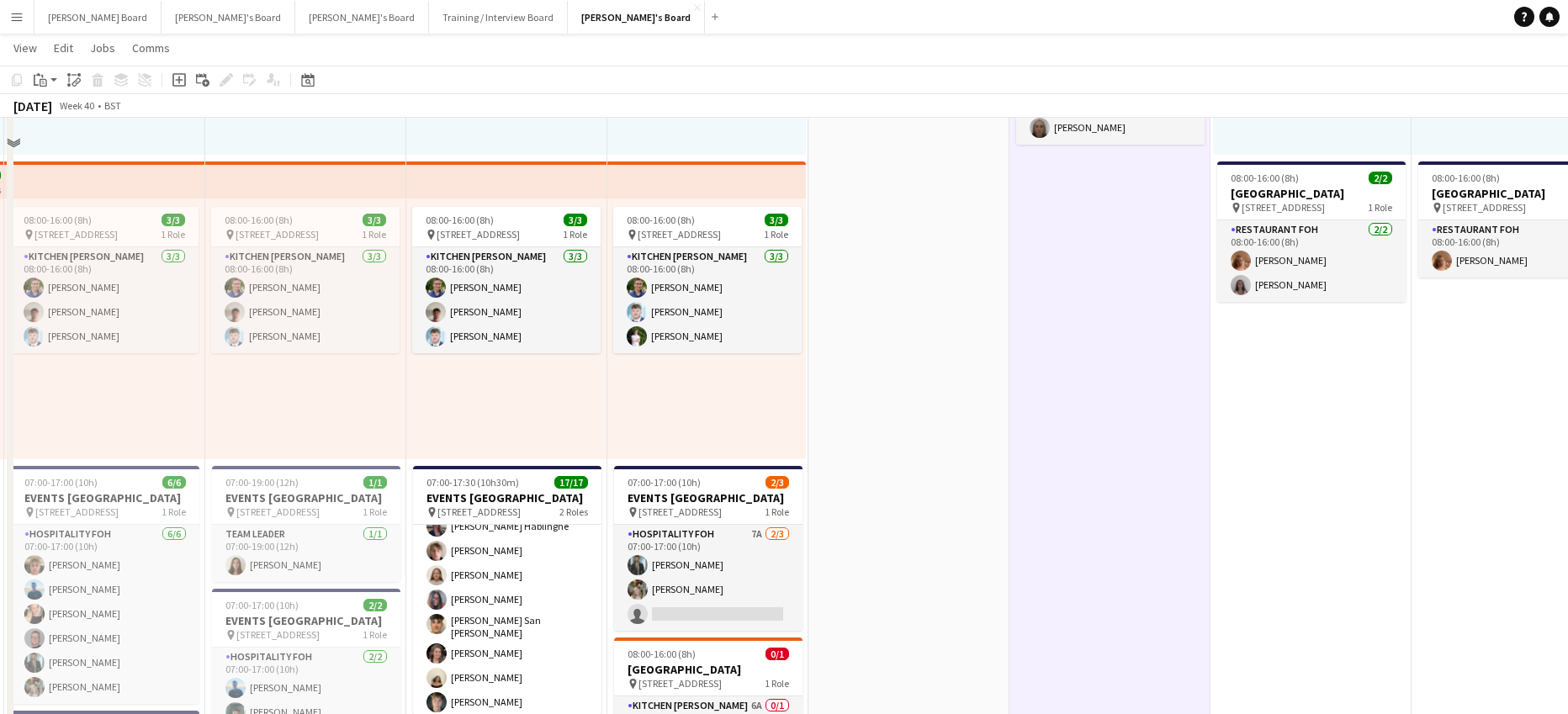
scroll to position [561, 0]
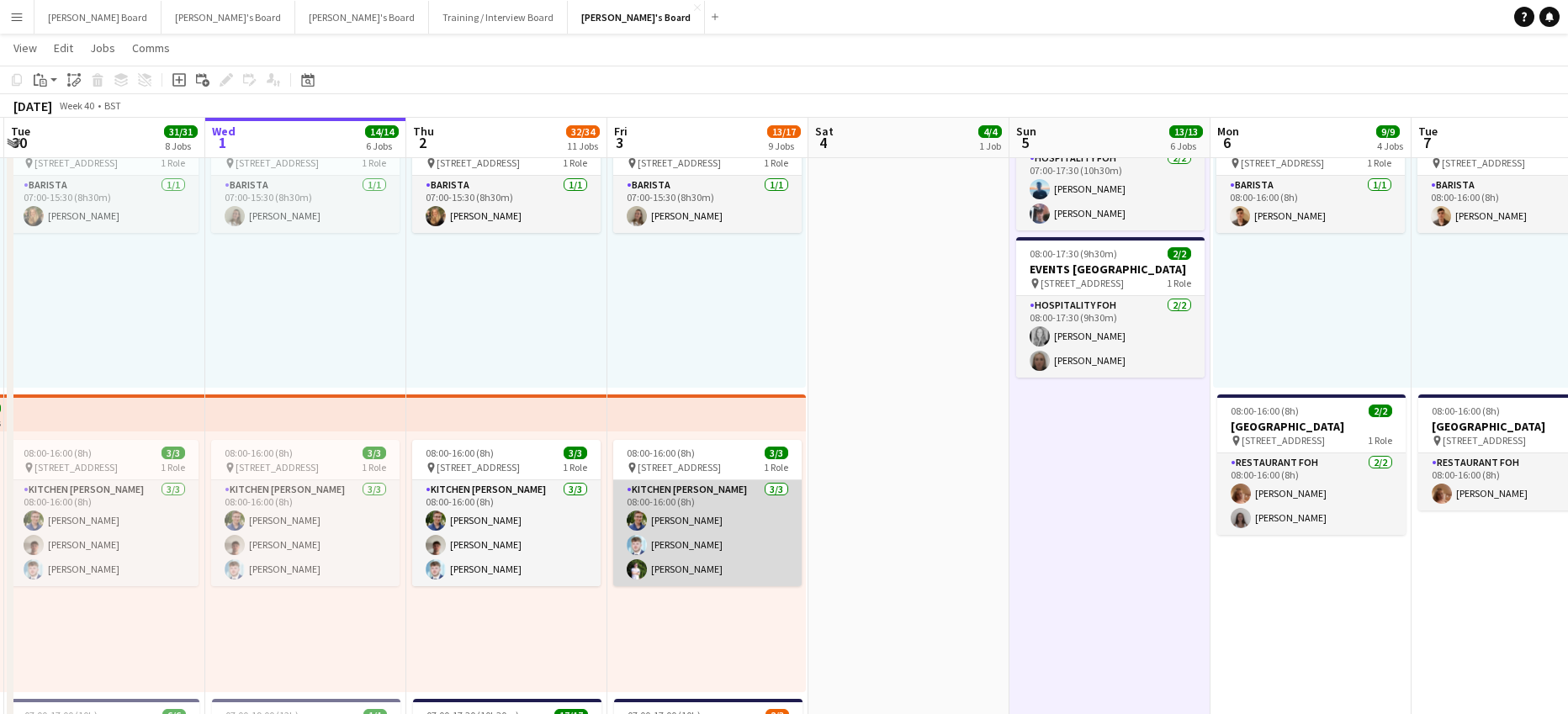
click at [718, 532] on app-card-role "Kitchen Porter 3/3 08:00-16:00 (8h) Joseph Day Luke Sullivan Thomas Holmes" at bounding box center [707, 533] width 188 height 106
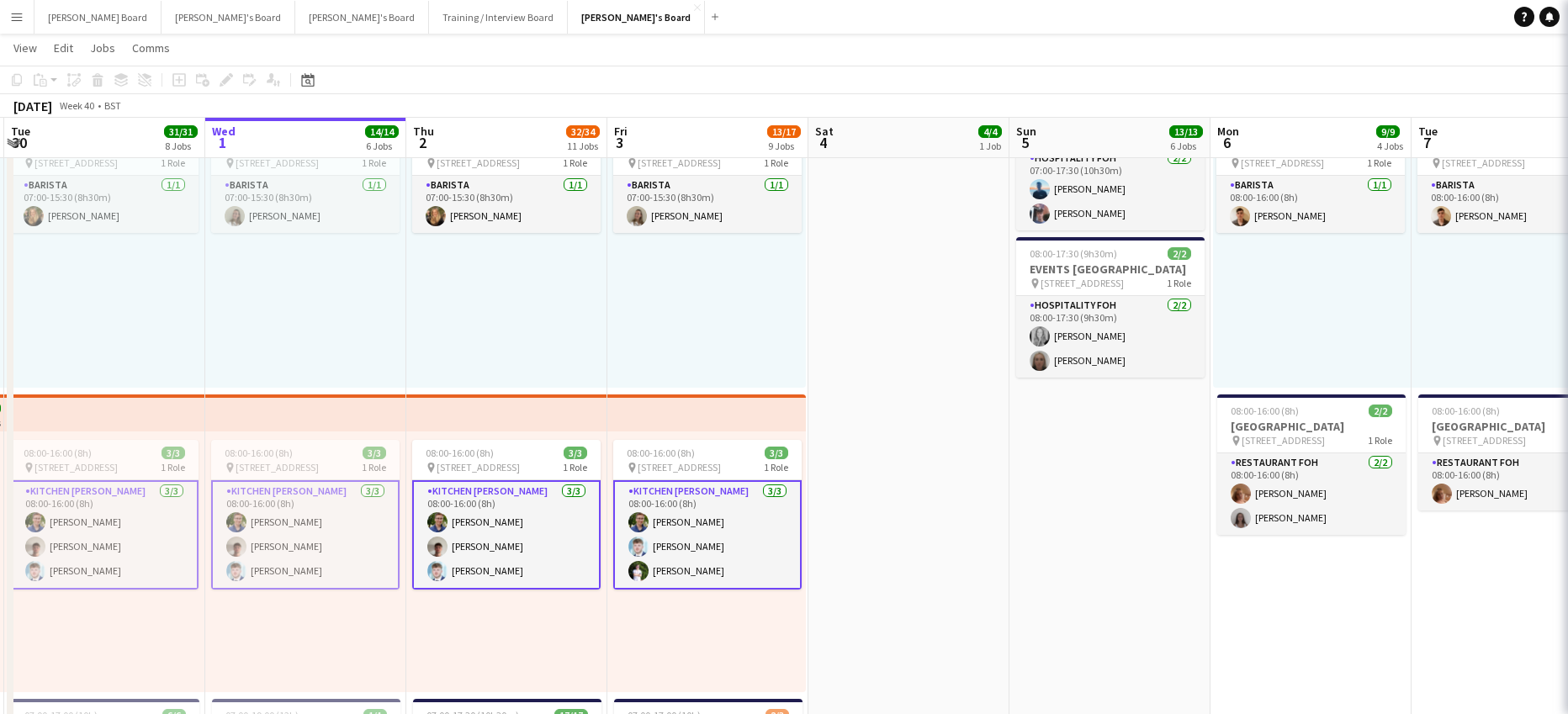
click at [722, 533] on app-card-role "Kitchen Porter 3/3 08:00-16:00 (8h) Joseph Day Luke Sullivan Thomas Holmes" at bounding box center [707, 535] width 188 height 109
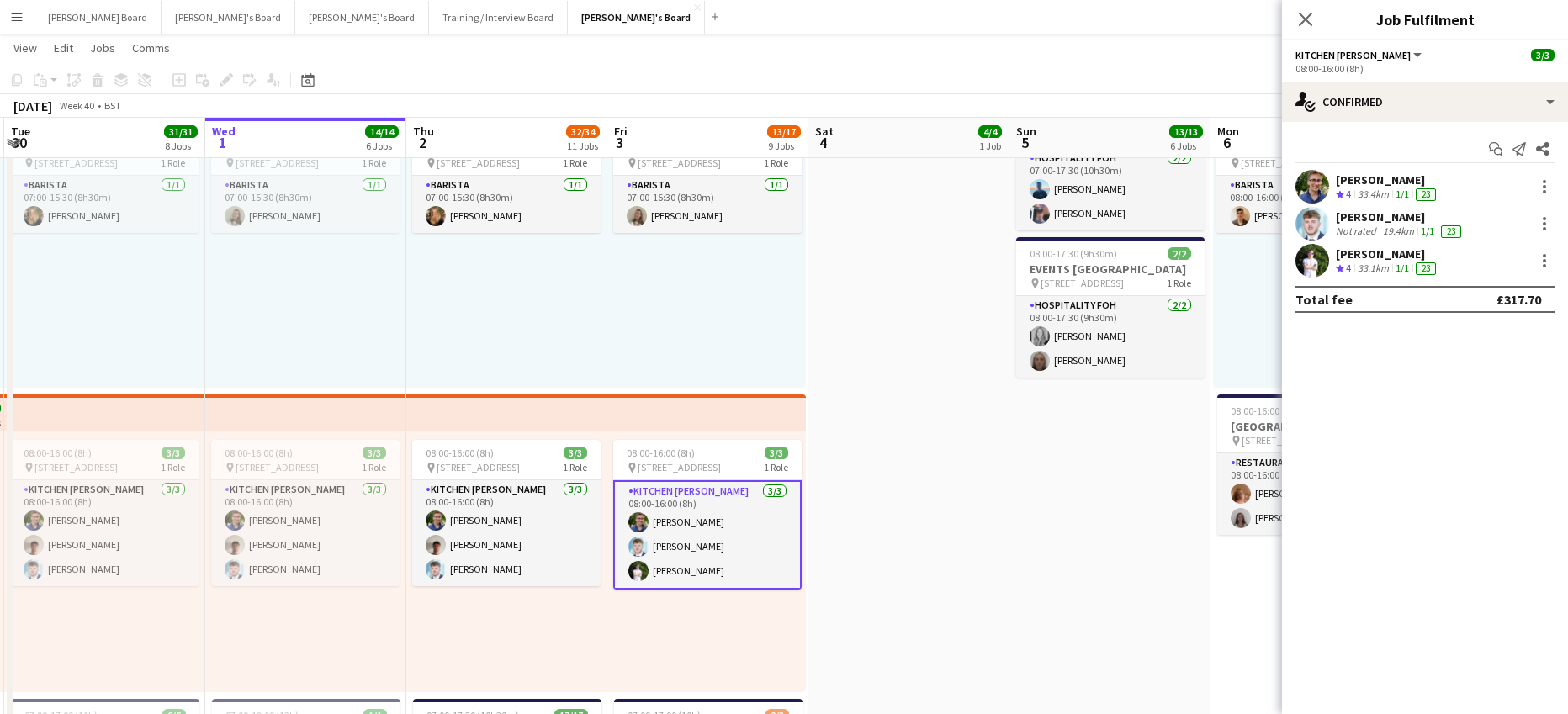
click at [1504, 267] on div "Thomas Holmes Crew rating 4 33.1km 1/1 23" at bounding box center [1424, 261] width 286 height 33
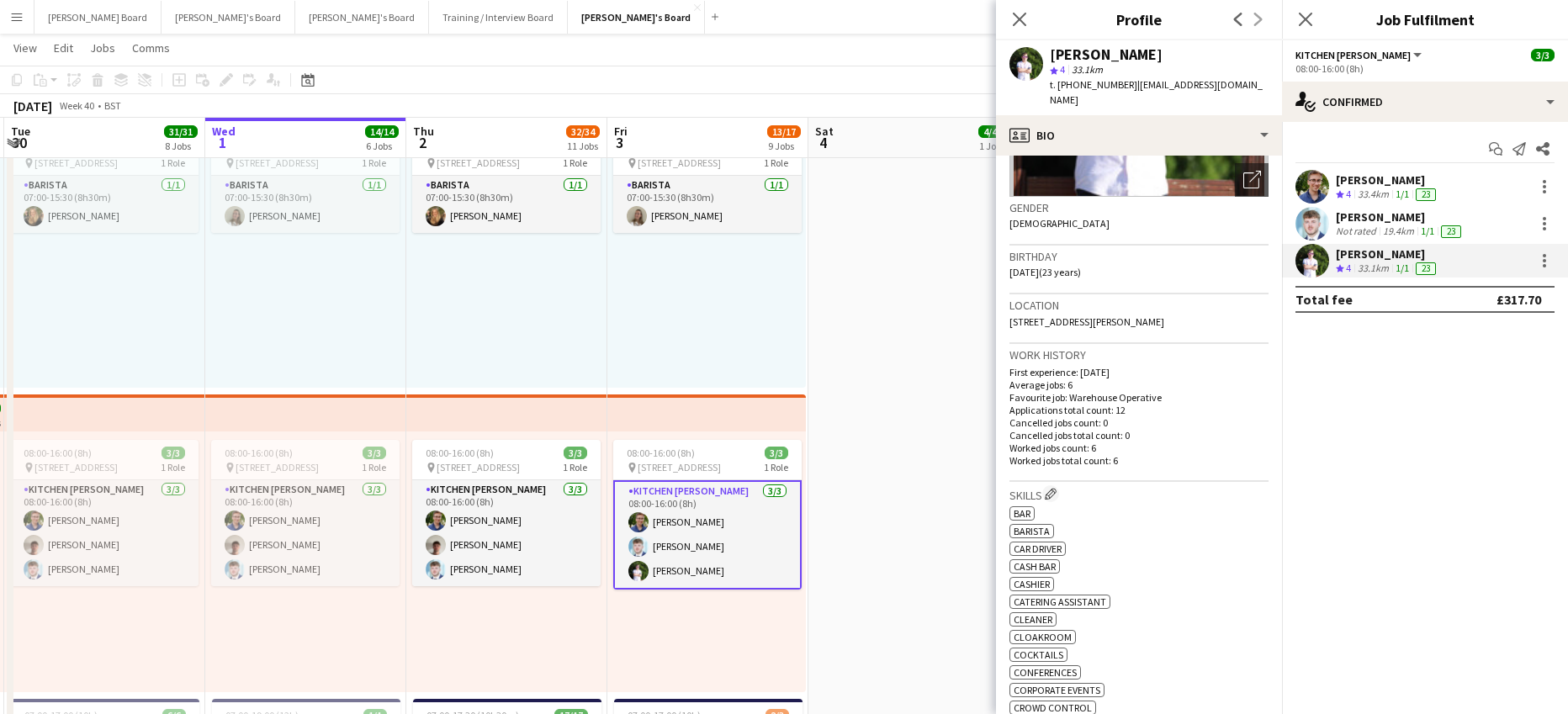
scroll to position [0, 0]
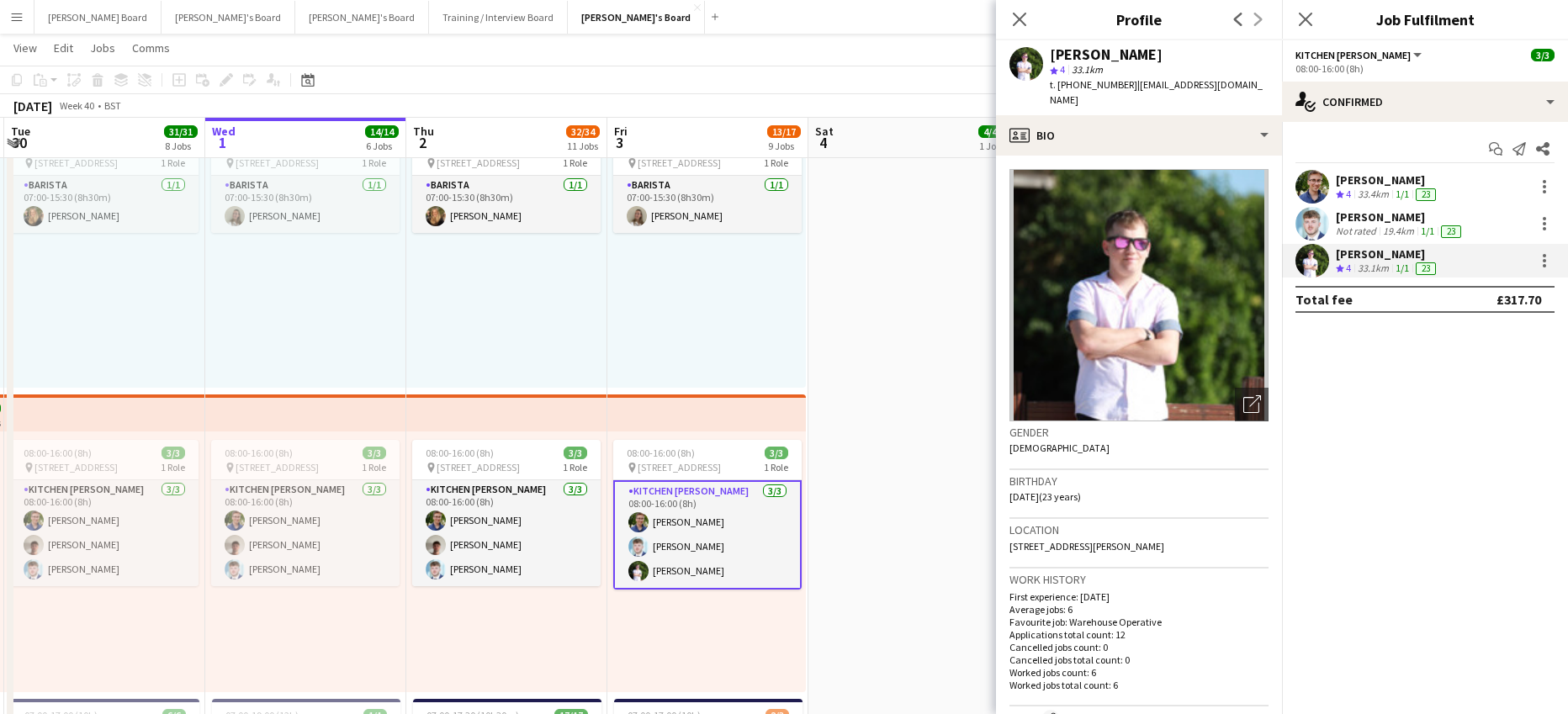
drag, startPoint x: 1122, startPoint y: 84, endPoint x: 1071, endPoint y: 84, distance: 51.0
click at [1071, 84] on span "t. +447500869292" at bounding box center [1094, 84] width 87 height 13
copy span "7500869292"
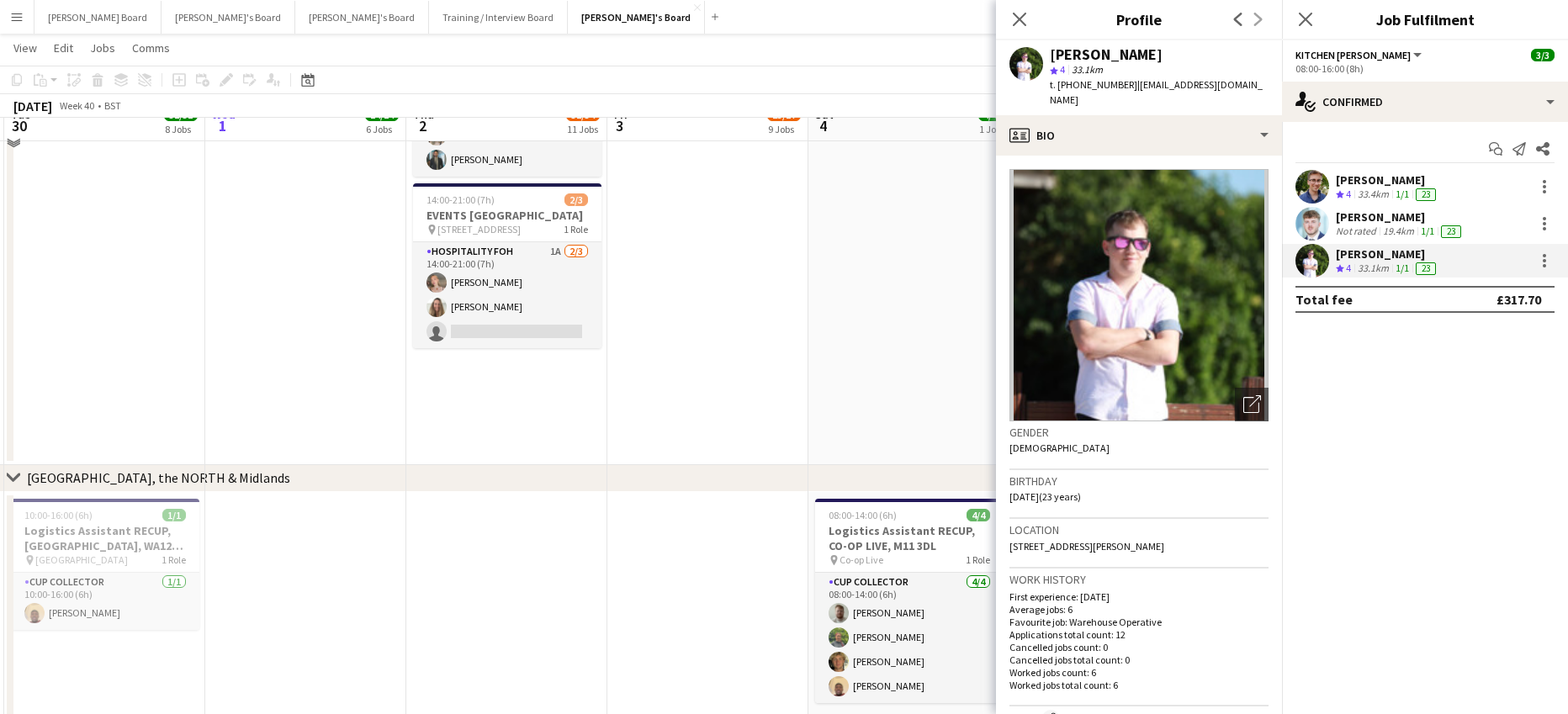
scroll to position [2020, 0]
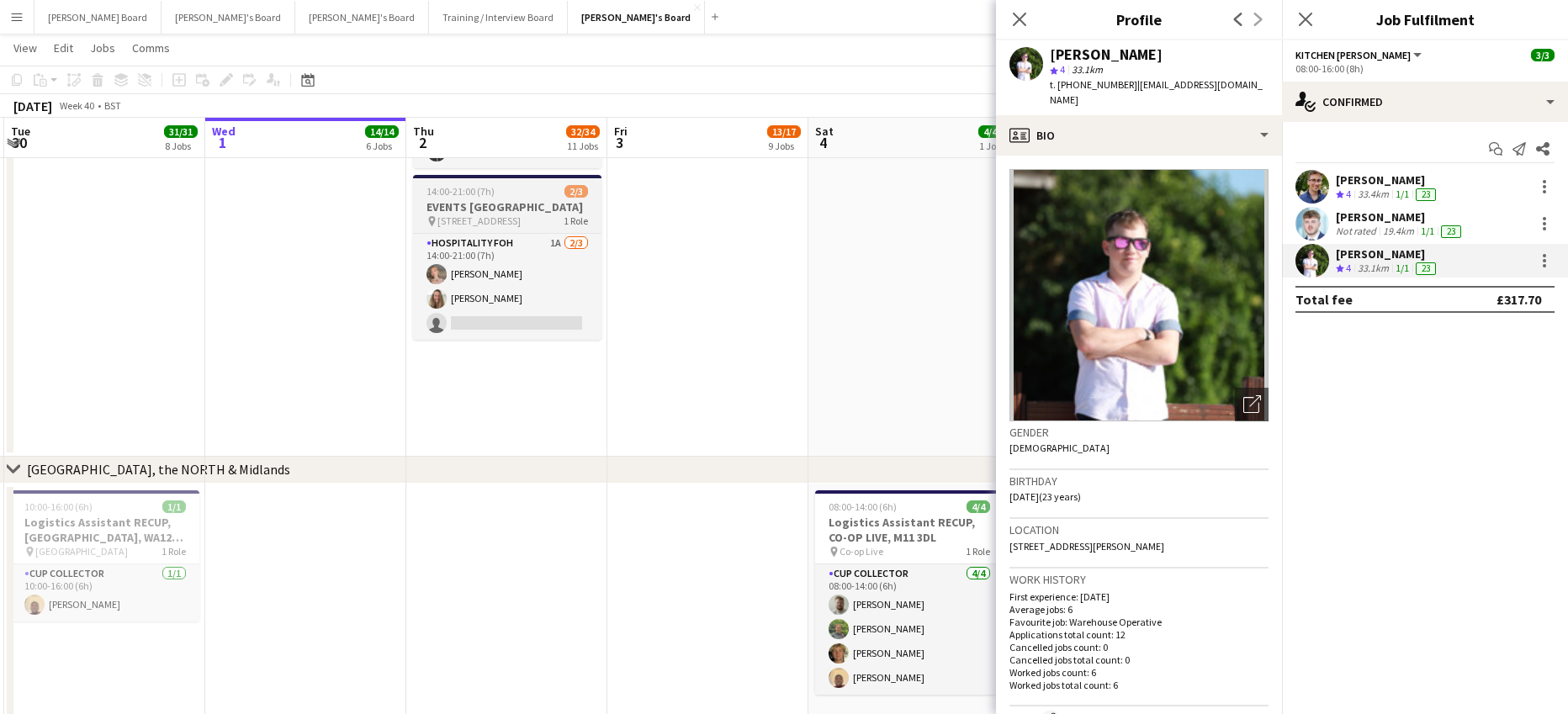
click at [470, 214] on h3 "EVENTS McLaren Technology Centre" at bounding box center [507, 207] width 188 height 15
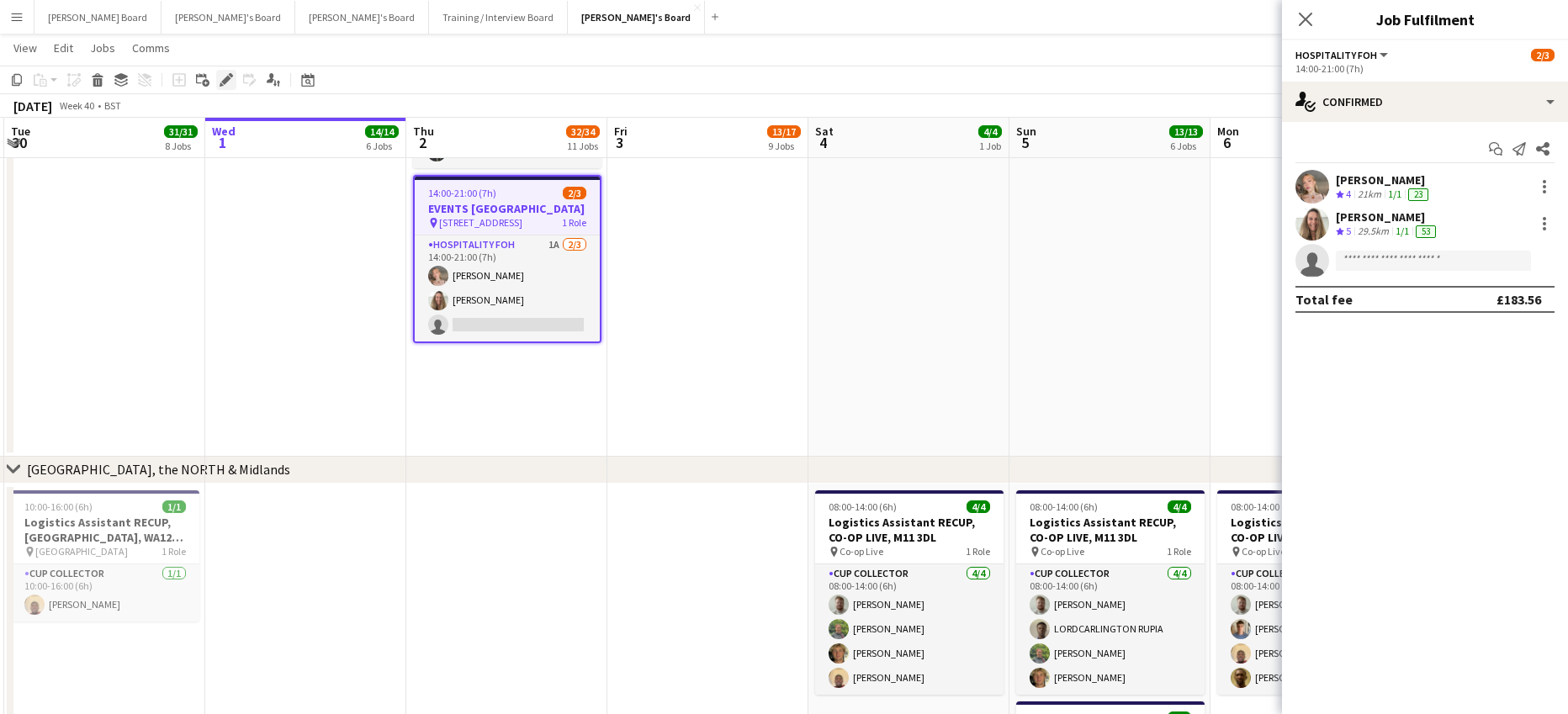
click at [231, 75] on icon at bounding box center [231, 75] width 5 height 5
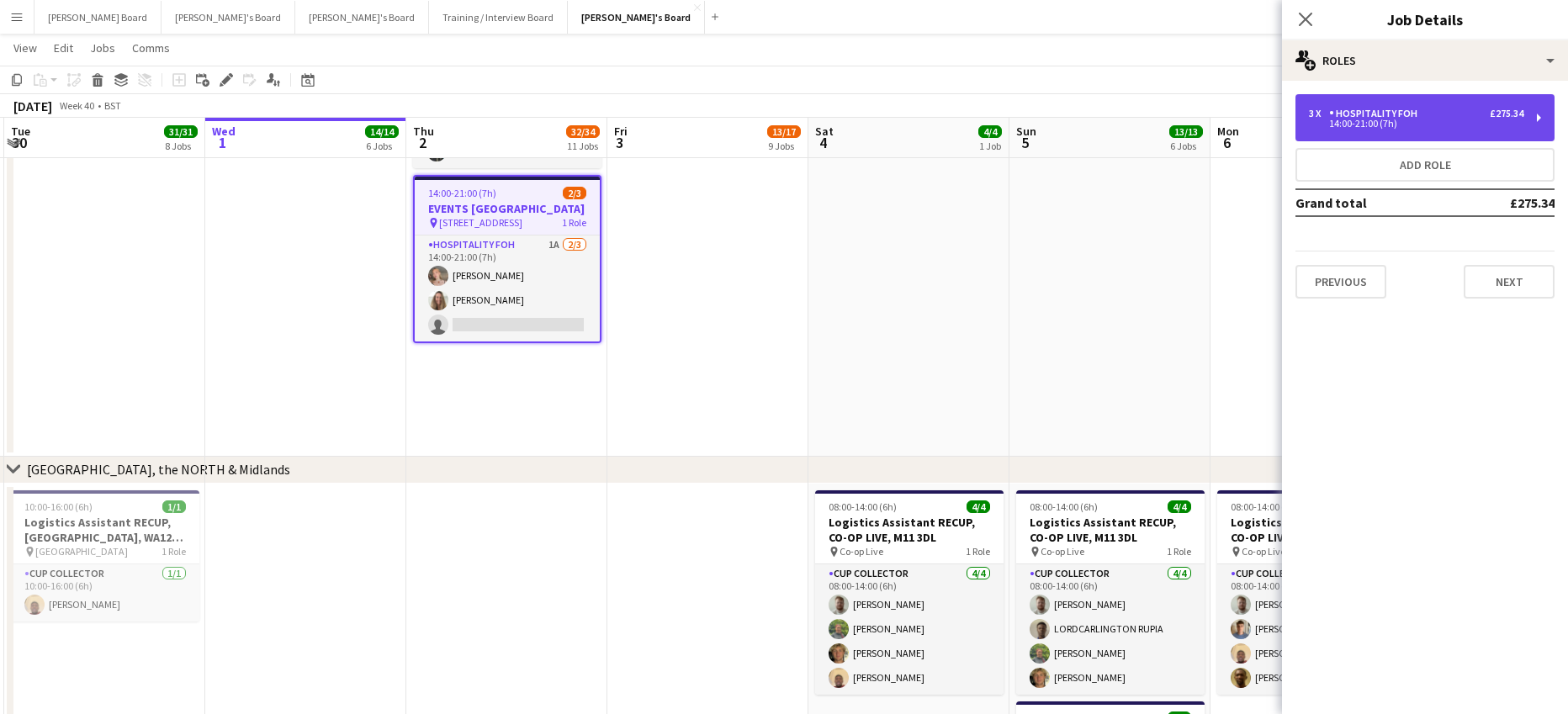
click at [1423, 98] on div "3 x Hospitality FOH £275.34 14:00-21:00 (7h)" at bounding box center [1425, 118] width 259 height 47
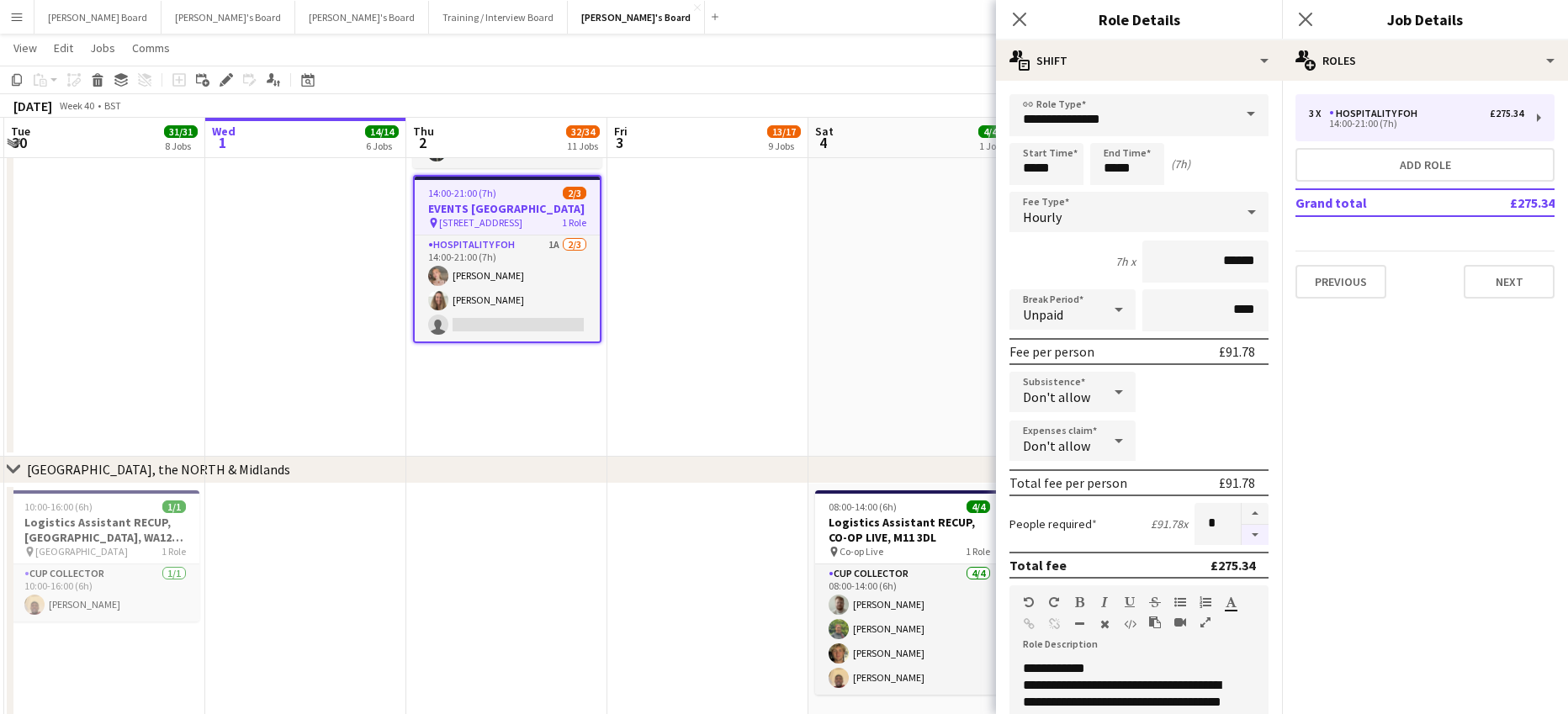
click at [1241, 535] on button "button" at bounding box center [1254, 535] width 27 height 21
type input "*"
click at [1015, 432] on div "Don't allow" at bounding box center [1056, 441] width 93 height 41
click at [910, 340] on div at bounding box center [784, 357] width 1568 height 714
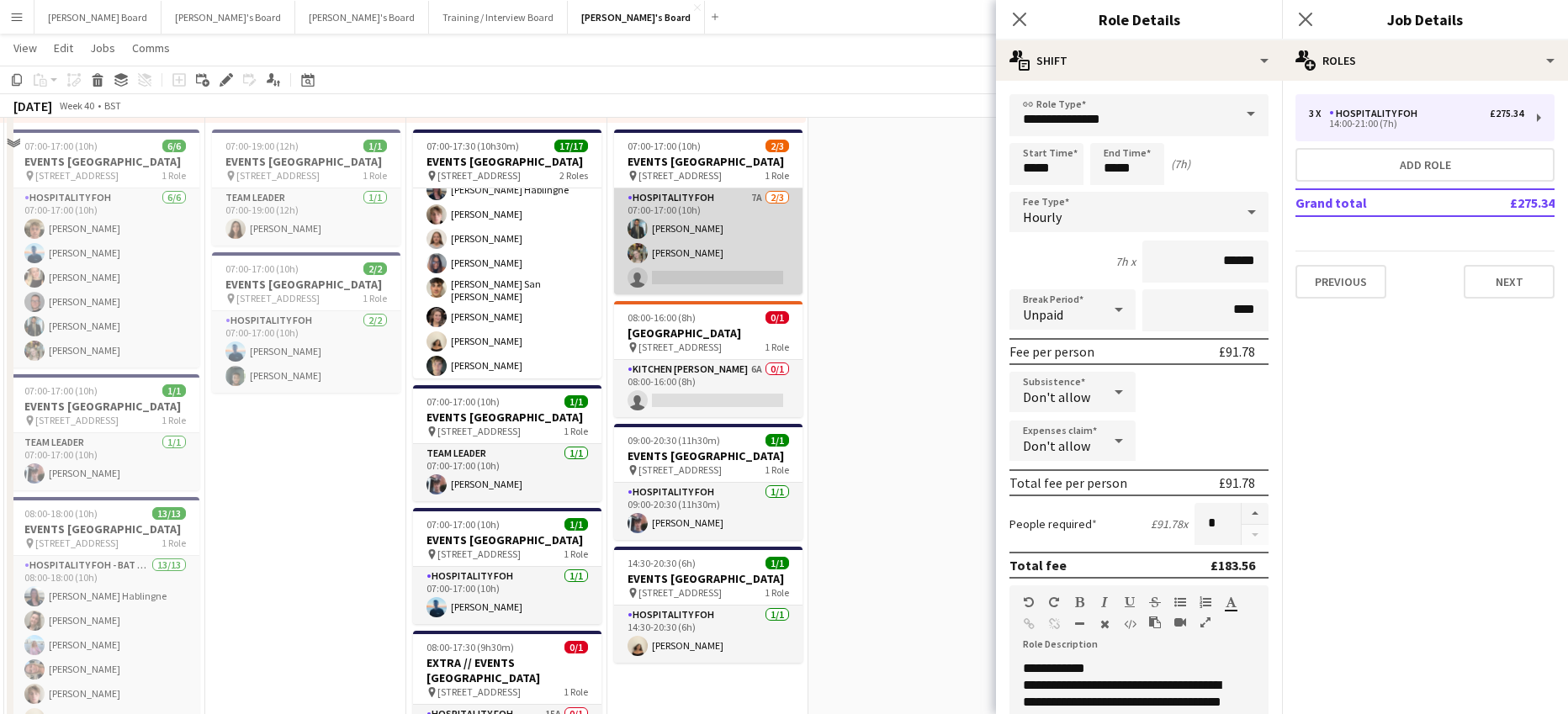
scroll to position [1010, 0]
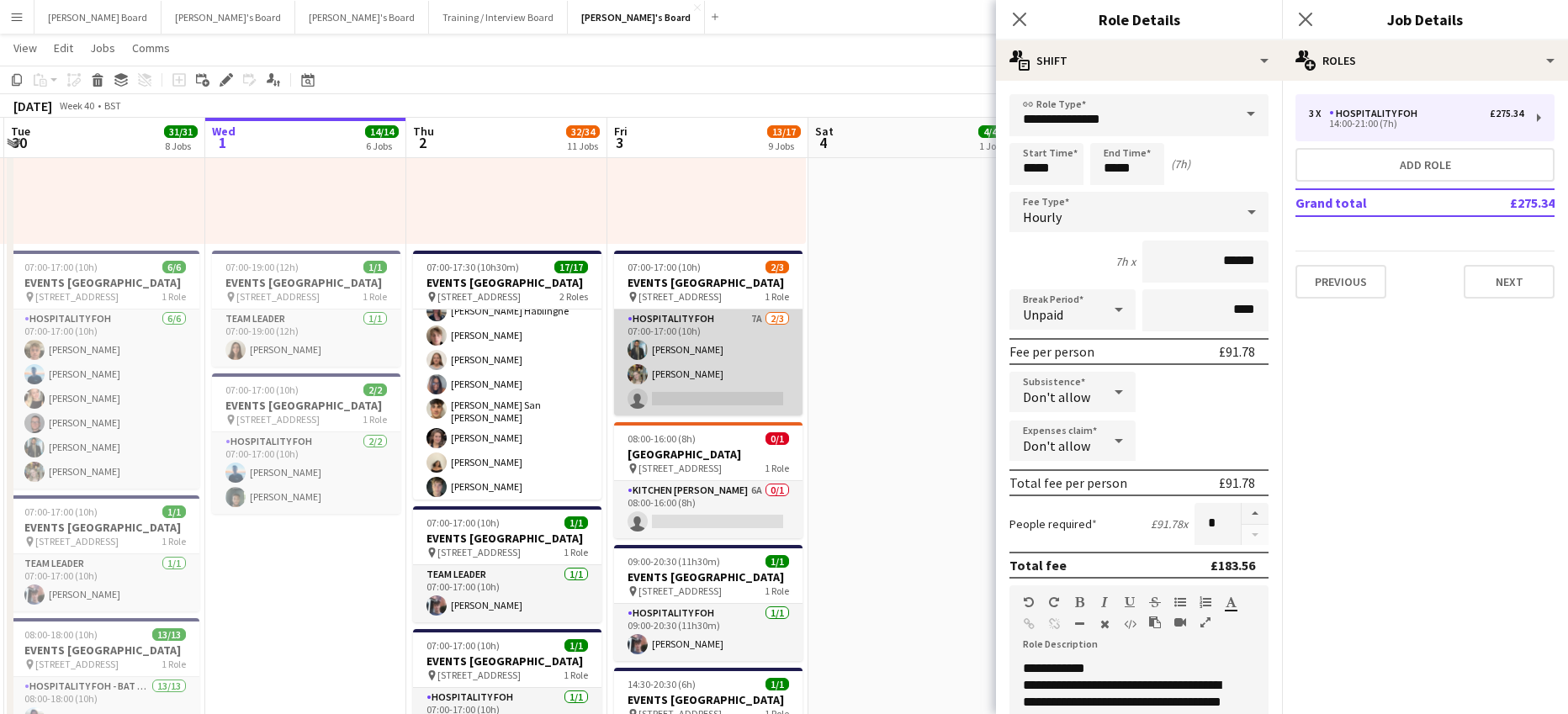
click at [737, 381] on app-card-role "Hospitality FOH 7A 2/3 07:00-17:00 (10h) Muhammad Imad Abigail Hodkinson single…" at bounding box center [707, 363] width 188 height 106
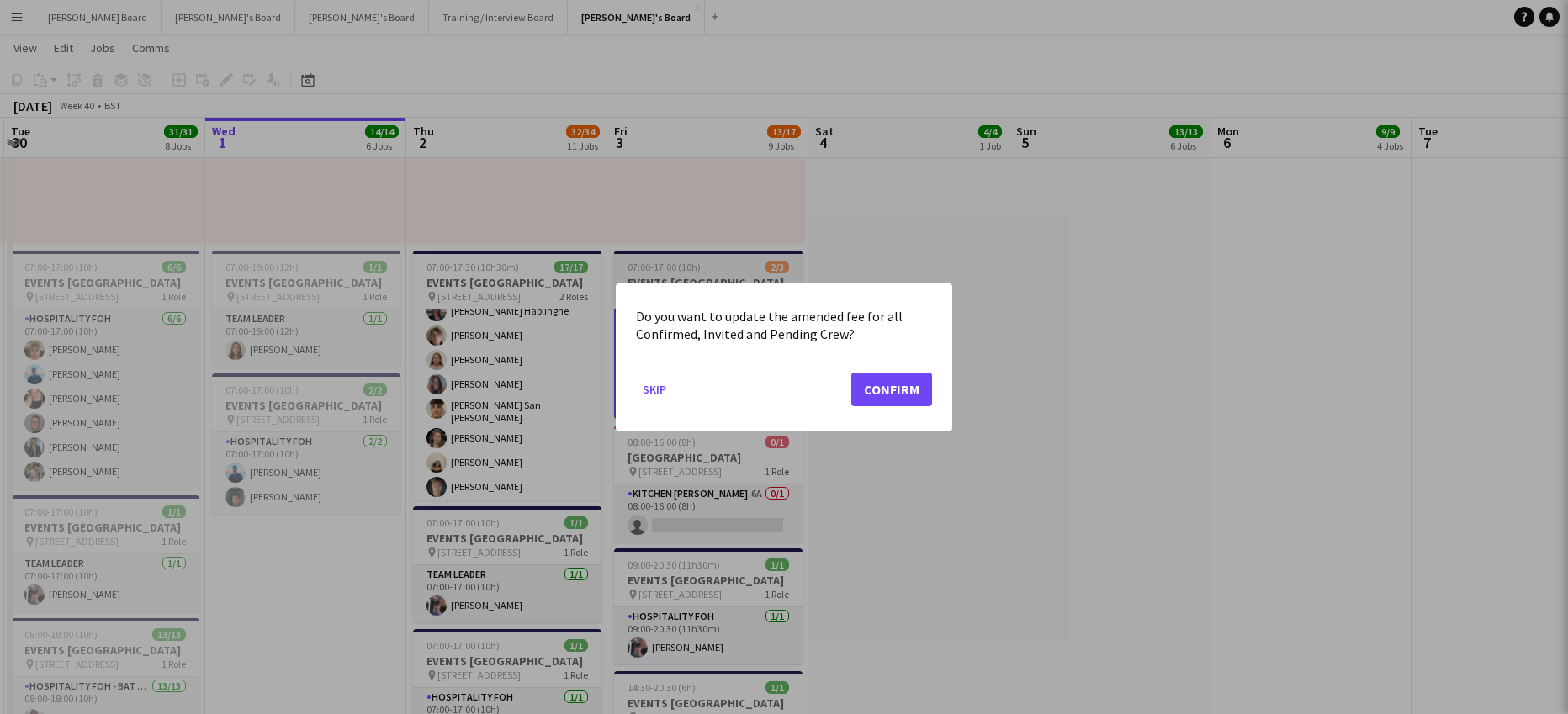
scroll to position [0, 397]
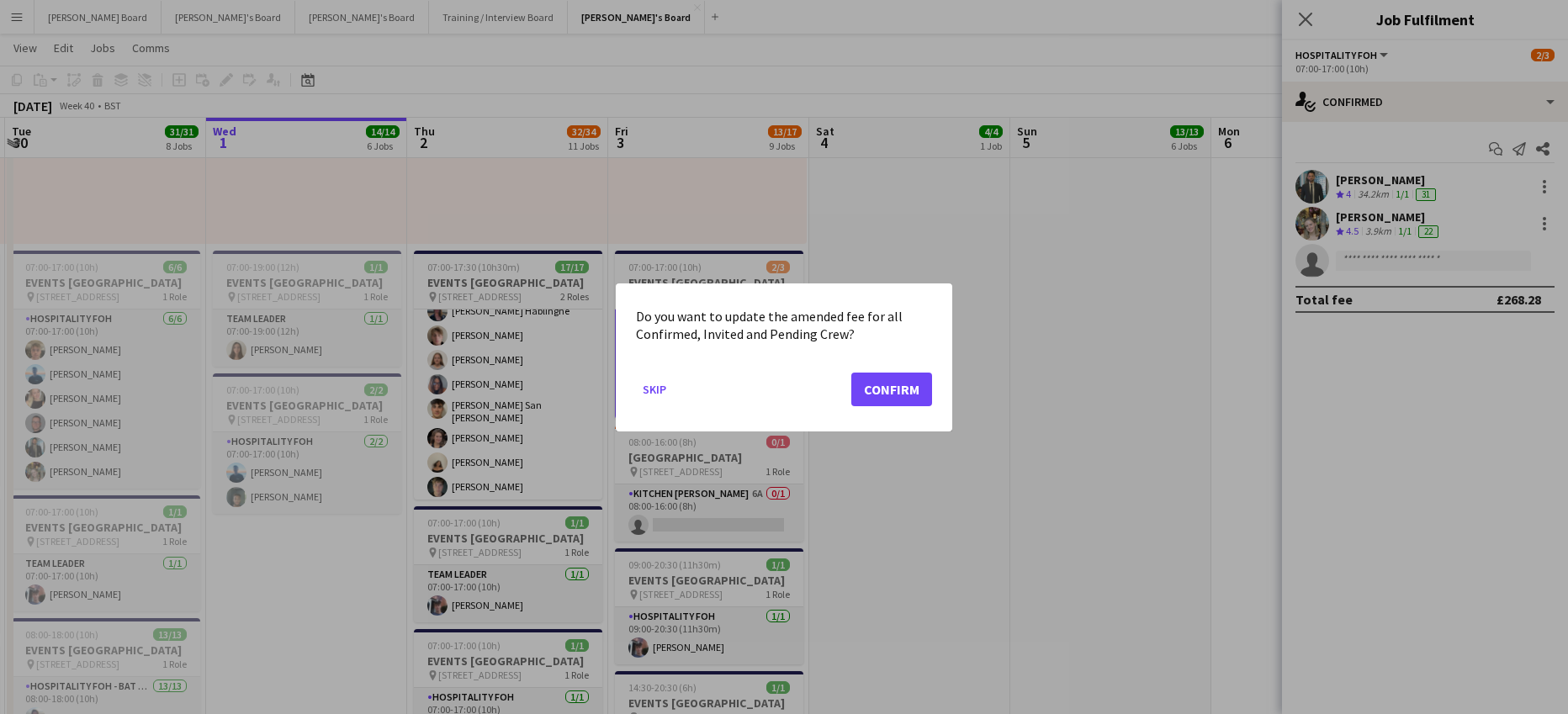
click at [1387, 118] on div at bounding box center [784, 357] width 1568 height 714
click at [1382, 104] on div at bounding box center [784, 357] width 1568 height 714
click at [896, 390] on button "Confirm" at bounding box center [891, 389] width 81 height 33
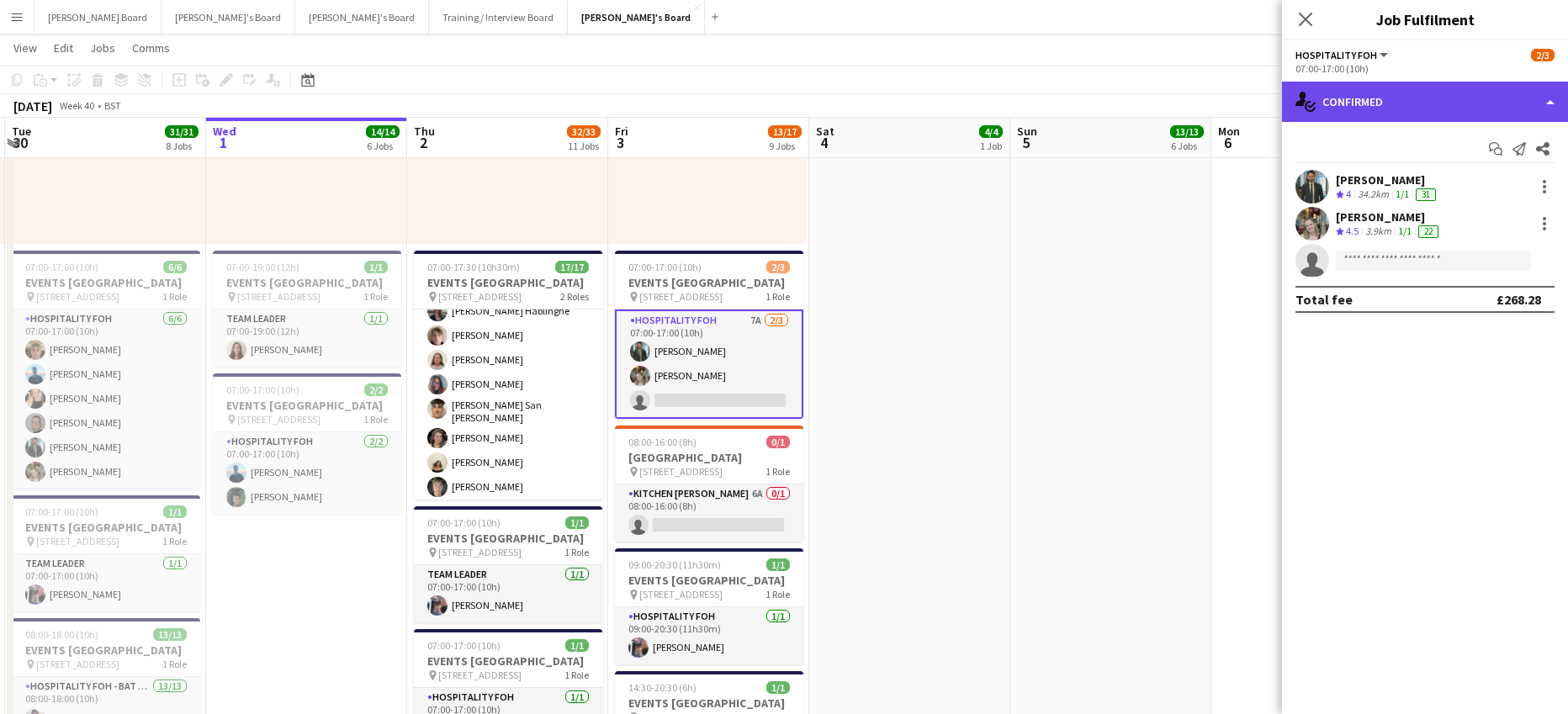
click at [1379, 91] on div "single-neutral-actions-check-2 Confirmed" at bounding box center [1424, 102] width 286 height 41
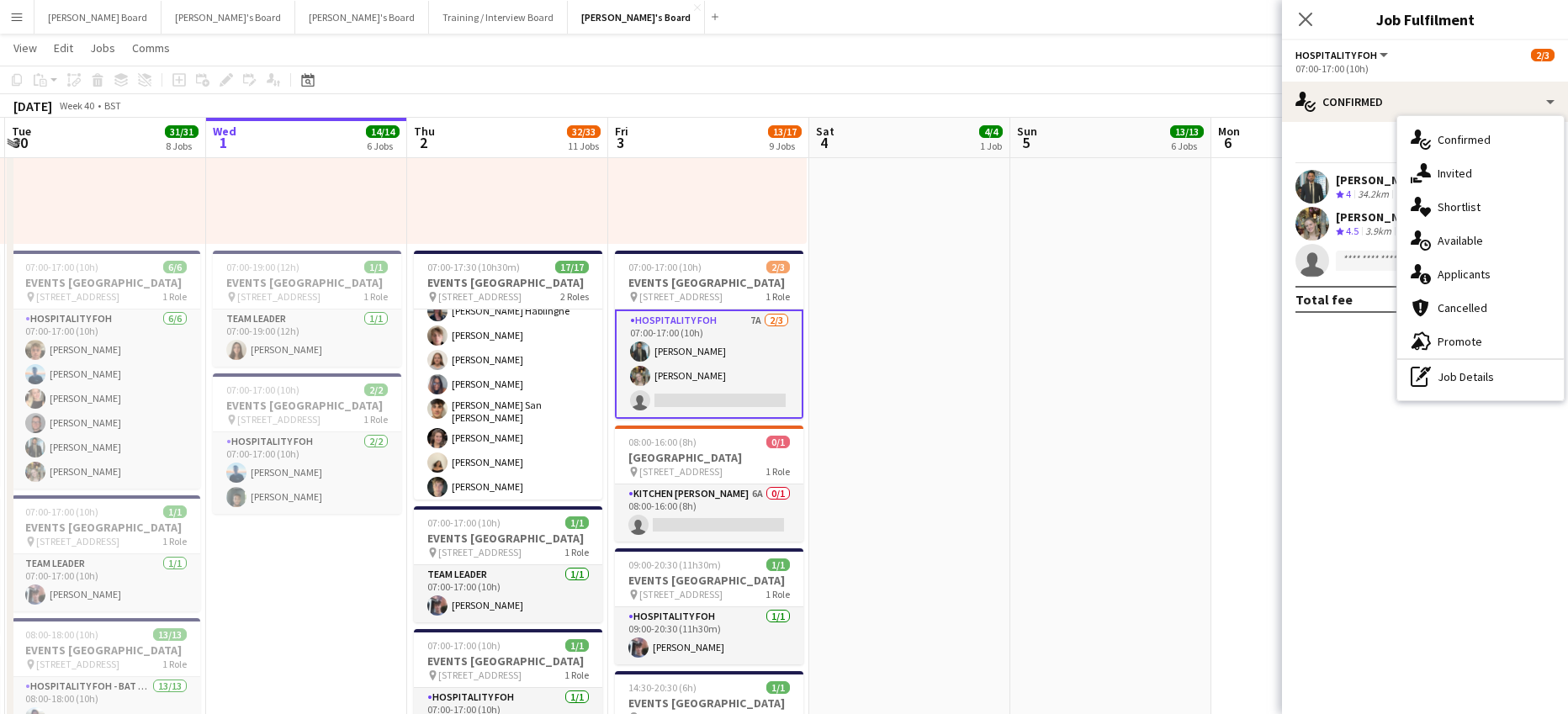
click at [1499, 281] on div "single-neutral-actions-information Applicants" at bounding box center [1480, 274] width 167 height 33
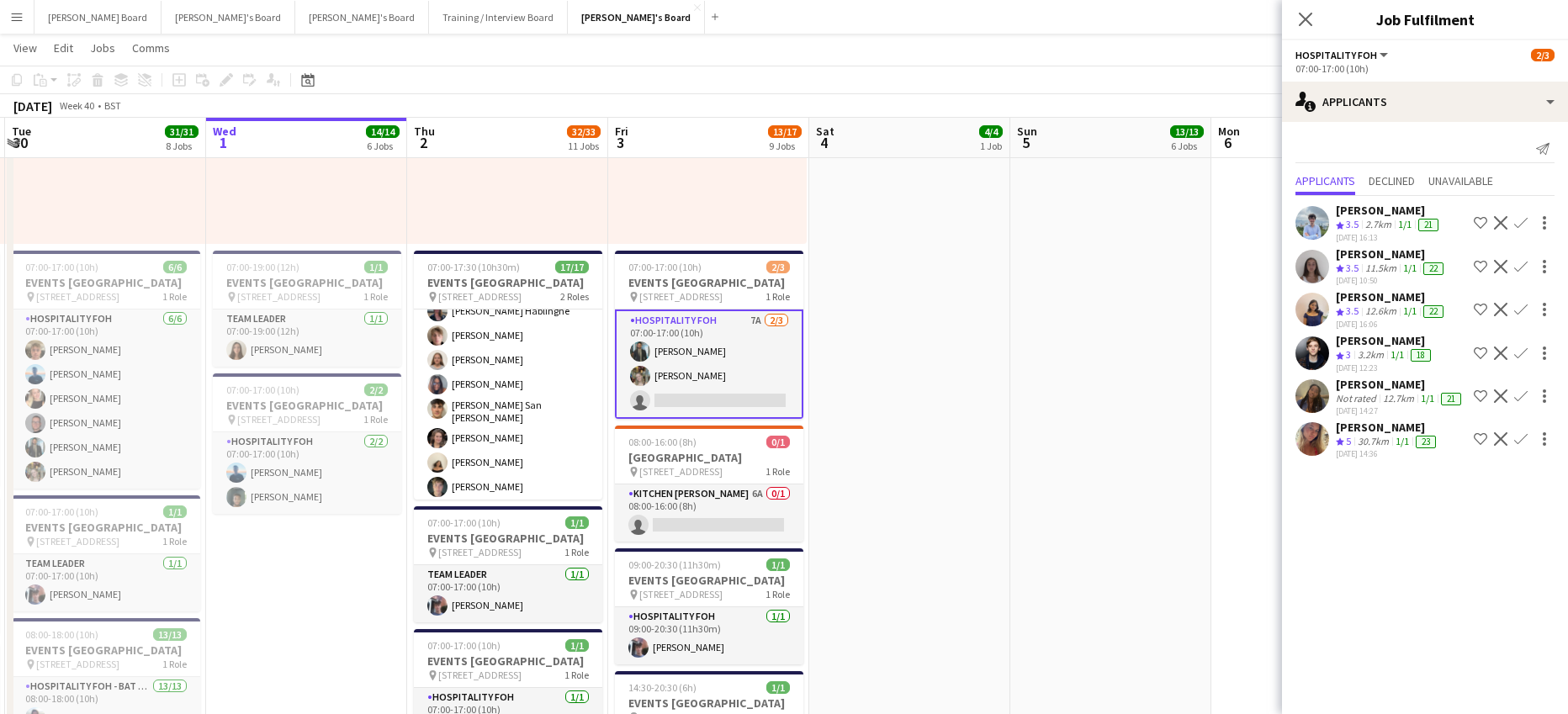
click at [1395, 450] on div "1/1" at bounding box center [1402, 441] width 20 height 14
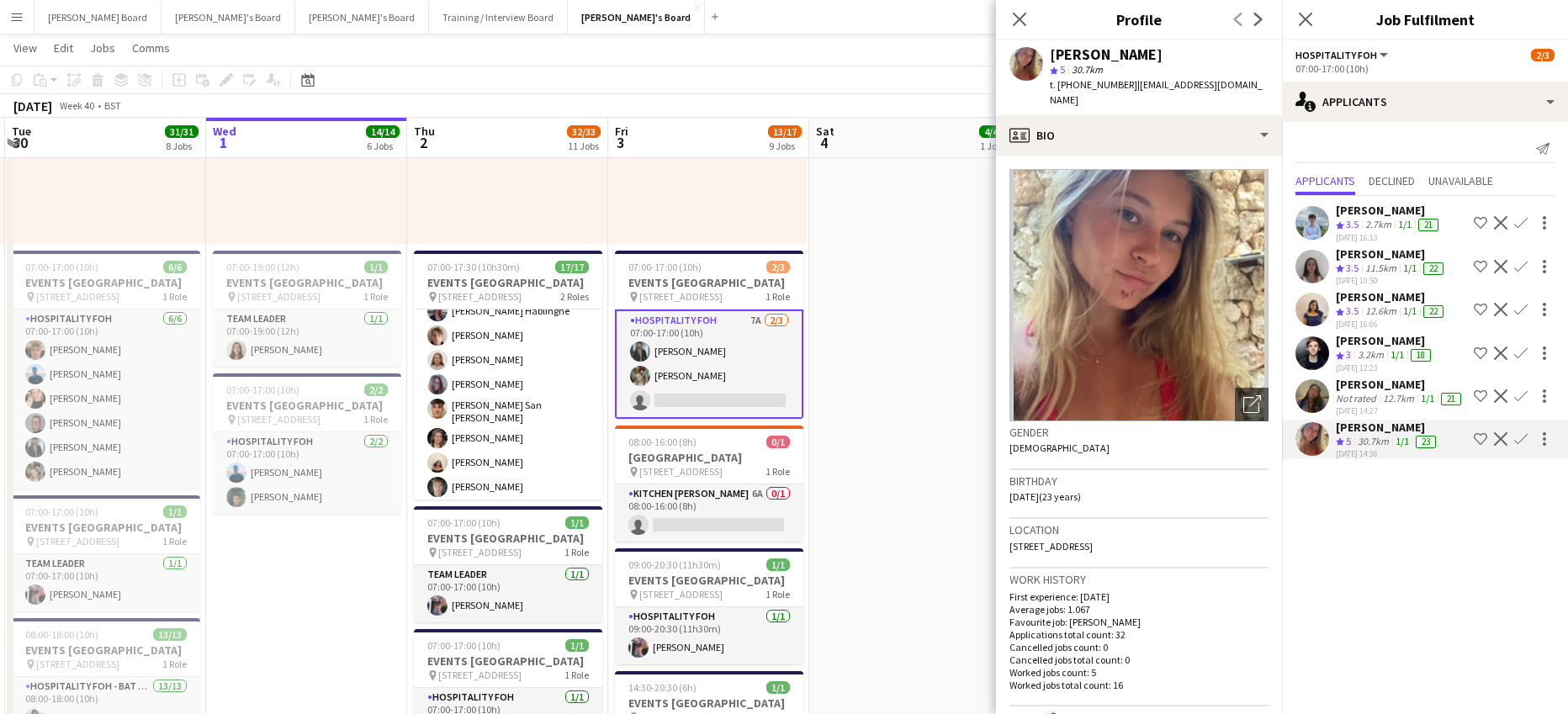
drag, startPoint x: 1515, startPoint y: 412, endPoint x: 1519, endPoint y: 396, distance: 16.5
click at [1517, 406] on div "William Acharyya Crew rating 3.5 2.7km 1/1 21 26-09-2025 16:13 Shortlist crew D…" at bounding box center [1424, 329] width 286 height 267
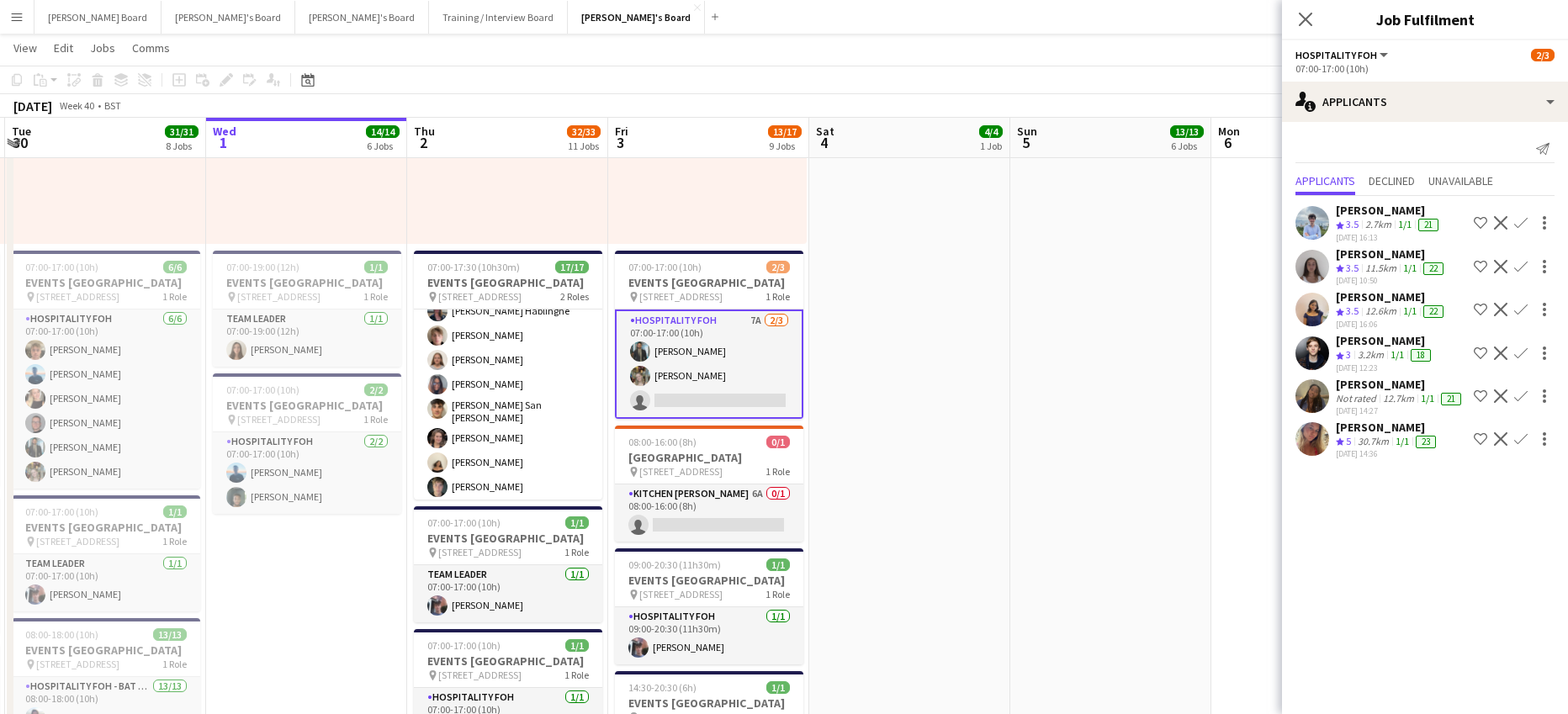
click at [1514, 446] on app-icon "Confirm" at bounding box center [1521, 439] width 14 height 14
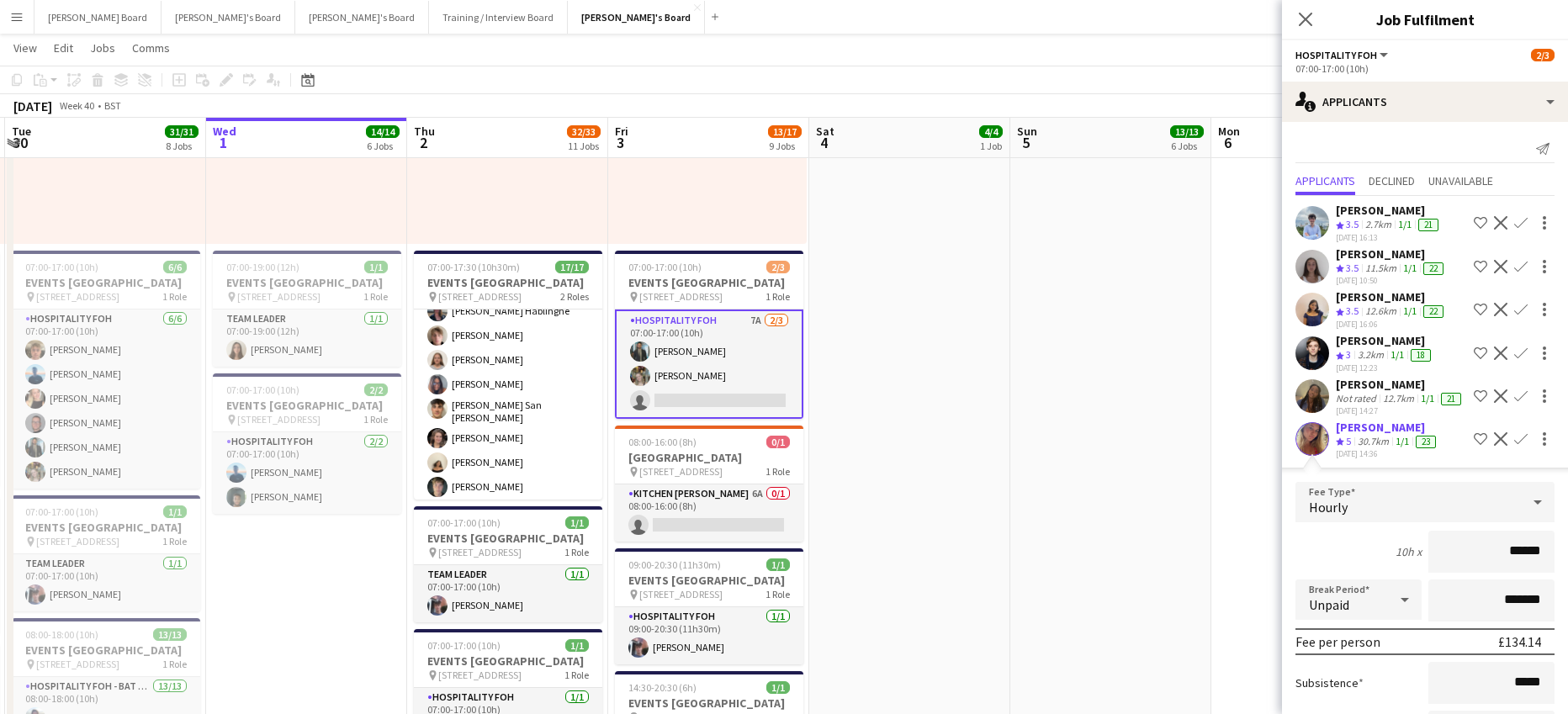
scroll to position [156, 0]
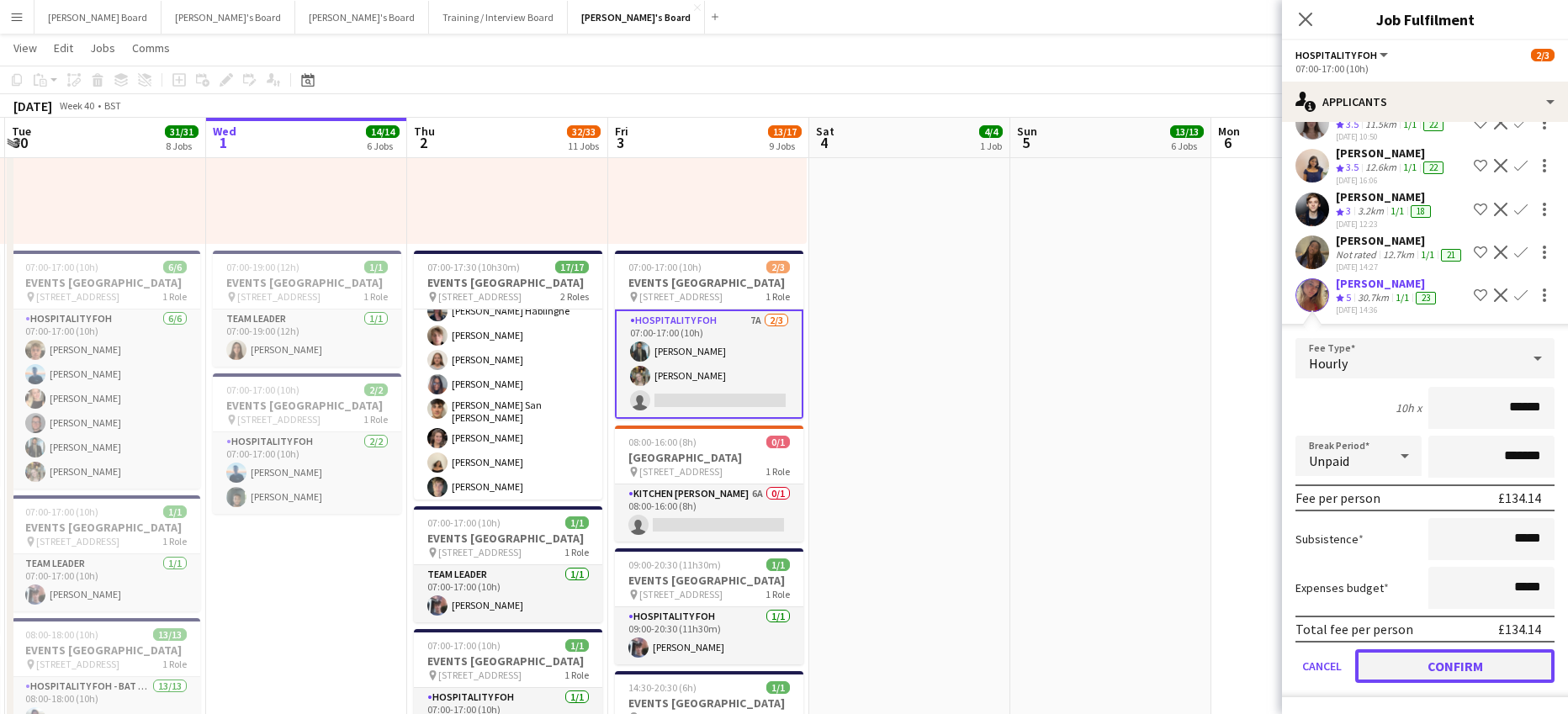
click at [1415, 674] on button "Confirm" at bounding box center [1454, 667] width 199 height 33
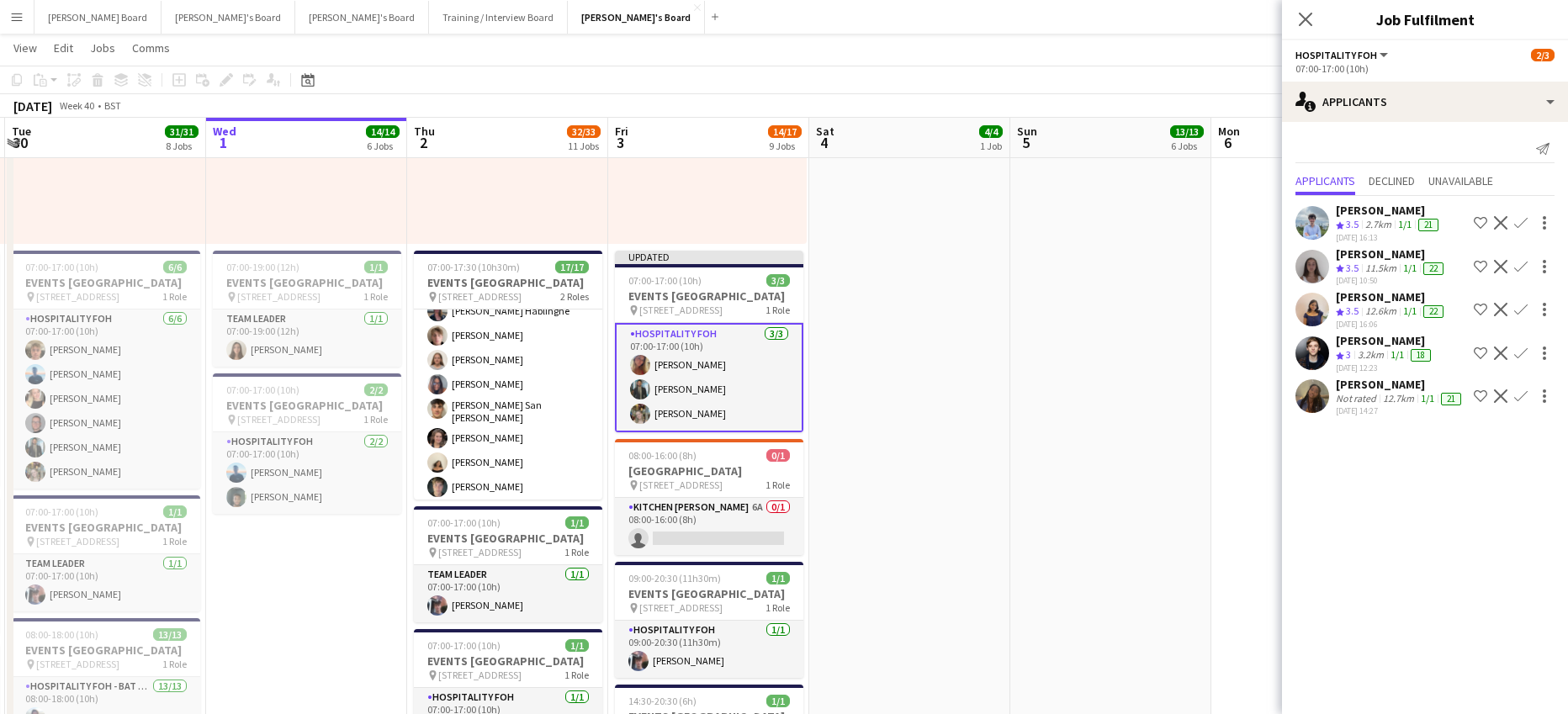
scroll to position [0, 0]
click at [1050, 491] on app-date-cell "07:00-17:30 (10h30m) 2/2 EVENTS McLaren Technology Centre pin Woking, GU21 4YH …" at bounding box center [1110, 545] width 201 height 1821
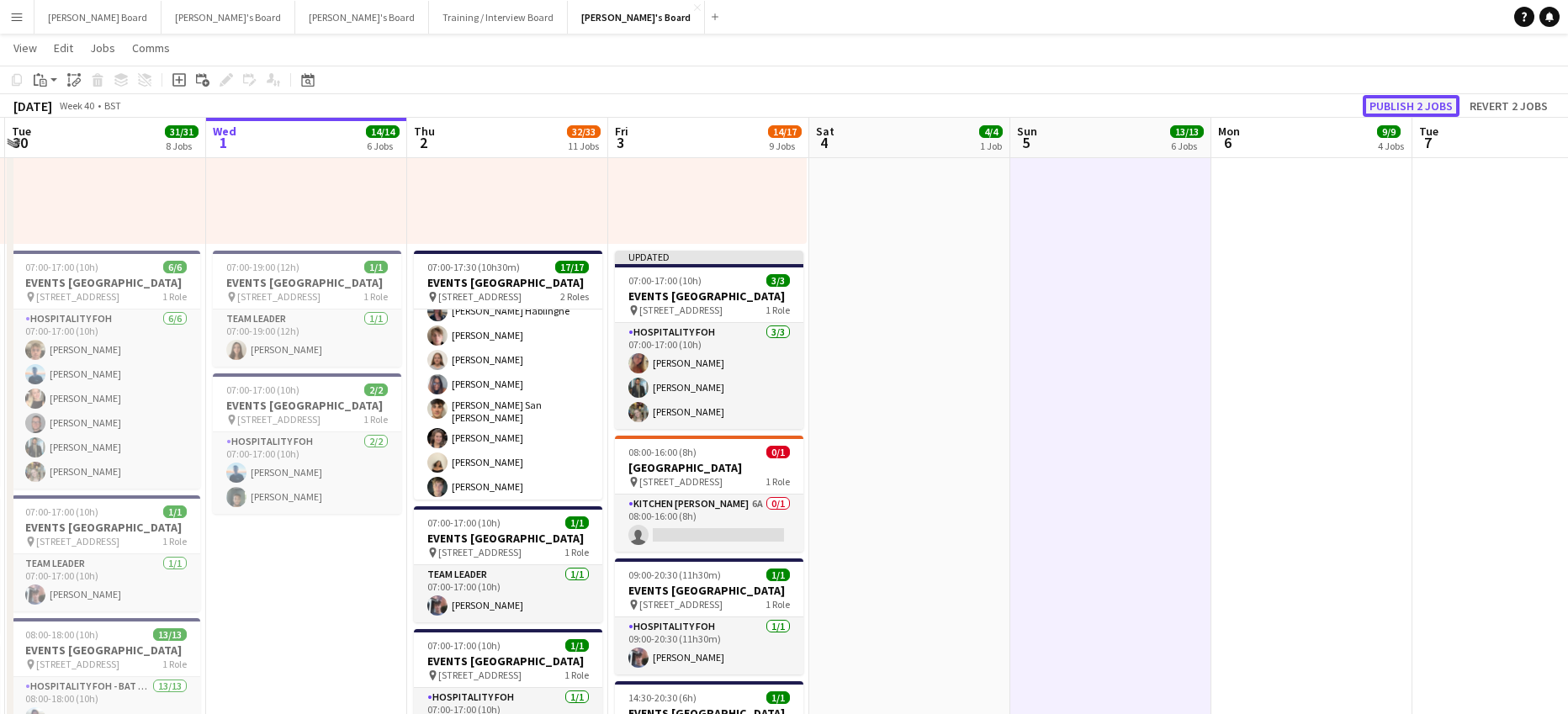
click at [1405, 105] on button "Publish 2 jobs" at bounding box center [1410, 107] width 96 height 22
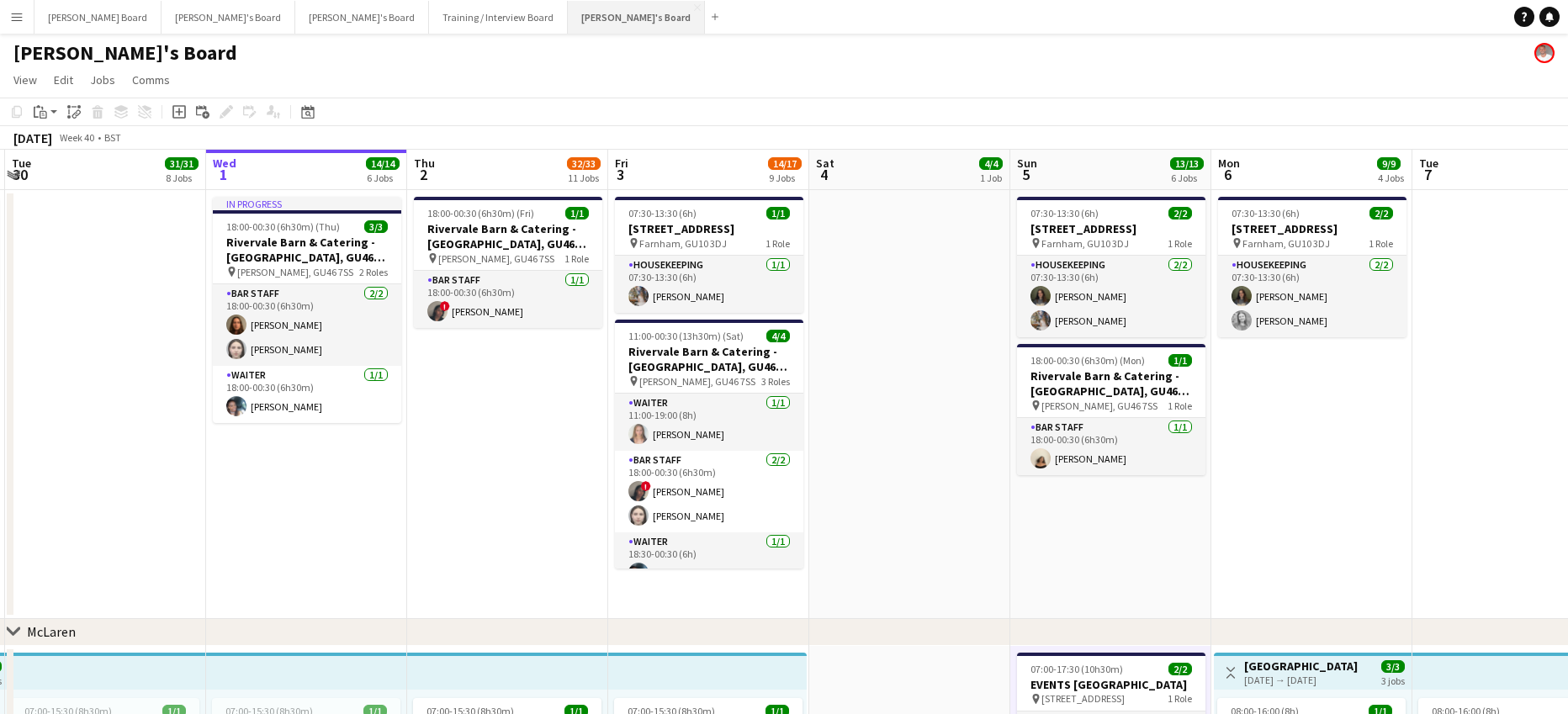
click at [568, 15] on button "Jakub's Board Close" at bounding box center [637, 17] width 137 height 32
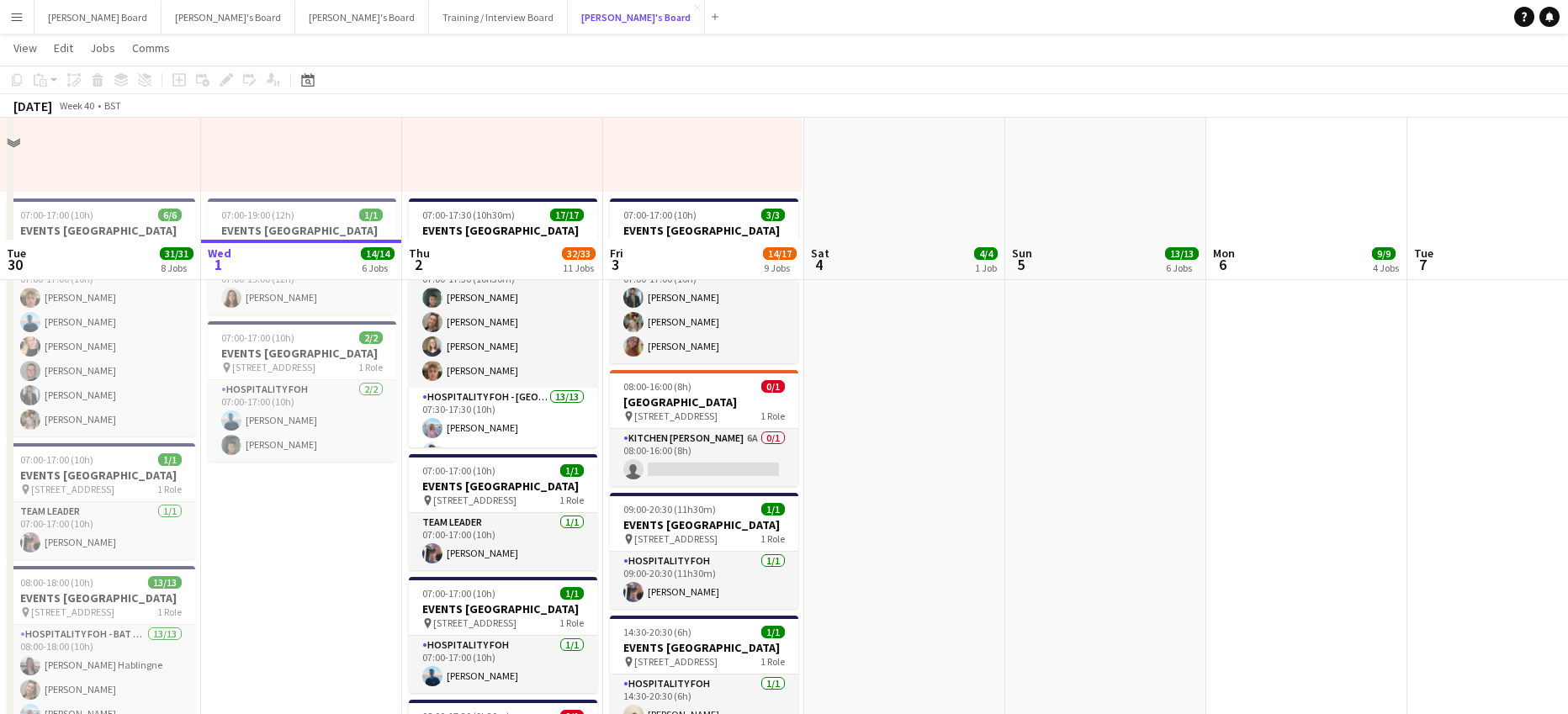
scroll to position [898, 0]
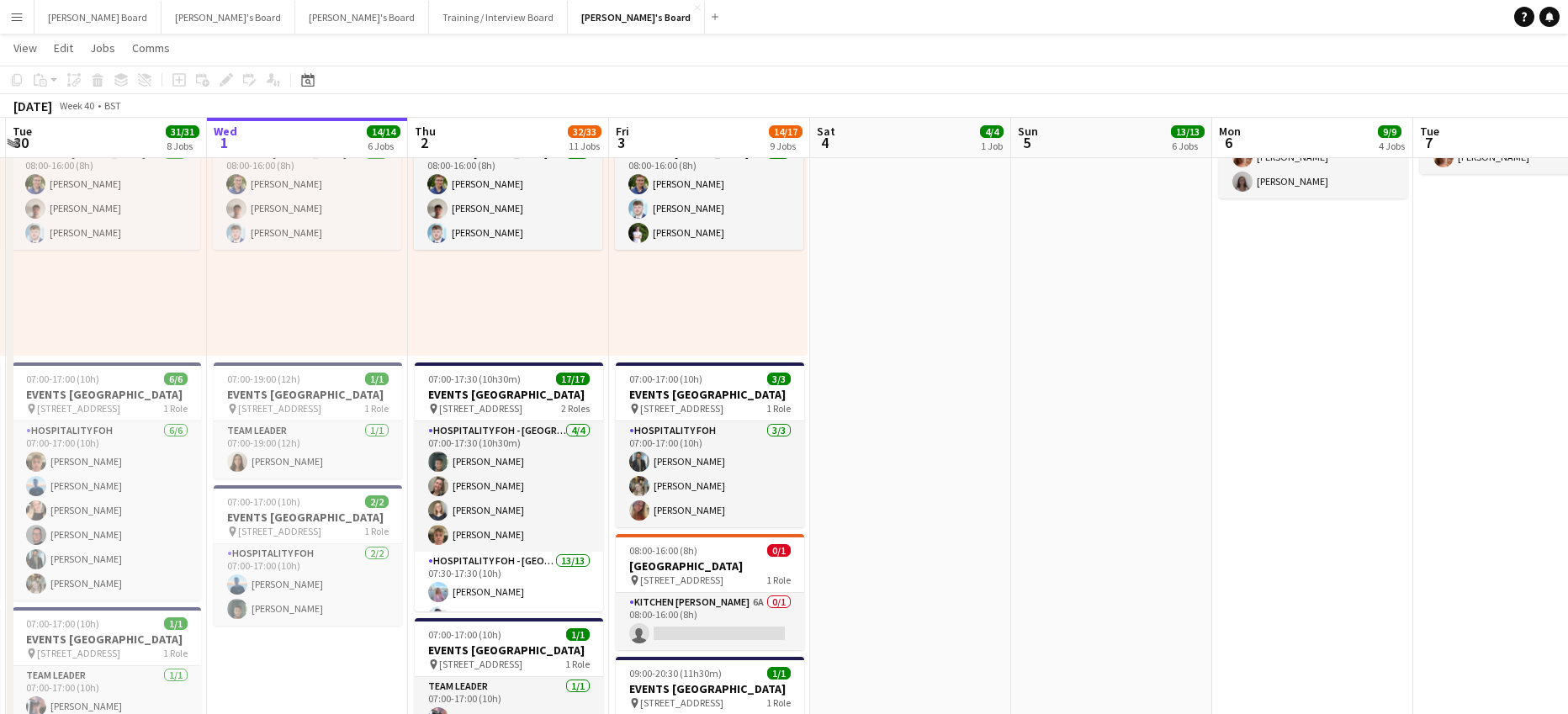
scroll to position [0, 593]
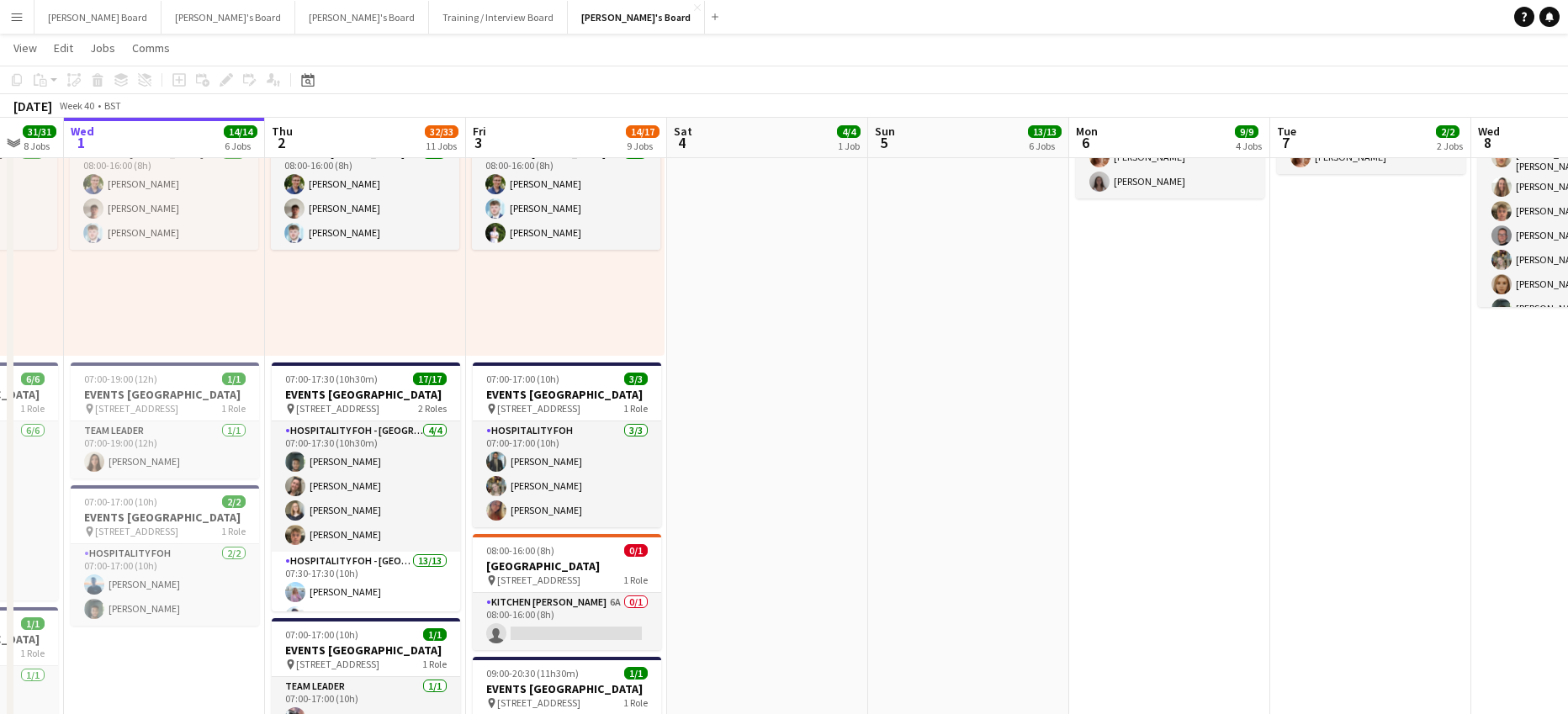
drag, startPoint x: 1448, startPoint y: 411, endPoint x: 904, endPoint y: 501, distance: 551.4
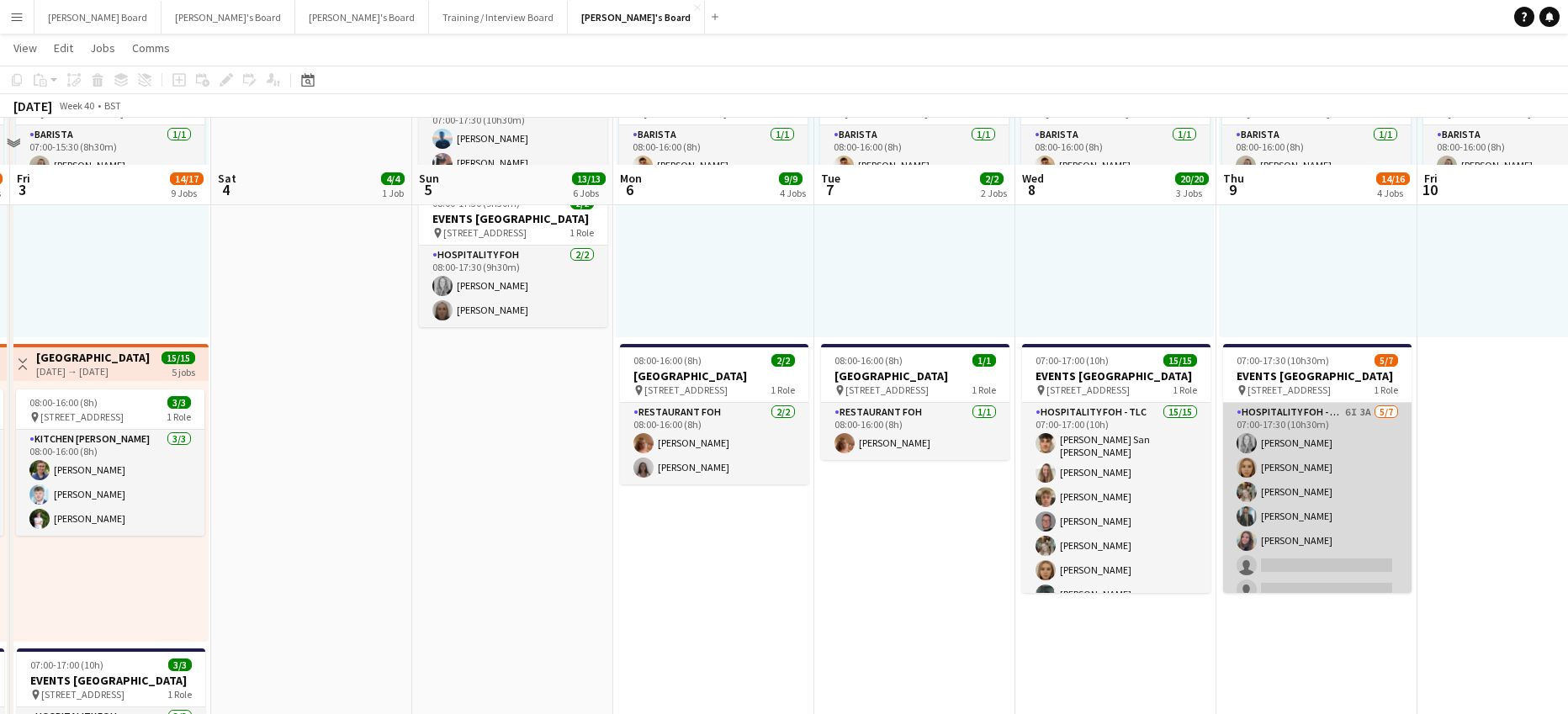
scroll to position [673, 0]
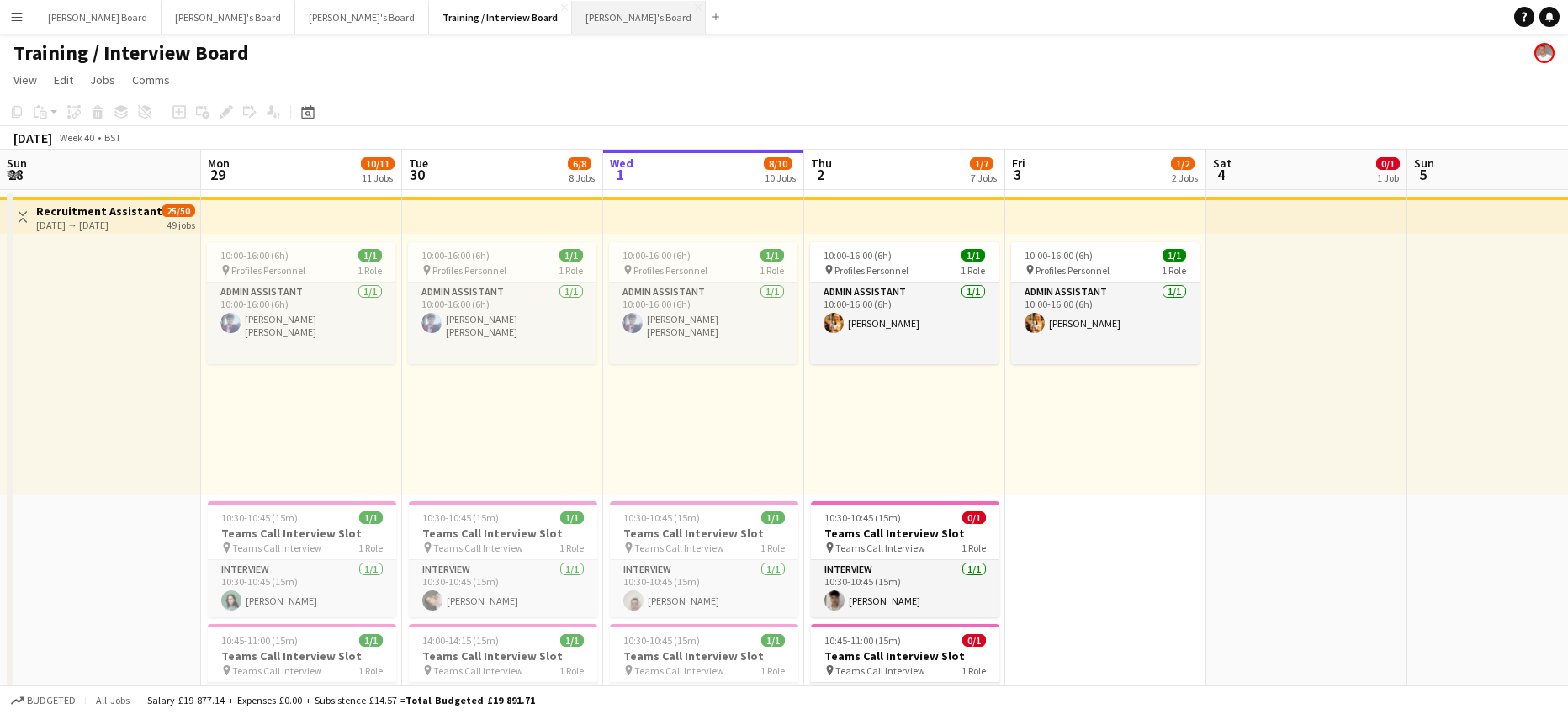
scroll to position [0, 402]
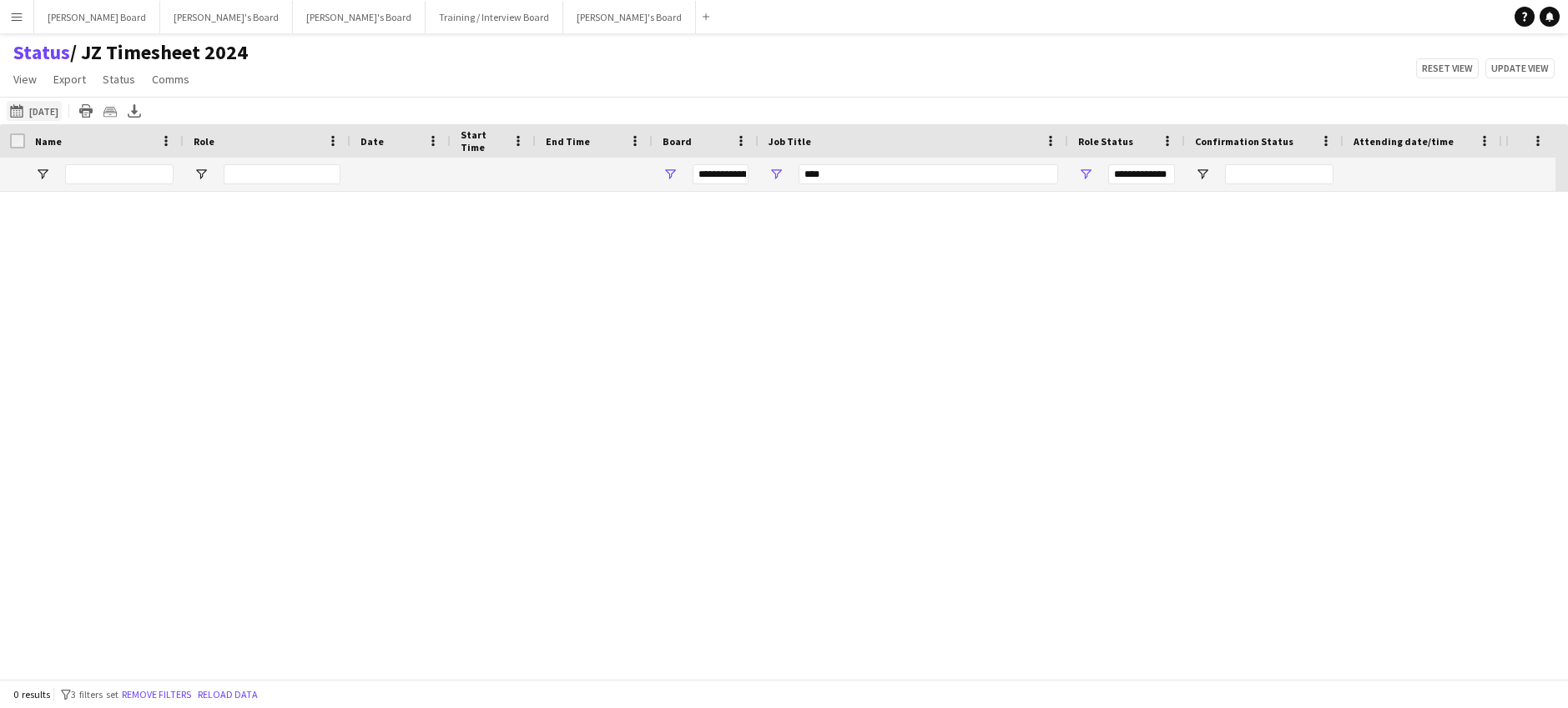
type input "***"
click at [62, 118] on button "01-10-2025 to 07-10-2025 06-09-2025" at bounding box center [34, 111] width 55 height 20
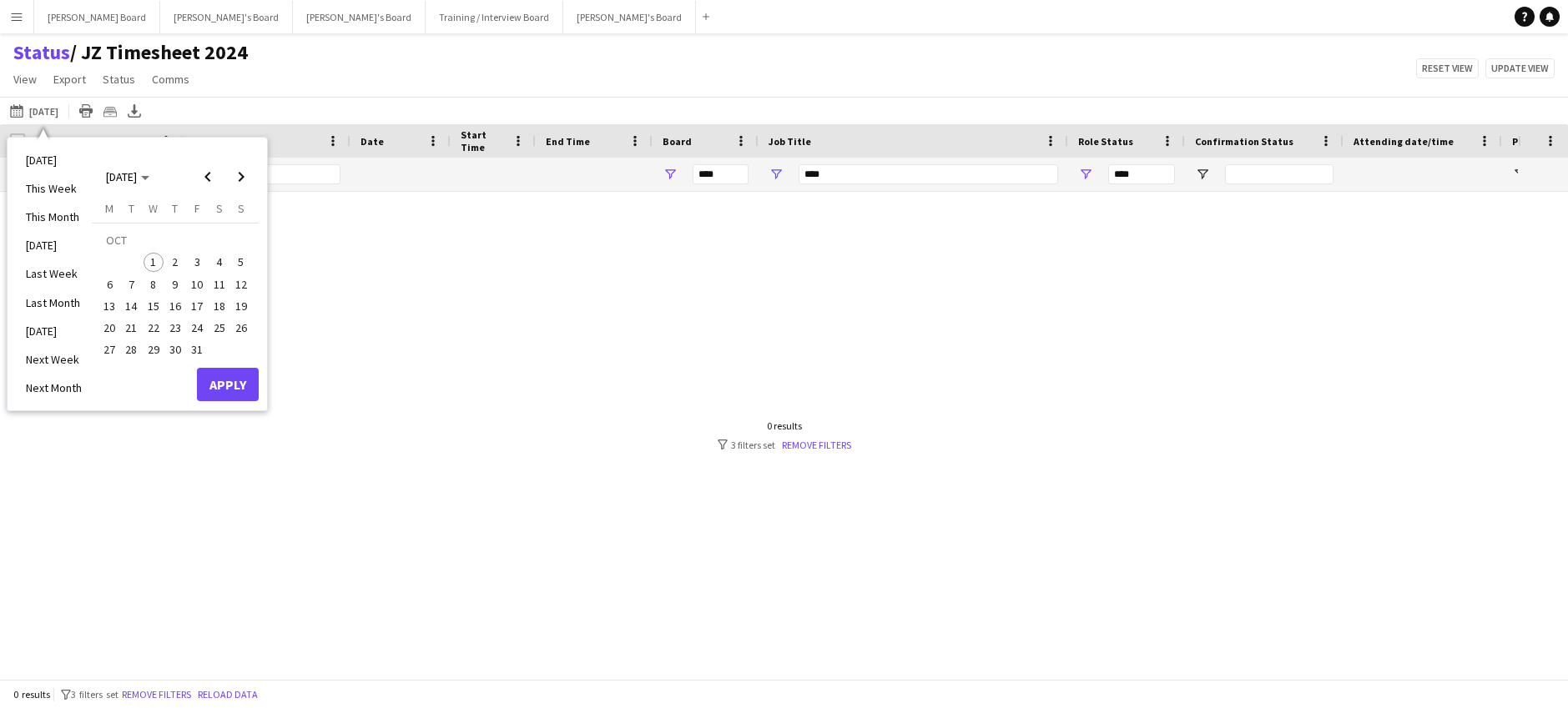
click at [177, 259] on span "2" at bounding box center [176, 263] width 20 height 20
click at [235, 370] on button "Apply" at bounding box center [227, 384] width 62 height 33
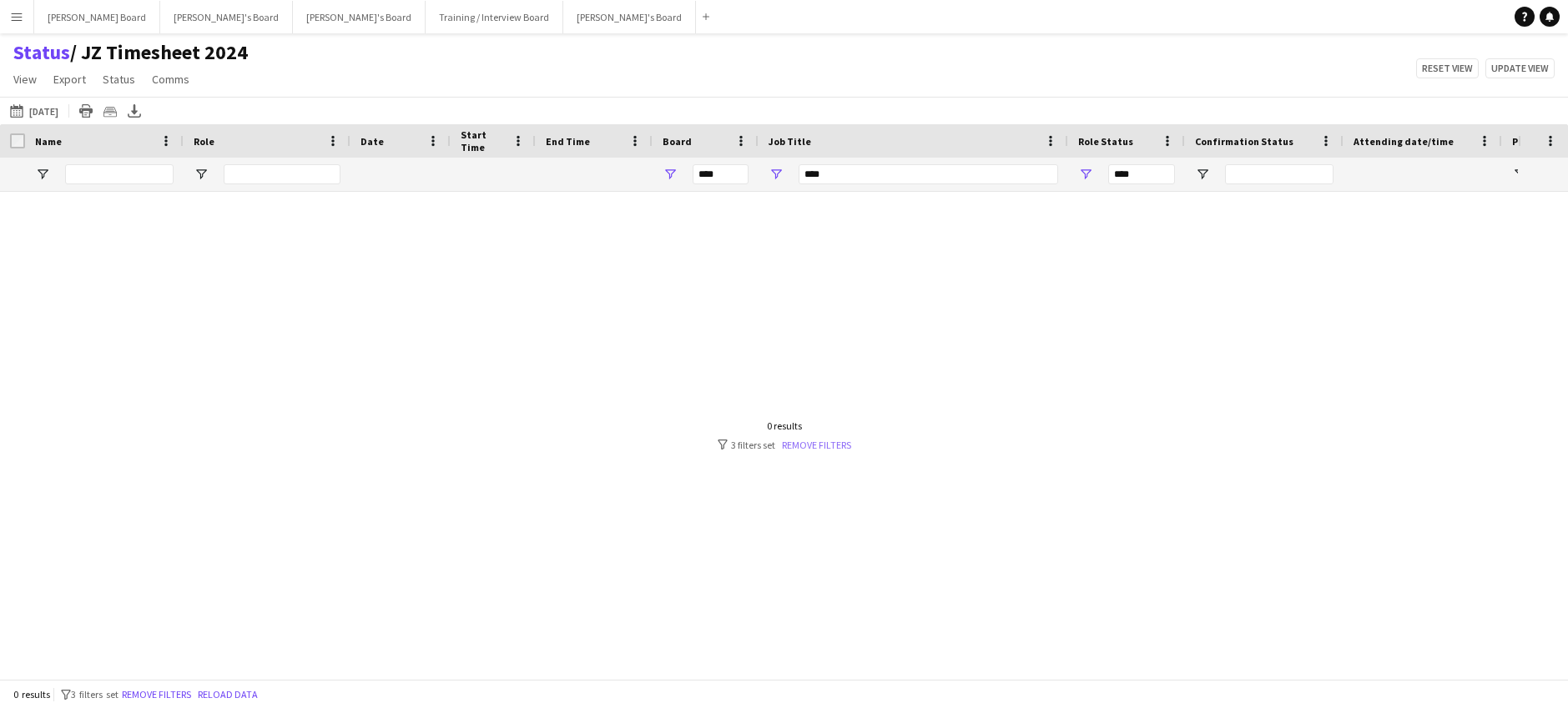
click at [824, 455] on div at bounding box center [759, 429] width 1518 height 474
click at [823, 445] on link "Remove filters" at bounding box center [816, 445] width 69 height 13
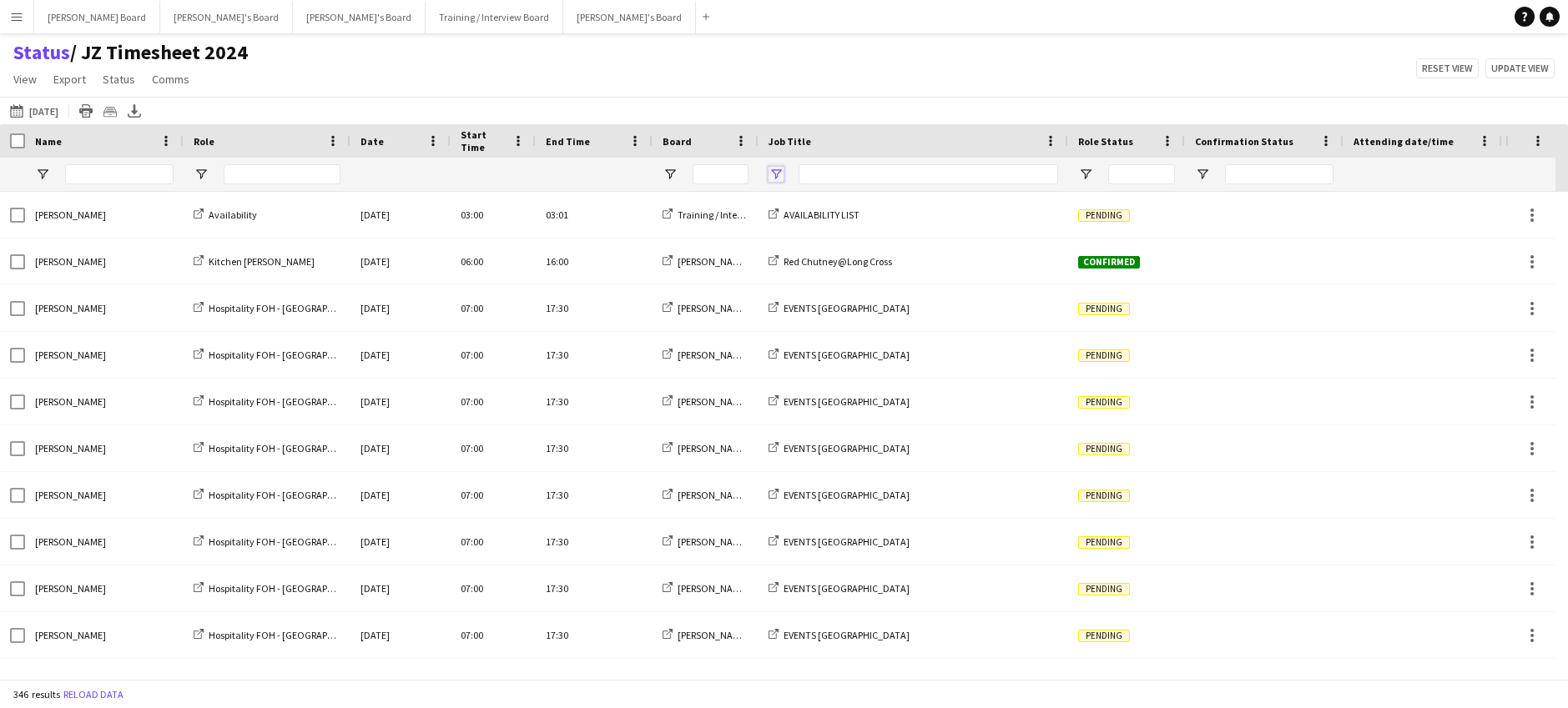
click at [774, 176] on span "Open Filter Menu" at bounding box center [776, 175] width 15 height 15
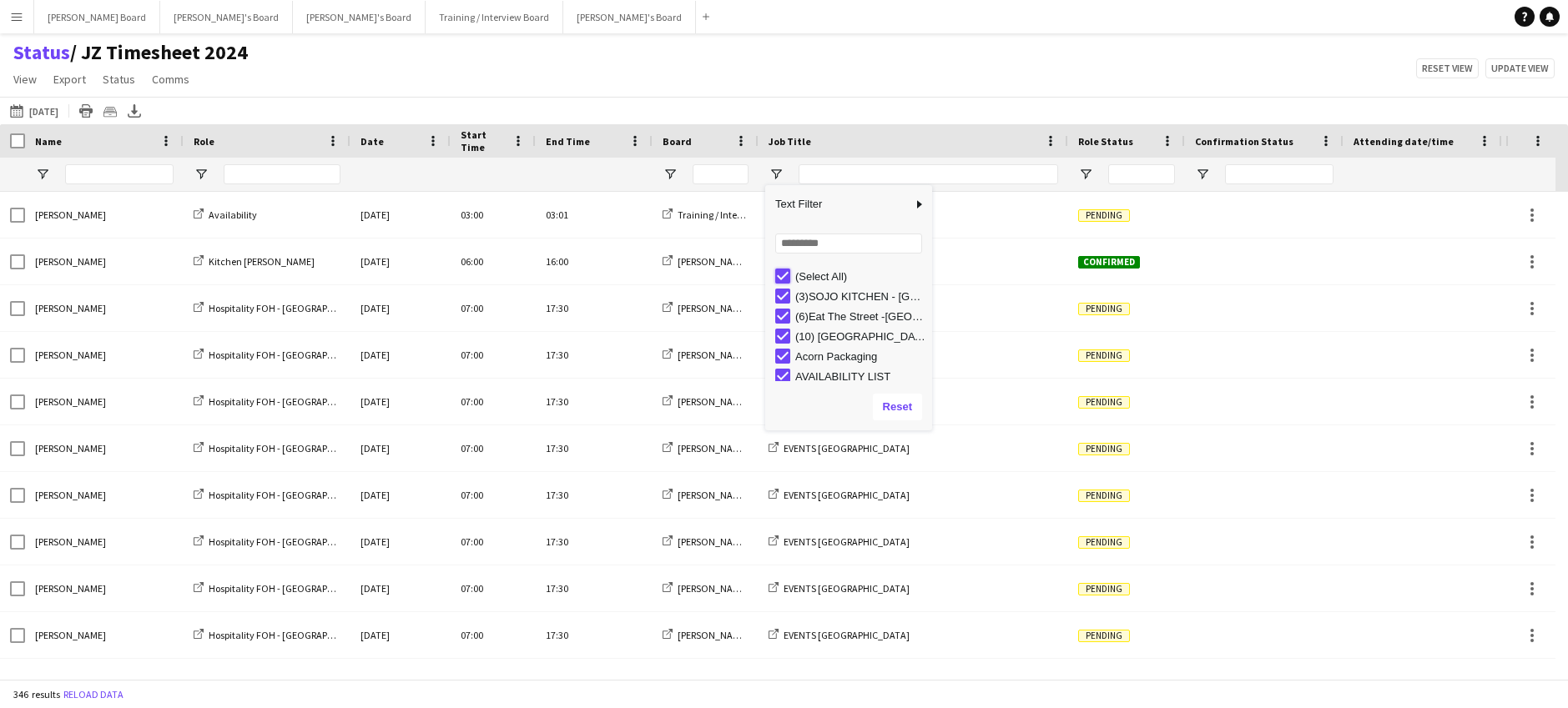
type input "***"
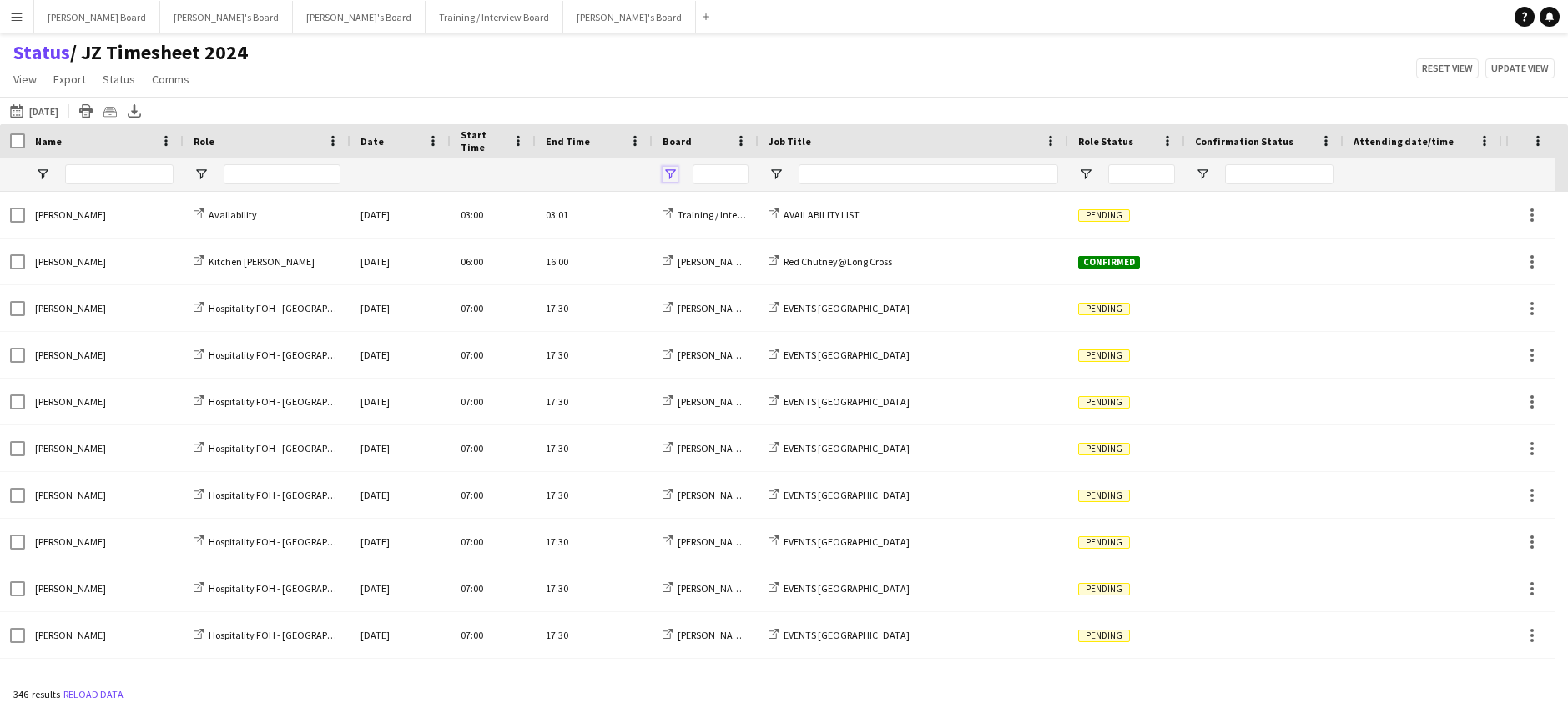
click at [664, 170] on span "Open Filter Menu" at bounding box center [670, 175] width 15 height 15
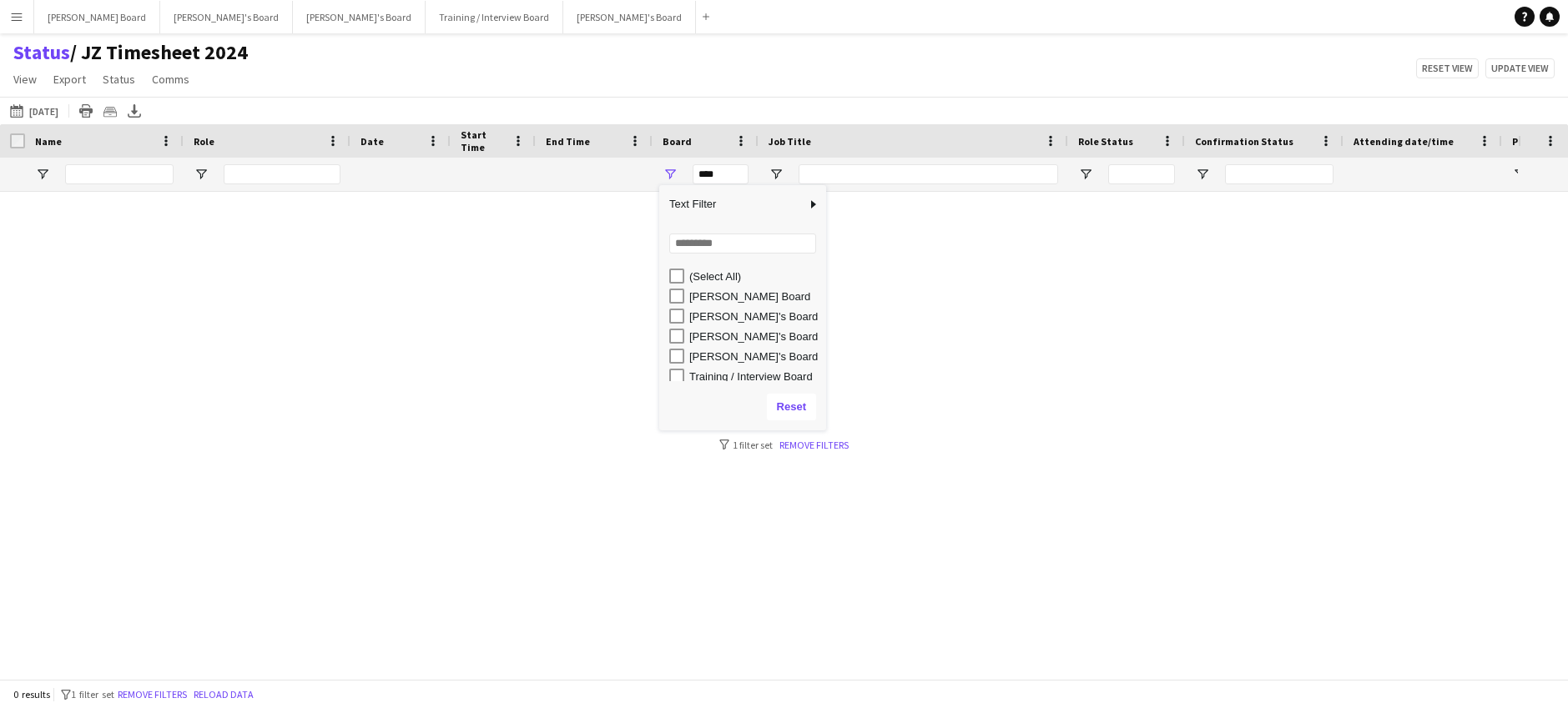
type input "**********"
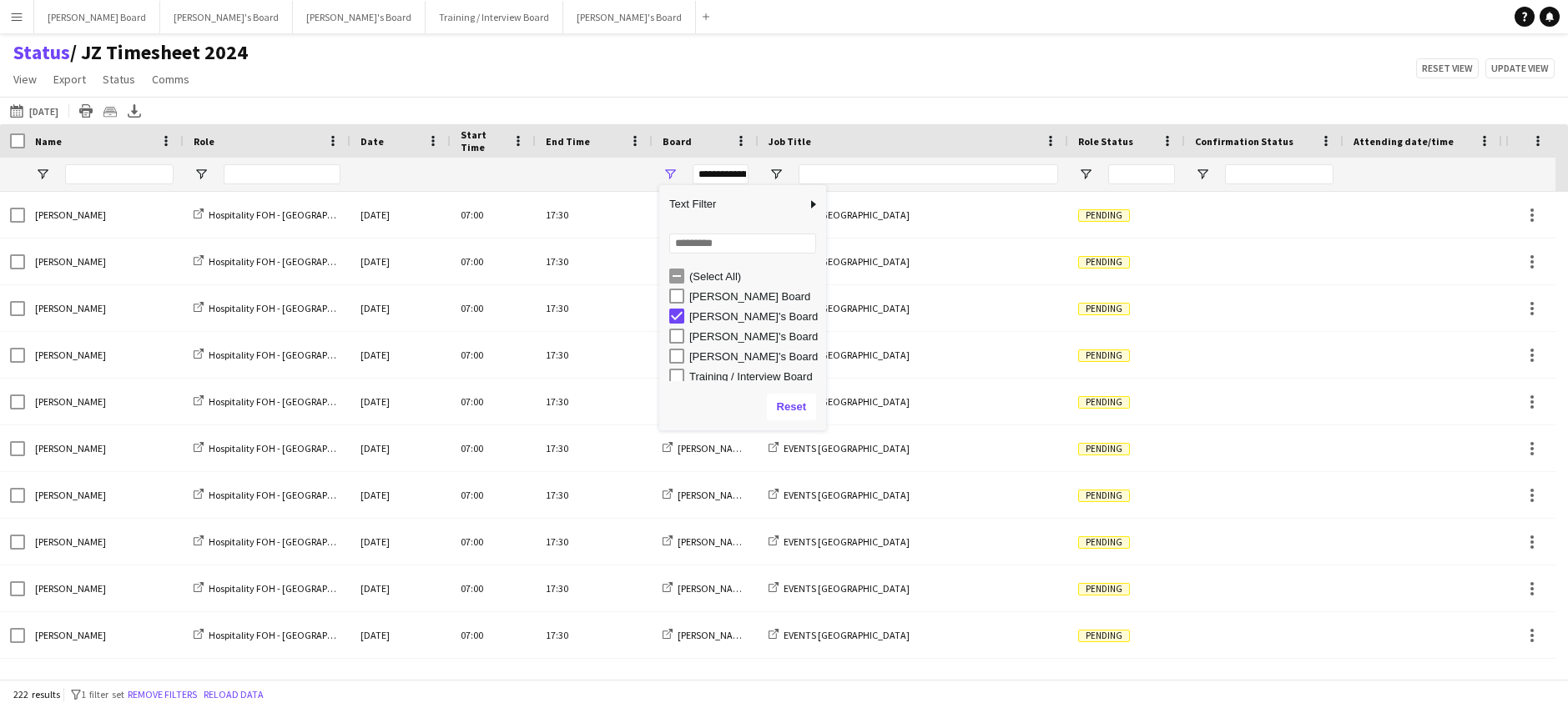
click at [817, 60] on div "Status / JZ Timesheet 2024 View Views Default view Airshow Accreditation Airsho…" at bounding box center [784, 69] width 1568 height 57
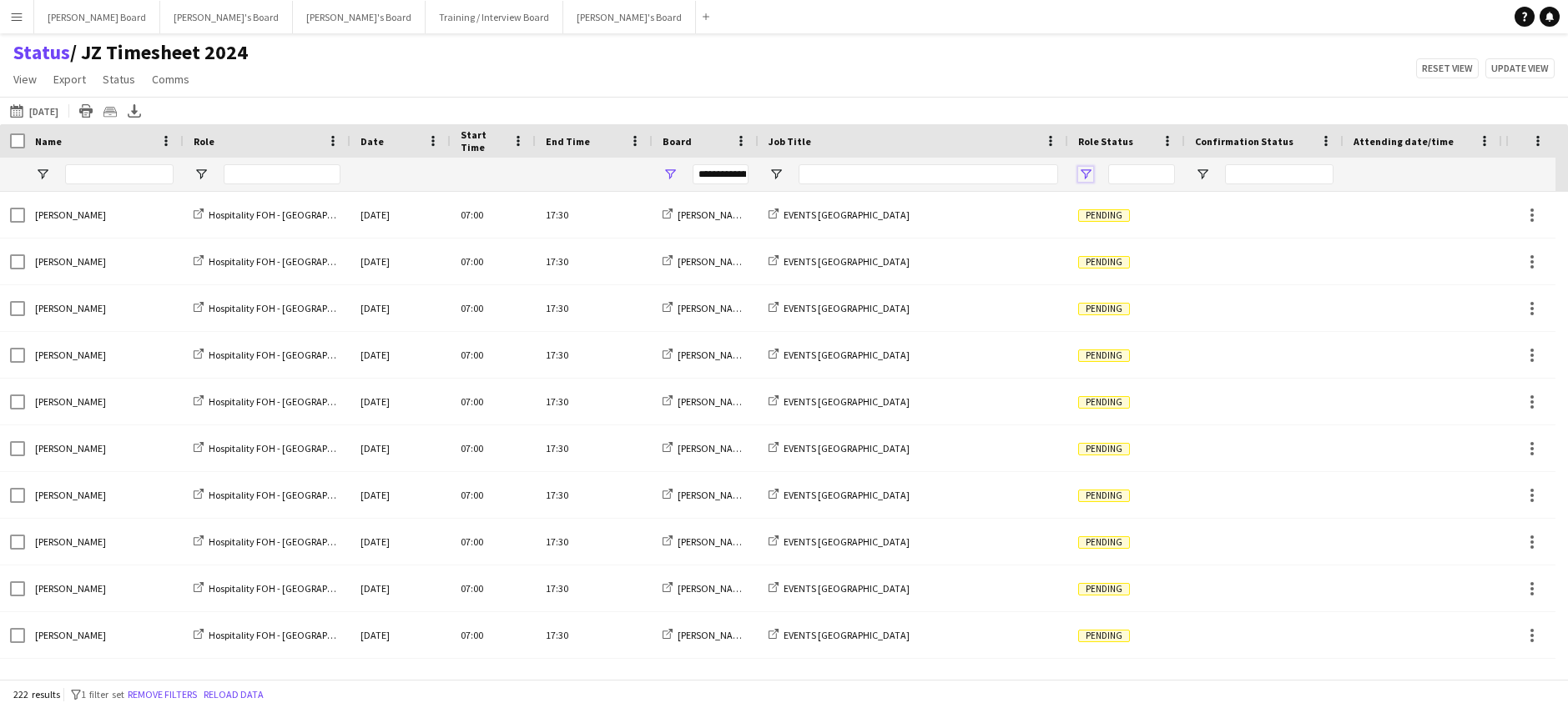
click at [1090, 175] on span "Open Filter Menu" at bounding box center [1085, 175] width 15 height 15
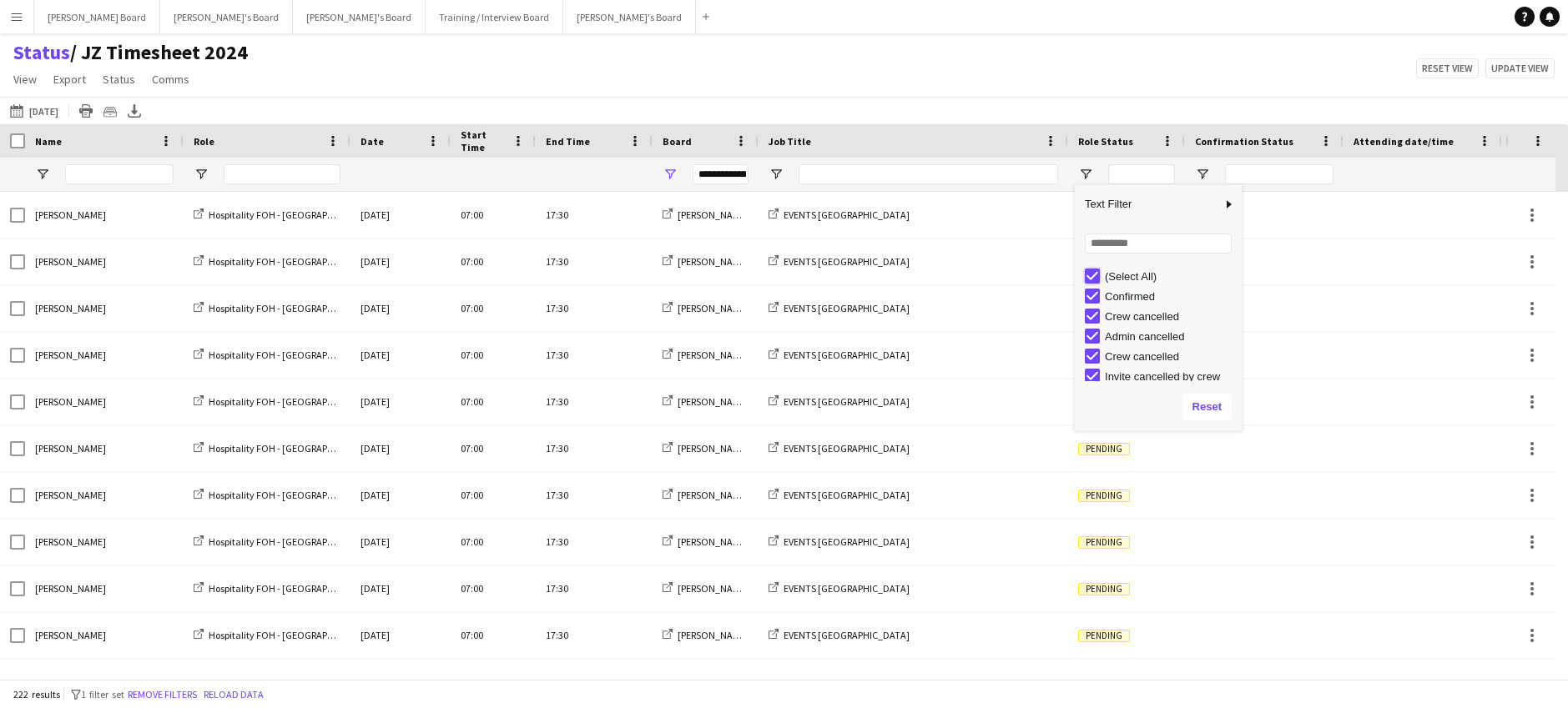
type input "***"
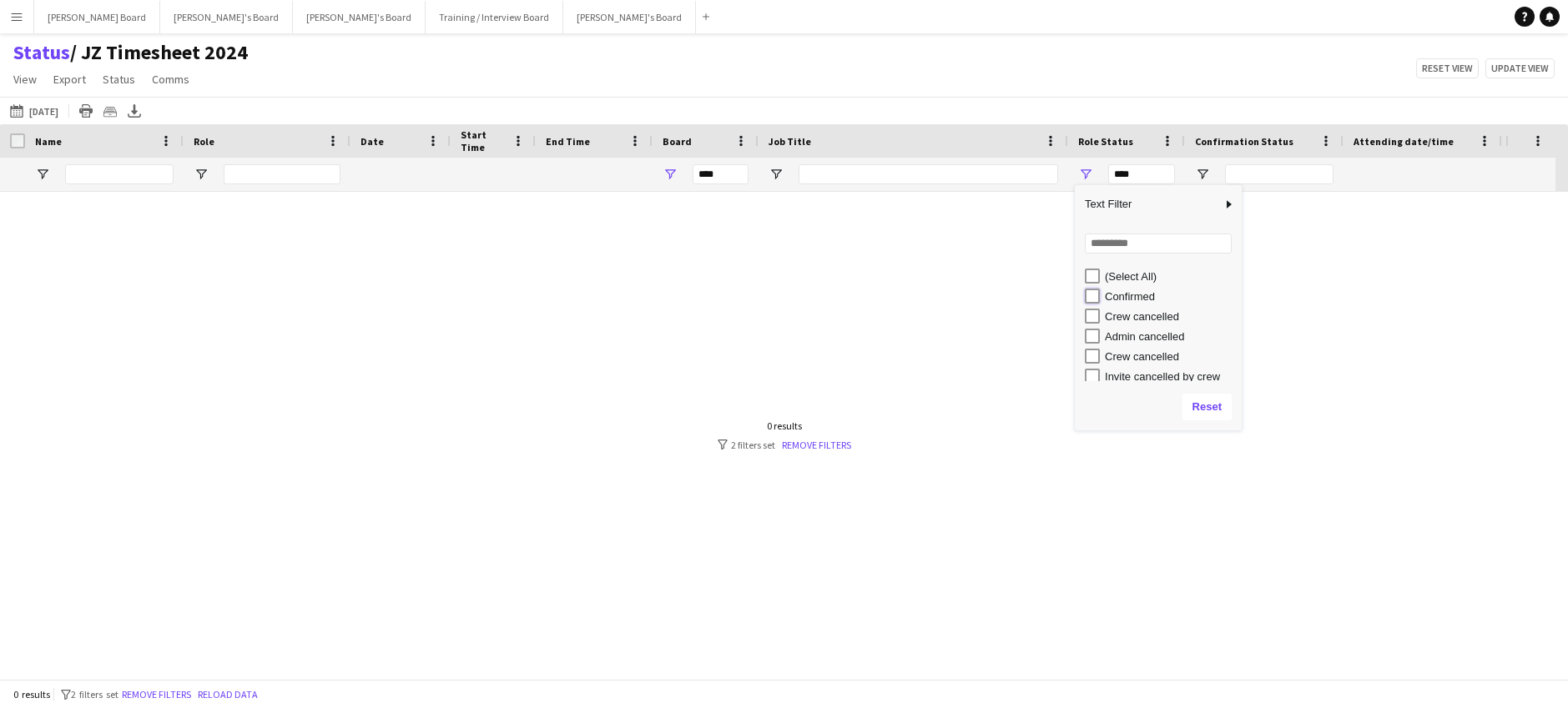
type input "**********"
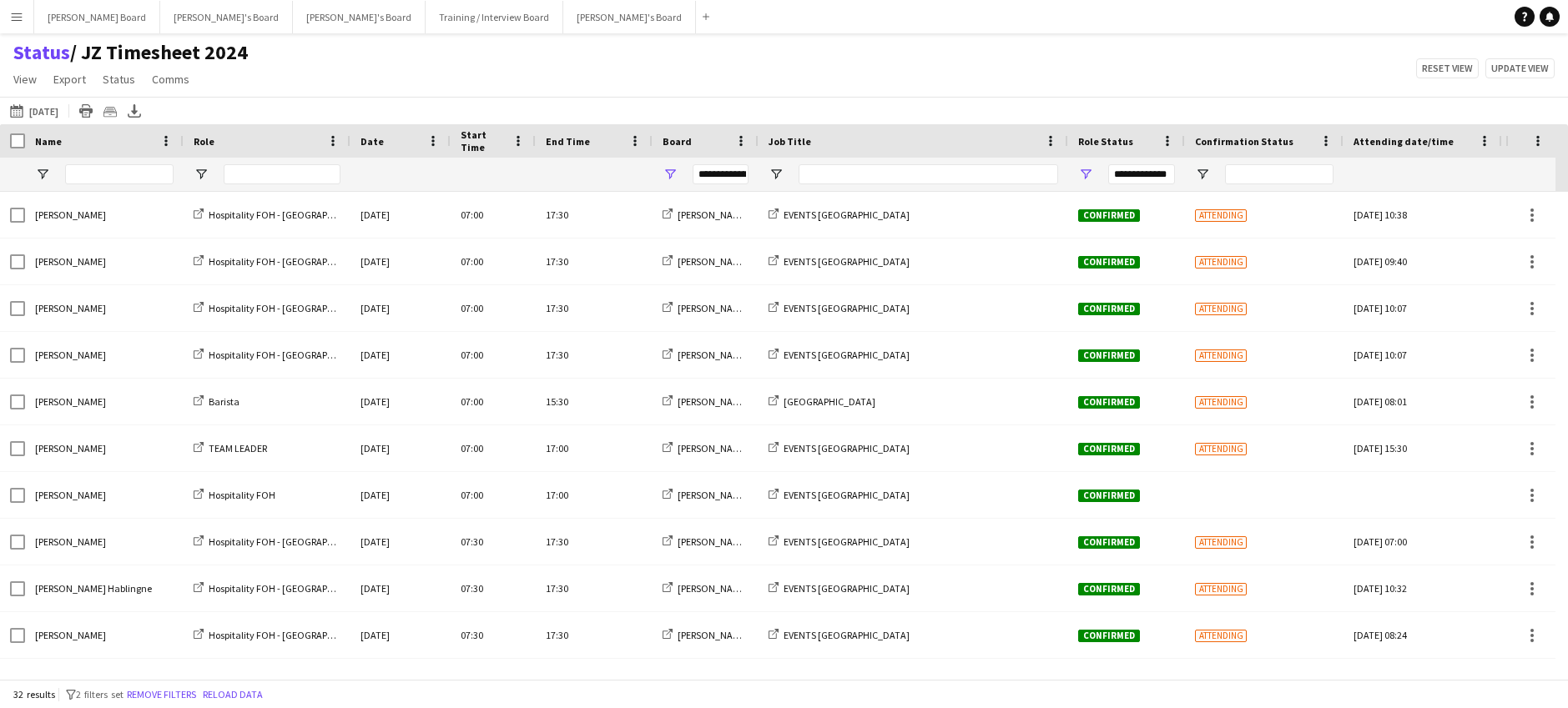
click at [784, 179] on div at bounding box center [913, 175] width 310 height 33
click at [781, 172] on span "Open Filter Menu" at bounding box center [776, 175] width 15 height 15
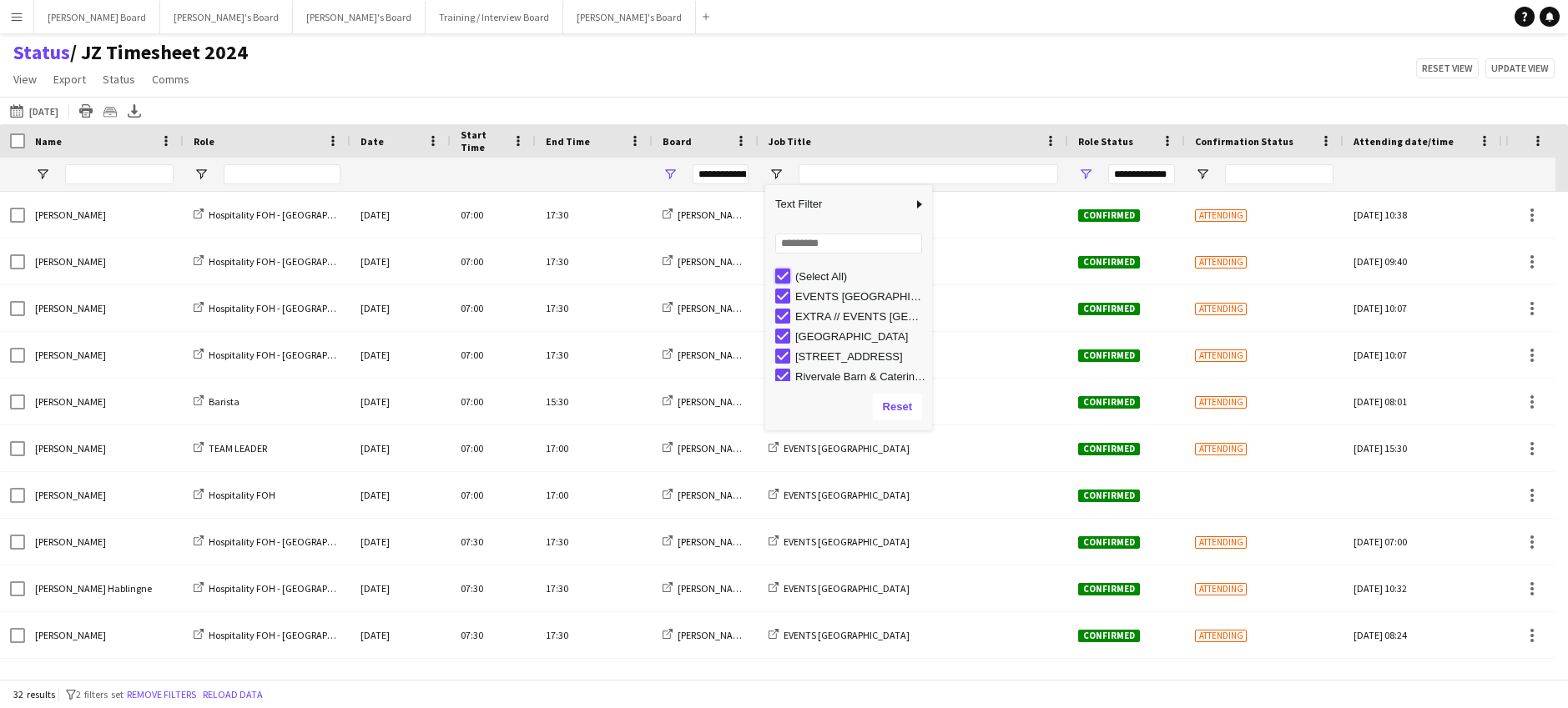
type input "***"
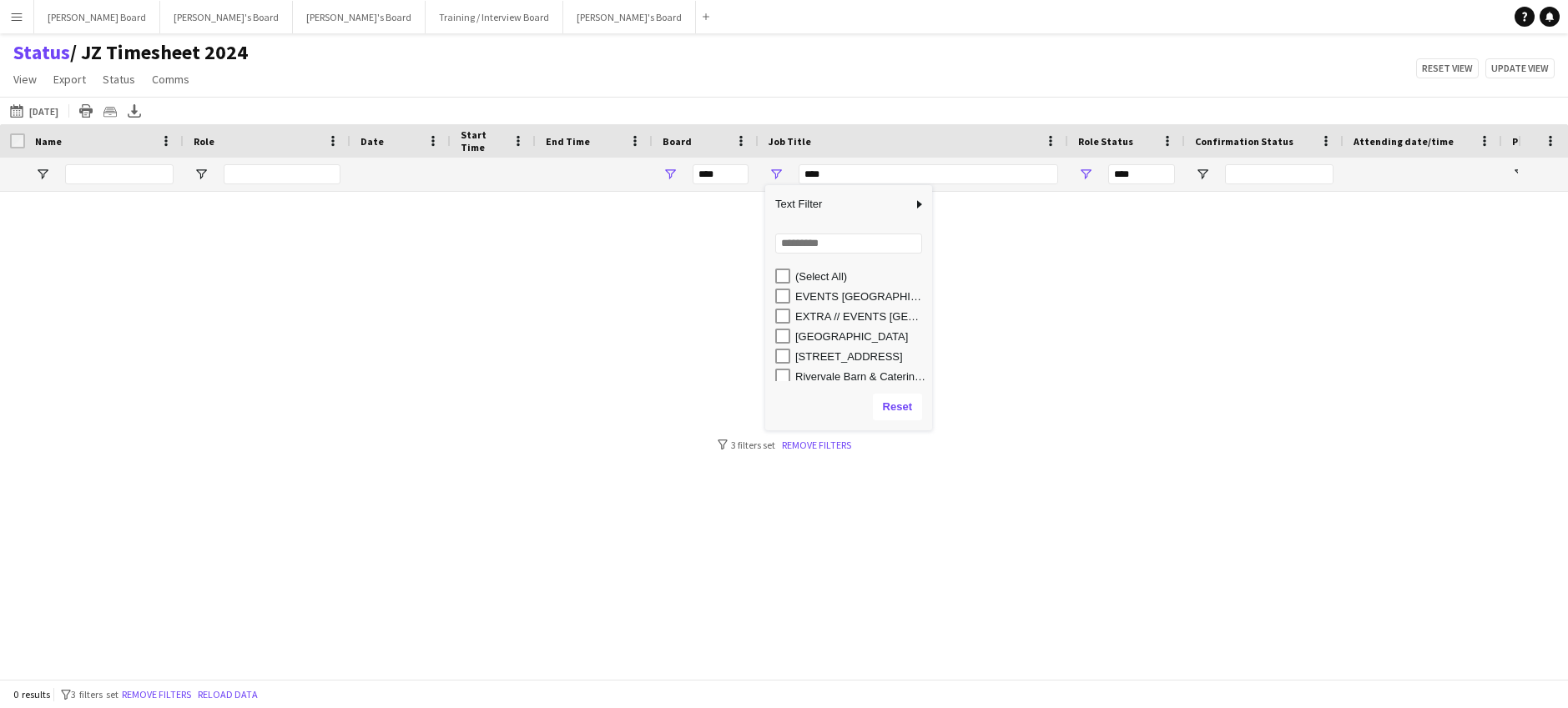
type input "**********"
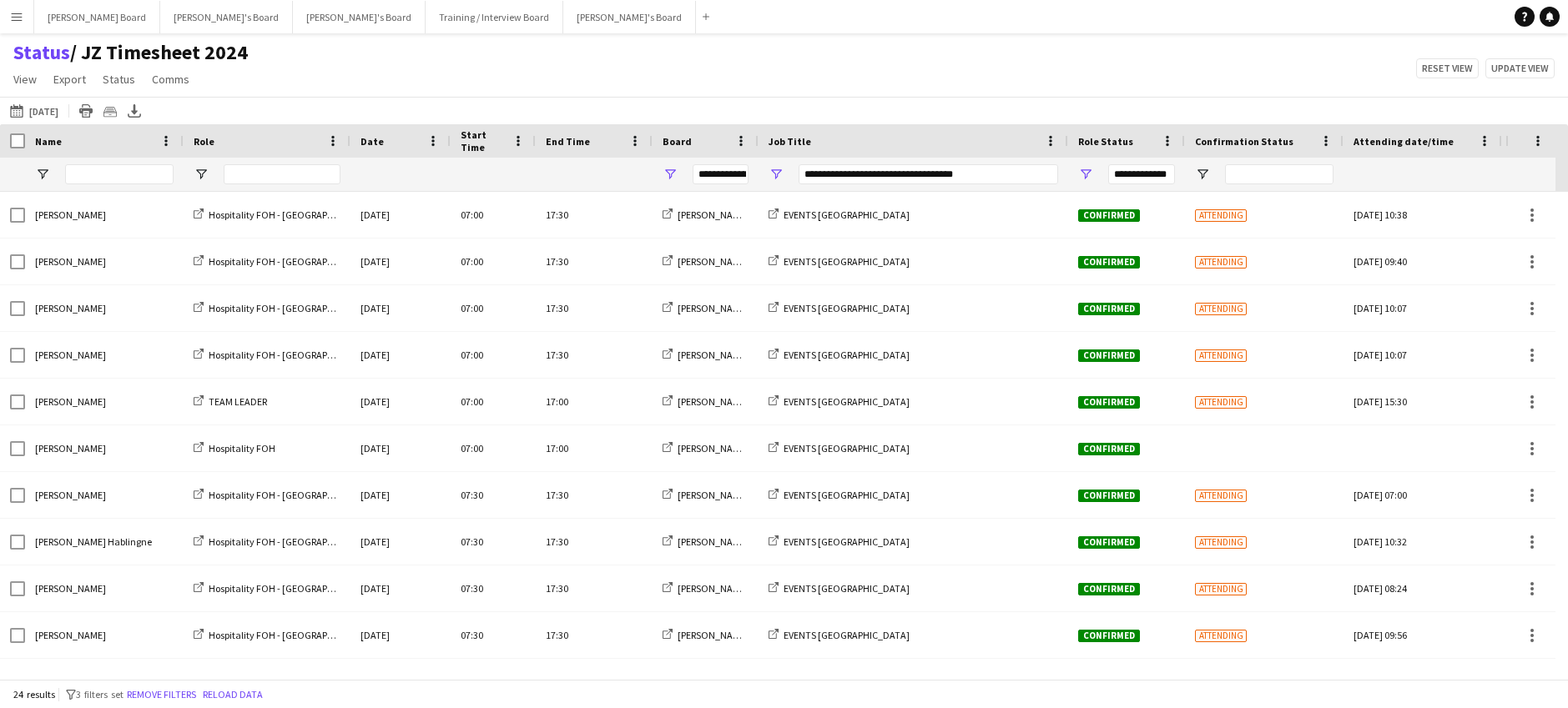
click at [734, 97] on div "01-10-2025 to 07-10-2025 Tomorrow Today This Week This Month Yesterday Last Wee…" at bounding box center [784, 110] width 1568 height 28
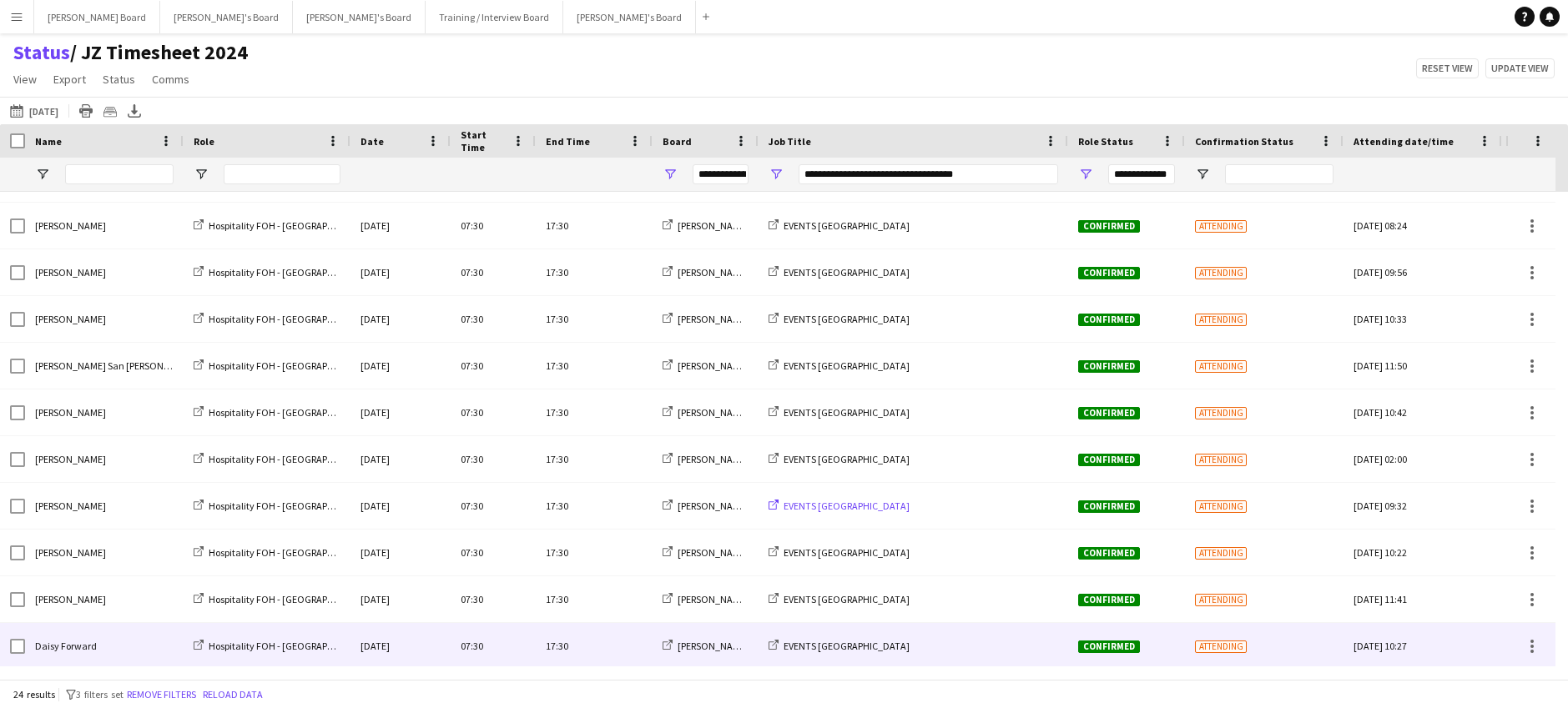
scroll to position [646, 0]
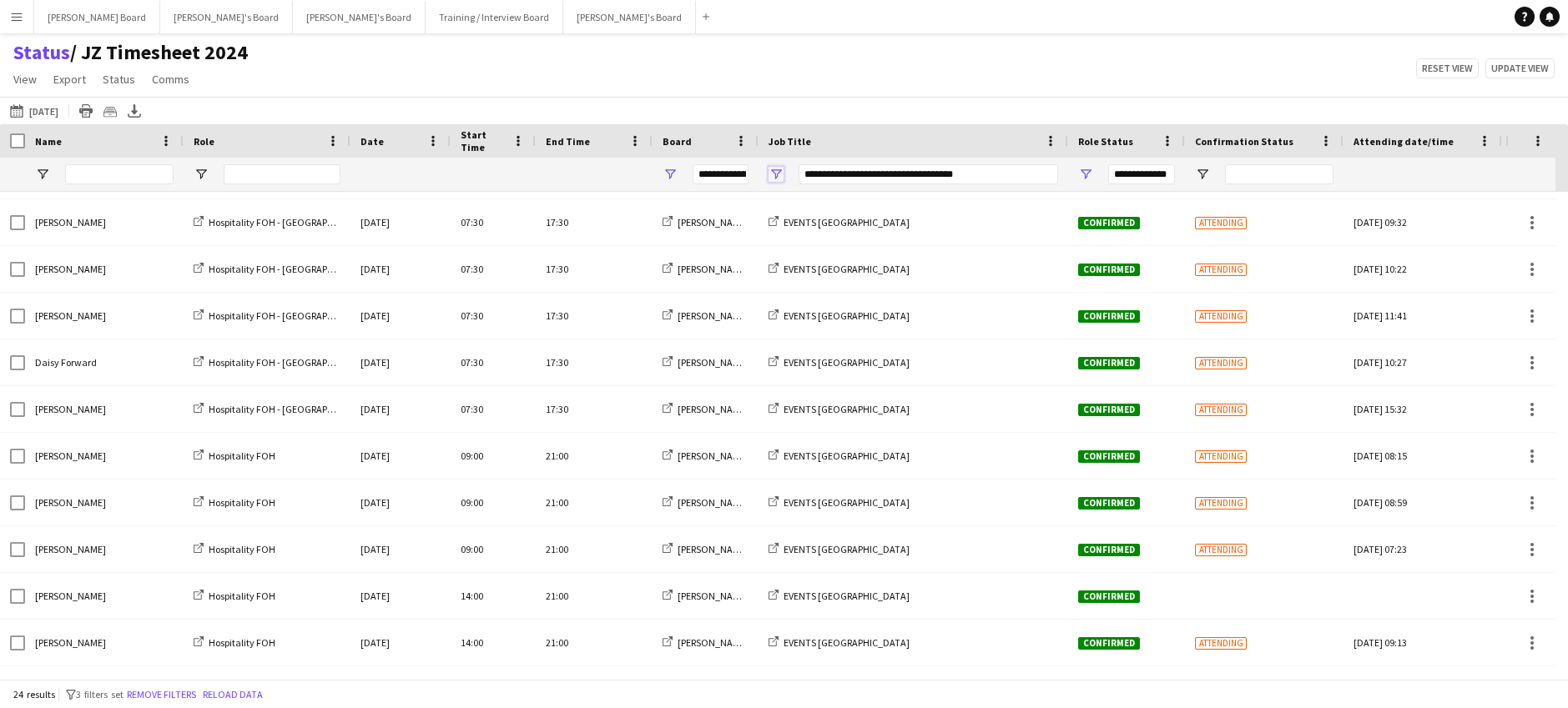
click at [779, 167] on span "Open Filter Menu" at bounding box center [776, 175] width 15 height 15
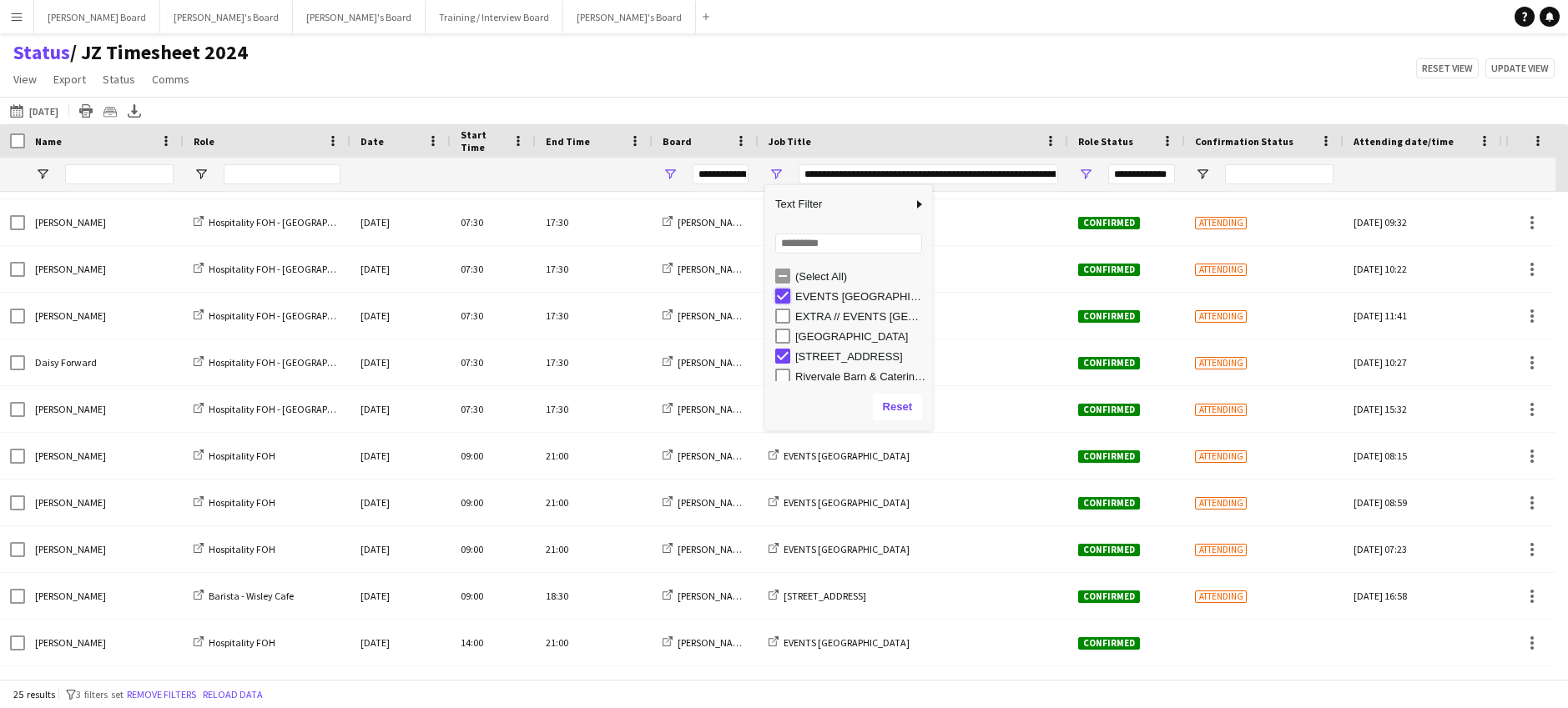
type input "**********"
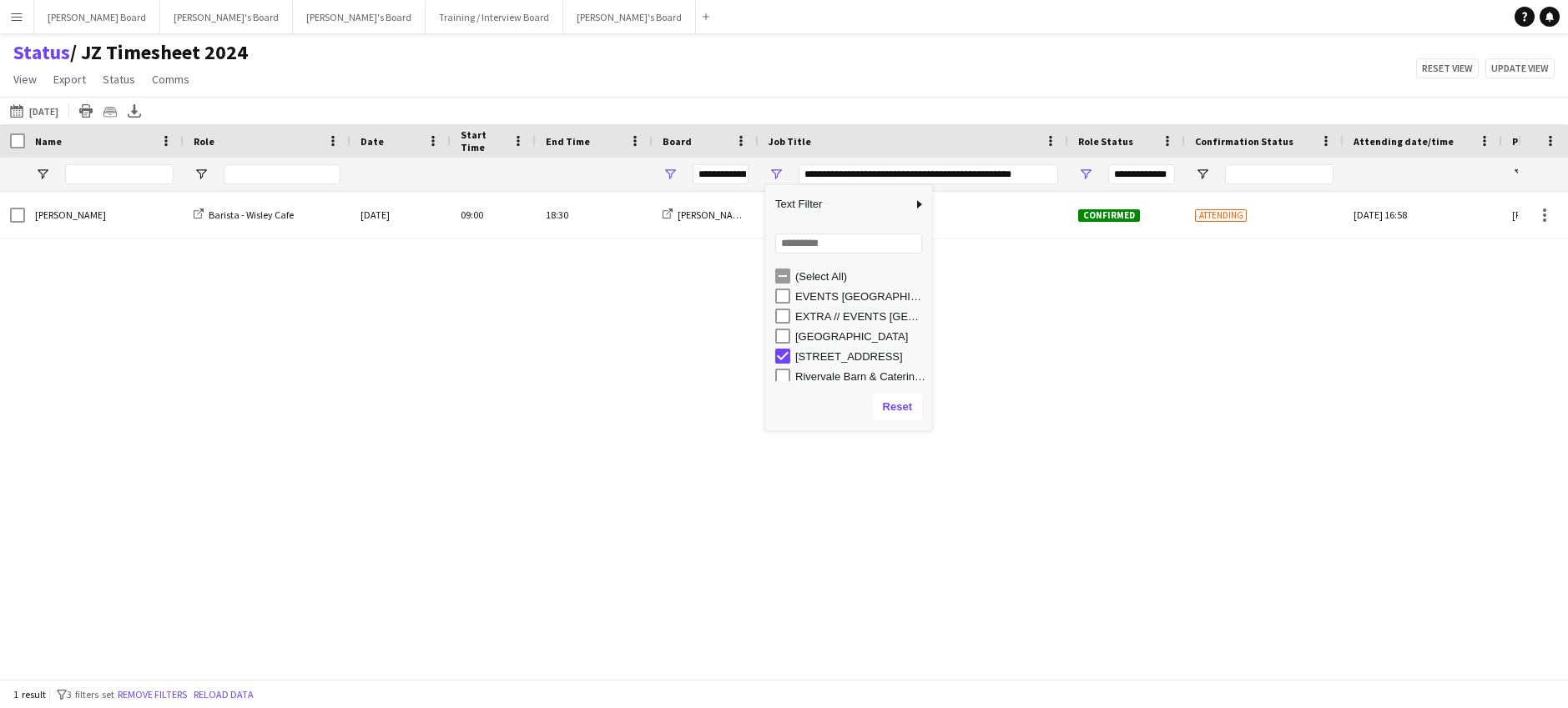
drag, startPoint x: 734, startPoint y: 529, endPoint x: 669, endPoint y: 577, distance: 80.8
click at [738, 525] on div "Alex Buchholdt Barista - Wisley Cafe Thu, 2 Oct 2025 09:00 18:30 Jakub's Board …" at bounding box center [759, 429] width 1518 height 474
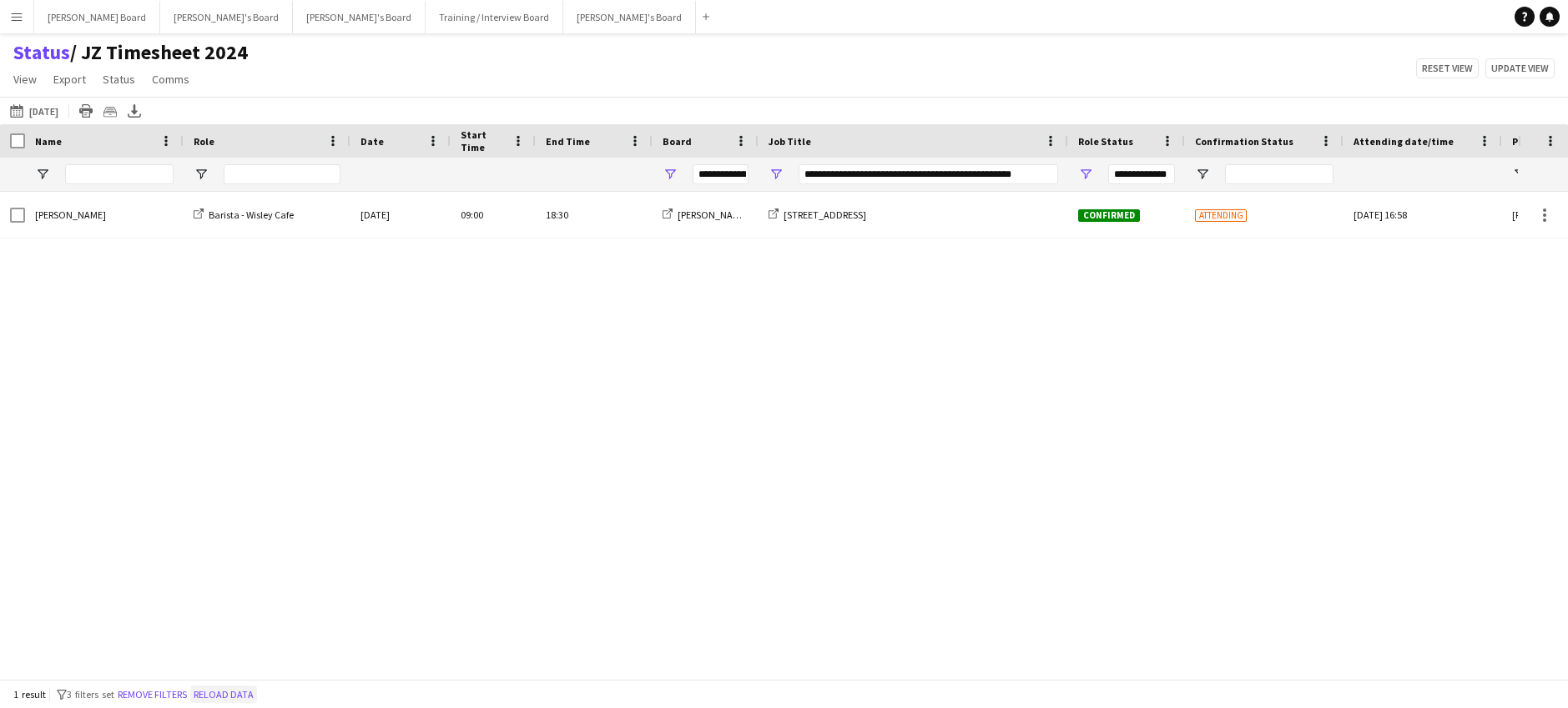
click at [248, 700] on button "Reload data" at bounding box center [223, 695] width 67 height 18
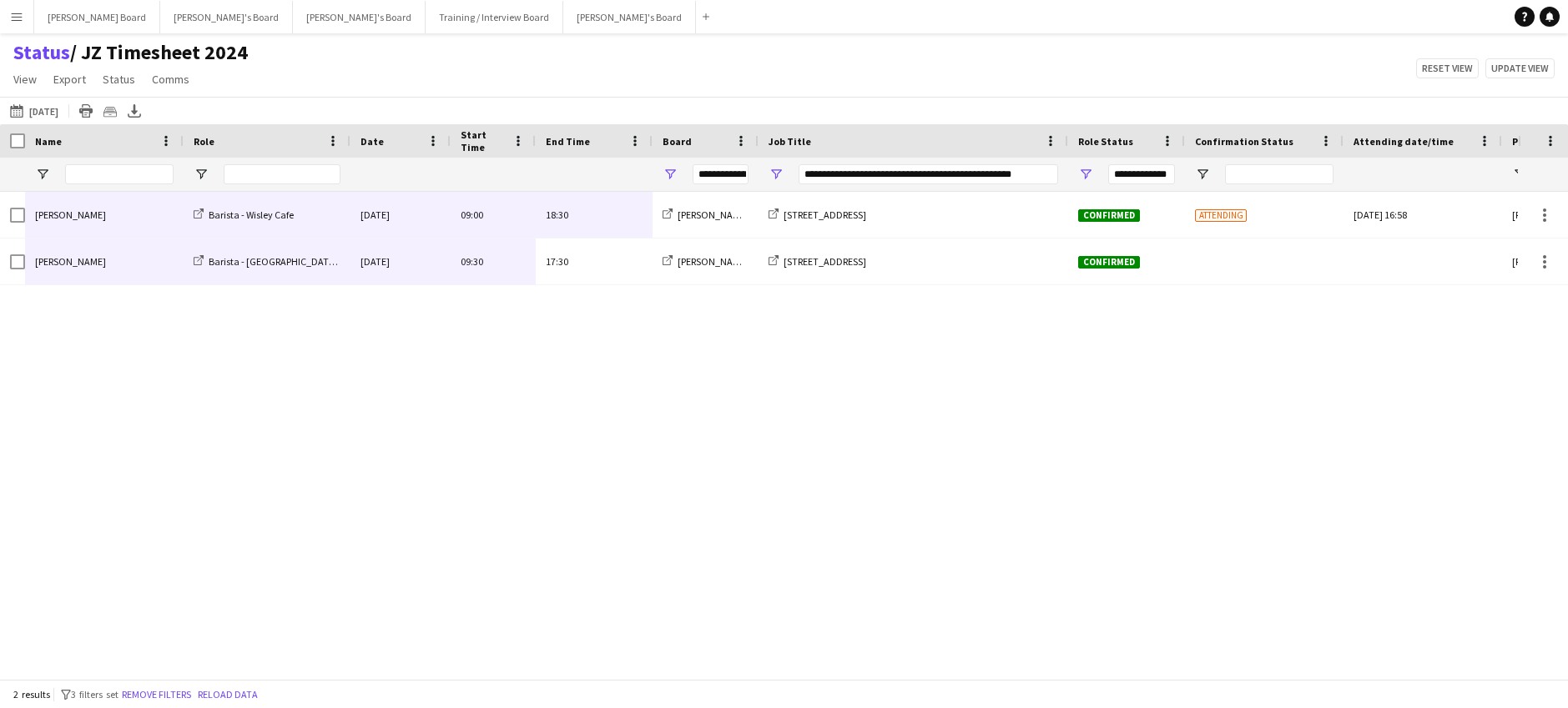
drag, startPoint x: 598, startPoint y: 276, endPoint x: 92, endPoint y: 221, distance: 509.0
click at [92, 221] on div "Alex Buchholdt Barista - Wisley Cafe Thu, 2 Oct 2025 09:00 18:30 Jakub's Board …" at bounding box center [901, 239] width 1803 height 94
click at [1516, 412] on div "Alex Buchholdt Barista - Wisley Cafe Thu, 2 Oct 2025 09:00 18:30 Jakub's Board …" at bounding box center [759, 429] width 1518 height 474
click at [50, 107] on button "01-10-2025 to 07-10-2025 Tomorrow" at bounding box center [34, 111] width 55 height 20
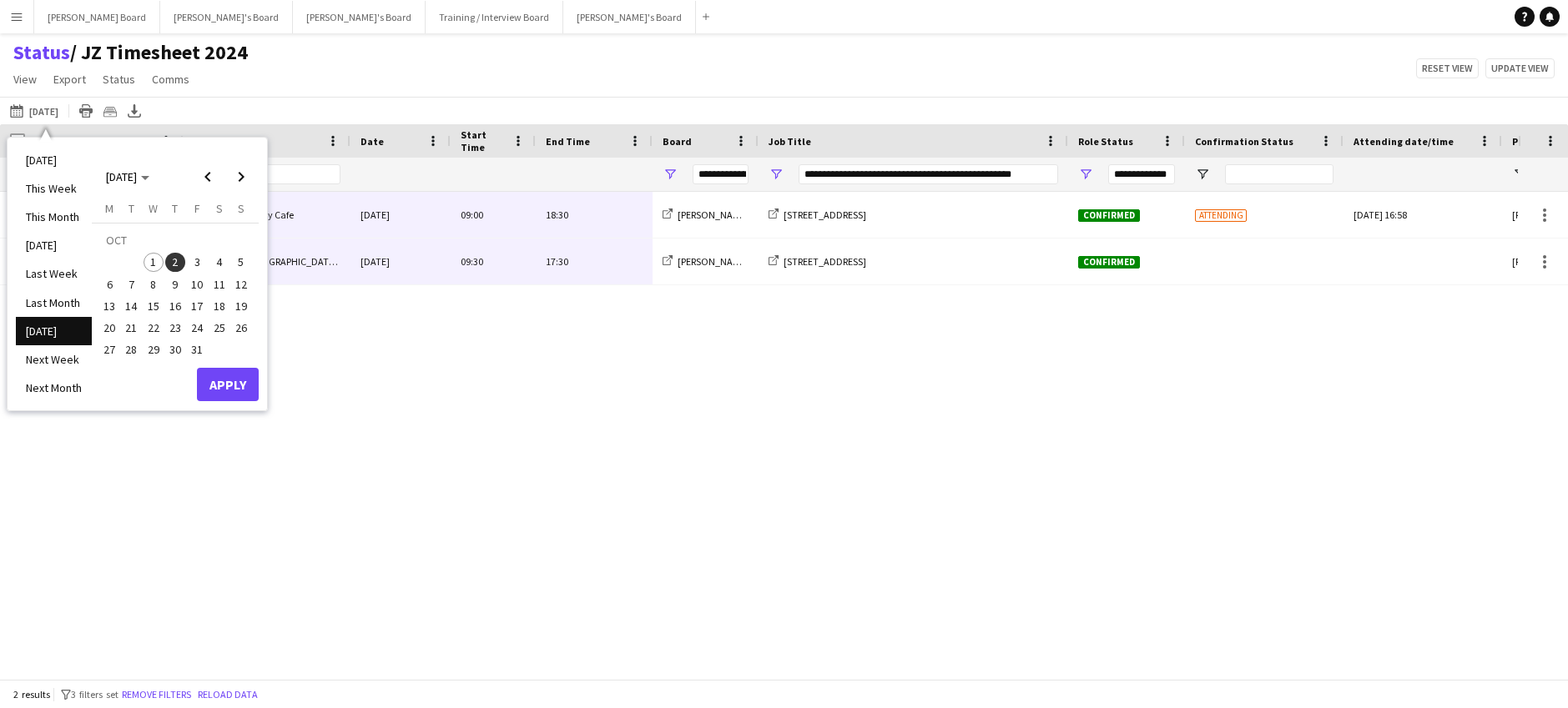
click at [174, 264] on span "2" at bounding box center [176, 263] width 20 height 20
click at [241, 265] on span "5" at bounding box center [241, 263] width 20 height 20
click at [227, 390] on button "Apply" at bounding box center [227, 384] width 62 height 33
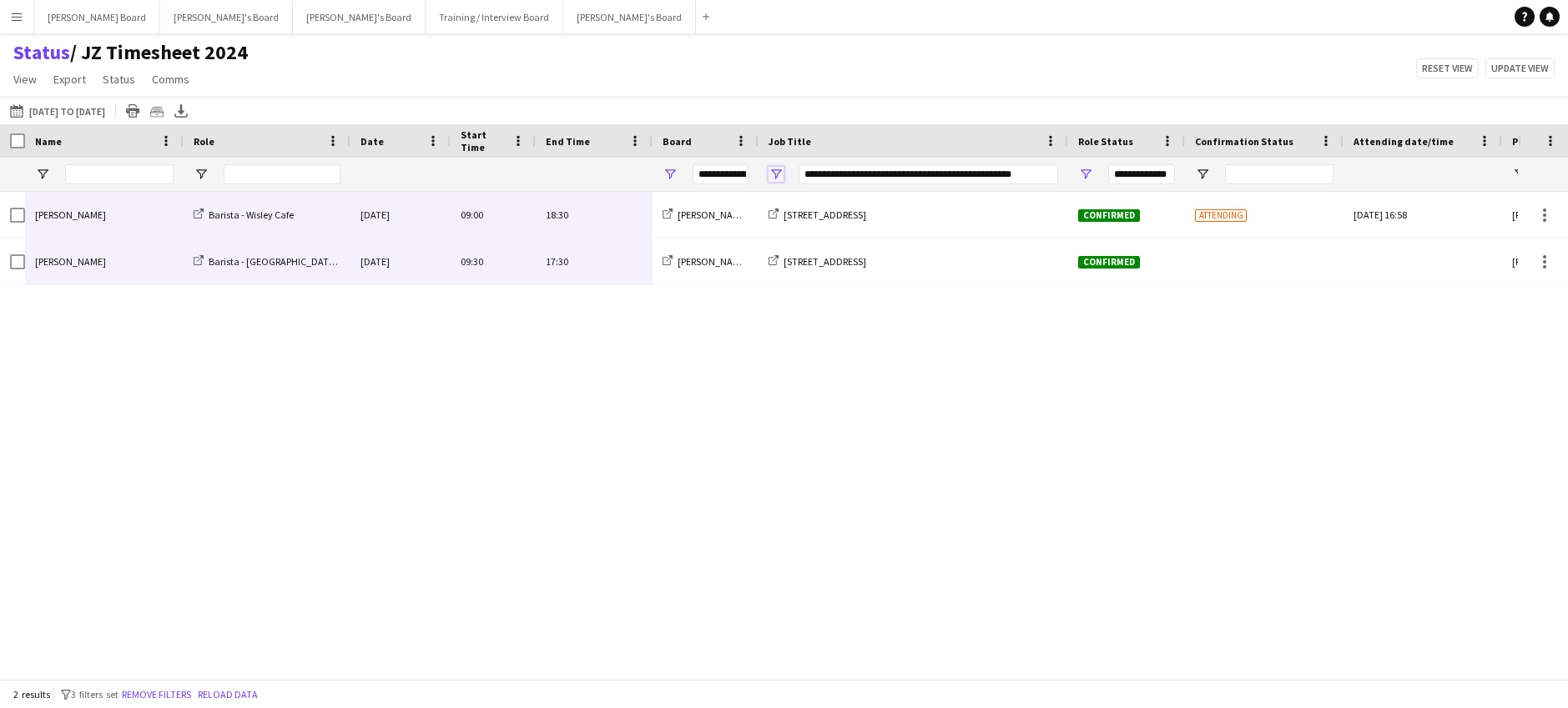
click at [773, 177] on span "Open Filter Menu" at bounding box center [776, 175] width 15 height 15
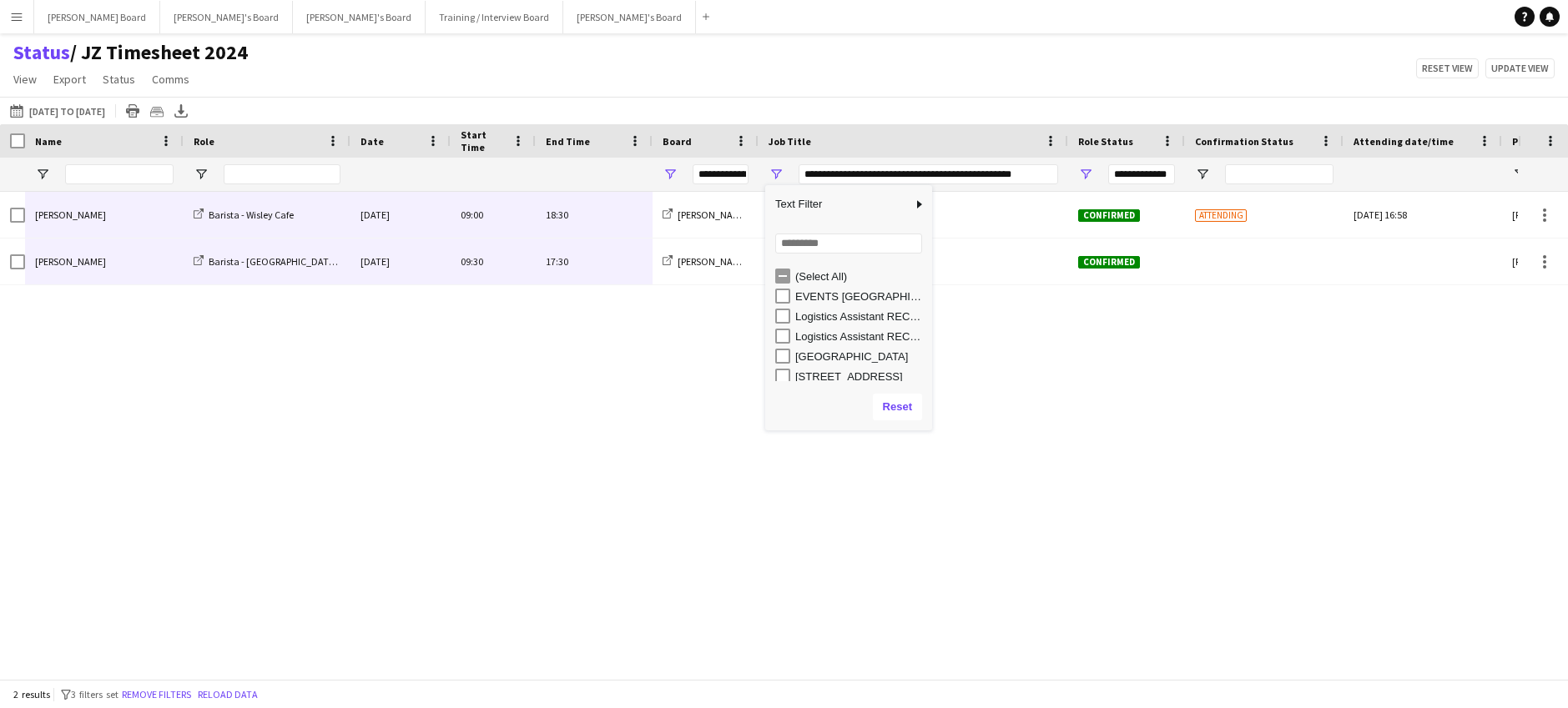
click at [774, 277] on div "(Select All)" at bounding box center [849, 276] width 167 height 20
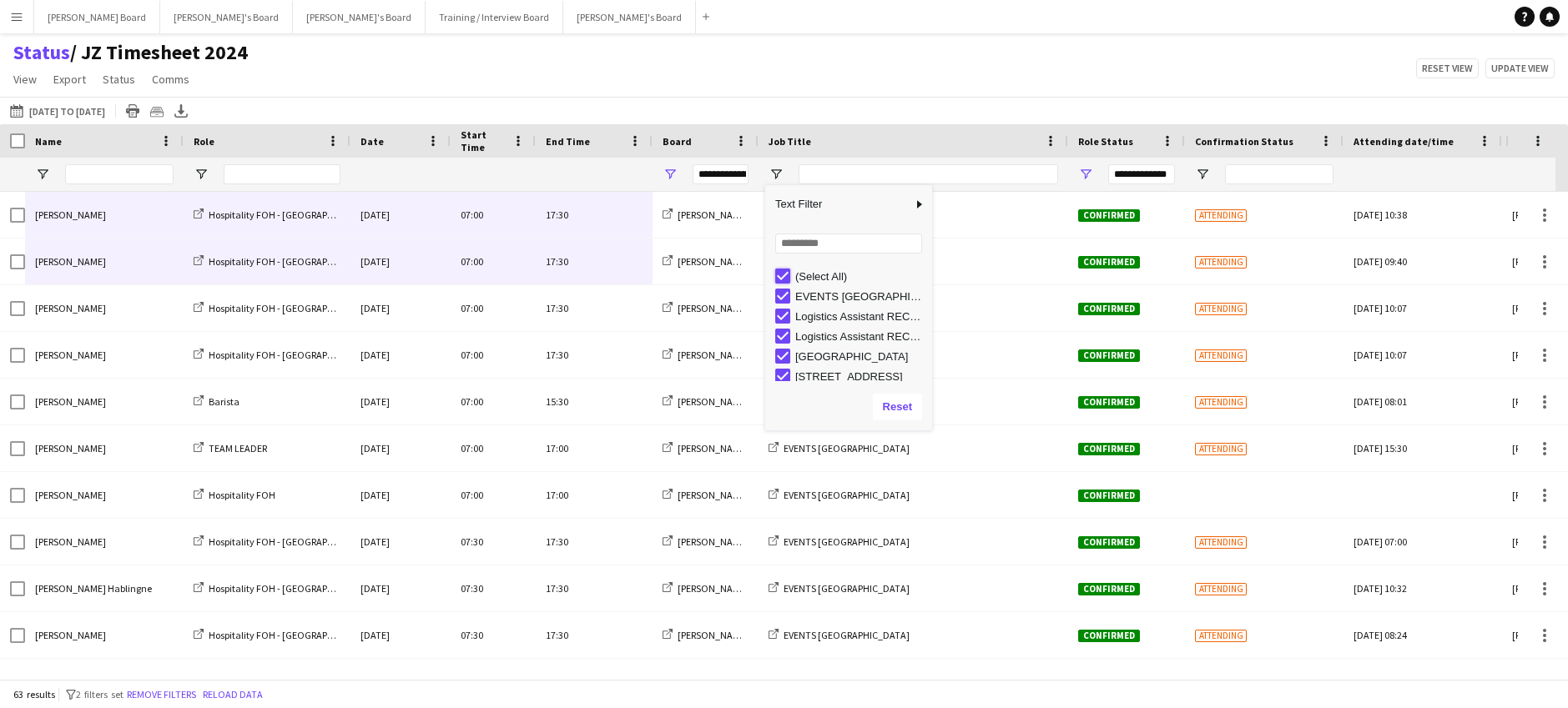
type input "***"
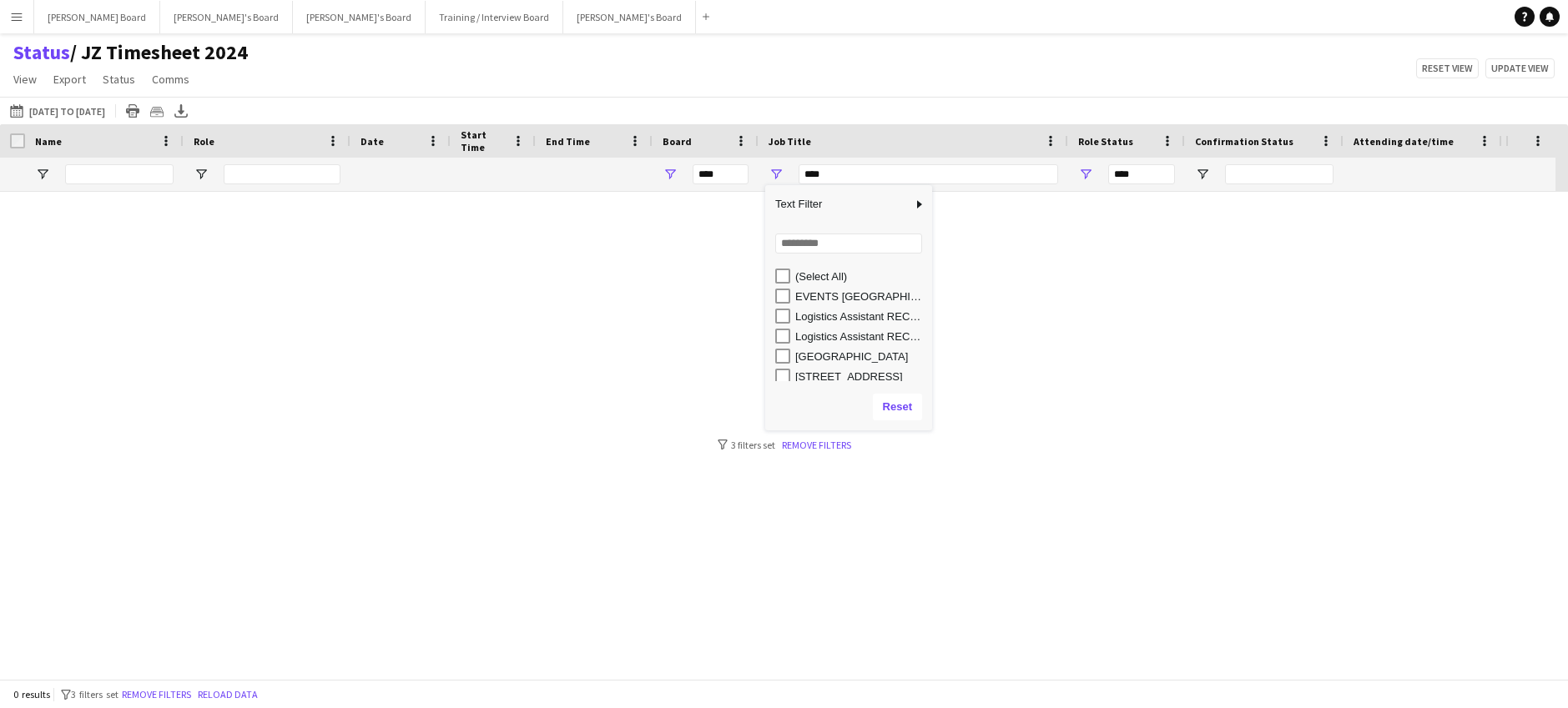
type input "**********"
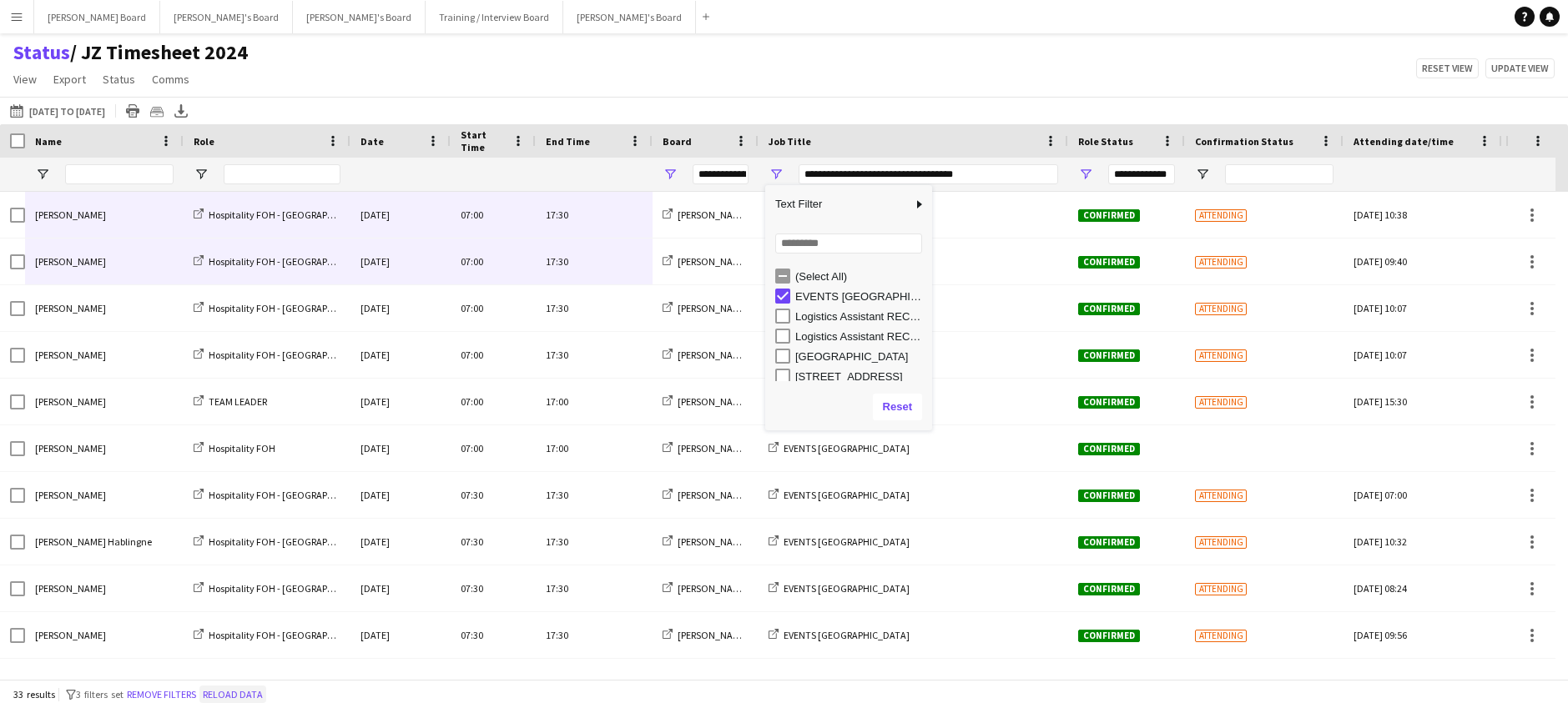
click at [253, 696] on button "Reload data" at bounding box center [233, 695] width 67 height 18
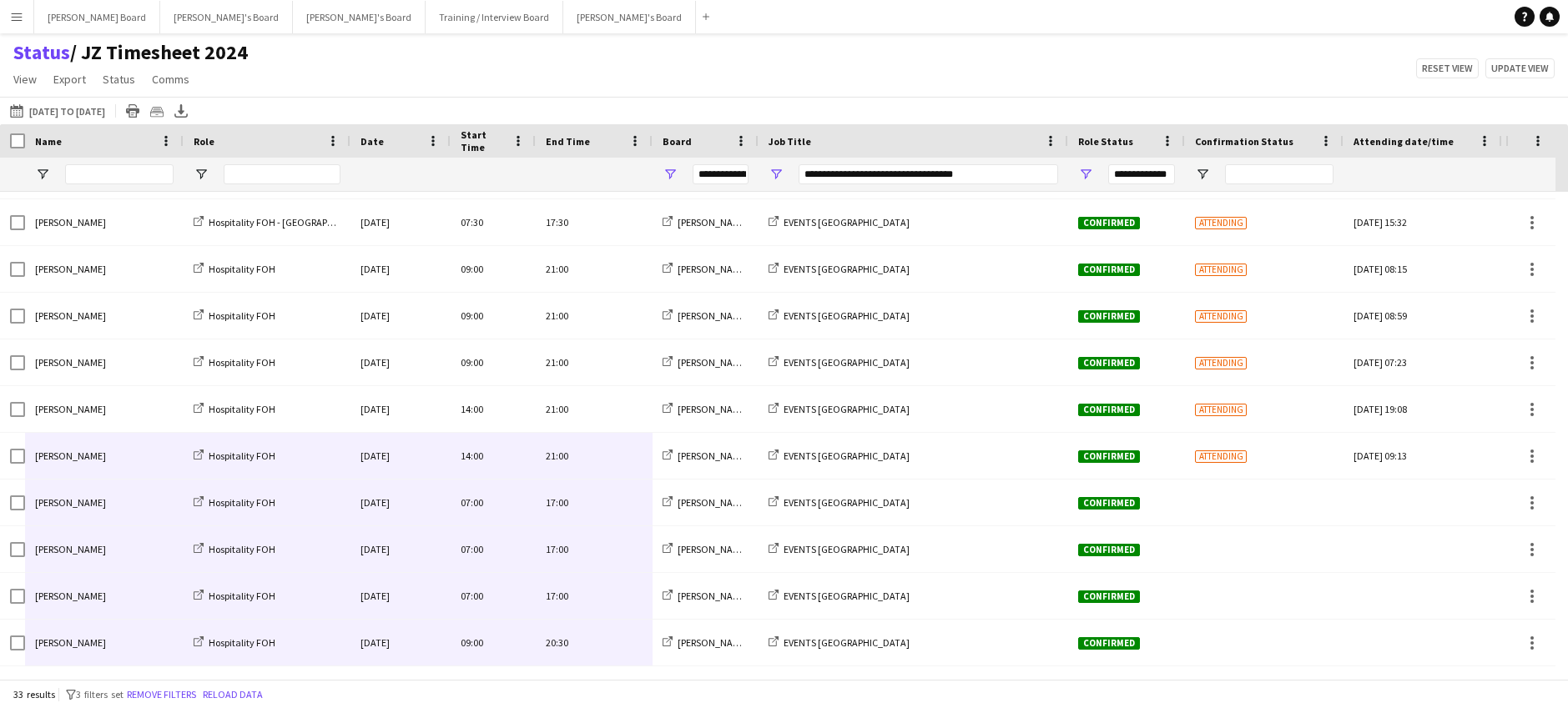
scroll to position [734, 0]
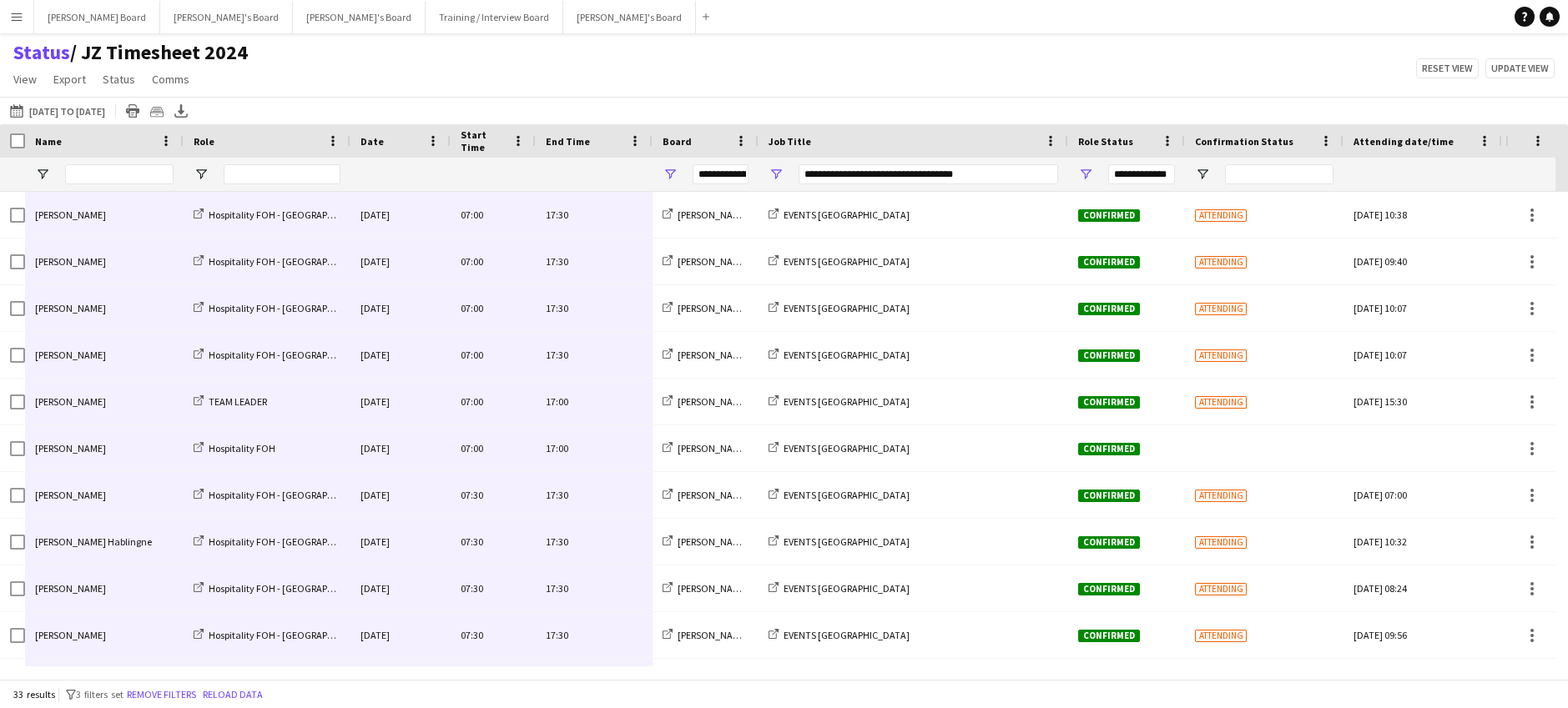
drag, startPoint x: 544, startPoint y: 628, endPoint x: 59, endPoint y: 223, distance: 631.9
